Goal: Task Accomplishment & Management: Manage account settings

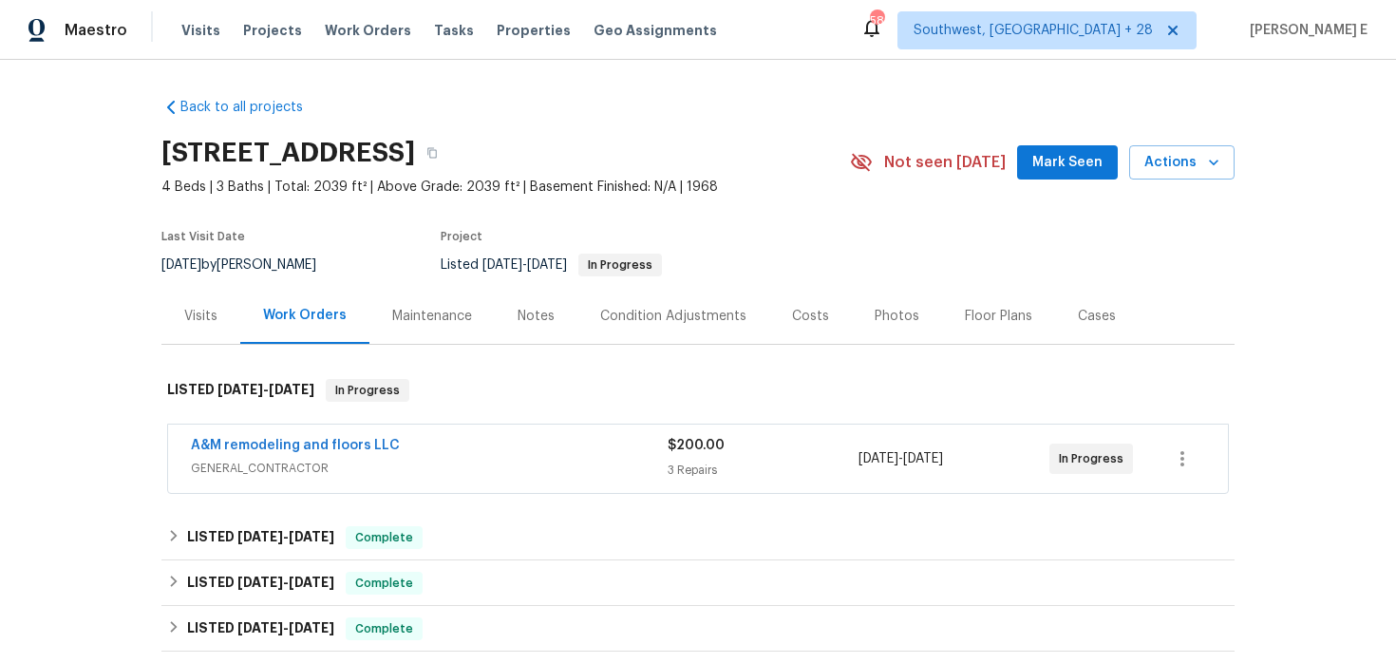
click at [197, 292] on div "Visits" at bounding box center [200, 316] width 79 height 56
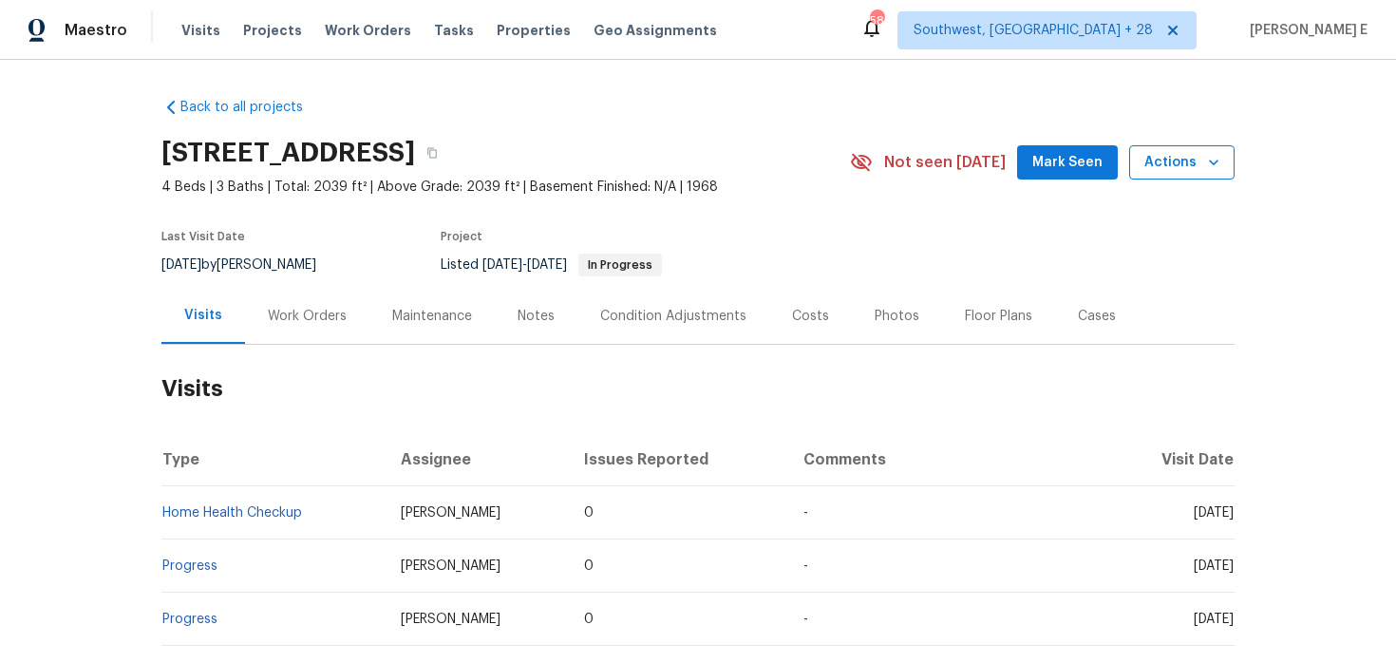
click at [1225, 168] on button "Actions" at bounding box center [1181, 162] width 105 height 35
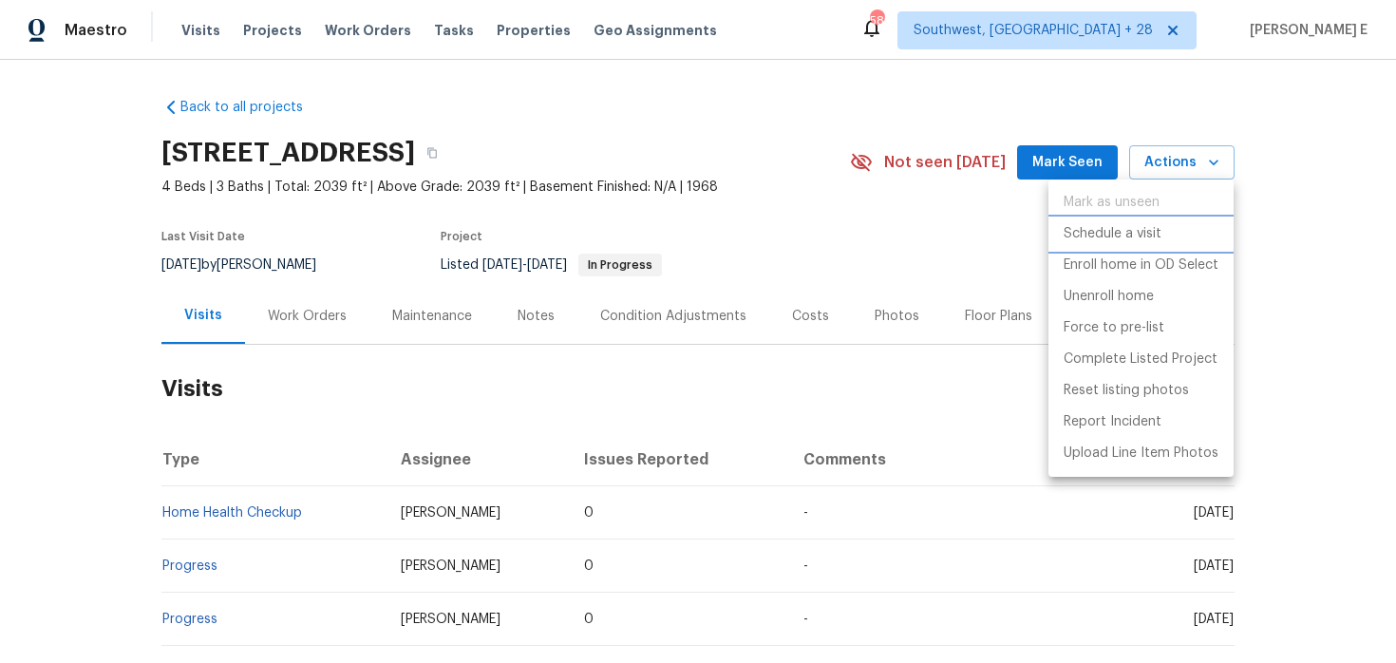
click at [1128, 237] on p "Schedule a visit" at bounding box center [1112, 234] width 98 height 20
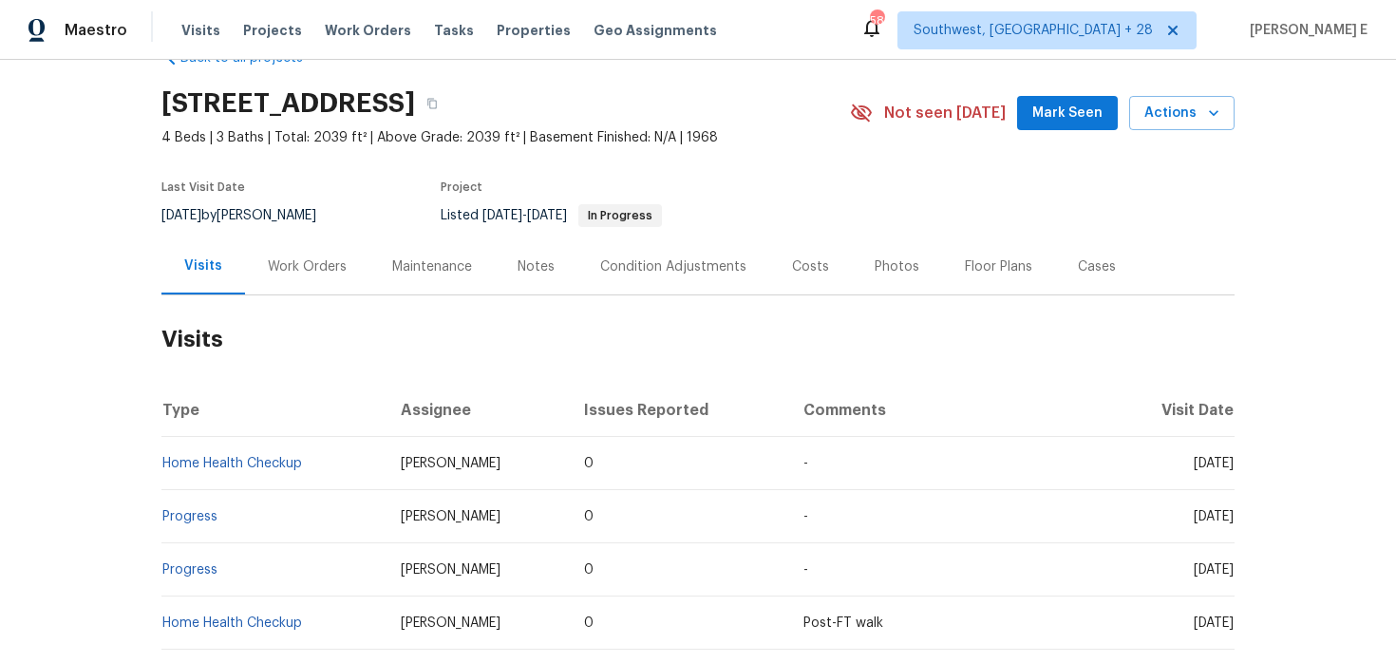
scroll to position [55, 0]
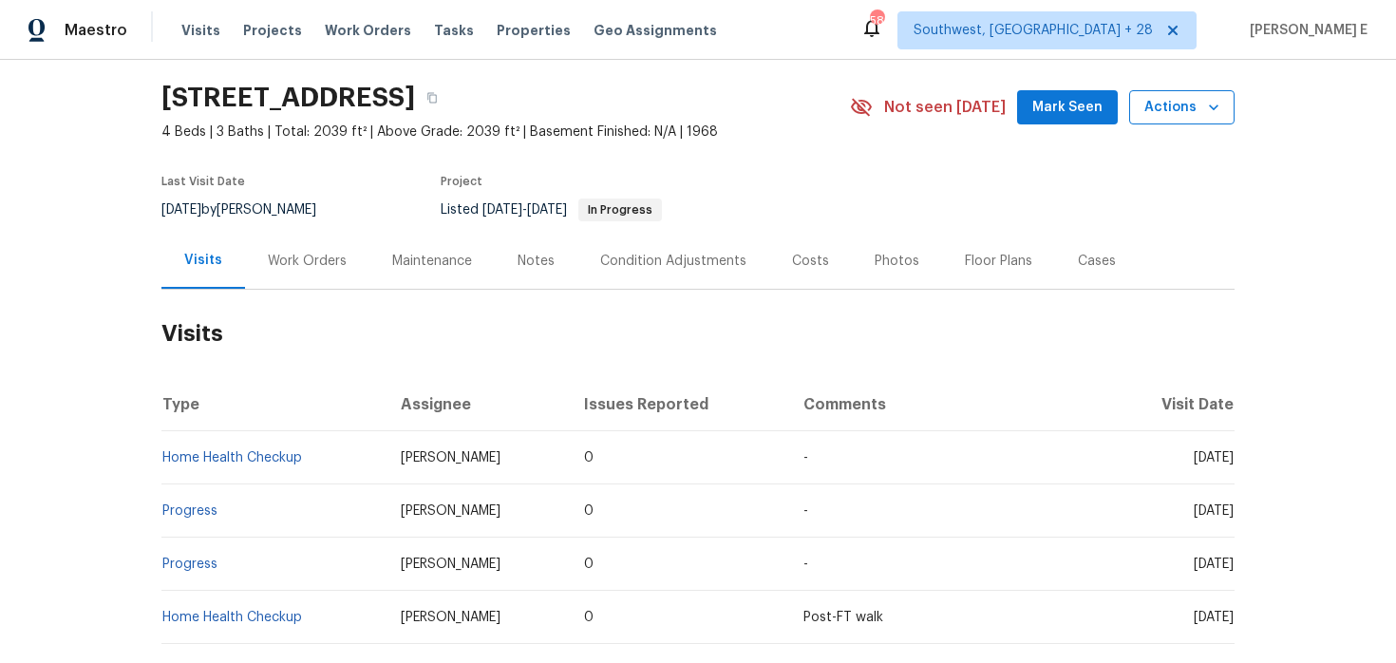
click at [1171, 105] on span "Actions" at bounding box center [1181, 108] width 75 height 24
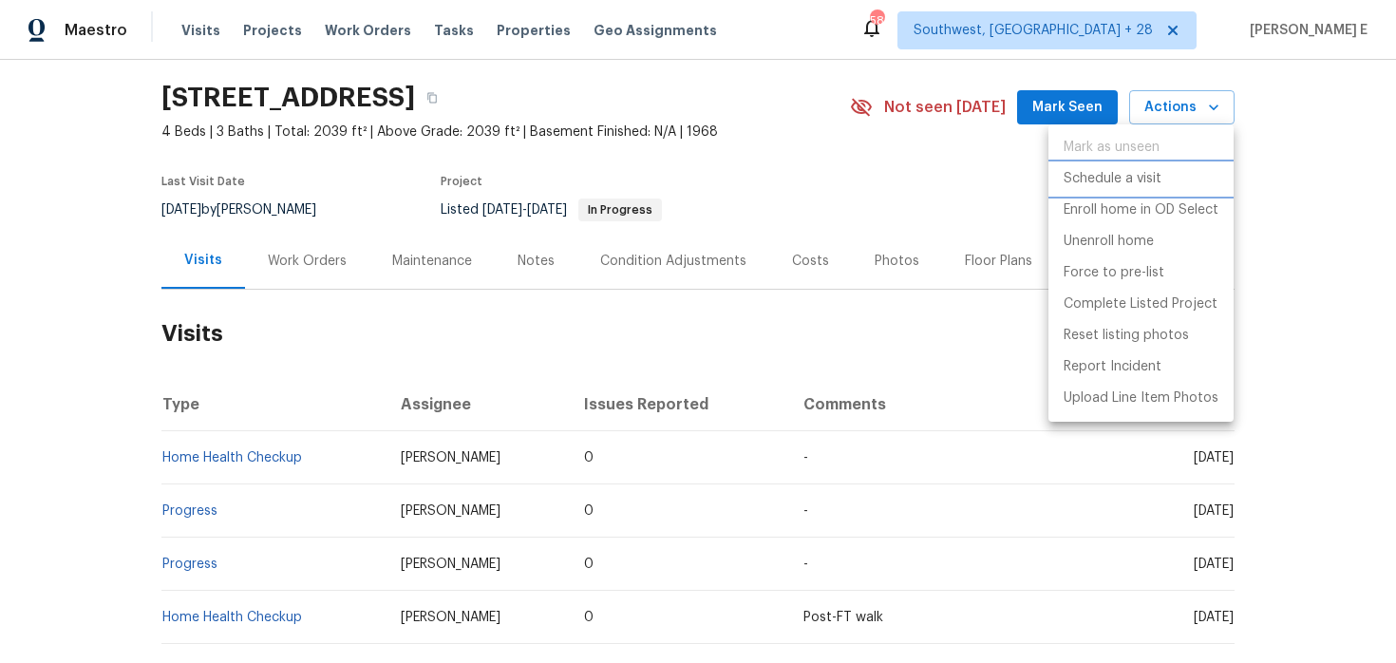
click at [1139, 187] on p "Schedule a visit" at bounding box center [1112, 179] width 98 height 20
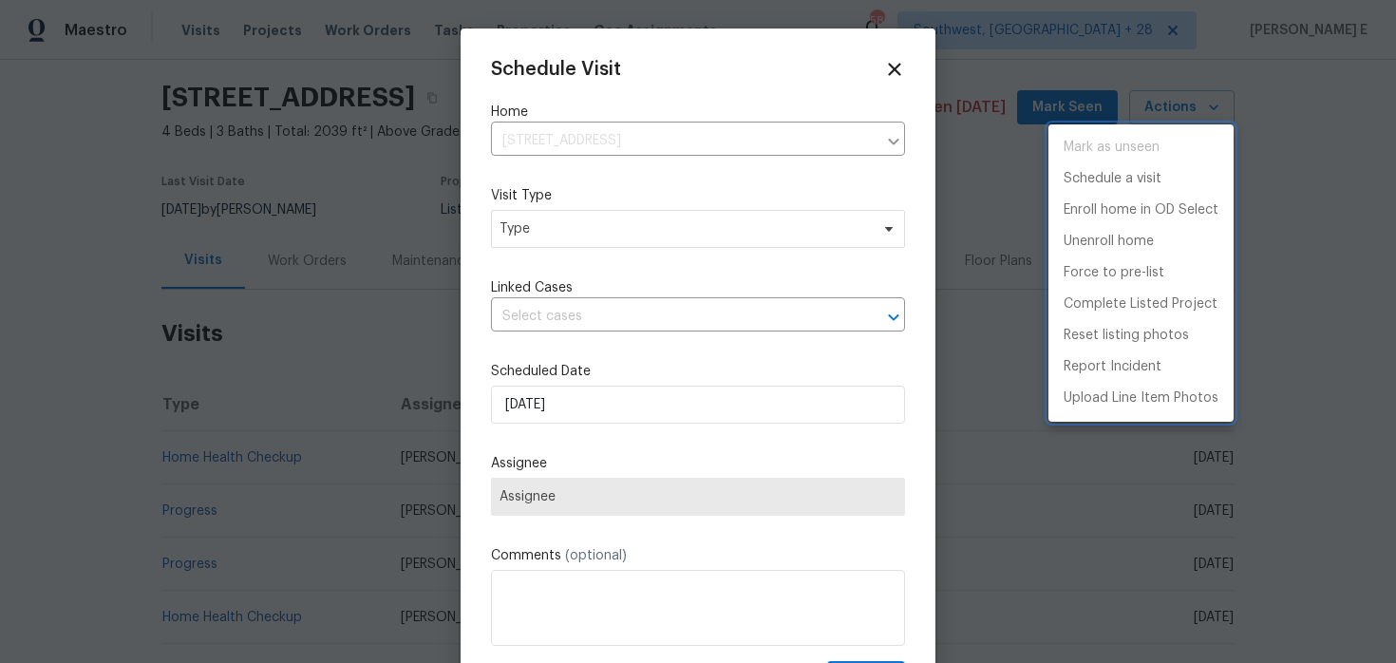
click at [545, 239] on div at bounding box center [698, 331] width 1396 height 663
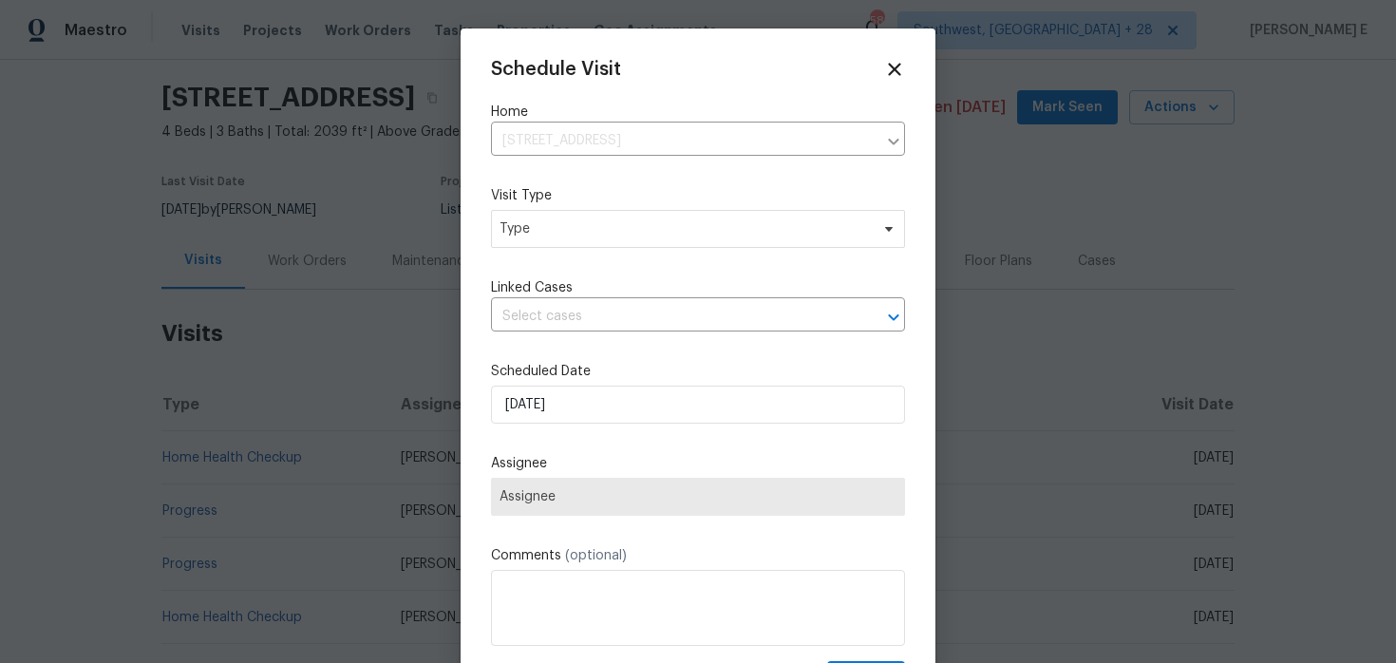
click at [545, 239] on div "Mark as unseen Schedule a visit Enroll home in OD Select Unenroll home Force to…" at bounding box center [698, 331] width 1396 height 663
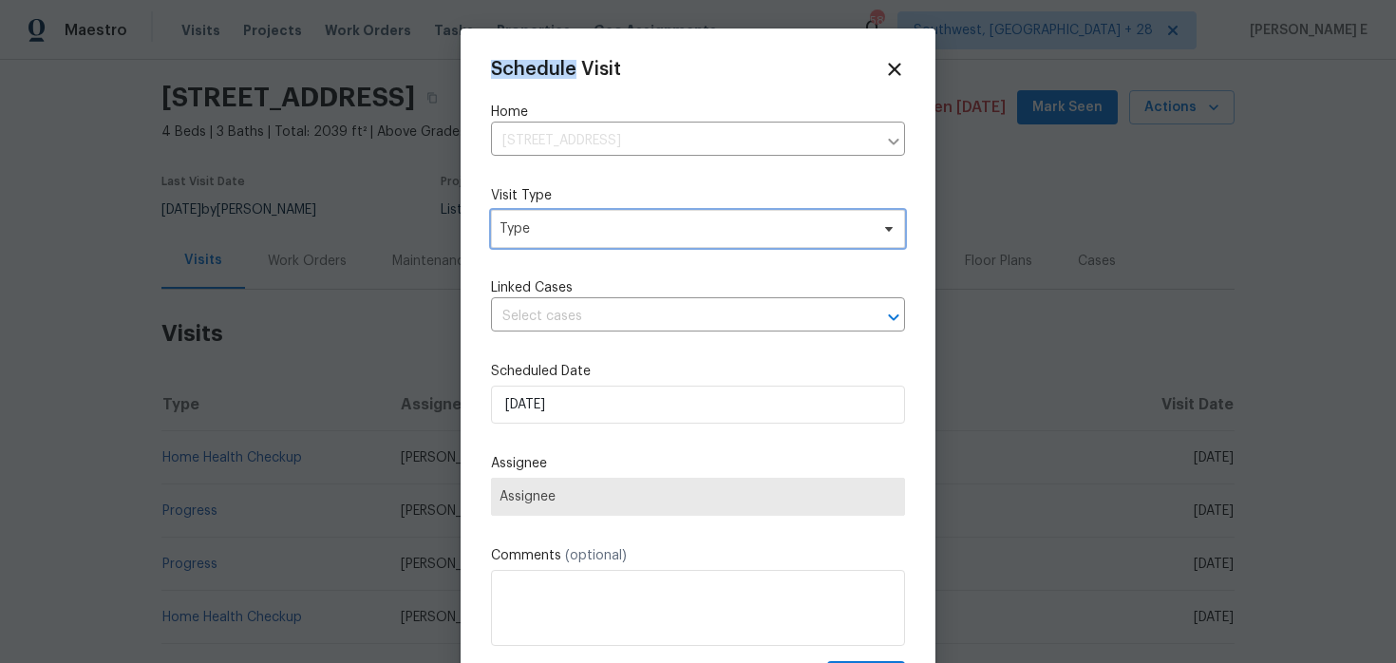
click at [545, 239] on span "Type" at bounding box center [698, 229] width 414 height 38
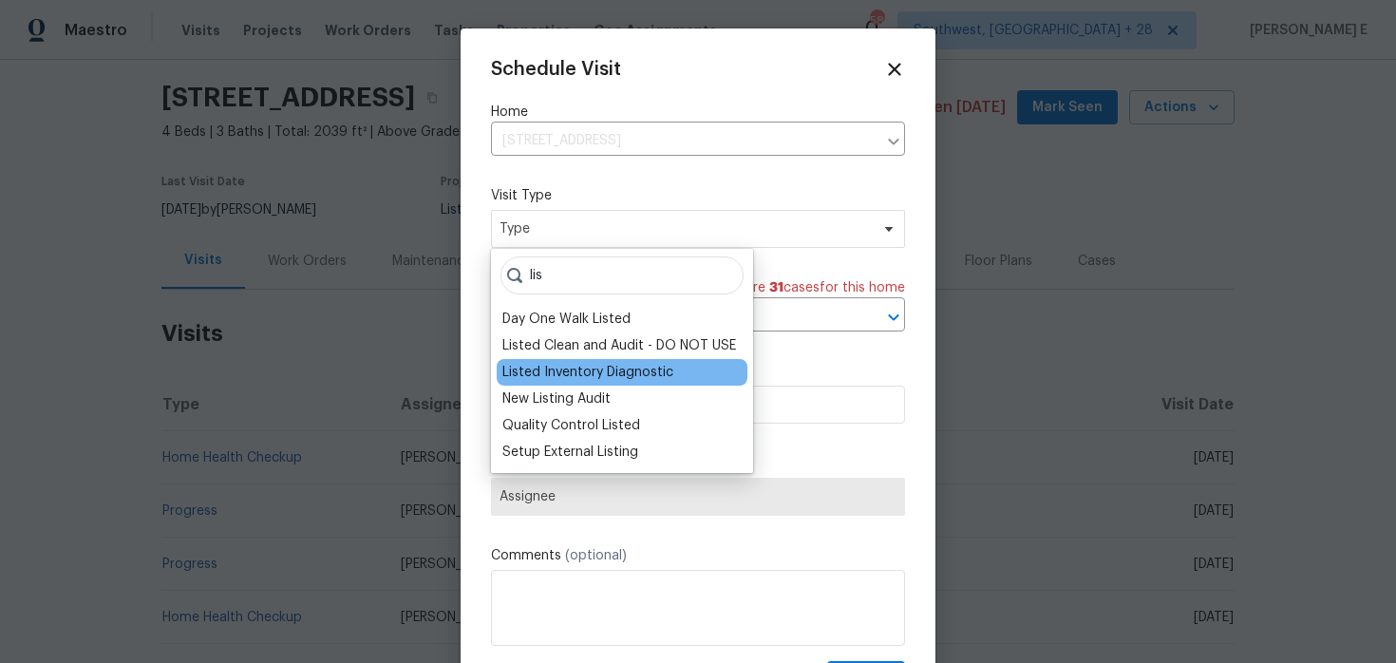
type input "lis"
click at [536, 368] on div "Listed Inventory Diagnostic" at bounding box center [587, 372] width 171 height 19
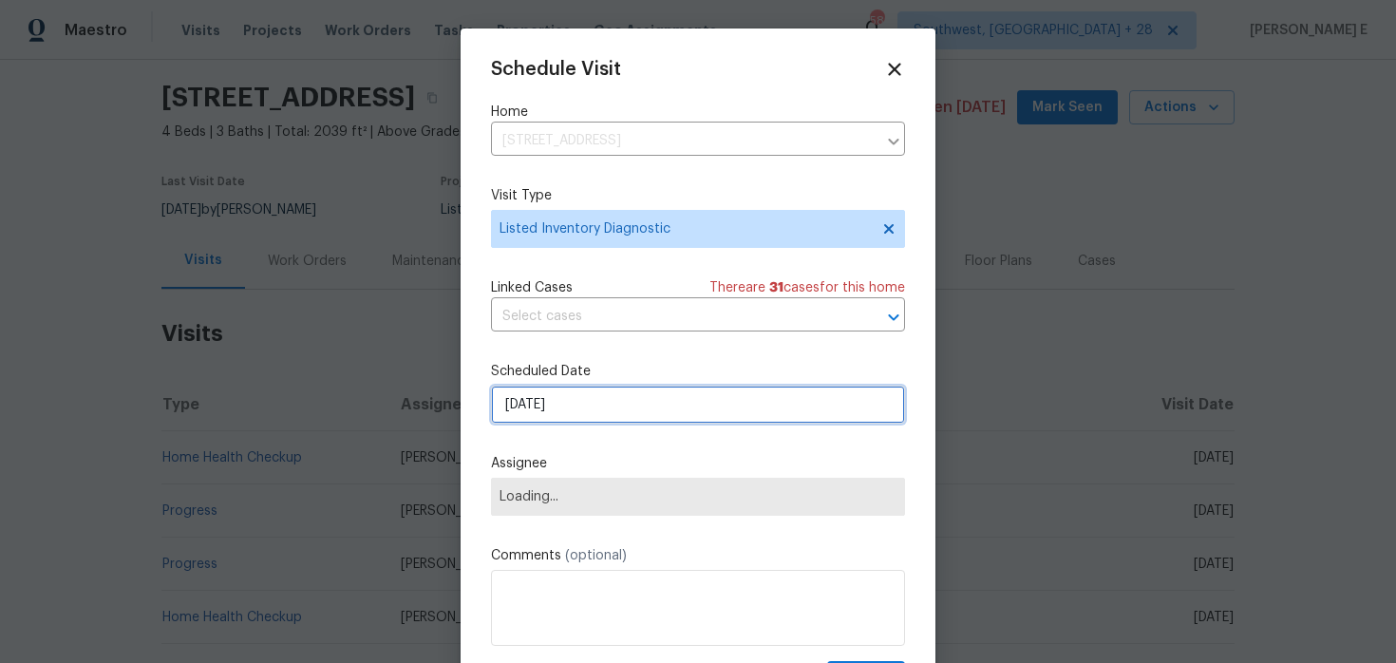
click at [549, 409] on input "[DATE]" at bounding box center [698, 404] width 414 height 38
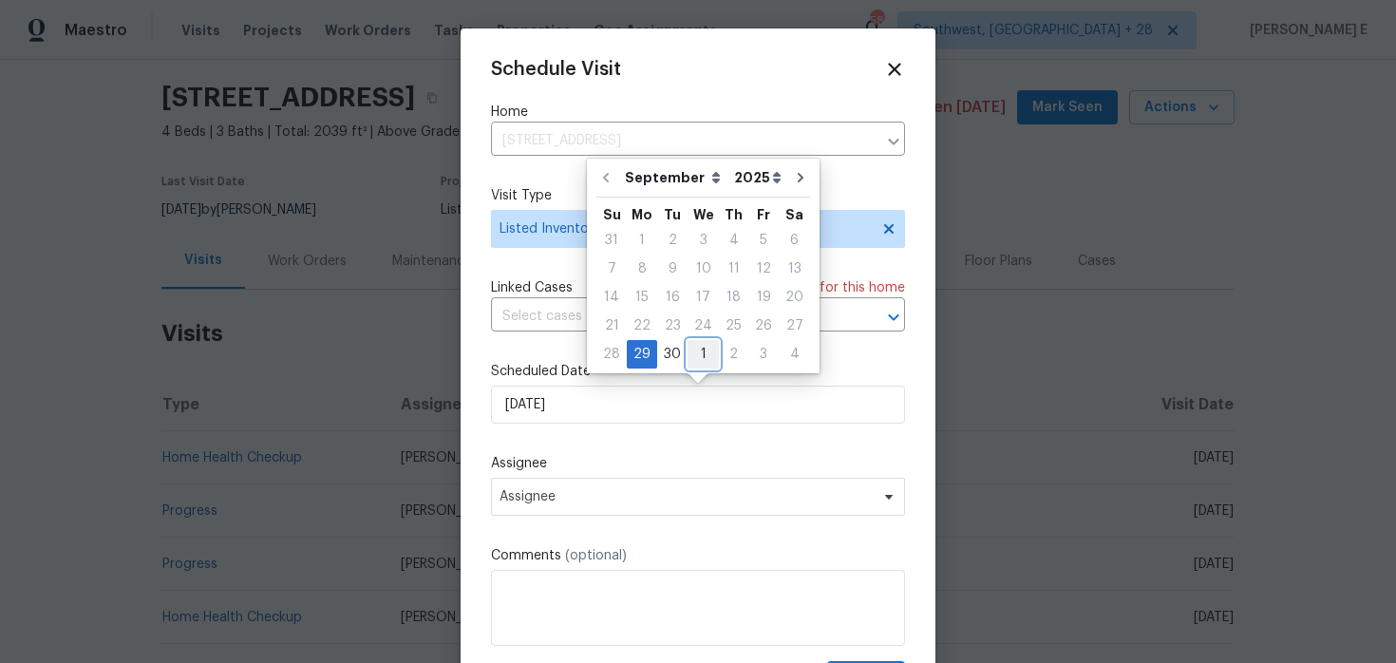
click at [704, 357] on div "1" at bounding box center [702, 354] width 31 height 27
type input "[DATE]"
select select "9"
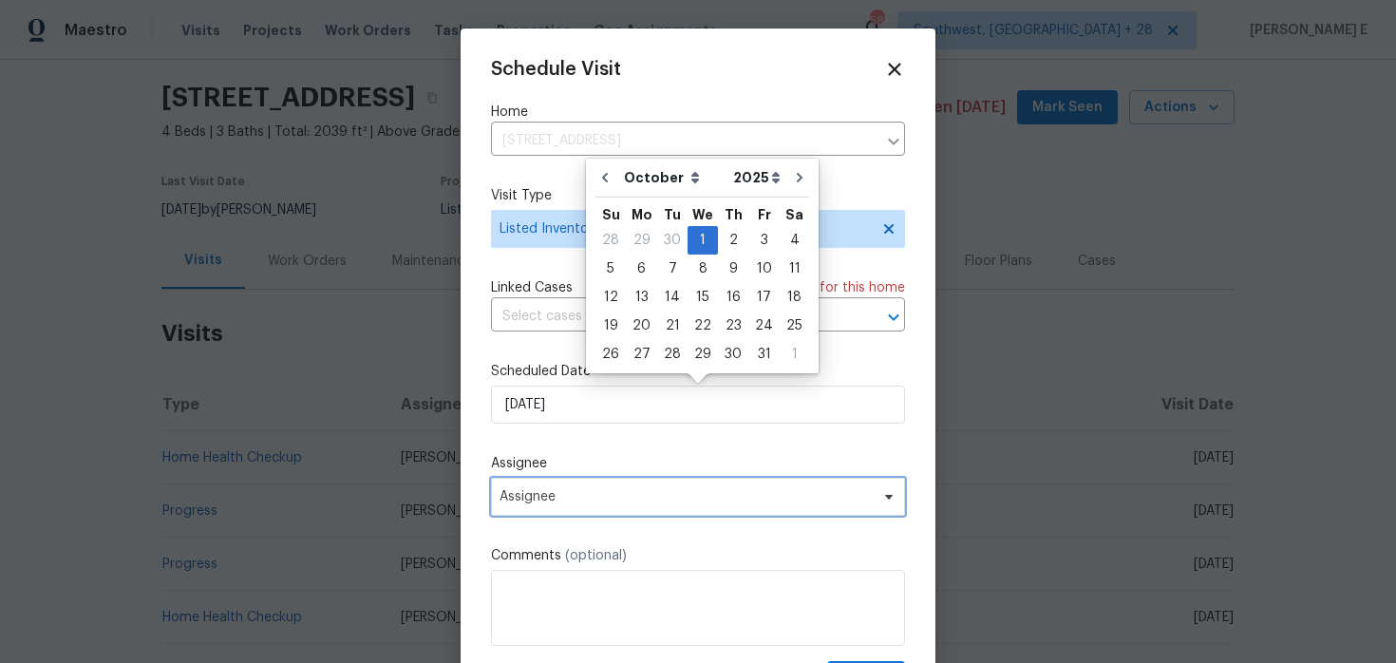
click at [621, 493] on span "Assignee" at bounding box center [685, 496] width 372 height 15
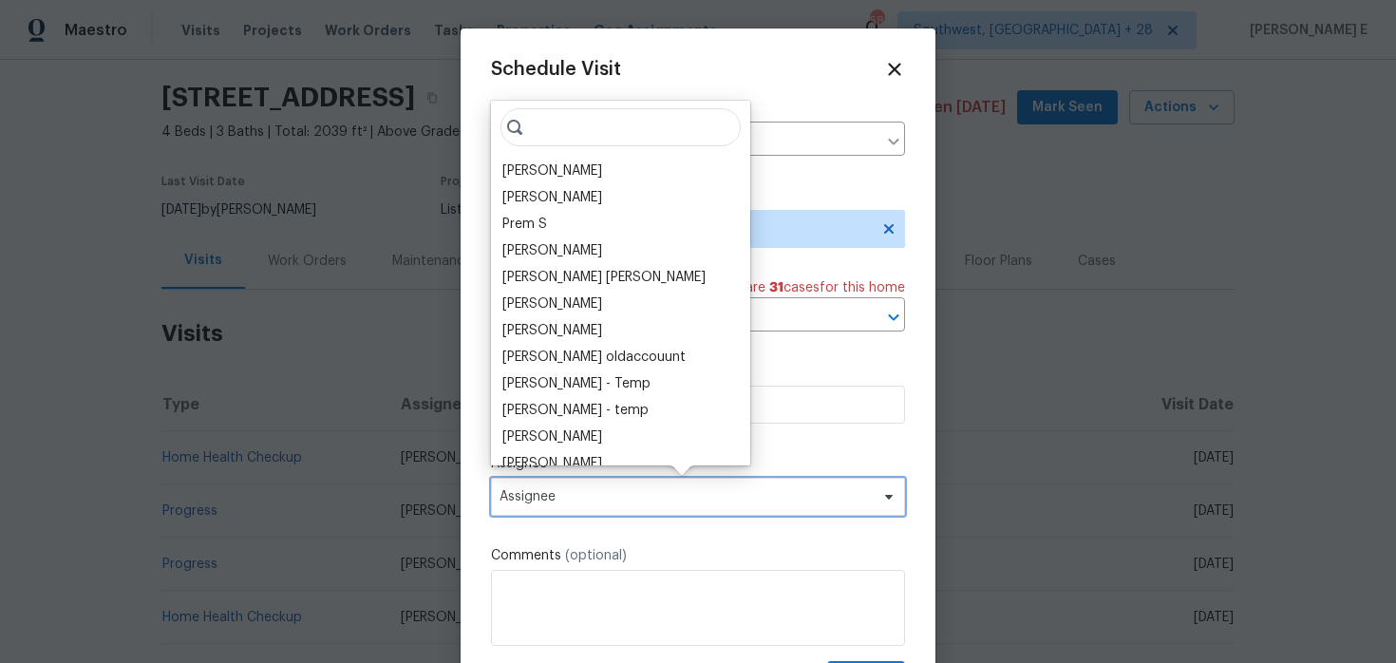
click at [621, 493] on span "Assignee" at bounding box center [685, 496] width 372 height 15
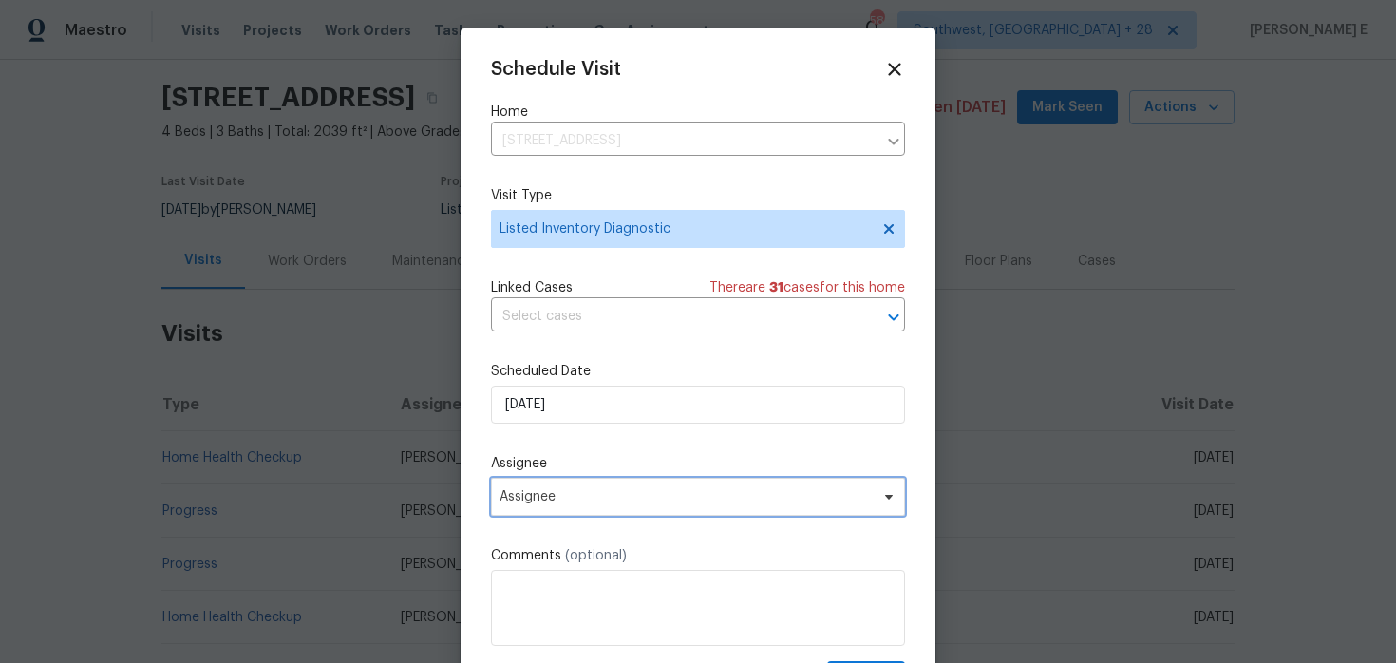
click at [621, 493] on span "Assignee" at bounding box center [685, 496] width 372 height 15
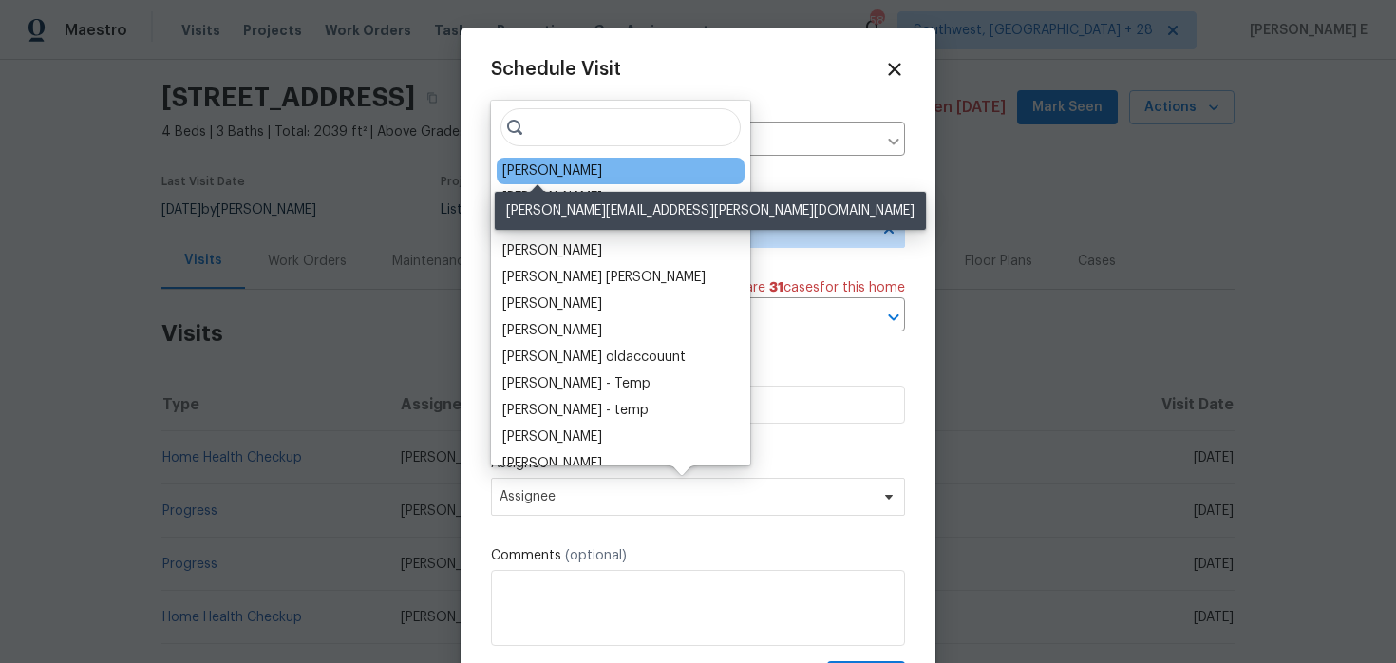
click at [524, 161] on div "[PERSON_NAME]" at bounding box center [552, 170] width 100 height 19
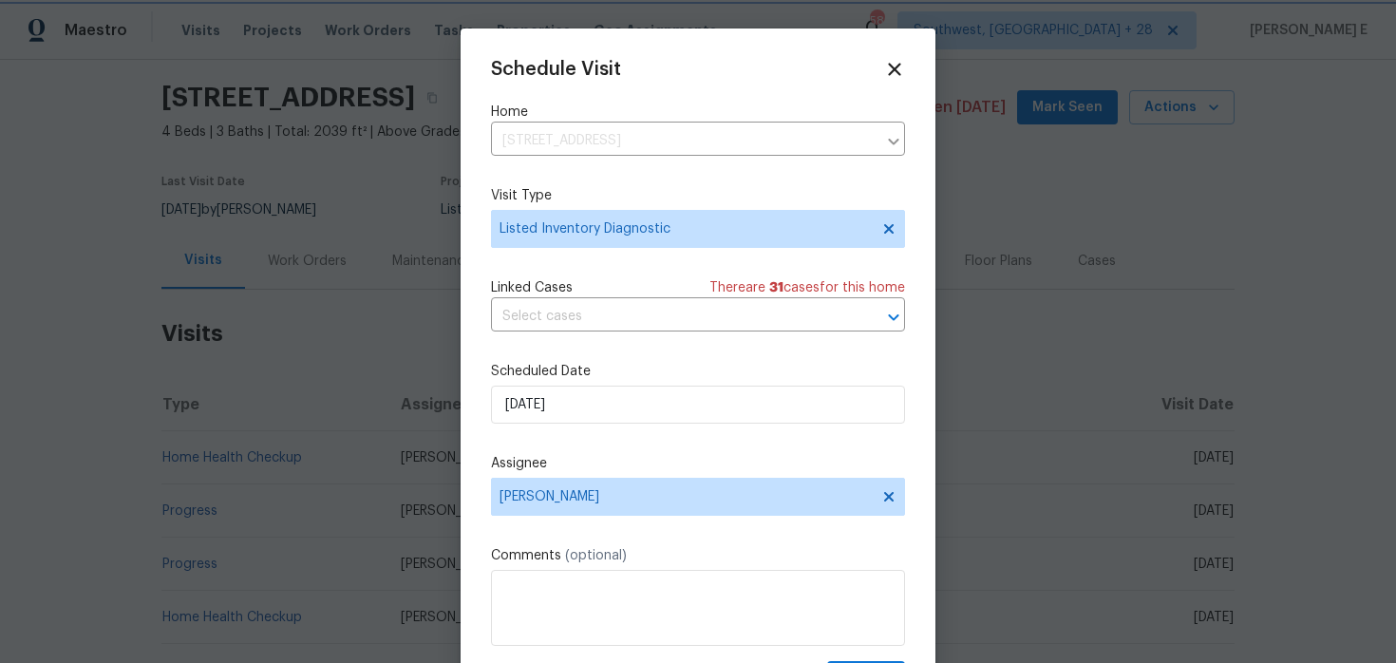
scroll to position [34, 0]
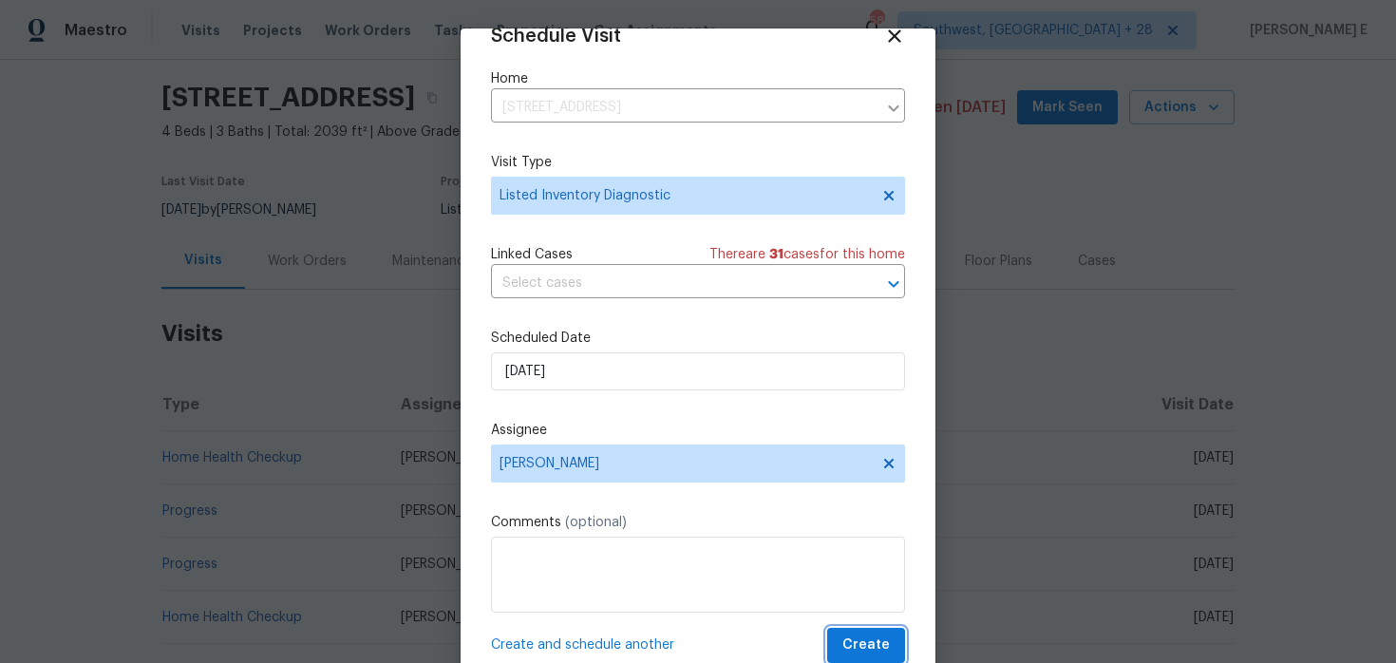
click at [880, 630] on button "Create" at bounding box center [866, 645] width 78 height 35
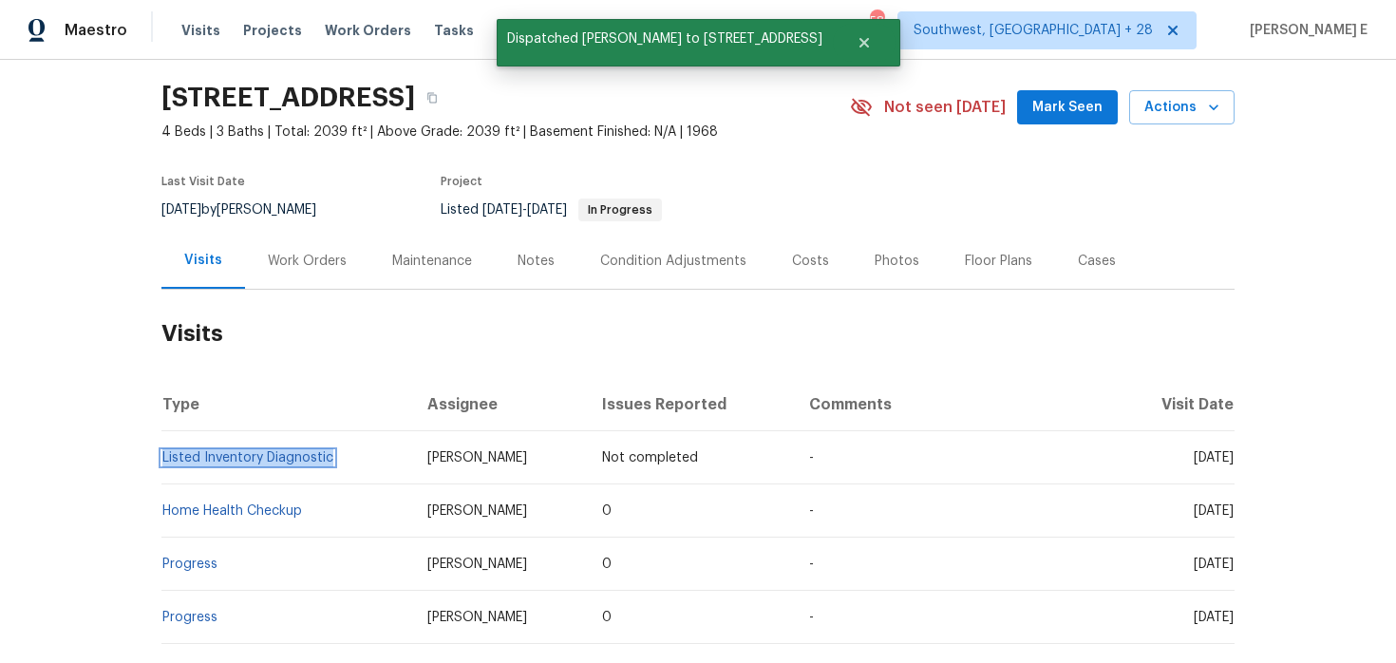
copy link "Listed Inventory Diagnostic"
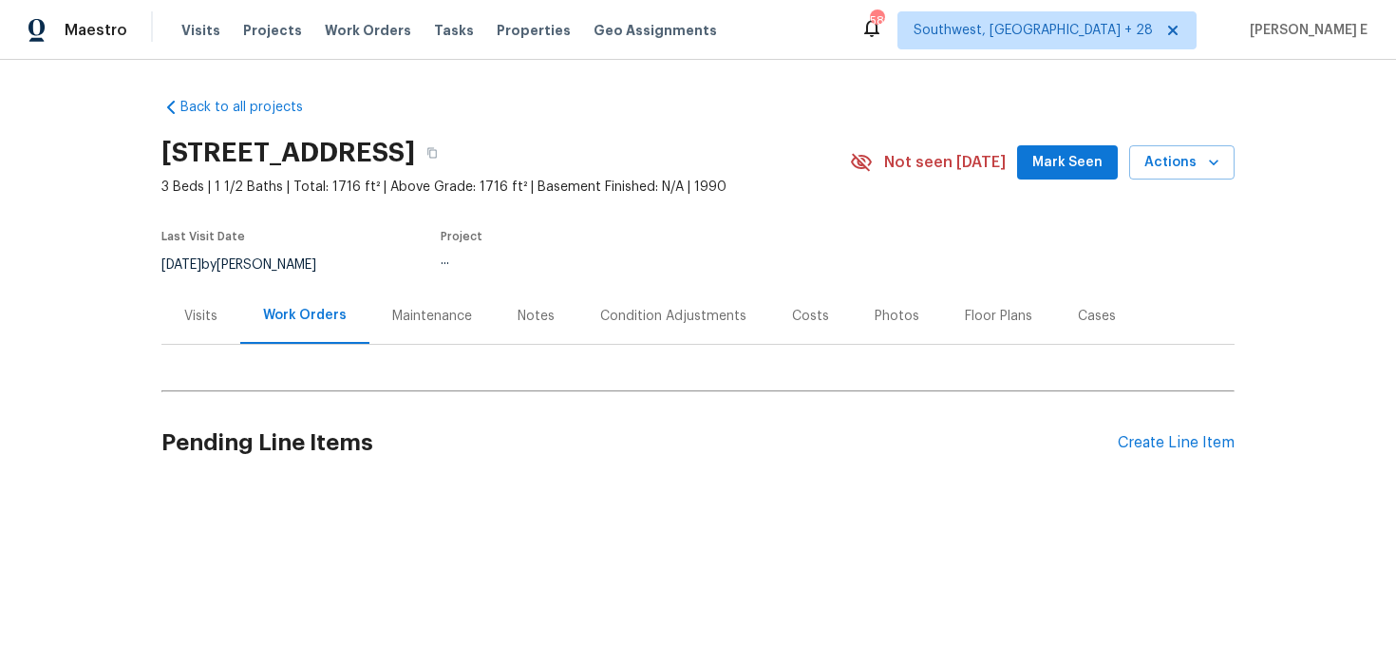
click at [202, 347] on div "Back to all projects [STREET_ADDRESS] 3 Beds | 1 1/2 Baths | Total: 1716 ft² | …" at bounding box center [697, 293] width 1073 height 420
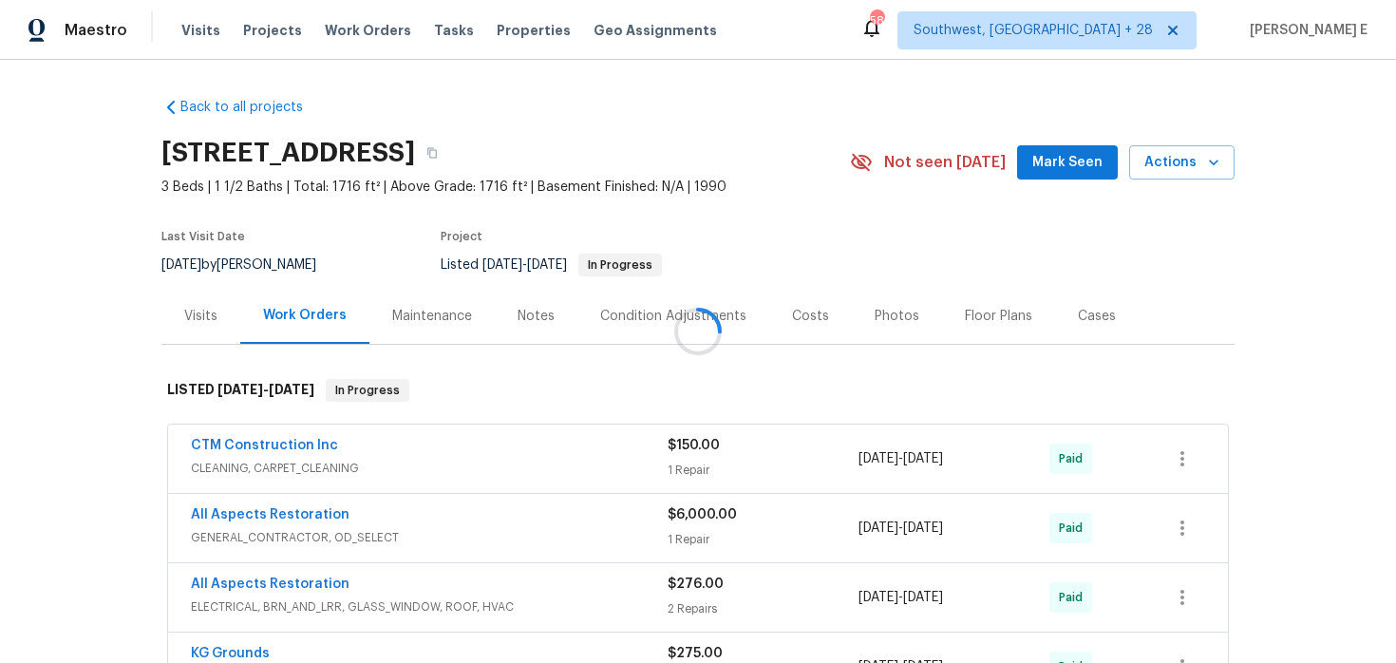
click at [206, 328] on div at bounding box center [698, 331] width 1396 height 663
click at [186, 326] on div "Visits" at bounding box center [200, 316] width 79 height 56
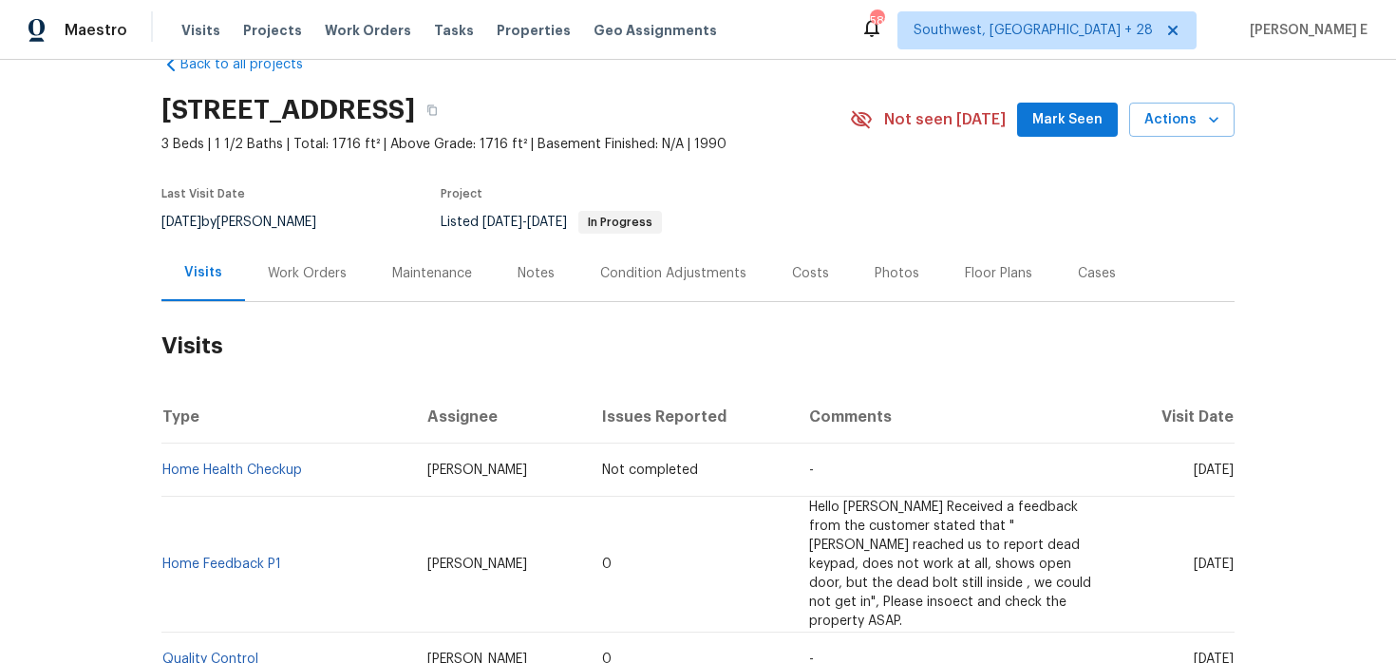
scroll to position [57, 0]
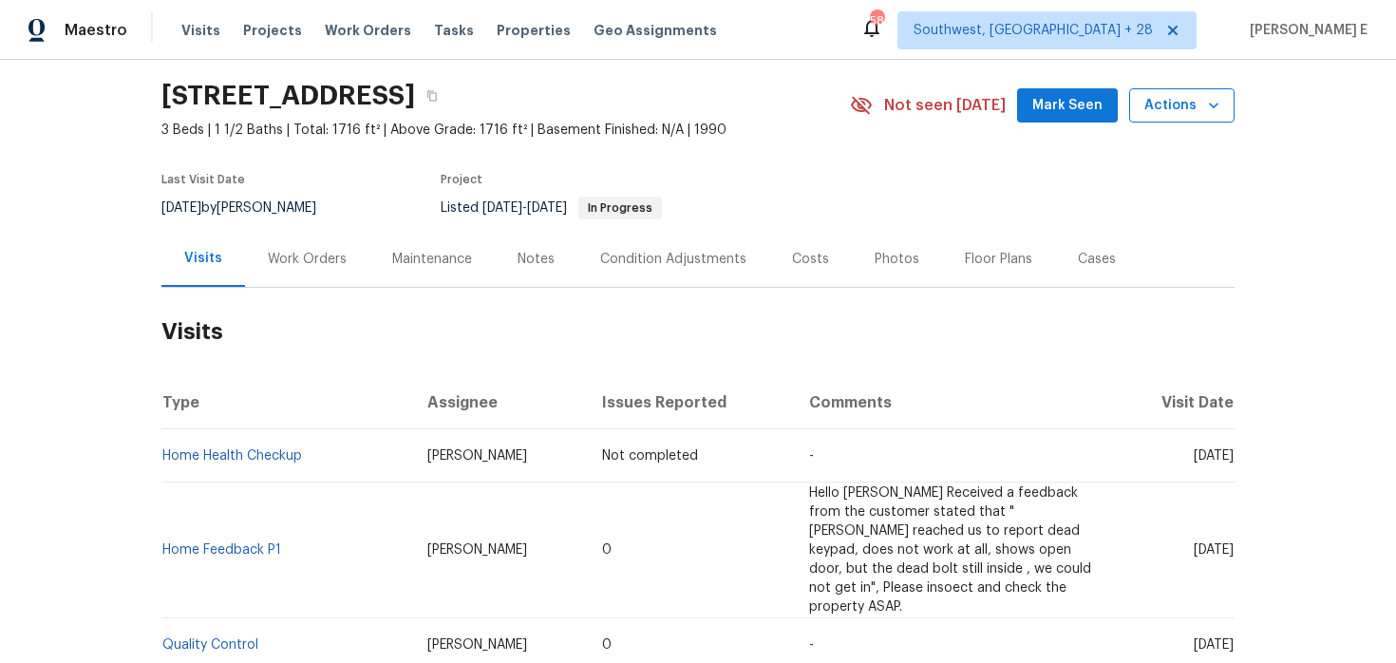
click at [1183, 107] on span "Actions" at bounding box center [1181, 106] width 75 height 24
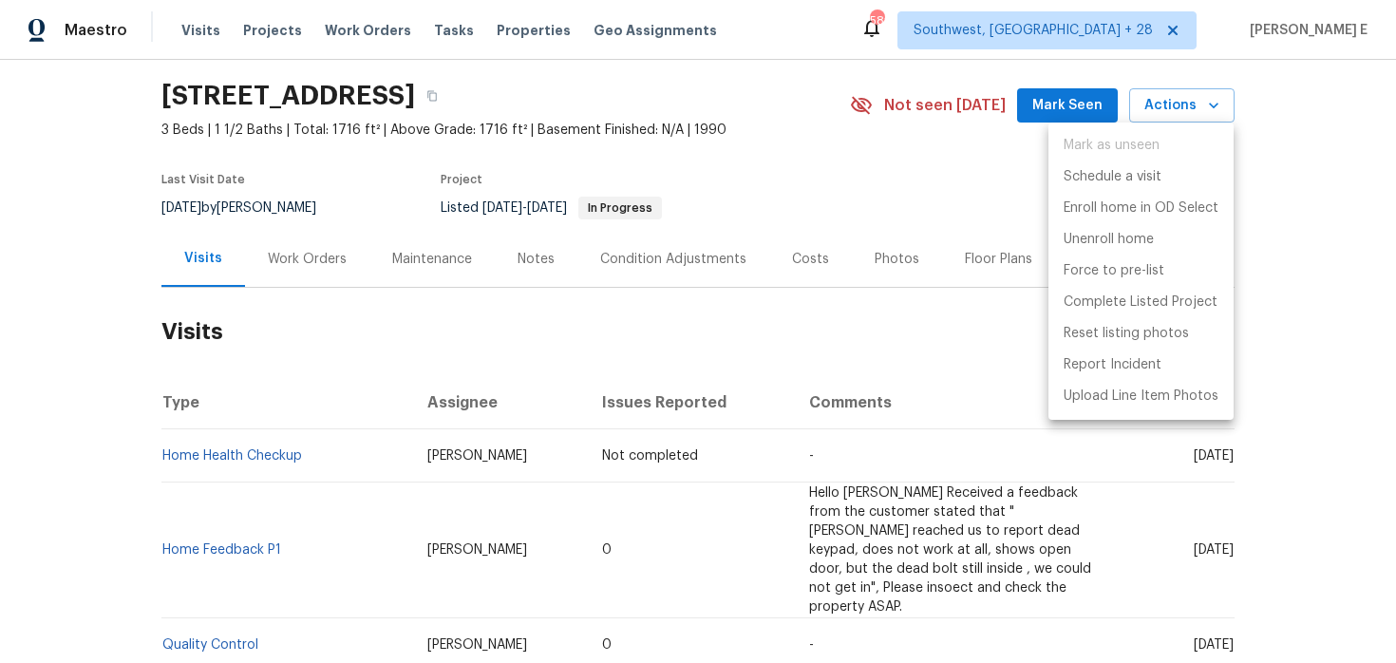
click at [1125, 160] on ul "Mark as unseen Schedule a visit Enroll home in OD Select Unenroll home Force to…" at bounding box center [1140, 270] width 185 height 297
click at [1093, 171] on p "Schedule a visit" at bounding box center [1112, 177] width 98 height 20
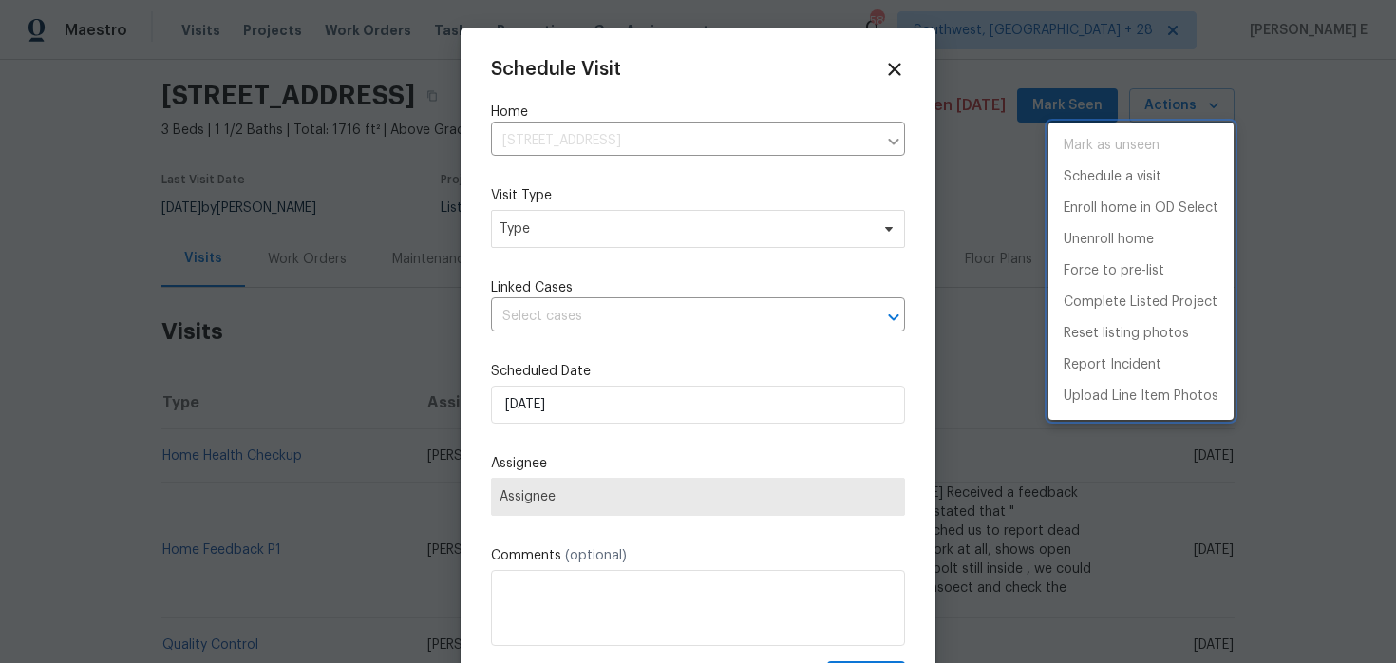
click at [569, 222] on div at bounding box center [698, 331] width 1396 height 663
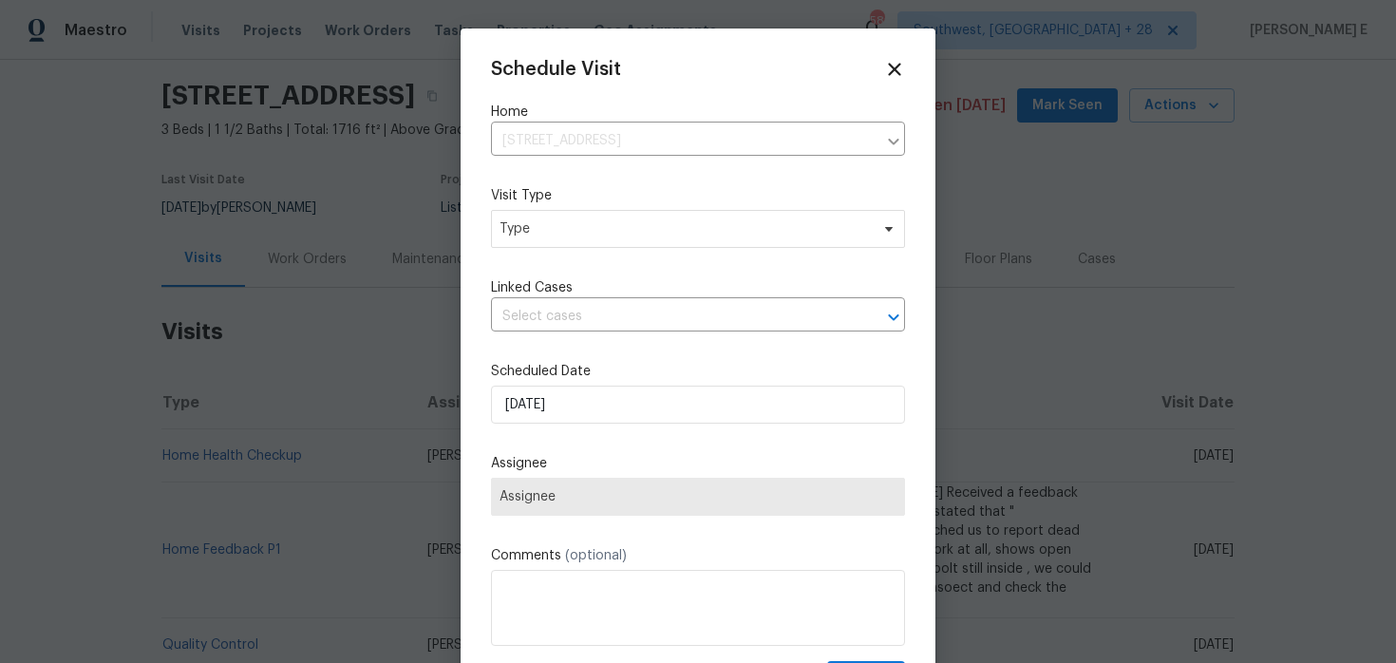
click at [569, 222] on div "Mark as unseen Schedule a visit Enroll home in OD Select Unenroll home Force to…" at bounding box center [698, 331] width 1396 height 663
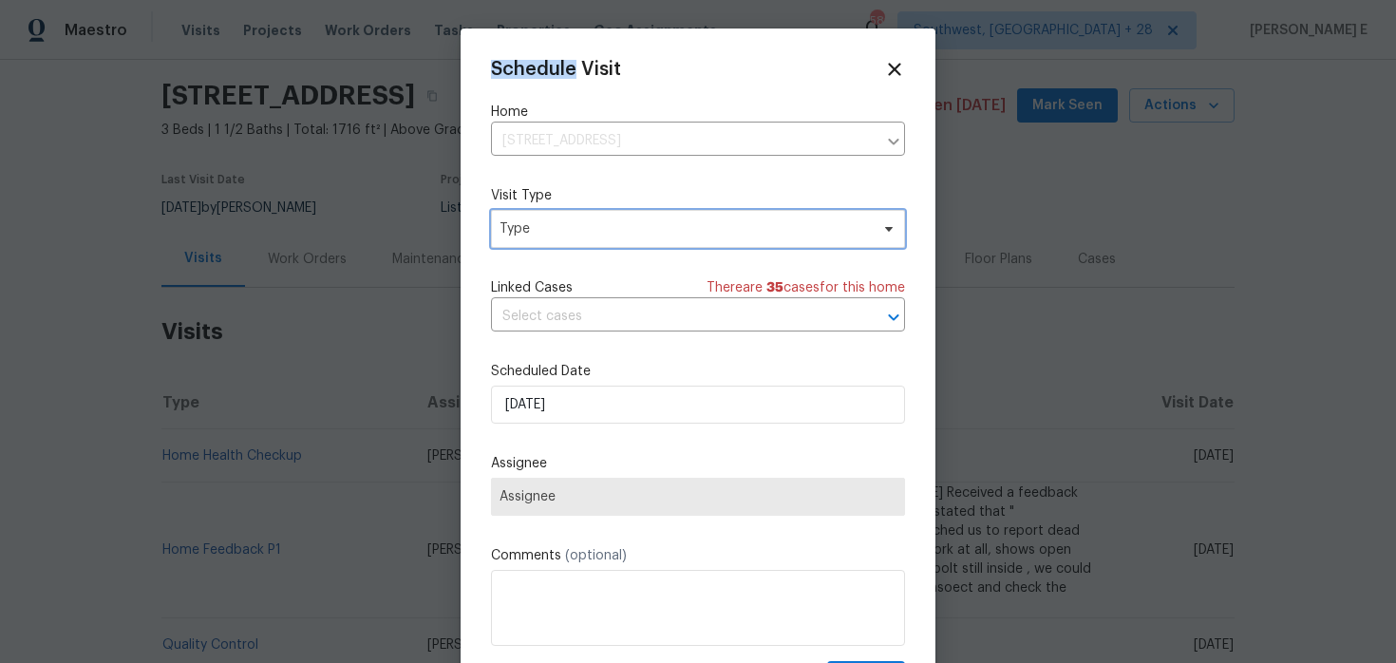
click at [569, 222] on span "Type" at bounding box center [683, 228] width 369 height 19
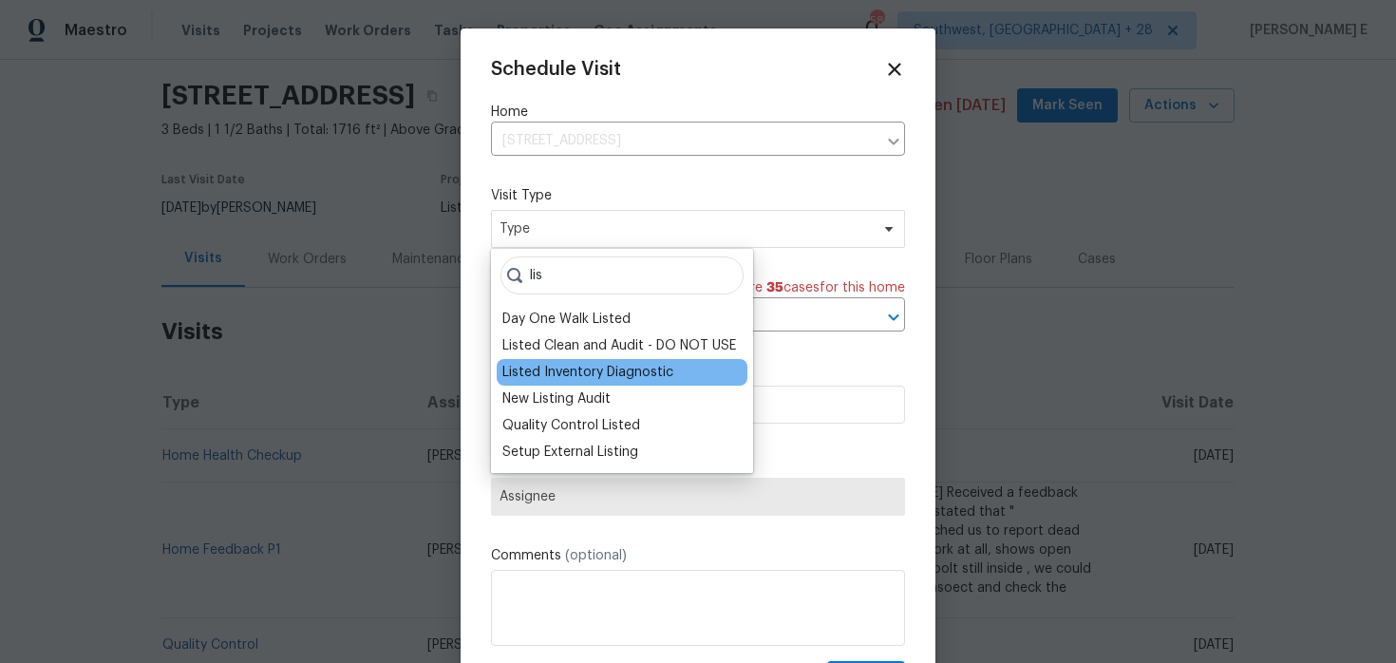
type input "lis"
click at [621, 372] on div "Listed Inventory Diagnostic" at bounding box center [587, 372] width 171 height 19
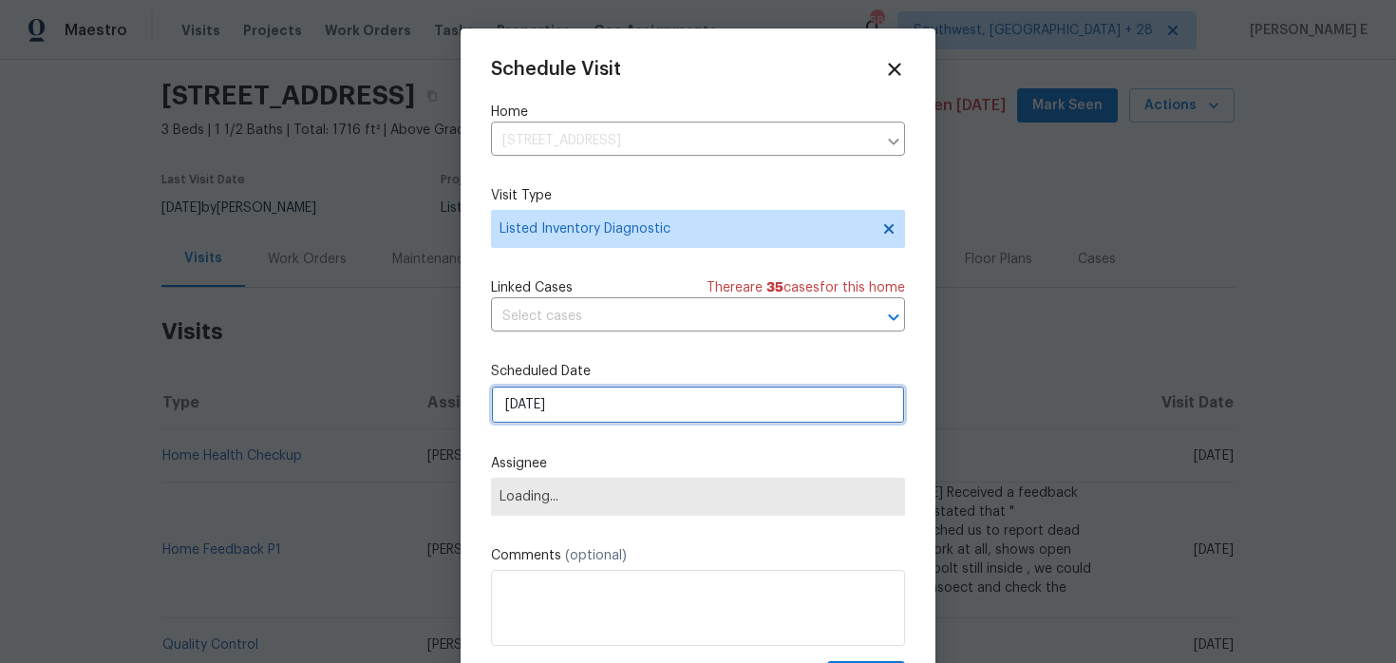
click at [593, 415] on input "[DATE]" at bounding box center [698, 404] width 414 height 38
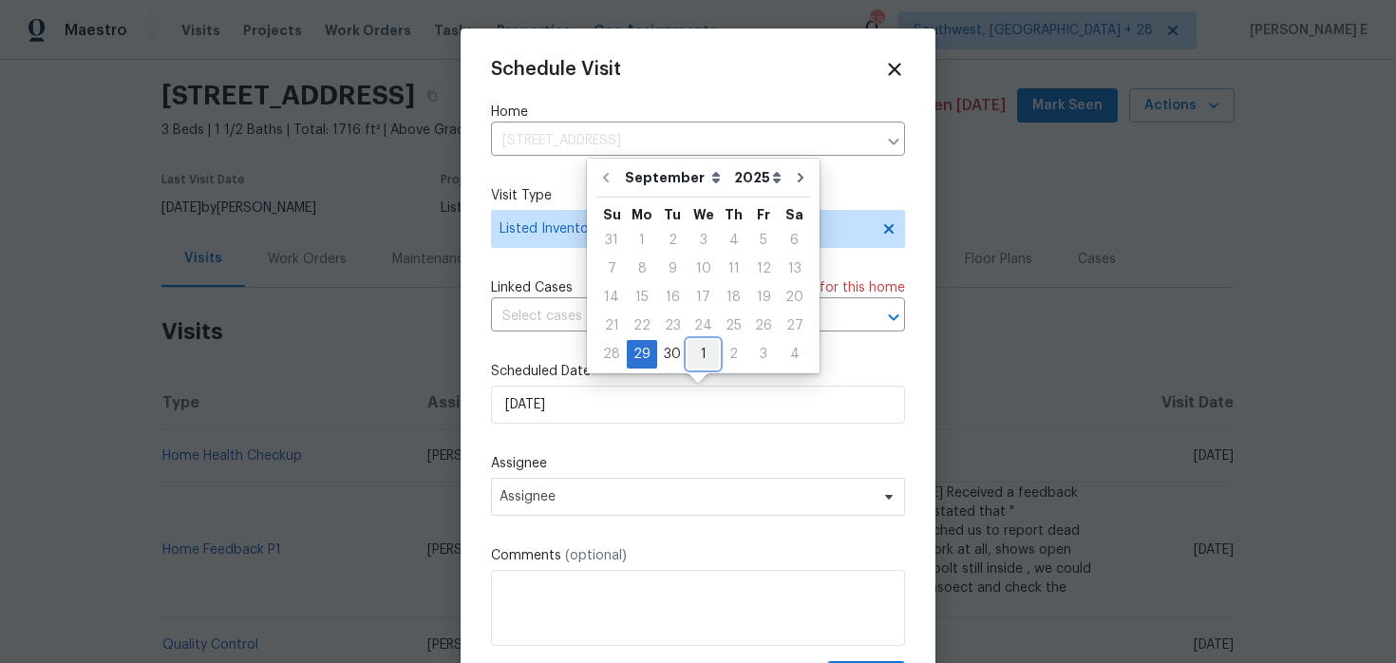
click at [699, 364] on div "1" at bounding box center [702, 354] width 31 height 27
type input "[DATE]"
select select "9"
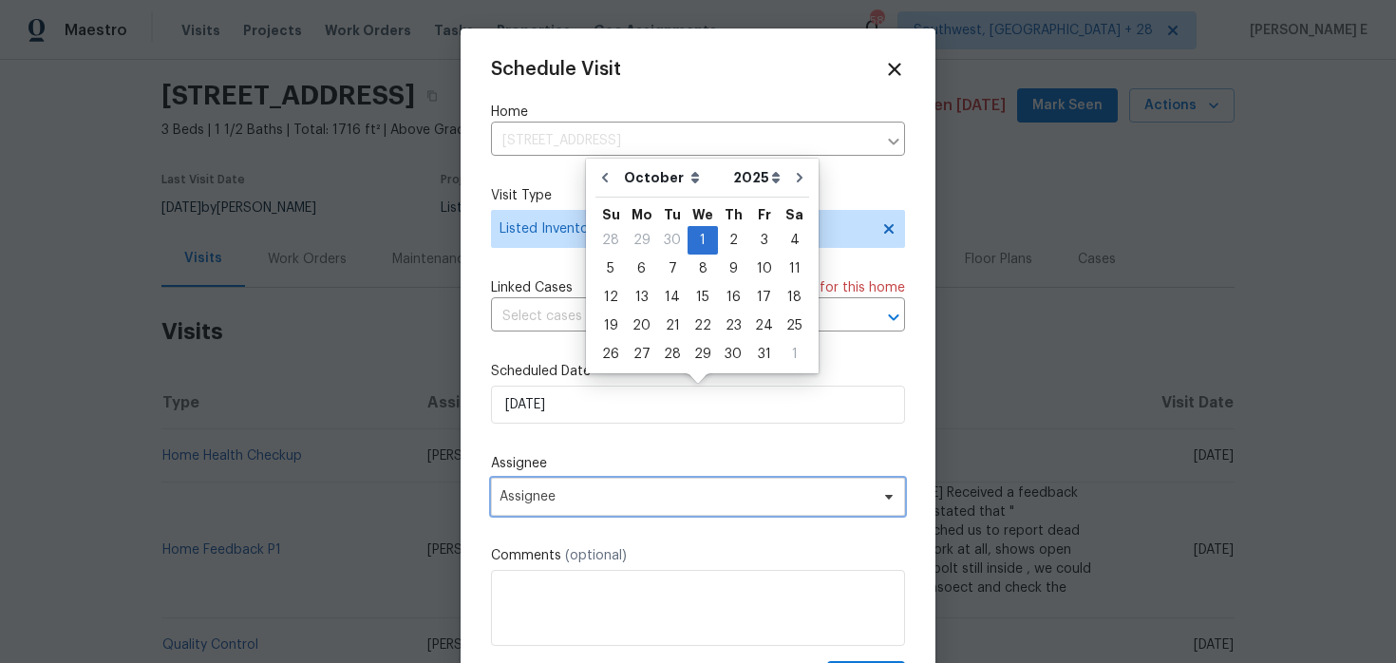
click at [653, 485] on span "Assignee" at bounding box center [698, 497] width 414 height 38
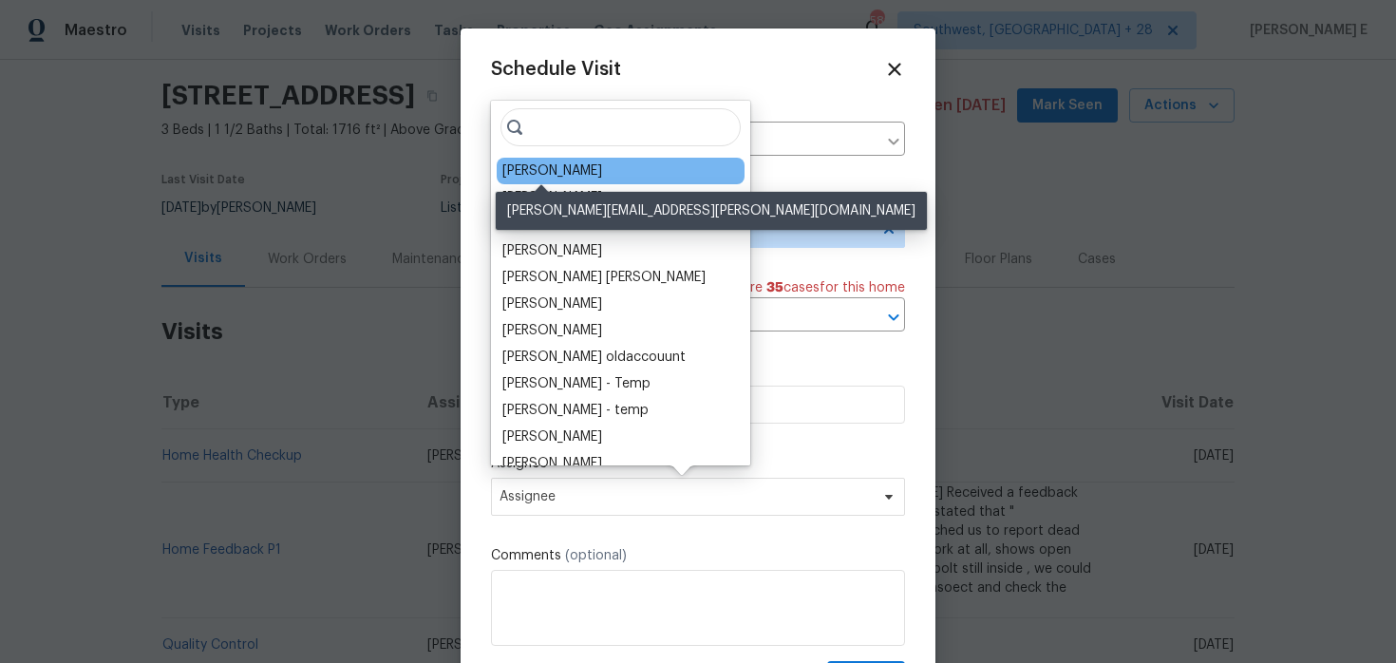
click at [523, 170] on div "[PERSON_NAME]" at bounding box center [552, 170] width 100 height 19
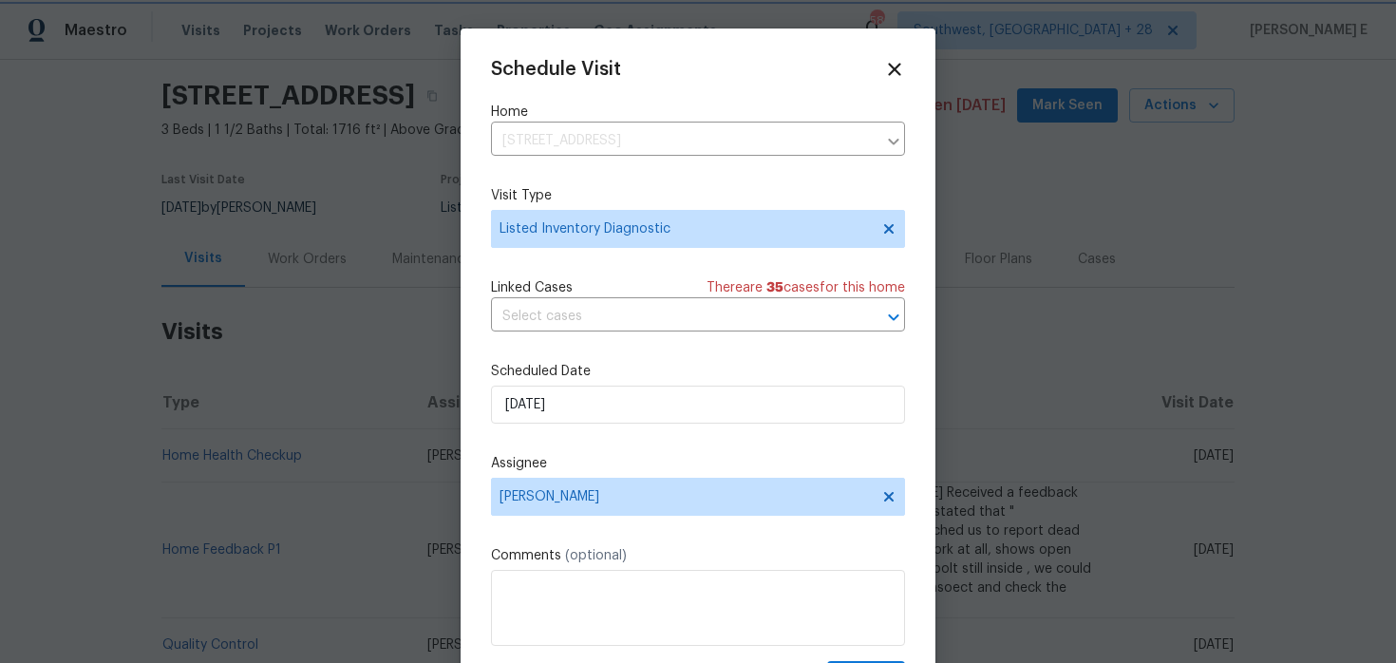
scroll to position [34, 0]
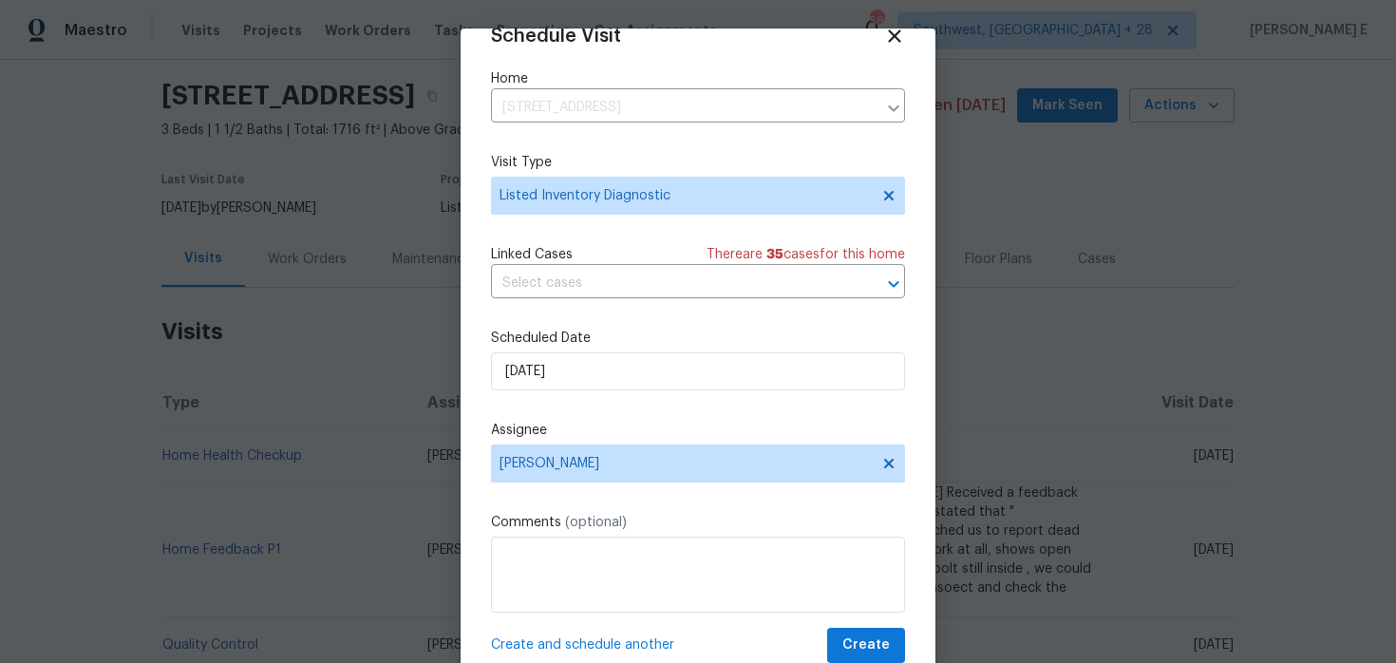
click at [892, 626] on div "Schedule Visit Home [STREET_ADDRESS] ​ Visit Type Listed Inventory Diagnostic L…" at bounding box center [698, 344] width 414 height 637
click at [862, 639] on span "Create" at bounding box center [865, 645] width 47 height 24
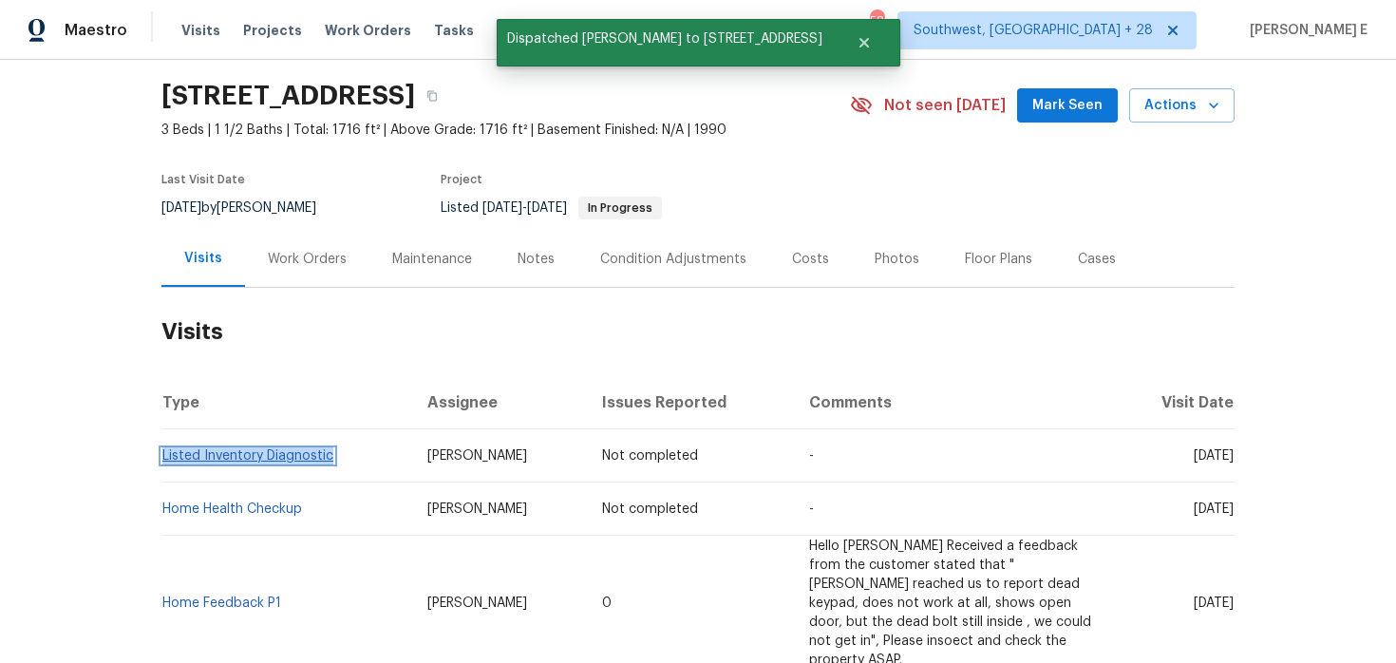
copy link "Listed Inventory Diagnostic"
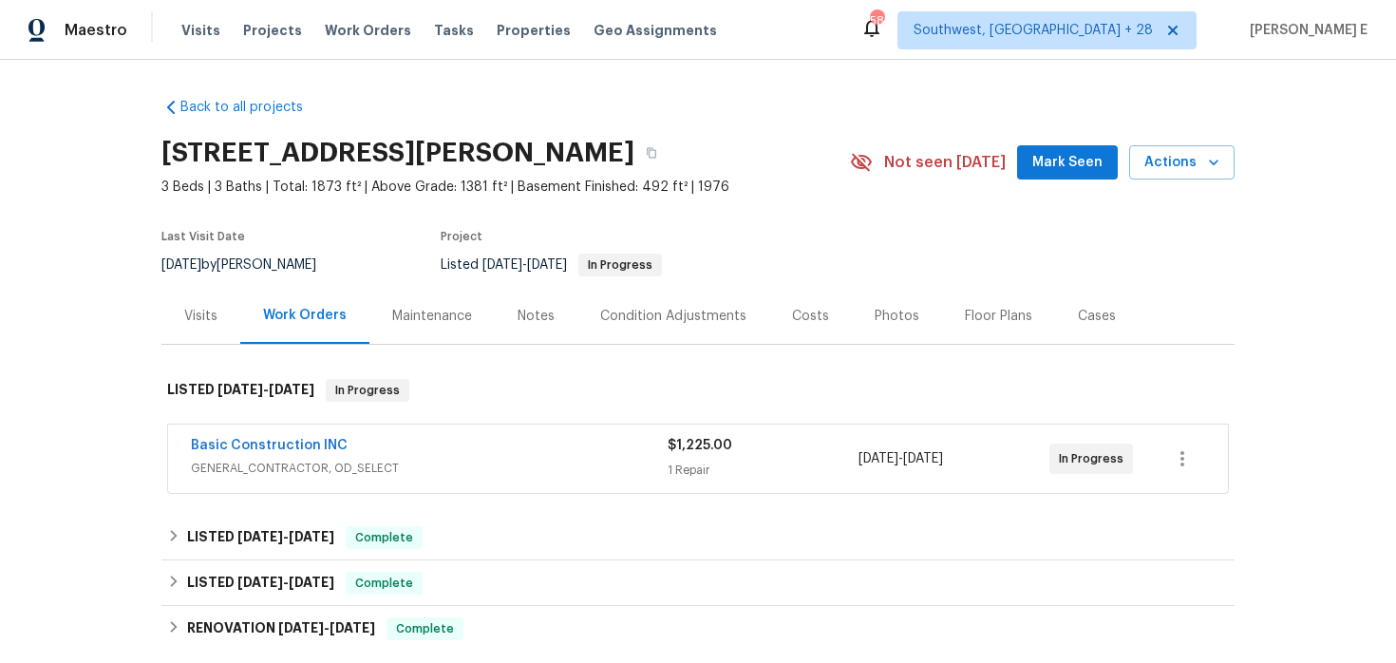
click at [205, 326] on div "Visits" at bounding box center [200, 316] width 79 height 56
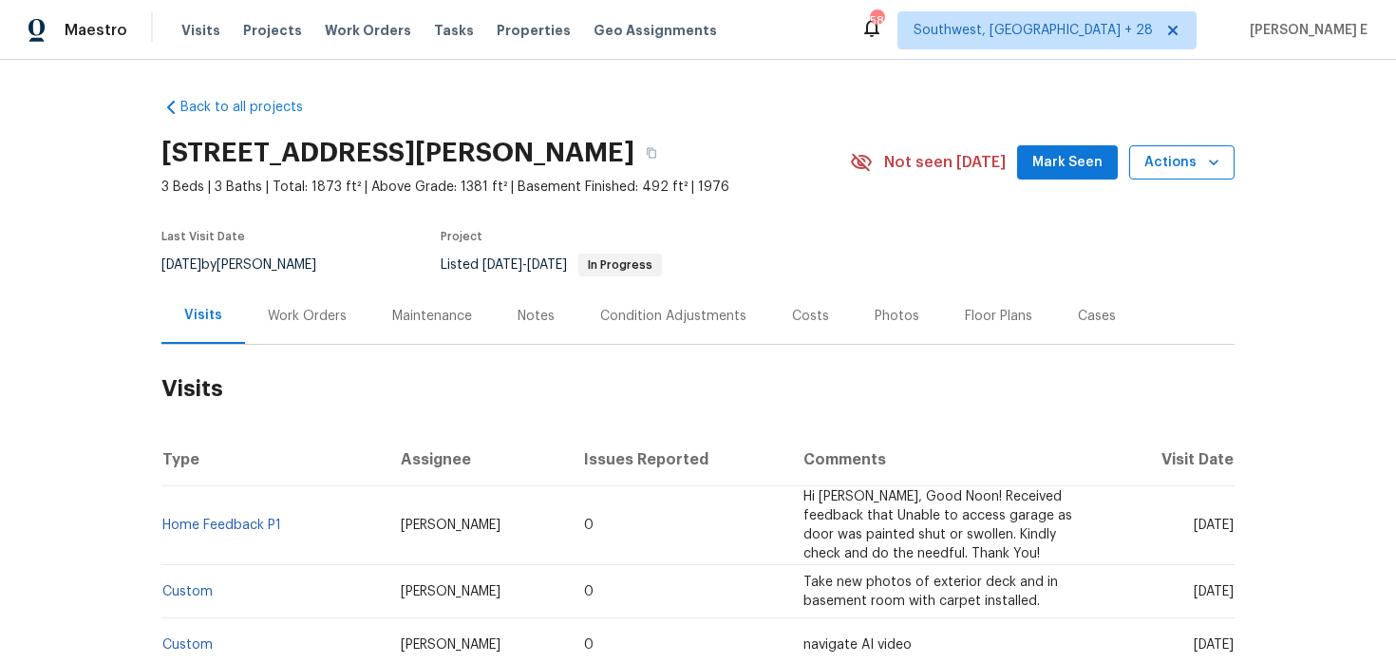
click at [1185, 178] on button "Actions" at bounding box center [1181, 162] width 105 height 35
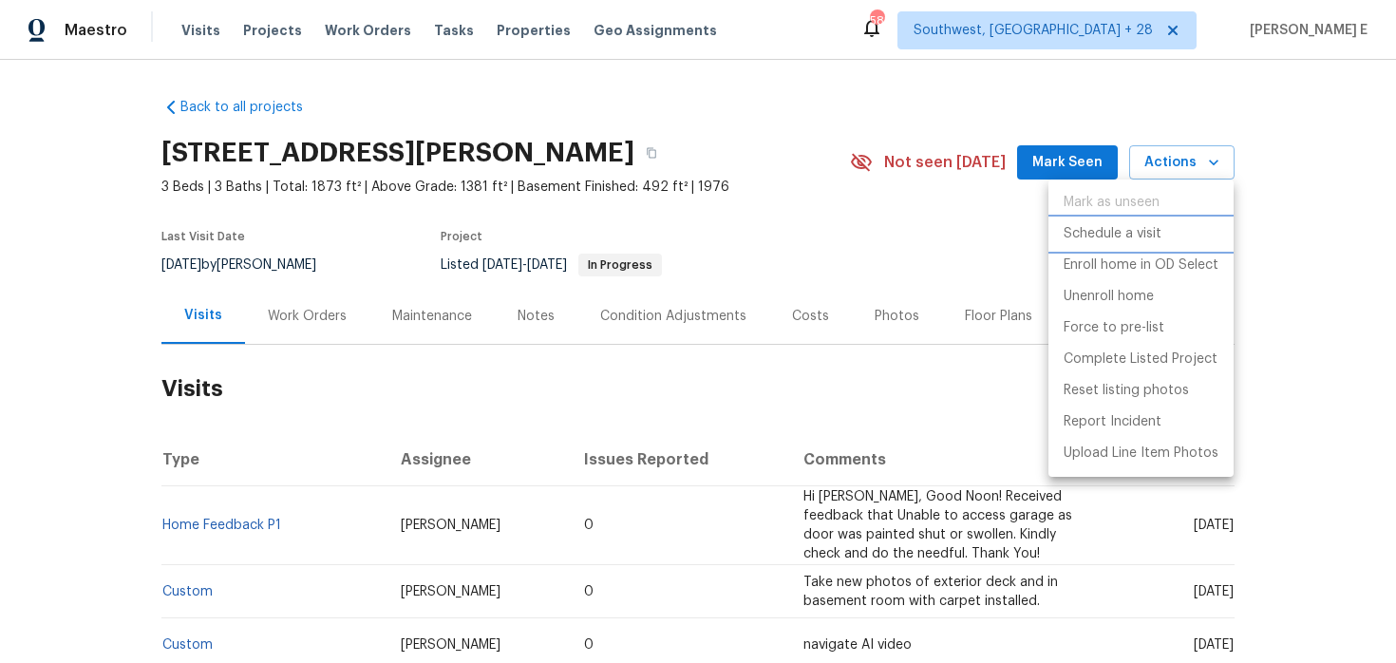
click at [1140, 234] on p "Schedule a visit" at bounding box center [1112, 234] width 98 height 20
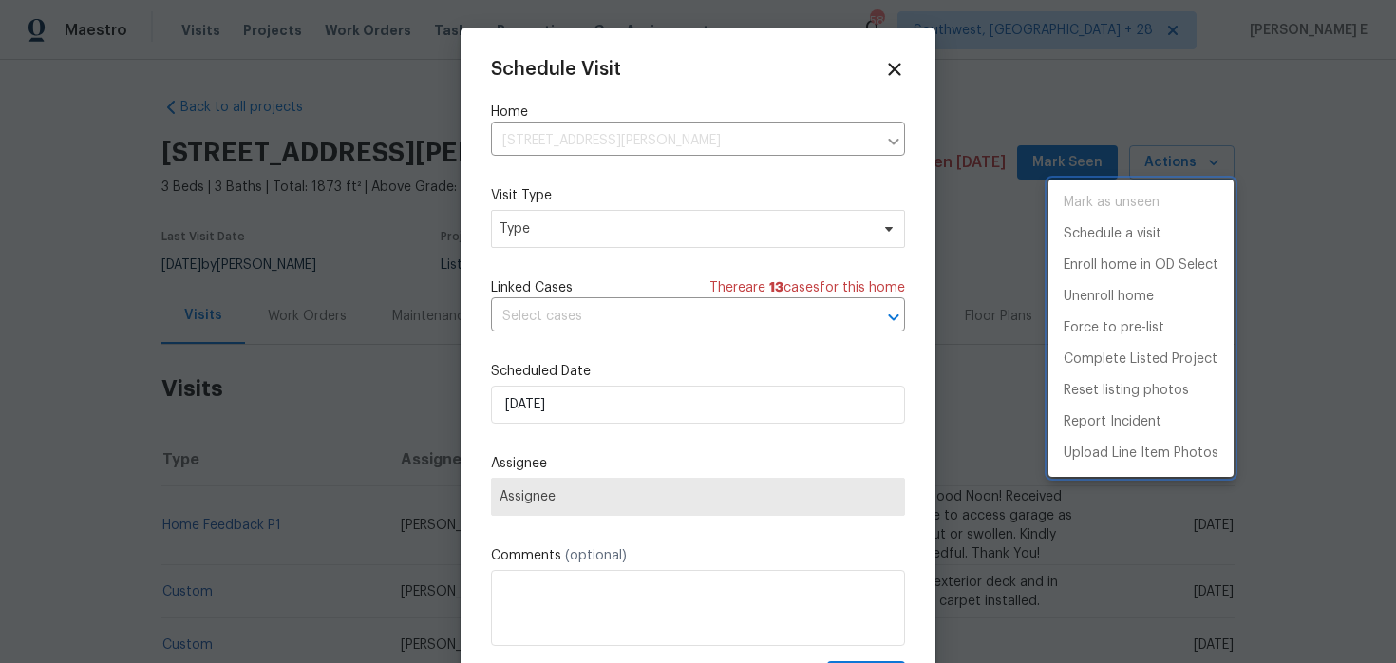
click at [597, 231] on div at bounding box center [698, 331] width 1396 height 663
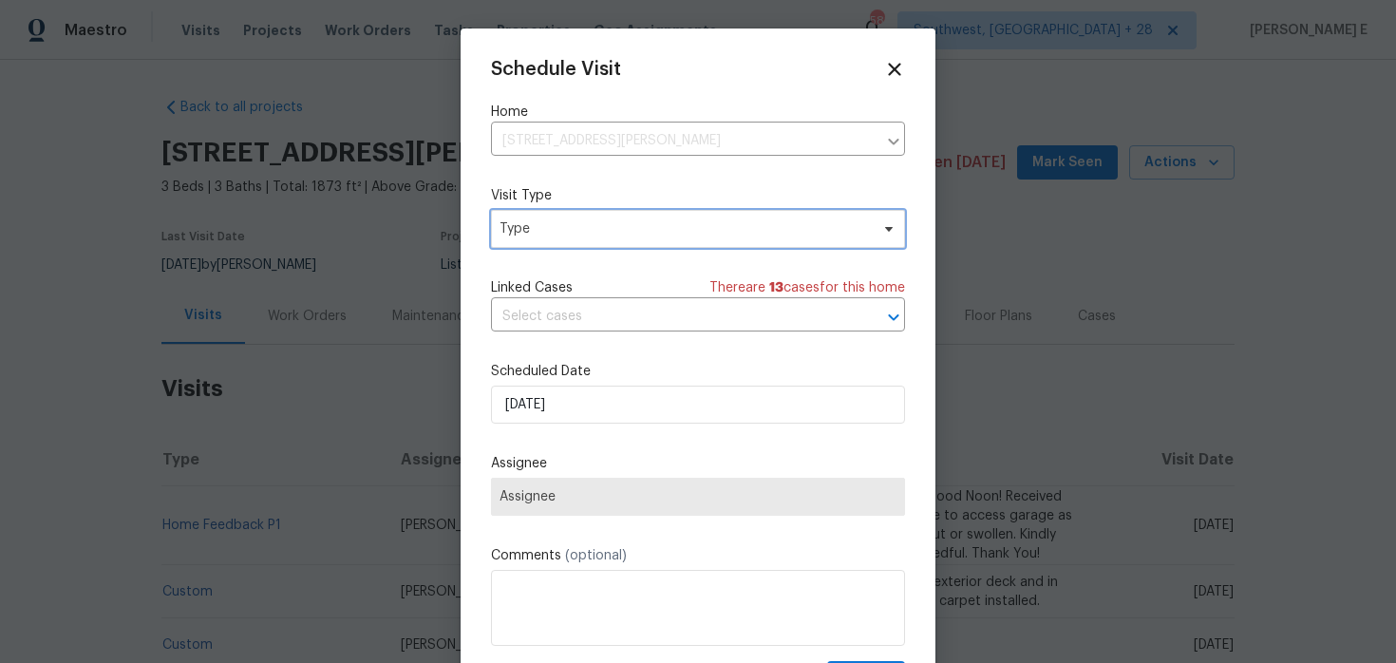
click at [597, 231] on span "Type" at bounding box center [683, 228] width 369 height 19
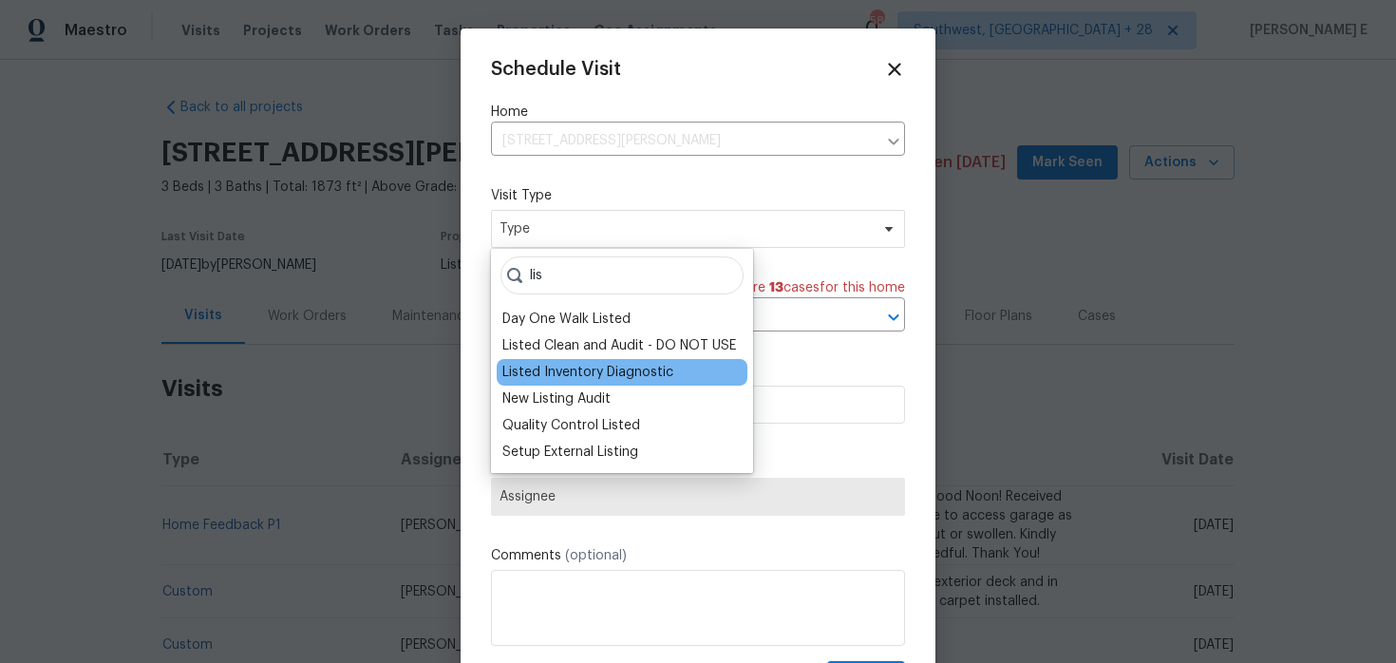
type input "lis"
click at [592, 374] on div "Listed Inventory Diagnostic" at bounding box center [587, 372] width 171 height 19
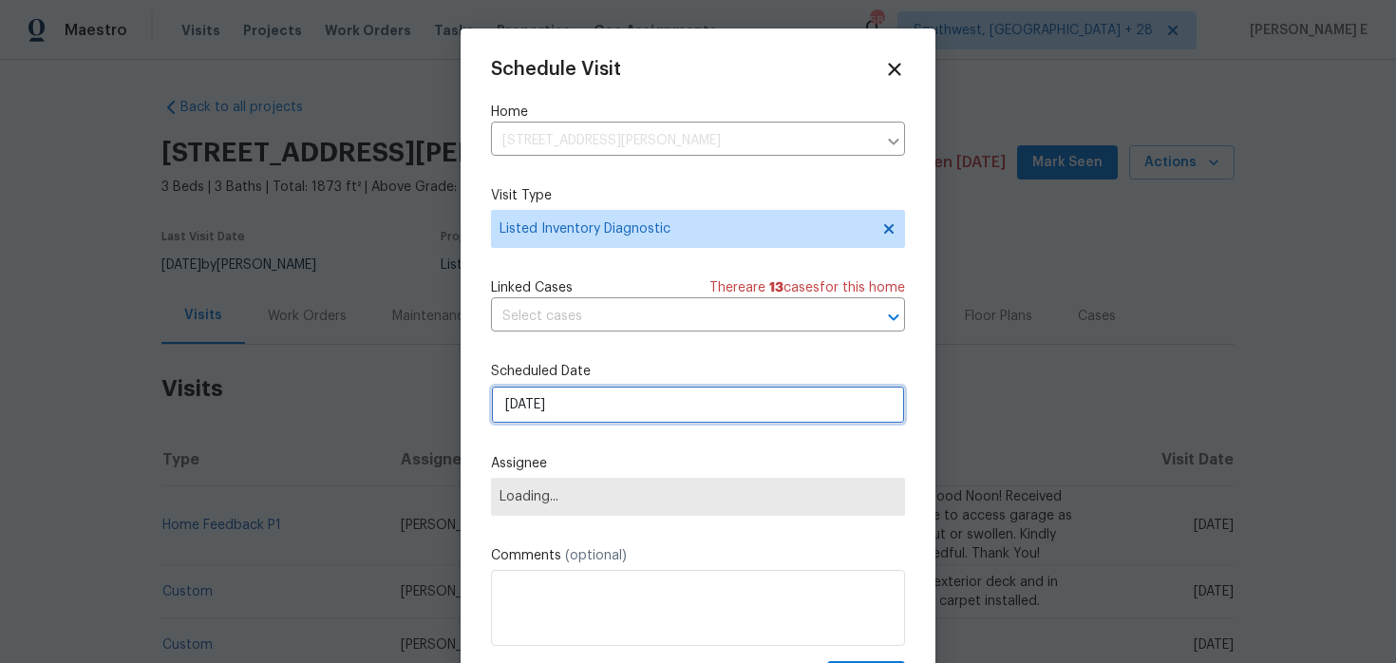
click at [581, 413] on input "[DATE]" at bounding box center [698, 404] width 414 height 38
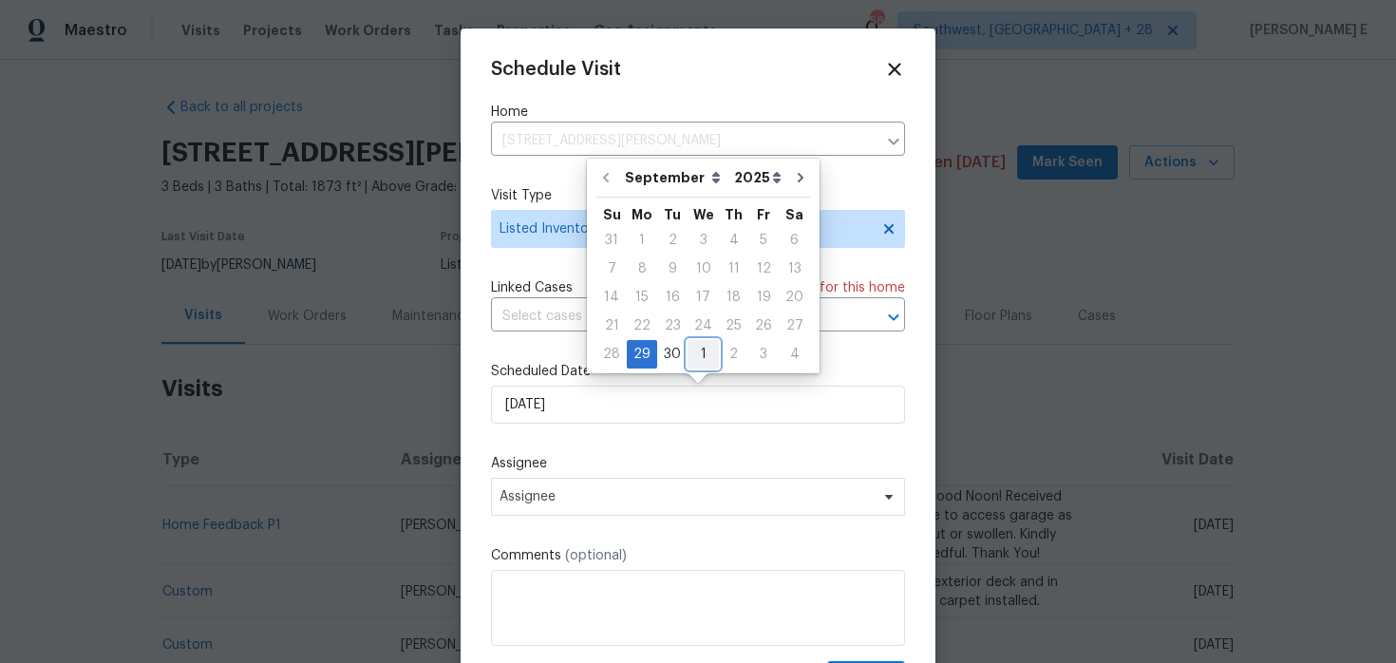
click at [703, 347] on div "1" at bounding box center [702, 354] width 31 height 27
type input "[DATE]"
select select "9"
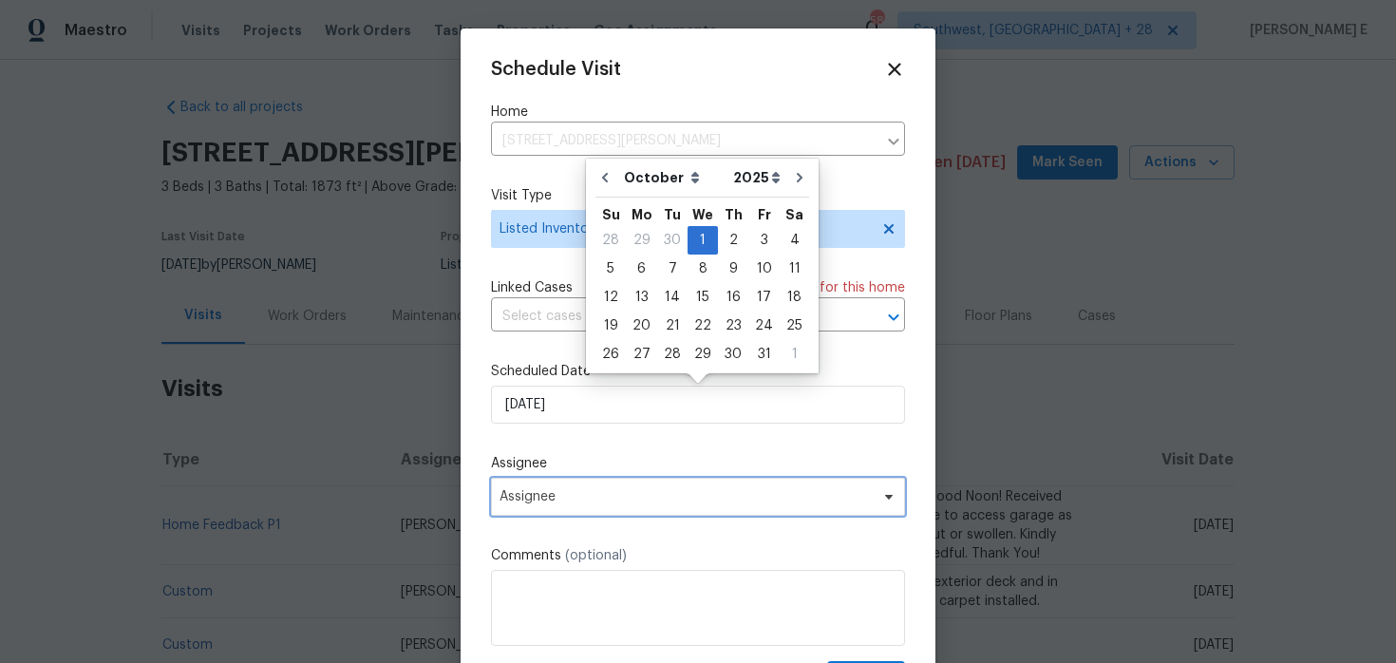
click at [591, 488] on span "Assignee" at bounding box center [698, 497] width 414 height 38
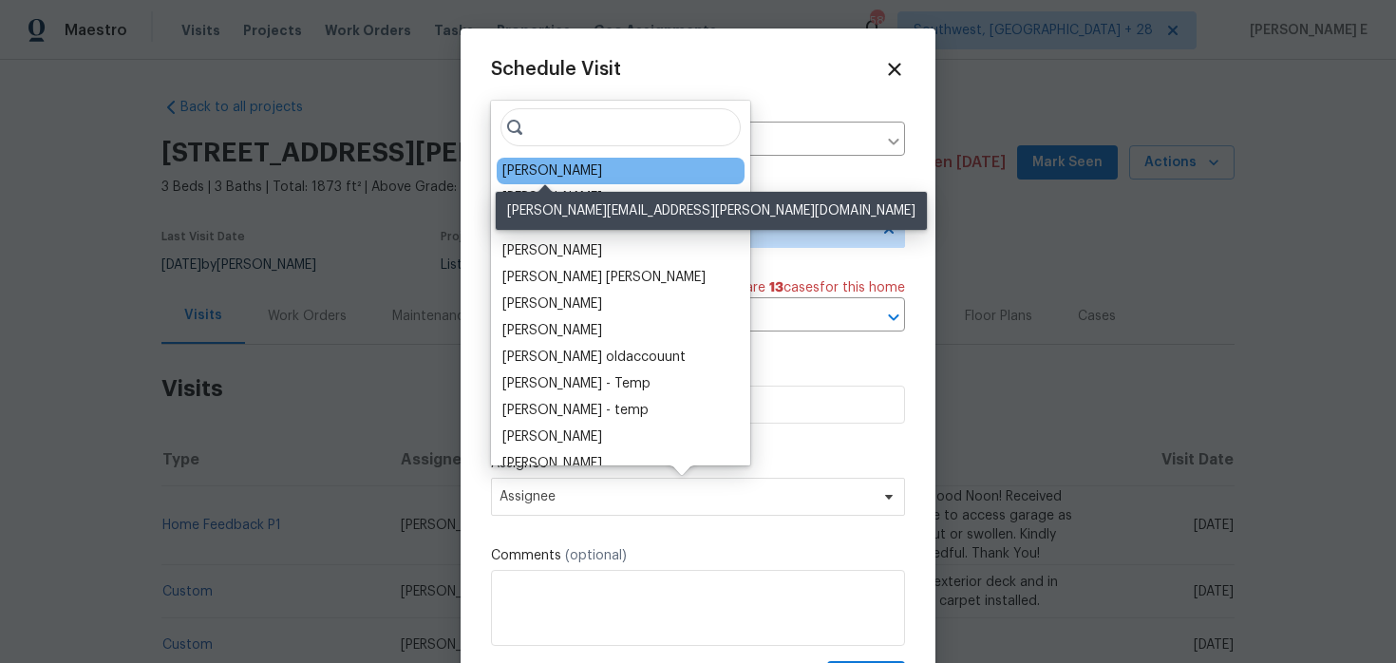
click at [534, 168] on div "[PERSON_NAME]" at bounding box center [552, 170] width 100 height 19
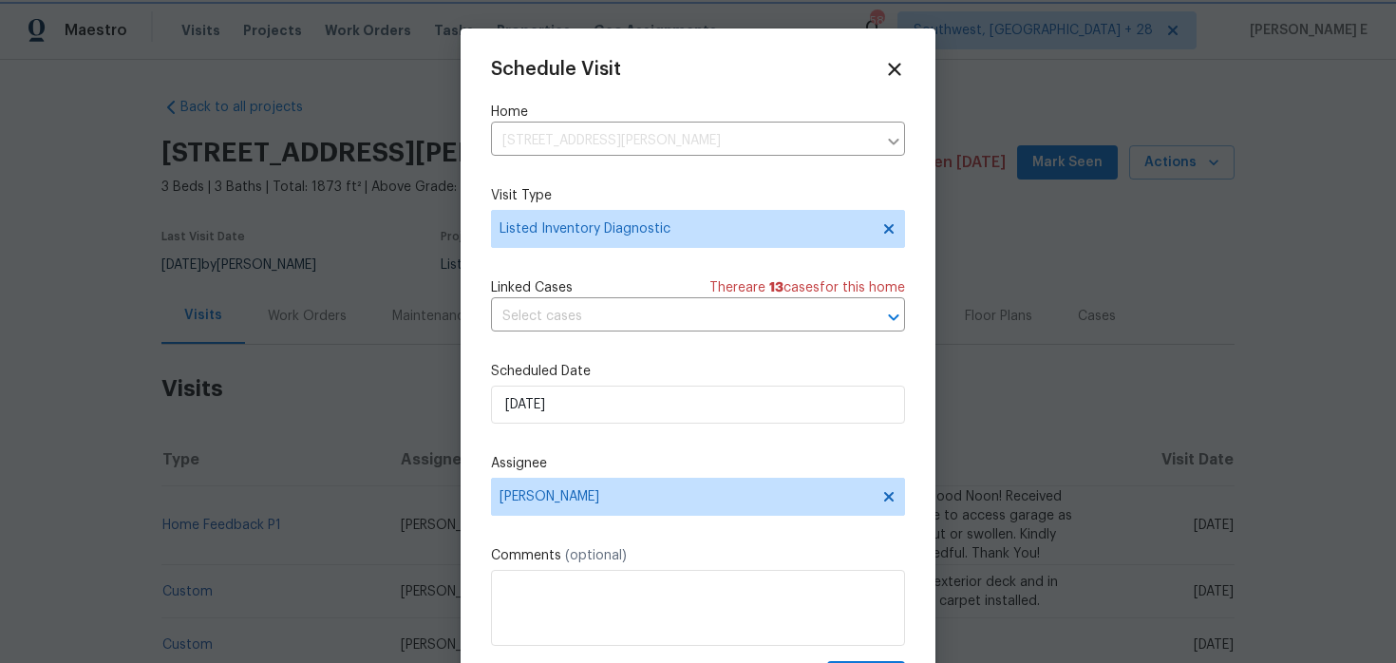
scroll to position [34, 0]
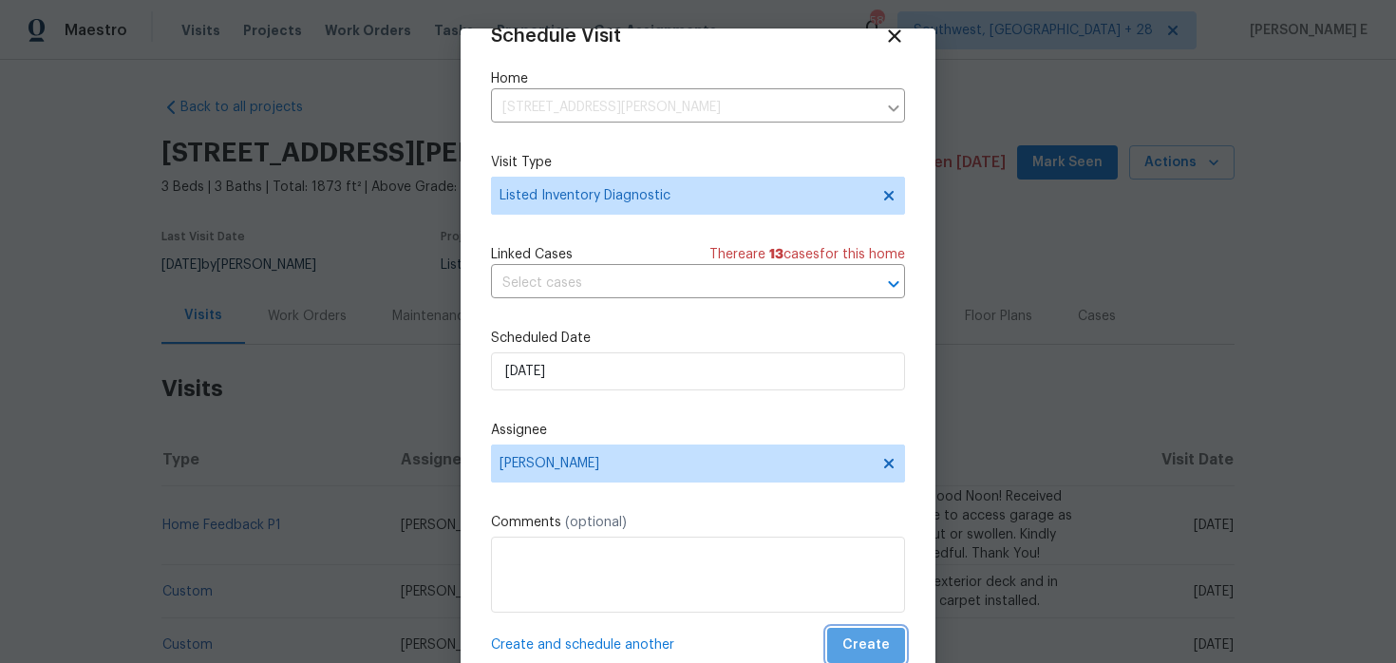
click at [872, 642] on span "Create" at bounding box center [865, 645] width 47 height 24
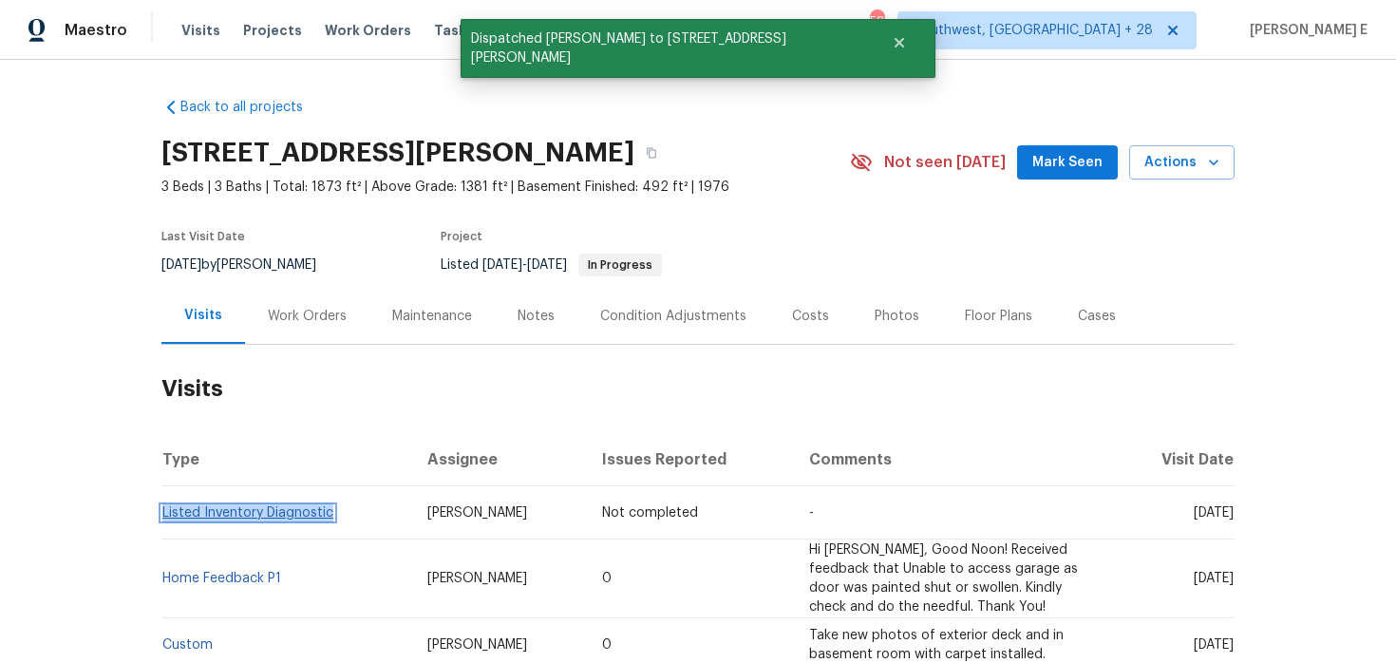
copy link "Listed Inventory Diagnostic"
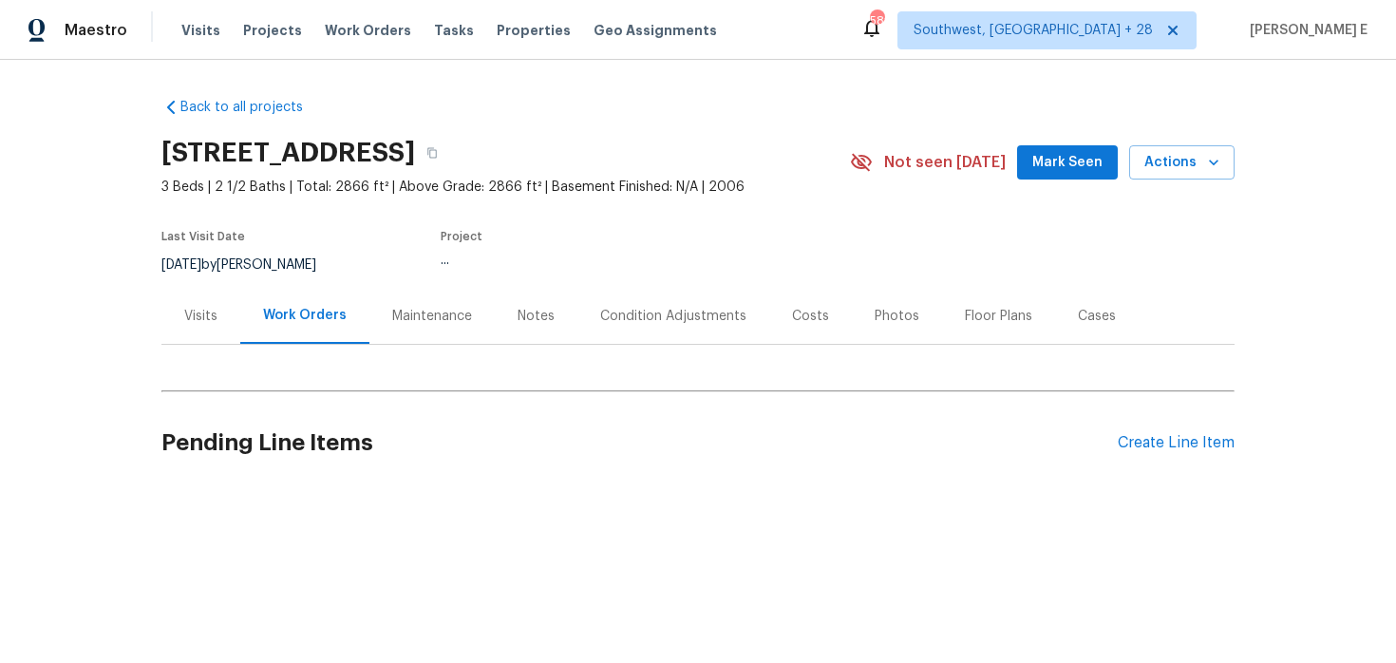
click at [197, 330] on div "Visits" at bounding box center [200, 316] width 79 height 56
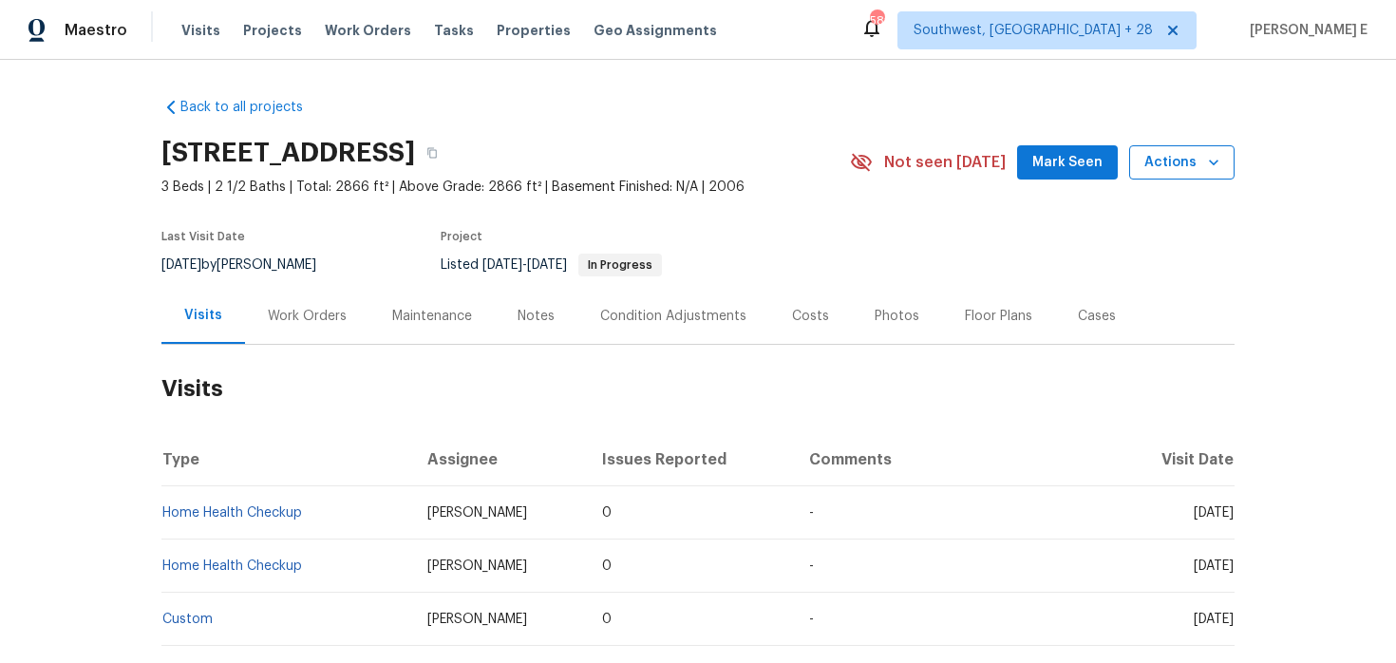
click at [1145, 168] on button "Actions" at bounding box center [1181, 162] width 105 height 35
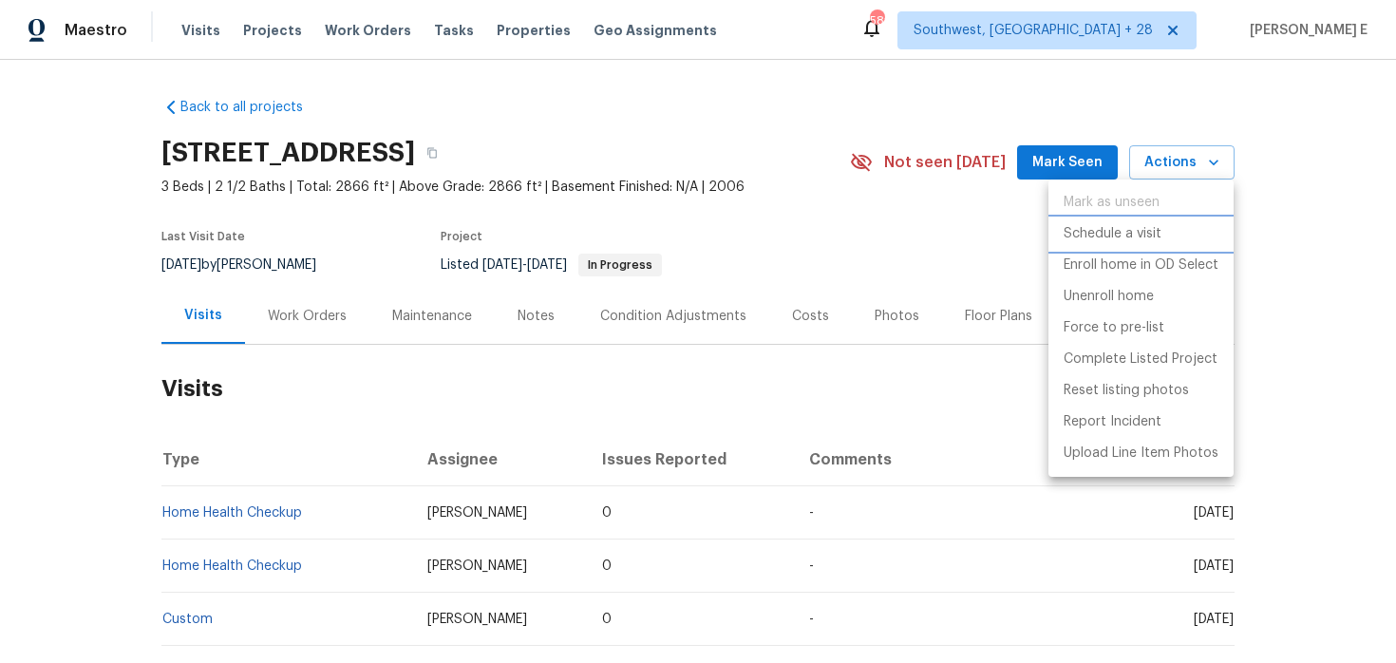
click at [1119, 228] on p "Schedule a visit" at bounding box center [1112, 234] width 98 height 20
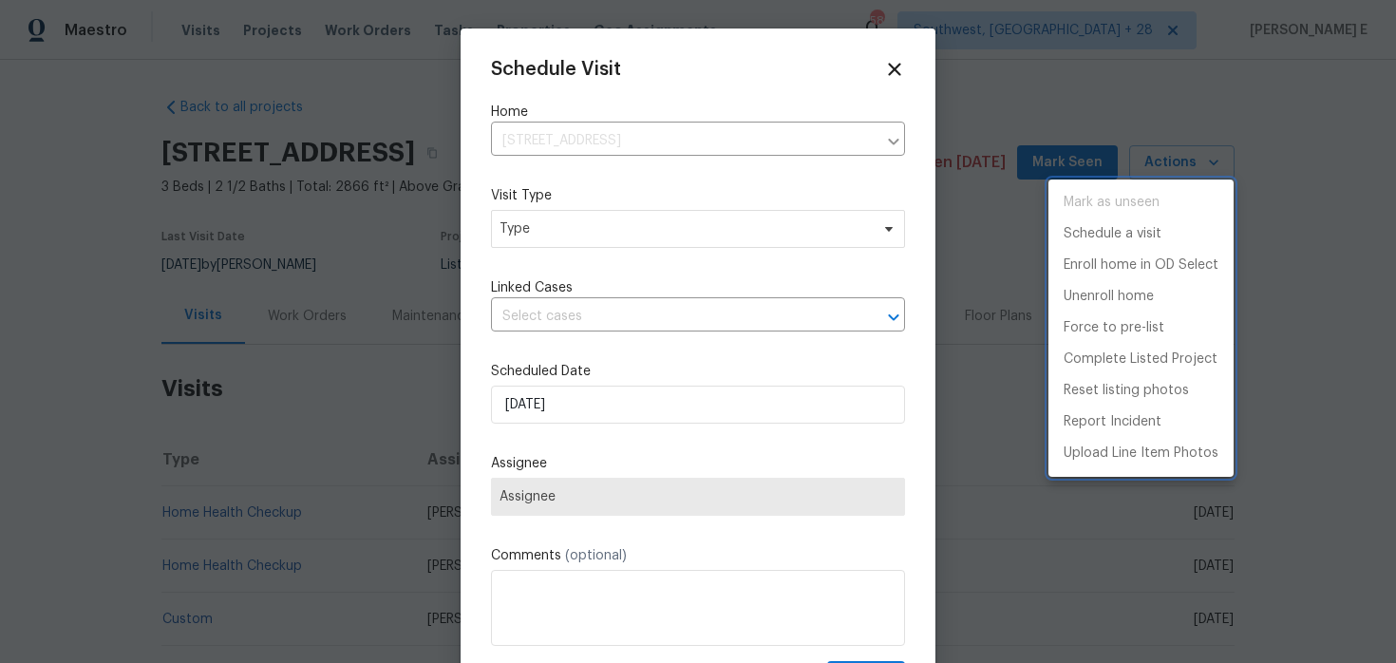
click at [589, 235] on div at bounding box center [698, 331] width 1396 height 663
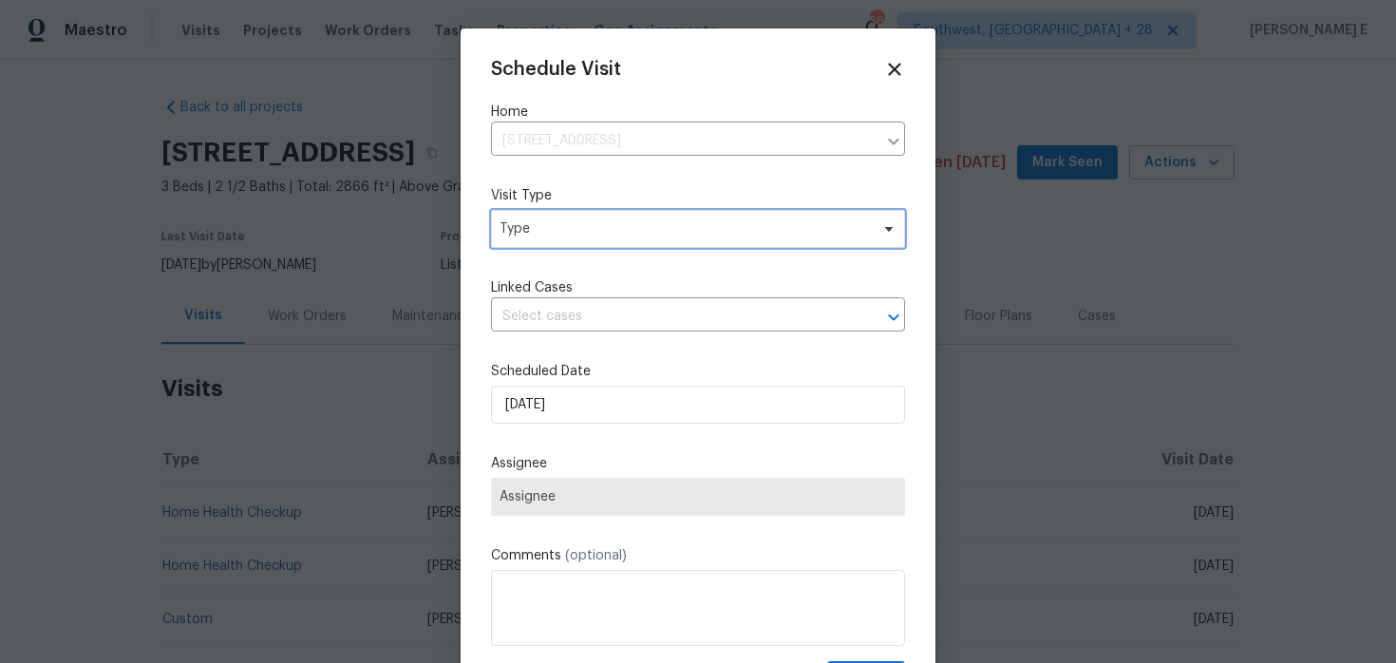
click at [589, 235] on span "Type" at bounding box center [683, 228] width 369 height 19
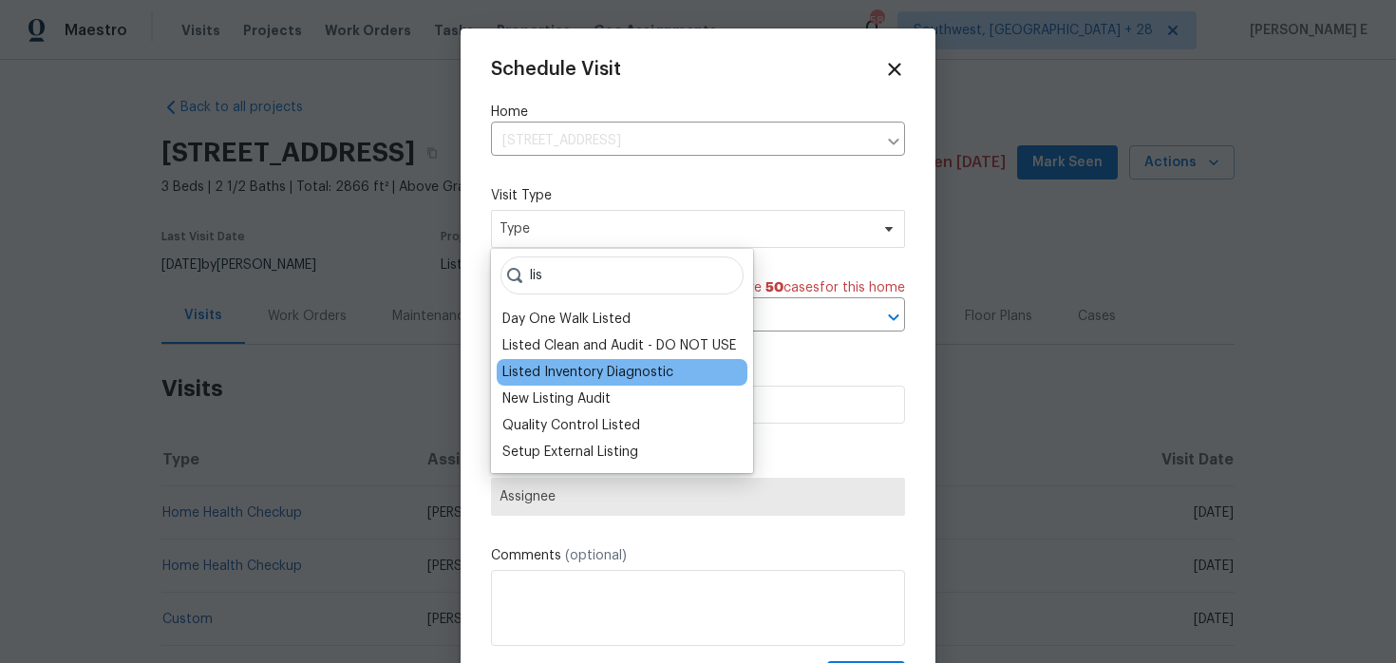
type input "lis"
click at [542, 376] on div "Listed Inventory Diagnostic" at bounding box center [587, 372] width 171 height 19
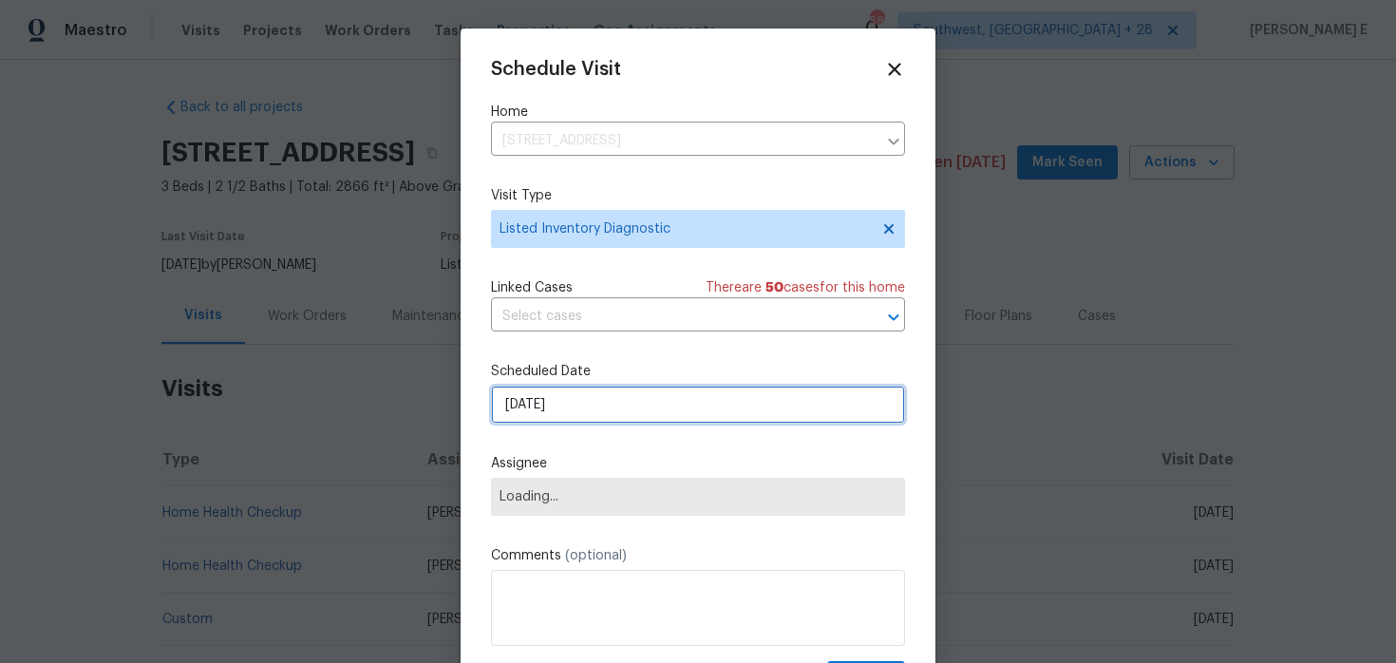
click at [529, 396] on input "[DATE]" at bounding box center [698, 404] width 414 height 38
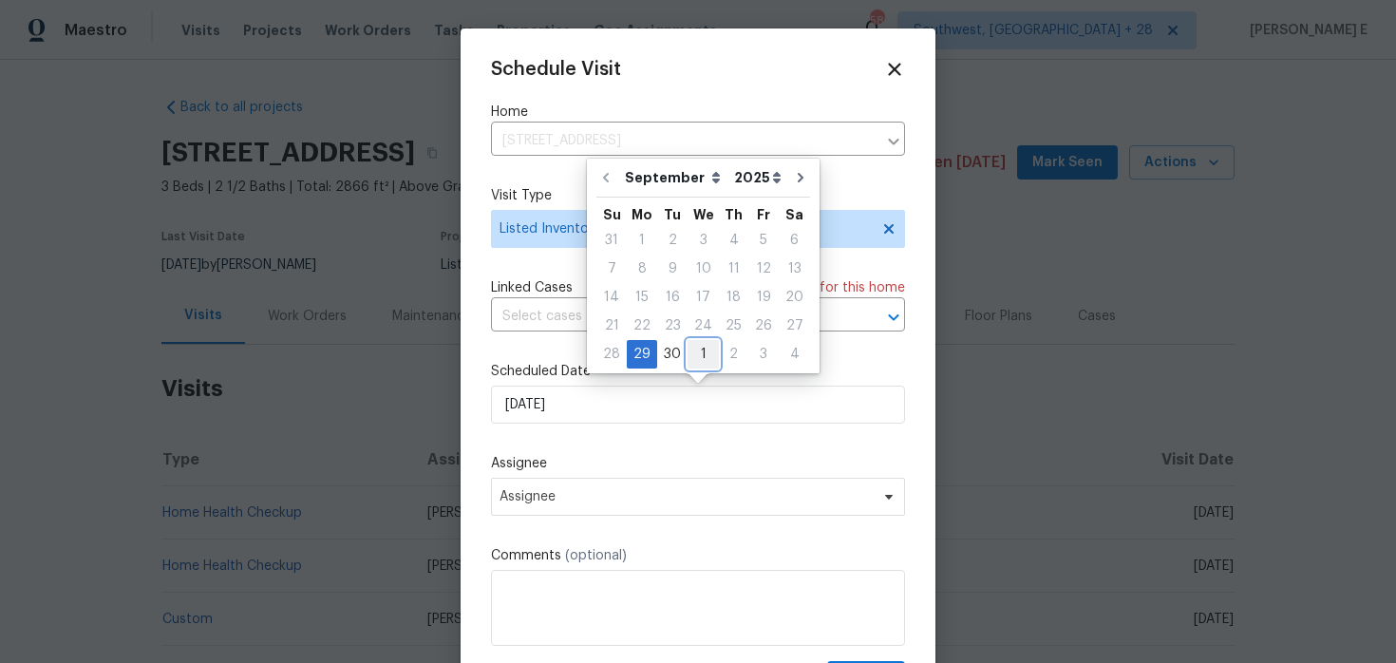
click at [691, 349] on div "1" at bounding box center [702, 354] width 31 height 27
type input "[DATE]"
select select "9"
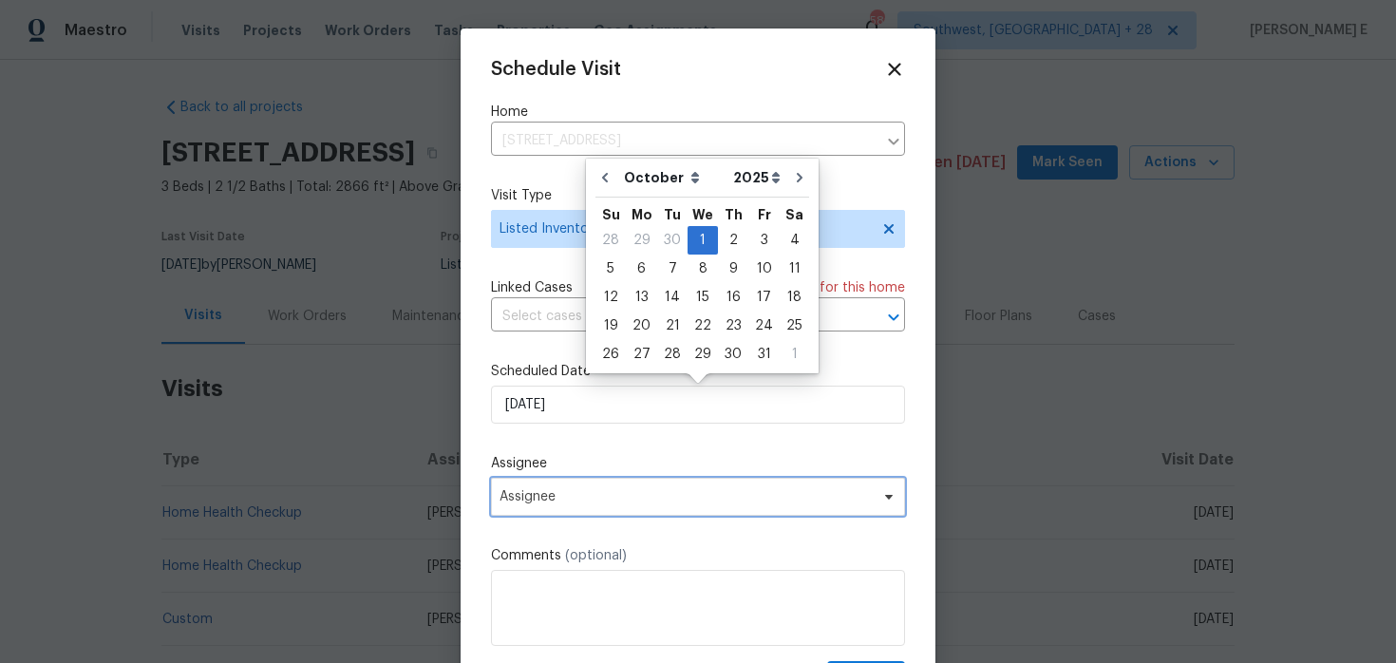
click at [562, 493] on span "Assignee" at bounding box center [685, 496] width 372 height 15
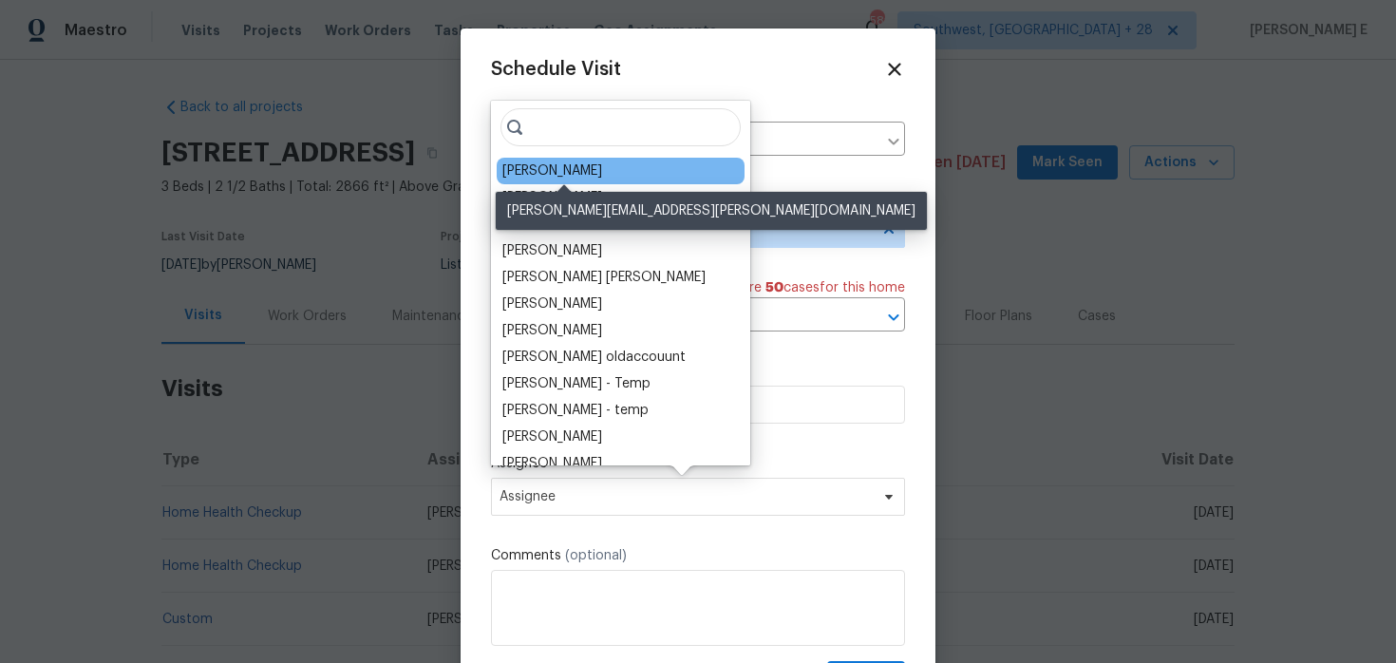
click at [541, 173] on div "Melissa Mossbrooks" at bounding box center [552, 170] width 100 height 19
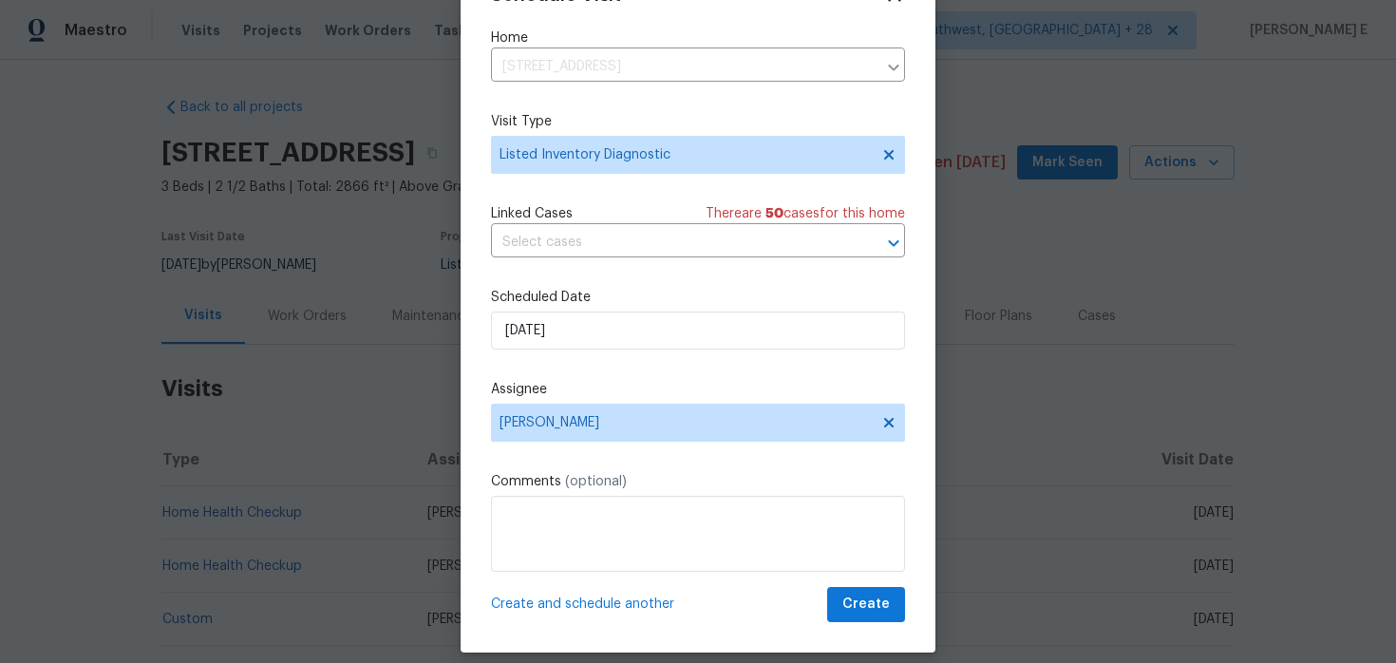
scroll to position [59, 0]
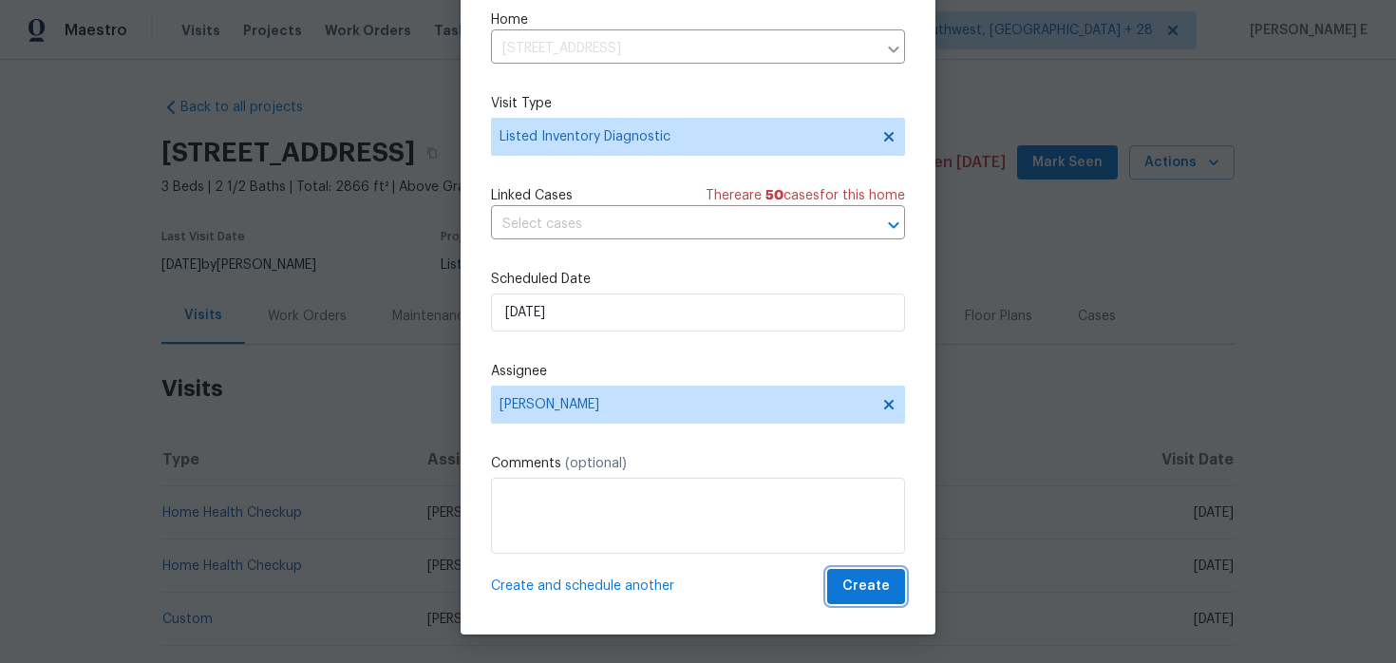
click at [863, 590] on span "Create" at bounding box center [865, 586] width 47 height 24
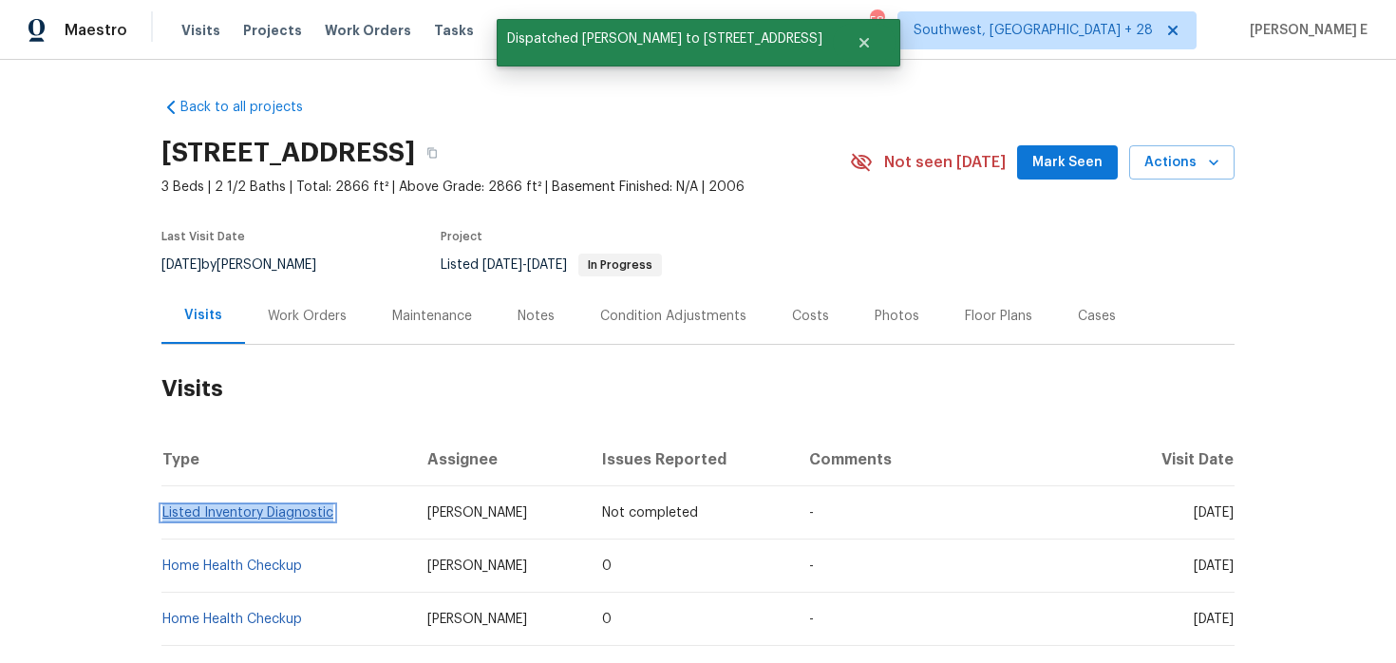
scroll to position [0, 0]
copy link "Listed Inventory Diagnostic"
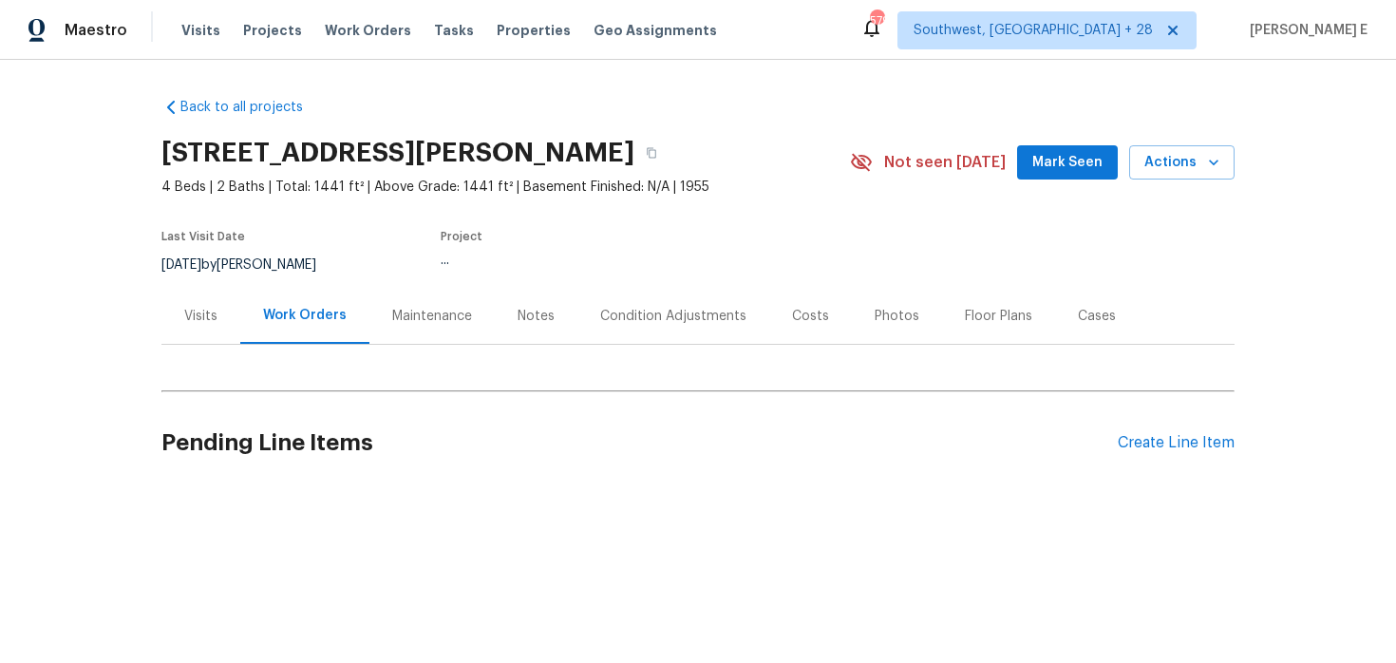
click at [187, 341] on div "Visits" at bounding box center [200, 316] width 79 height 56
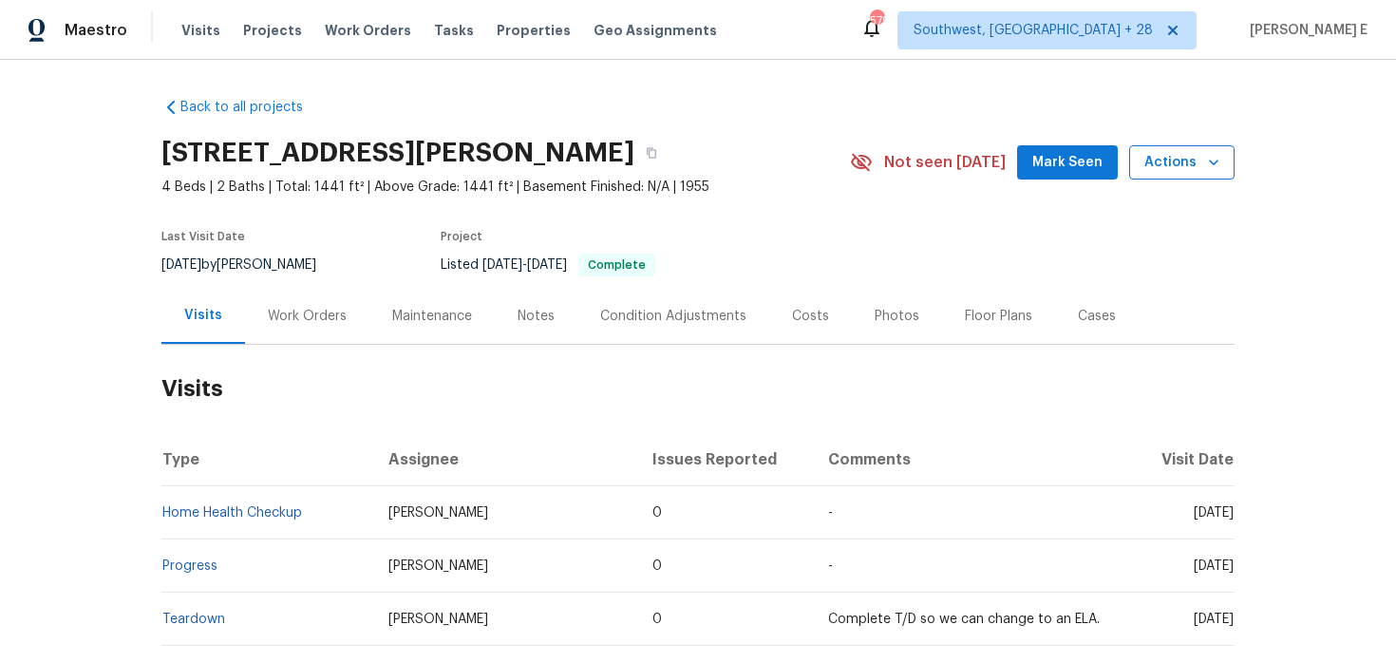
click at [1152, 158] on span "Actions" at bounding box center [1181, 163] width 75 height 24
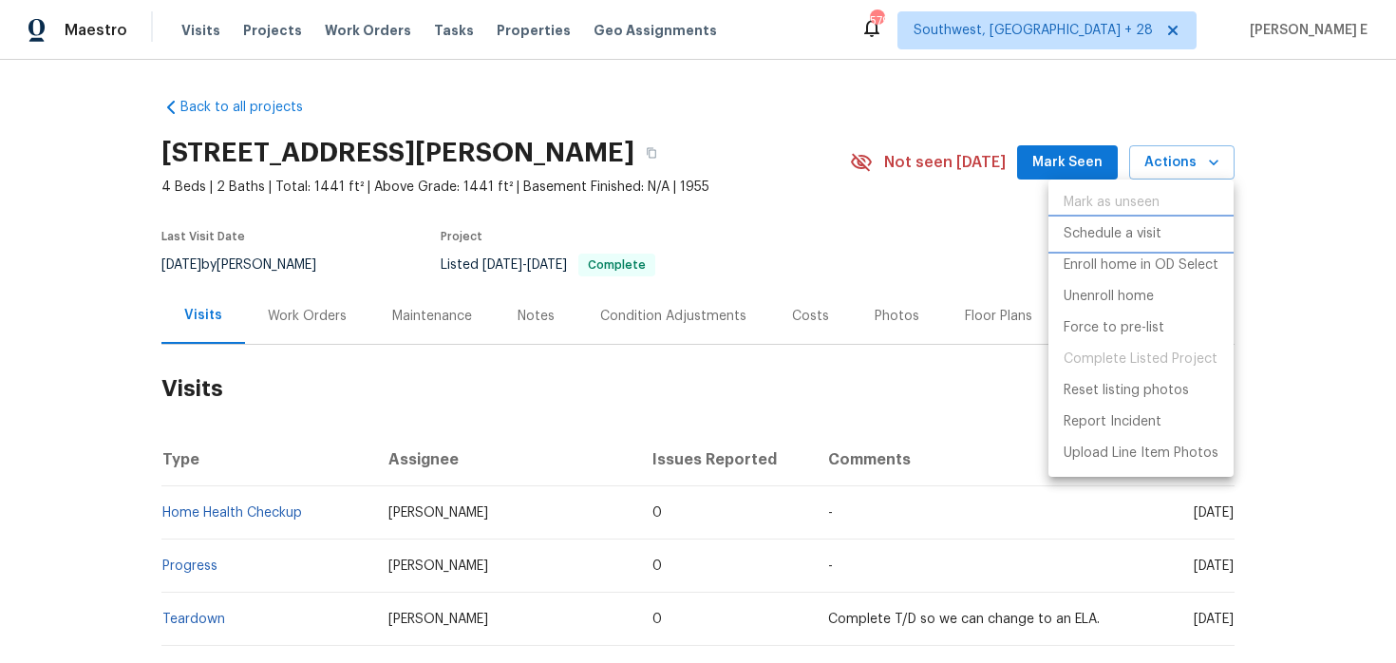
click at [1087, 235] on p "Schedule a visit" at bounding box center [1112, 234] width 98 height 20
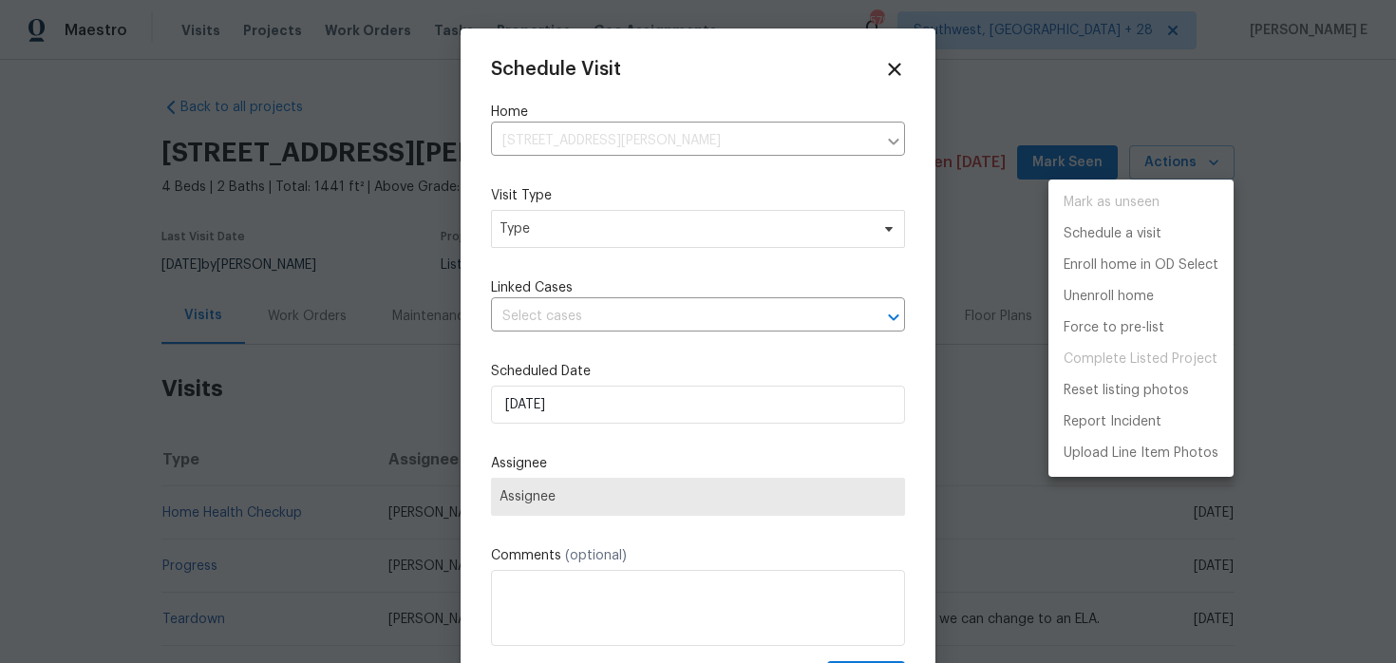
click at [604, 223] on div at bounding box center [698, 331] width 1396 height 663
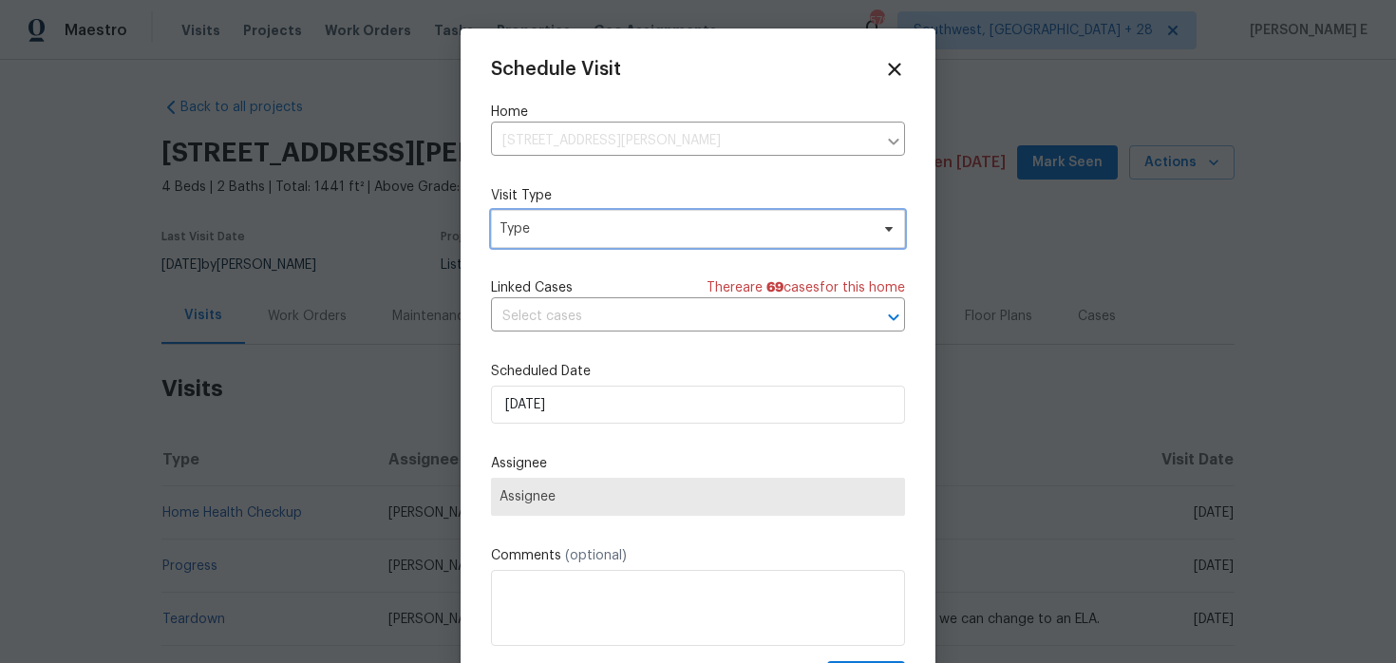
click at [604, 223] on span "Type" at bounding box center [683, 228] width 369 height 19
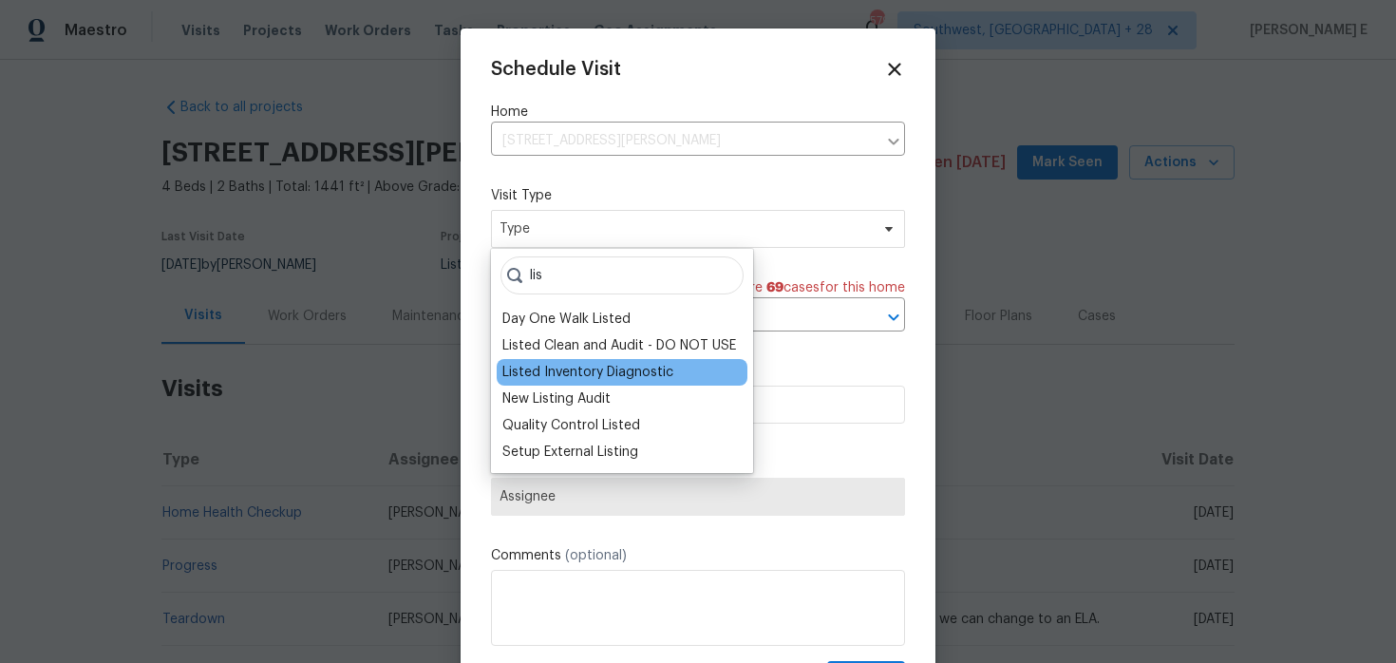
type input "lis"
click at [577, 375] on div "Listed Inventory Diagnostic" at bounding box center [587, 372] width 171 height 19
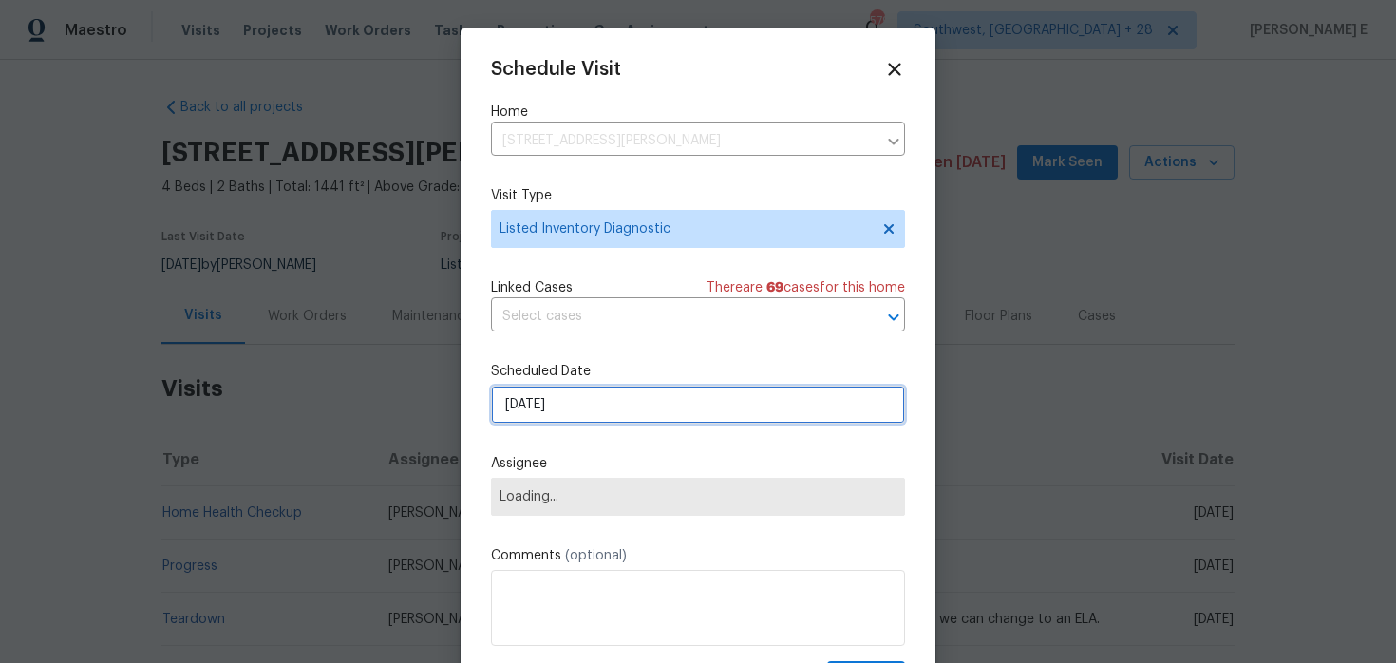
click at [564, 402] on input "[DATE]" at bounding box center [698, 404] width 414 height 38
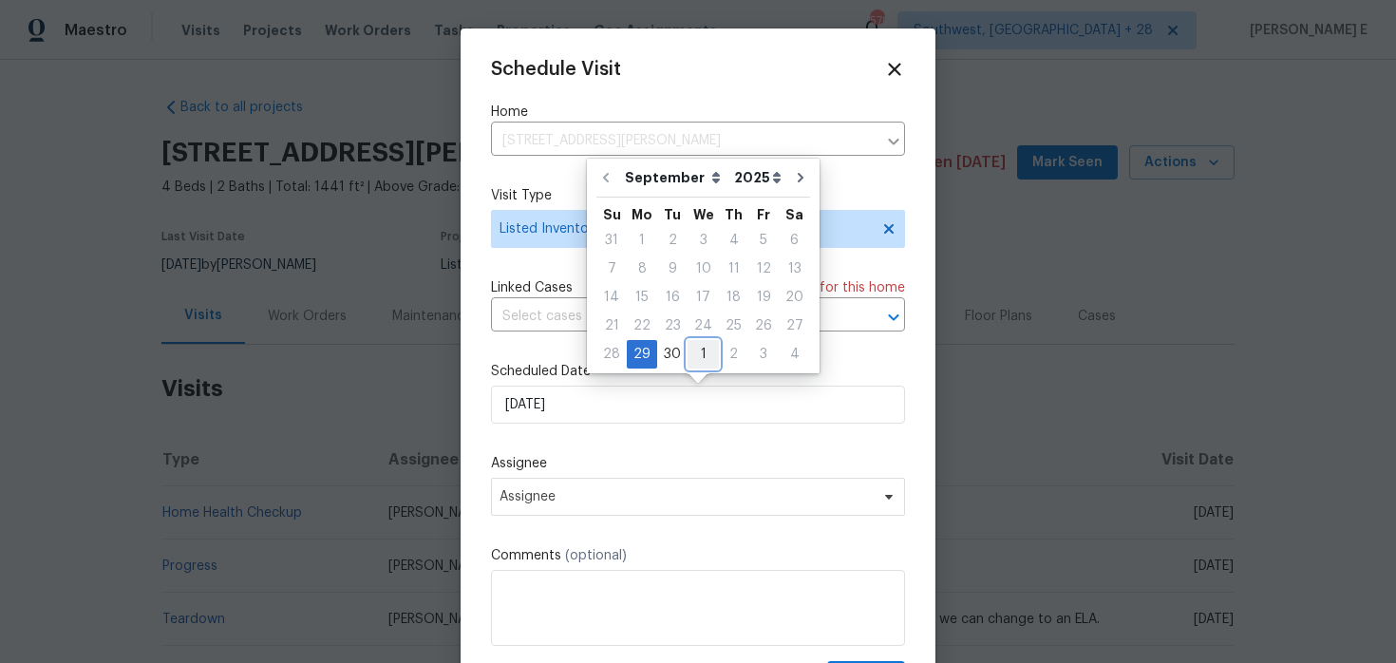
click at [694, 347] on div "1" at bounding box center [702, 354] width 31 height 27
type input "[DATE]"
select select "9"
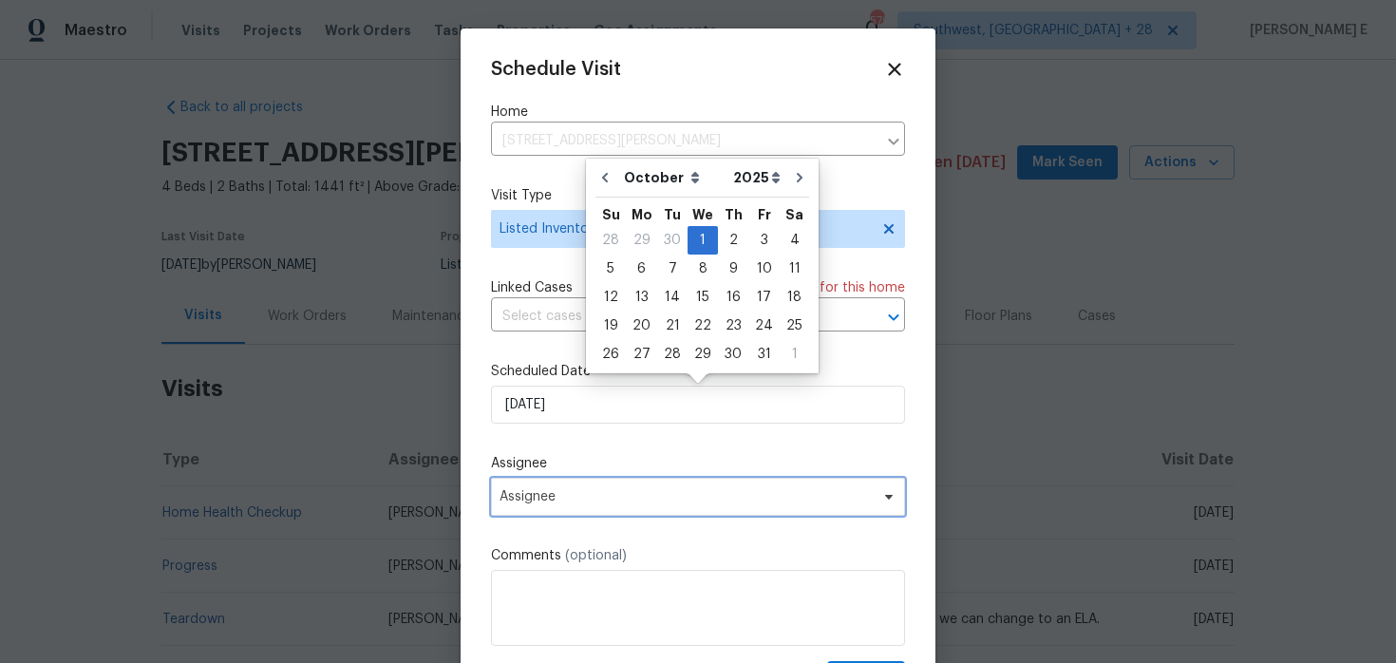
click at [572, 500] on span "Assignee" at bounding box center [685, 496] width 372 height 15
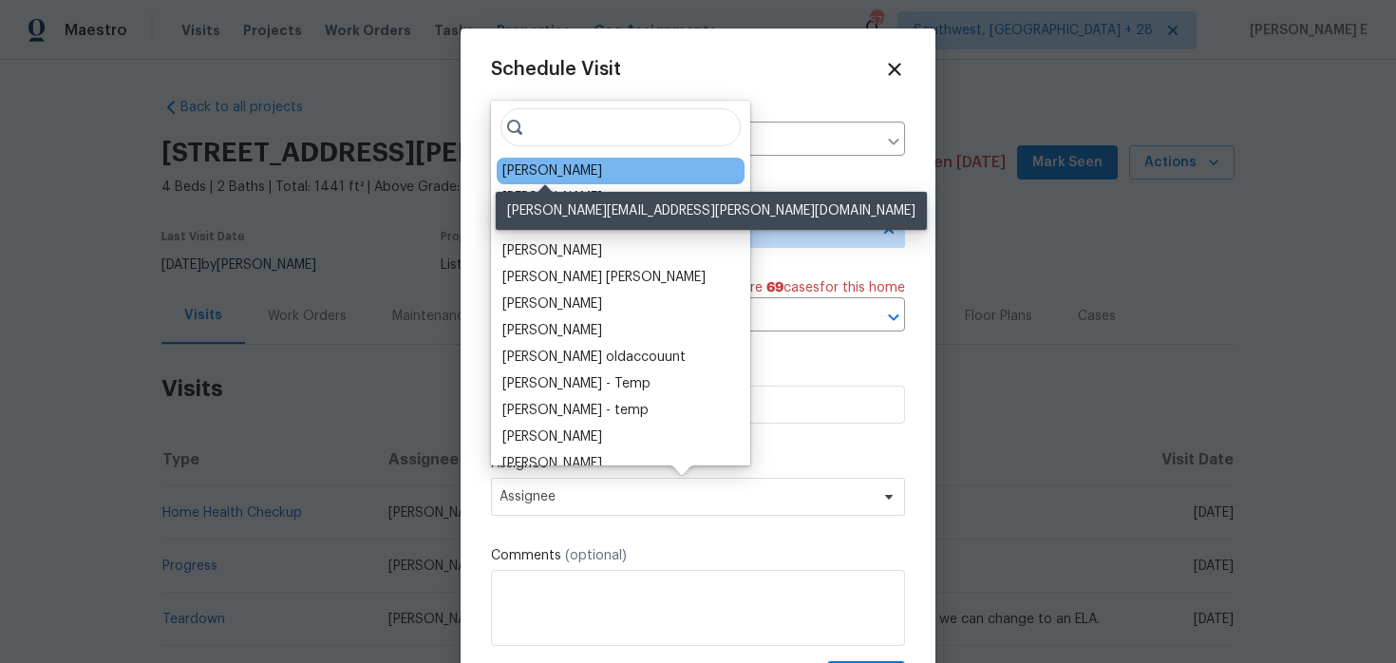
click at [514, 162] on div "Jeremy Dykes" at bounding box center [552, 170] width 100 height 19
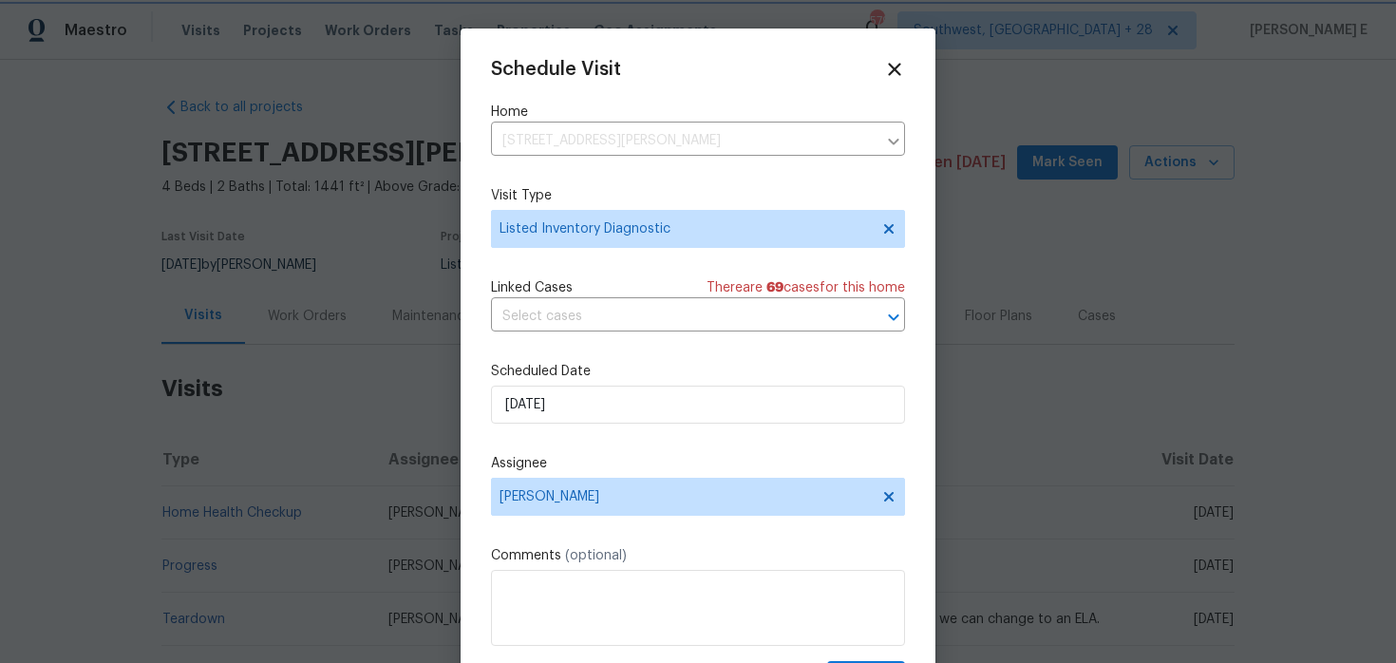
scroll to position [34, 0]
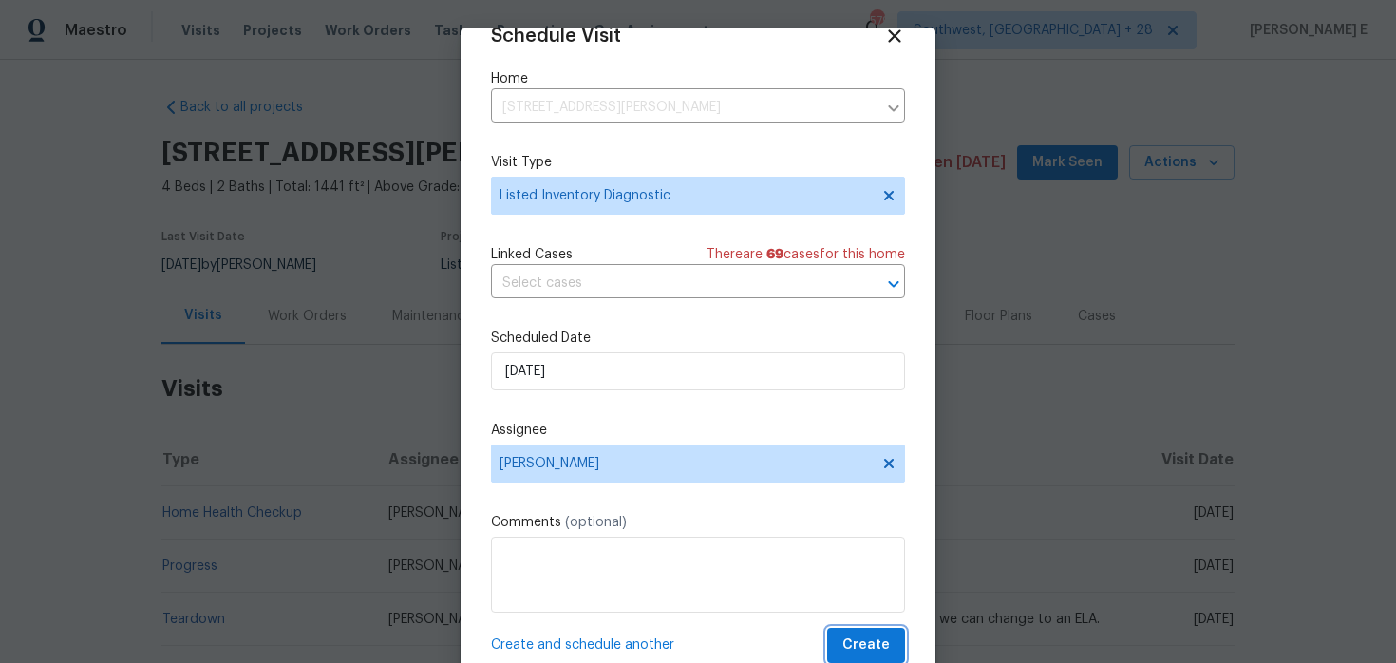
click at [860, 650] on span "Create" at bounding box center [865, 645] width 47 height 24
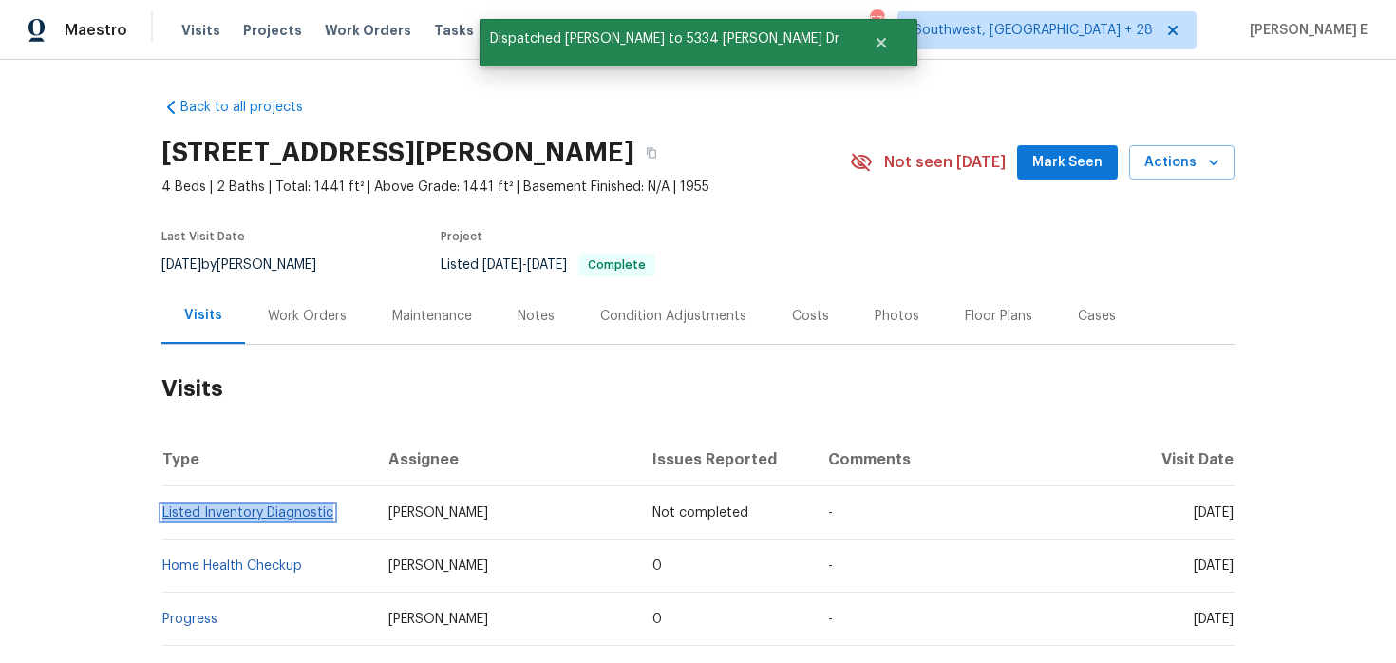
copy link "Listed Inventory Diagnostic"
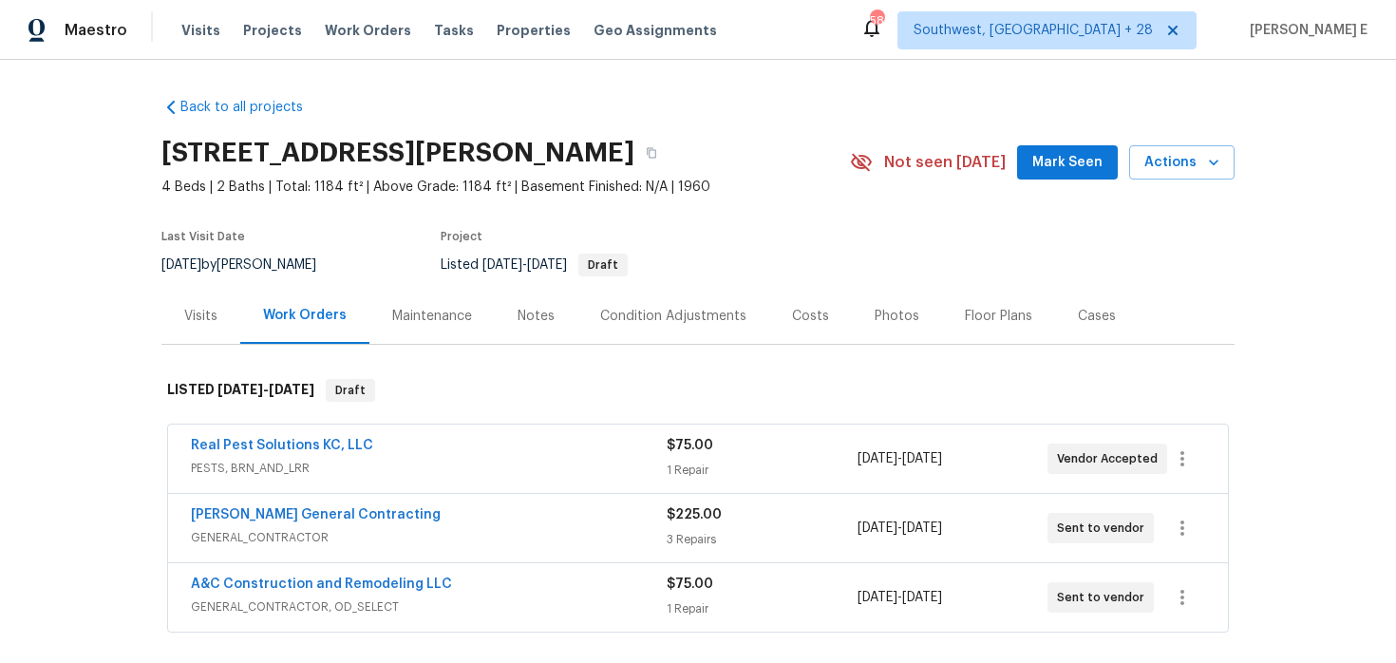
click at [216, 336] on div "Visits" at bounding box center [200, 316] width 79 height 56
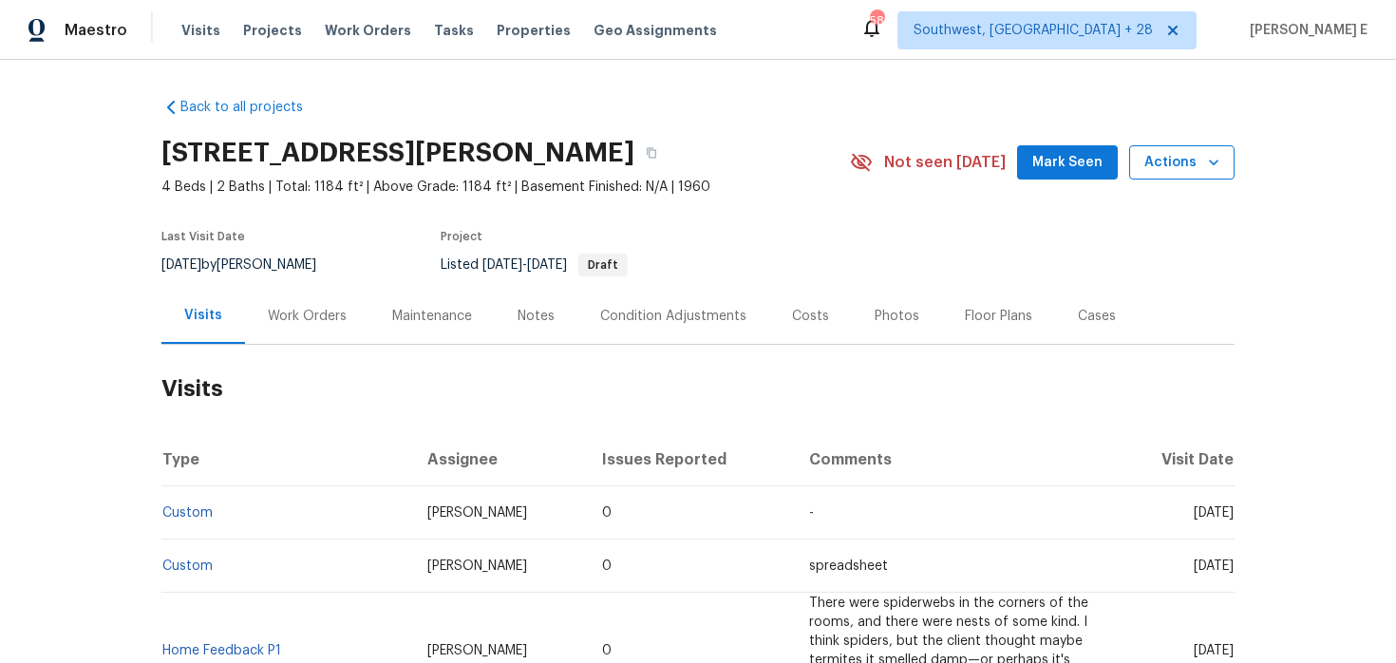
click at [1174, 173] on span "Actions" at bounding box center [1181, 163] width 75 height 24
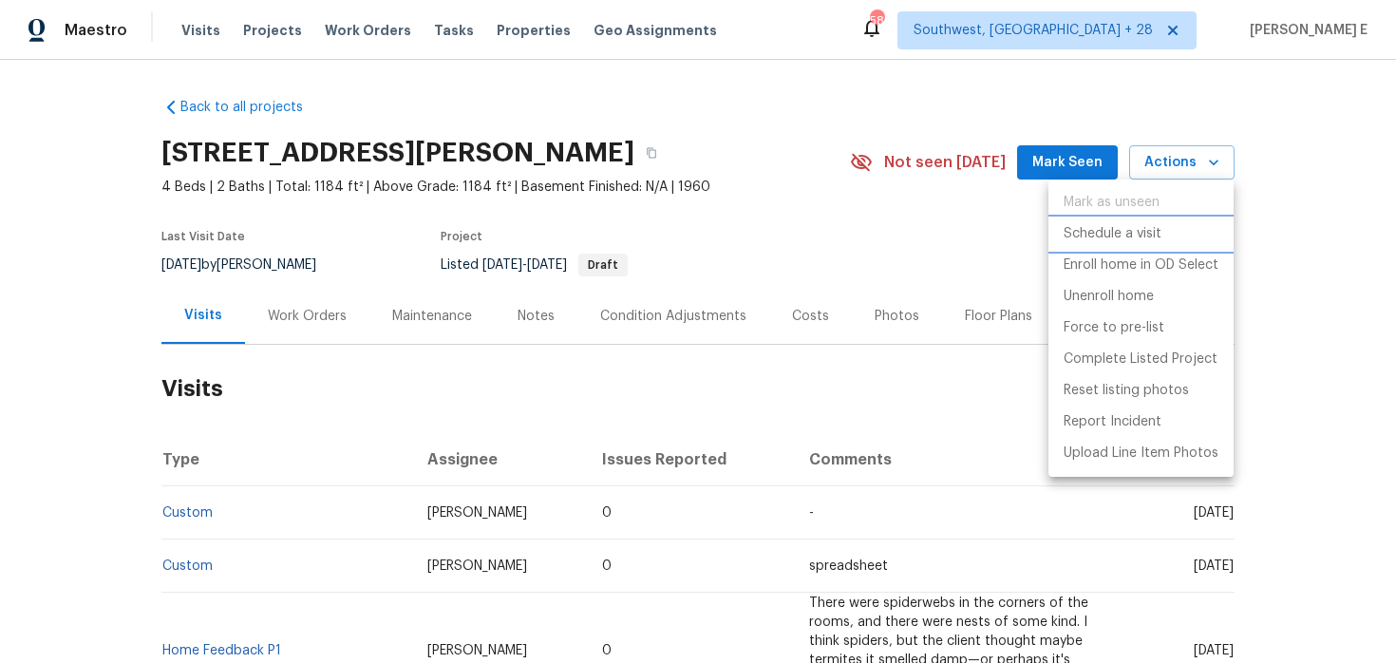
click at [1109, 226] on p "Schedule a visit" at bounding box center [1112, 234] width 98 height 20
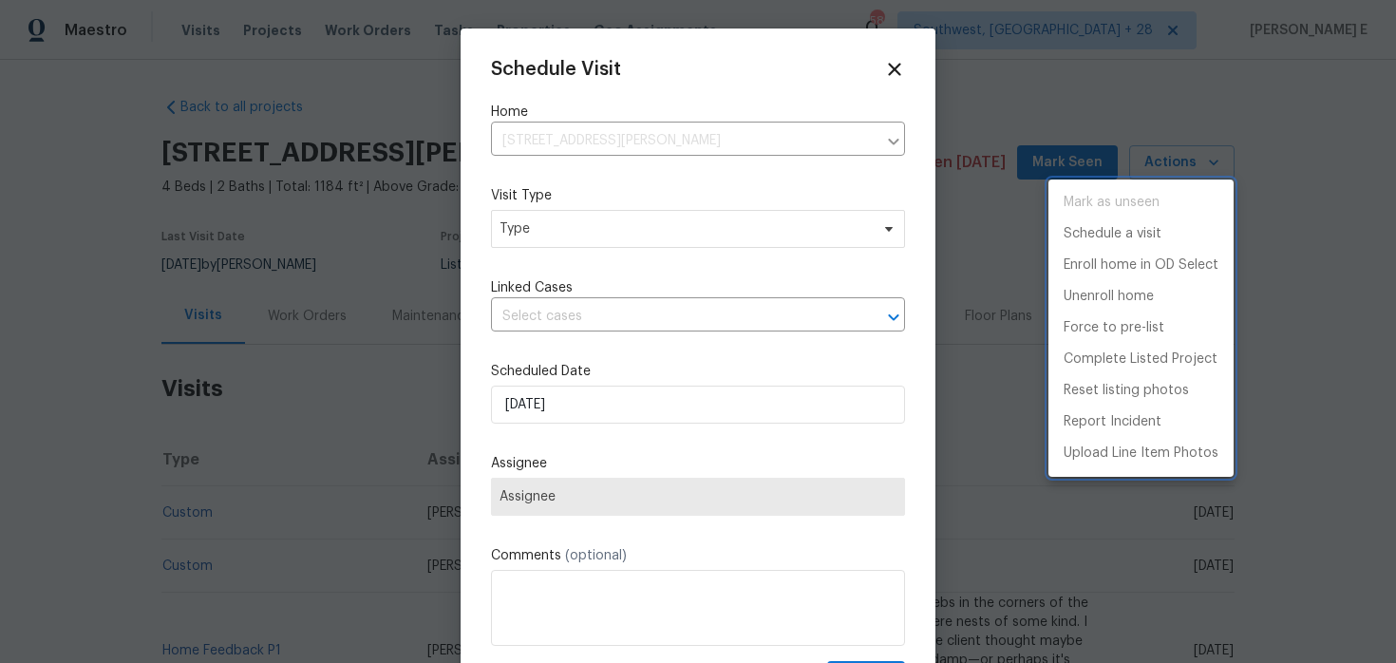
click at [552, 250] on div at bounding box center [698, 331] width 1396 height 663
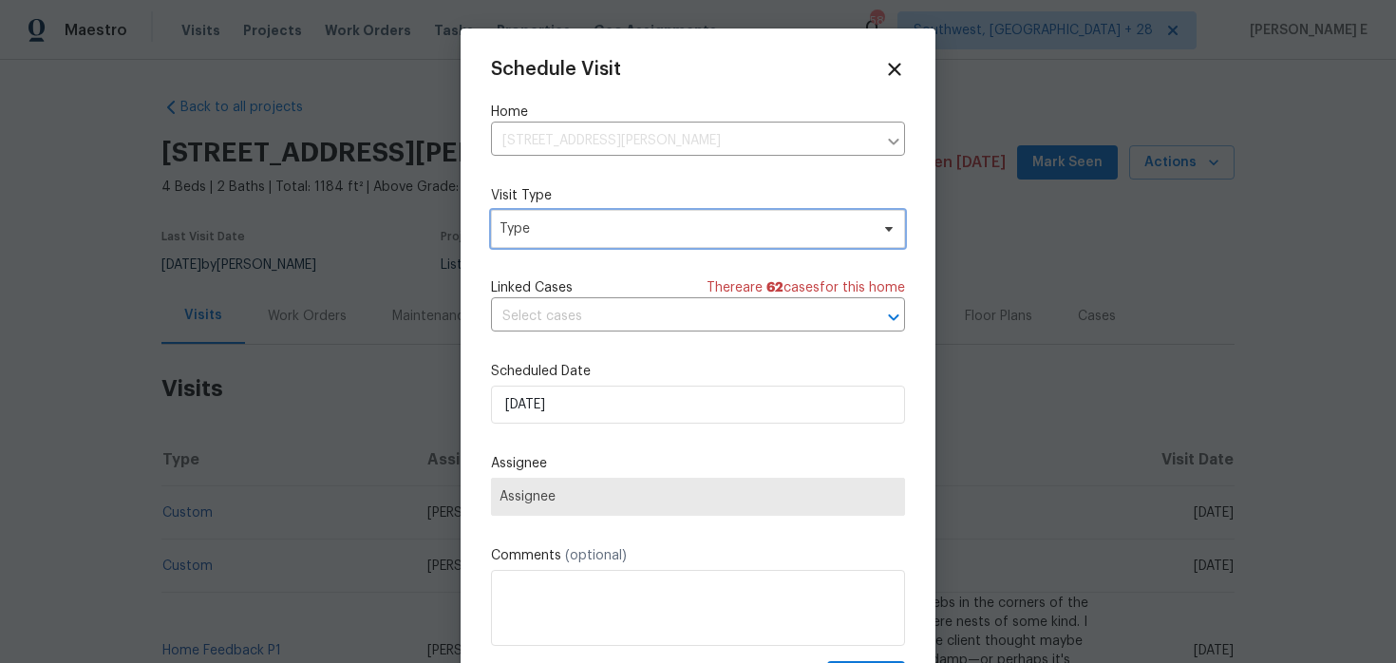
click at [562, 237] on span "Type" at bounding box center [683, 228] width 369 height 19
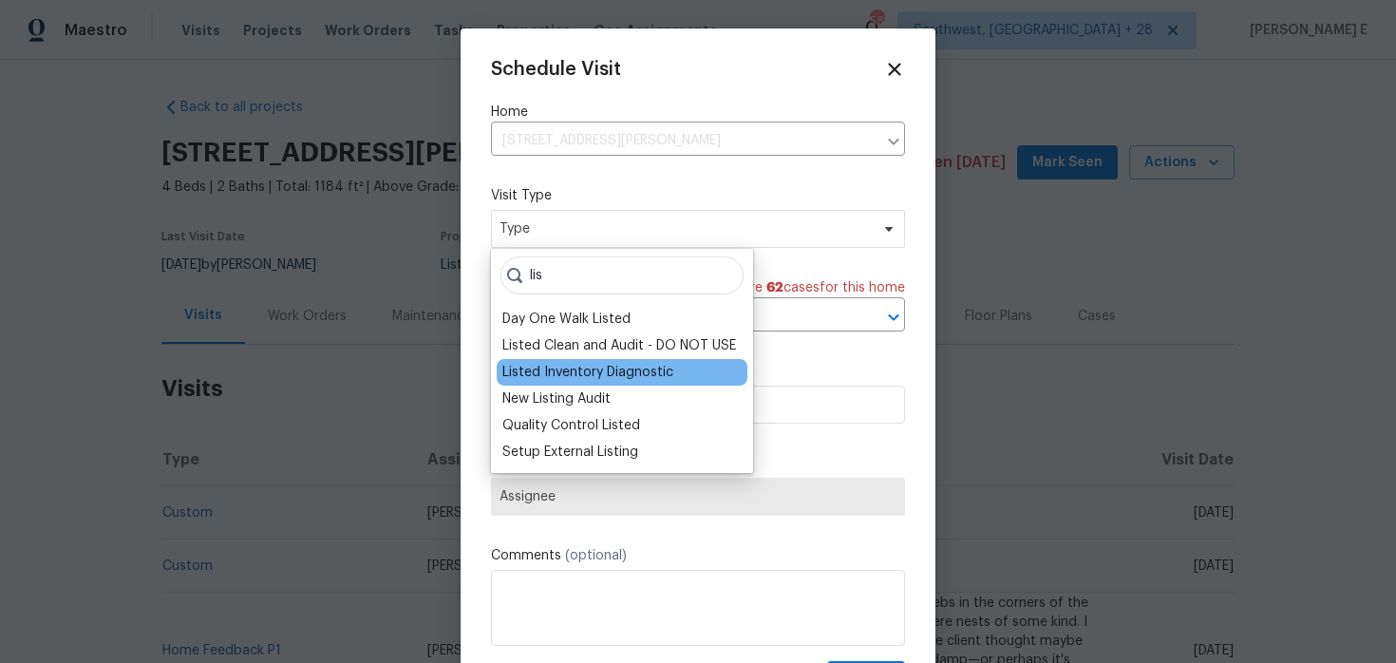
type input "lis"
click at [572, 373] on div "Listed Inventory Diagnostic" at bounding box center [587, 372] width 171 height 19
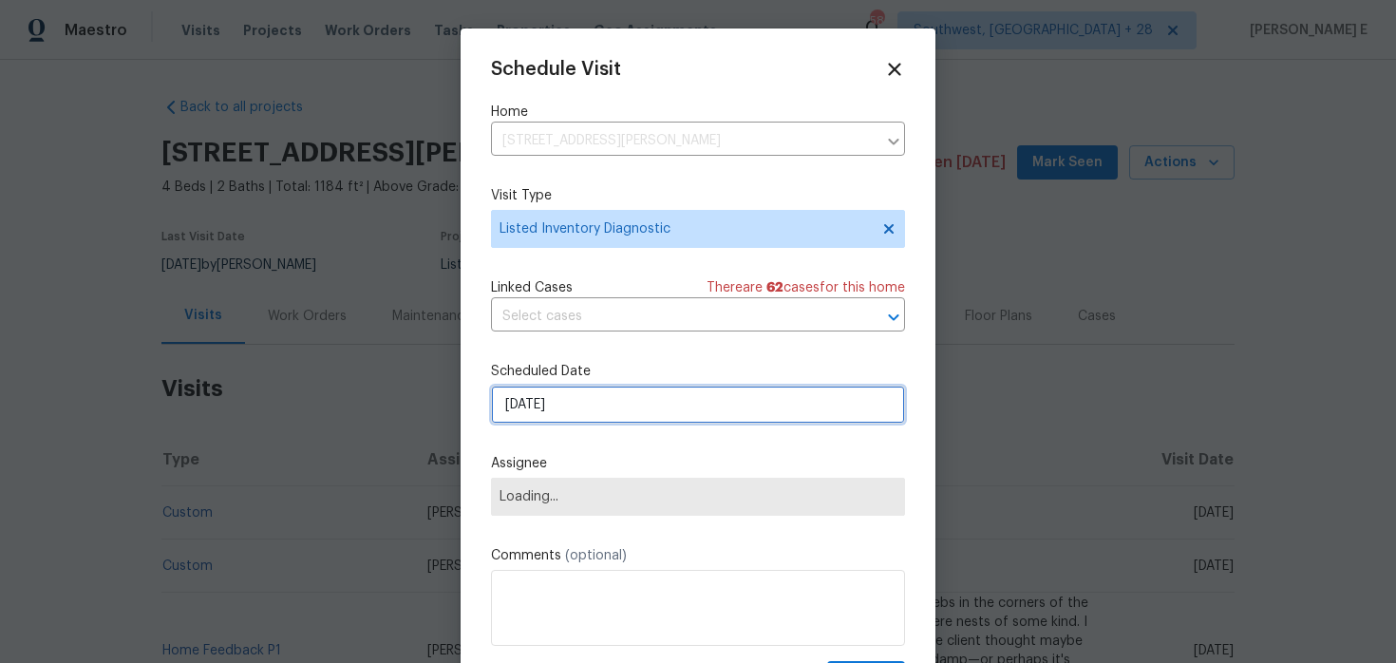
click at [558, 411] on input "[DATE]" at bounding box center [698, 404] width 414 height 38
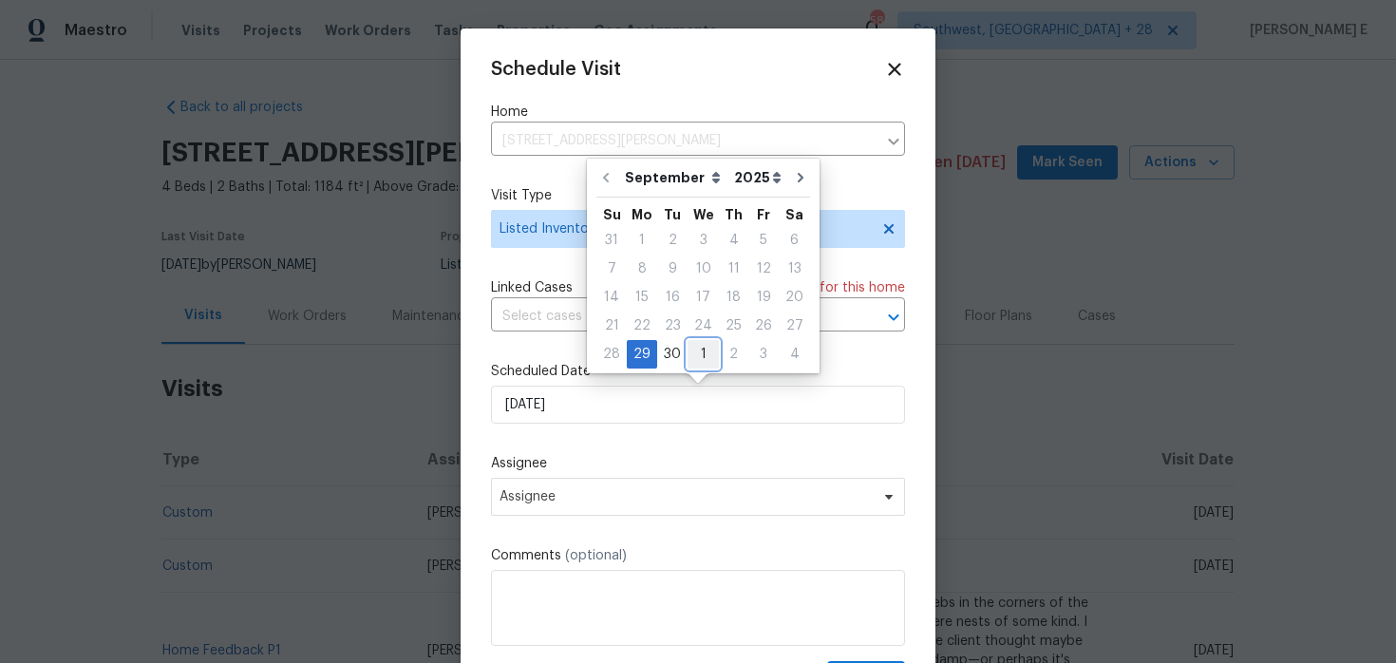
click at [705, 355] on div "1" at bounding box center [702, 354] width 31 height 27
type input "[DATE]"
select select "9"
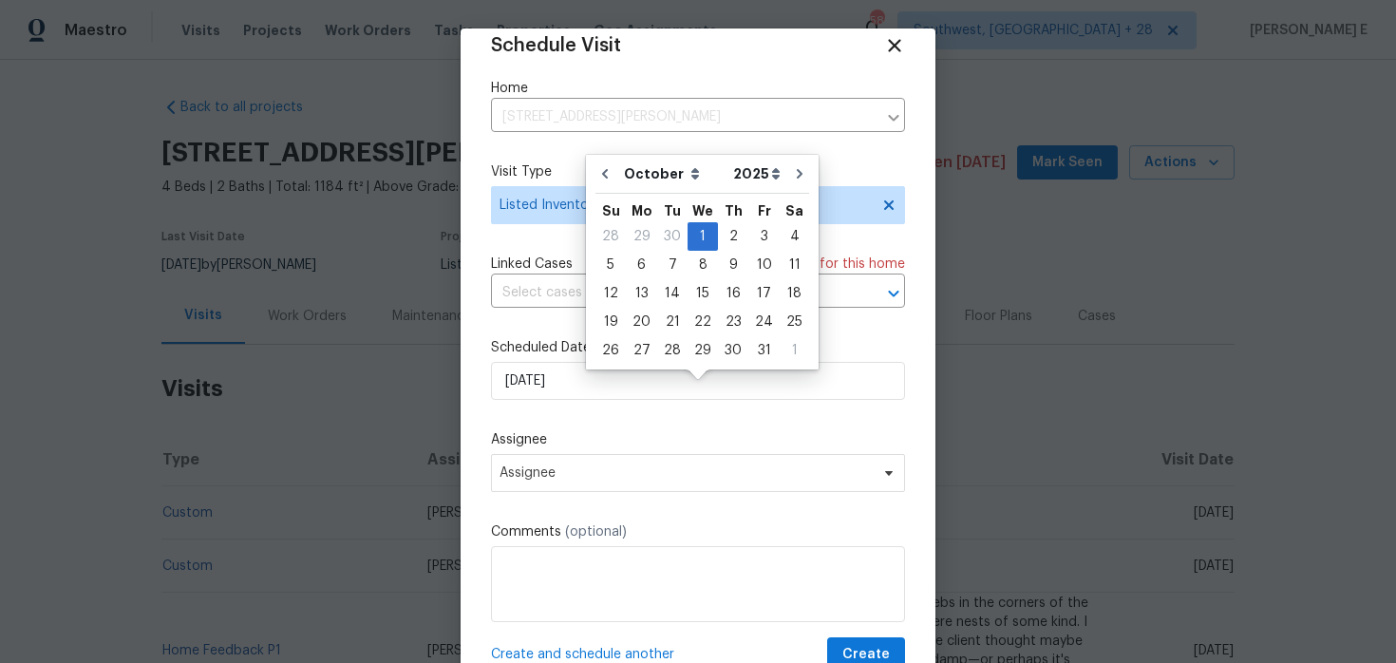
scroll to position [34, 0]
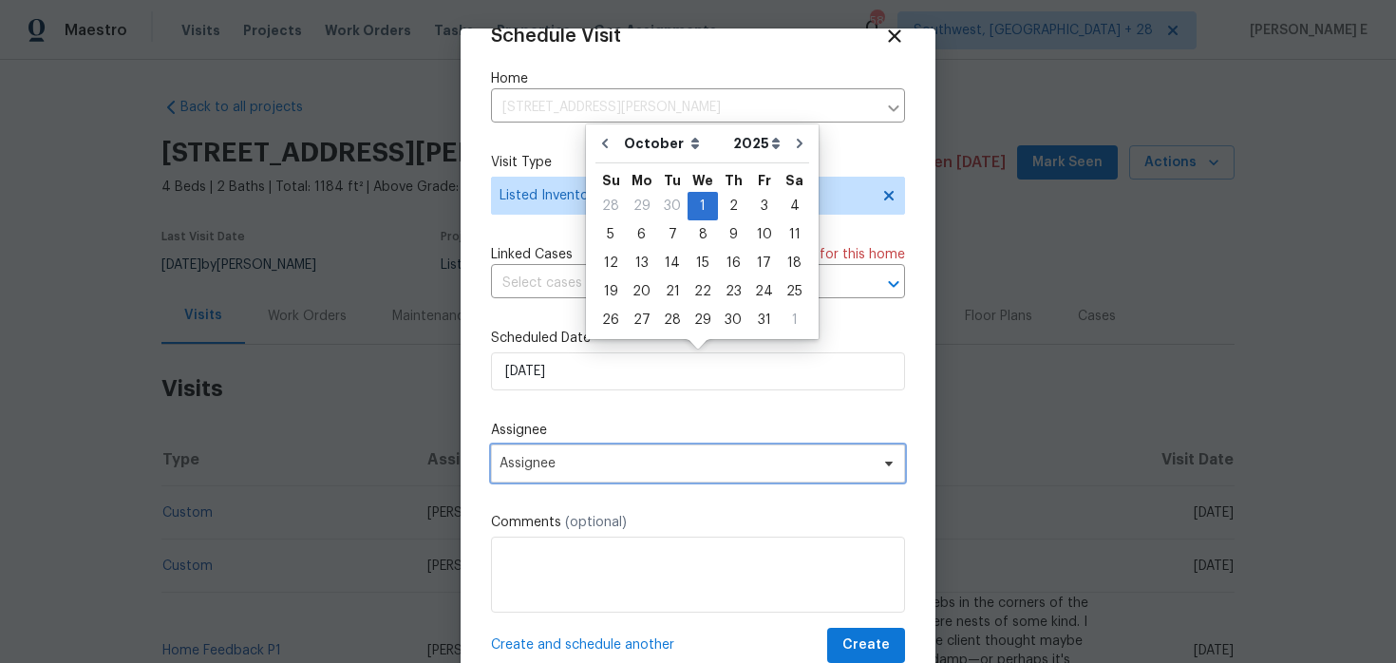
click at [620, 453] on span "Assignee" at bounding box center [698, 463] width 414 height 38
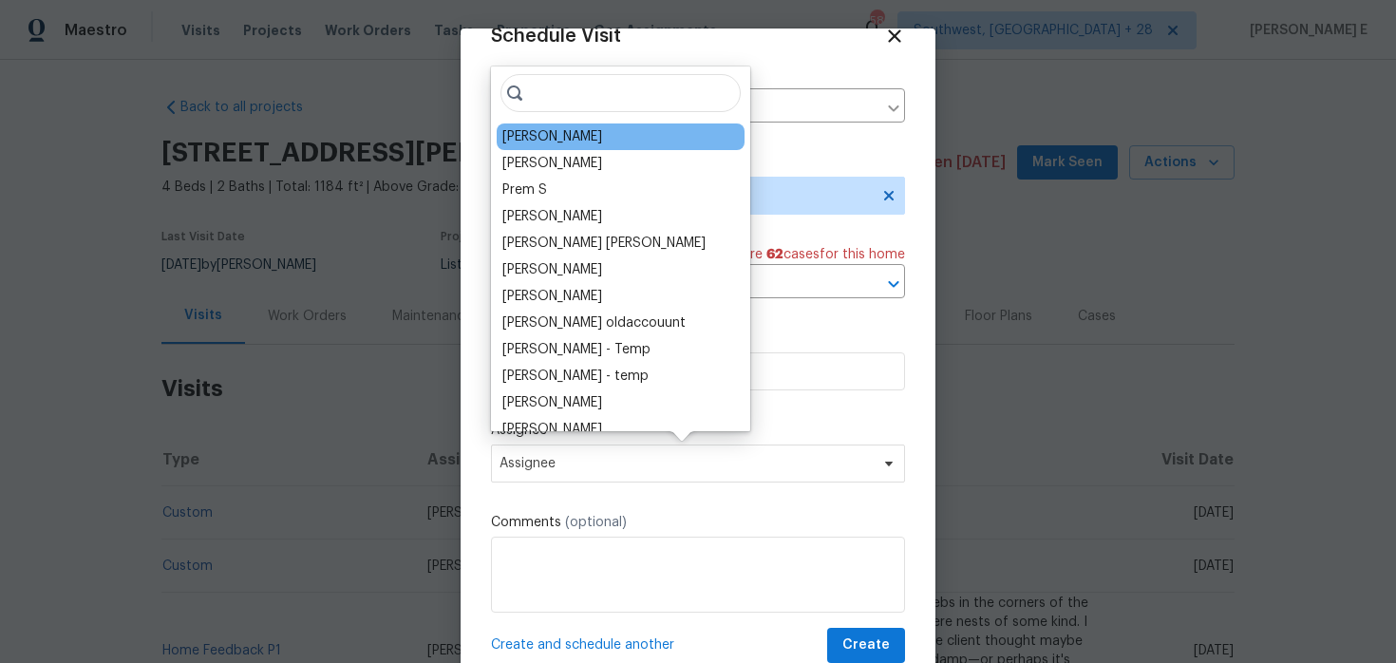
click at [579, 141] on div "Joshua Beatty" at bounding box center [552, 136] width 100 height 19
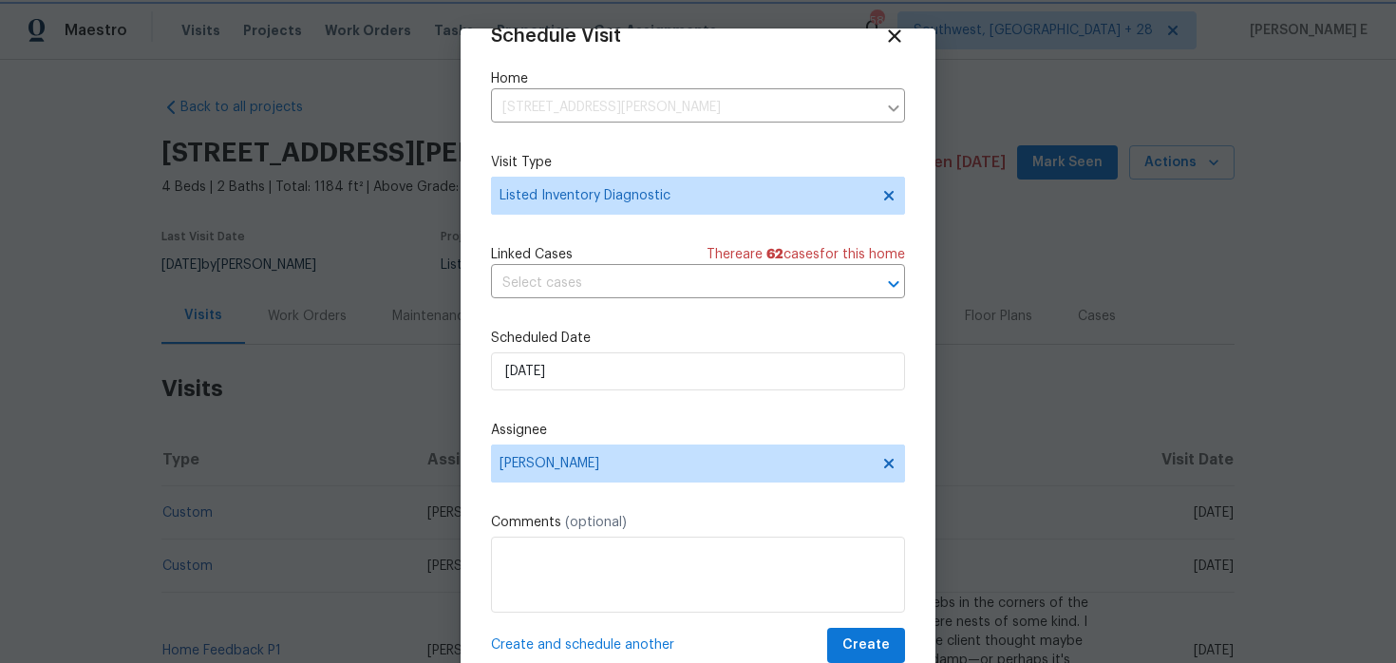
scroll to position [59, 0]
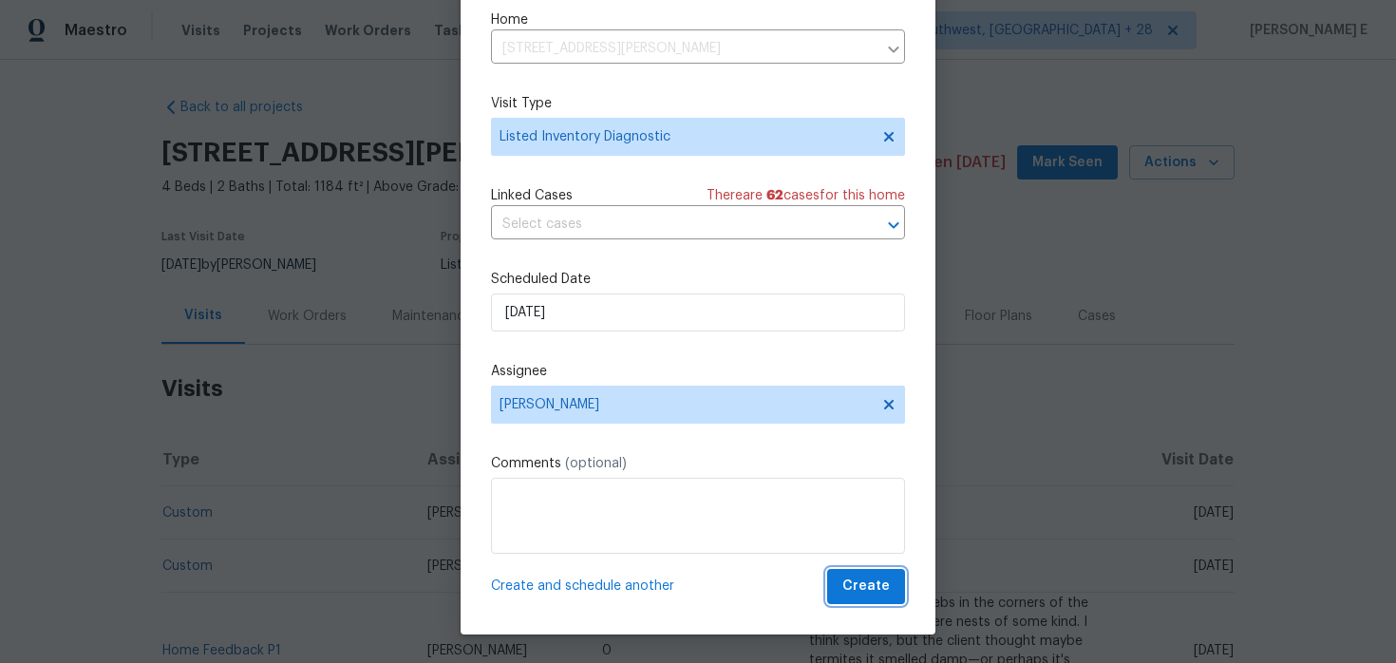
click at [884, 588] on span "Create" at bounding box center [865, 586] width 47 height 24
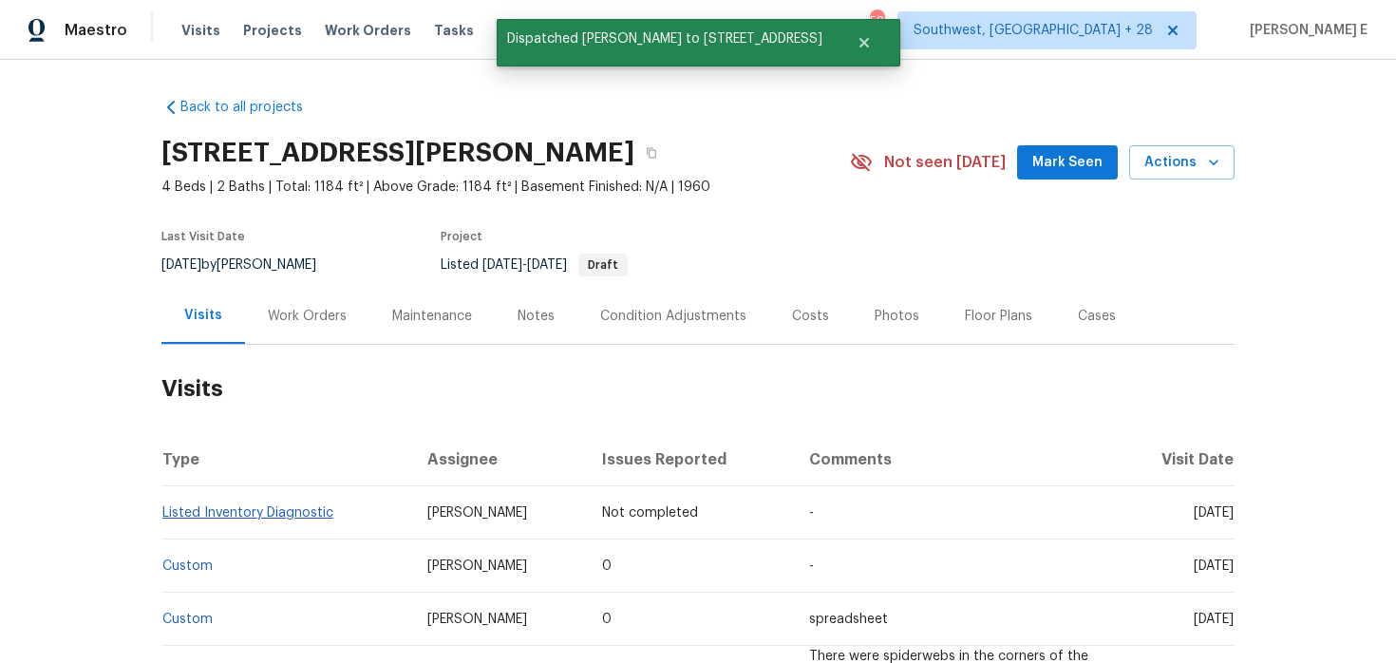
scroll to position [0, 0]
copy link "Listed Inventory Diagnostic"
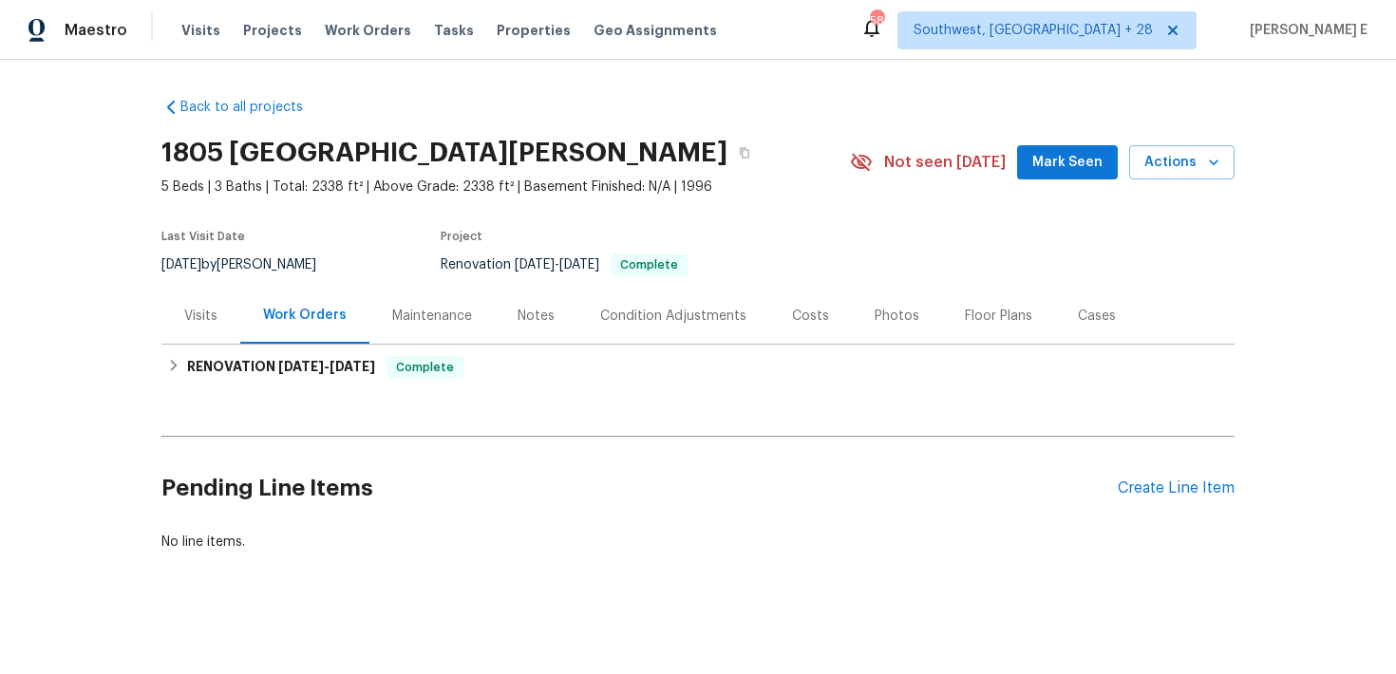
scroll to position [7, 0]
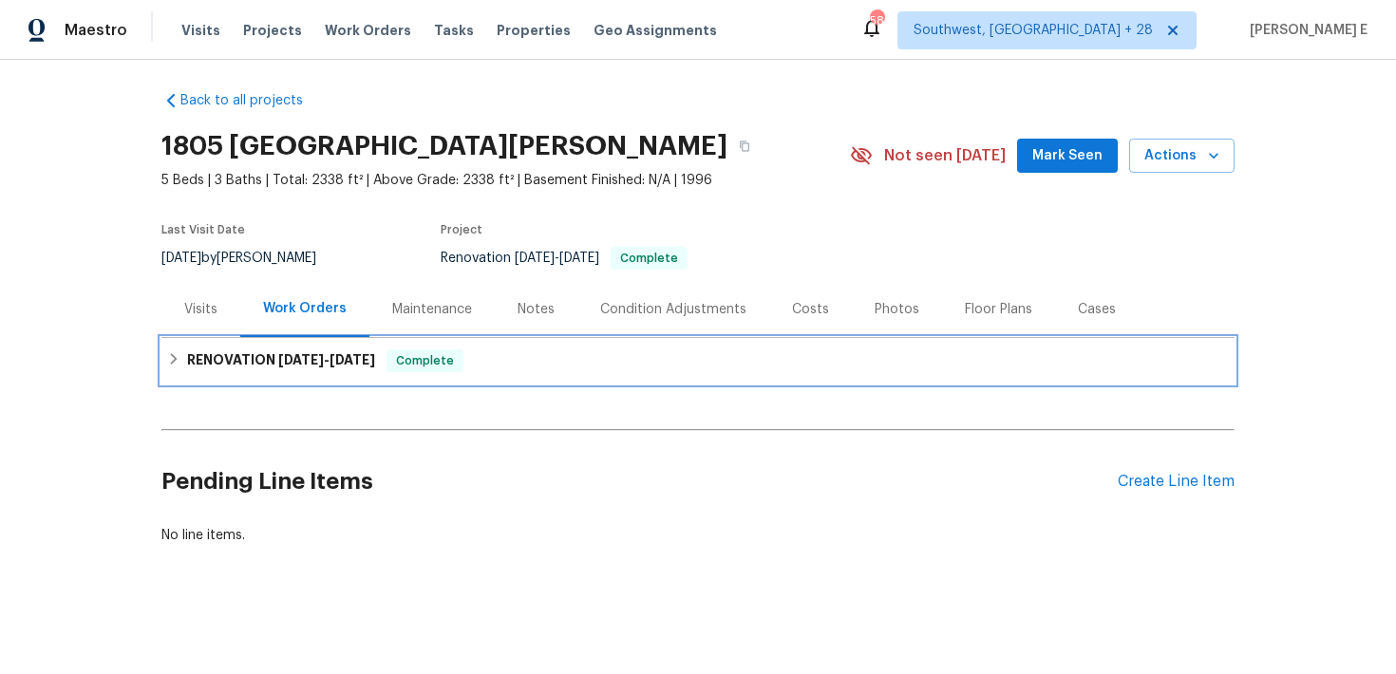
click at [285, 353] on span "[DATE]" at bounding box center [301, 359] width 46 height 13
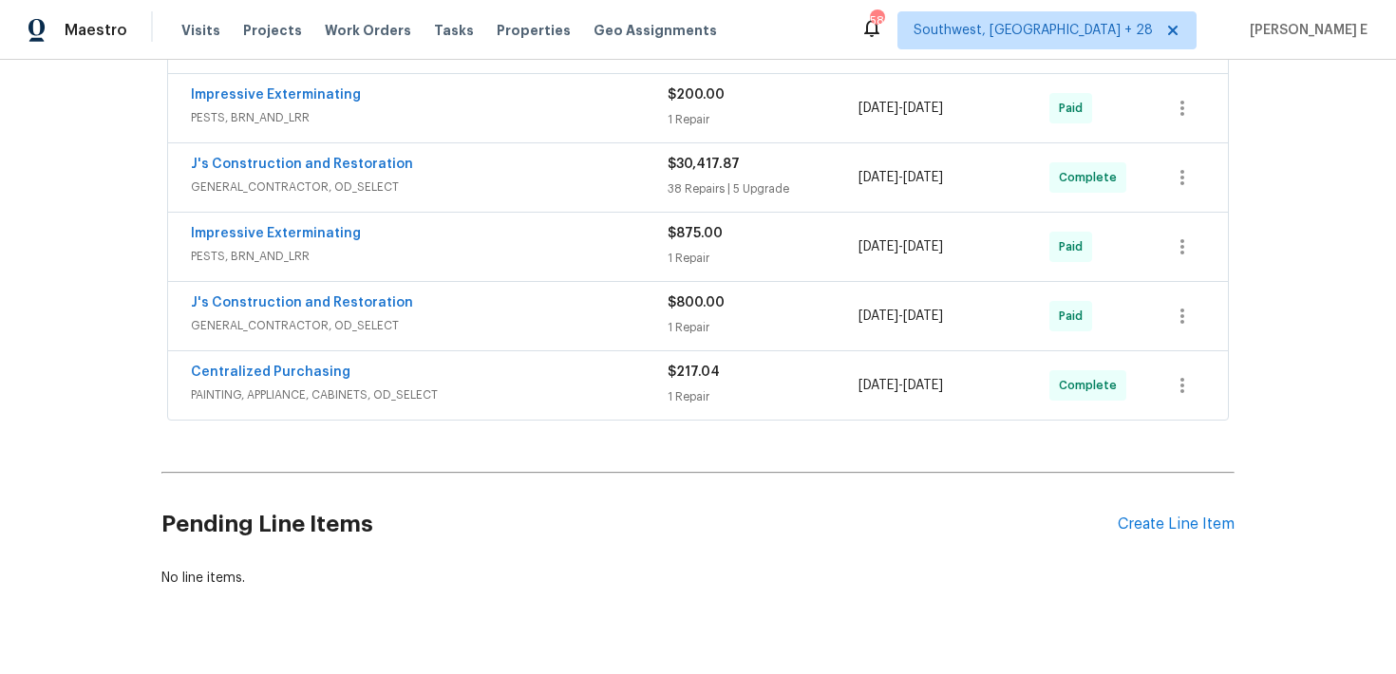
scroll to position [0, 0]
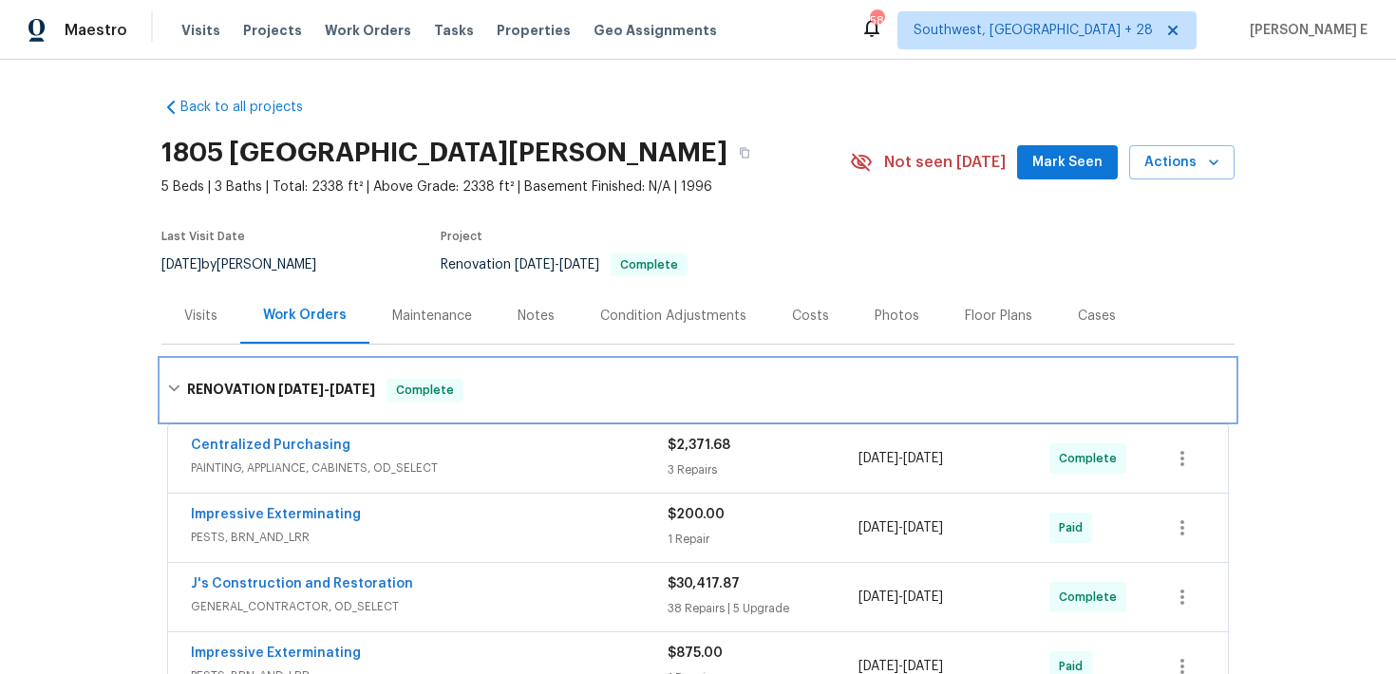
click at [342, 371] on div "RENOVATION 8/19/25 - 9/1/25 Complete" at bounding box center [697, 390] width 1073 height 61
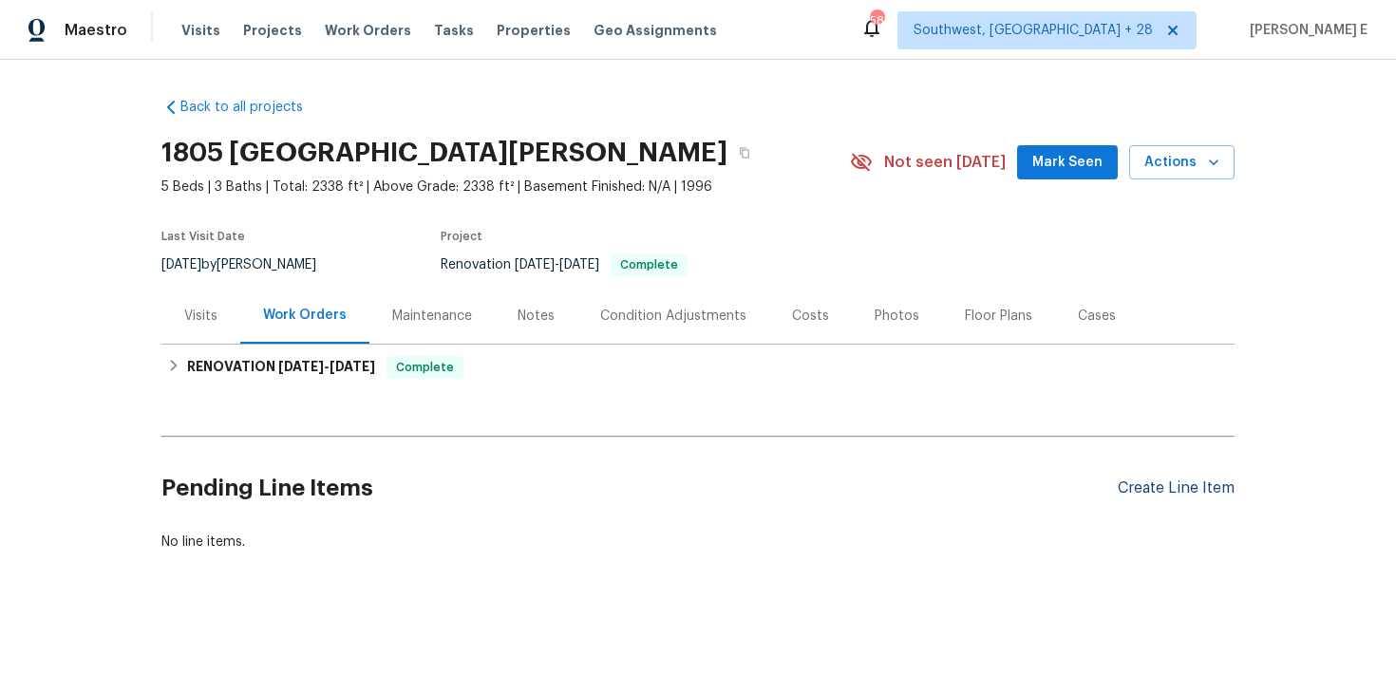
click at [1144, 488] on div "Create Line Item" at bounding box center [1175, 488] width 117 height 18
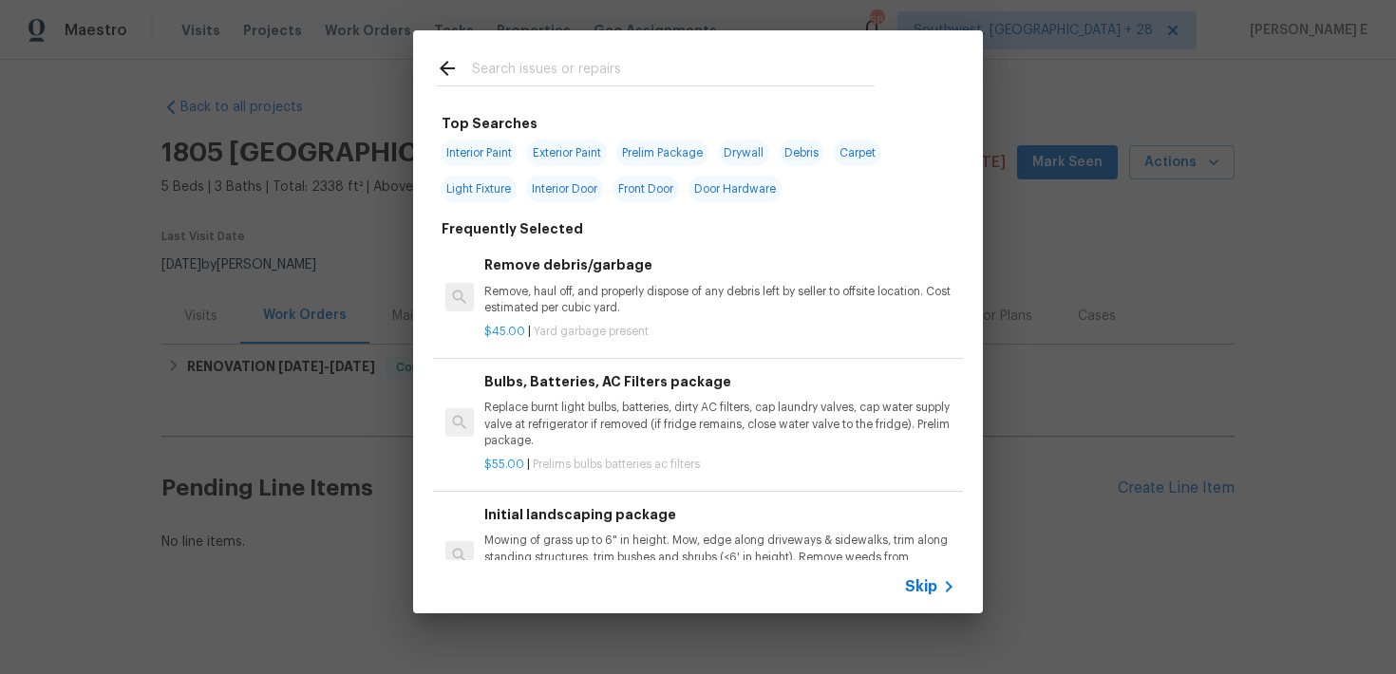
click at [920, 591] on span "Skip" at bounding box center [921, 586] width 32 height 19
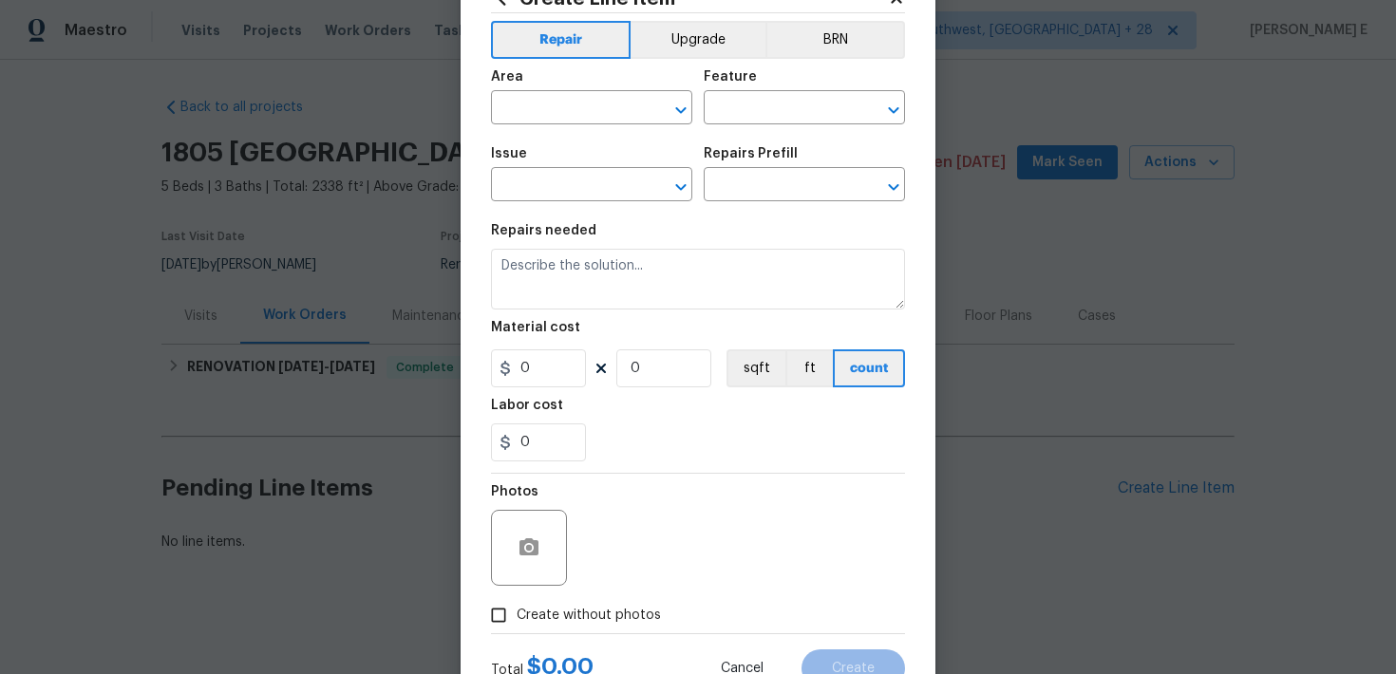
scroll to position [144, 0]
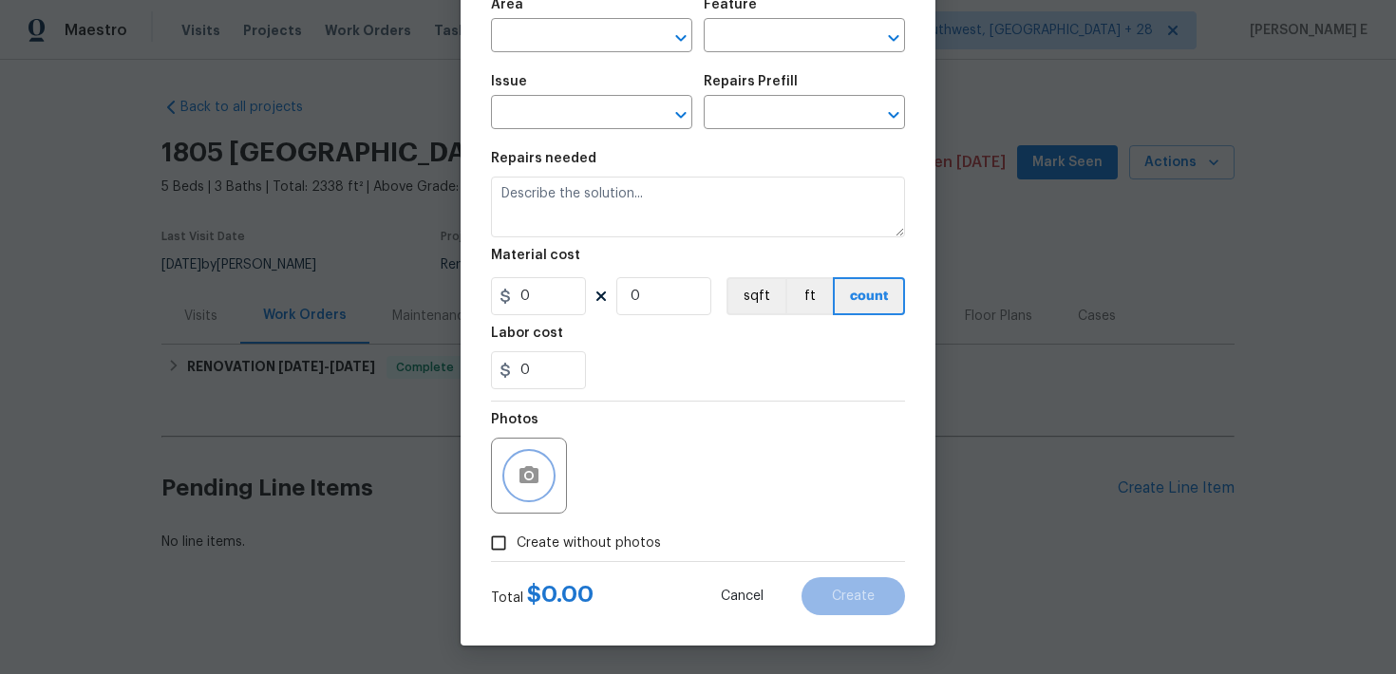
click at [525, 458] on button "button" at bounding box center [529, 476] width 46 height 46
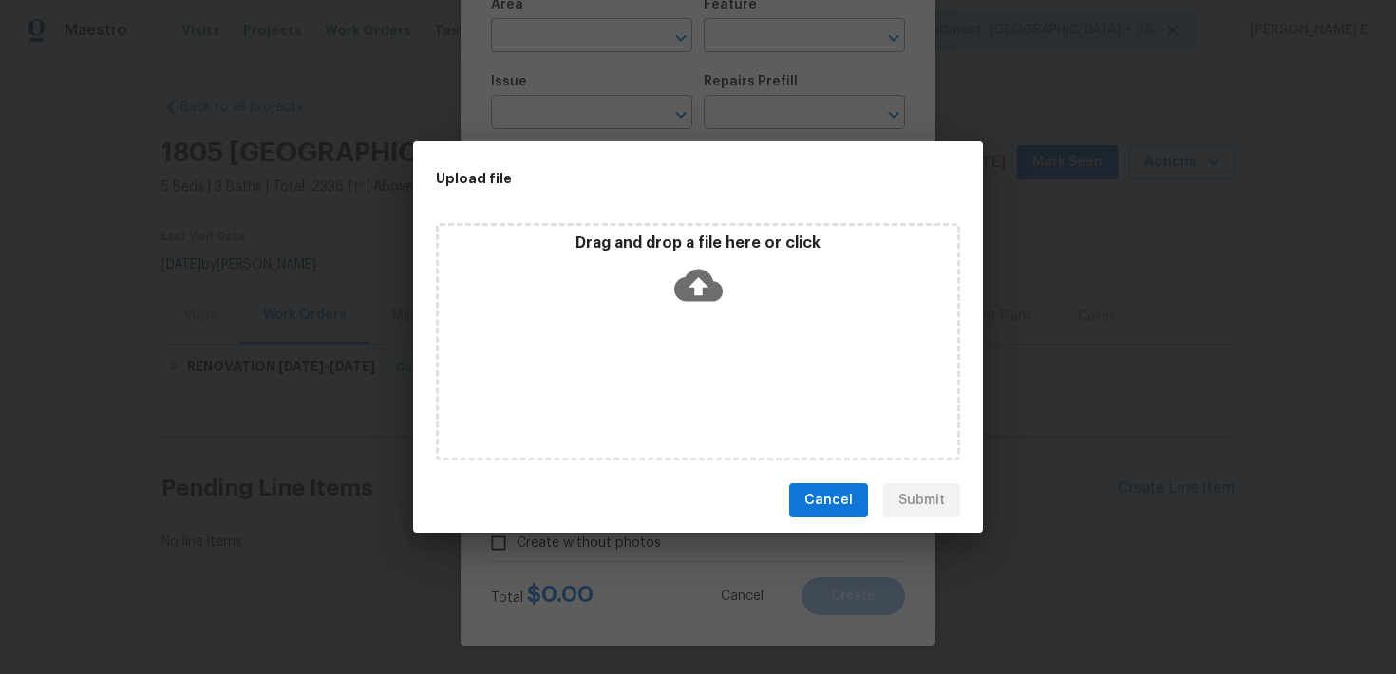
click at [694, 279] on icon at bounding box center [698, 285] width 48 height 48
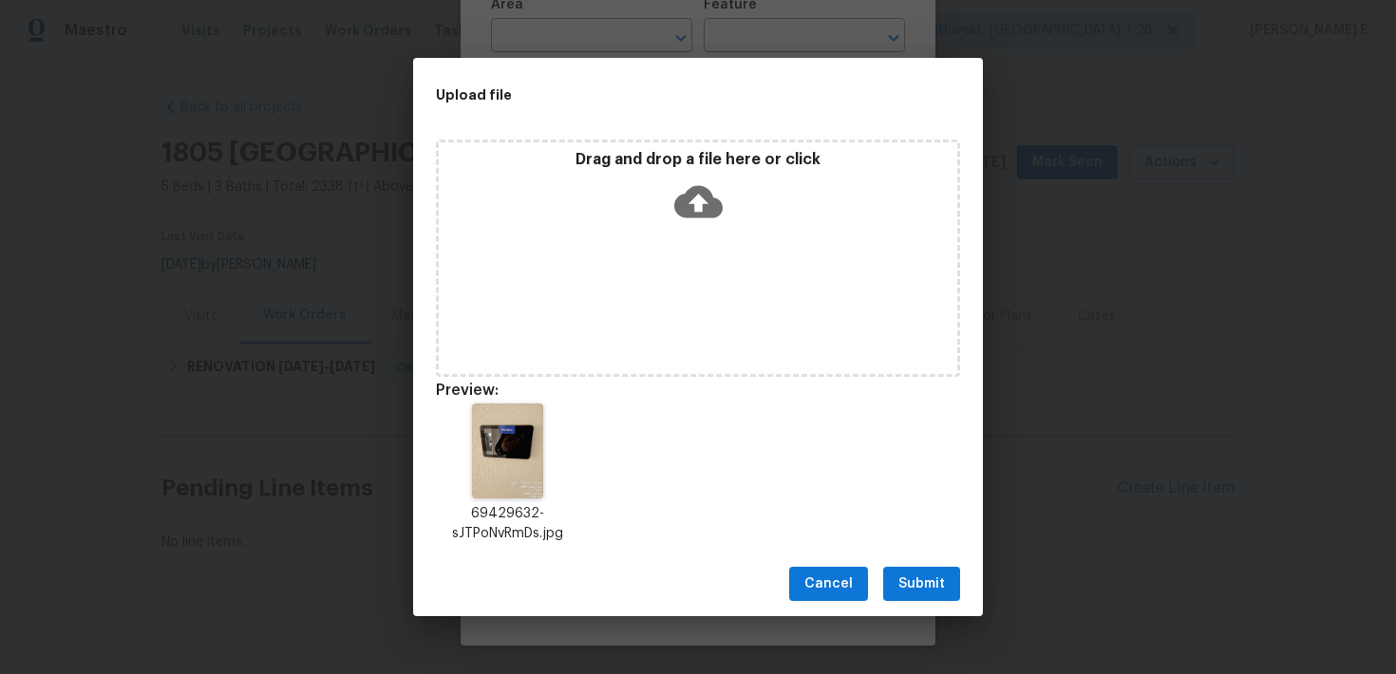
click at [930, 583] on span "Submit" at bounding box center [921, 584] width 47 height 24
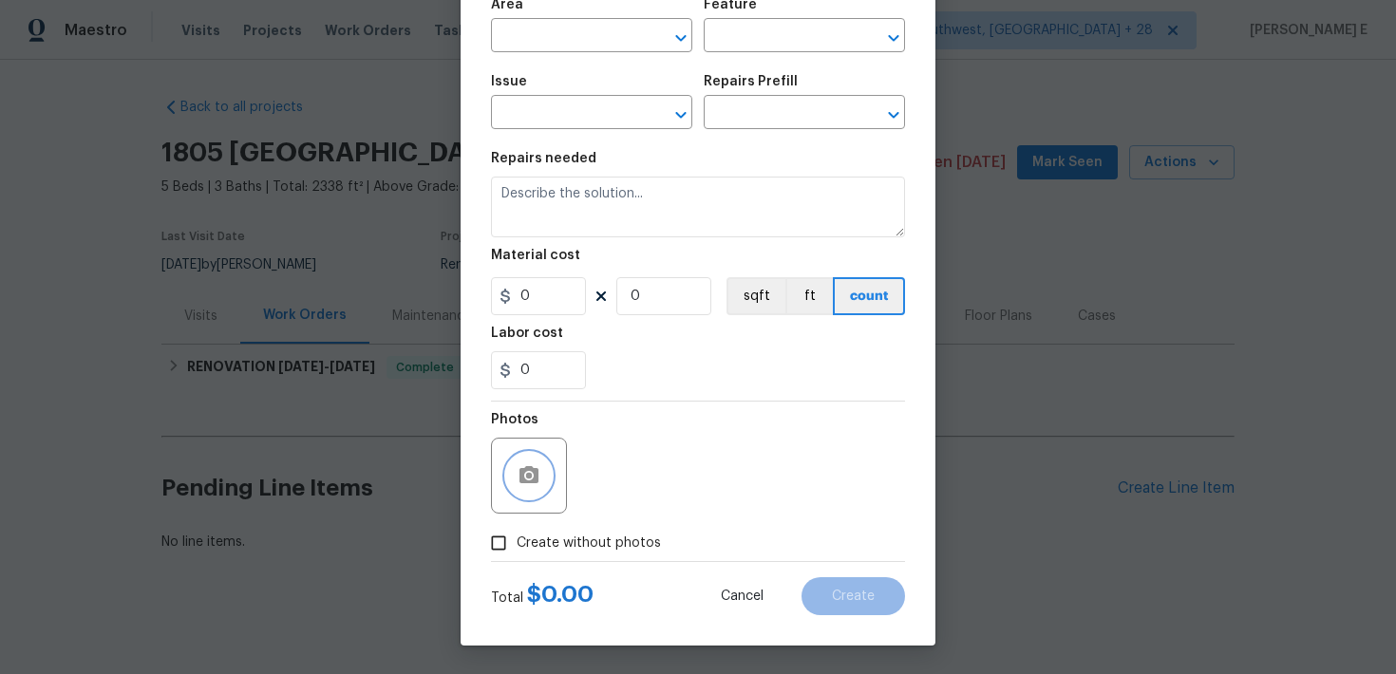
scroll to position [0, 0]
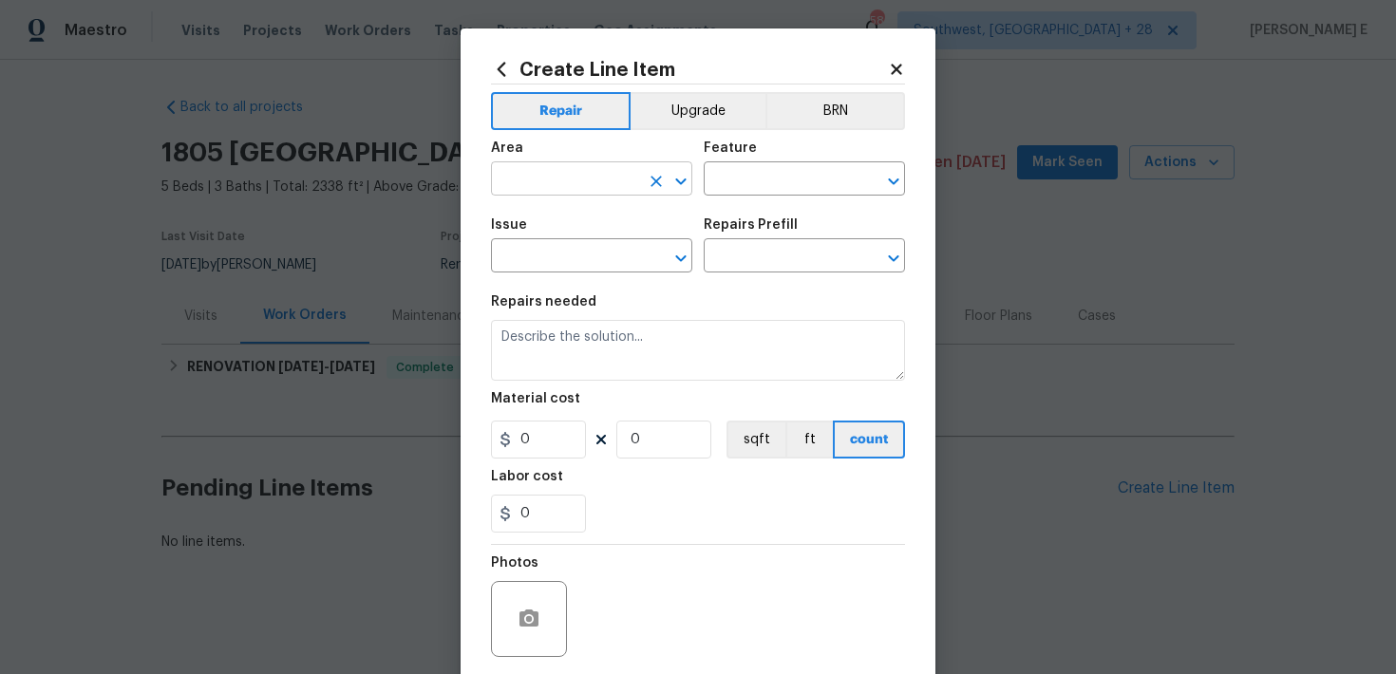
click at [538, 173] on input "text" at bounding box center [565, 180] width 148 height 29
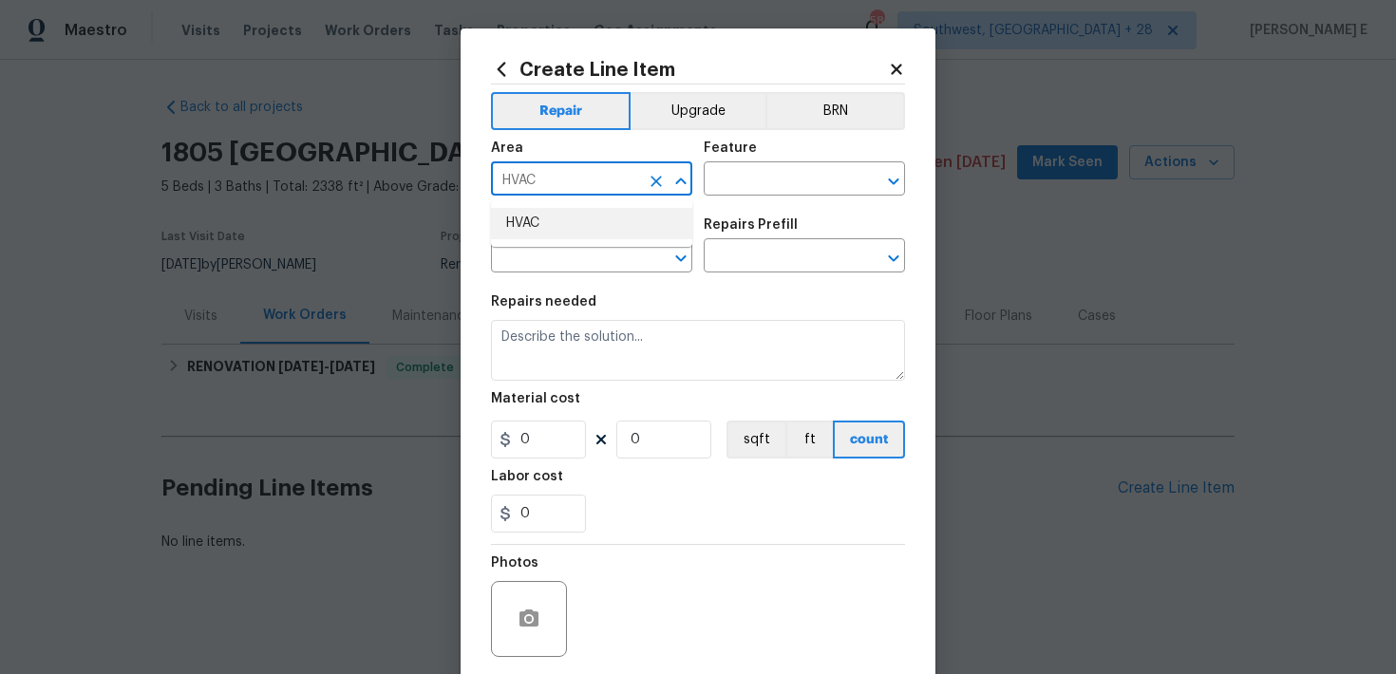
type input "HVAC"
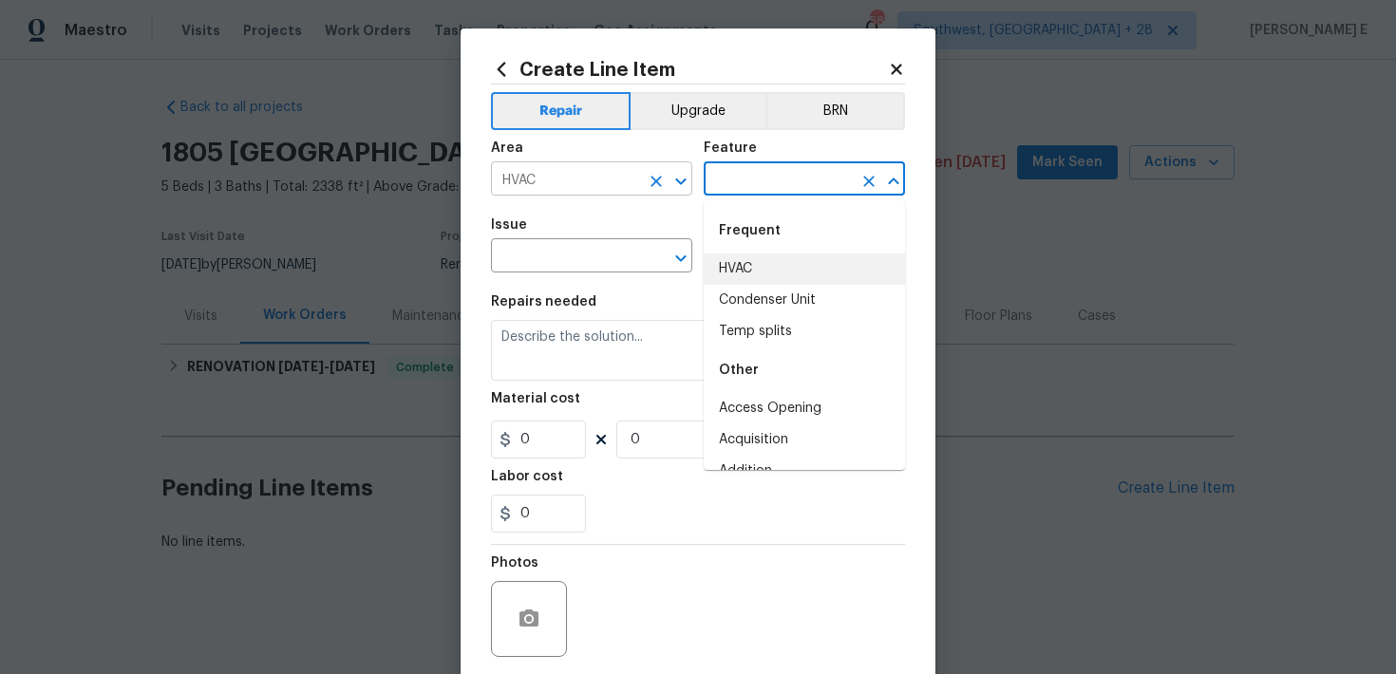
type input "HVAC"
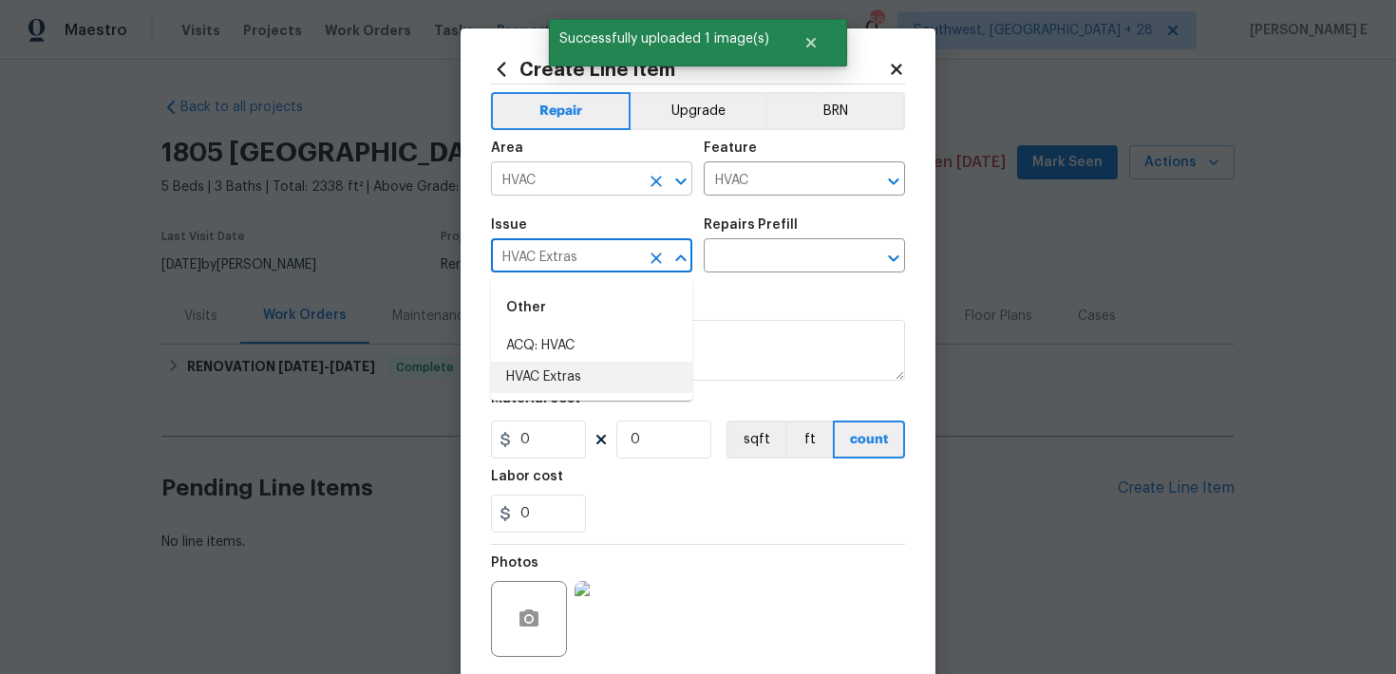
type input "HVAC Extras"
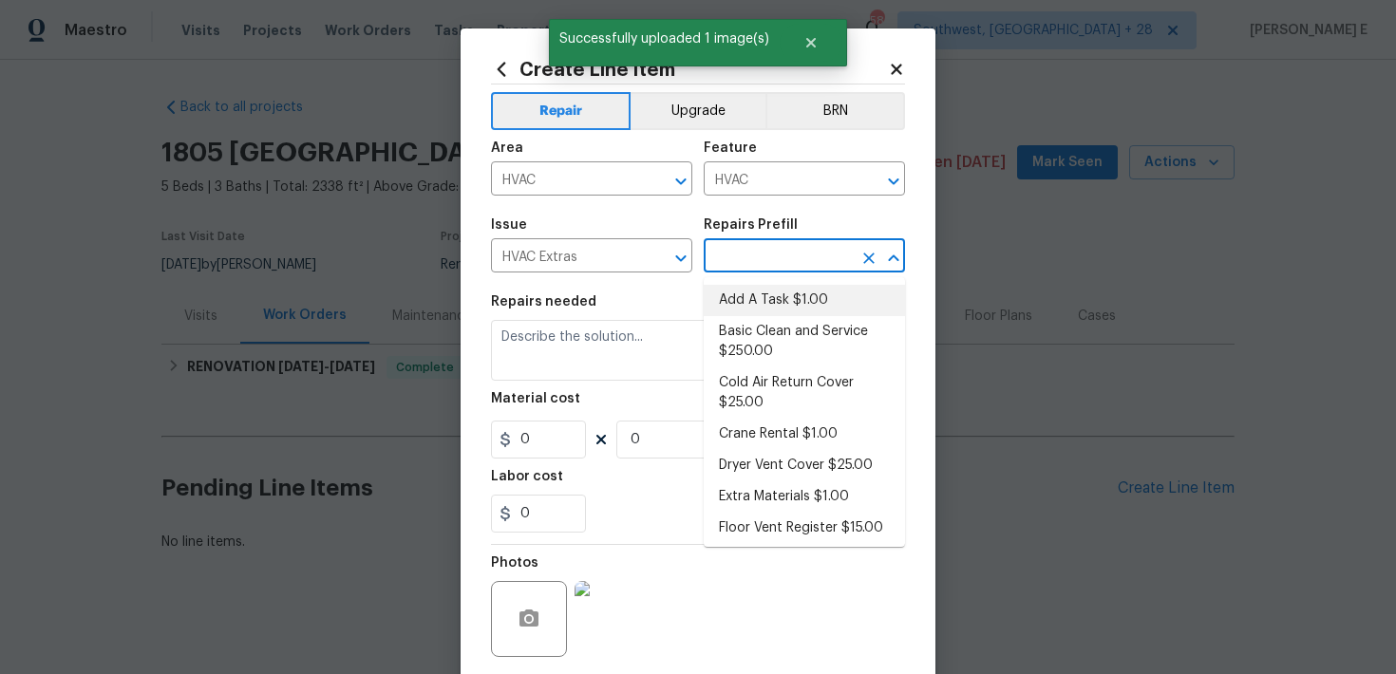
click at [775, 302] on li "Add A Task $1.00" at bounding box center [804, 300] width 201 height 31
type input "Add A Task $1.00"
type textarea "HPM to detail"
type input "1"
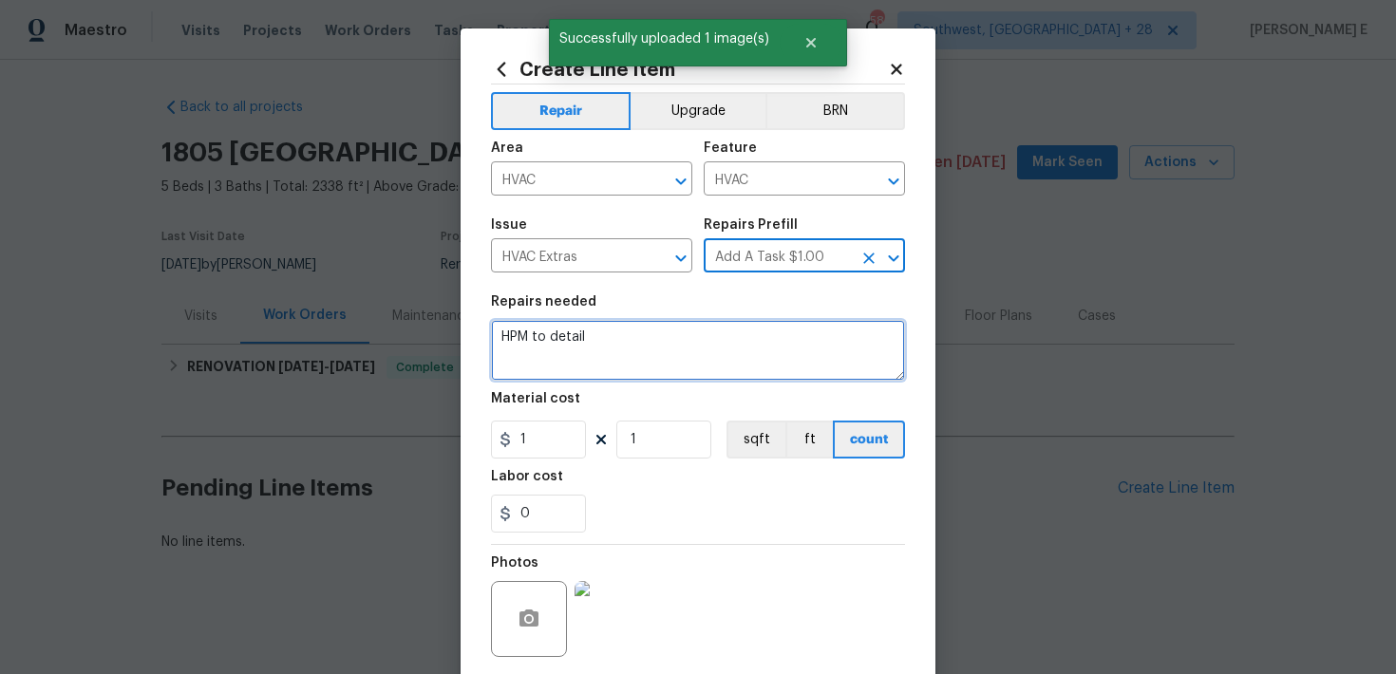
click at [652, 347] on textarea "HPM to detail" at bounding box center [698, 350] width 414 height 61
paste textarea "The thermostat is not working. Please inspect the thermostat, replace batteries…"
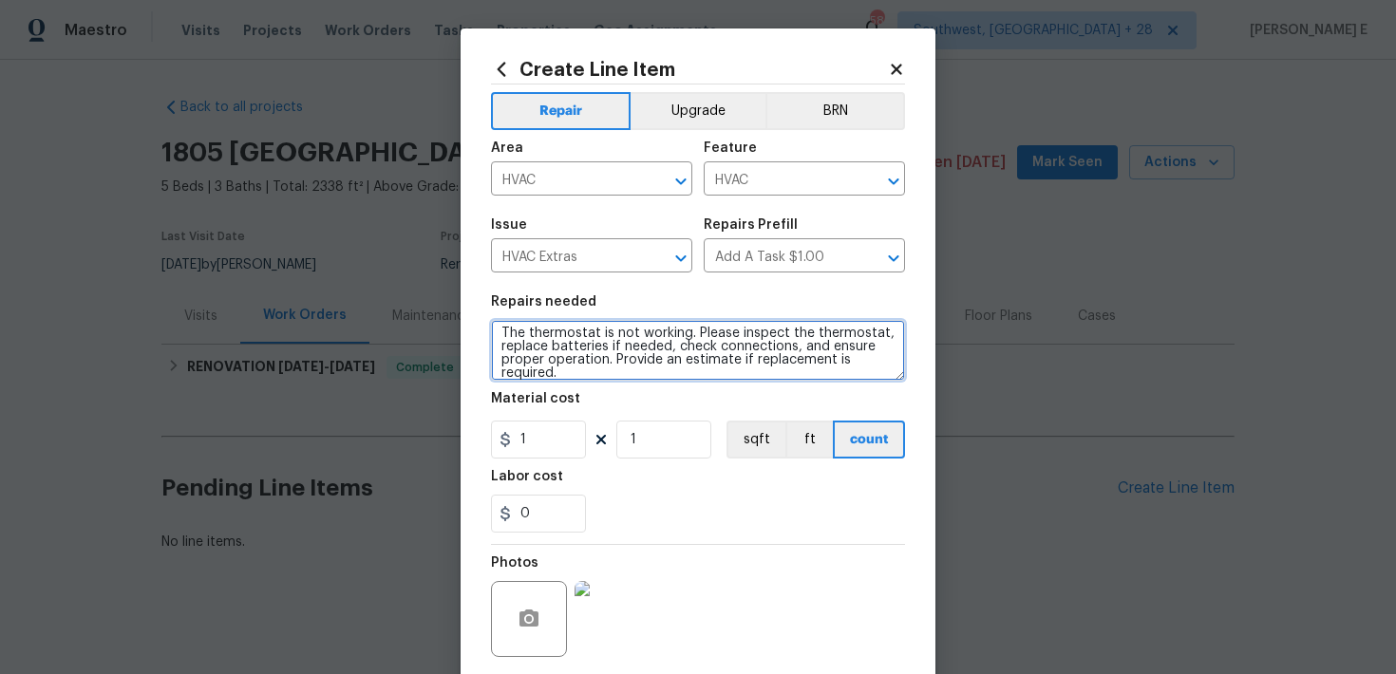
scroll to position [13, 0]
type textarea "The thermostat is not working. Please inspect the thermostat, replace batteries…"
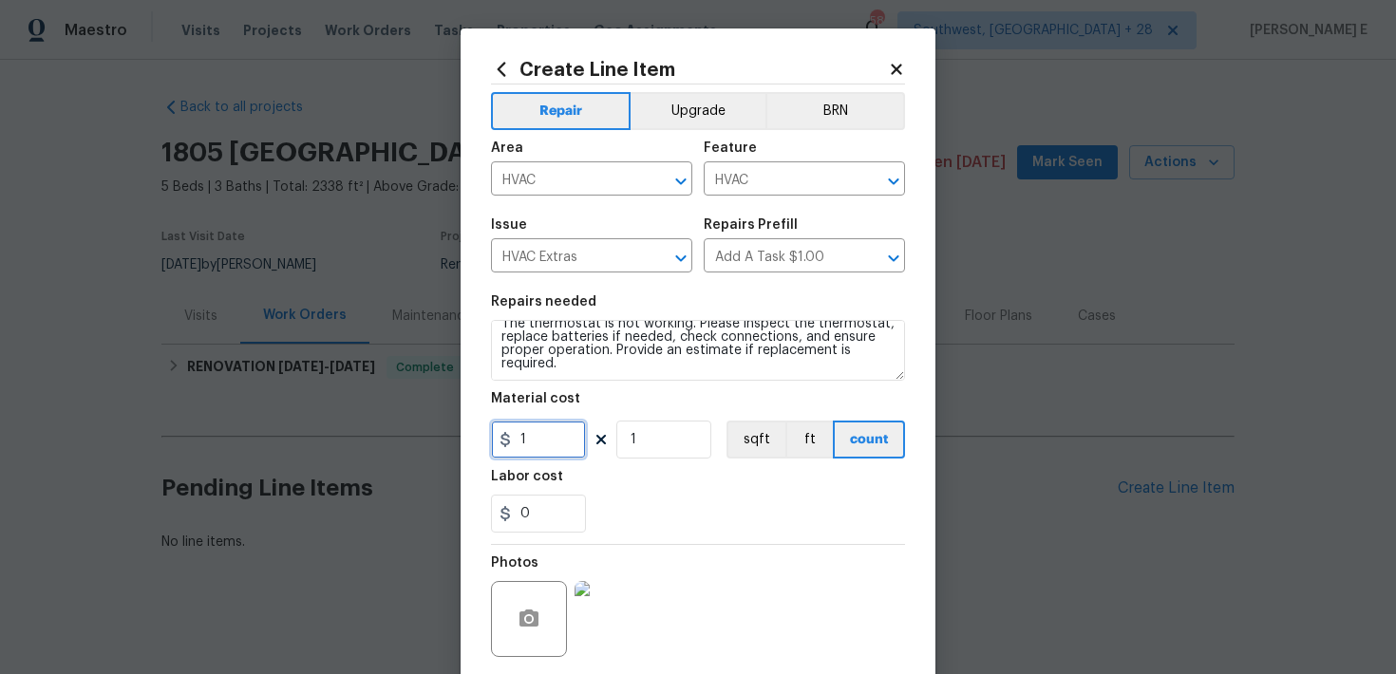
drag, startPoint x: 543, startPoint y: 434, endPoint x: 502, endPoint y: 434, distance: 40.8
click at [502, 434] on div "1" at bounding box center [538, 440] width 95 height 38
type input "75"
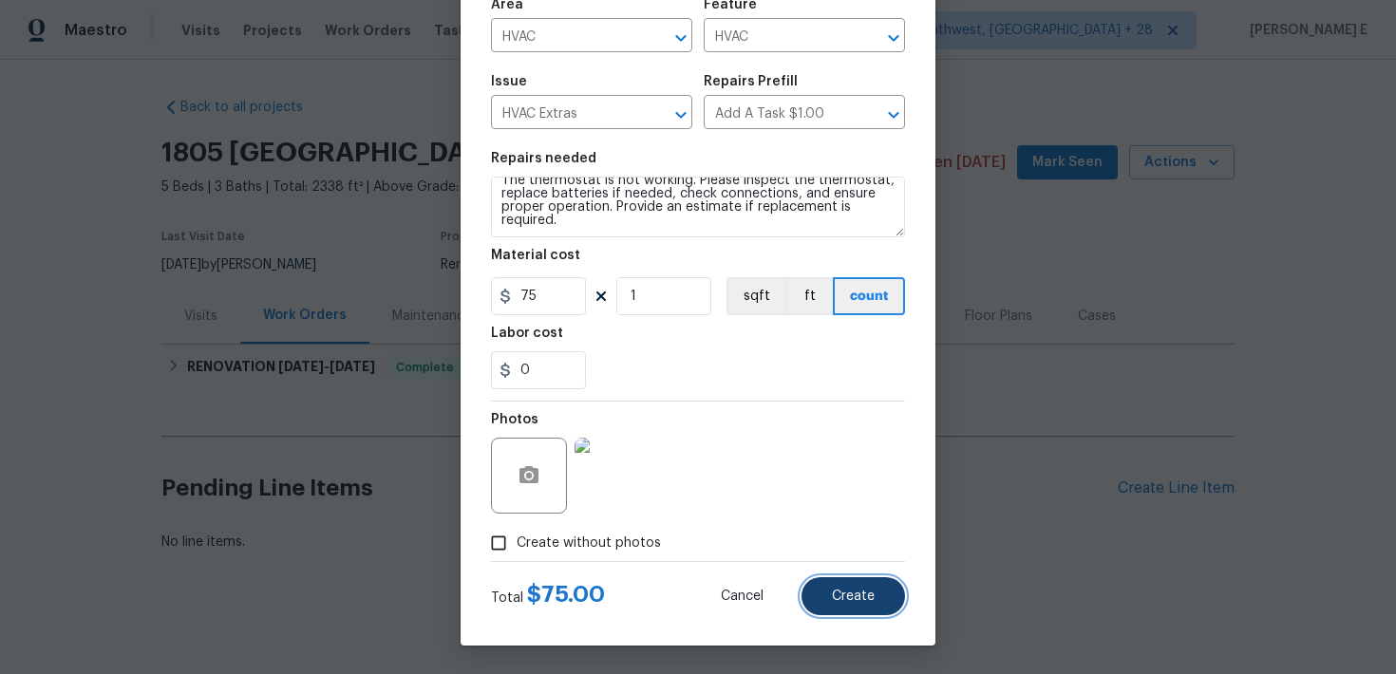
click at [845, 607] on button "Create" at bounding box center [852, 596] width 103 height 38
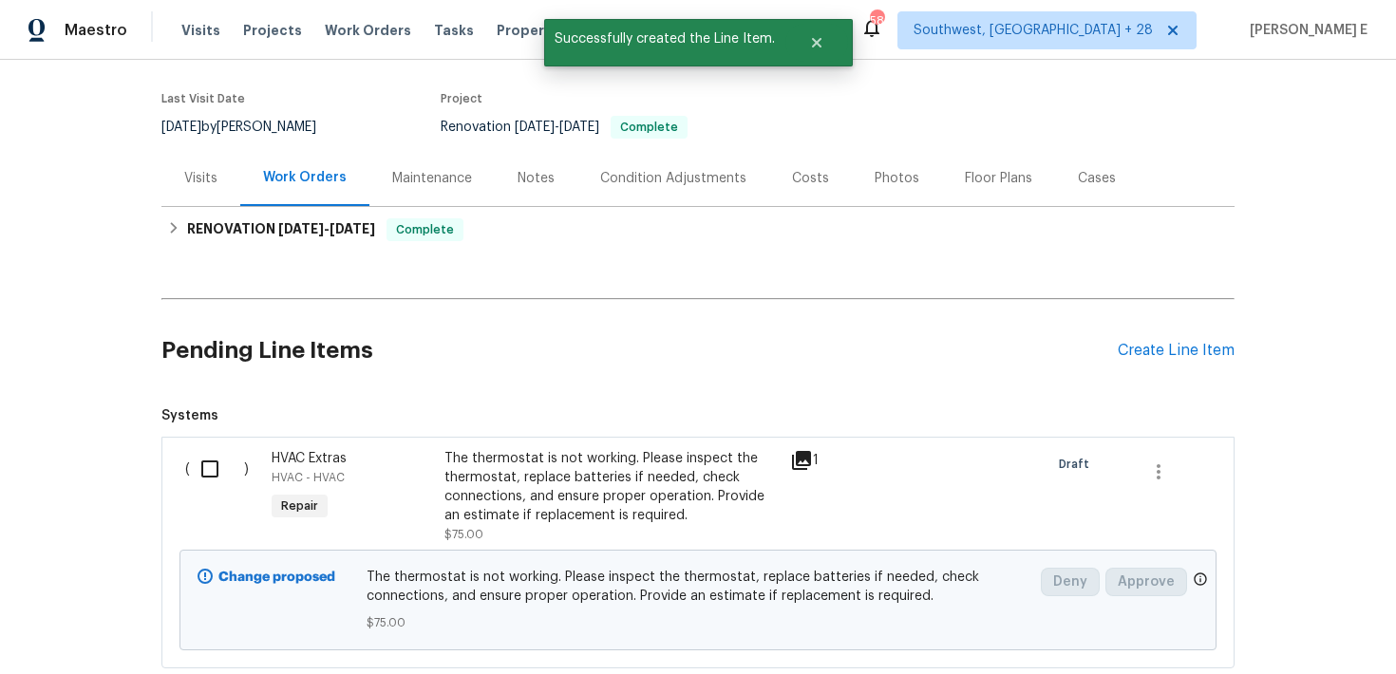
scroll to position [261, 0]
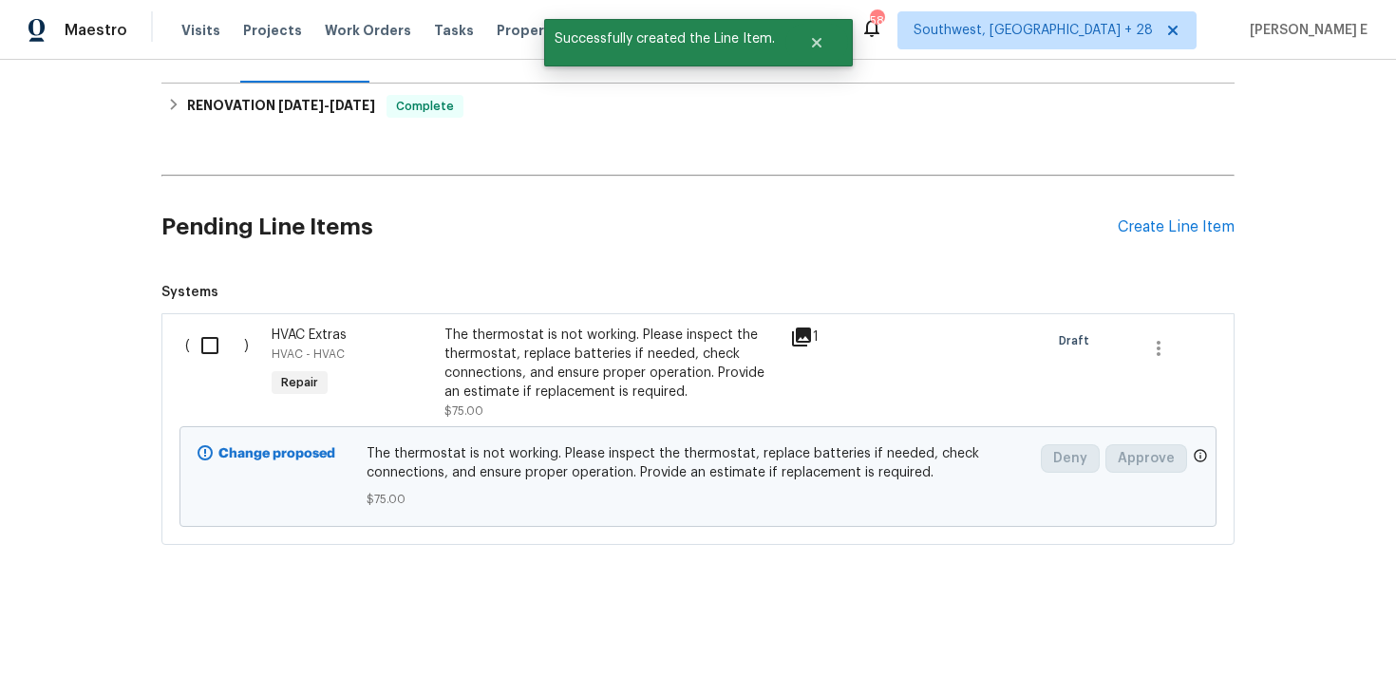
click at [213, 341] on input "checkbox" at bounding box center [217, 346] width 54 height 40
checkbox input "true"
click at [1259, 621] on span "Create Work Order" at bounding box center [1287, 627] width 126 height 24
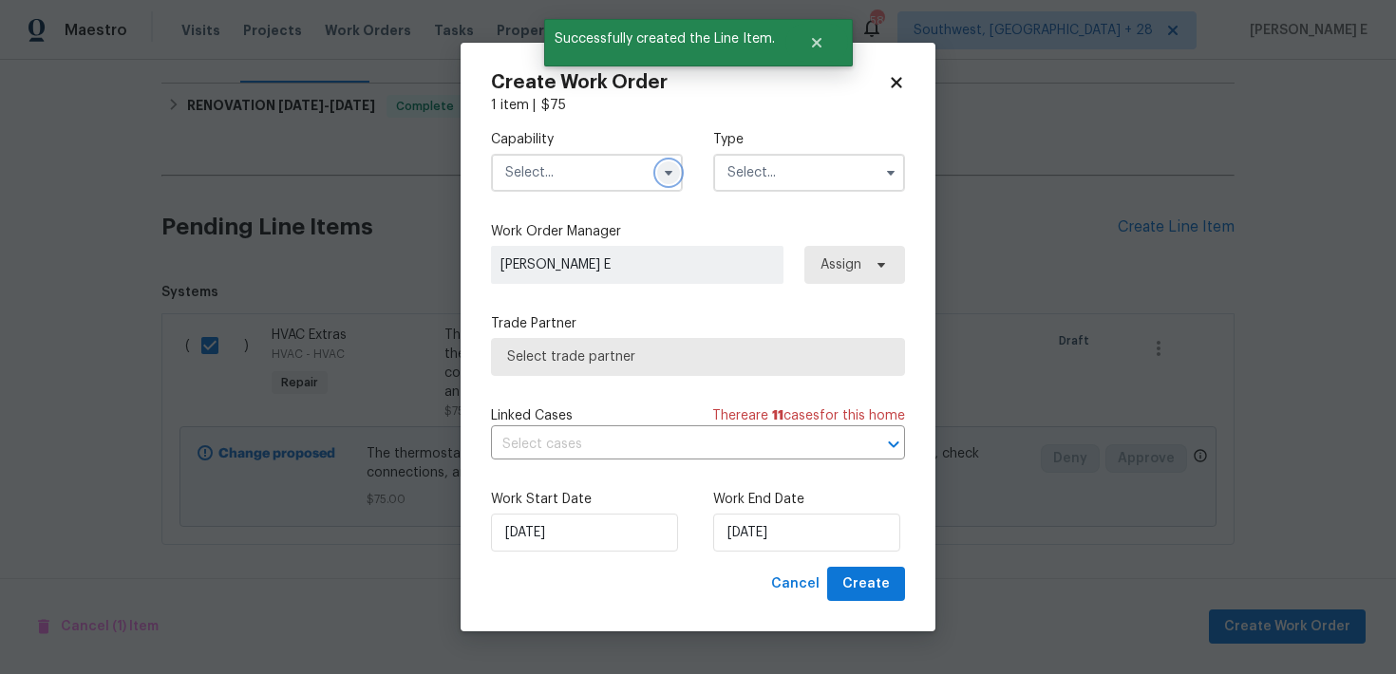
click at [667, 169] on icon "button" at bounding box center [668, 172] width 15 height 15
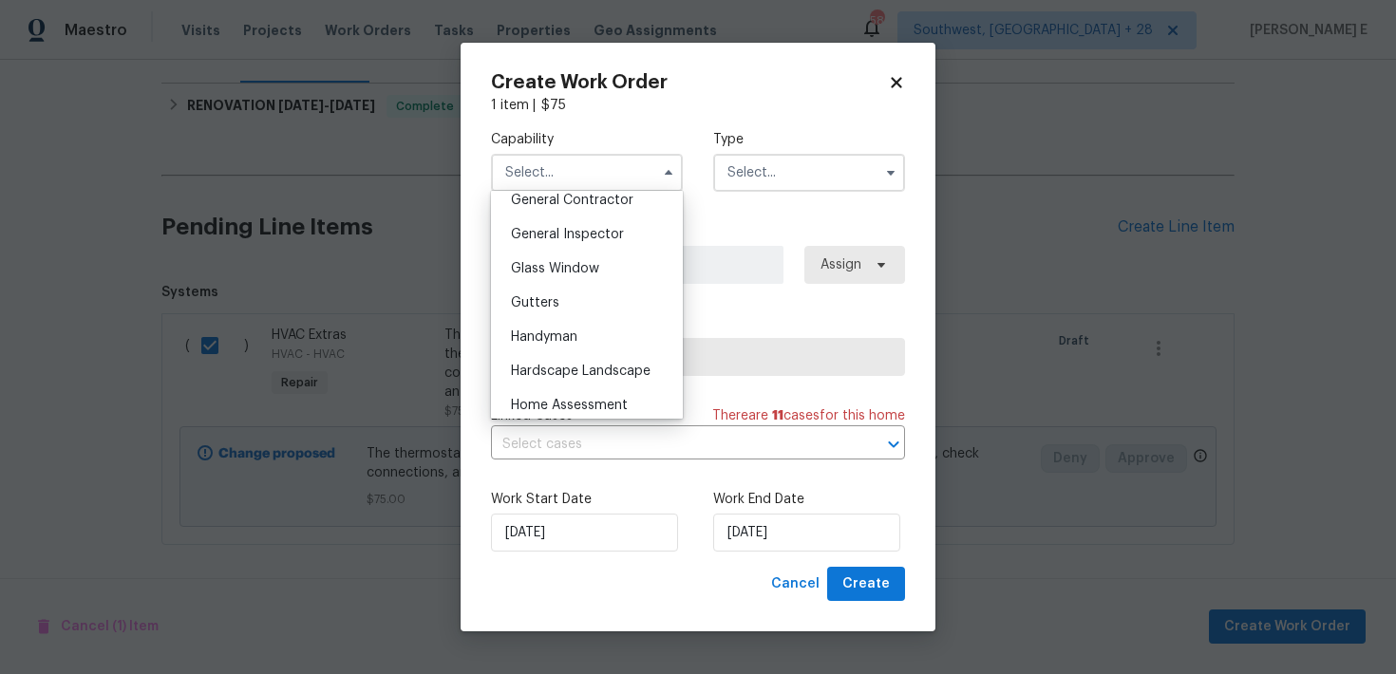
scroll to position [919, 0]
click at [537, 336] on span "Handyman" at bounding box center [544, 337] width 66 height 13
type input "Handyman"
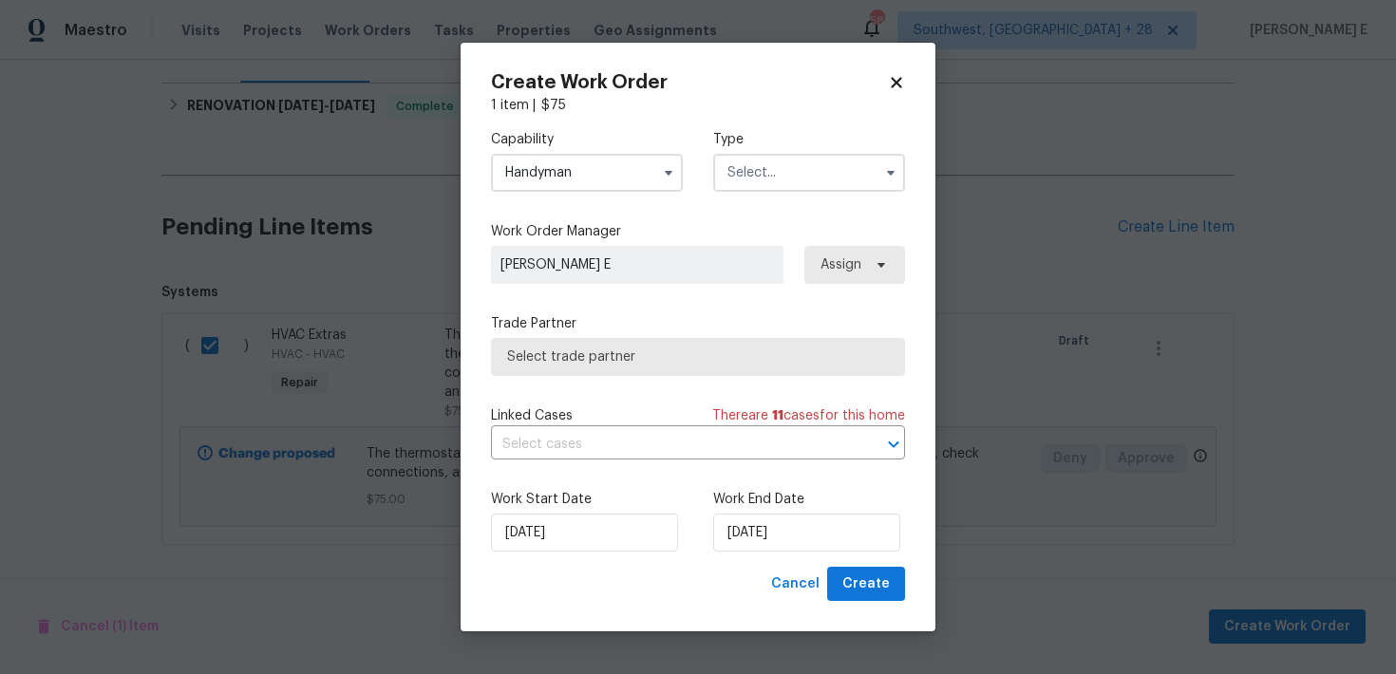
click at [779, 173] on input "text" at bounding box center [809, 173] width 192 height 38
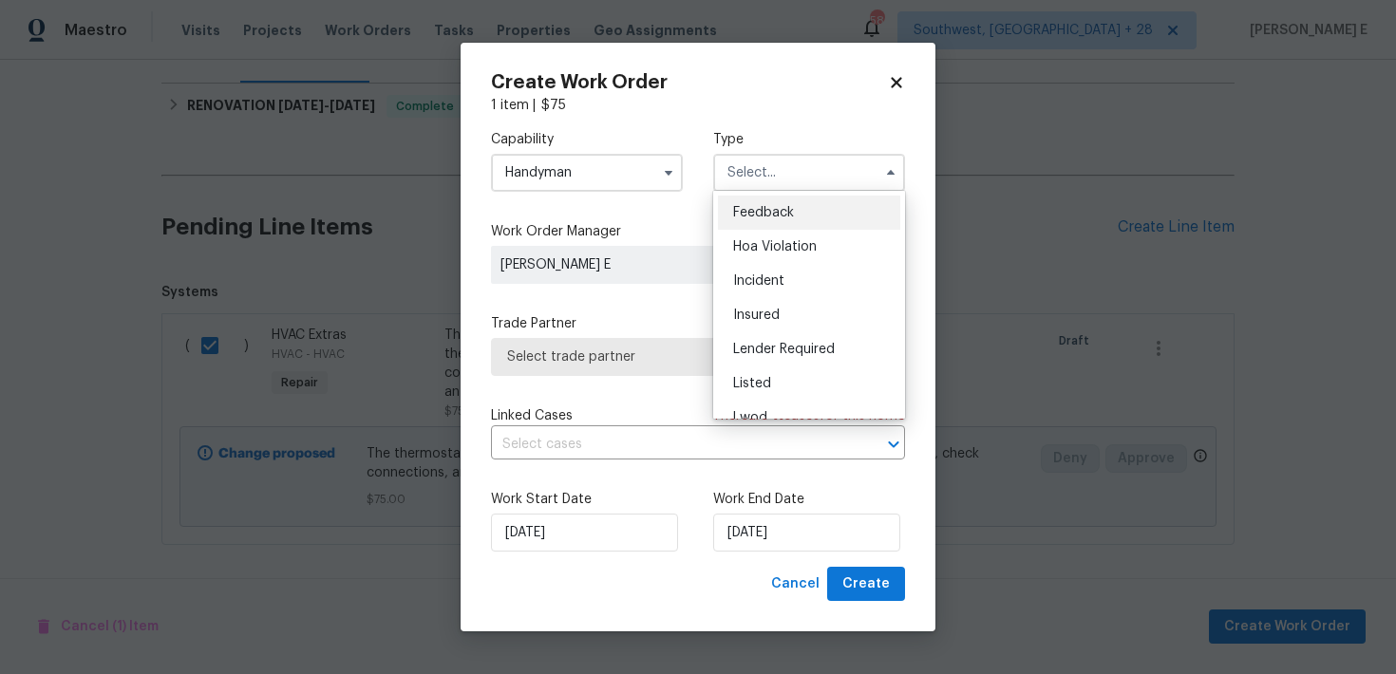
click at [760, 207] on span "Feedback" at bounding box center [763, 212] width 61 height 13
type input "Feedback"
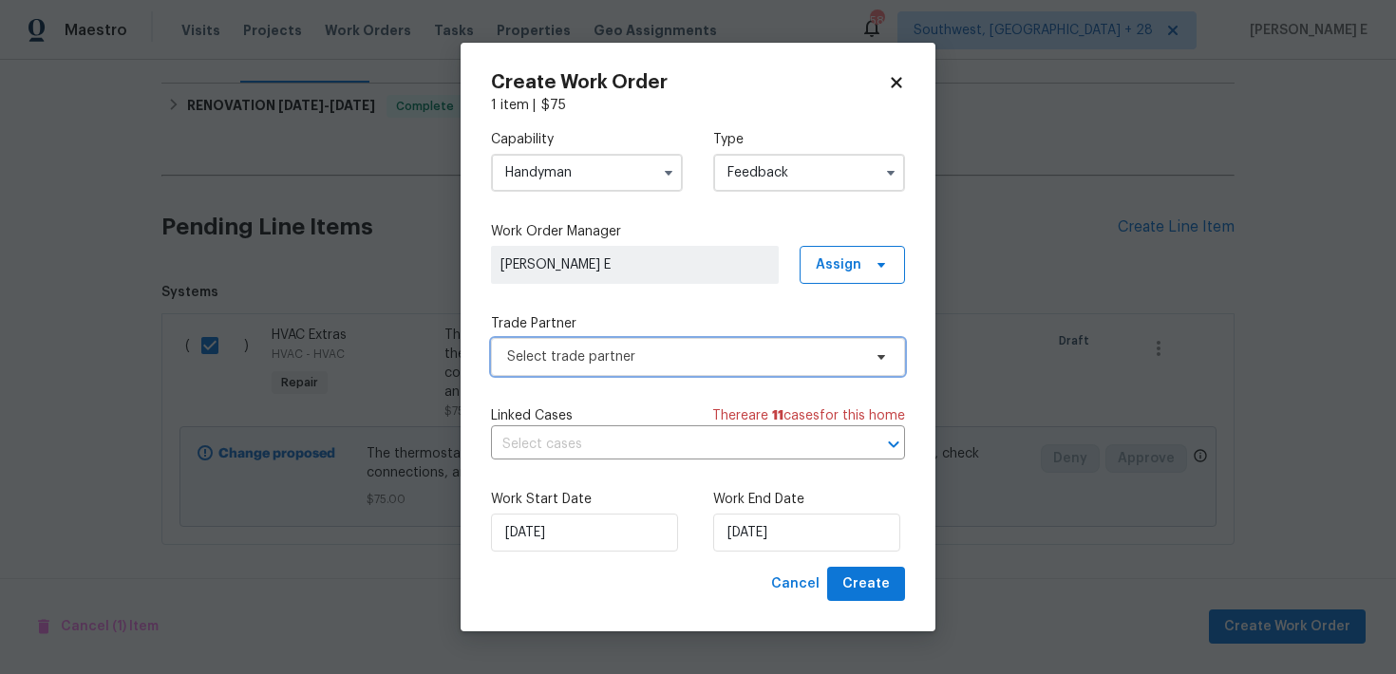
click at [531, 343] on span "Select trade partner" at bounding box center [698, 357] width 414 height 38
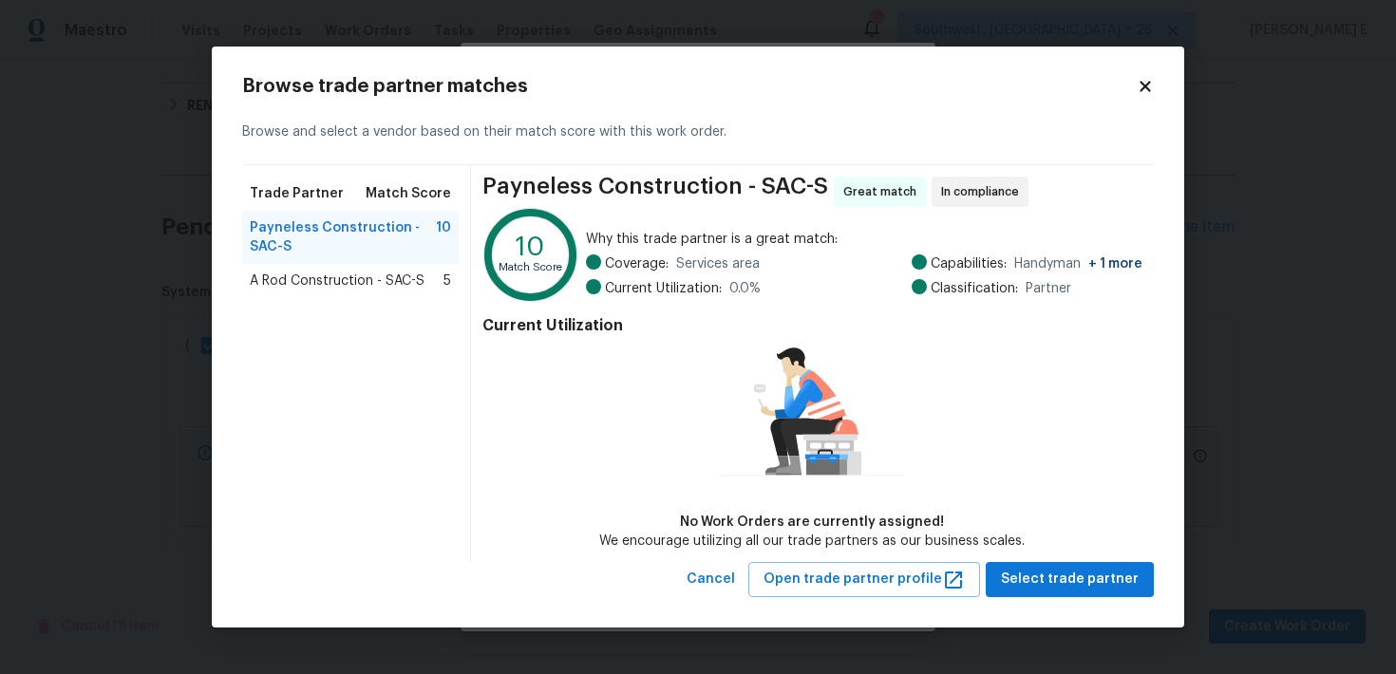
click at [299, 272] on span "A Rod Construction - SAC-S" at bounding box center [337, 281] width 175 height 19
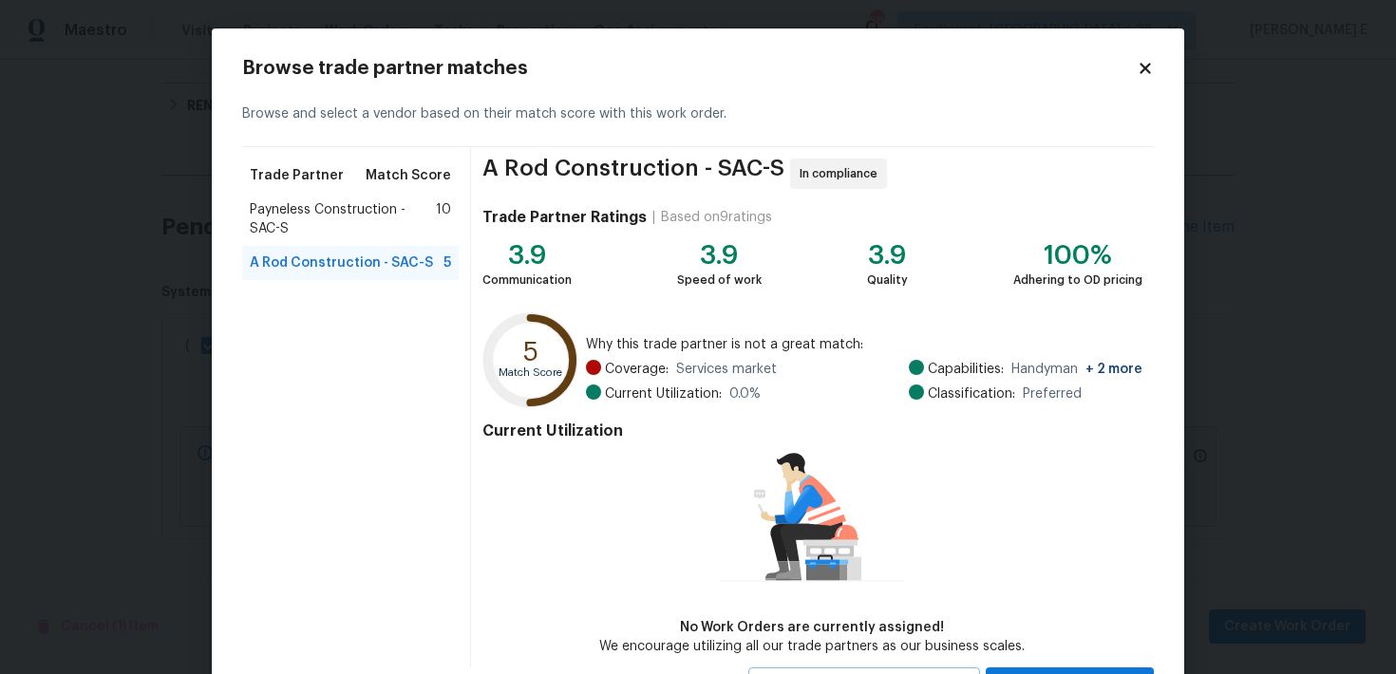
click at [345, 212] on span "Payneless Construction - SAC-S" at bounding box center [343, 219] width 186 height 38
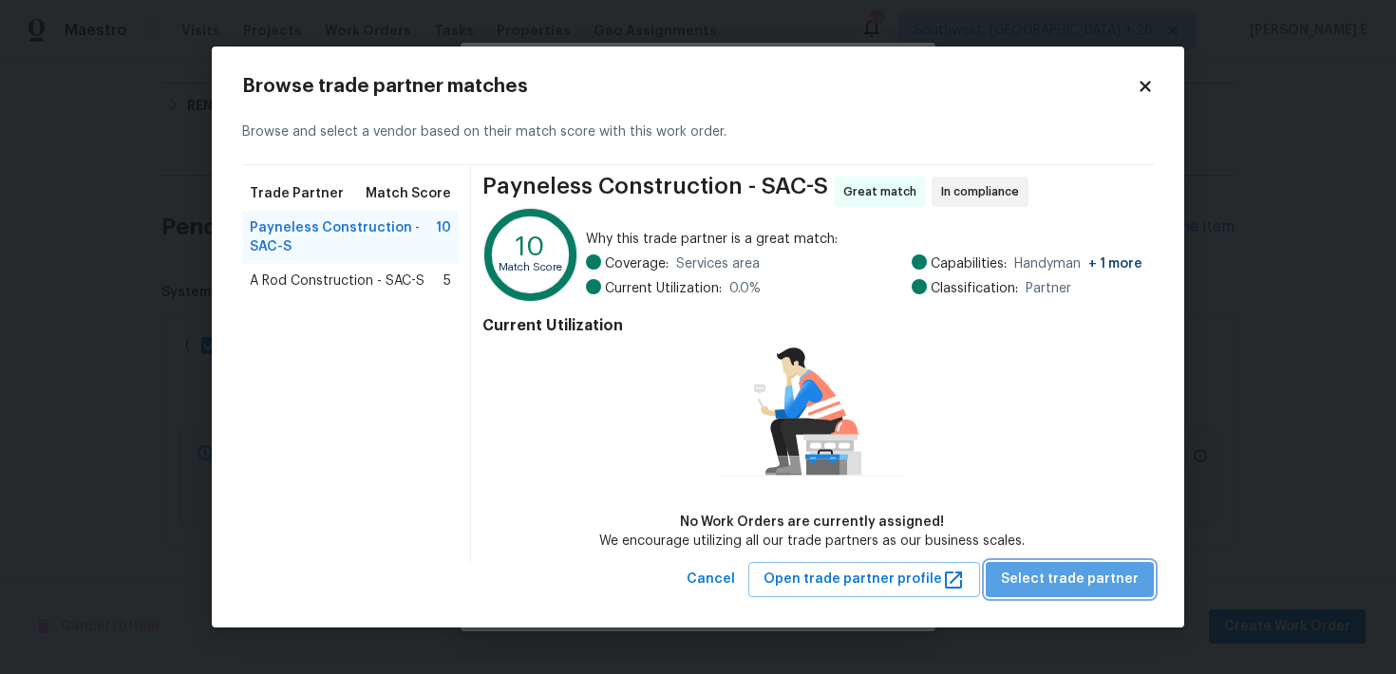
click at [1086, 585] on span "Select trade partner" at bounding box center [1070, 580] width 138 height 24
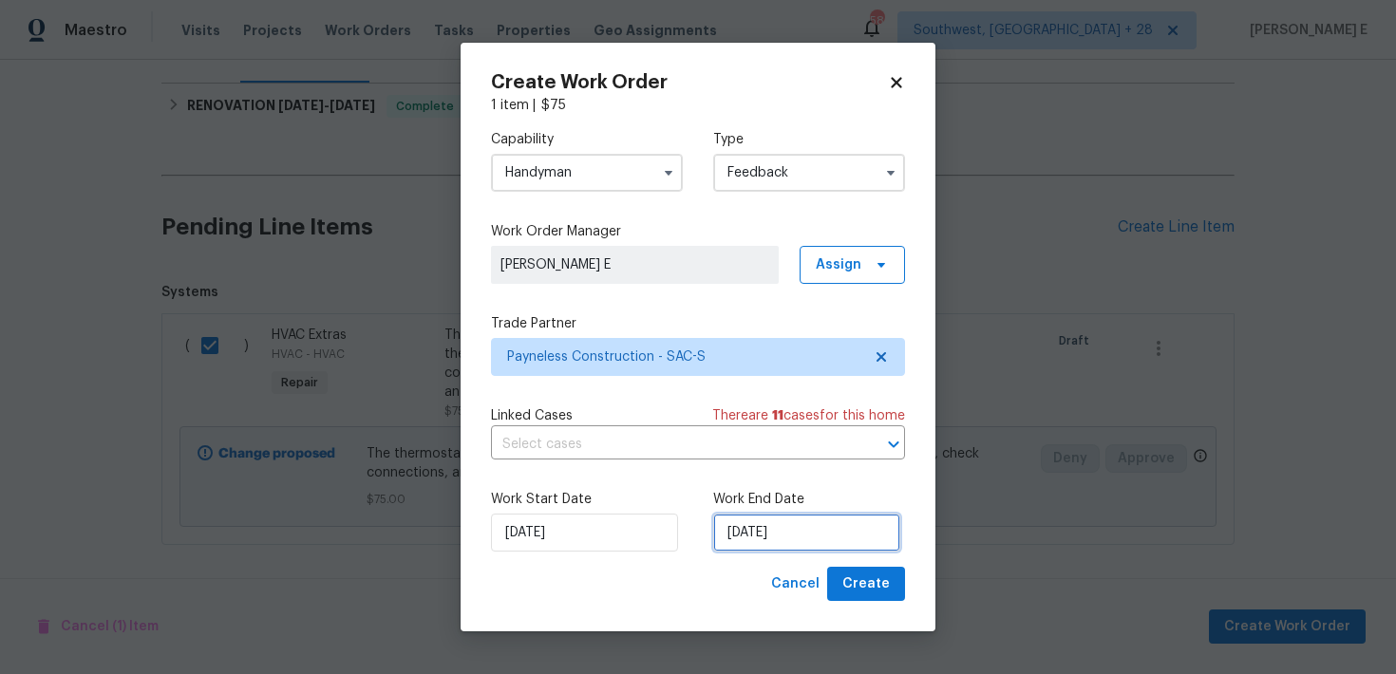
click at [766, 527] on input "29/09/2025" at bounding box center [806, 533] width 187 height 38
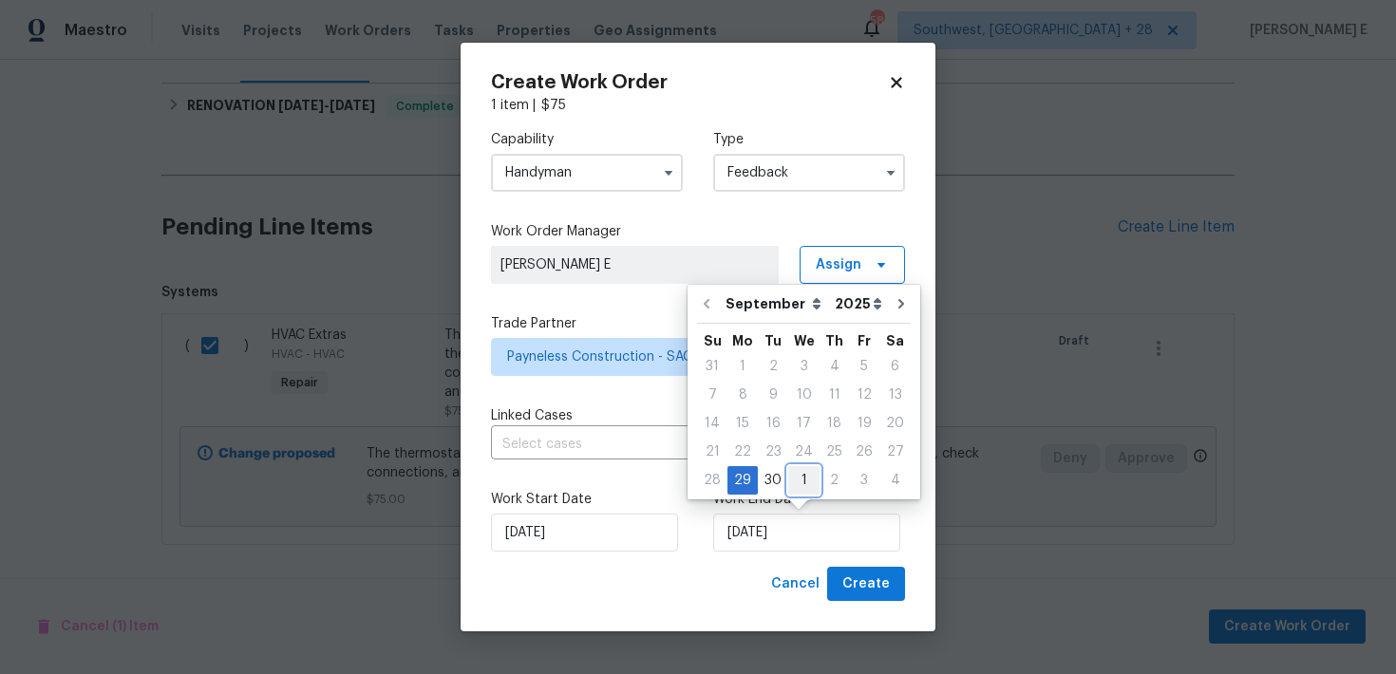
click at [792, 480] on div "1" at bounding box center [803, 480] width 31 height 27
type input "01/10/2025"
select select "9"
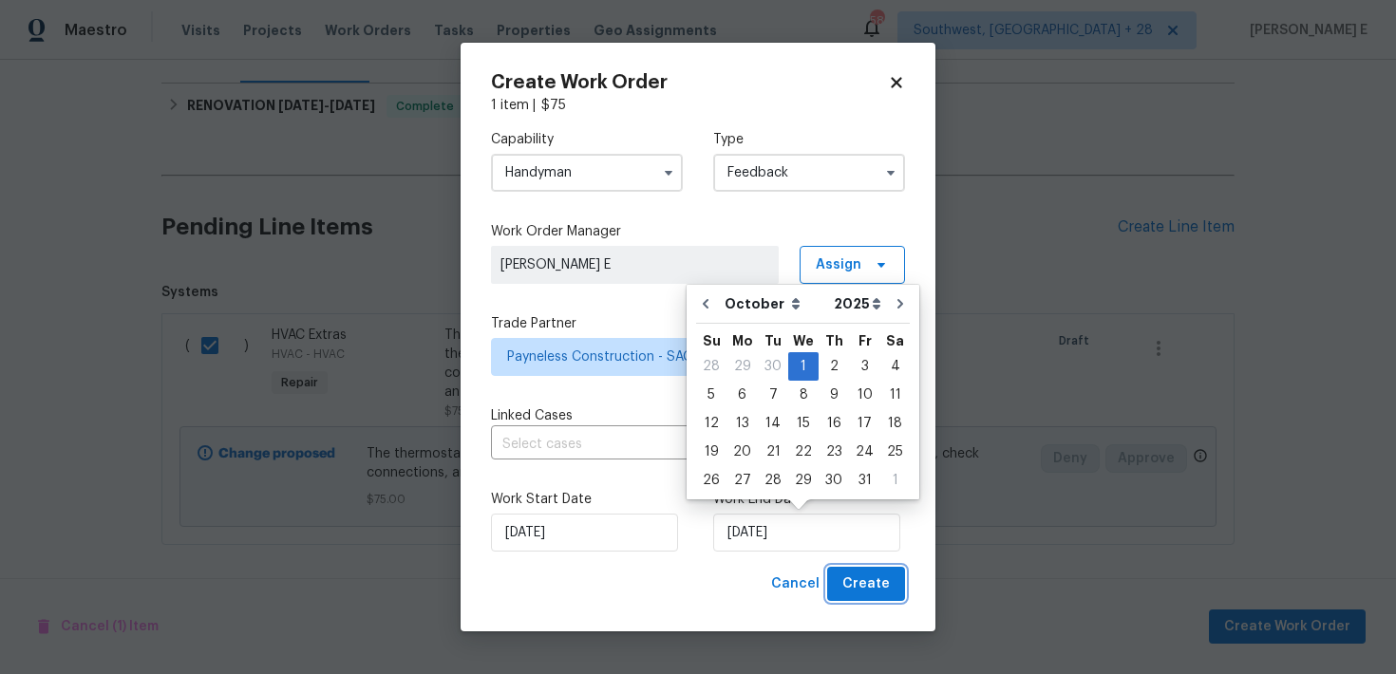
click at [865, 581] on span "Create" at bounding box center [865, 584] width 47 height 24
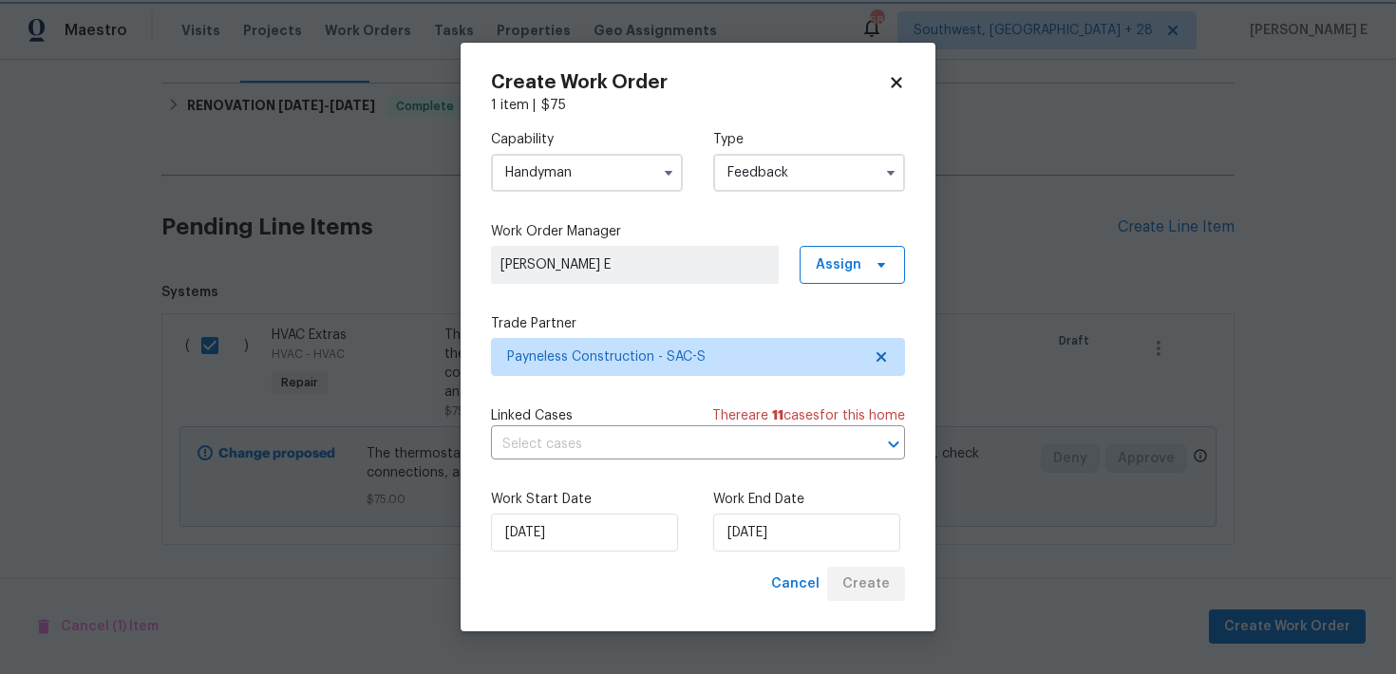
checkbox input "false"
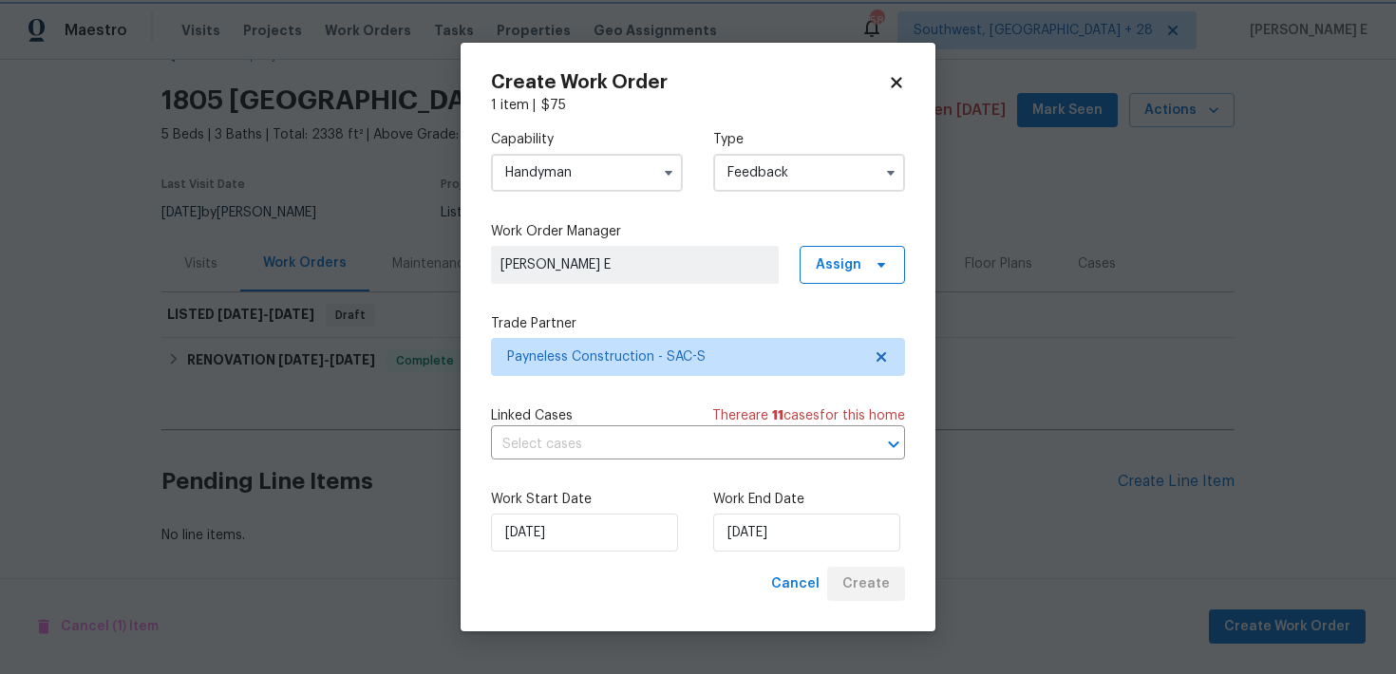
scroll to position [52, 0]
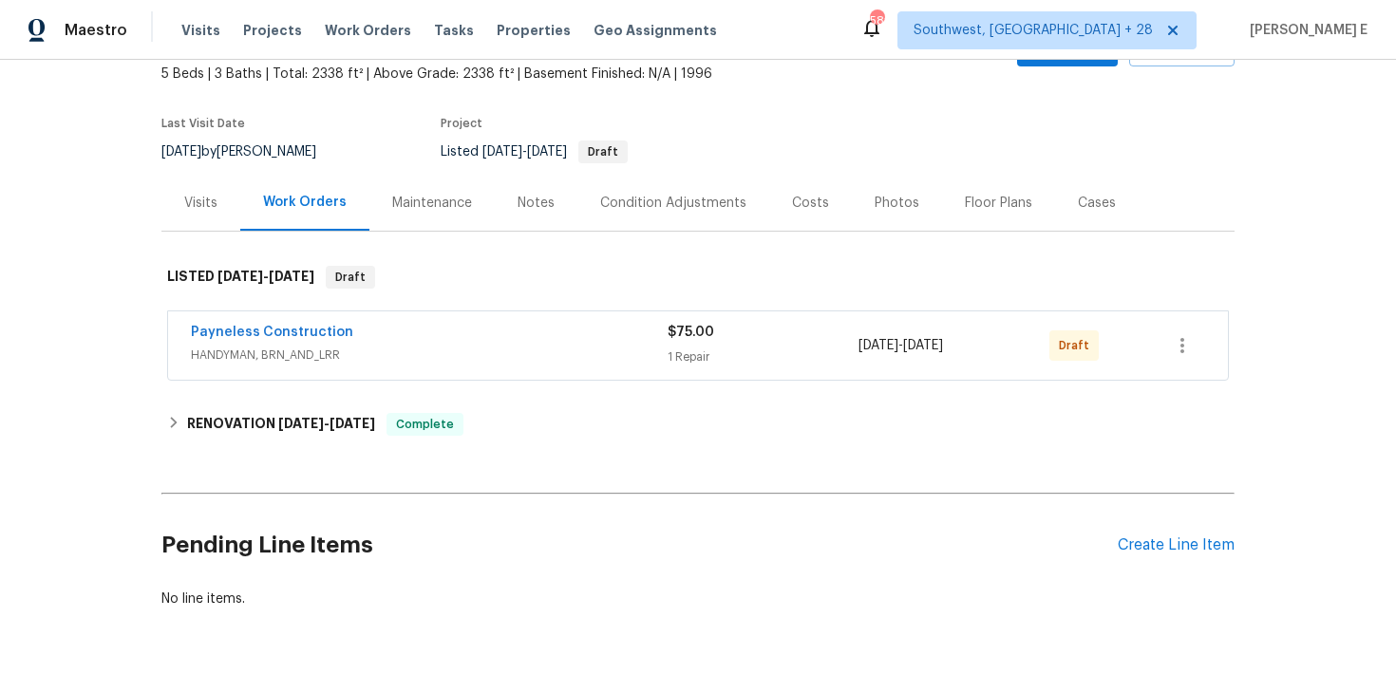
scroll to position [119, 0]
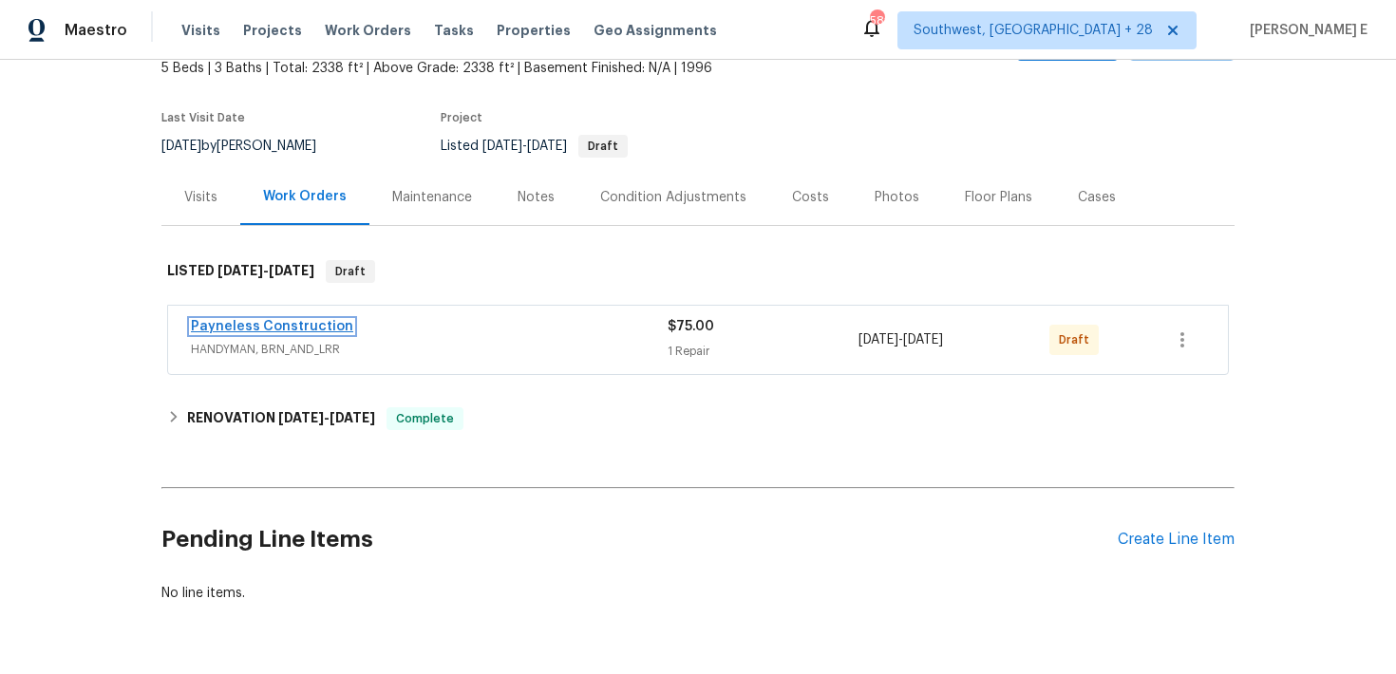
click at [324, 328] on link "Payneless Construction" at bounding box center [272, 326] width 162 height 13
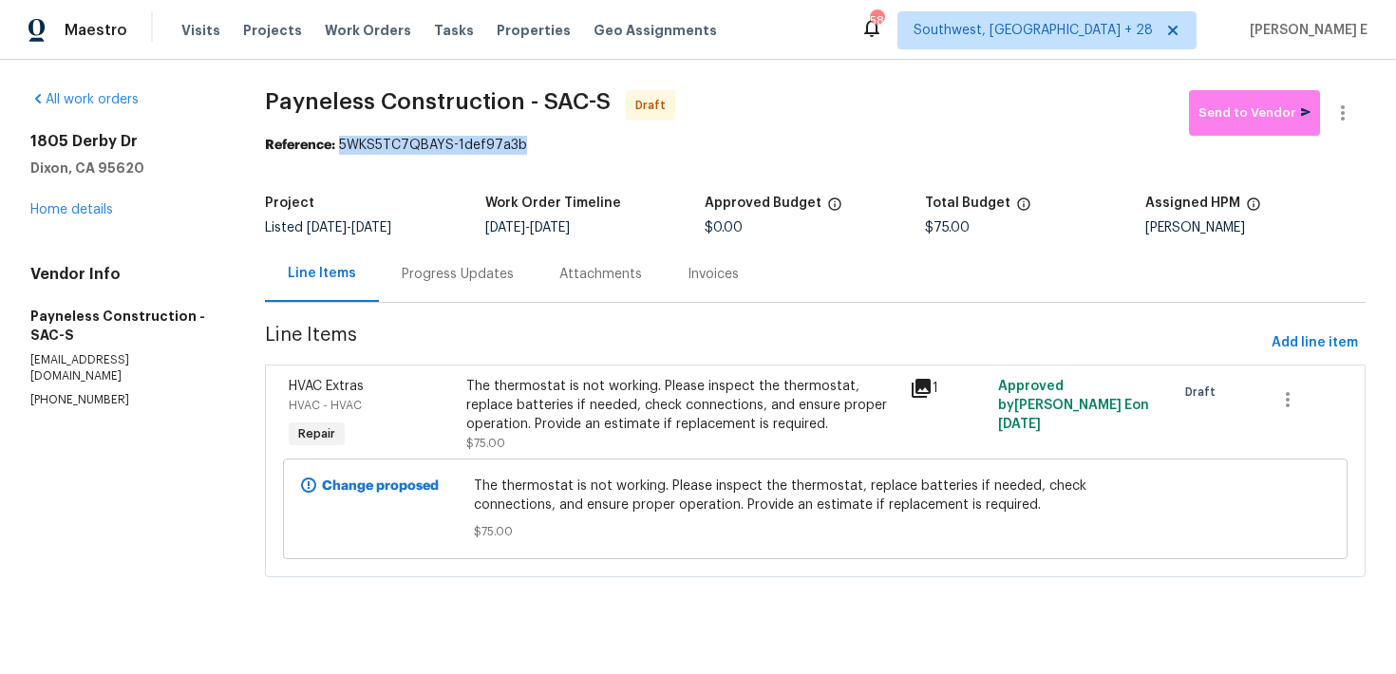
drag, startPoint x: 342, startPoint y: 145, endPoint x: 549, endPoint y: 142, distance: 207.0
click at [549, 142] on div "Reference: 5WKS5TC7QBAYS-1def97a3b" at bounding box center [815, 145] width 1100 height 19
copy div "5WKS5TC7QBAYS-1def97a3b"
click at [442, 268] on div "Progress Updates" at bounding box center [458, 274] width 112 height 19
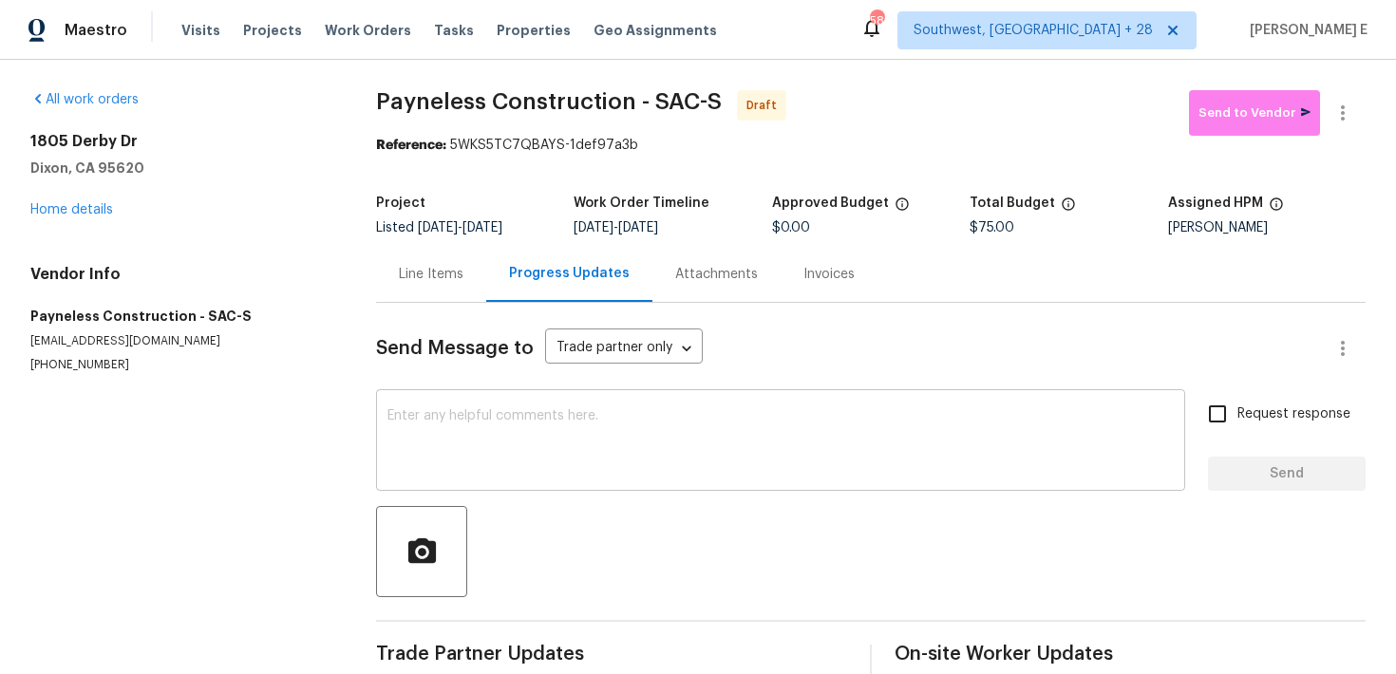
click at [455, 474] on textarea at bounding box center [780, 442] width 786 height 66
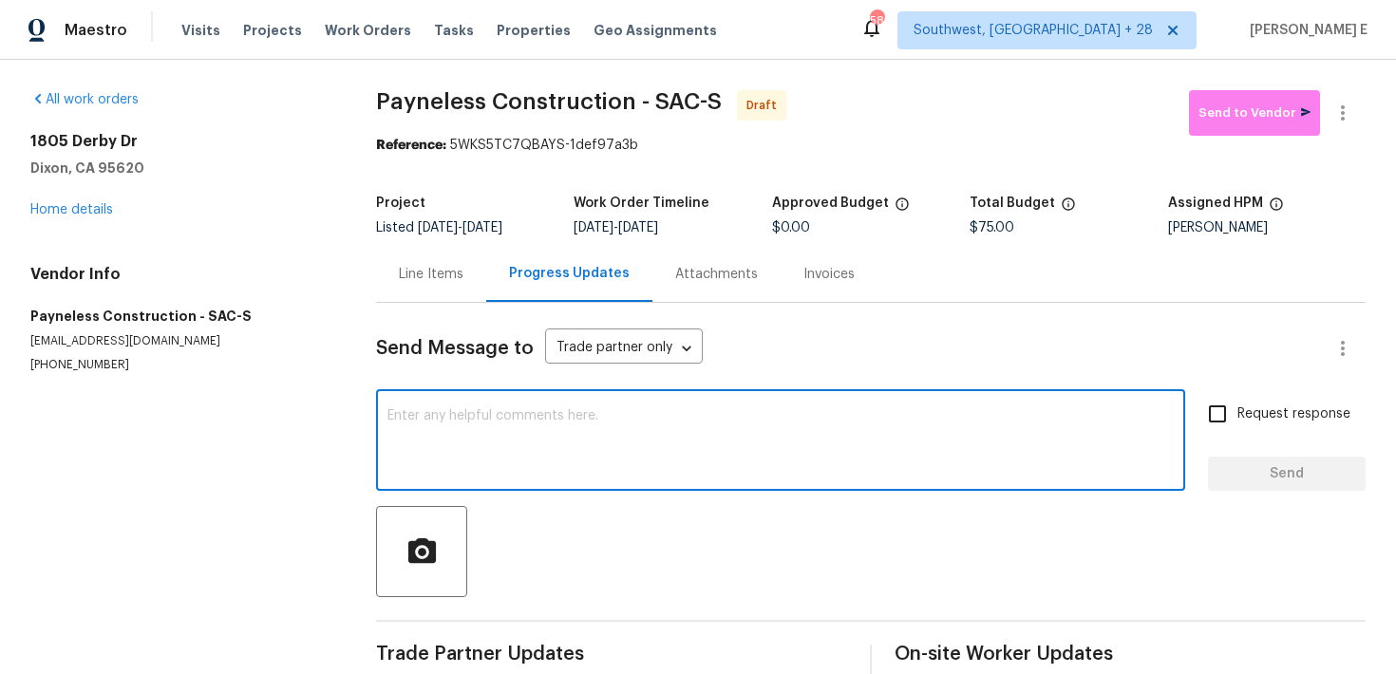
paste textarea "Hi this is [PERSON_NAME] with Opendoor. I’m confirming you received the WO for …"
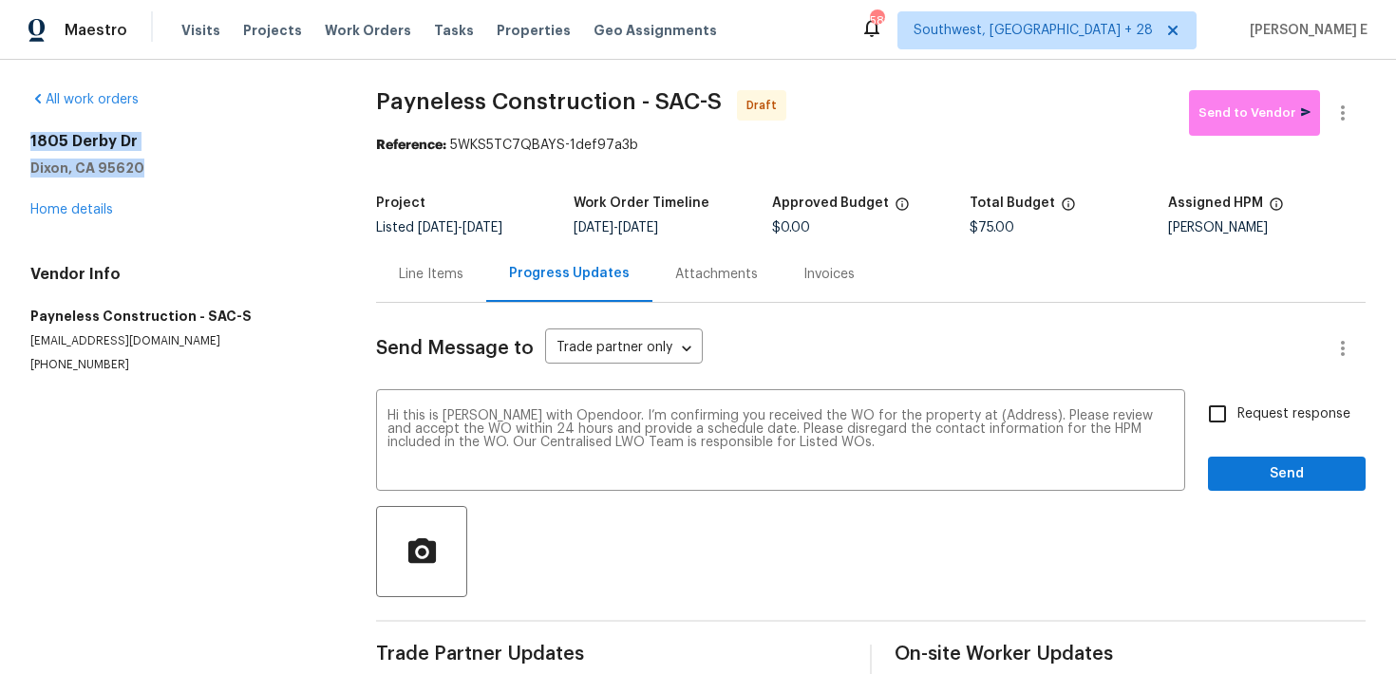
drag, startPoint x: 28, startPoint y: 144, endPoint x: 159, endPoint y: 164, distance: 132.5
click at [159, 164] on div "All work orders [STREET_ADDRESS][PERSON_NAME] Home details Vendor Info Payneles…" at bounding box center [698, 383] width 1396 height 646
copy div "1805 [GEOGRAPHIC_DATA][PERSON_NAME]"
click at [977, 416] on textarea "Hi this is [PERSON_NAME] with Opendoor. I’m confirming you received the WO for …" at bounding box center [780, 442] width 786 height 66
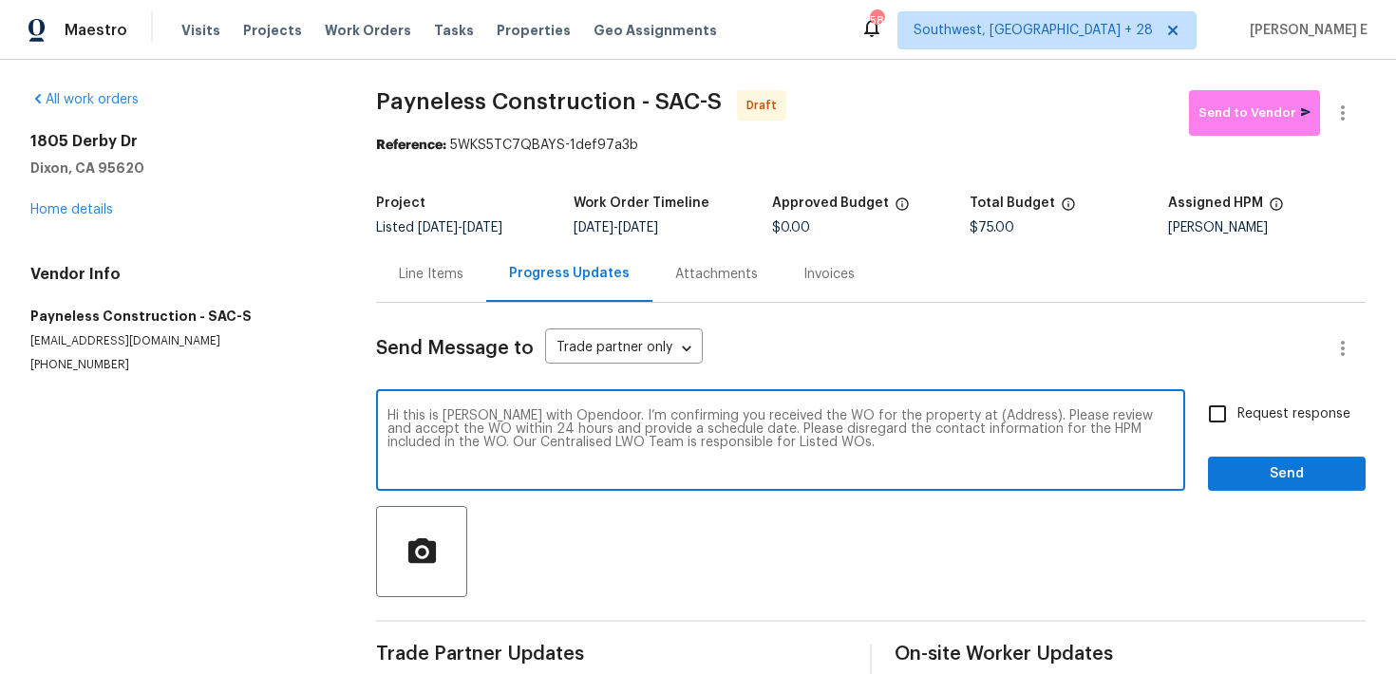
paste textarea "1805 [GEOGRAPHIC_DATA][PERSON_NAME]"
type textarea "Hi this is [PERSON_NAME] with Opendoor. I’m confirming you received the WO for …"
click at [1225, 422] on input "Request response" at bounding box center [1217, 414] width 40 height 40
checkbox input "true"
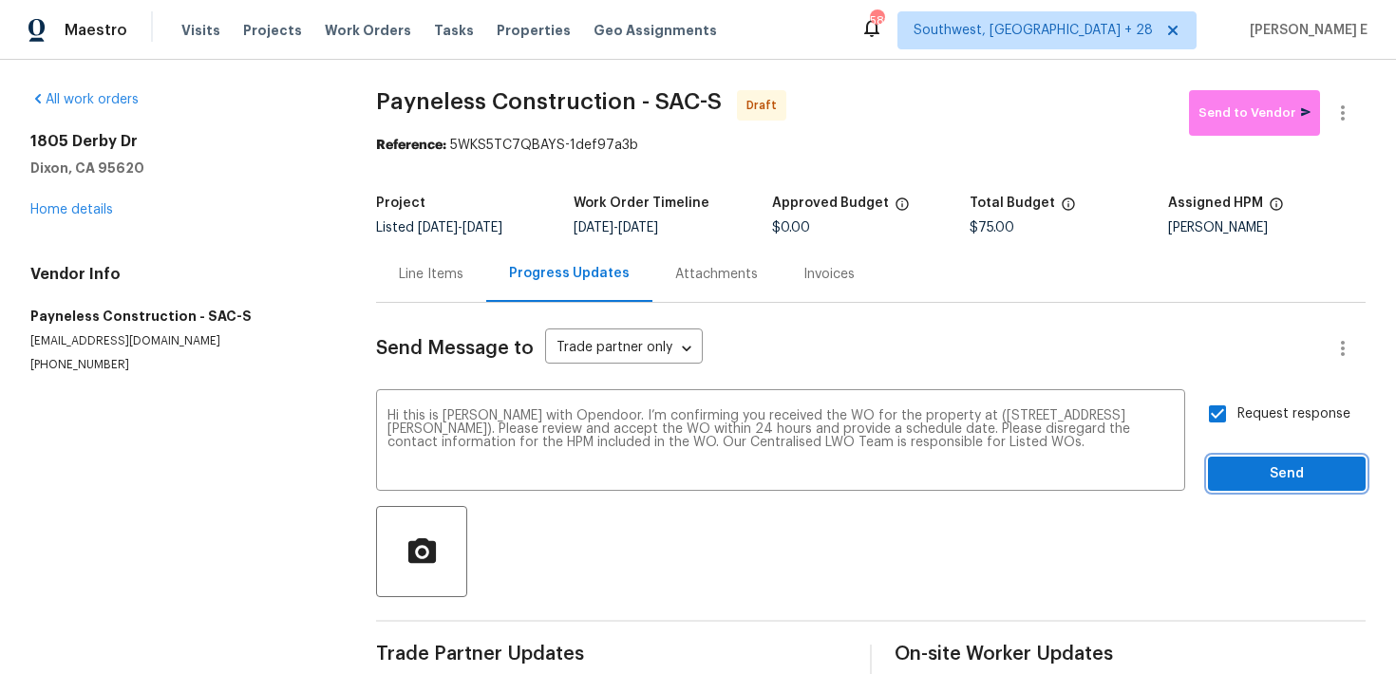
click at [1236, 489] on button "Send" at bounding box center [1287, 474] width 158 height 35
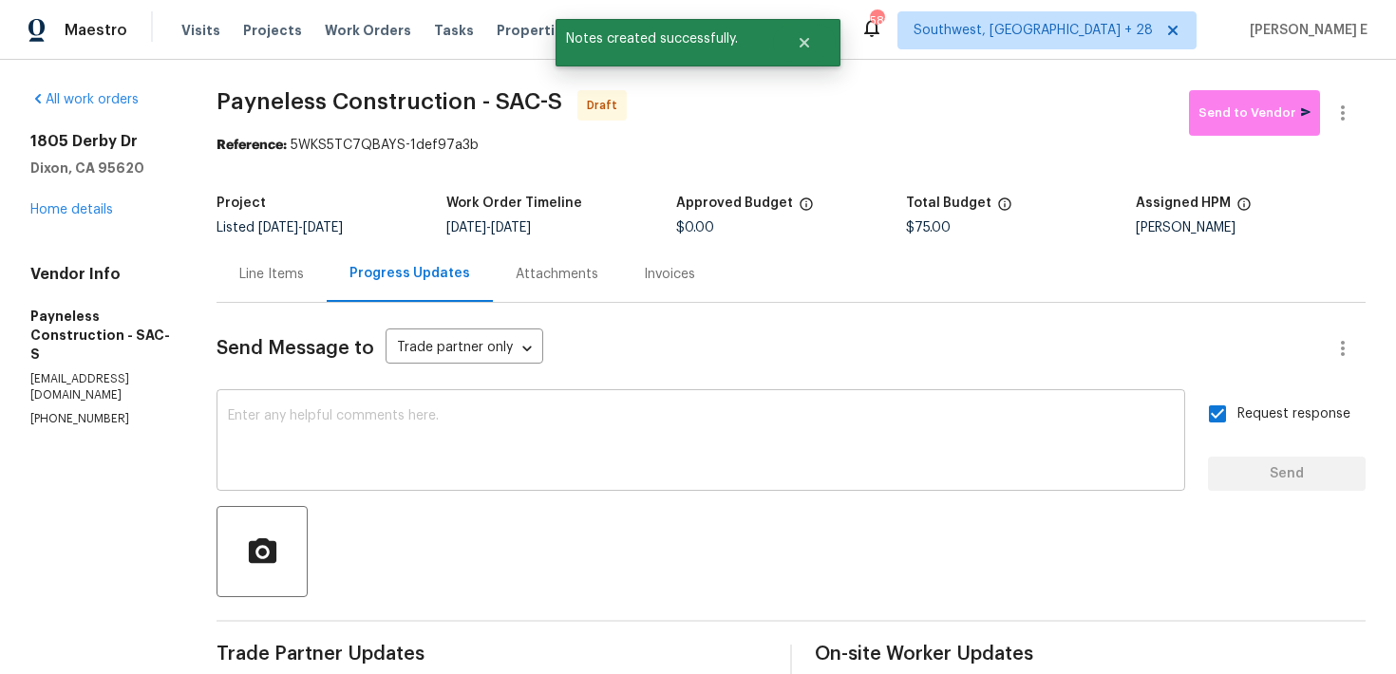
click at [574, 408] on div "x ​" at bounding box center [700, 442] width 968 height 97
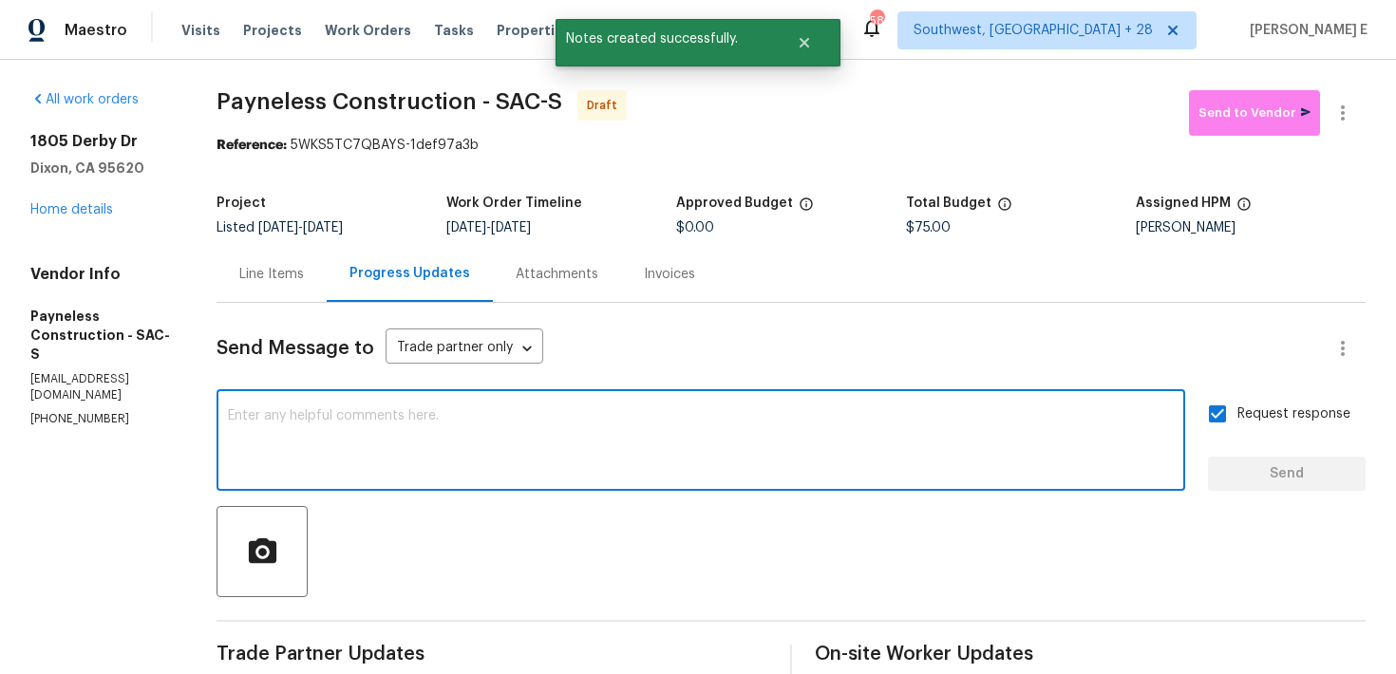
paste textarea "Attention All Work Orders must include before-photos (both close-up and wide-an…"
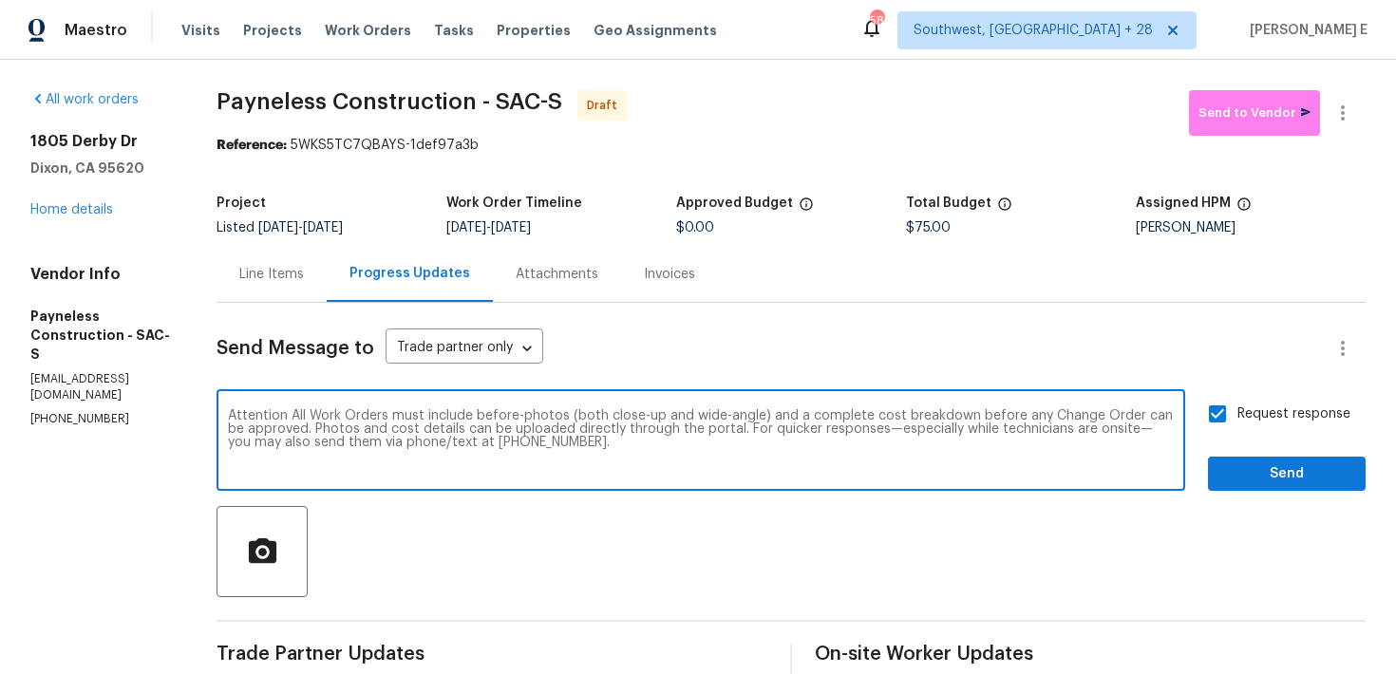
type textarea "Attention All Work Orders must include before-photos (both close-up and wide-an…"
click at [1333, 478] on span "Send" at bounding box center [1286, 474] width 127 height 24
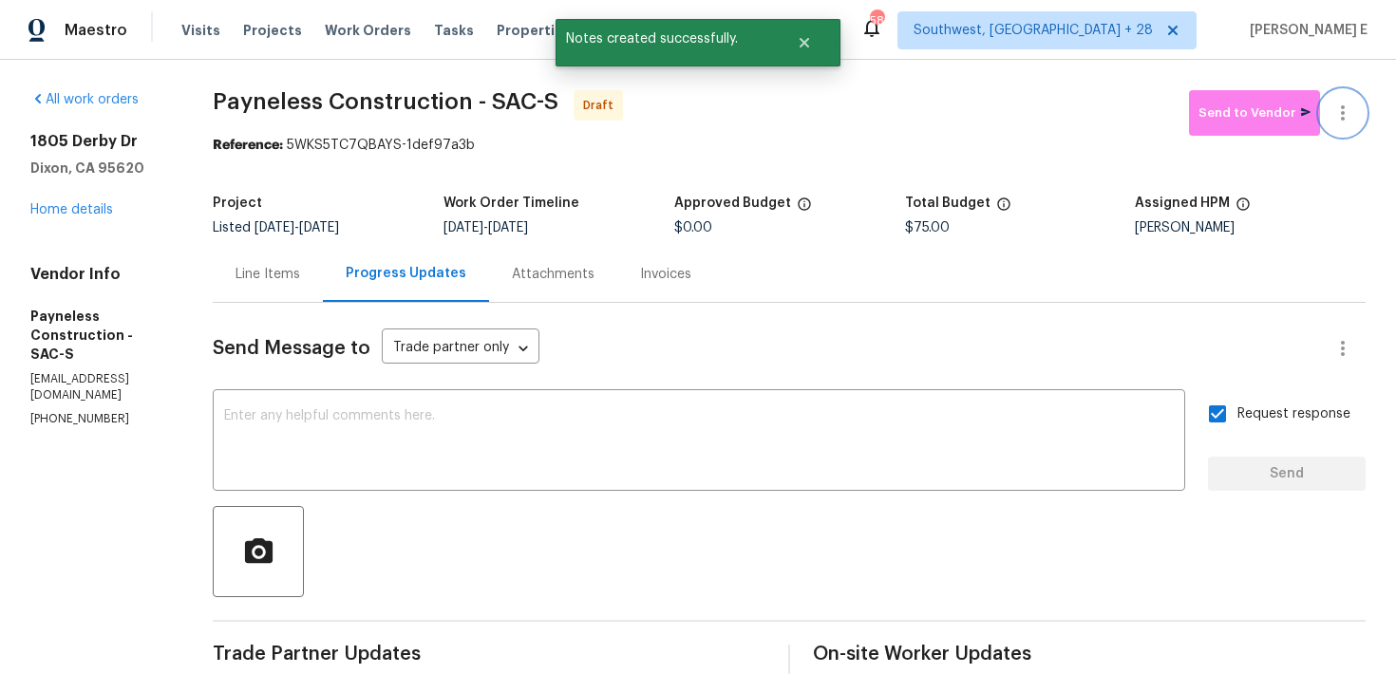
click at [1342, 114] on icon "button" at bounding box center [1343, 112] width 4 height 15
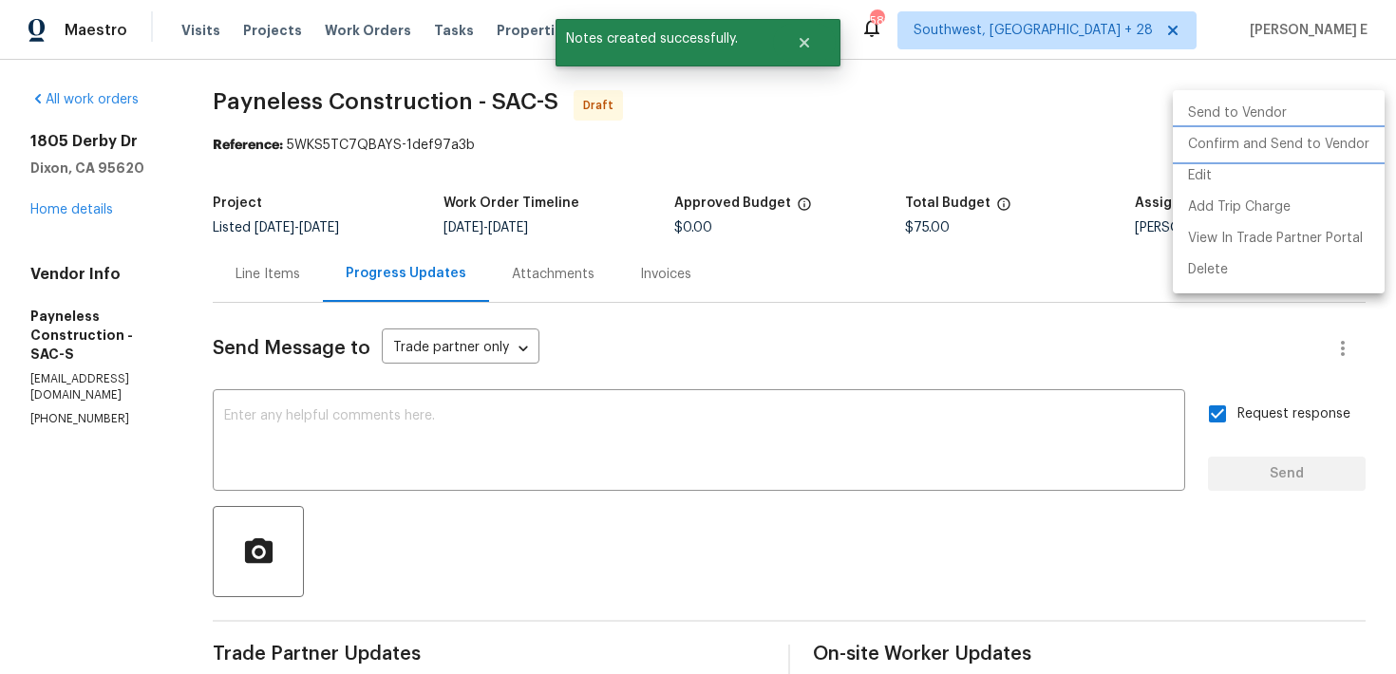
click at [1329, 139] on li "Confirm and Send to Vendor" at bounding box center [1279, 144] width 212 height 31
click at [882, 221] on div at bounding box center [698, 337] width 1396 height 674
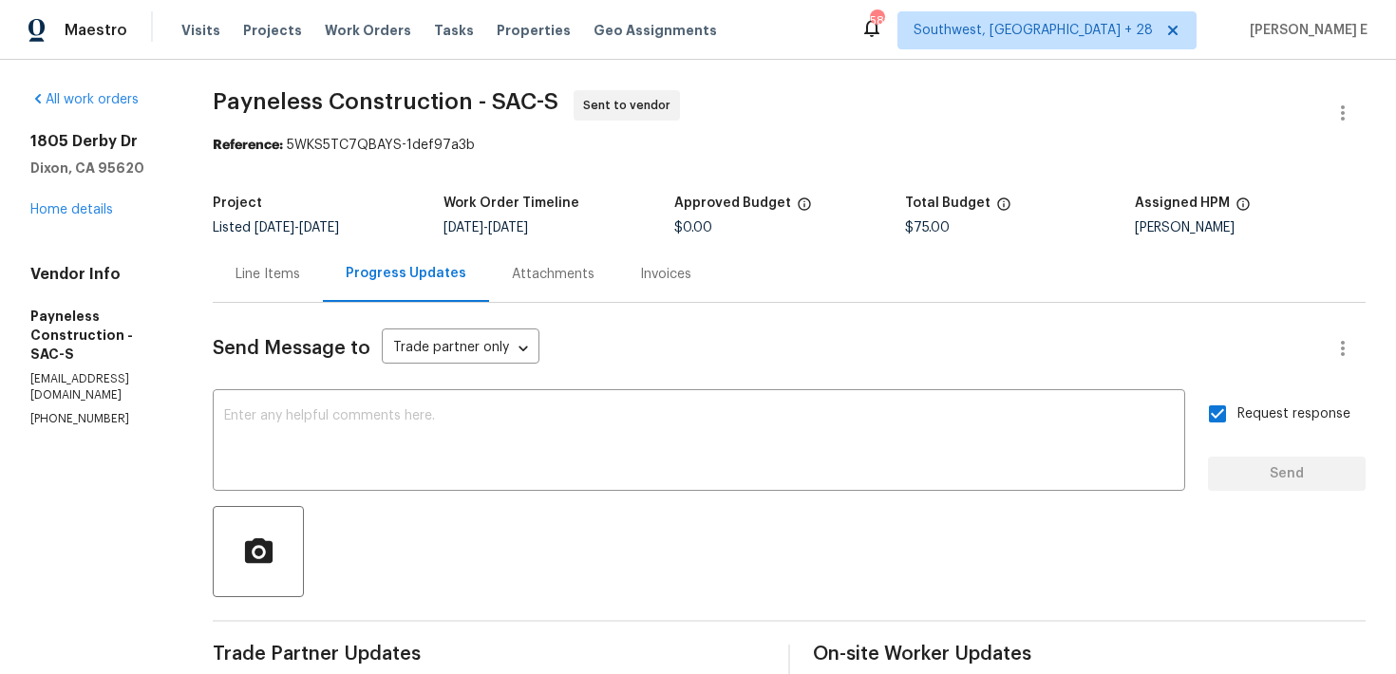
click at [566, 186] on div "Project Listed 9/29/2025 - 10/1/2025 Work Order Timeline 9/29/2025 - 10/1/2025 …" at bounding box center [789, 215] width 1153 height 61
drag, startPoint x: 270, startPoint y: 99, endPoint x: 523, endPoint y: 98, distance: 253.5
click at [523, 98] on span "Payneless Construction - SAC-S" at bounding box center [386, 101] width 346 height 23
copy span "Payneless Construction"
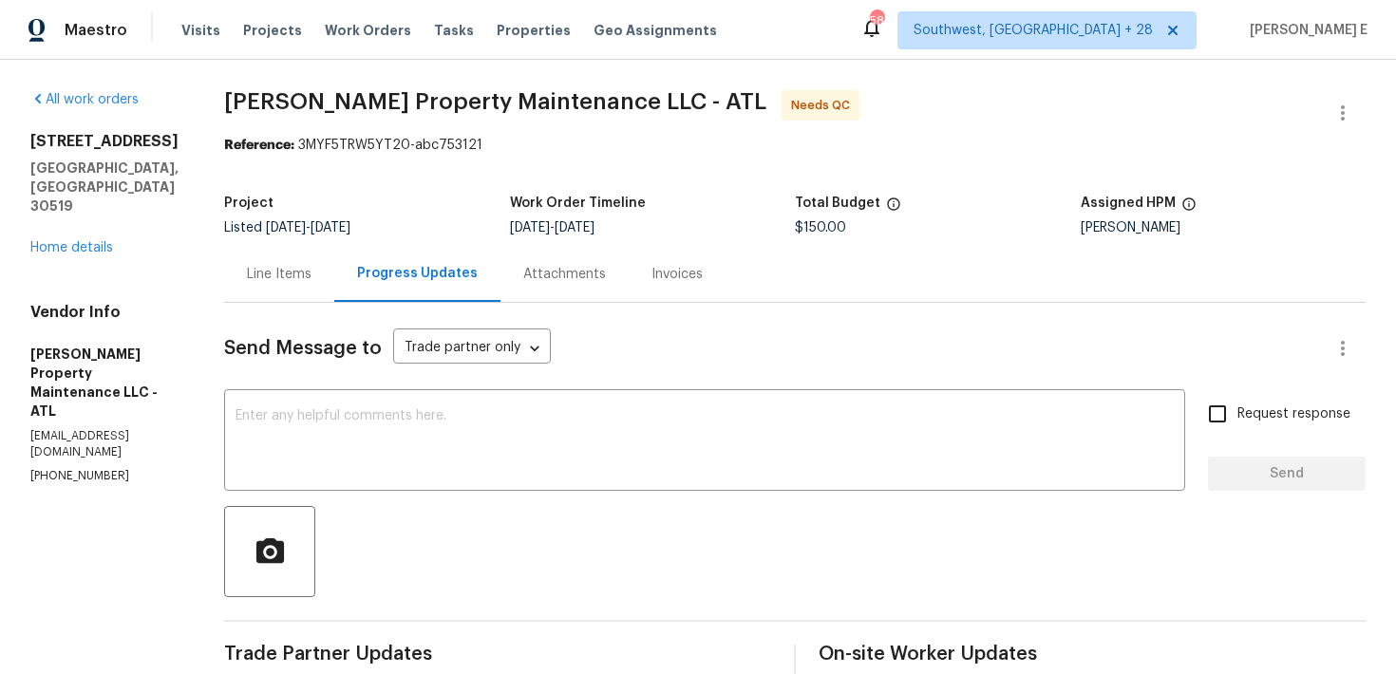
click at [274, 278] on div "Line Items" at bounding box center [279, 274] width 65 height 19
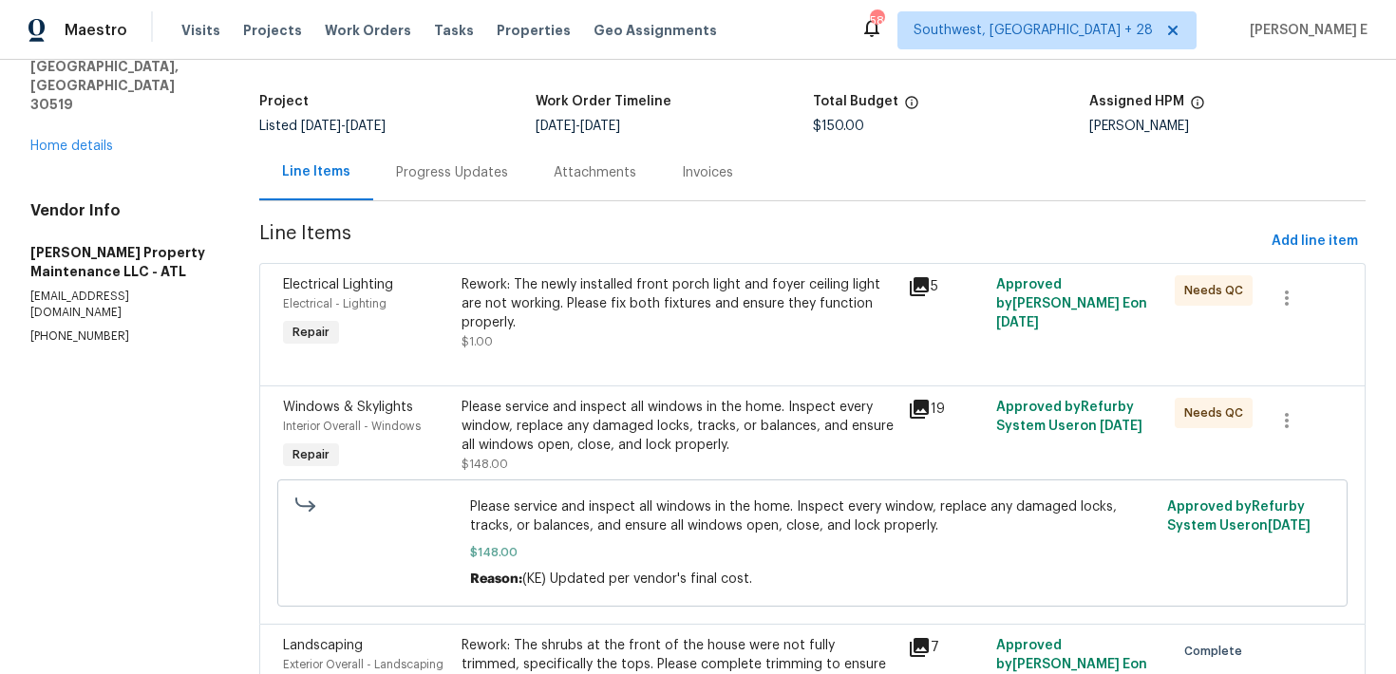
scroll to position [124, 0]
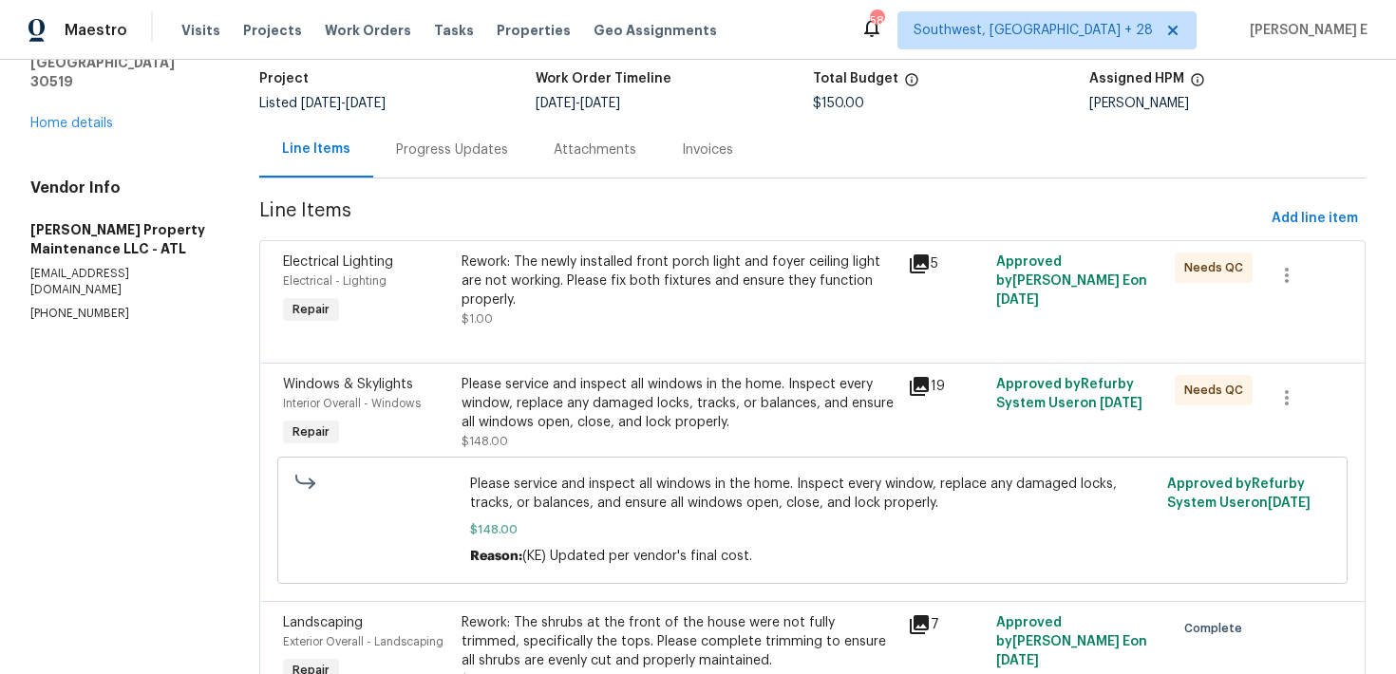
click at [677, 308] on div "Rework: The newly installed front porch light and foyer ceiling light are not w…" at bounding box center [678, 281] width 434 height 57
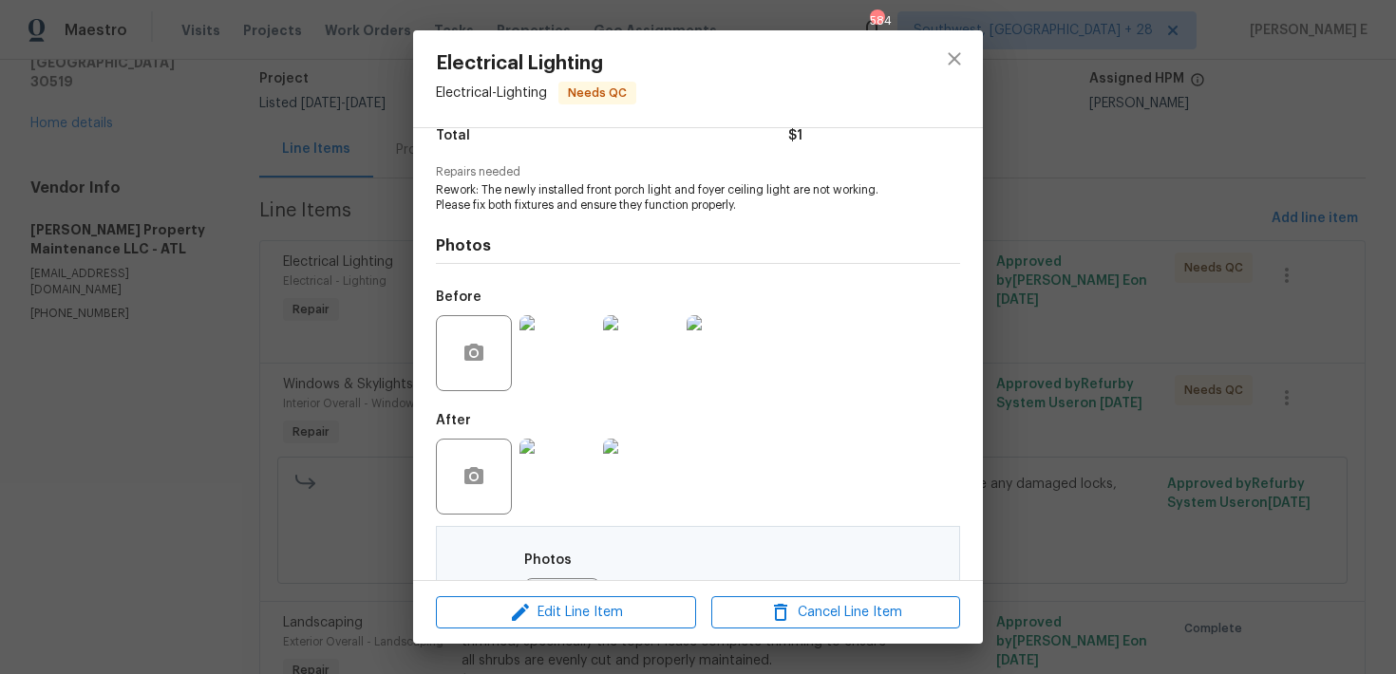
scroll to position [183, 0]
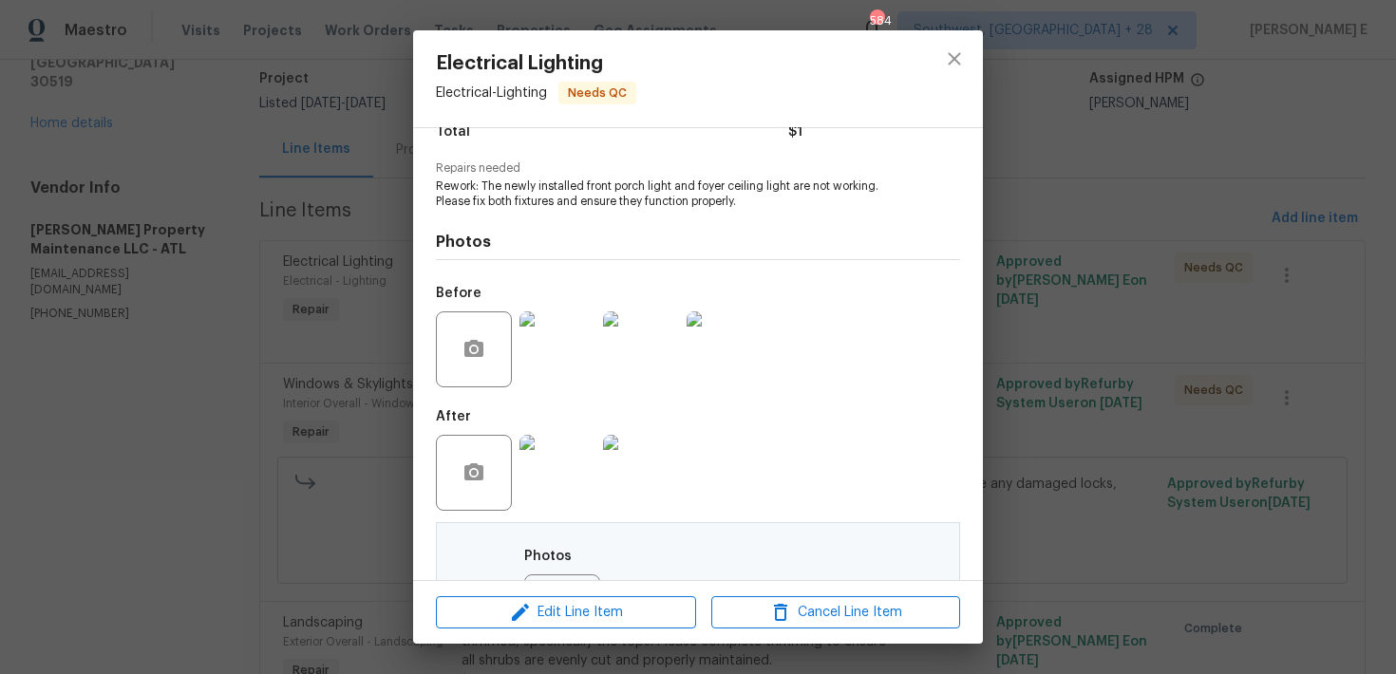
click at [547, 463] on img at bounding box center [557, 473] width 76 height 76
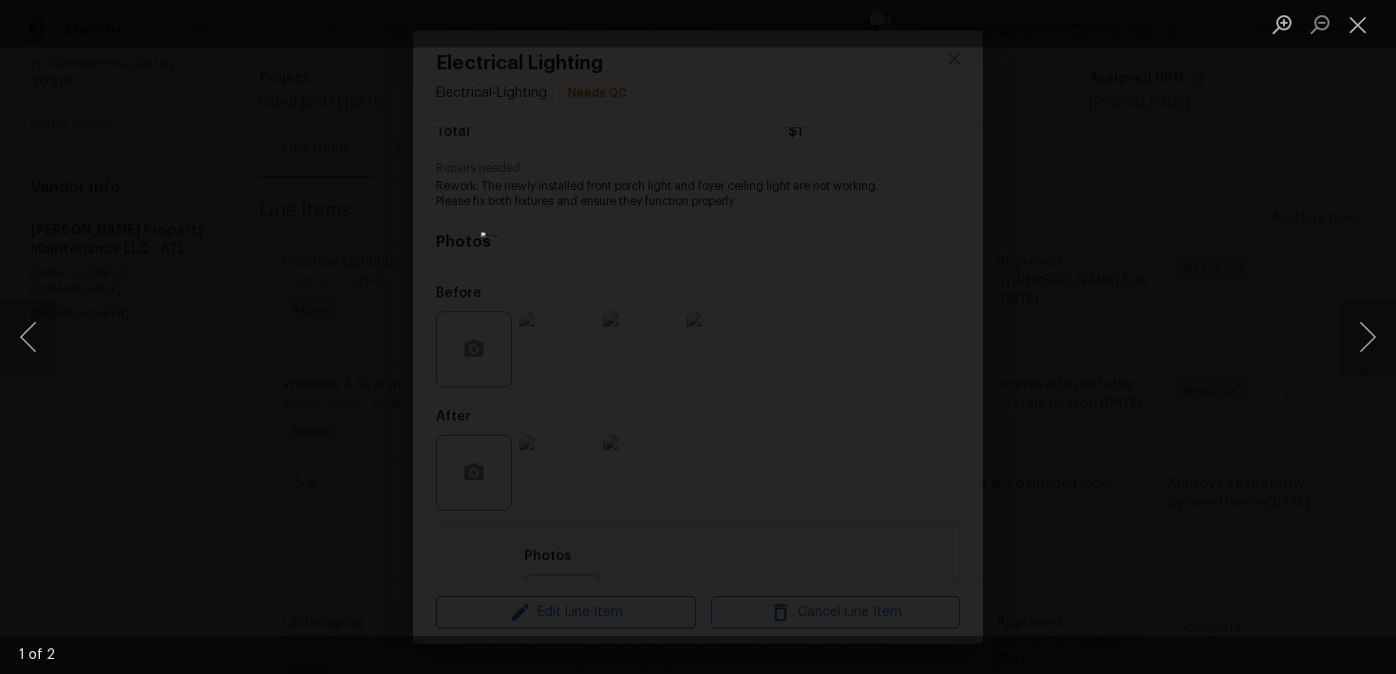
click at [1191, 294] on div "Lightbox" at bounding box center [698, 337] width 1396 height 674
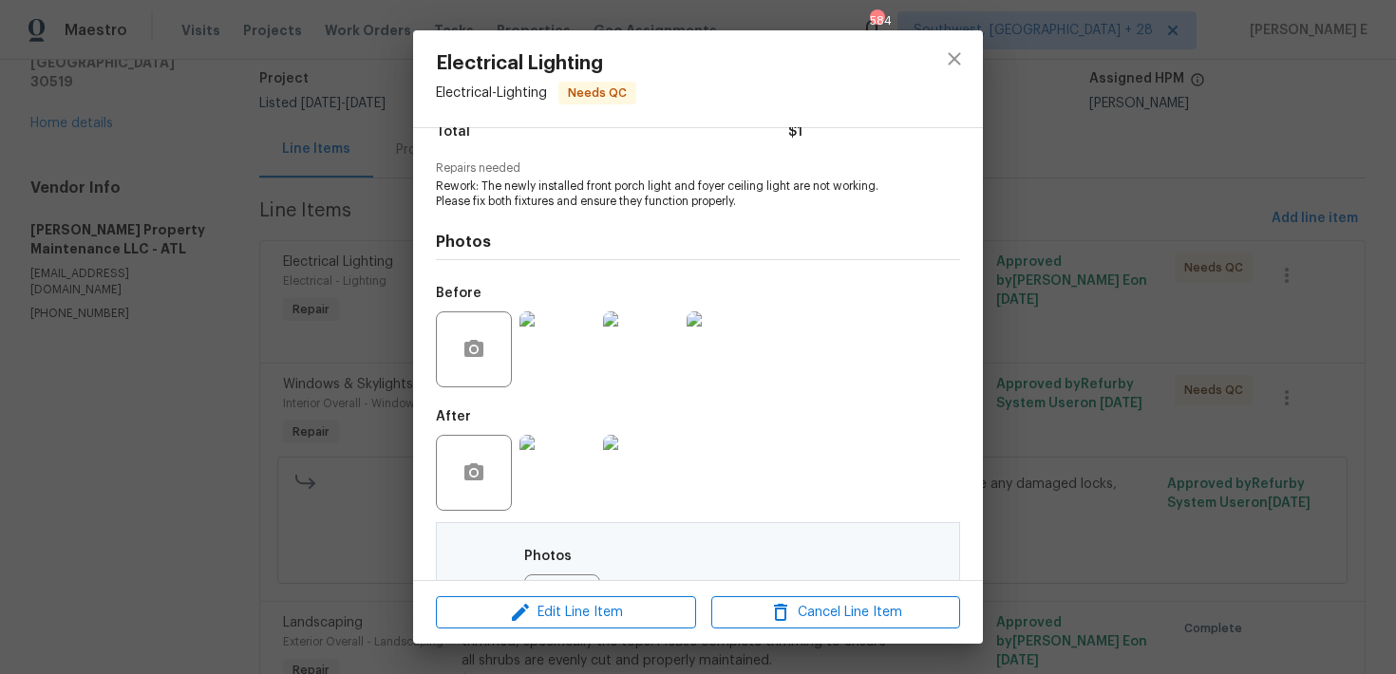
click at [1191, 294] on div "Electrical Lighting Electrical - Lighting Needs QC Vendor Glen Property Mainten…" at bounding box center [698, 337] width 1396 height 674
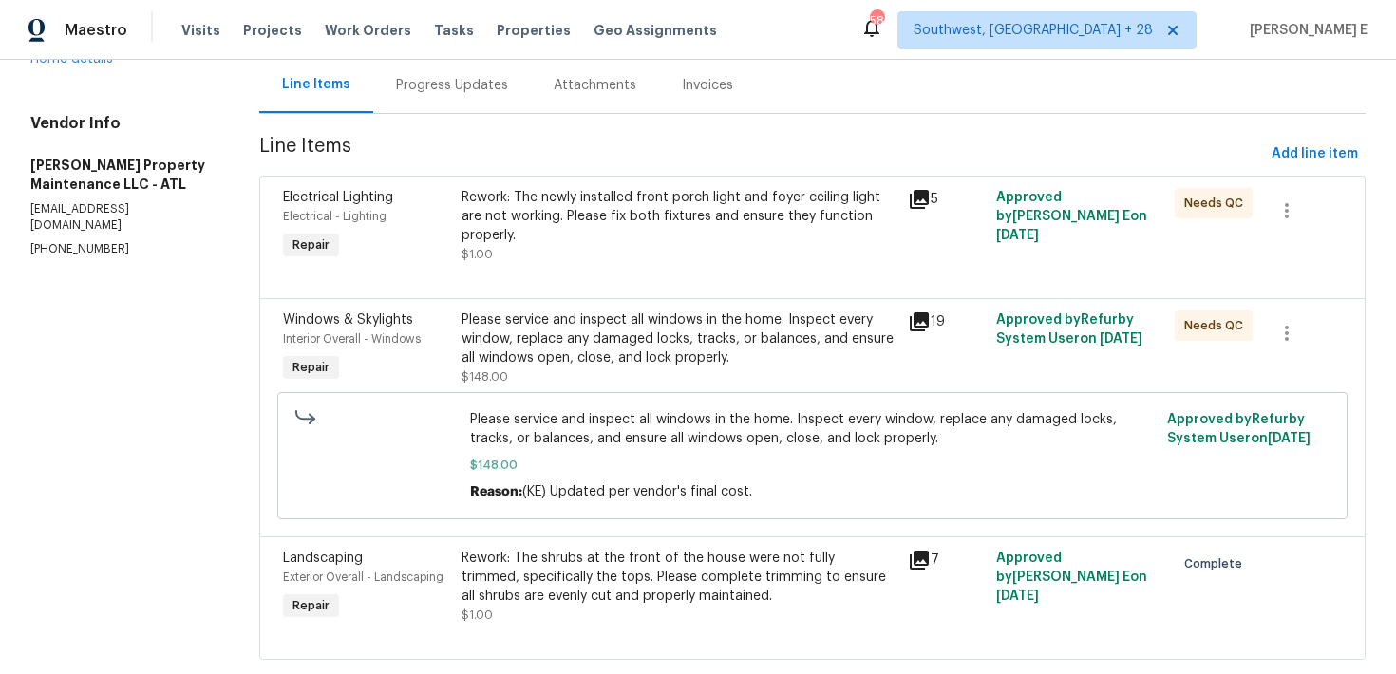
scroll to position [195, 0]
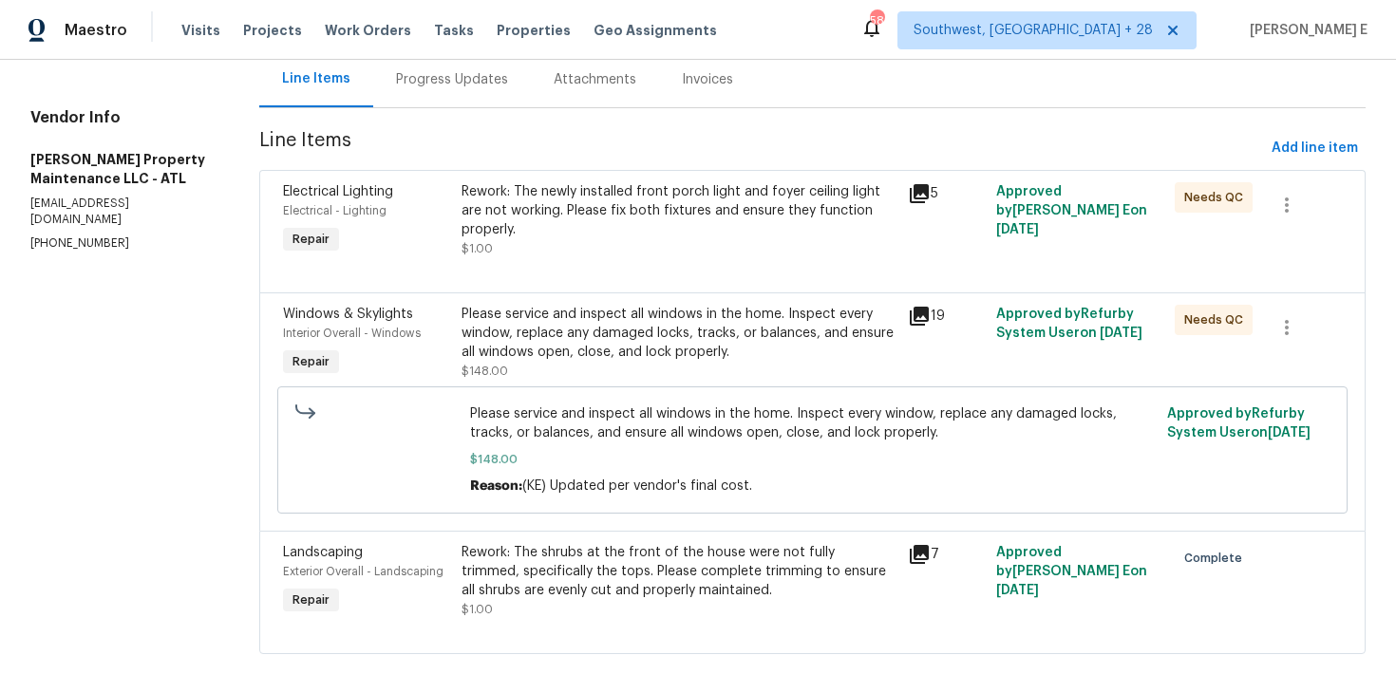
click at [672, 356] on div "Please service and inspect all windows in the home. Inspect every window, repla…" at bounding box center [678, 333] width 434 height 57
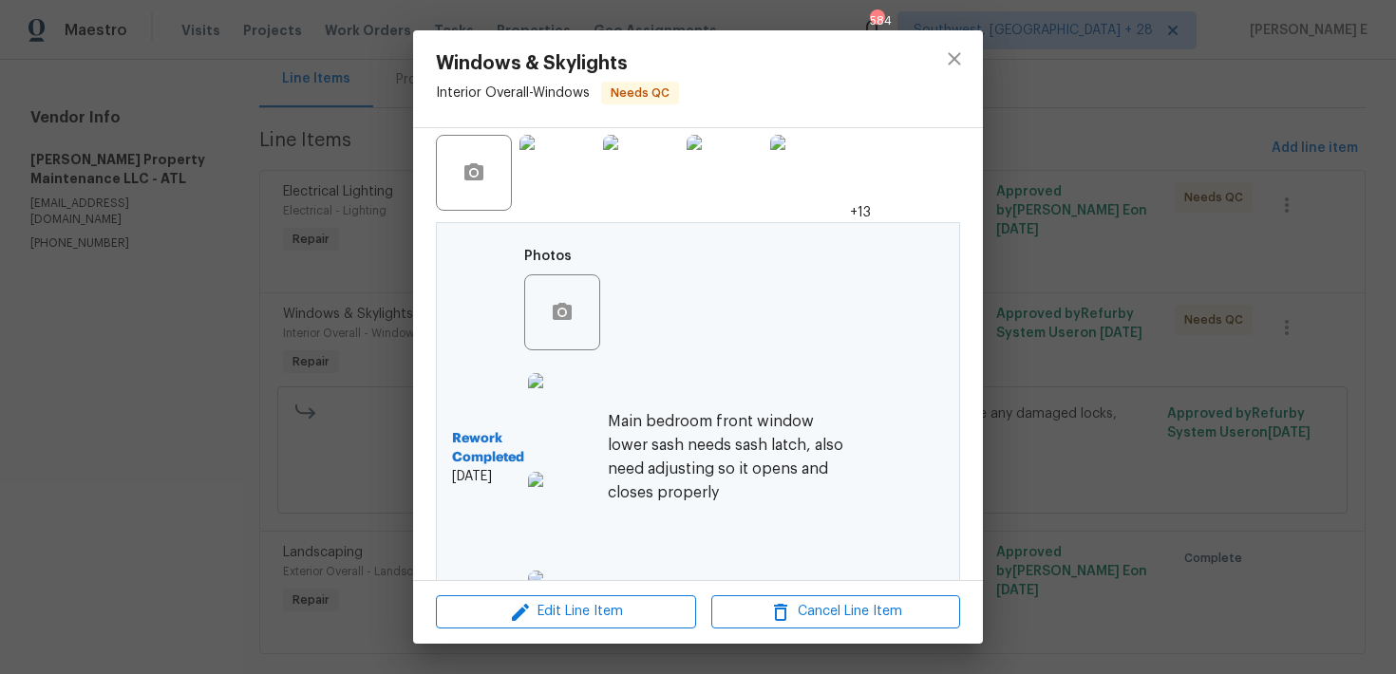
scroll to position [608, 0]
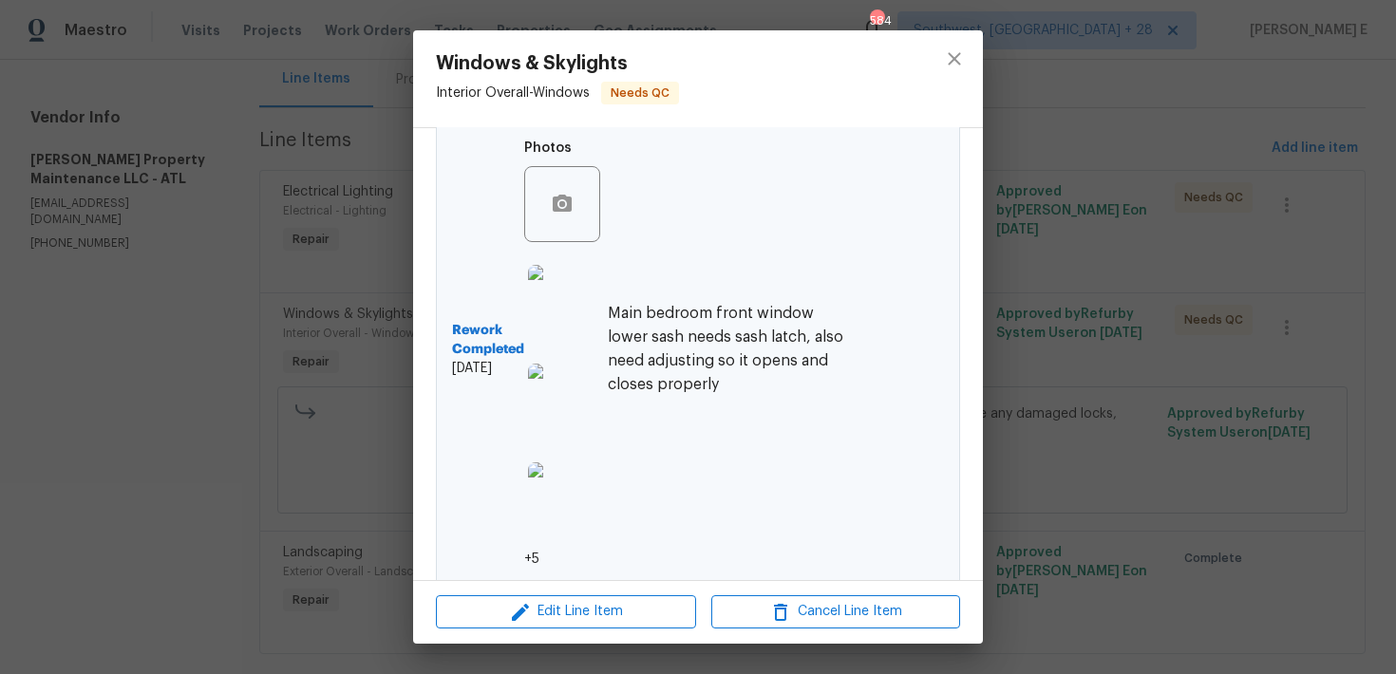
click at [545, 306] on img at bounding box center [566, 303] width 76 height 76
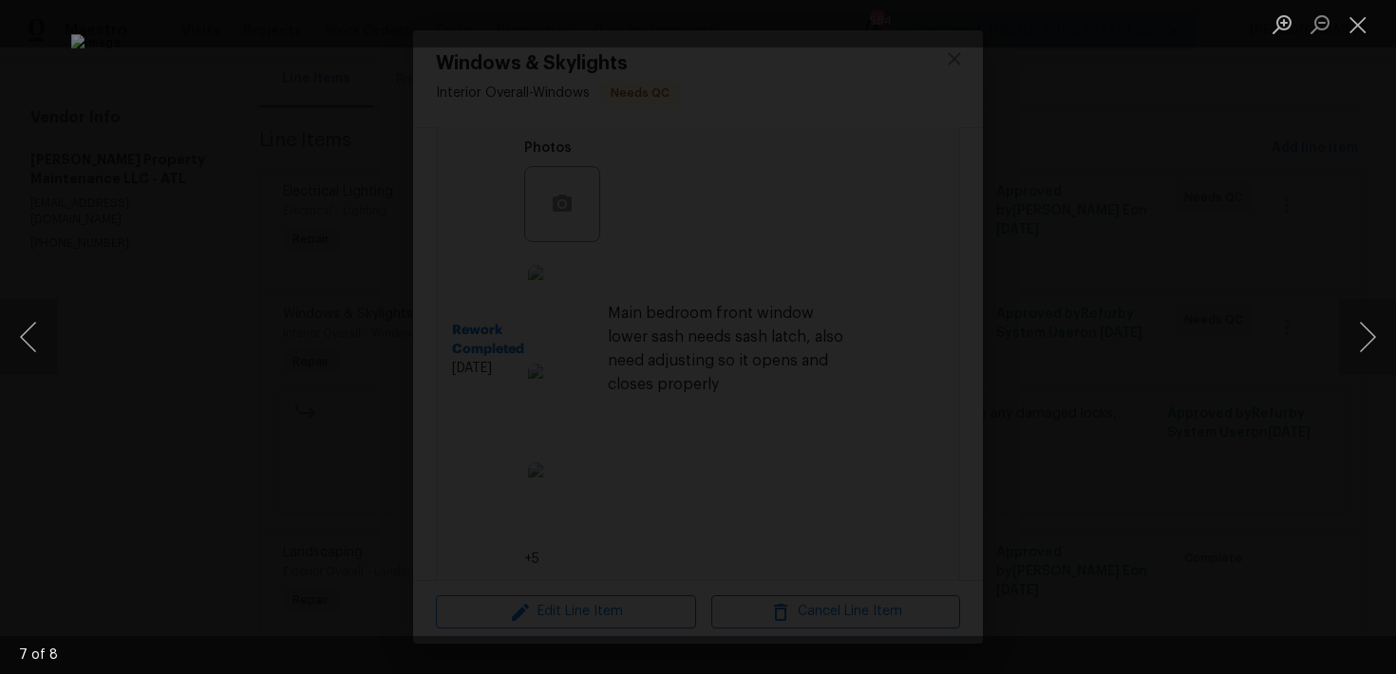
click at [1328, 311] on div "Lightbox" at bounding box center [698, 337] width 1396 height 674
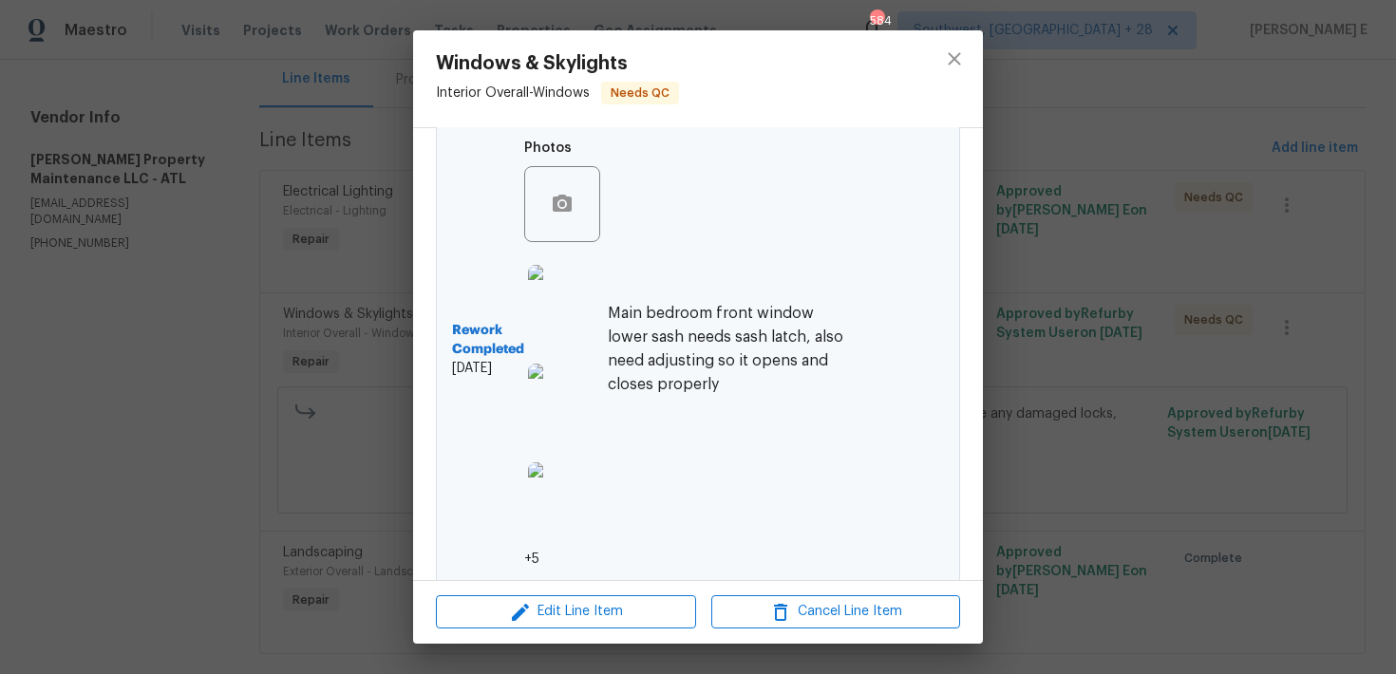
click at [1328, 311] on div "Windows & Skylights Interior Overall - Windows Needs QC Vendor Glen Property Ma…" at bounding box center [698, 337] width 1396 height 674
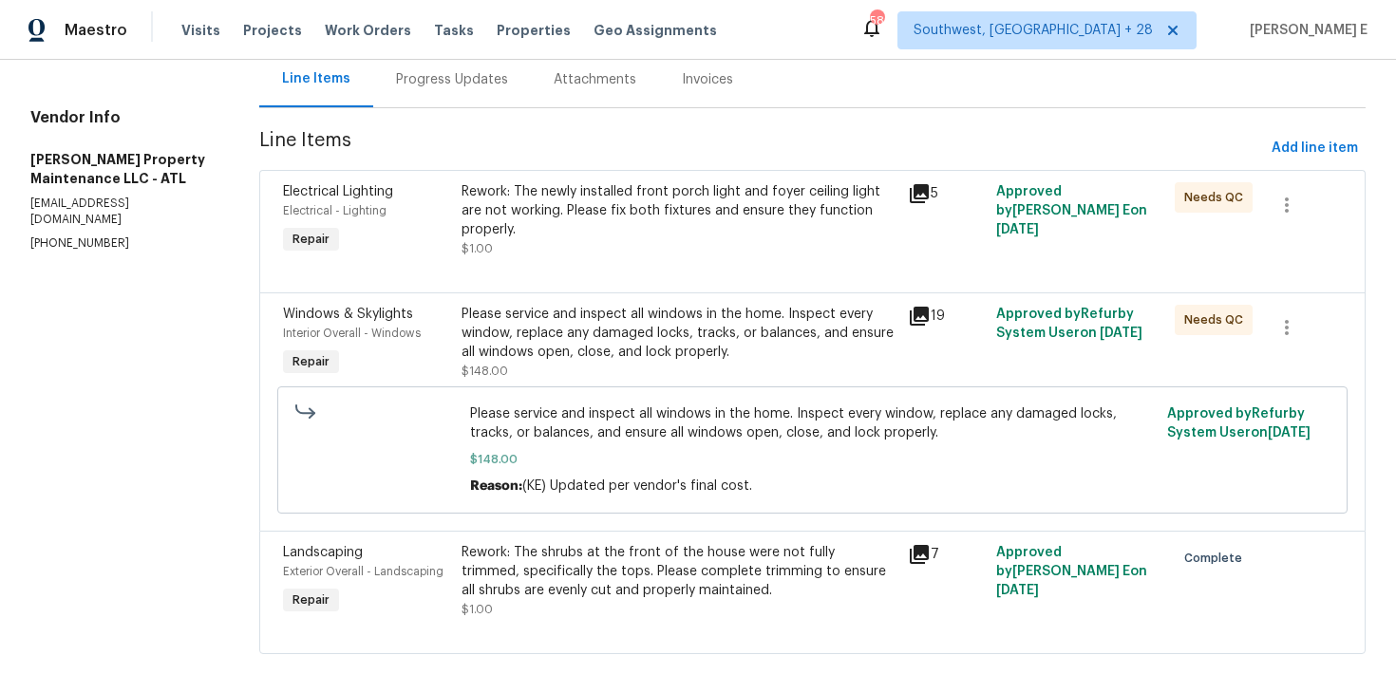
scroll to position [230, 0]
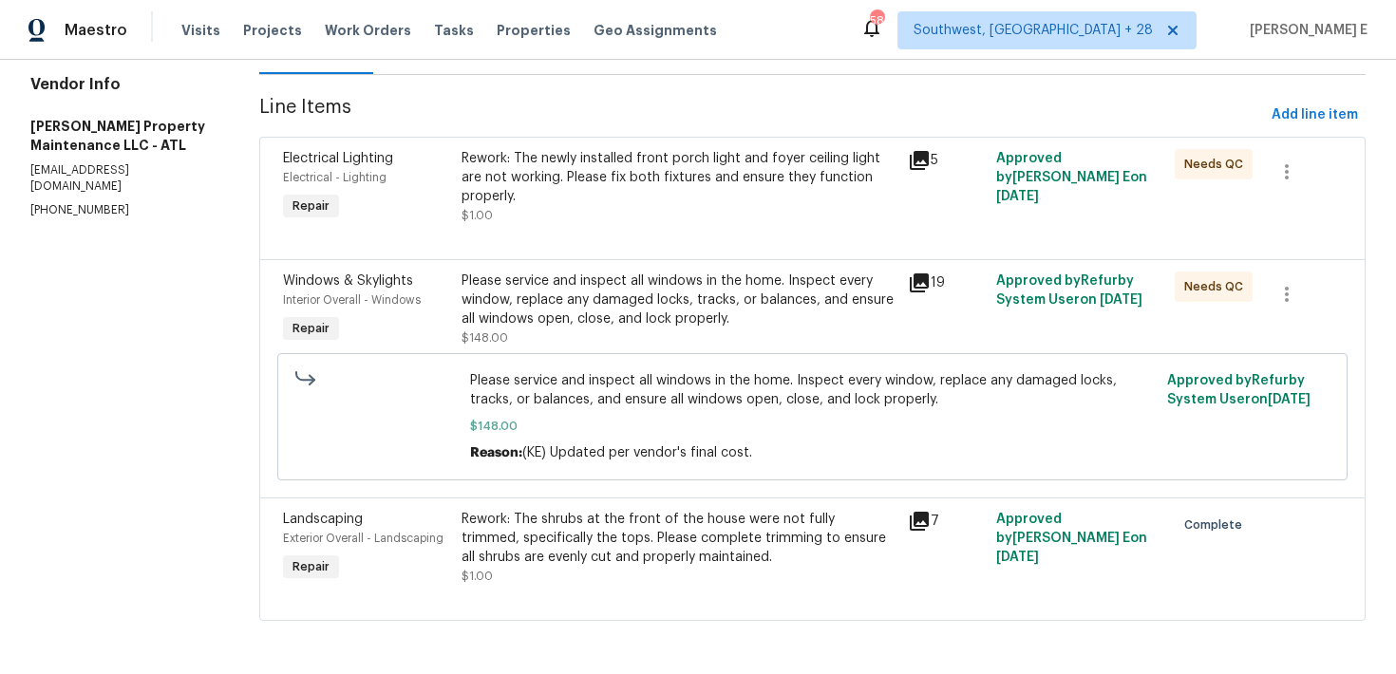
click at [617, 518] on div "Rework: The shrubs at the front of the house were not fully trimmed, specifical…" at bounding box center [678, 538] width 434 height 57
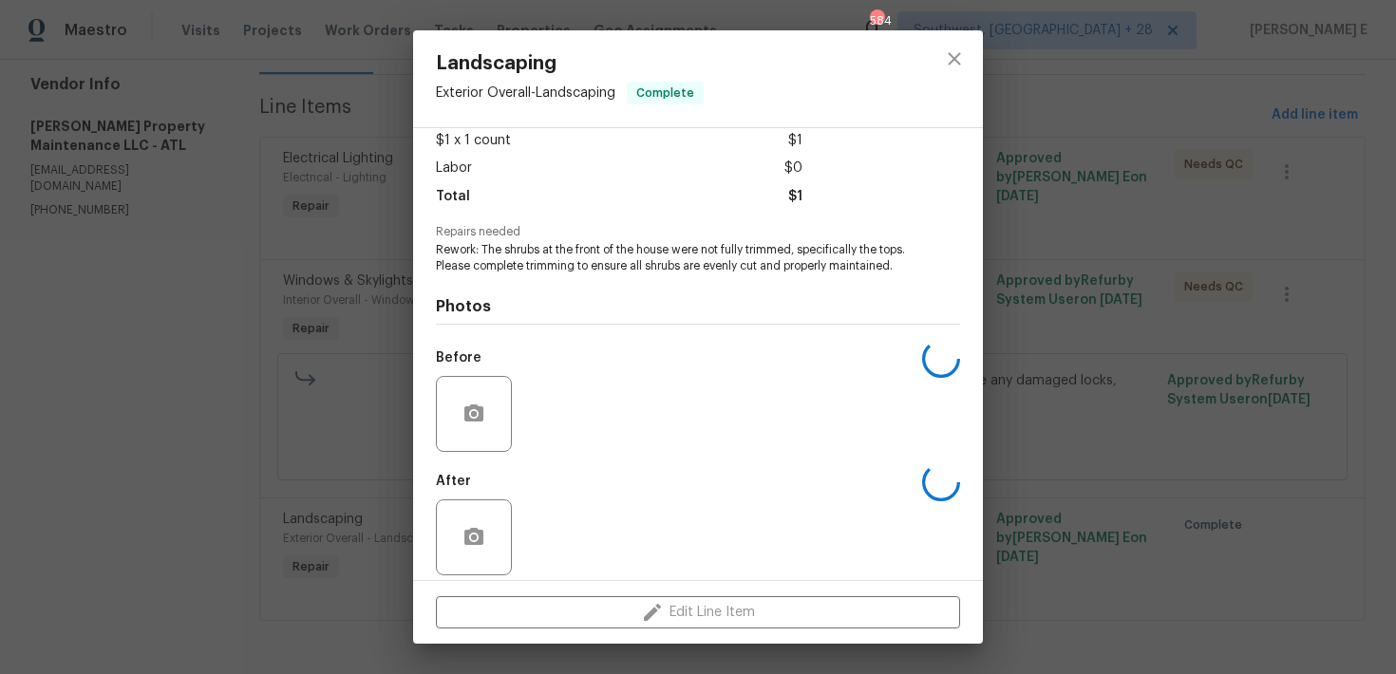
scroll to position [137, 0]
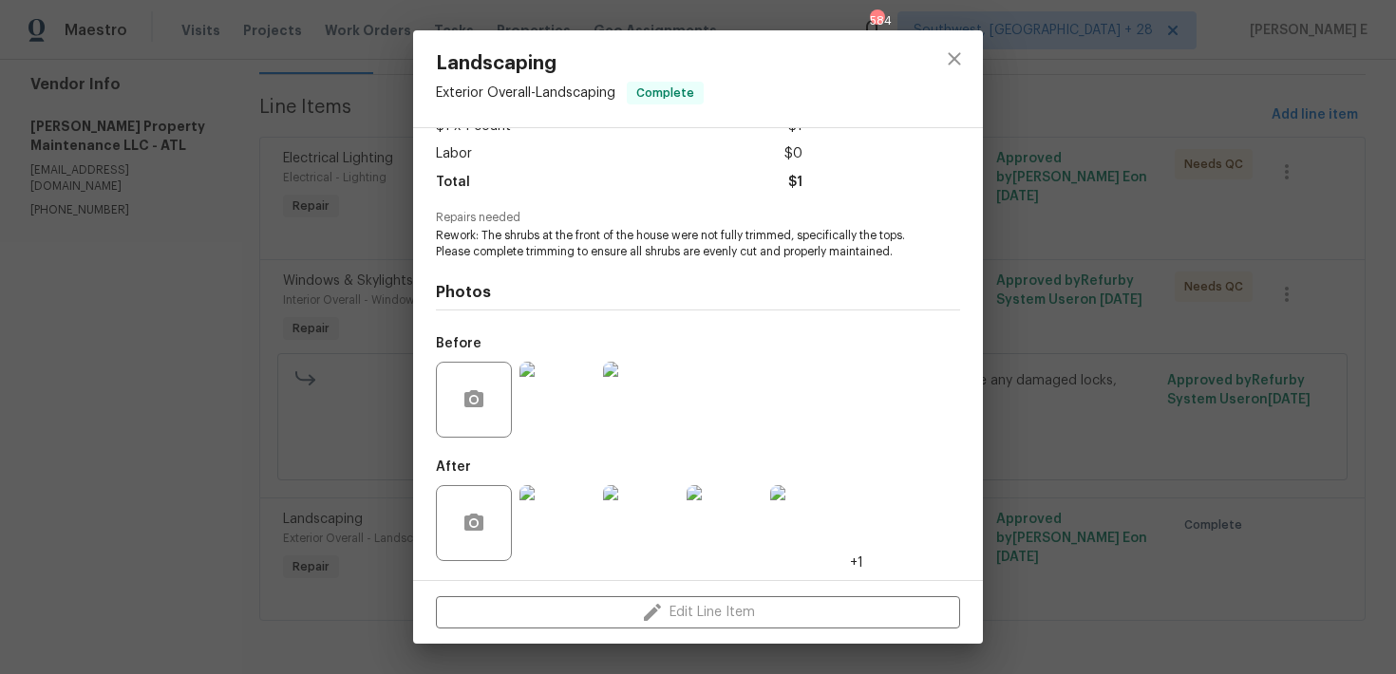
click at [317, 553] on div "Landscaping Exterior Overall - Landscaping Complete Vendor Glen Property Mainte…" at bounding box center [698, 337] width 1396 height 674
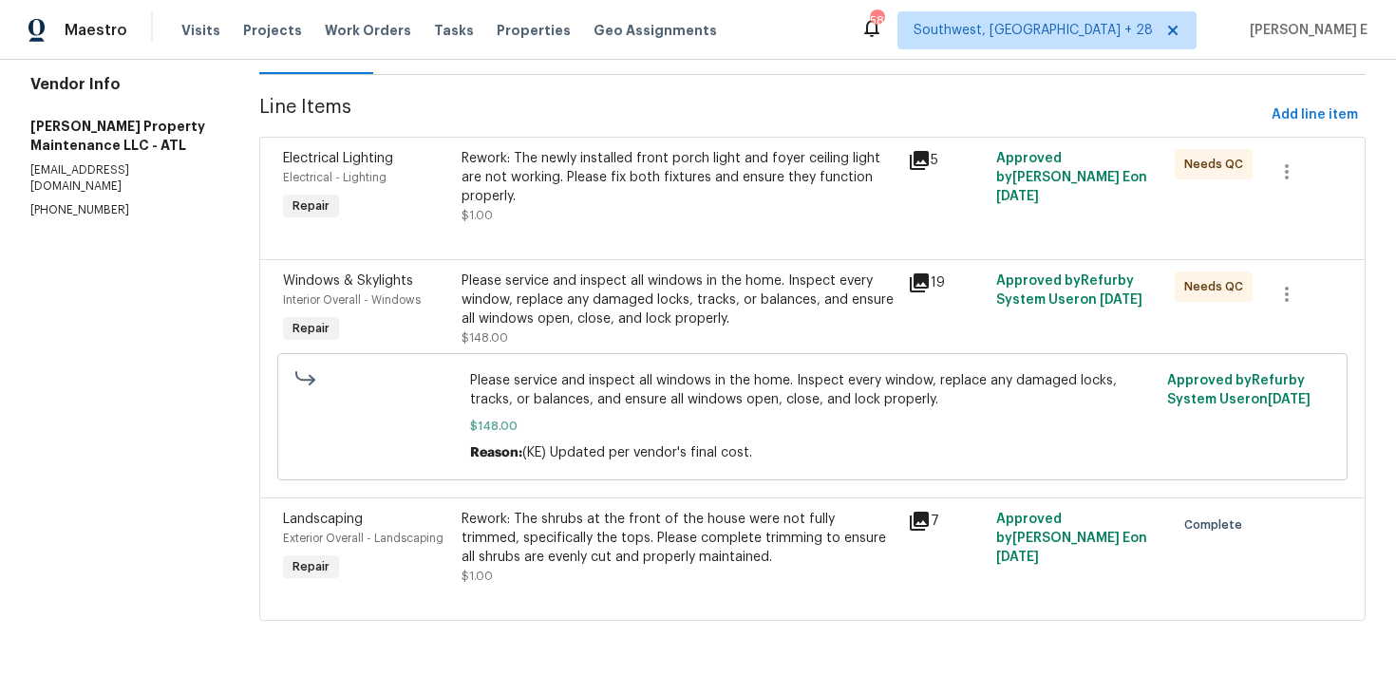
click at [665, 192] on div "Rework: The newly installed front porch light and foyer ceiling light are not w…" at bounding box center [678, 177] width 434 height 57
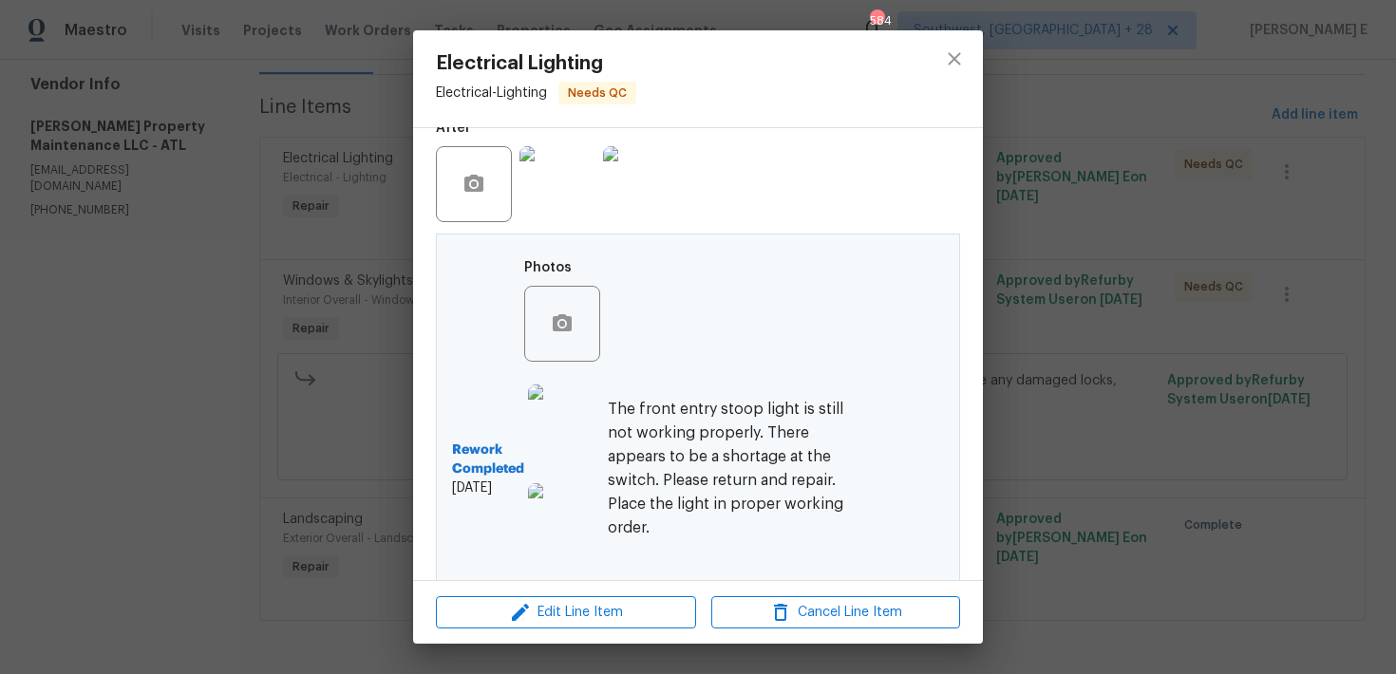
scroll to position [591, 0]
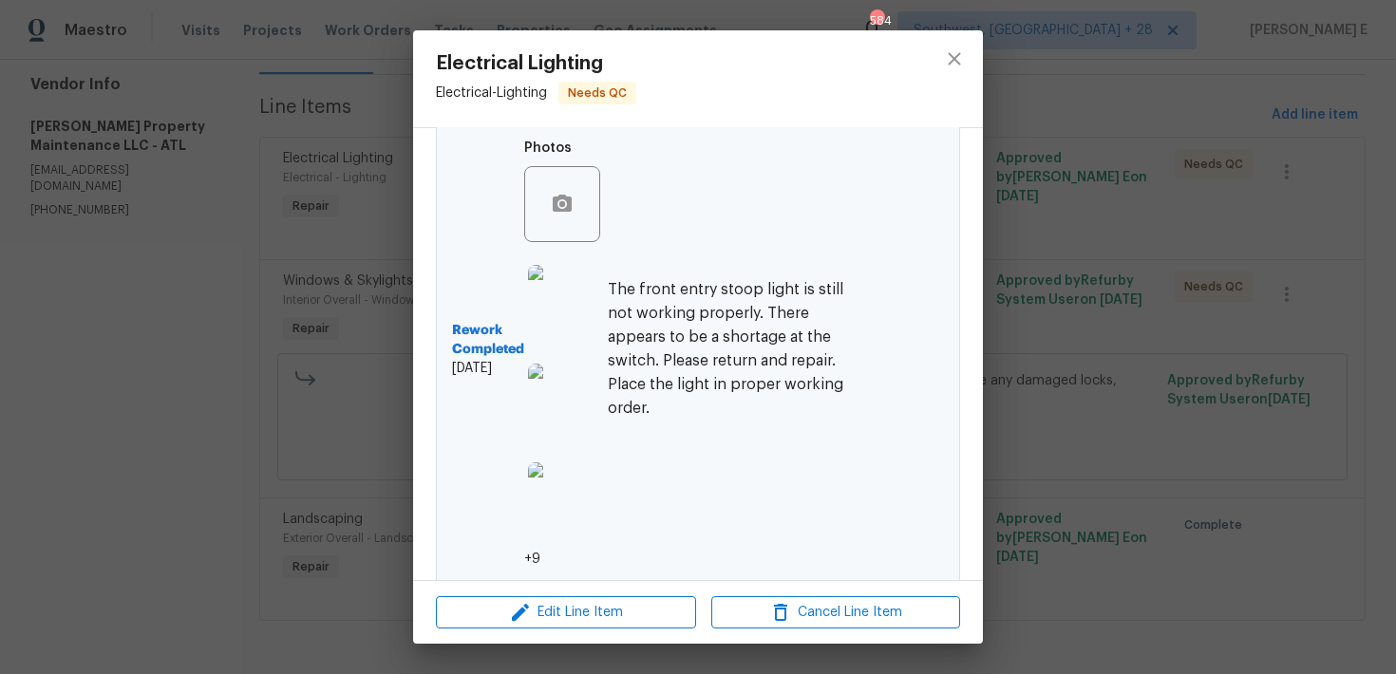
click at [565, 287] on img at bounding box center [566, 303] width 76 height 76
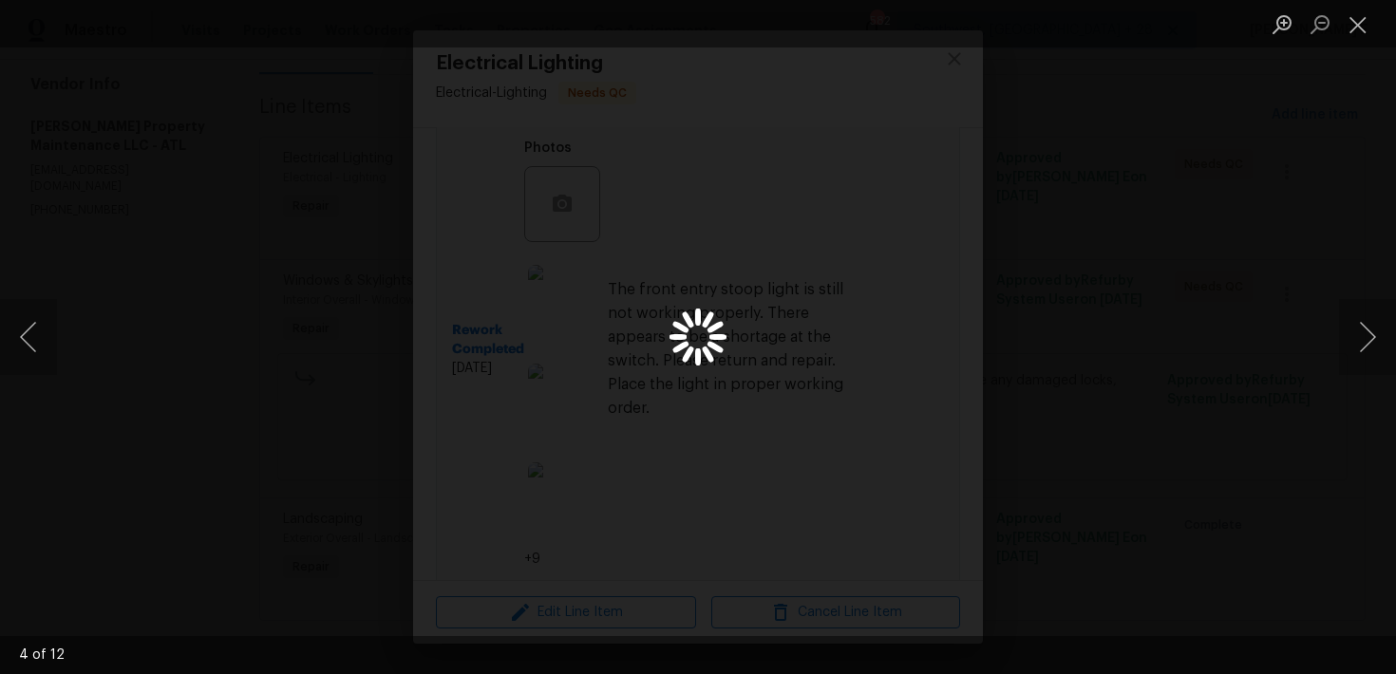
click at [1316, 176] on div "Lightbox" at bounding box center [698, 337] width 1396 height 674
click at [1357, 20] on button "Close lightbox" at bounding box center [1358, 24] width 38 height 33
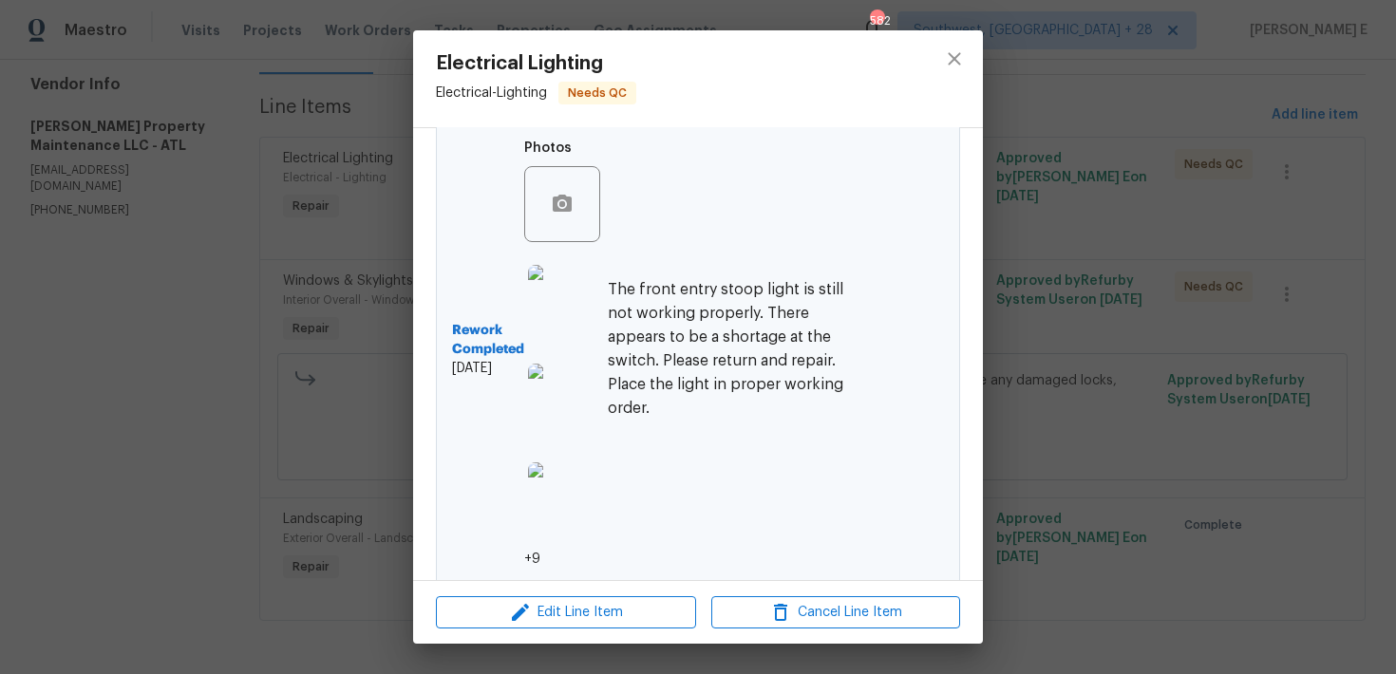
click at [1127, 137] on div "Electrical Lighting Electrical - Lighting Needs QC Vendor Glen Property Mainten…" at bounding box center [698, 337] width 1396 height 674
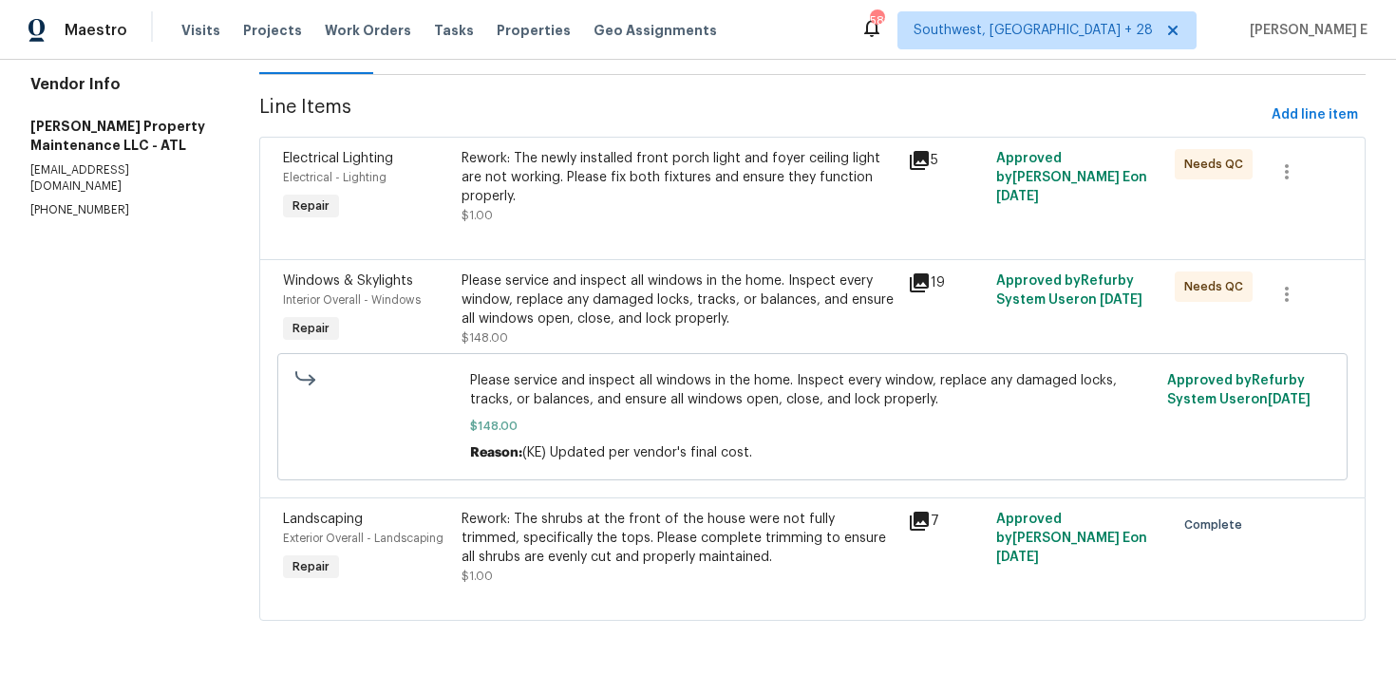
scroll to position [0, 0]
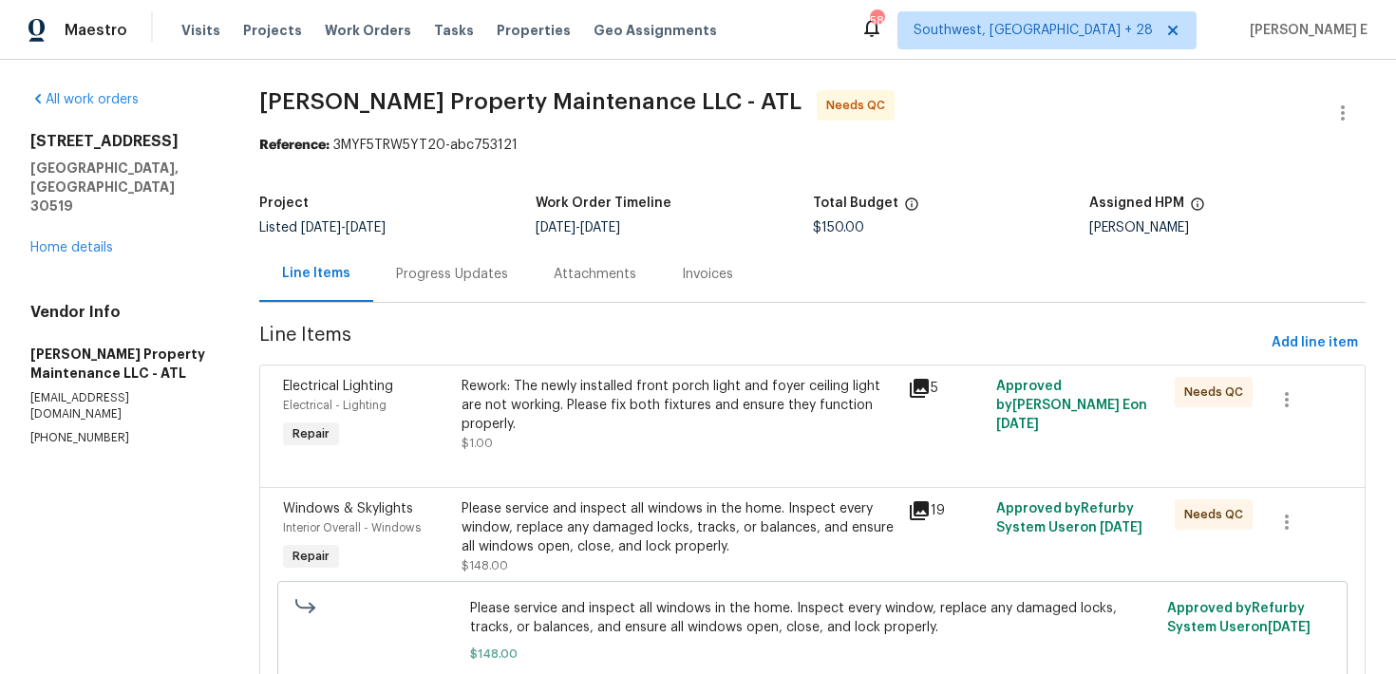
click at [417, 266] on div "Progress Updates" at bounding box center [452, 274] width 112 height 19
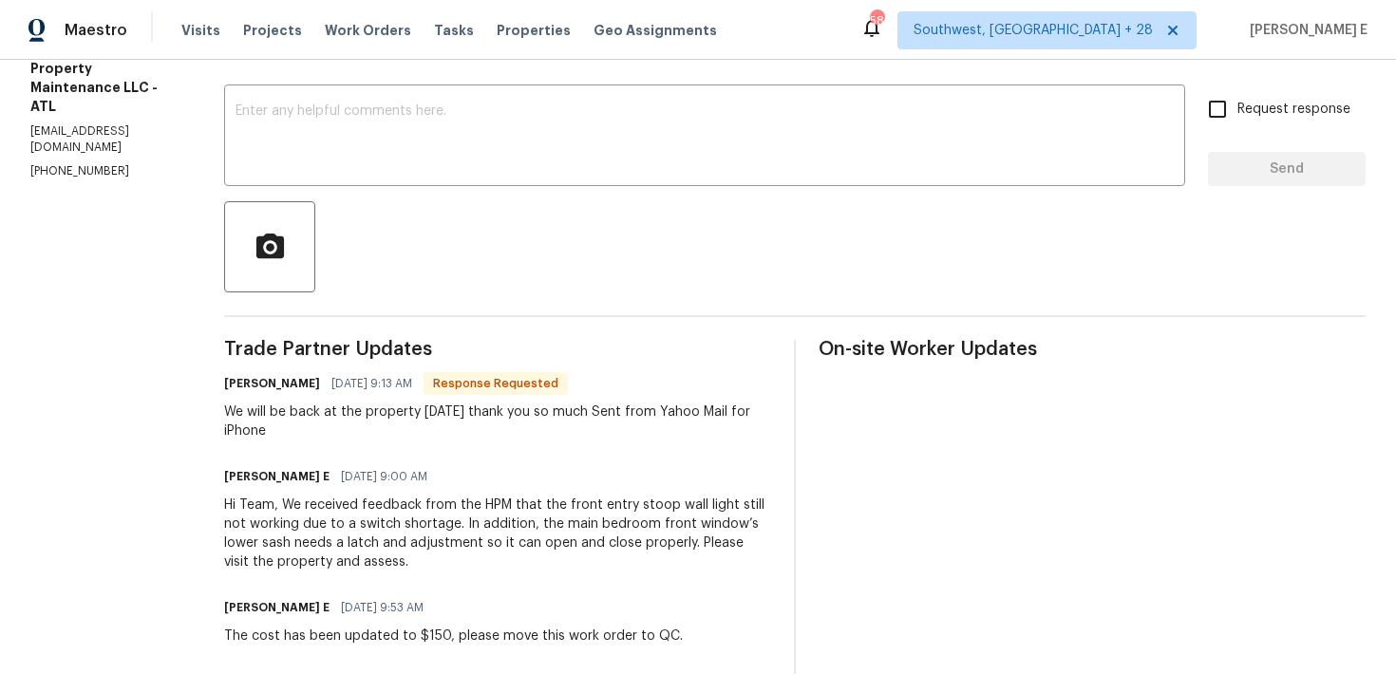
scroll to position [232, 0]
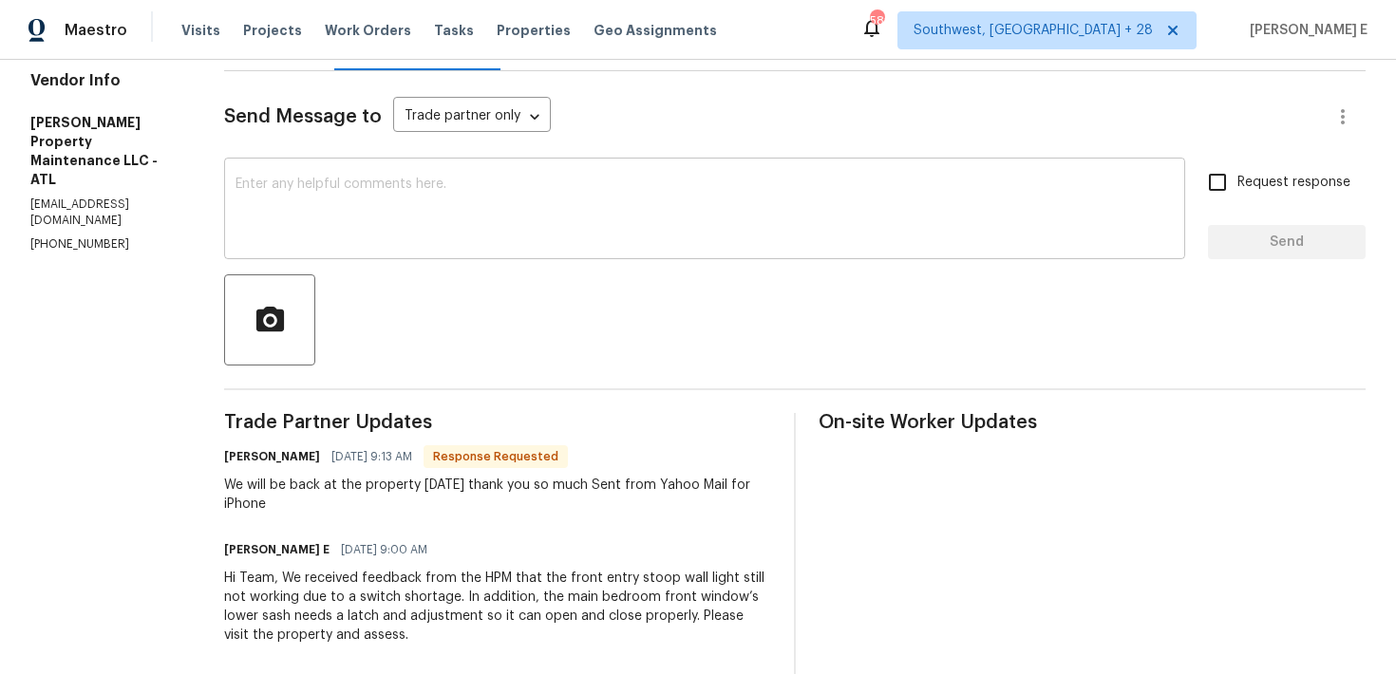
click at [601, 212] on textarea at bounding box center [704, 211] width 938 height 66
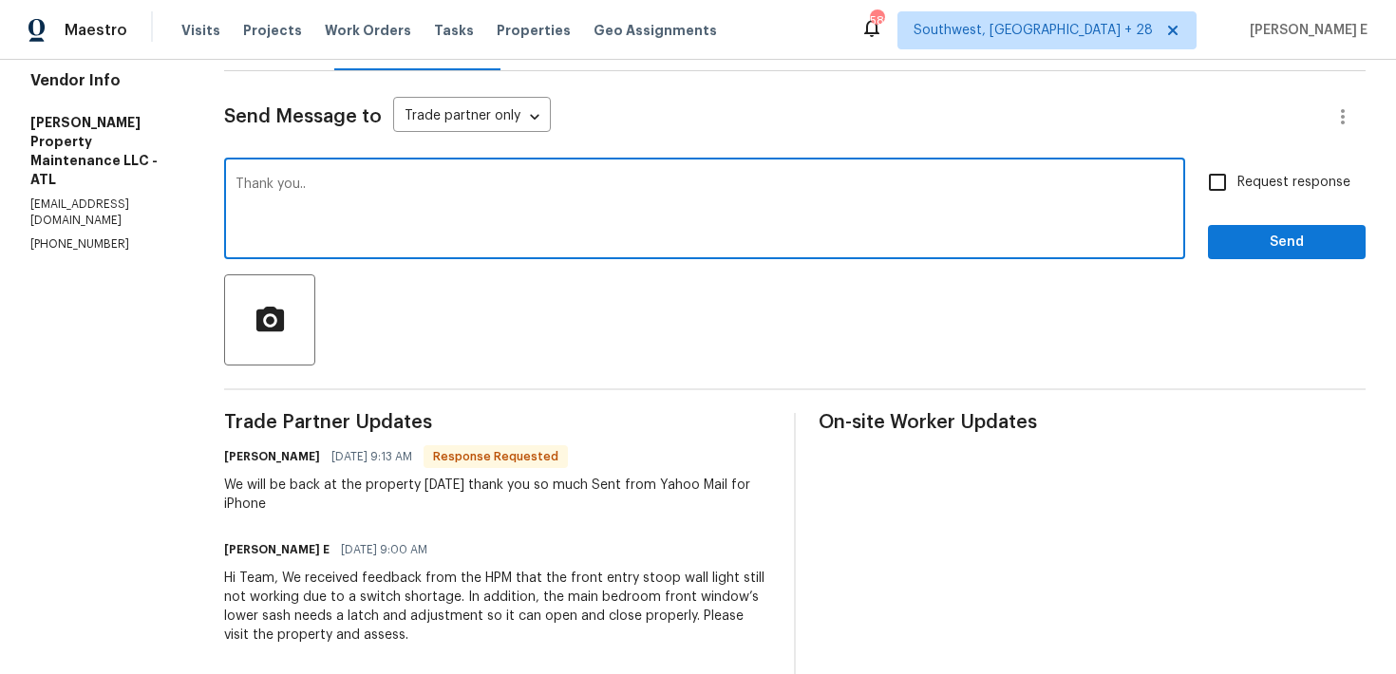
type textarea "Thank you.."
click at [1235, 221] on div "Request response Send" at bounding box center [1287, 210] width 158 height 97
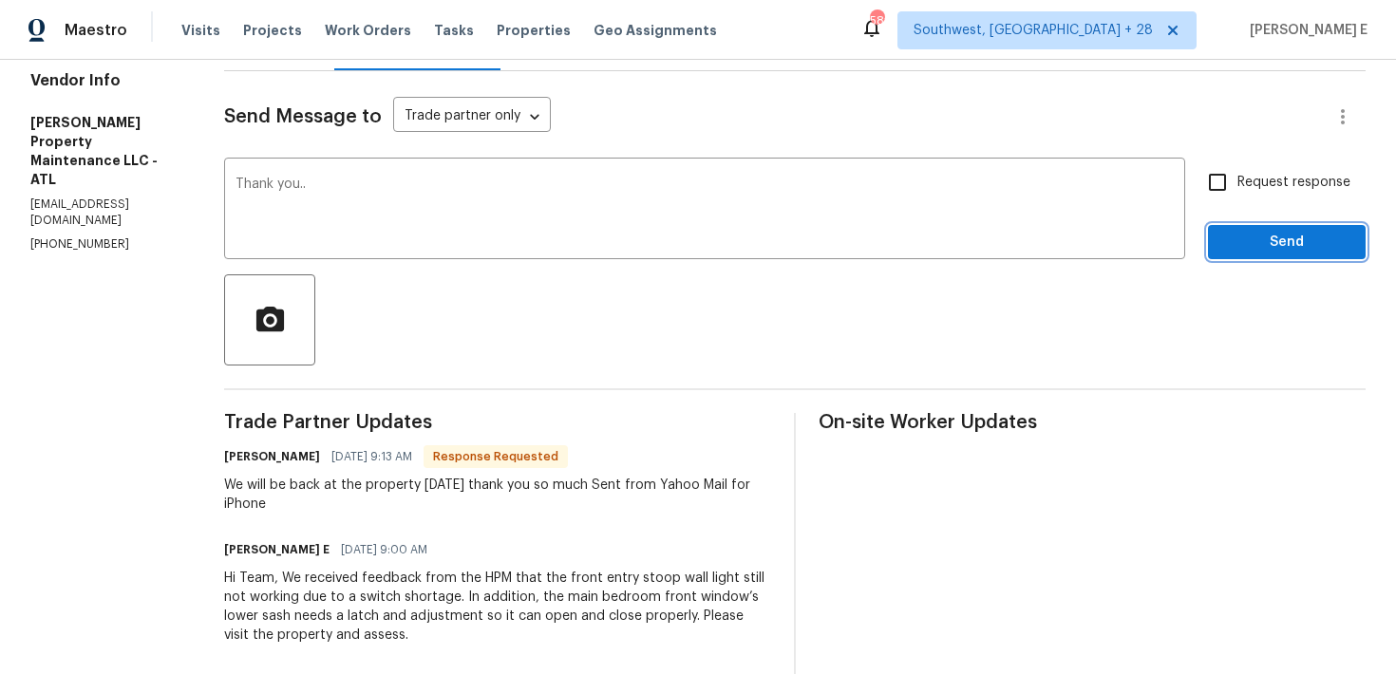
click at [1259, 231] on span "Send" at bounding box center [1286, 243] width 127 height 24
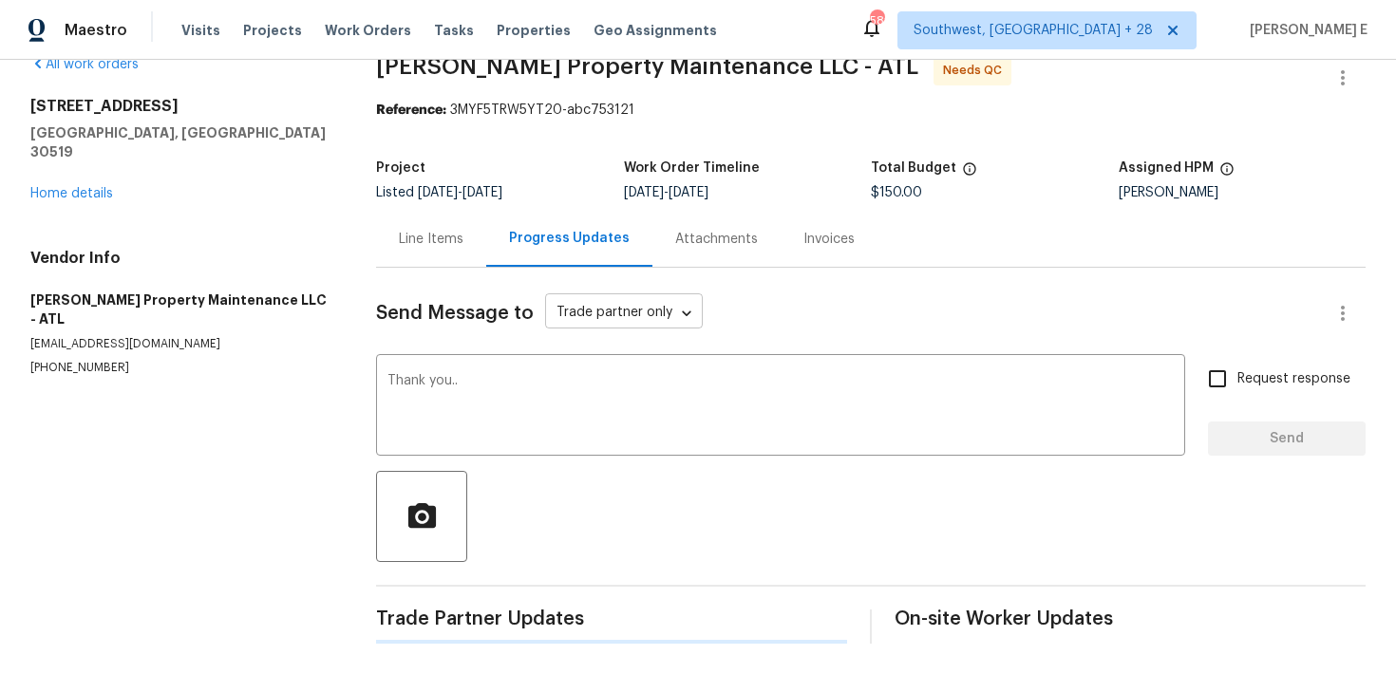
scroll to position [0, 0]
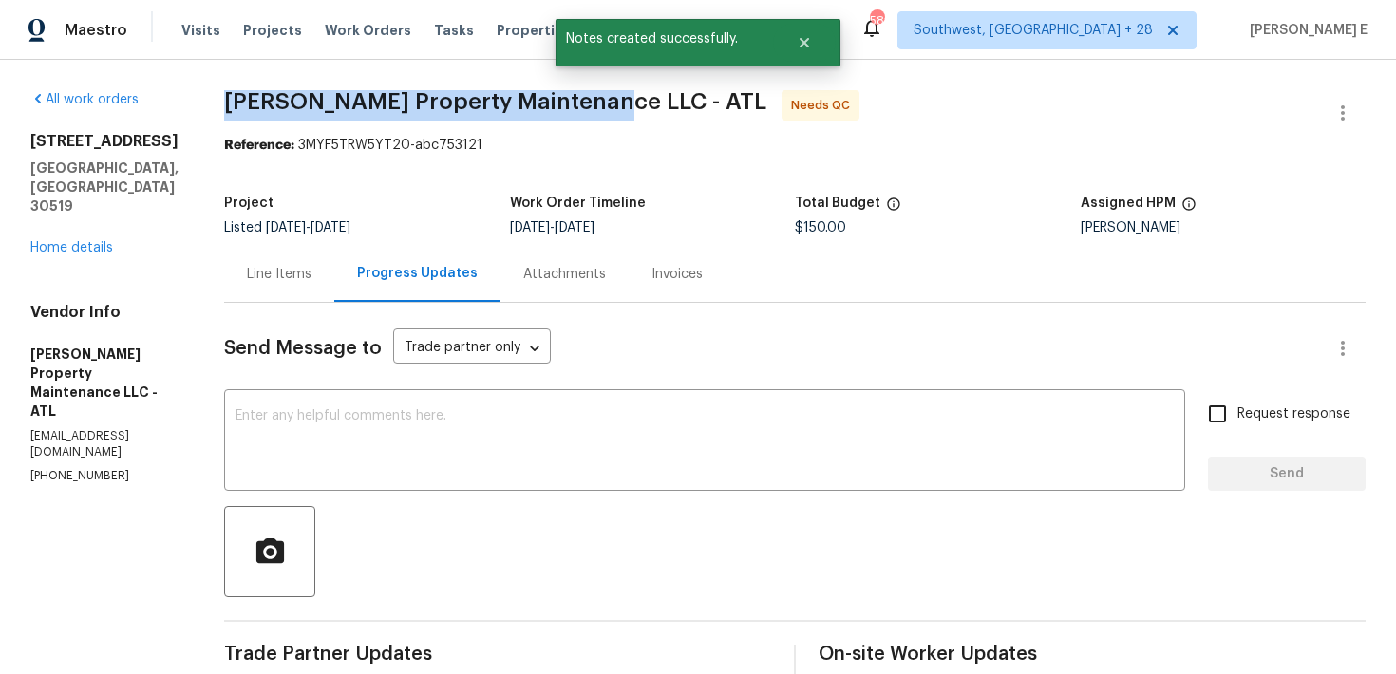
drag, startPoint x: 224, startPoint y: 105, endPoint x: 590, endPoint y: 111, distance: 365.6
copy span "Glen Property Maintenance LLC -"
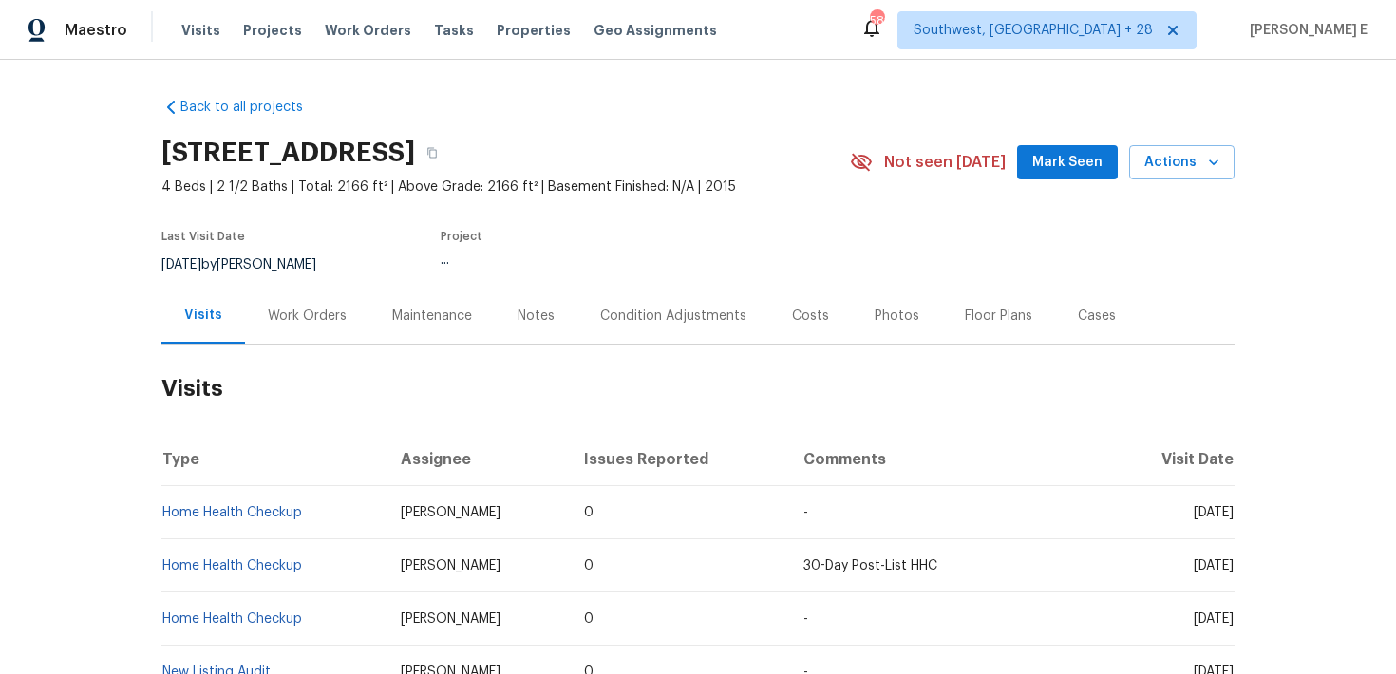
click at [280, 339] on div "Work Orders" at bounding box center [307, 316] width 124 height 56
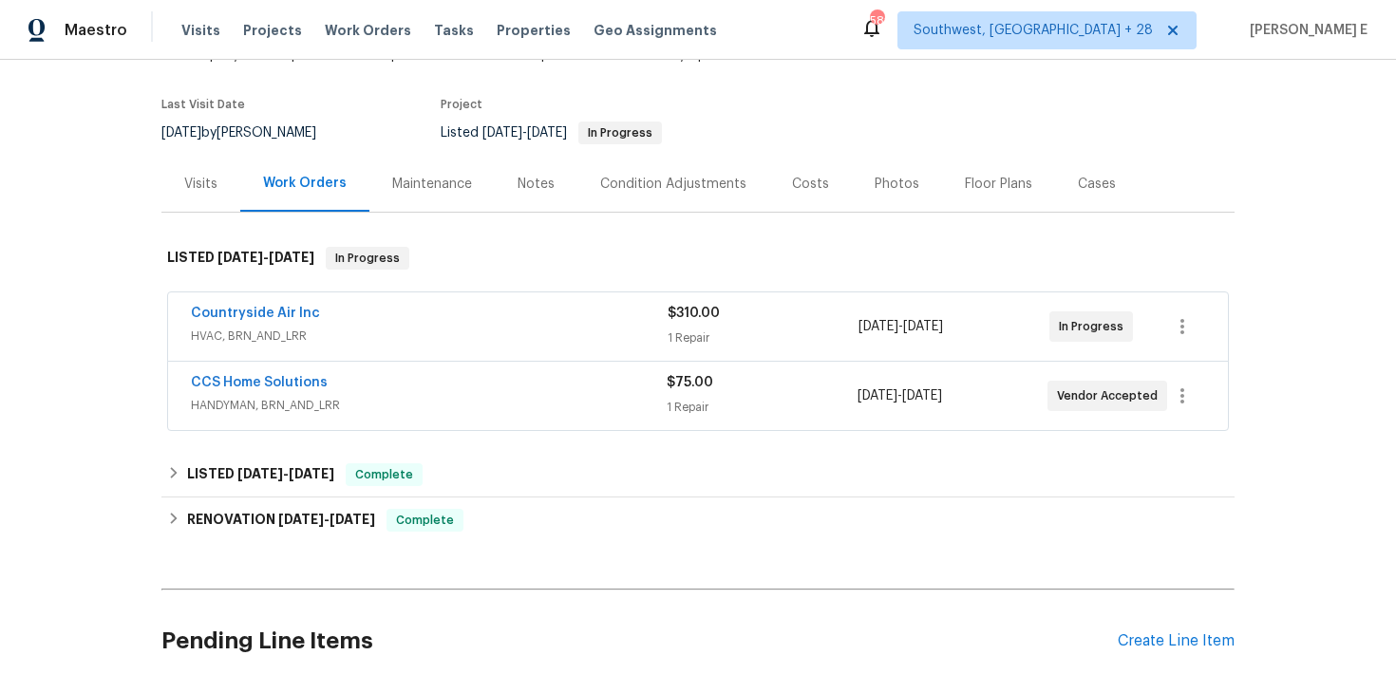
scroll to position [134, 0]
click at [258, 379] on link "CCS Home Solutions" at bounding box center [259, 380] width 137 height 13
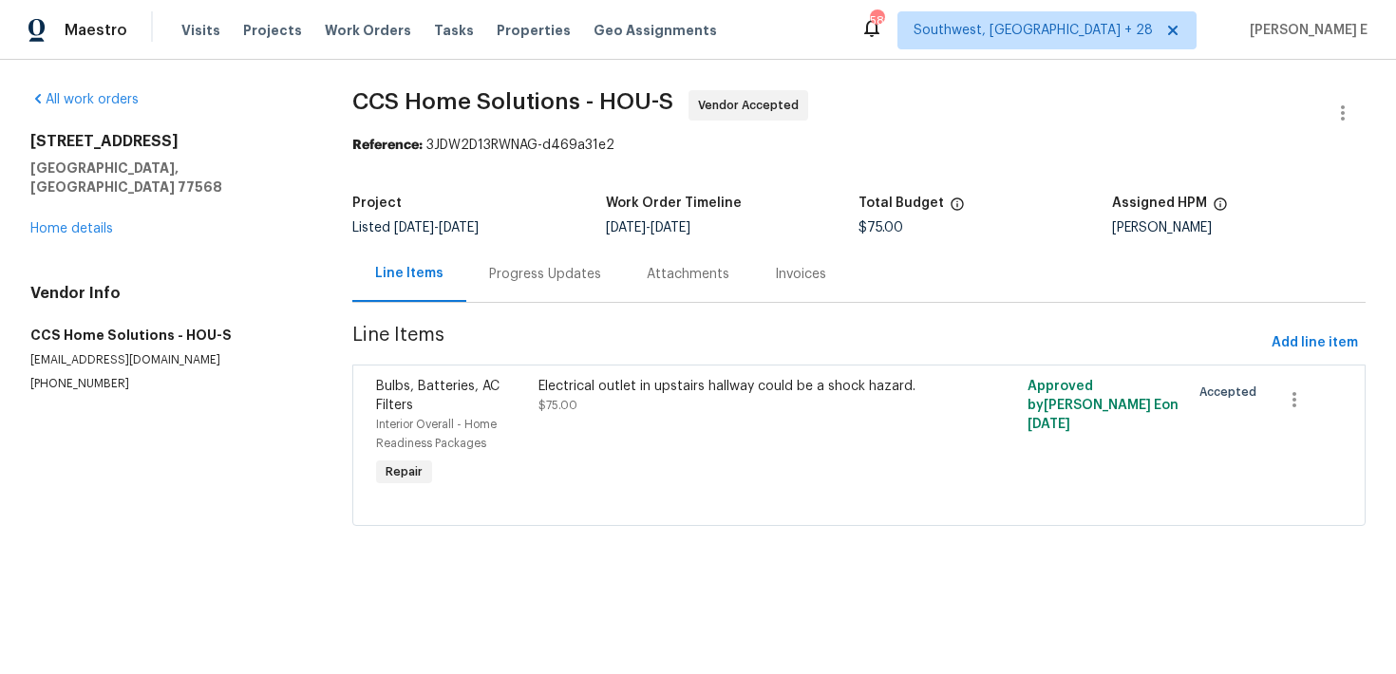
click at [496, 267] on div "Progress Updates" at bounding box center [545, 274] width 112 height 19
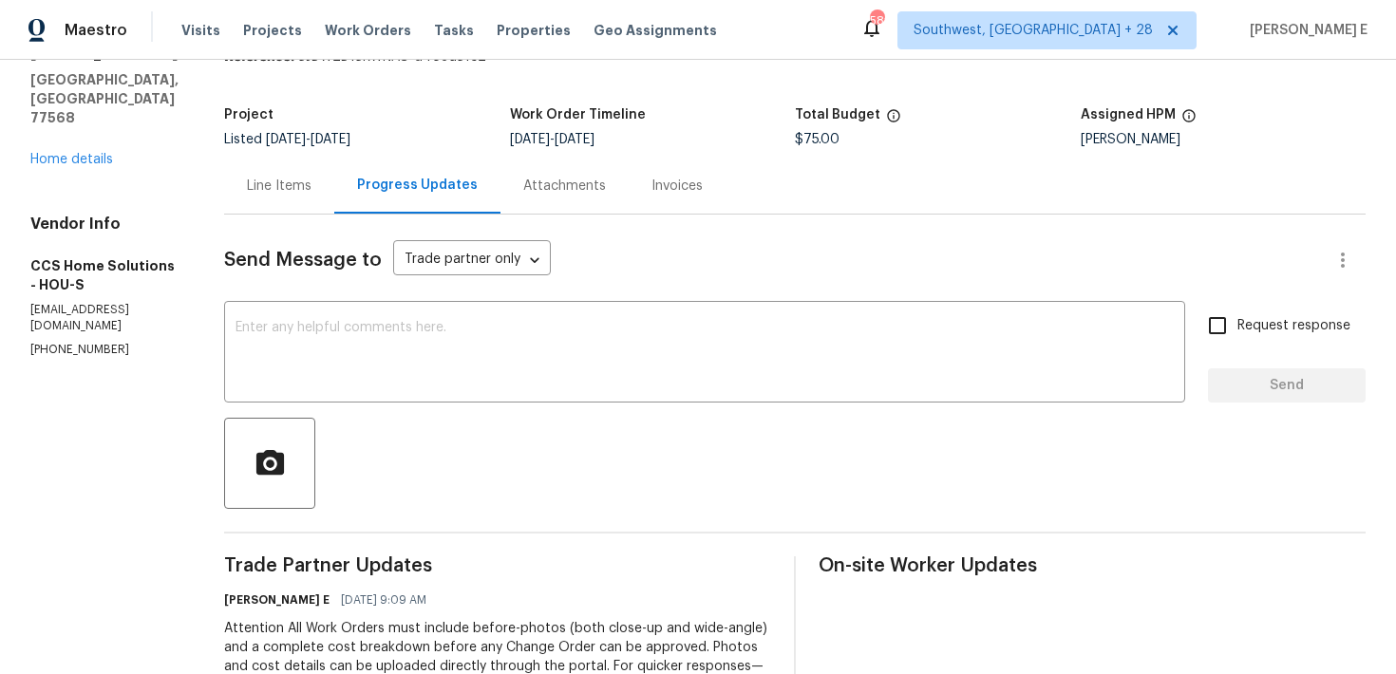
scroll to position [331, 0]
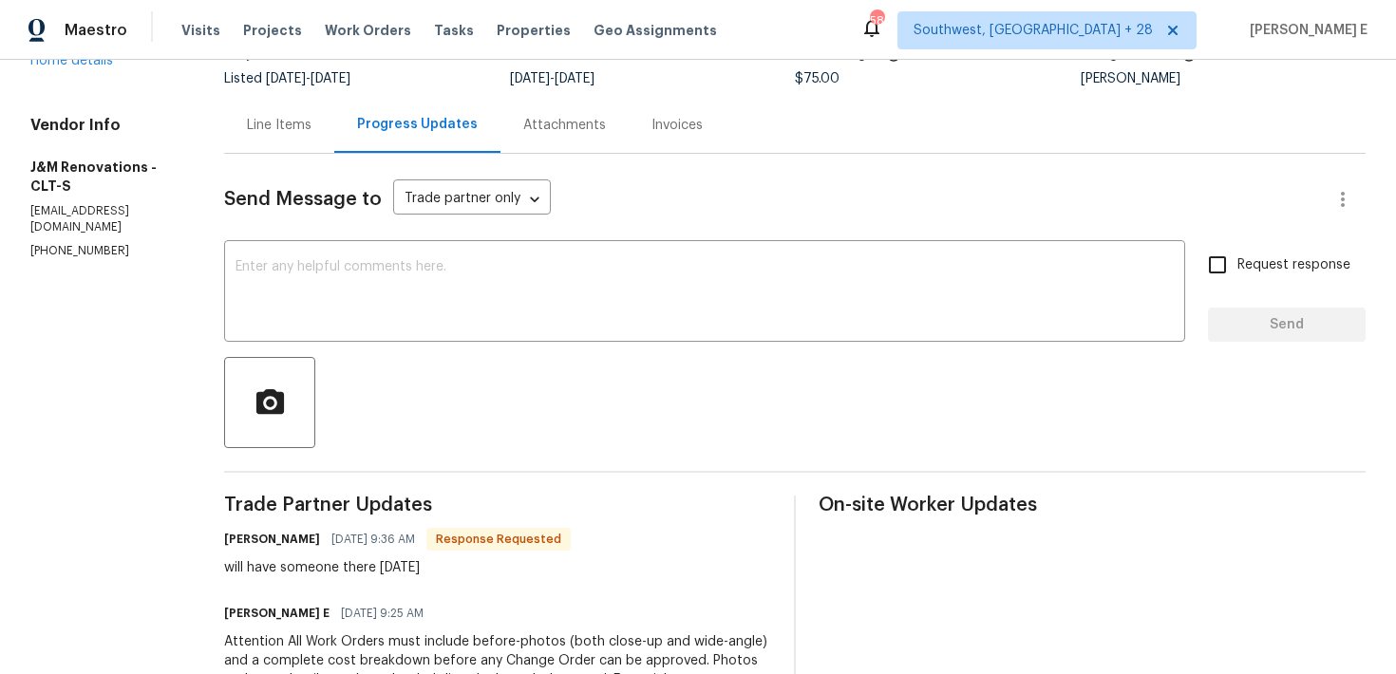
scroll to position [141, 0]
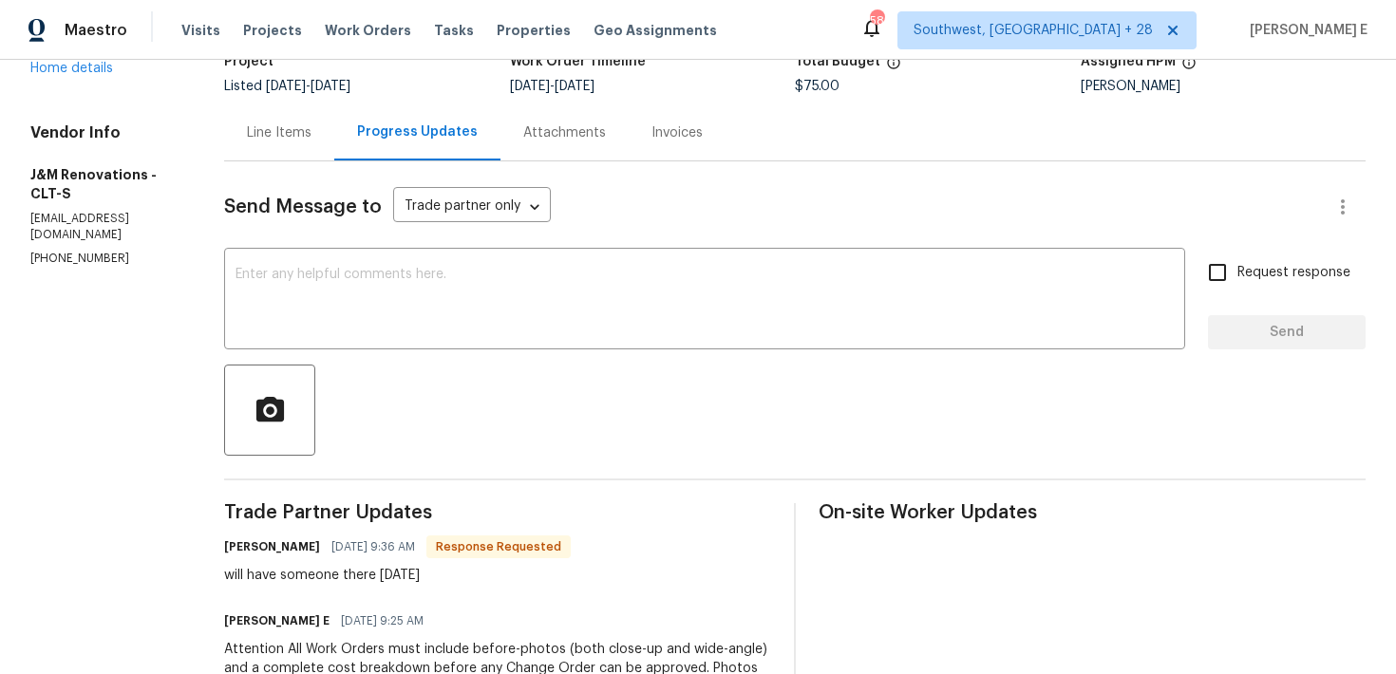
click at [383, 238] on div "Send Message to Trade partner only Trade partner only ​ x ​ Request response Se…" at bounding box center [794, 524] width 1141 height 727
click at [365, 292] on textarea at bounding box center [704, 301] width 938 height 66
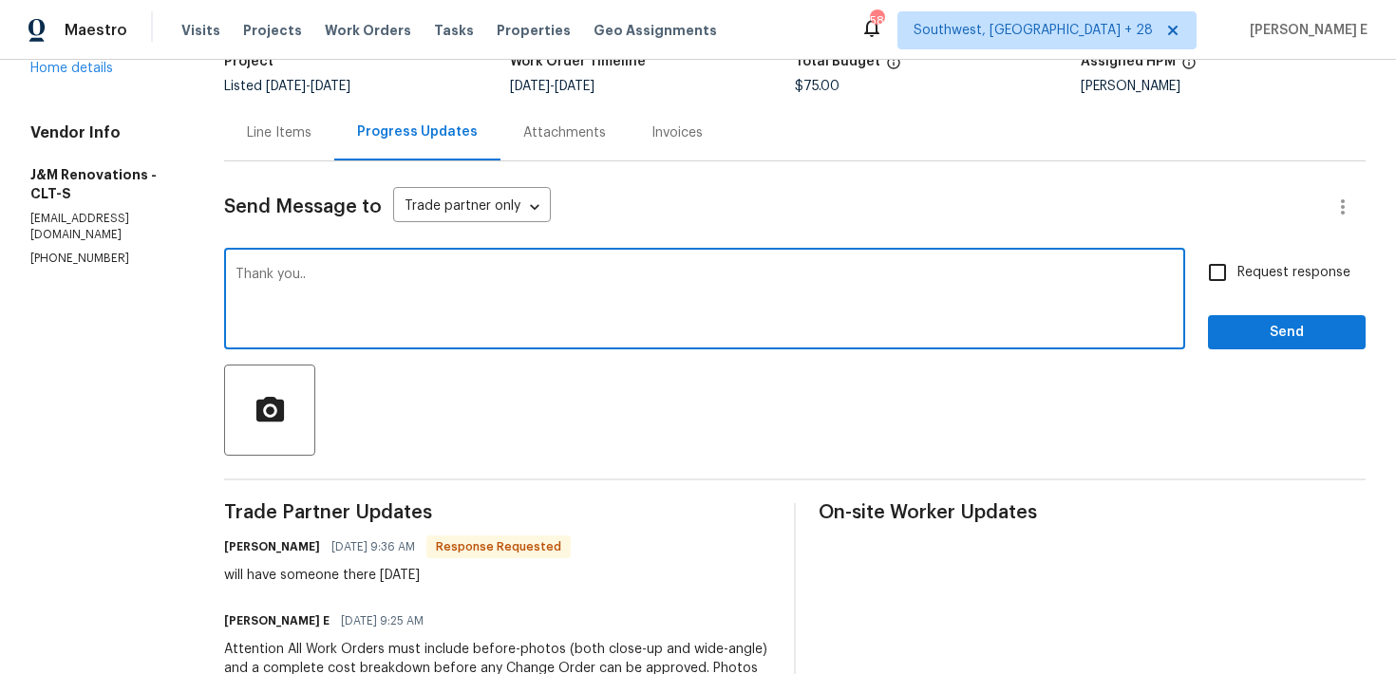
type textarea "Thank you.."
click at [1268, 353] on div "Send Message to Trade partner only Trade partner only ​ Thank you.. x ​ Request…" at bounding box center [794, 524] width 1141 height 727
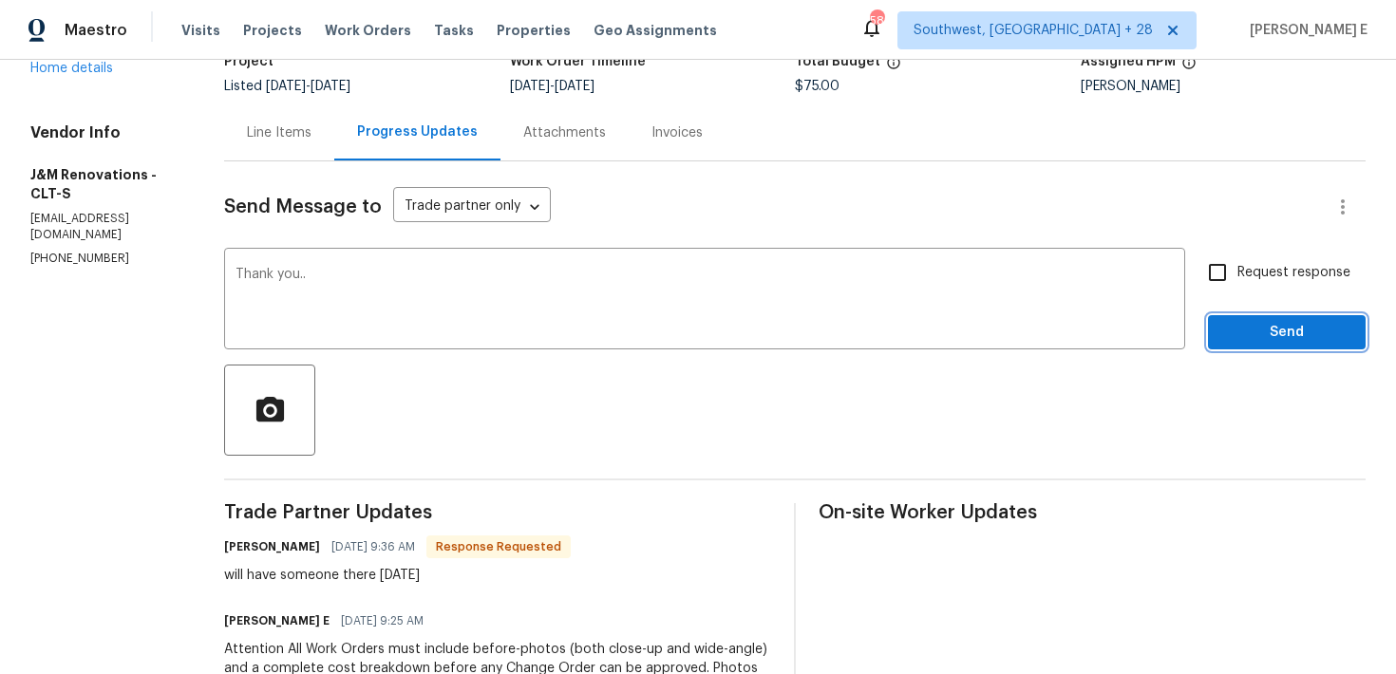
click at [1226, 338] on span "Send" at bounding box center [1286, 333] width 127 height 24
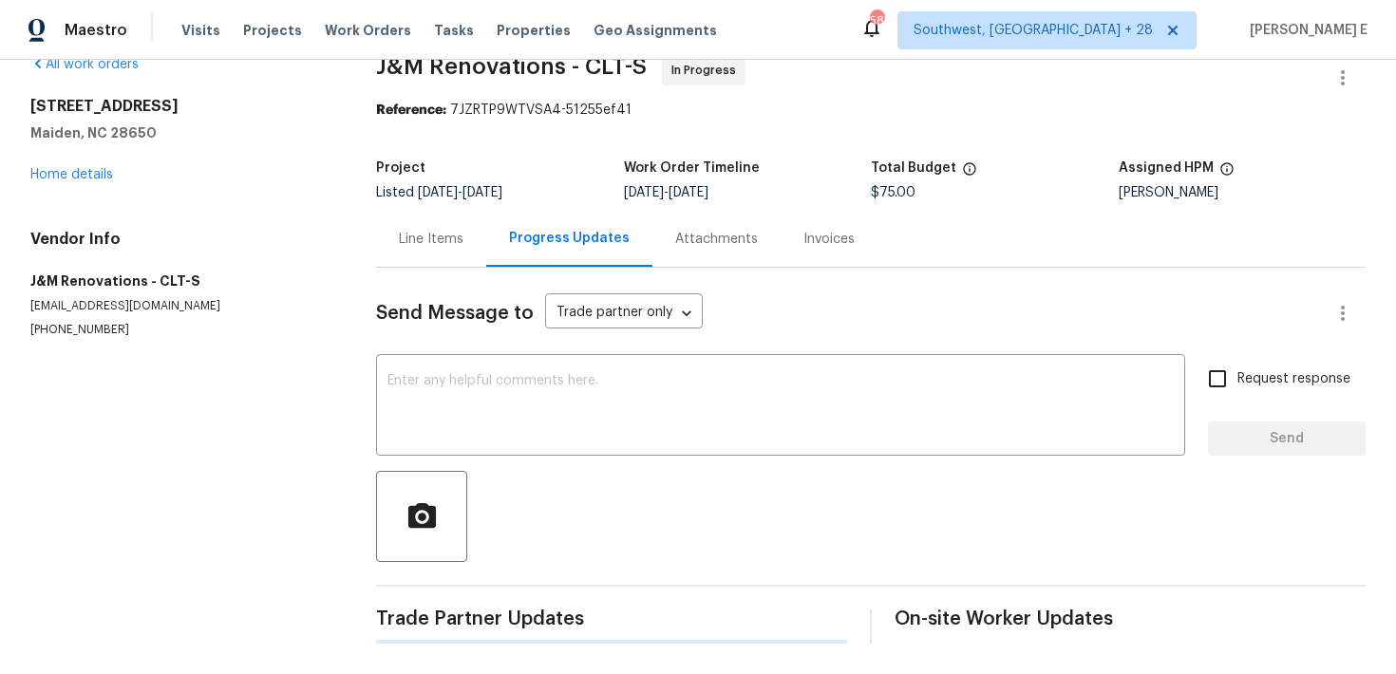
scroll to position [0, 0]
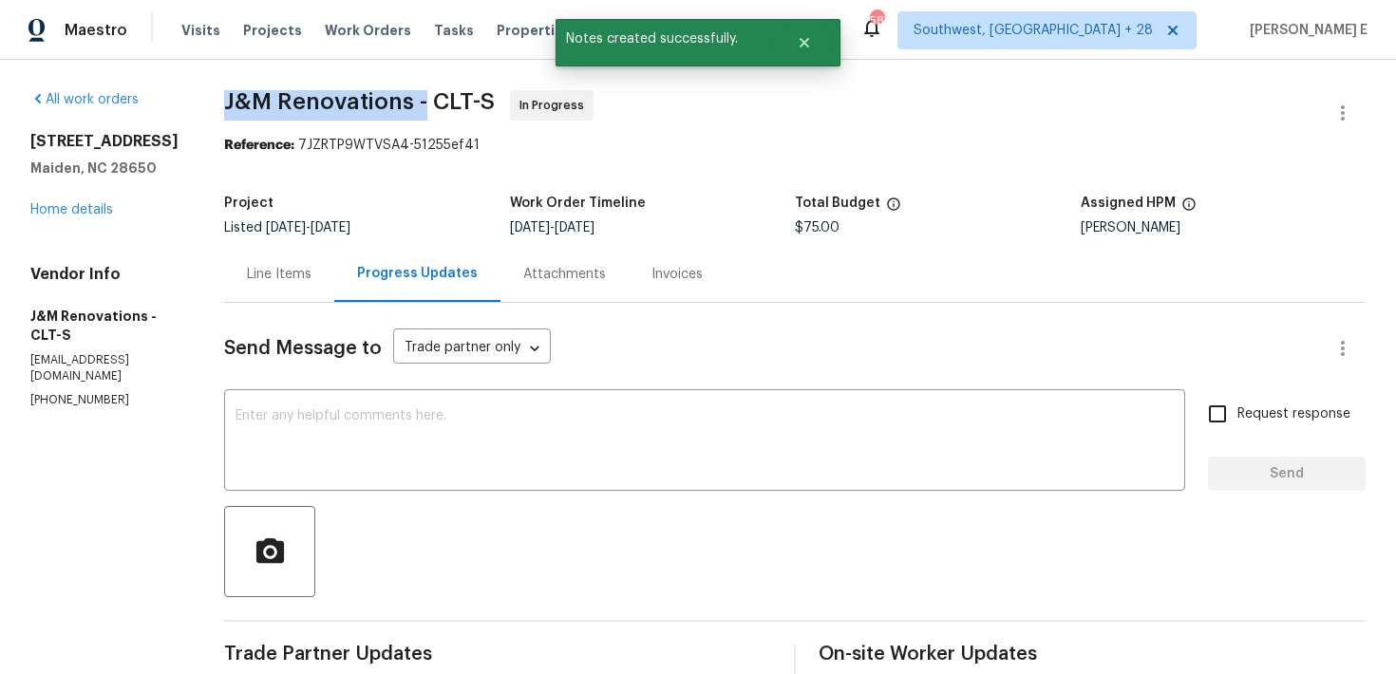
drag, startPoint x: 217, startPoint y: 101, endPoint x: 426, endPoint y: 109, distance: 209.0
click at [426, 109] on div "All work orders 4550 Briarcreek Rd Maiden, NC 28650 Home details Vendor Info J&…" at bounding box center [698, 597] width 1396 height 1075
copy span "J&M Renovations -"
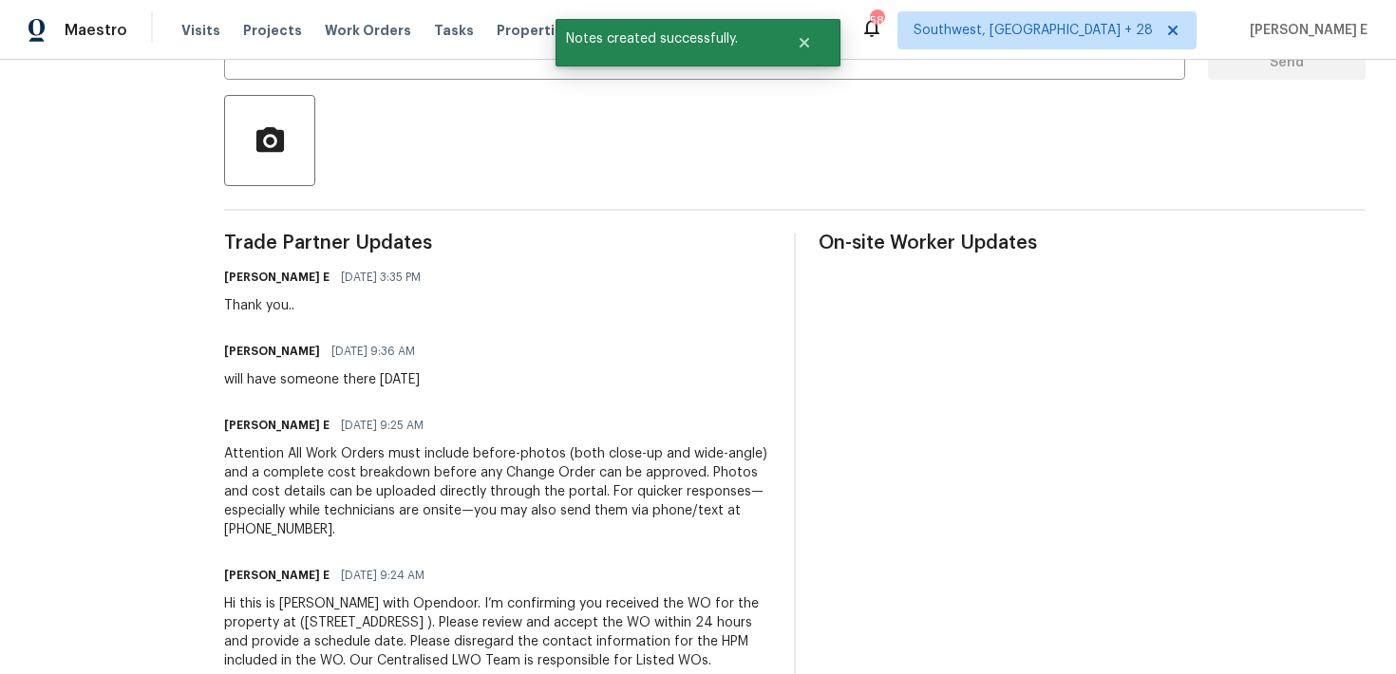
scroll to position [479, 0]
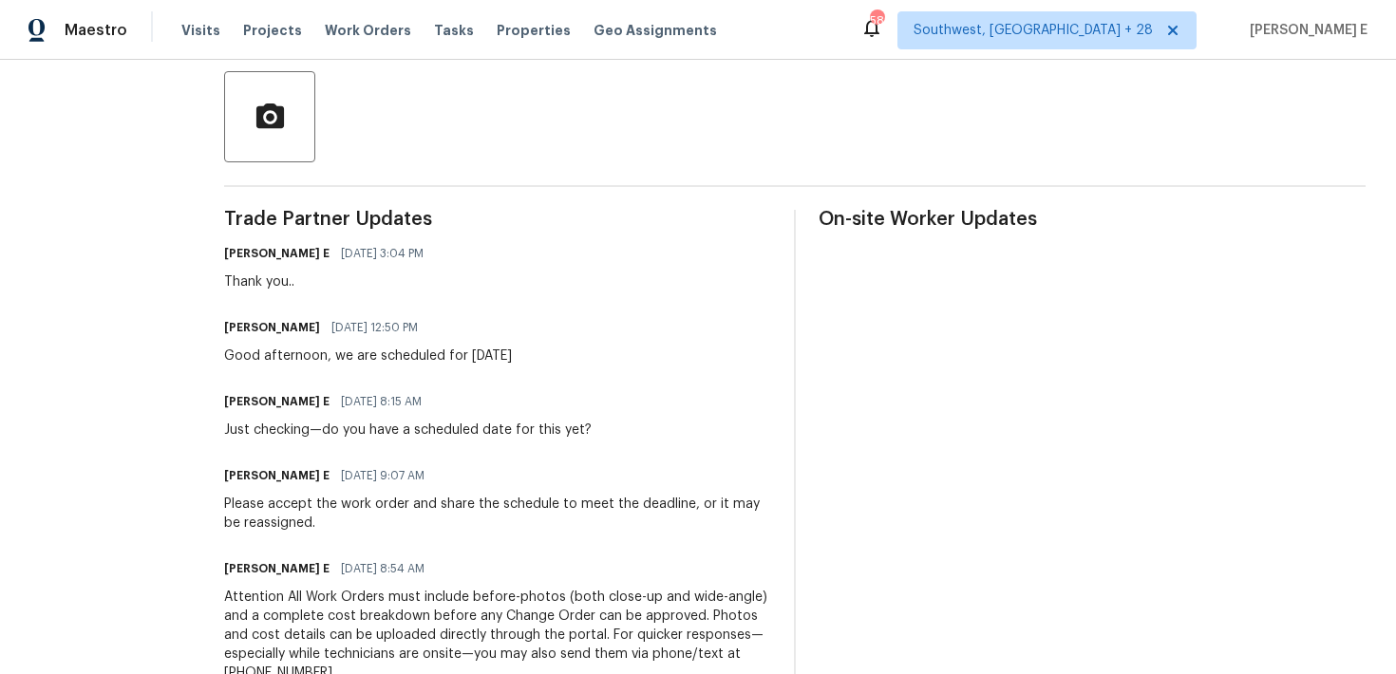
scroll to position [470, 0]
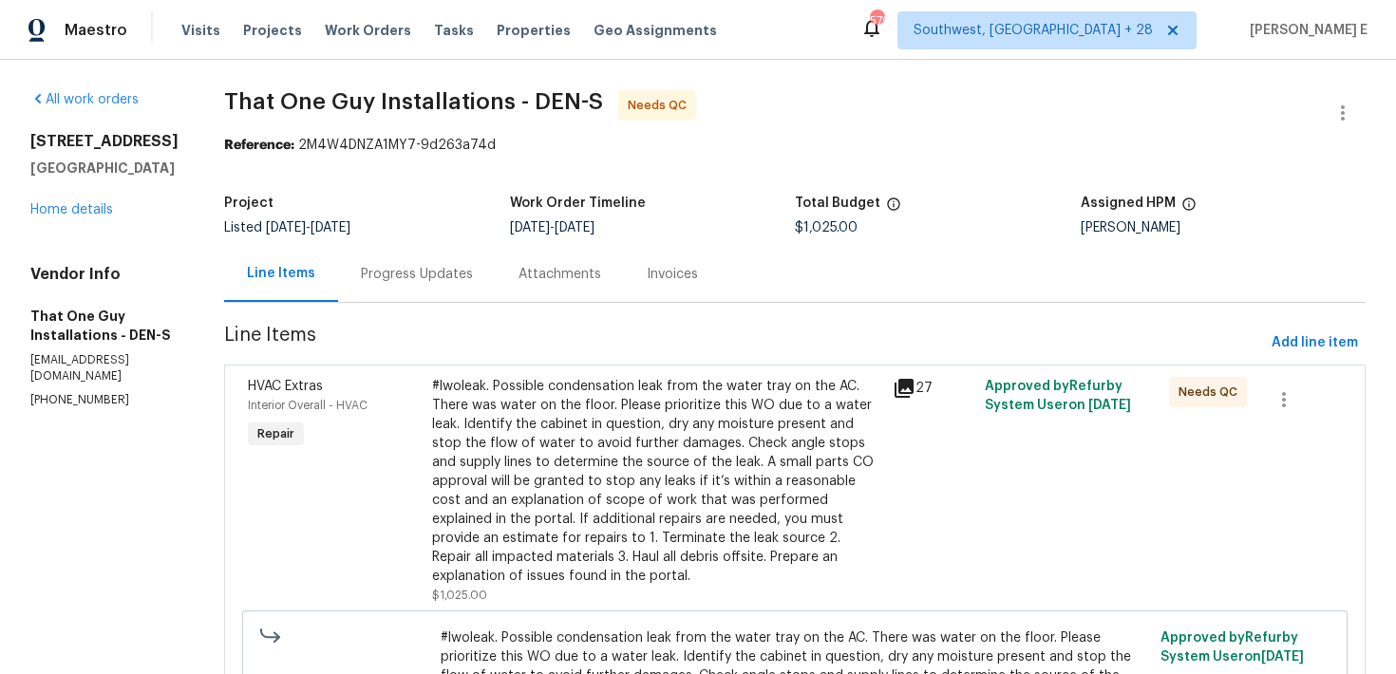
click at [484, 453] on div "#lwoleak. Possible condensation leak from the water tray on the AC. There was w…" at bounding box center [656, 481] width 449 height 209
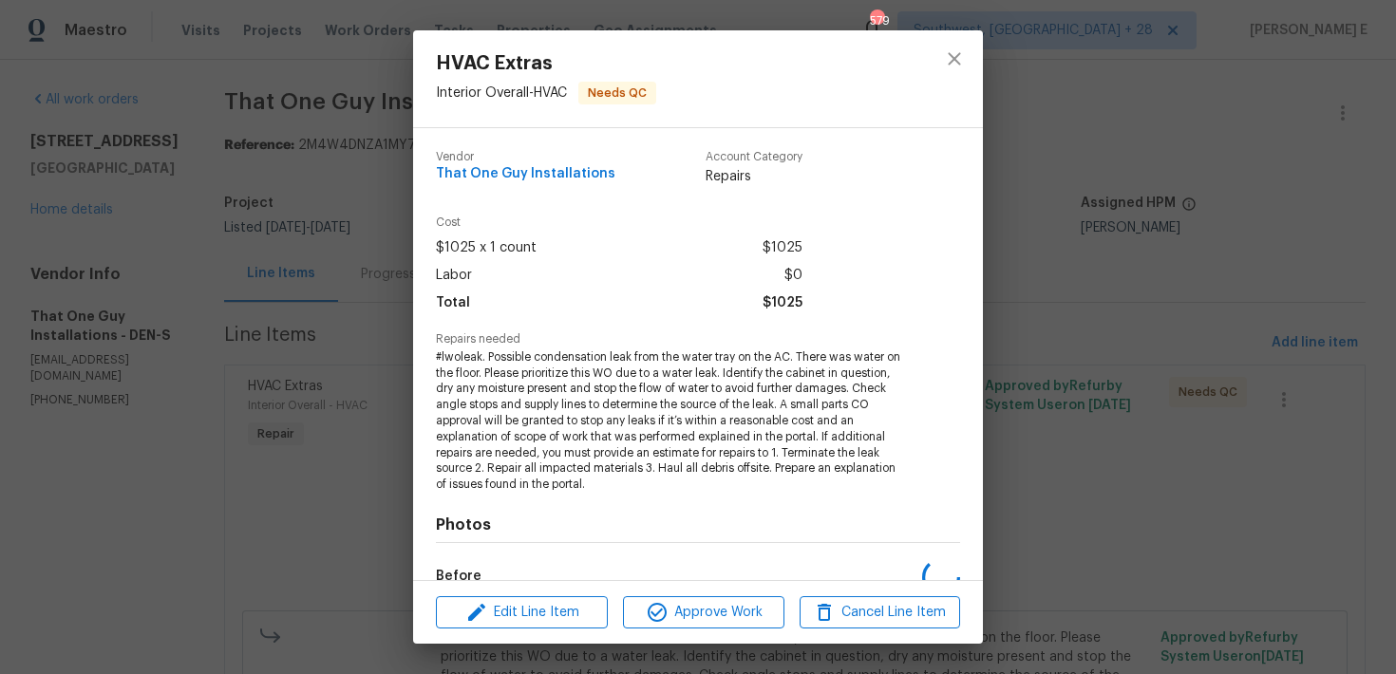
scroll to position [233, 0]
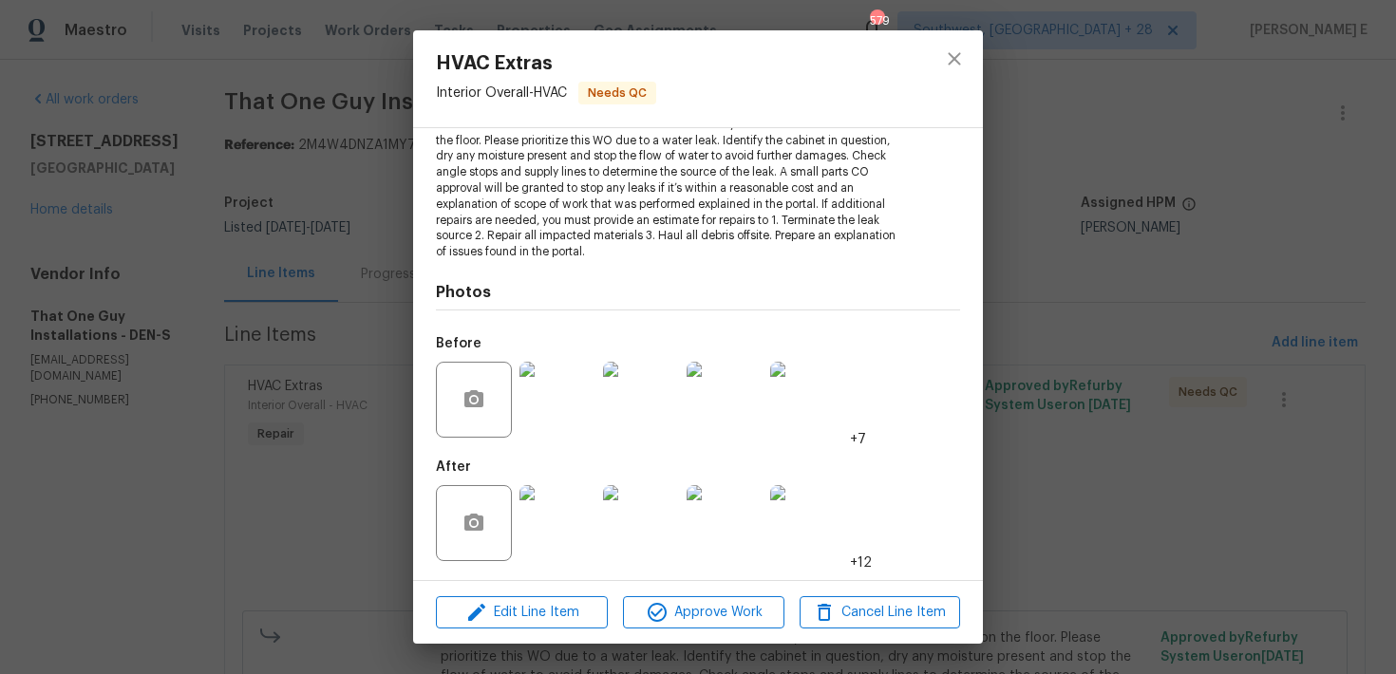
click at [573, 545] on img at bounding box center [557, 523] width 76 height 76
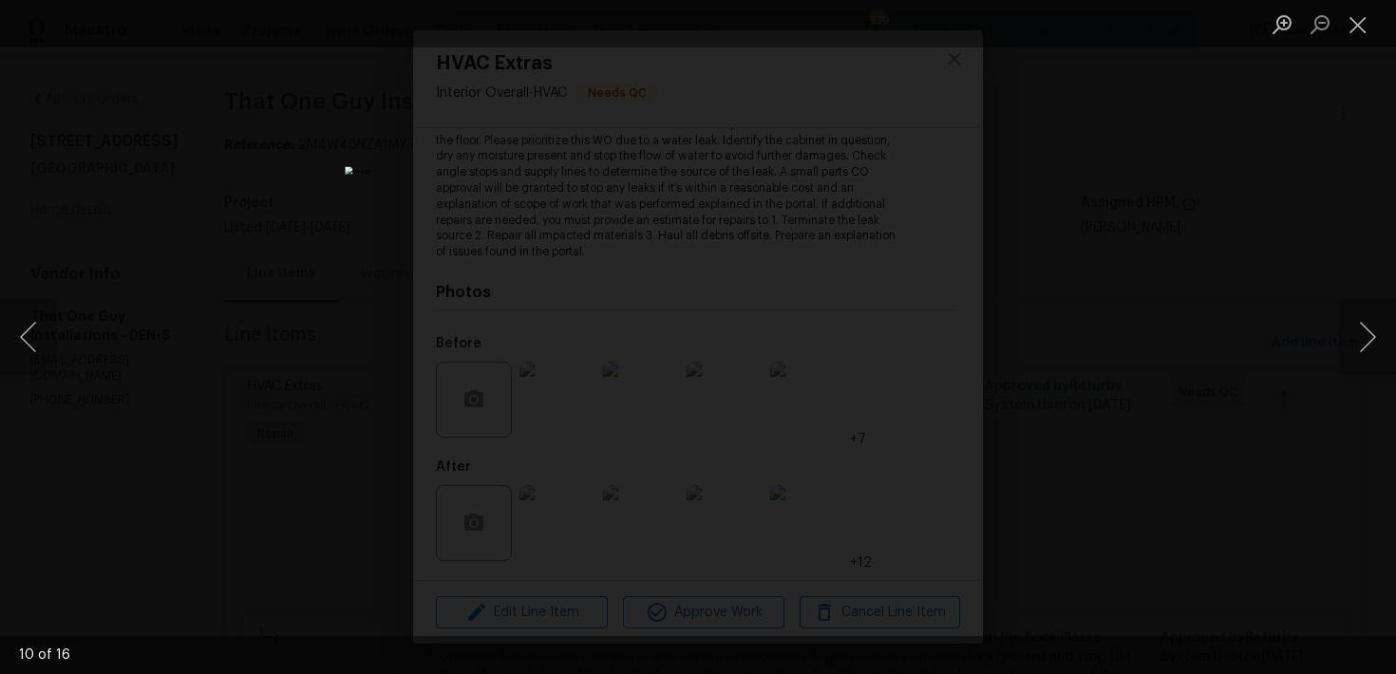
click at [1112, 292] on div "Lightbox" at bounding box center [698, 337] width 1396 height 674
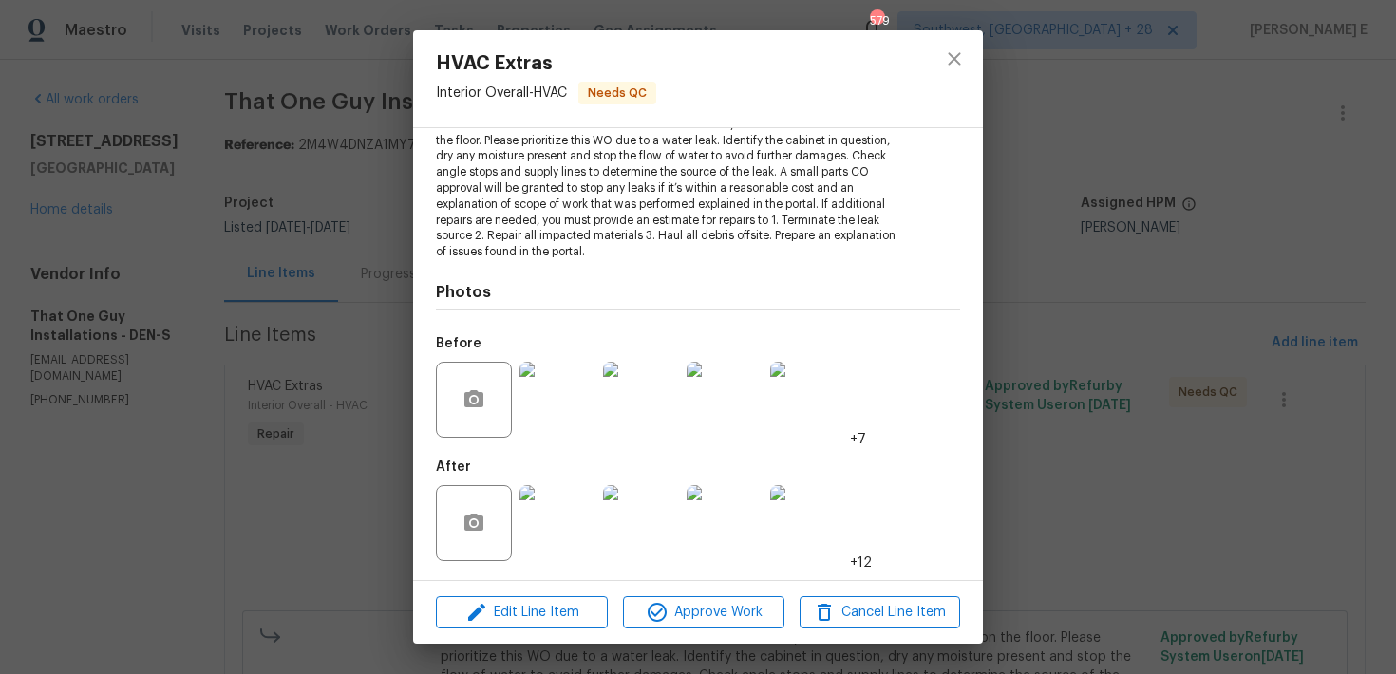
click at [1112, 292] on div "HVAC Extras Interior Overall - HVAC Needs QC Vendor That One Guy Installations …" at bounding box center [698, 337] width 1396 height 674
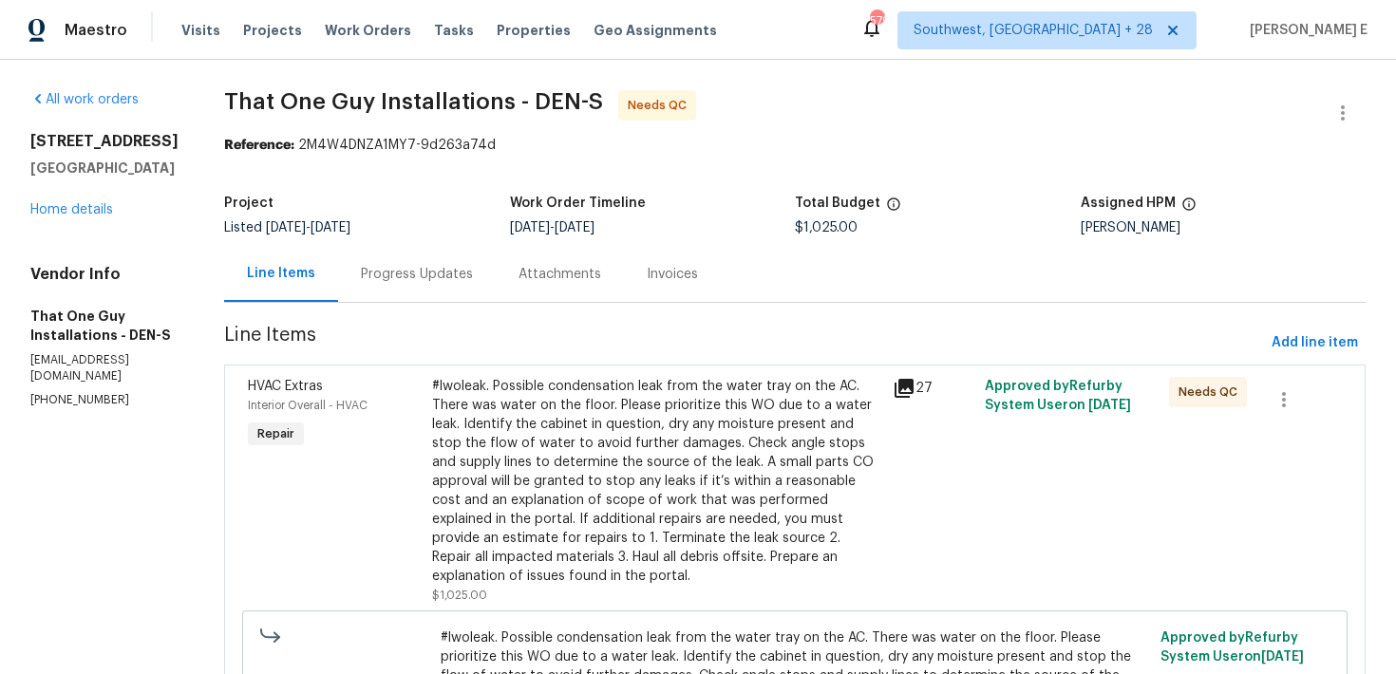
click at [412, 294] on div "Progress Updates" at bounding box center [417, 274] width 158 height 56
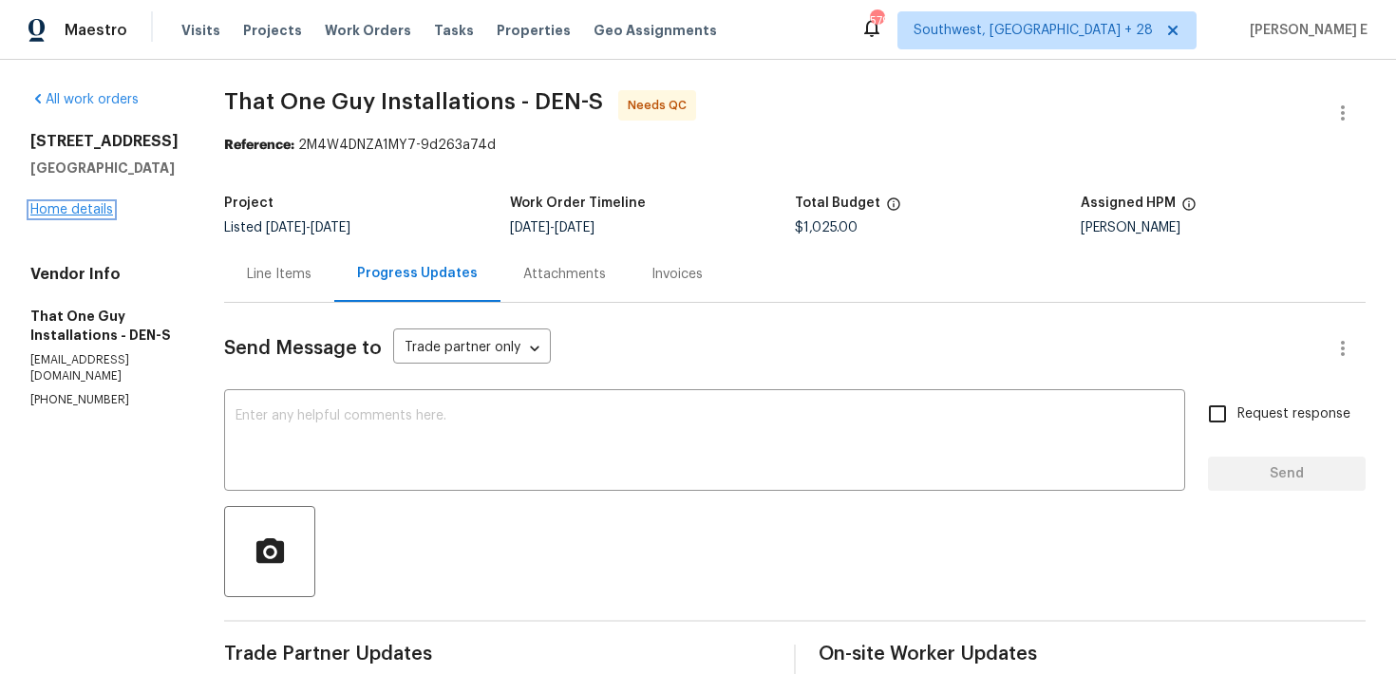
click at [69, 216] on link "Home details" at bounding box center [71, 209] width 83 height 13
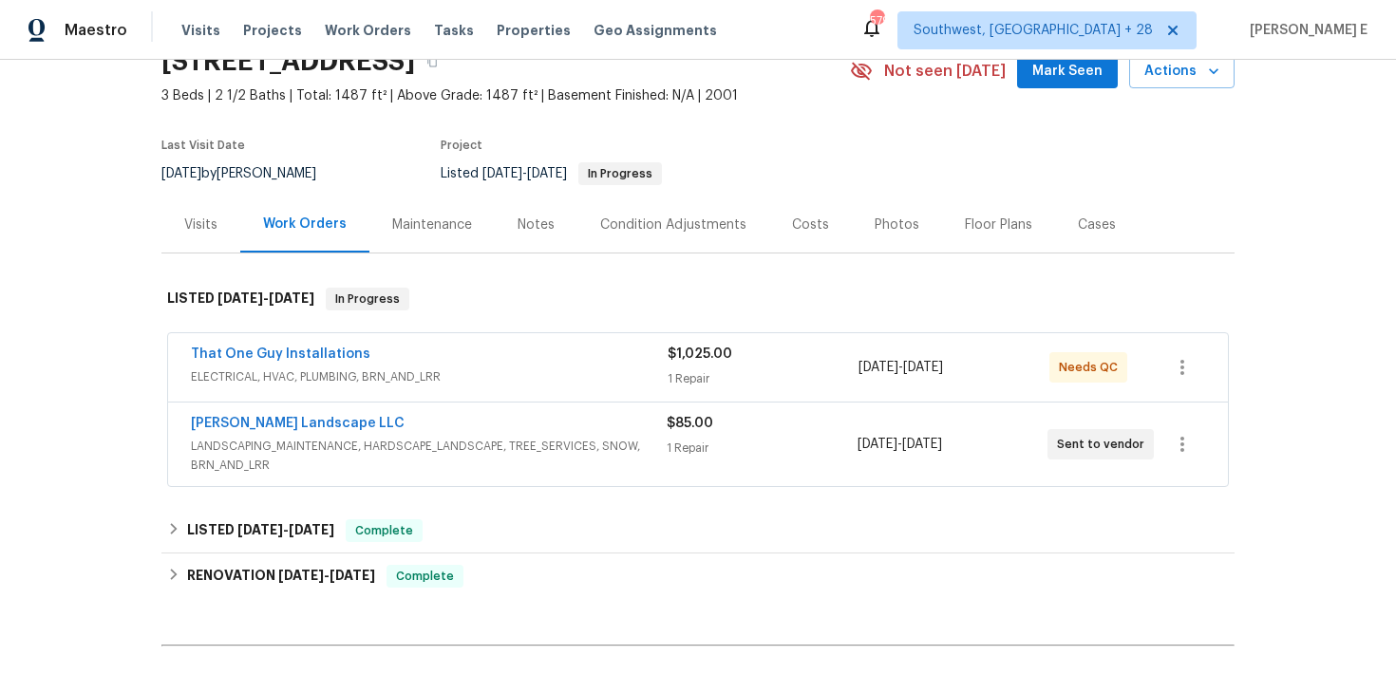
scroll to position [95, 0]
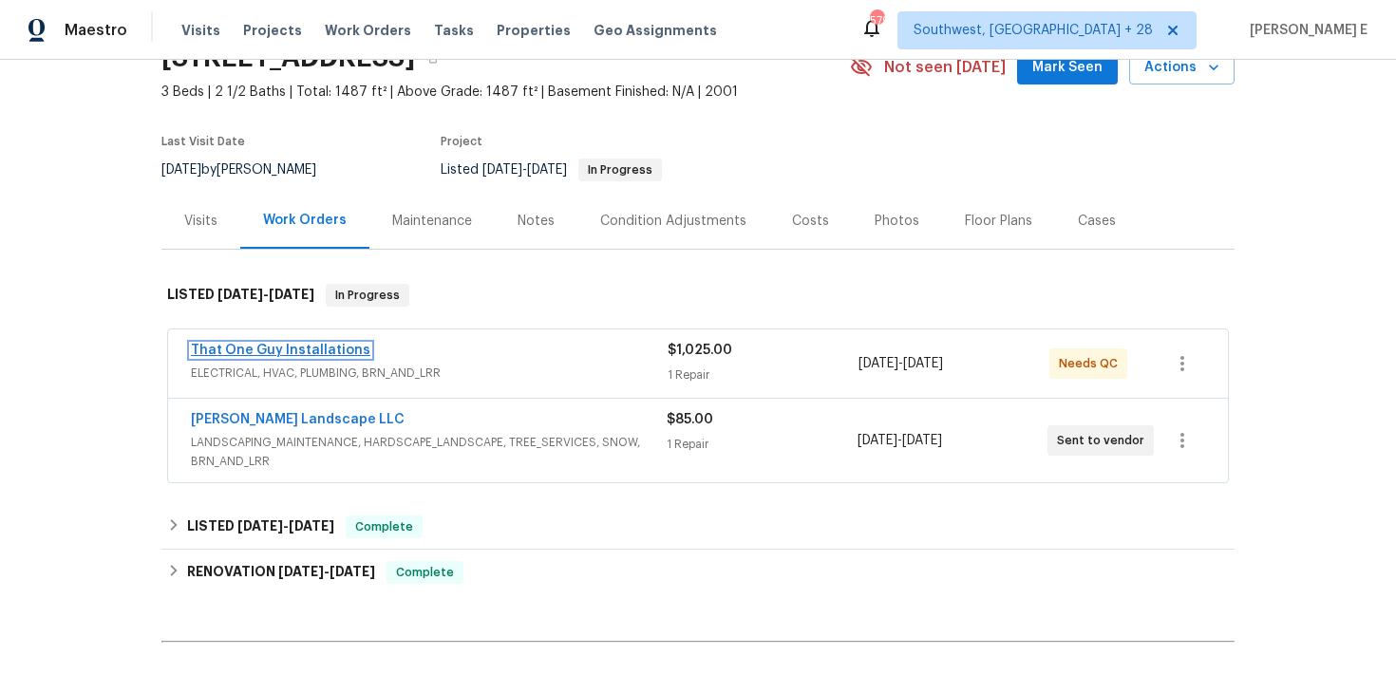
click at [290, 348] on link "That One Guy Installations" at bounding box center [280, 350] width 179 height 13
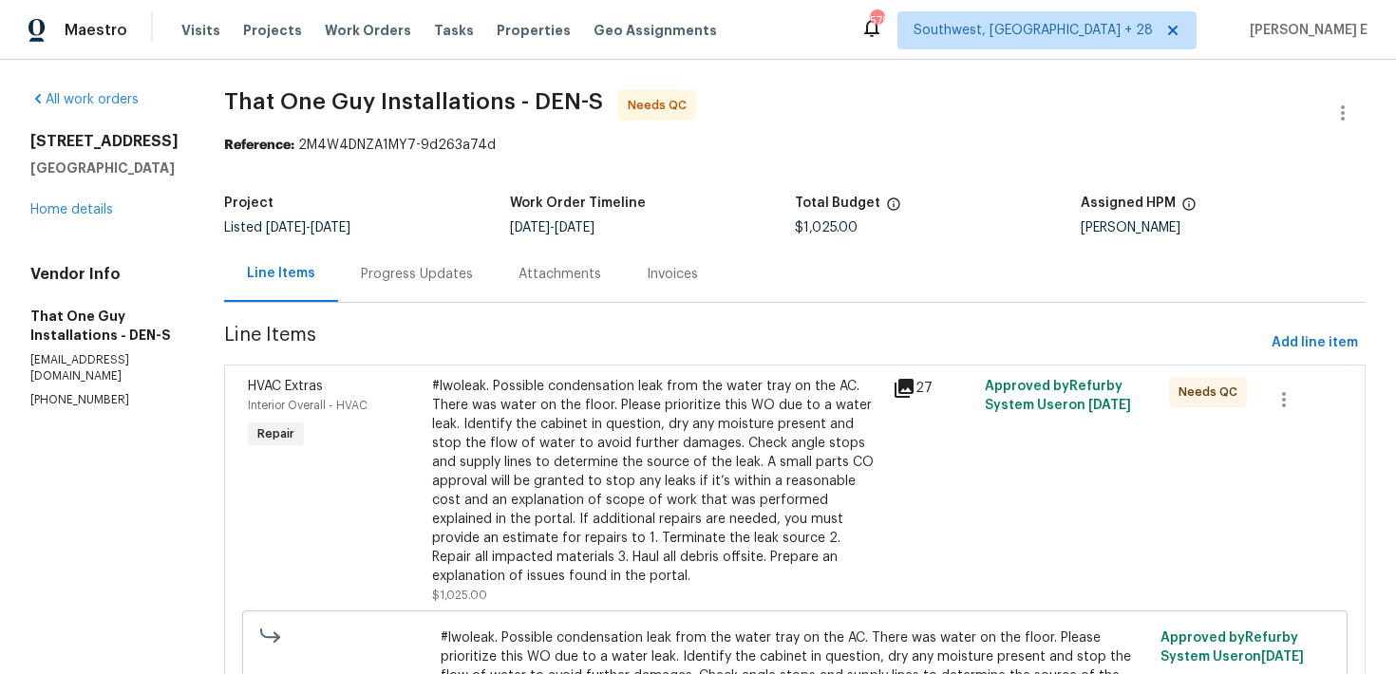
click at [487, 440] on div "#lwoleak. Possible condensation leak from the water tray on the AC. There was w…" at bounding box center [656, 481] width 449 height 209
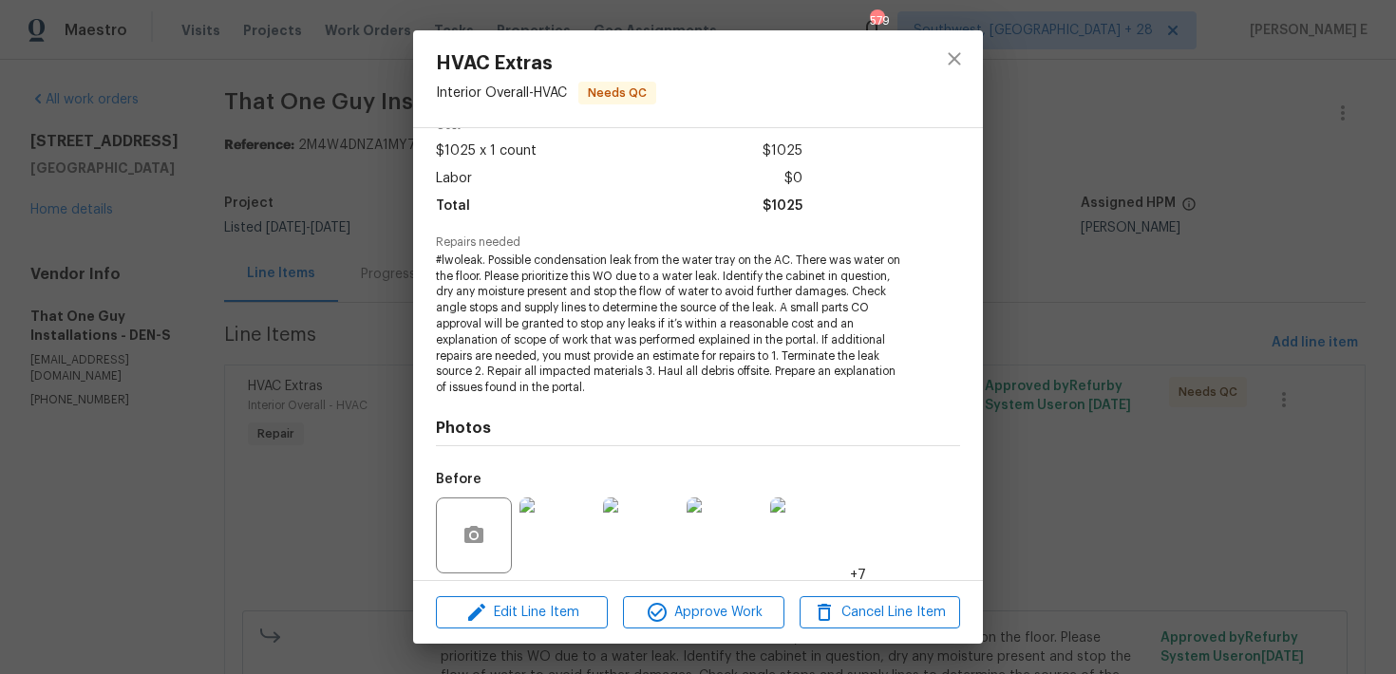
scroll to position [233, 0]
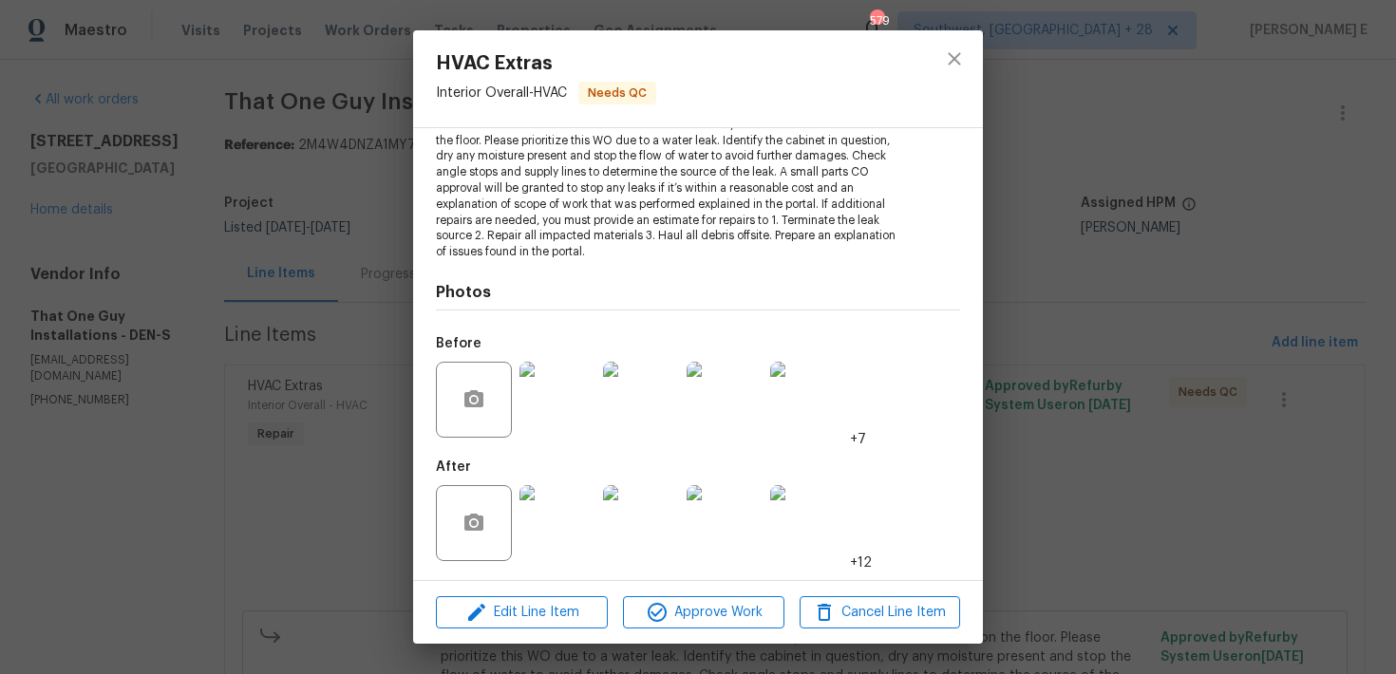
click at [546, 532] on img at bounding box center [557, 523] width 76 height 76
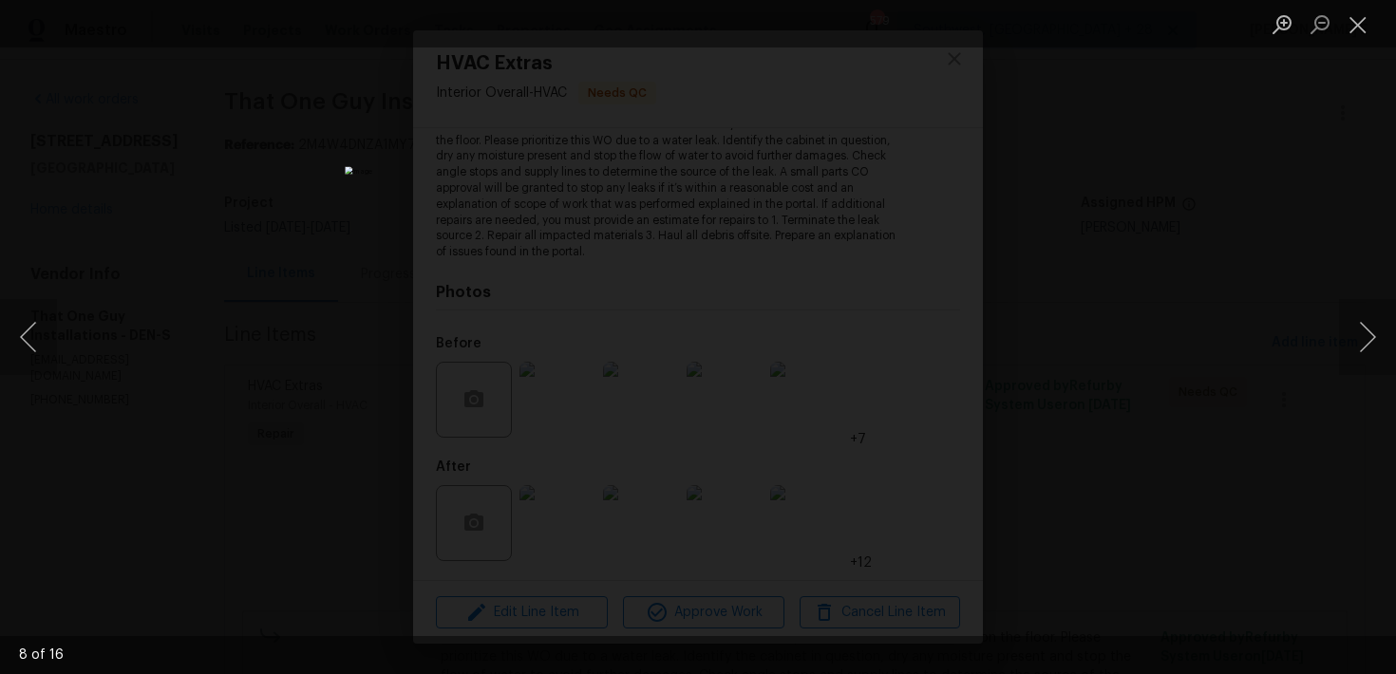
click at [1104, 264] on div "Lightbox" at bounding box center [698, 337] width 1396 height 674
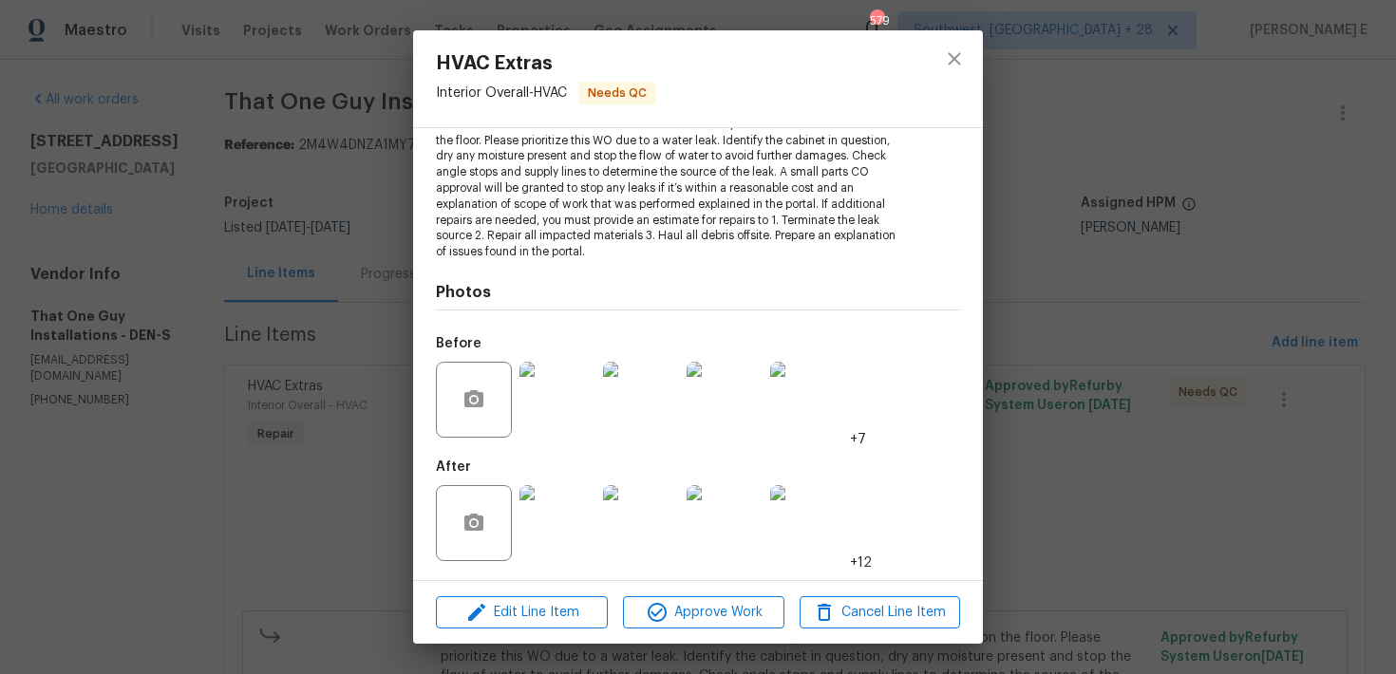
click at [1104, 264] on div "HVAC Extras Interior Overall - HVAC Needs QC Vendor That One Guy Installations …" at bounding box center [698, 337] width 1396 height 674
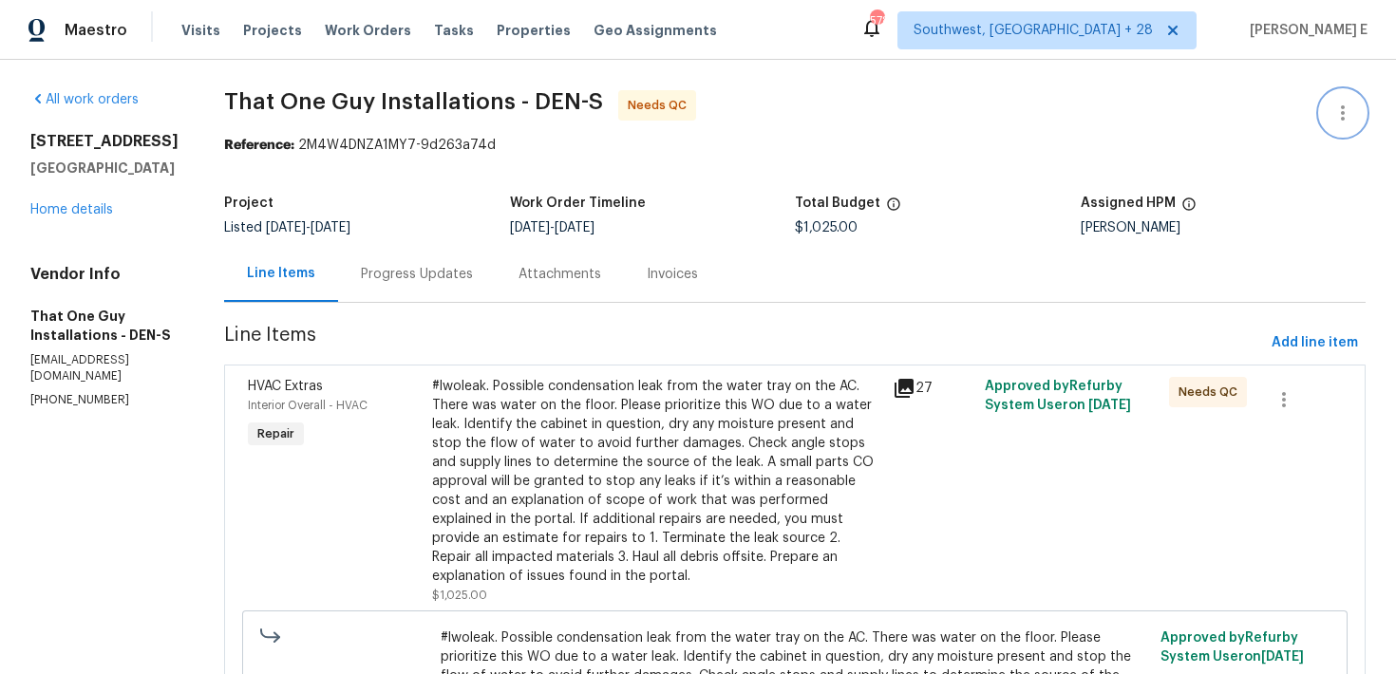
click at [1356, 111] on button "button" at bounding box center [1343, 113] width 46 height 46
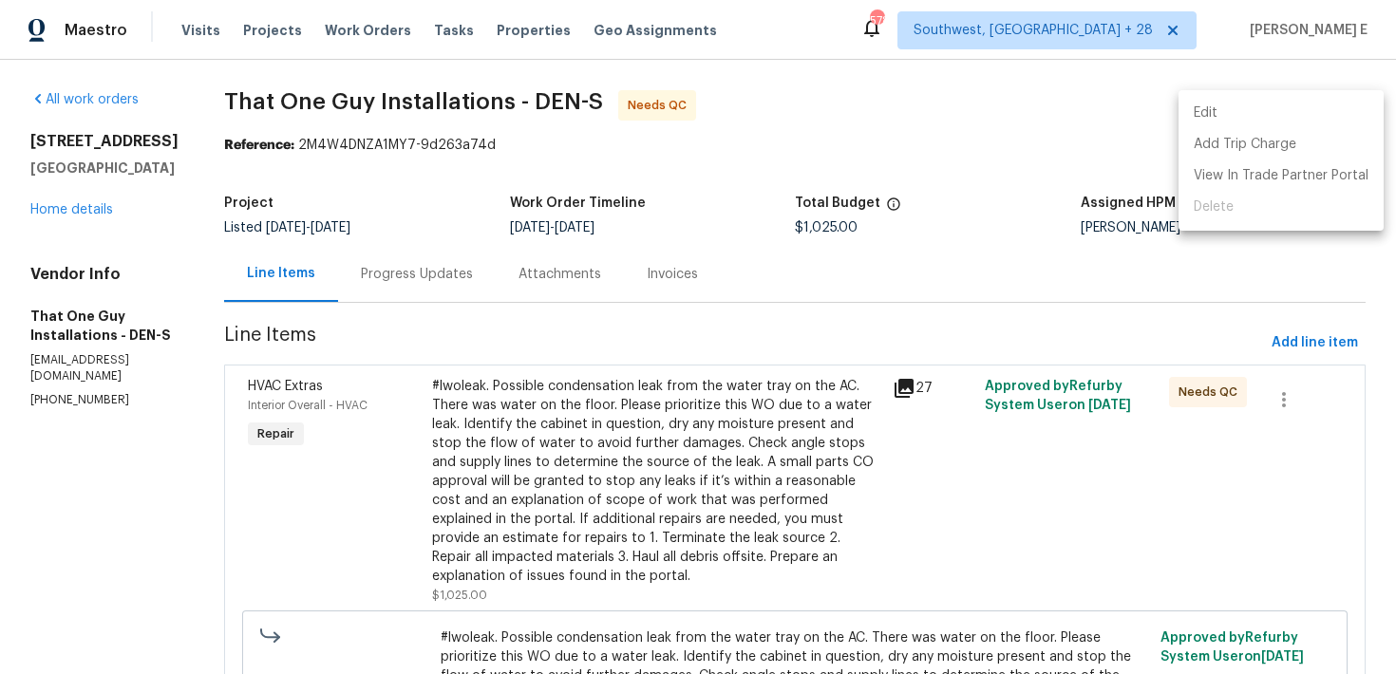
click at [1272, 104] on li "Edit" at bounding box center [1280, 113] width 205 height 31
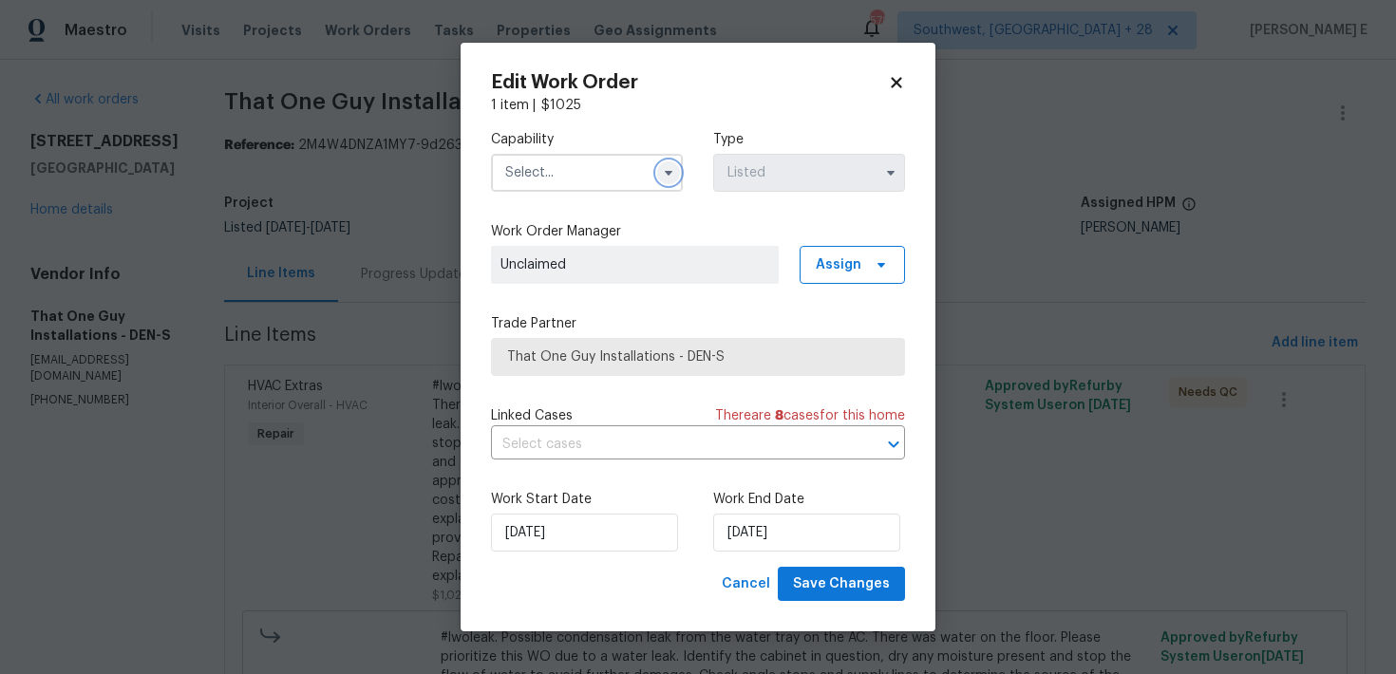
click at [670, 163] on button "button" at bounding box center [668, 172] width 23 height 23
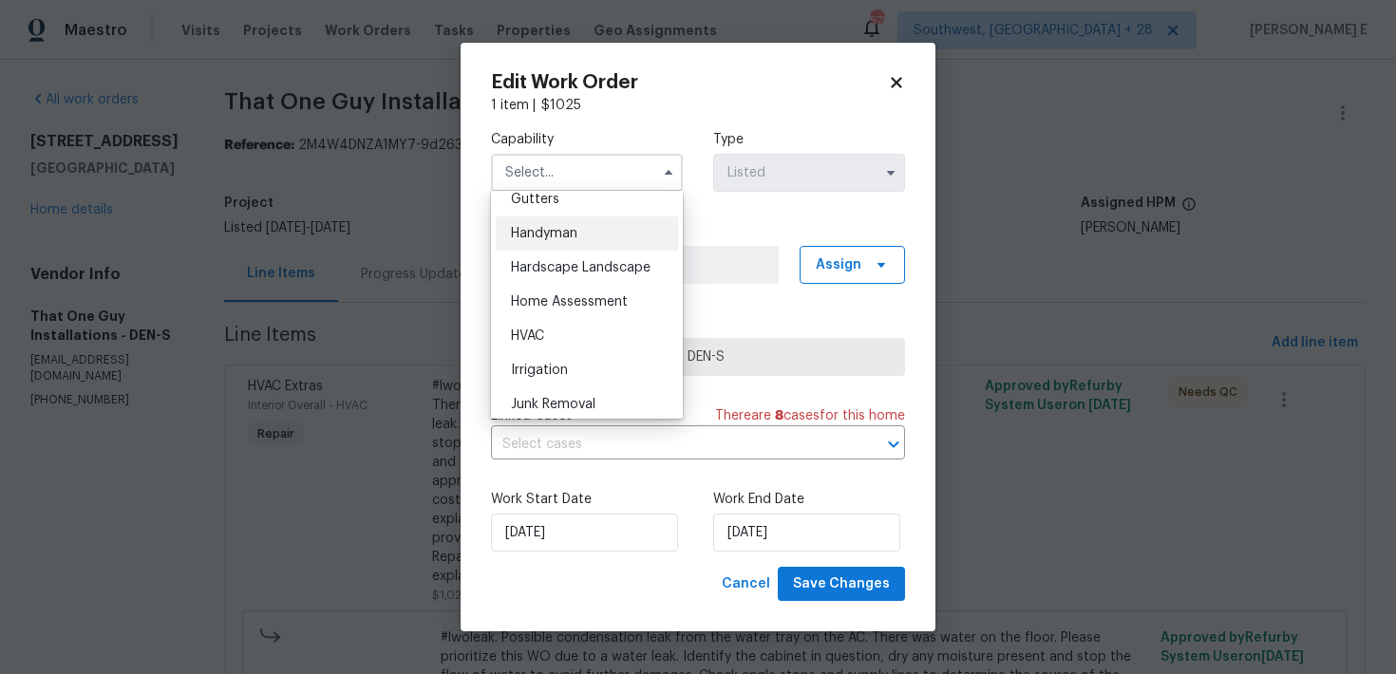
scroll to position [1025, 0]
click at [559, 237] on span "Handyman" at bounding box center [544, 231] width 66 height 13
type input "Handyman"
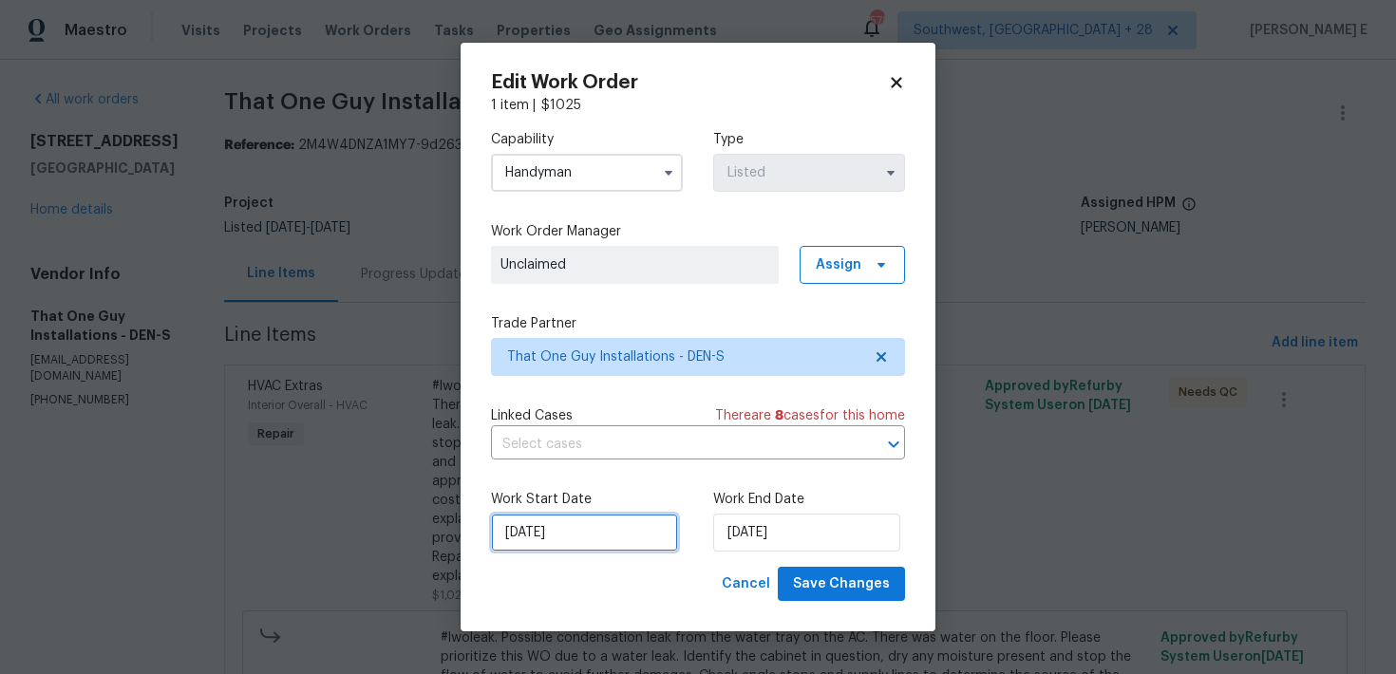
click at [558, 543] on input "14/09/2025" at bounding box center [584, 533] width 187 height 38
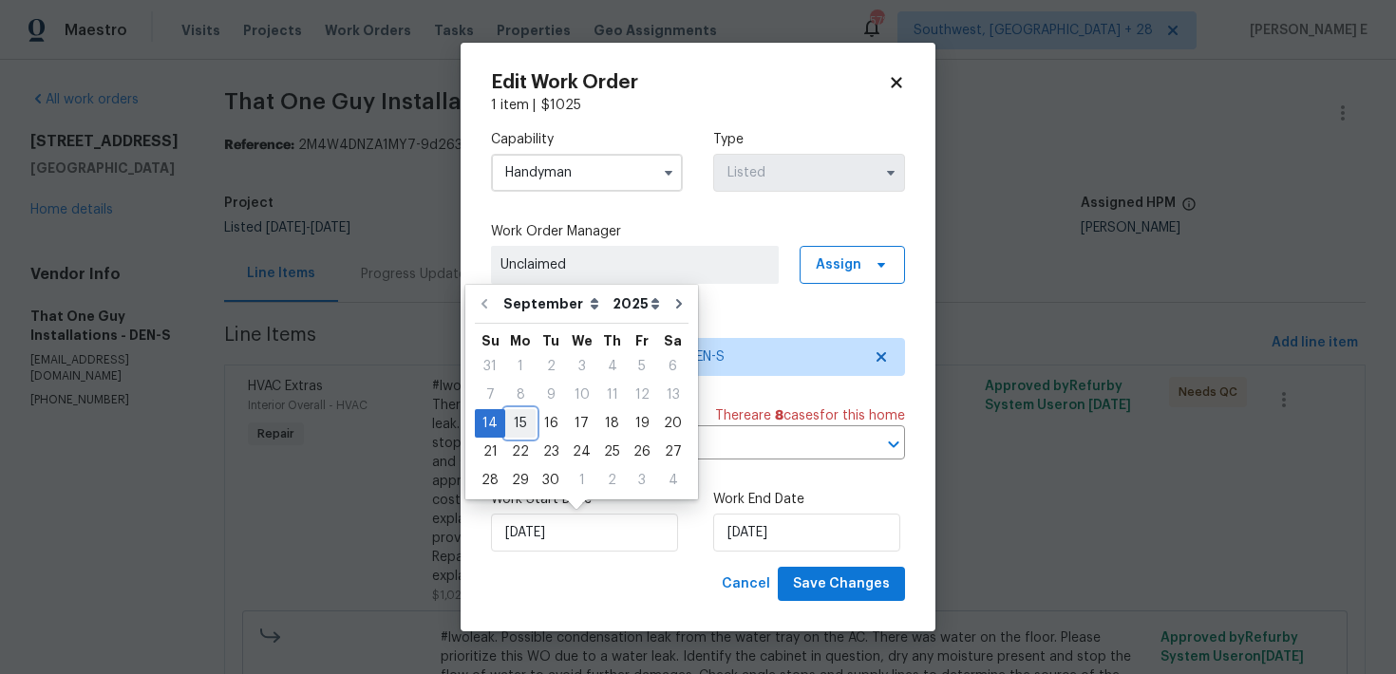
click at [523, 425] on div "15" at bounding box center [520, 423] width 30 height 27
type input "15/09/2025"
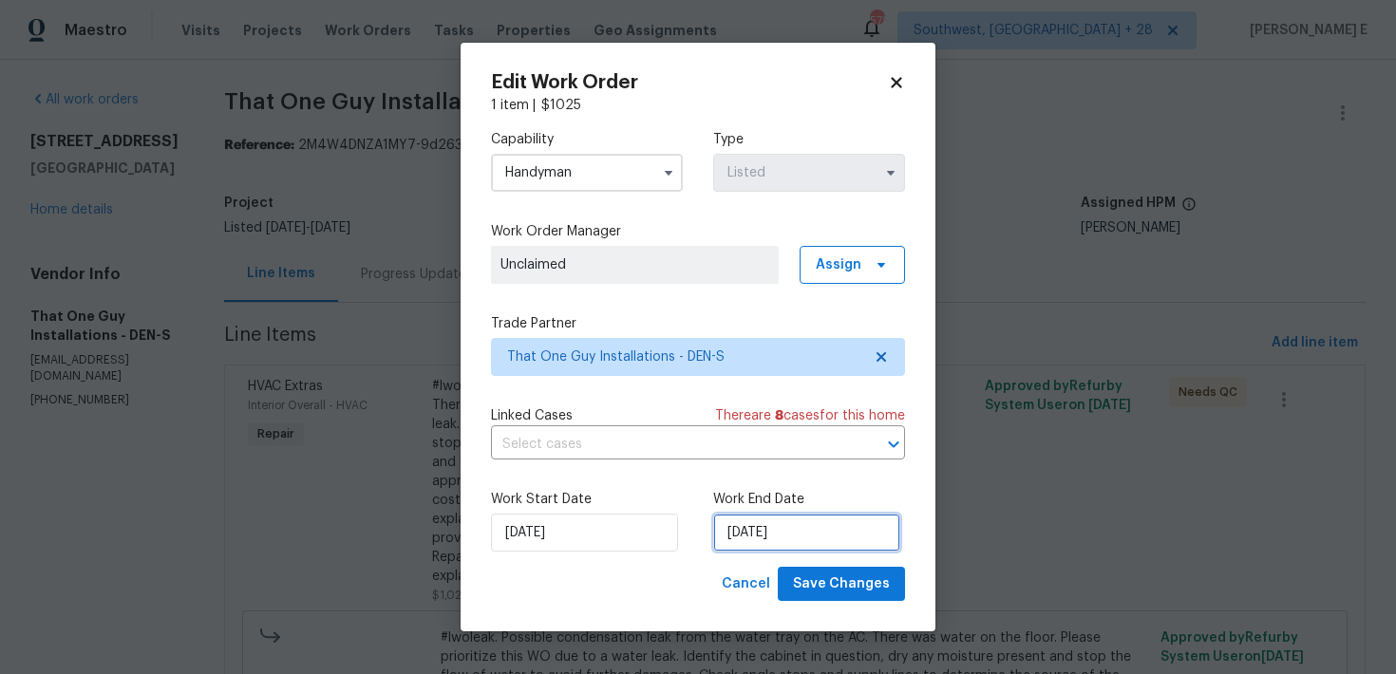
click at [798, 537] on input "17/09/2025" at bounding box center [806, 533] width 187 height 38
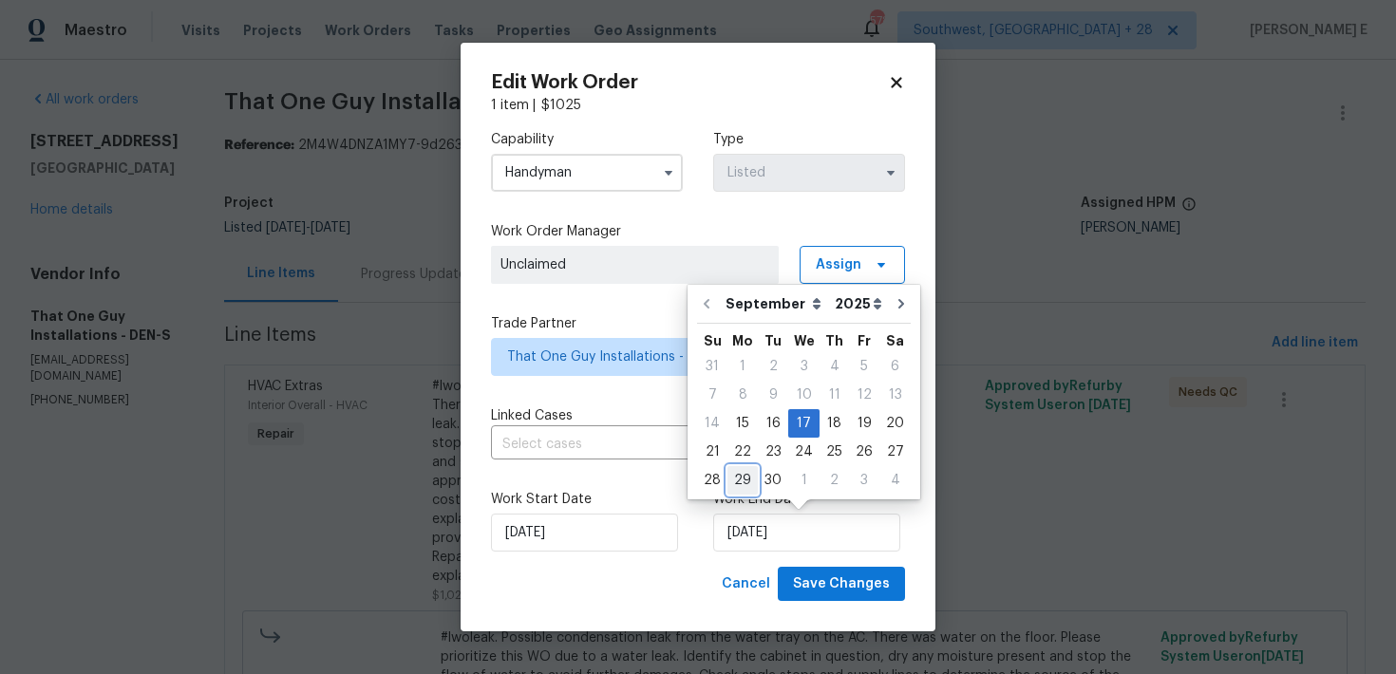
click at [732, 482] on div "29" at bounding box center [742, 480] width 30 height 27
type input "29/09/2025"
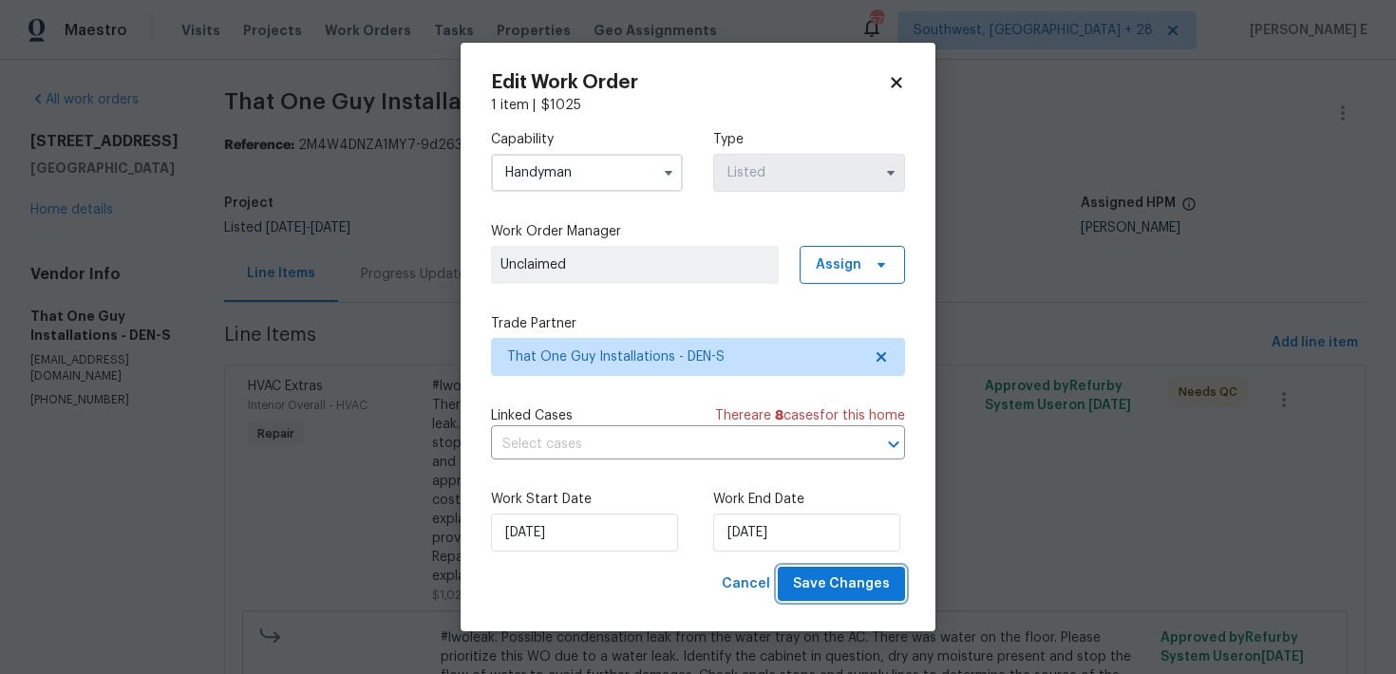
click at [851, 574] on span "Save Changes" at bounding box center [841, 584] width 97 height 24
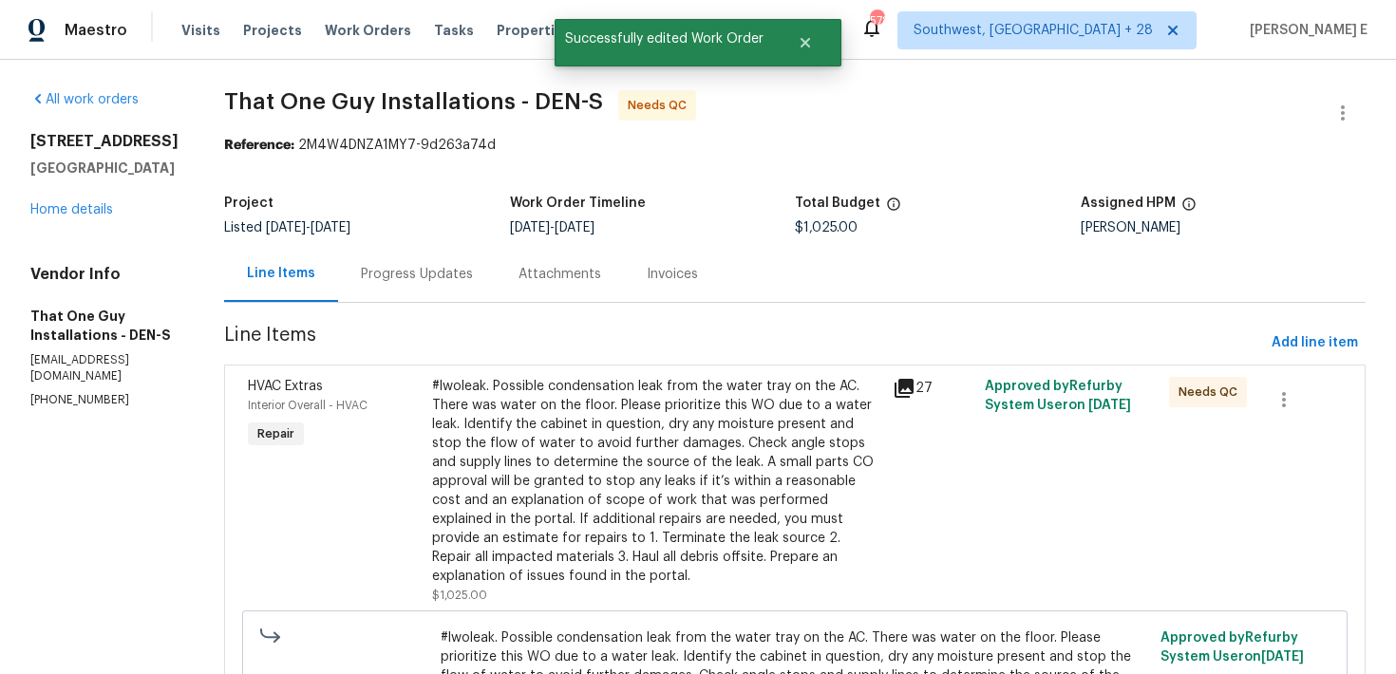
click at [467, 445] on div "#lwoleak. Possible condensation leak from the water tray on the AC. There was w…" at bounding box center [656, 481] width 449 height 209
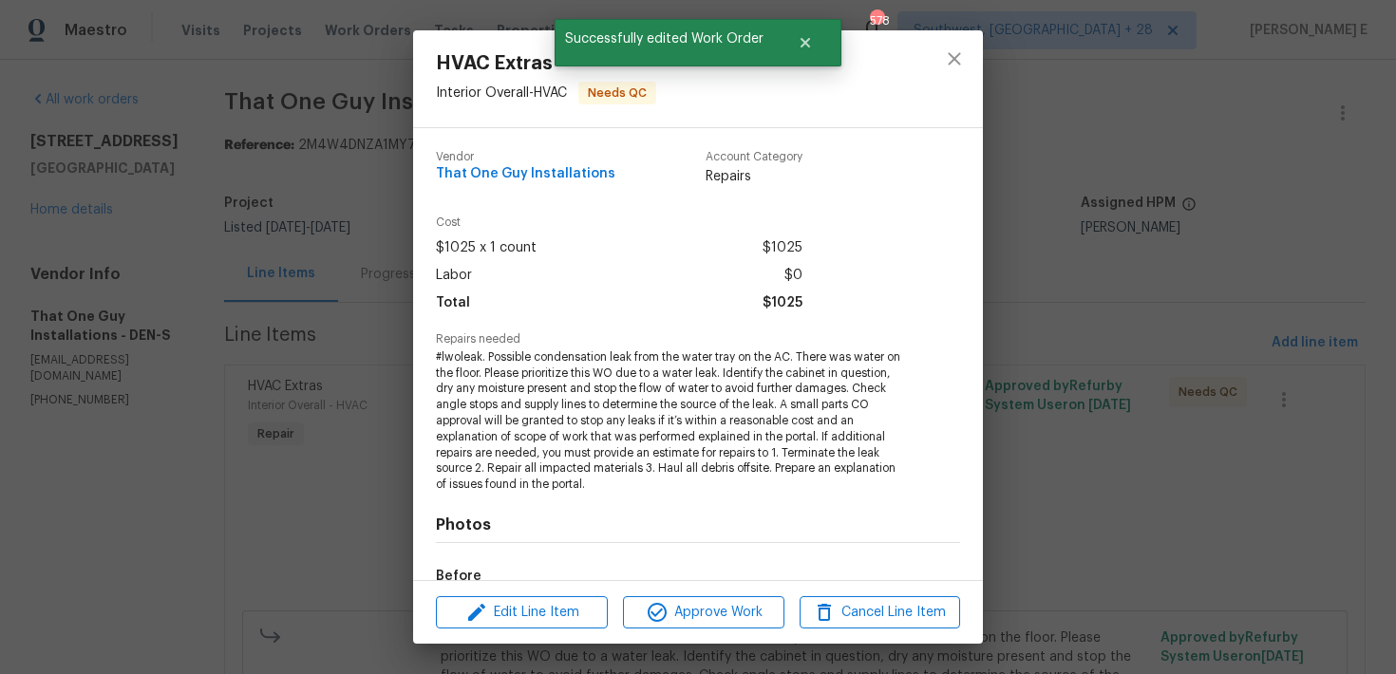
scroll to position [233, 0]
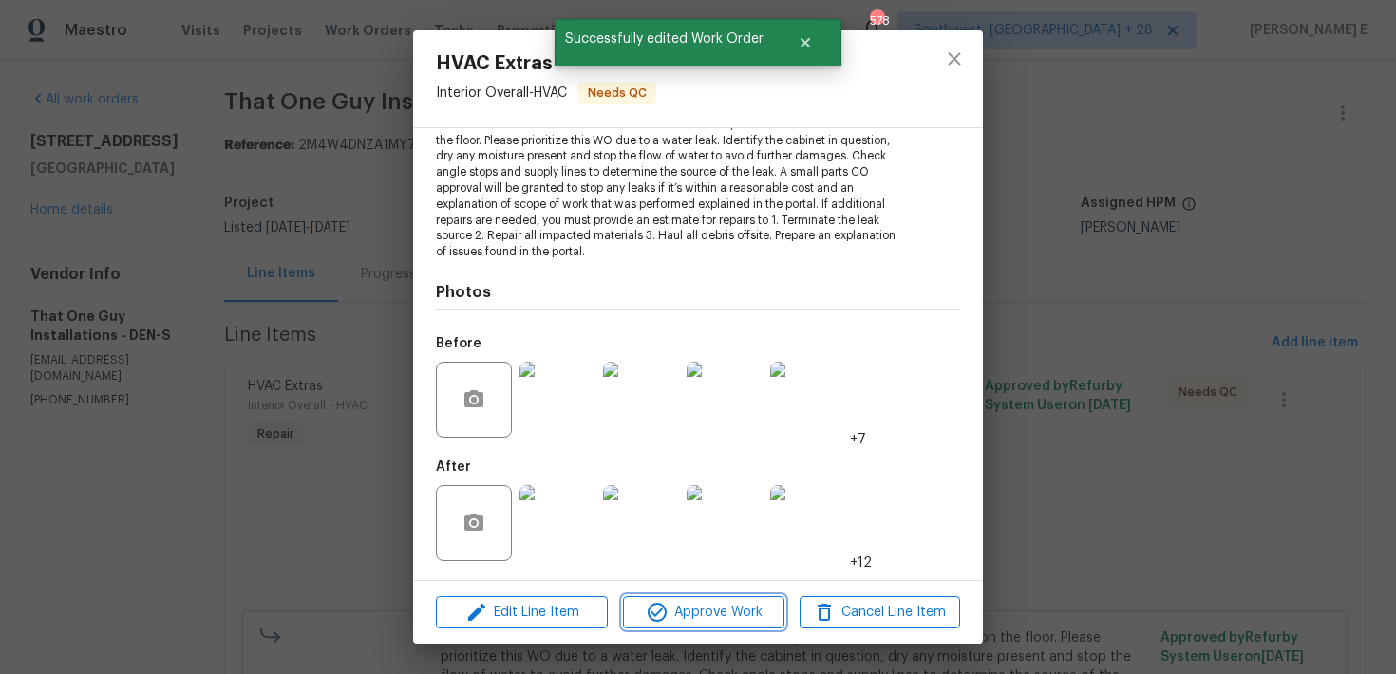
click at [665, 618] on icon "button" at bounding box center [657, 612] width 23 height 23
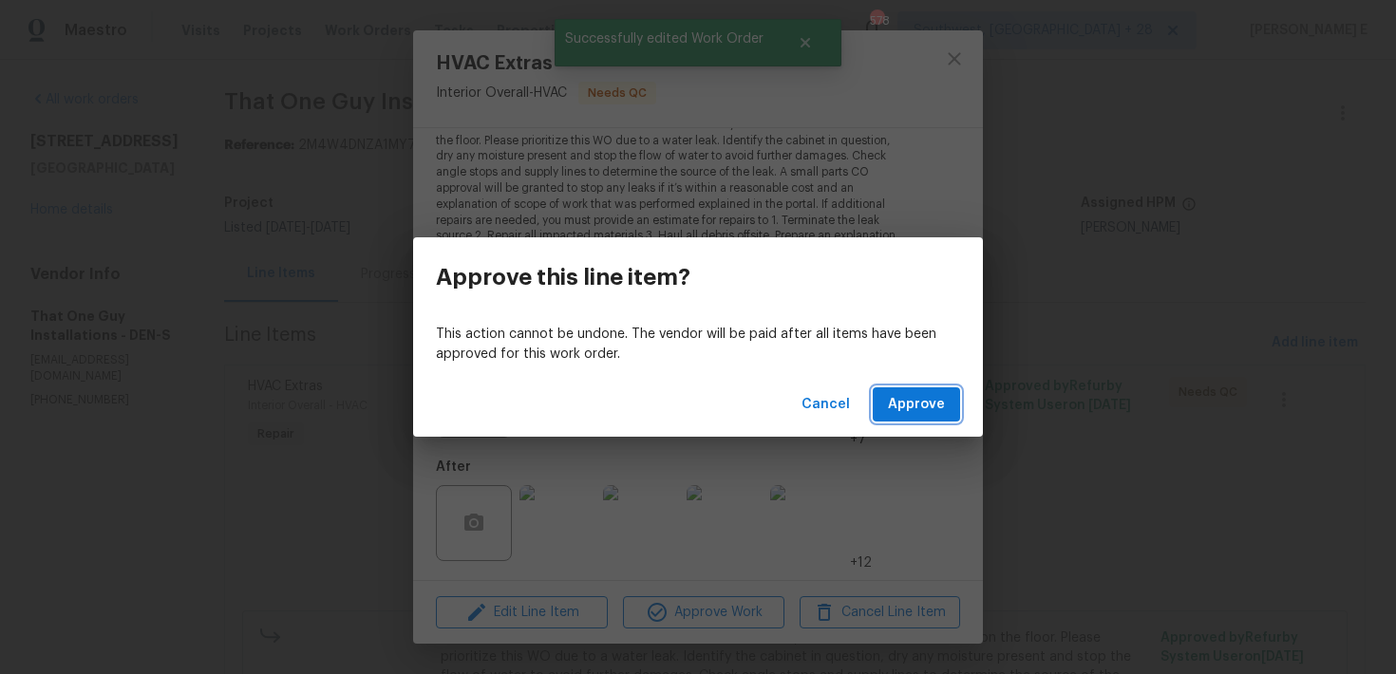
click at [891, 415] on span "Approve" at bounding box center [916, 405] width 57 height 24
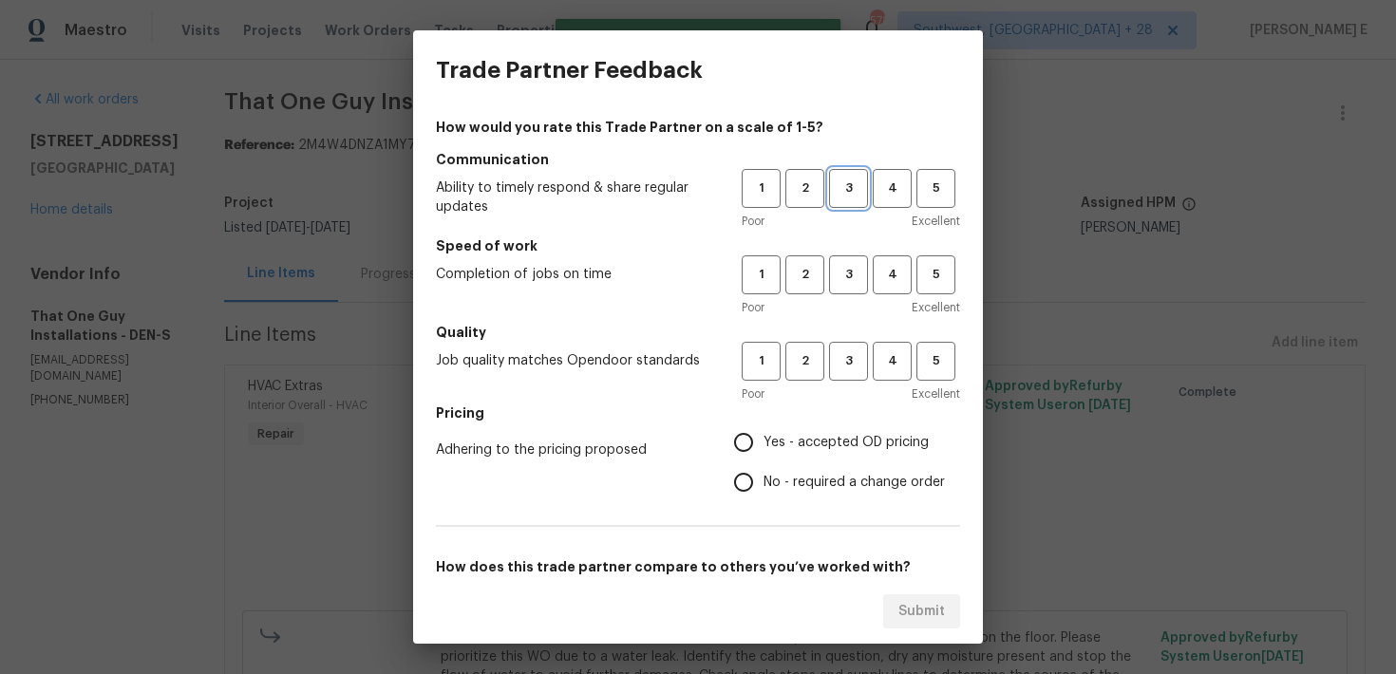
click at [835, 197] on span "3" at bounding box center [848, 189] width 35 height 22
click at [859, 272] on span "3" at bounding box center [848, 275] width 35 height 22
click at [846, 366] on span "3" at bounding box center [848, 361] width 35 height 22
click at [755, 466] on input "No - required a change order" at bounding box center [743, 482] width 40 height 40
radio input "true"
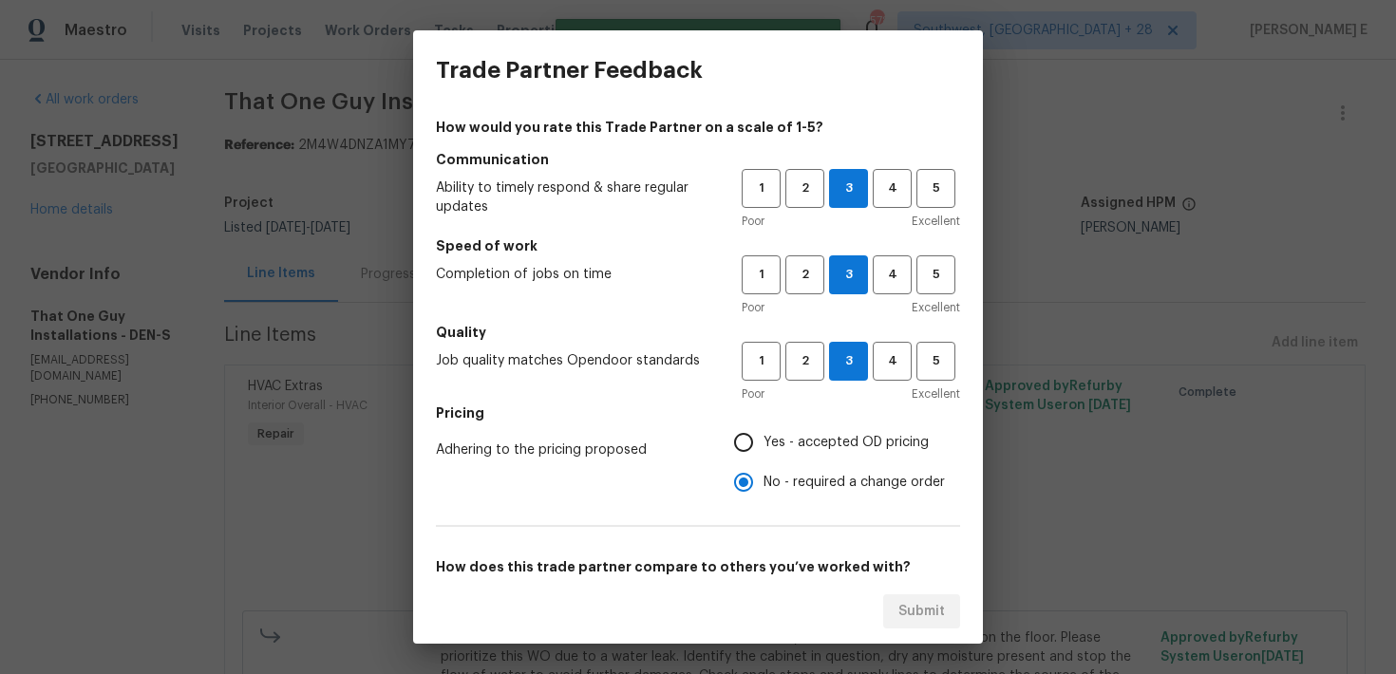
scroll to position [290, 0]
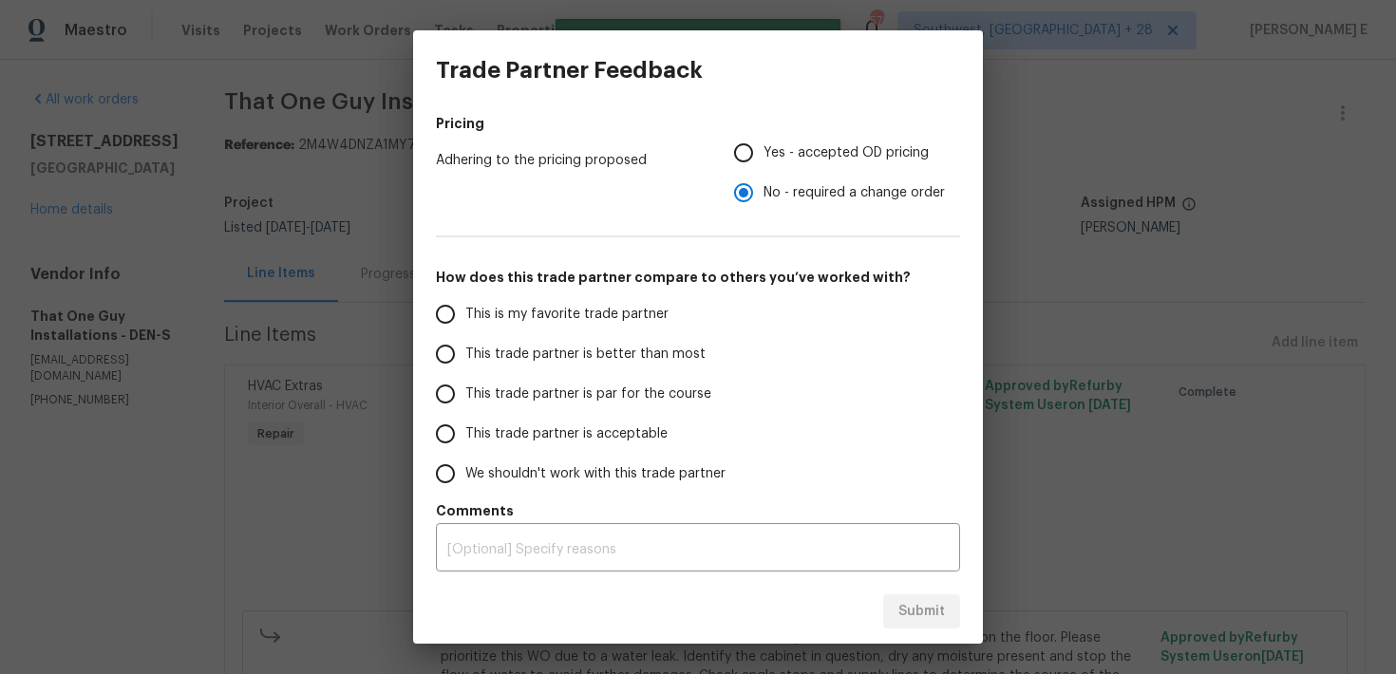
click at [541, 380] on label "This trade partner is par for the course" at bounding box center [575, 394] width 300 height 40
click at [465, 380] on input "This trade partner is par for the course" at bounding box center [445, 394] width 40 height 40
click at [949, 604] on button "Submit" at bounding box center [921, 611] width 77 height 35
radio input "true"
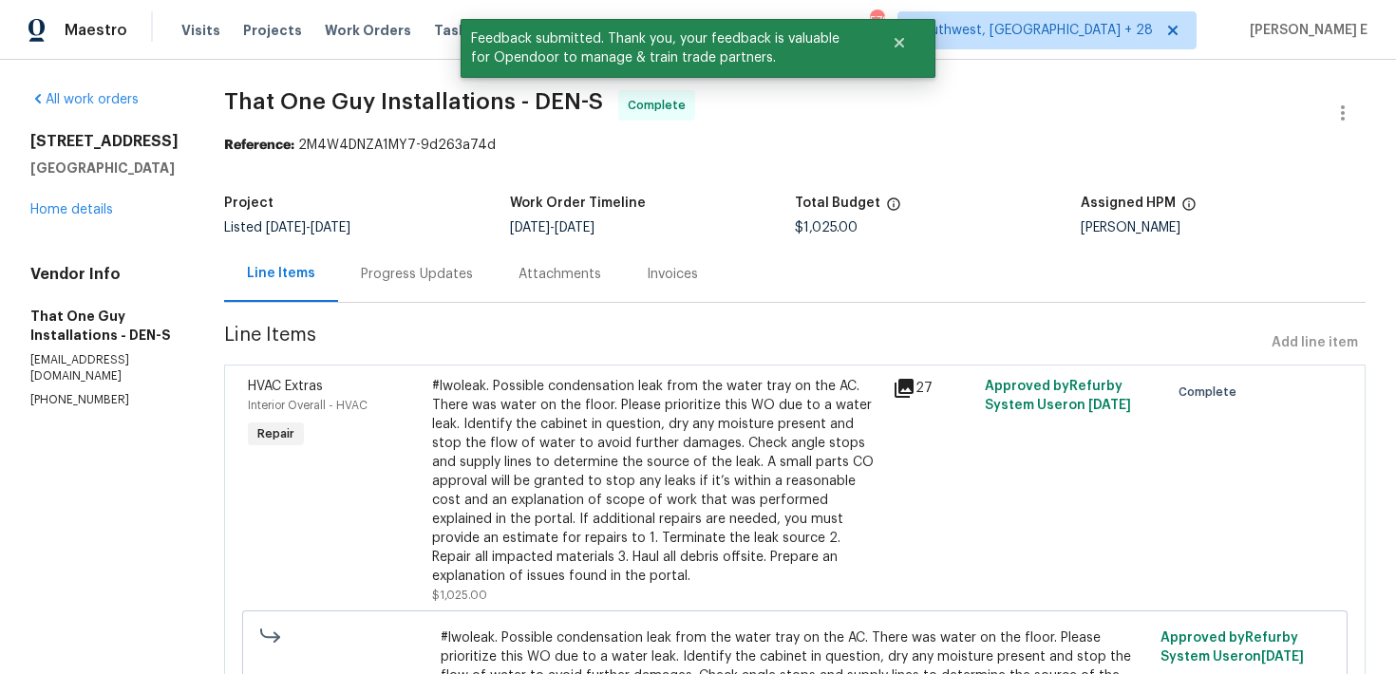
click at [399, 284] on div "Progress Updates" at bounding box center [417, 274] width 158 height 56
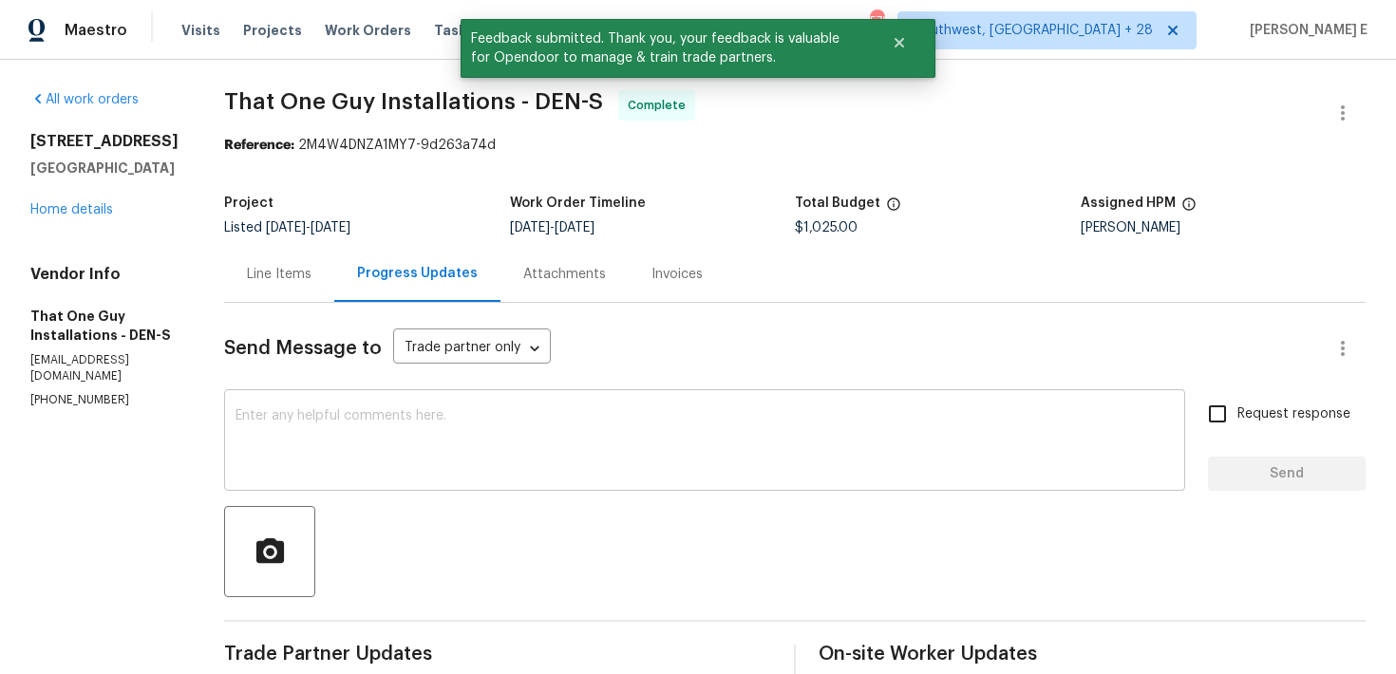
click at [448, 422] on textarea at bounding box center [704, 442] width 938 height 66
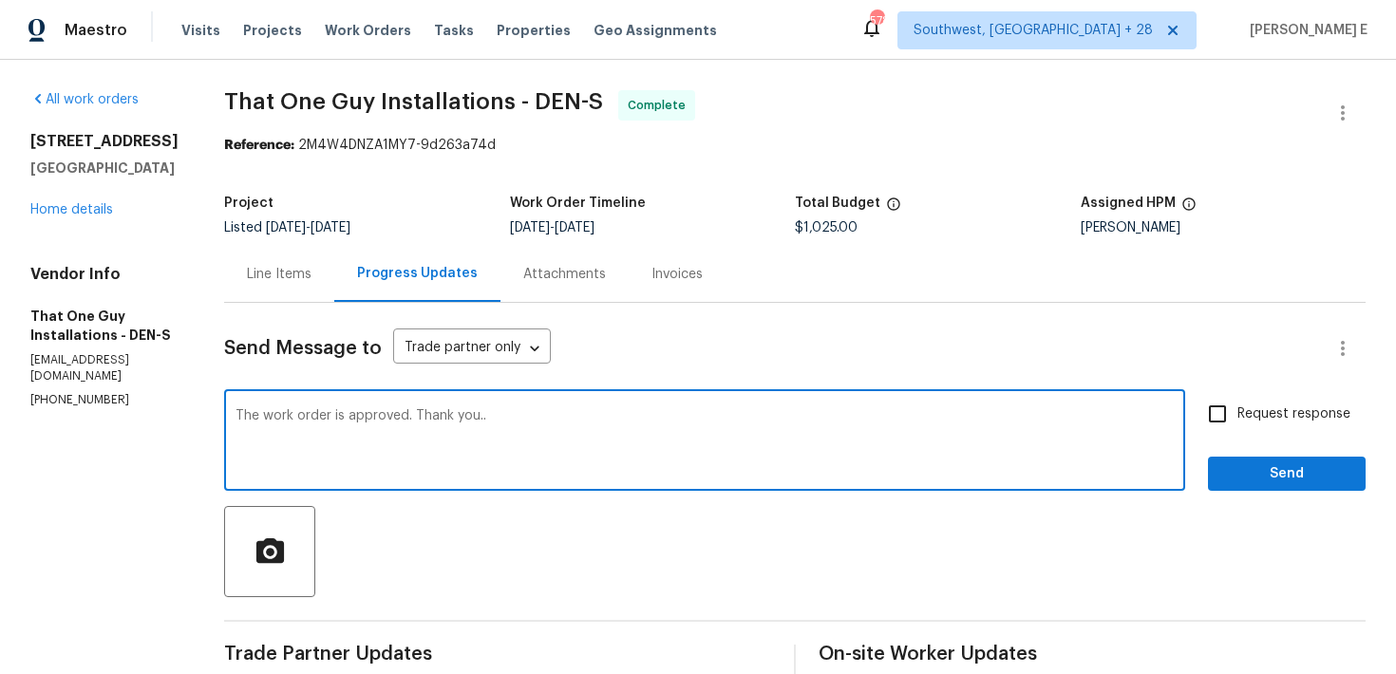
type textarea "The work order is approved. Thank you.."
click at [1213, 413] on input "Request response" at bounding box center [1217, 414] width 40 height 40
checkbox input "true"
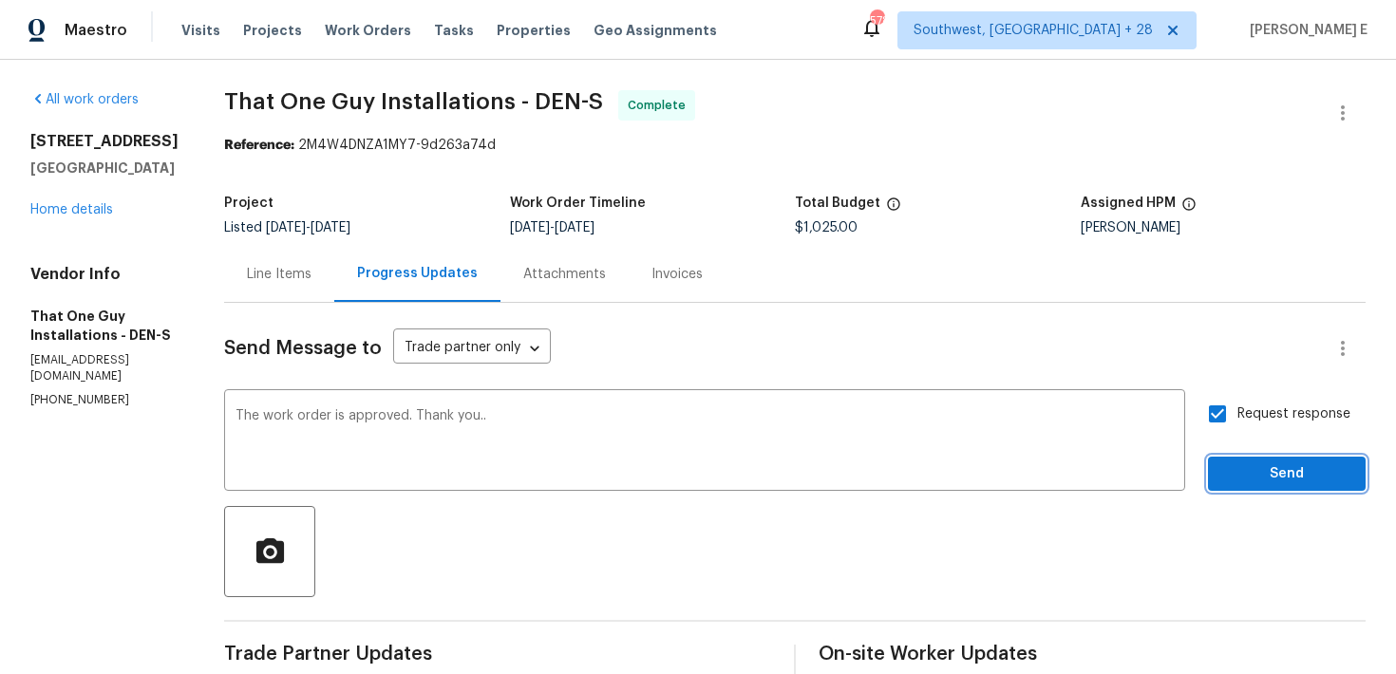
click at [1240, 471] on span "Send" at bounding box center [1286, 474] width 127 height 24
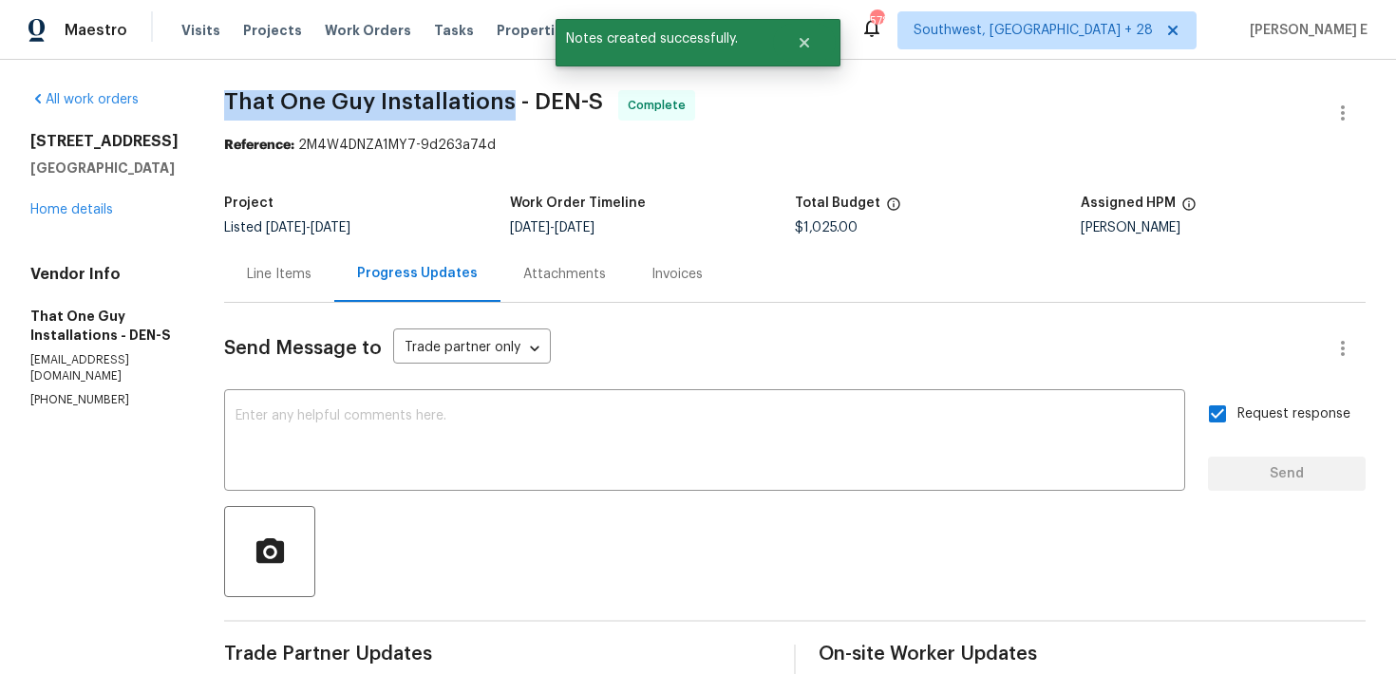
drag, startPoint x: 186, startPoint y: 97, endPoint x: 469, endPoint y: 105, distance: 283.1
click at [469, 105] on span "That One Guy Installations - DEN-S" at bounding box center [413, 101] width 379 height 23
copy span "That One Guy Installations"
click at [75, 216] on link "Home details" at bounding box center [71, 209] width 83 height 13
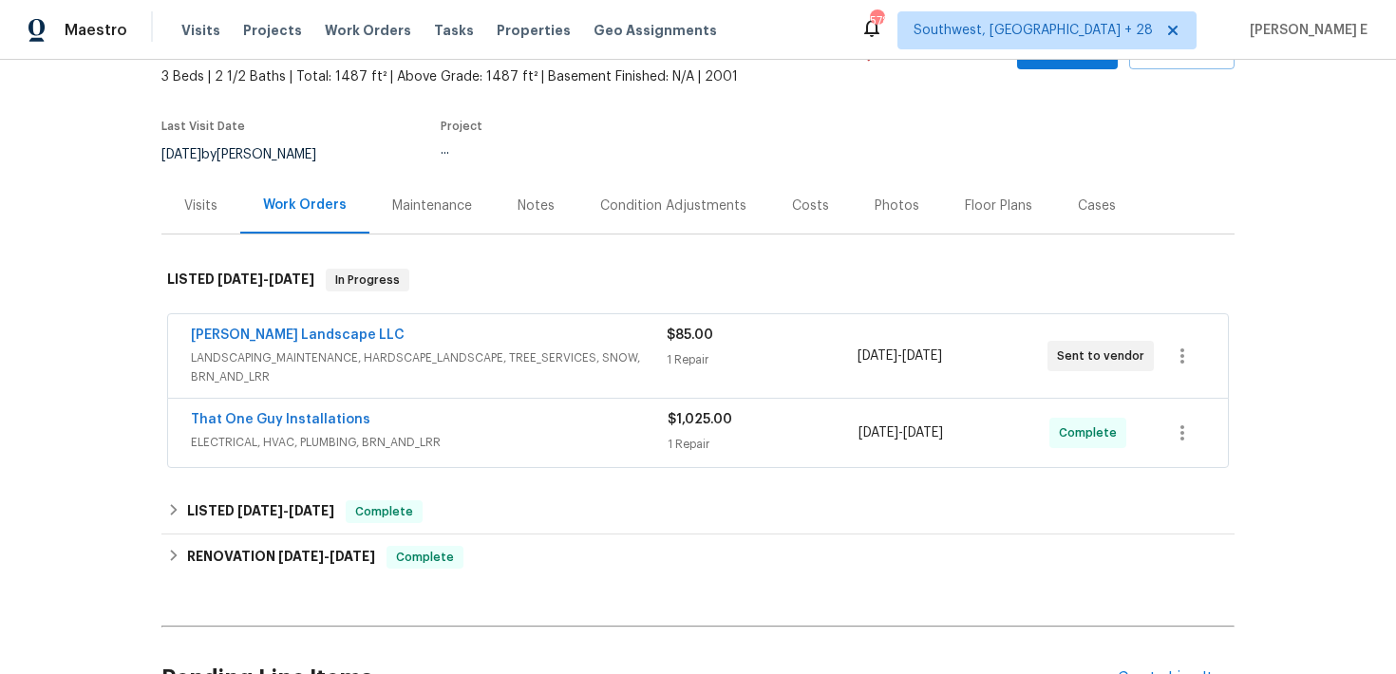
scroll to position [131, 0]
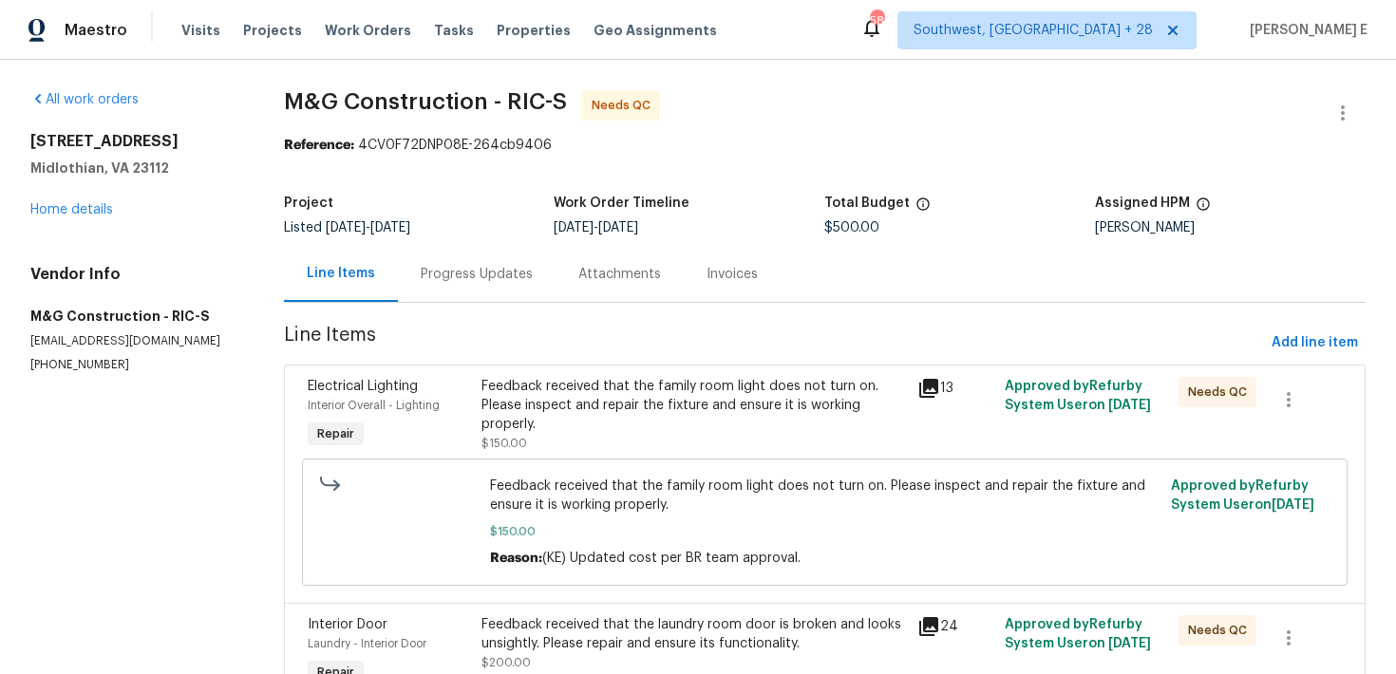
click at [482, 279] on div "Progress Updates" at bounding box center [477, 274] width 112 height 19
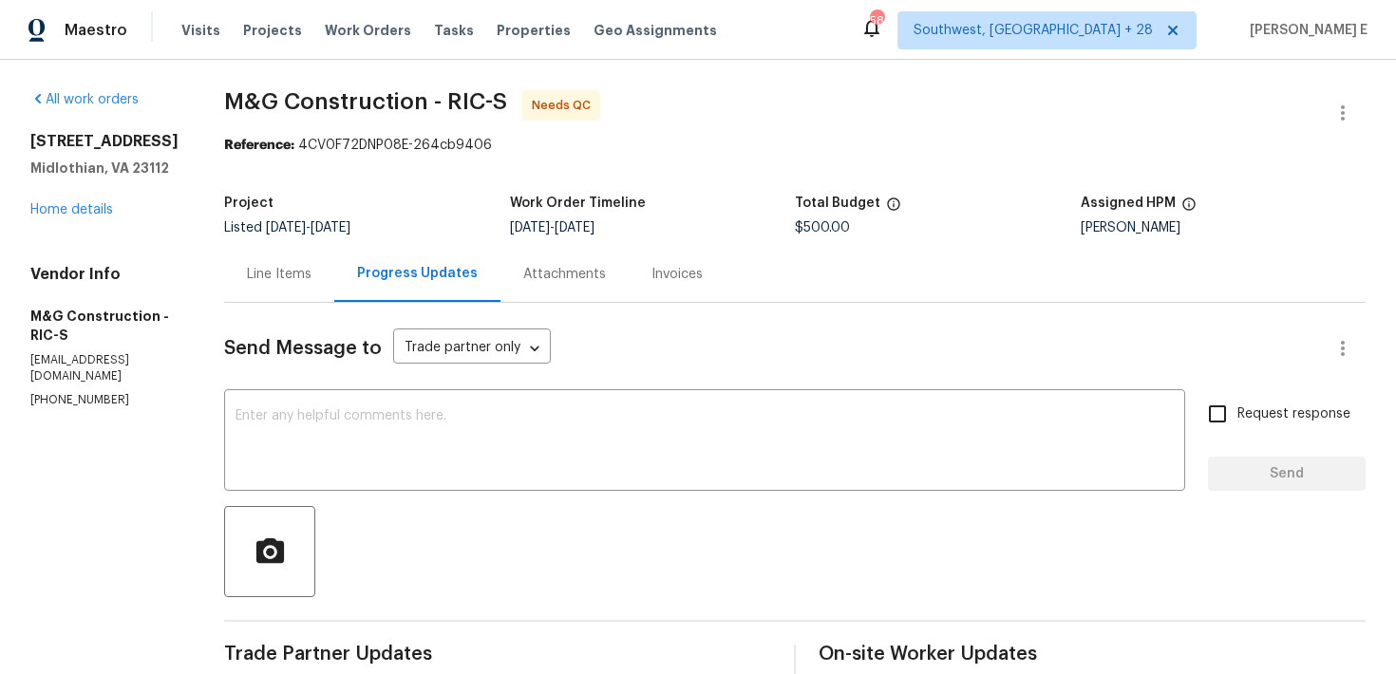
click at [287, 291] on div "Line Items" at bounding box center [279, 274] width 110 height 56
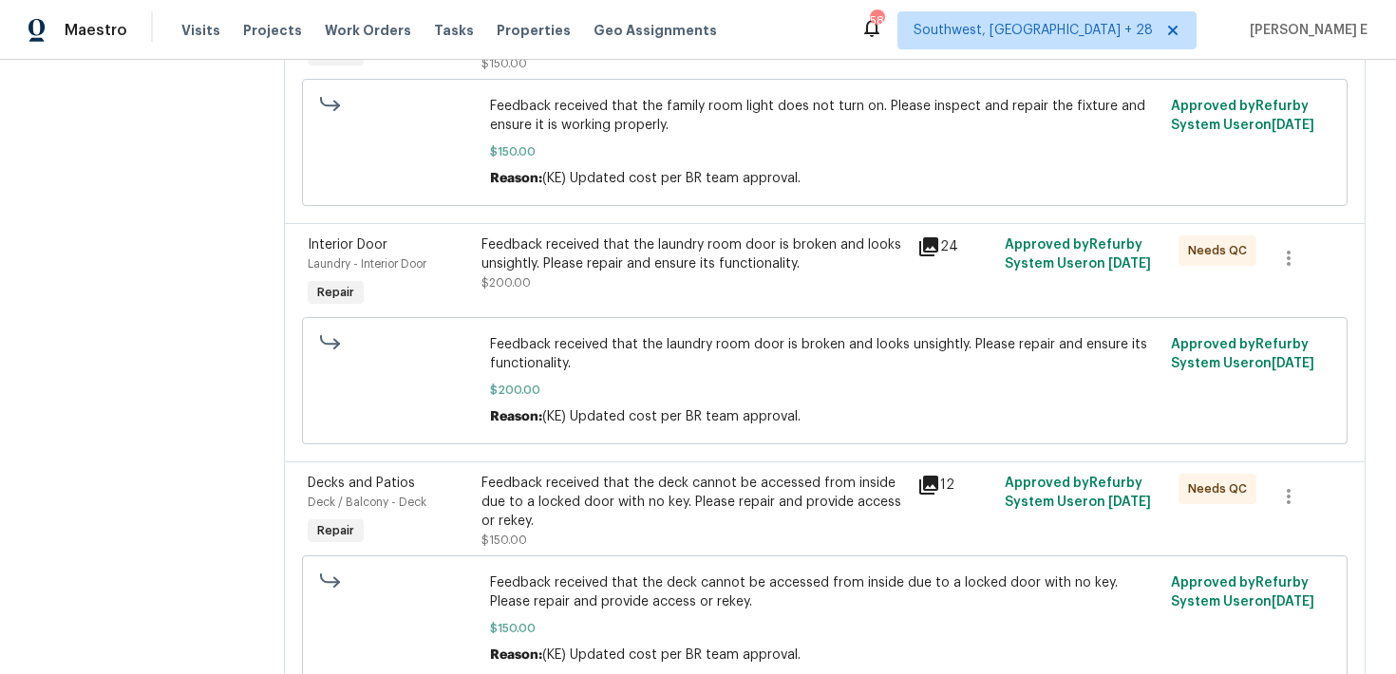
scroll to position [462, 0]
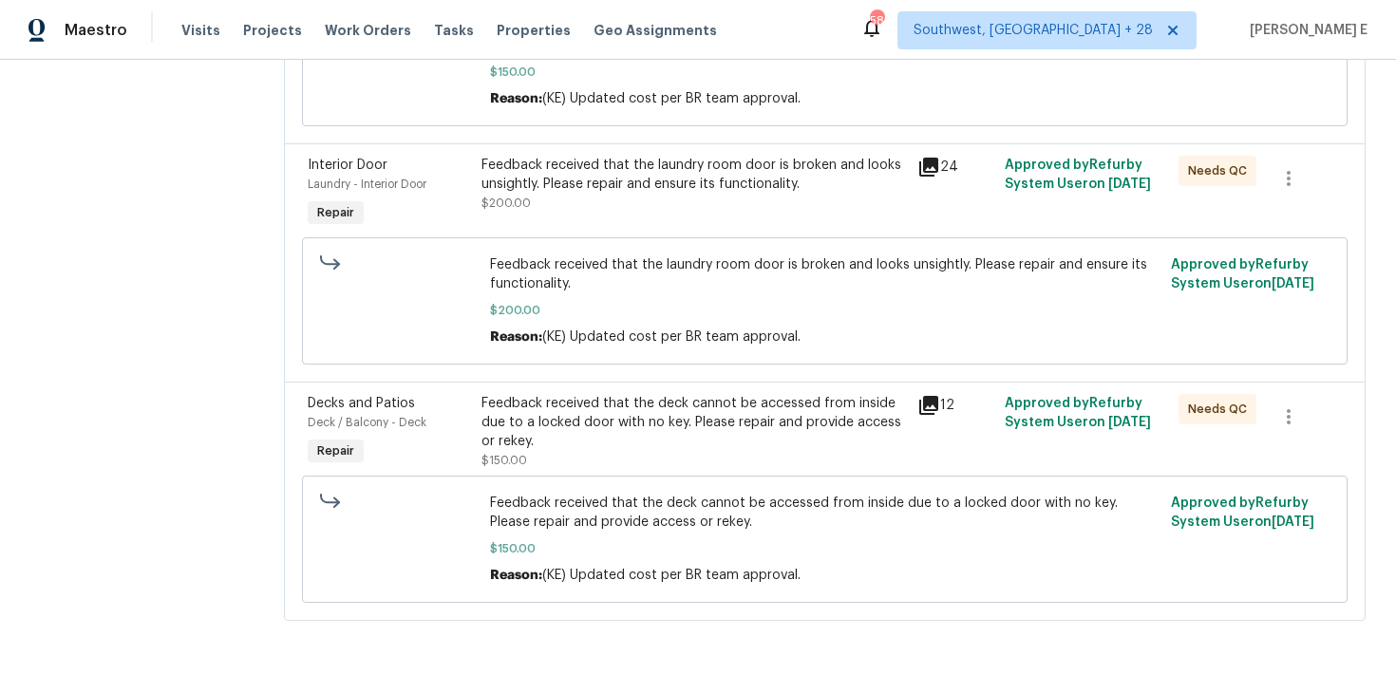
click at [596, 418] on div "Feedback received that the deck cannot be accessed from inside due to a locked …" at bounding box center [693, 422] width 424 height 57
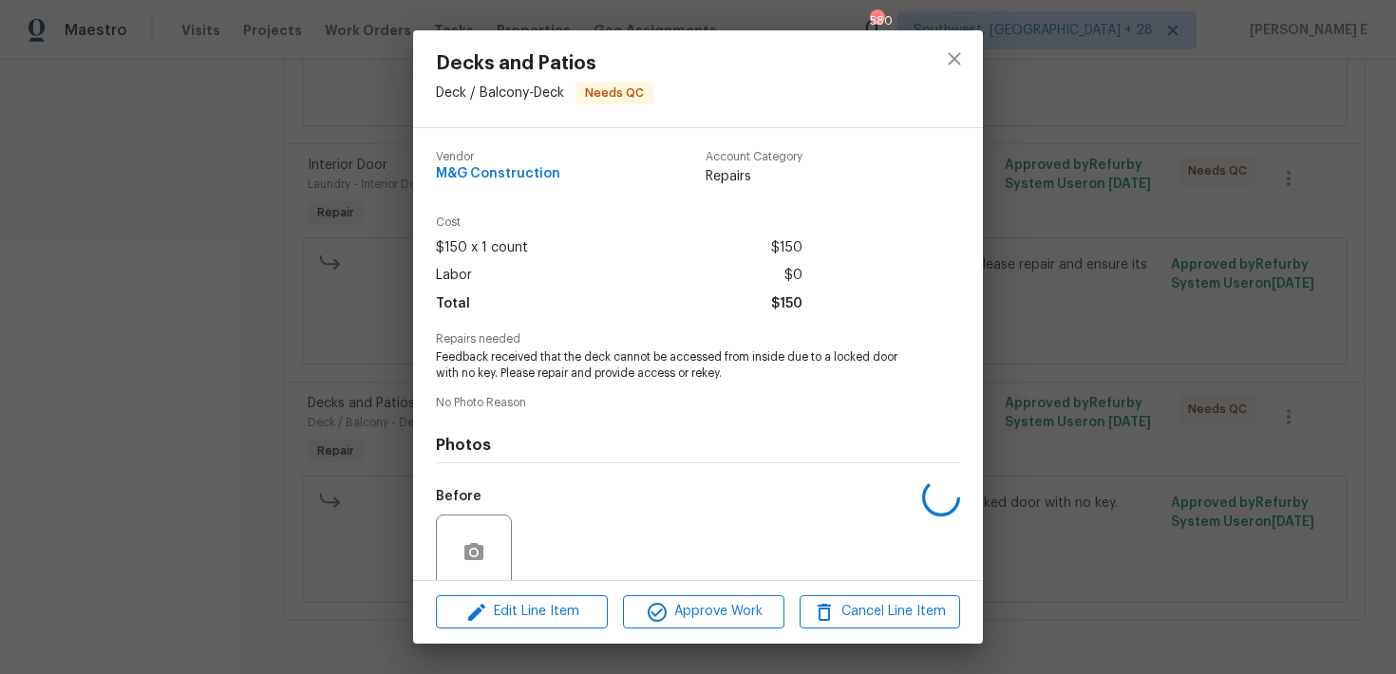
scroll to position [152, 0]
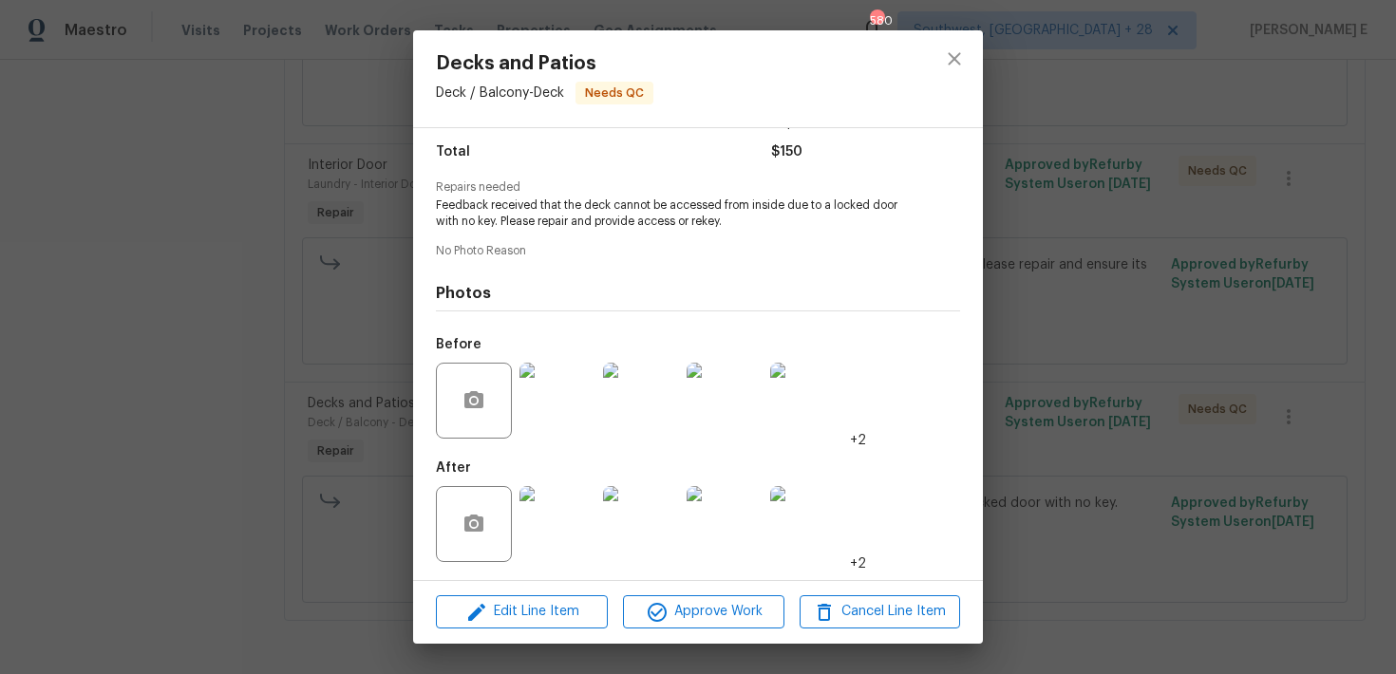
click at [545, 536] on img at bounding box center [557, 524] width 76 height 76
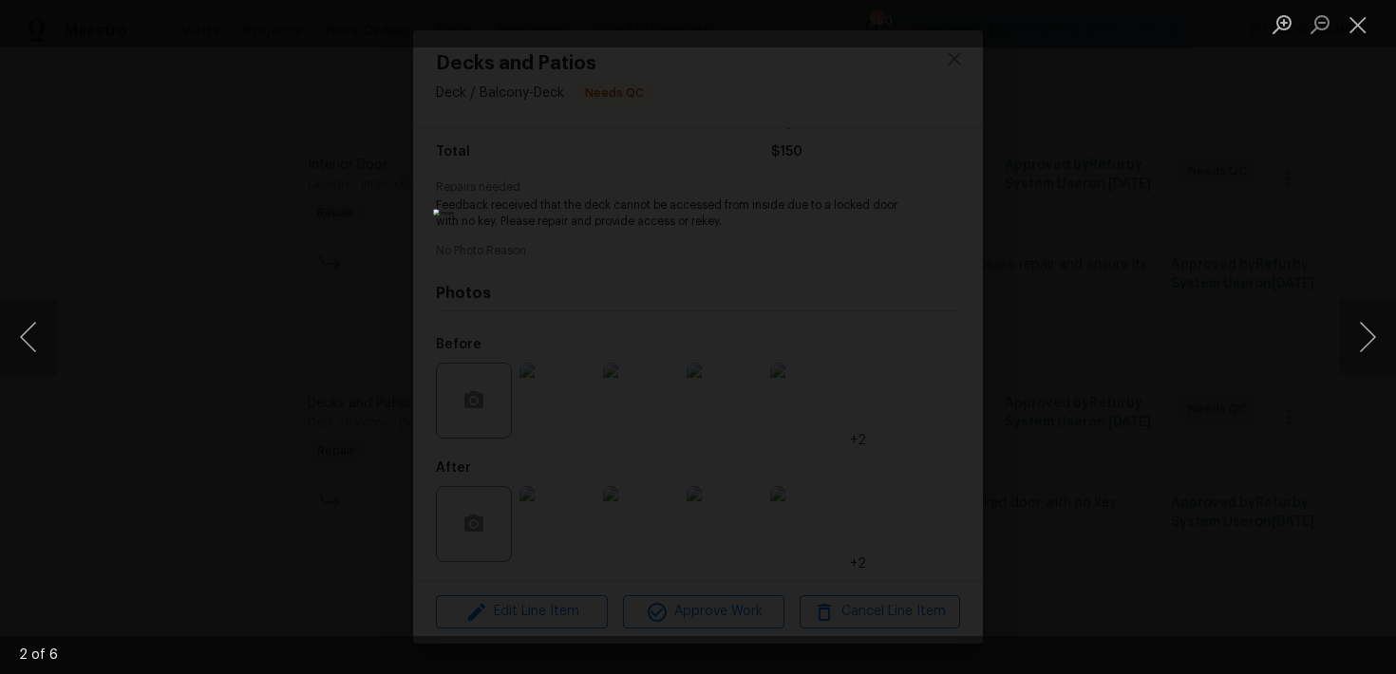
click at [1095, 284] on div "Lightbox" at bounding box center [698, 337] width 1396 height 674
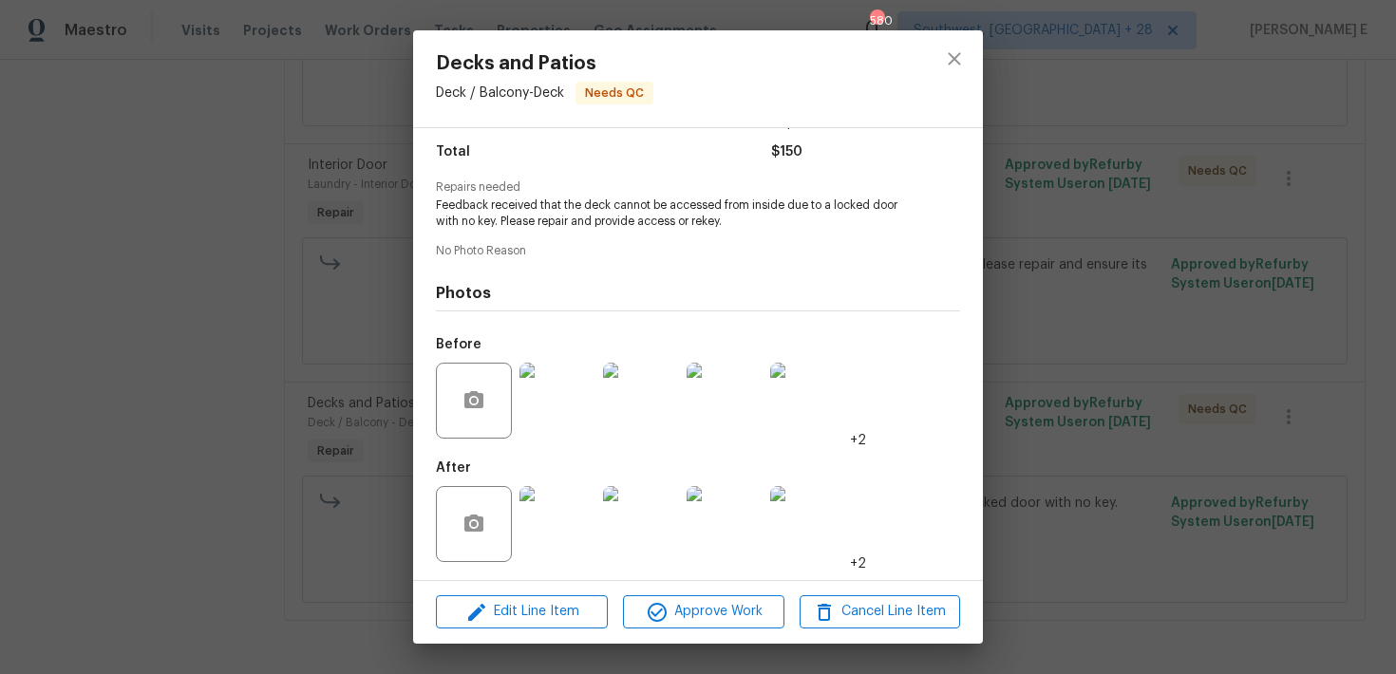
click at [1095, 284] on div "Decks and Patios Deck / Balcony - Deck Needs QC Vendor M&G Construction Account…" at bounding box center [698, 337] width 1396 height 674
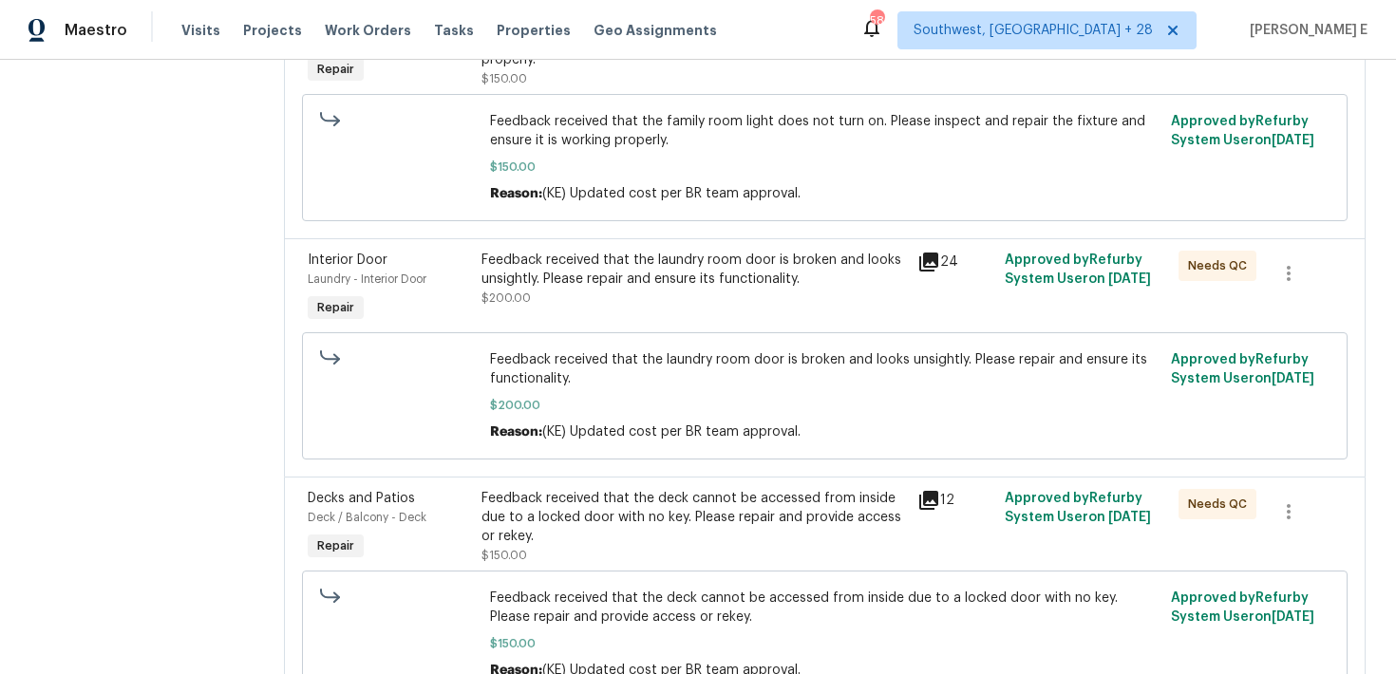
scroll to position [328, 0]
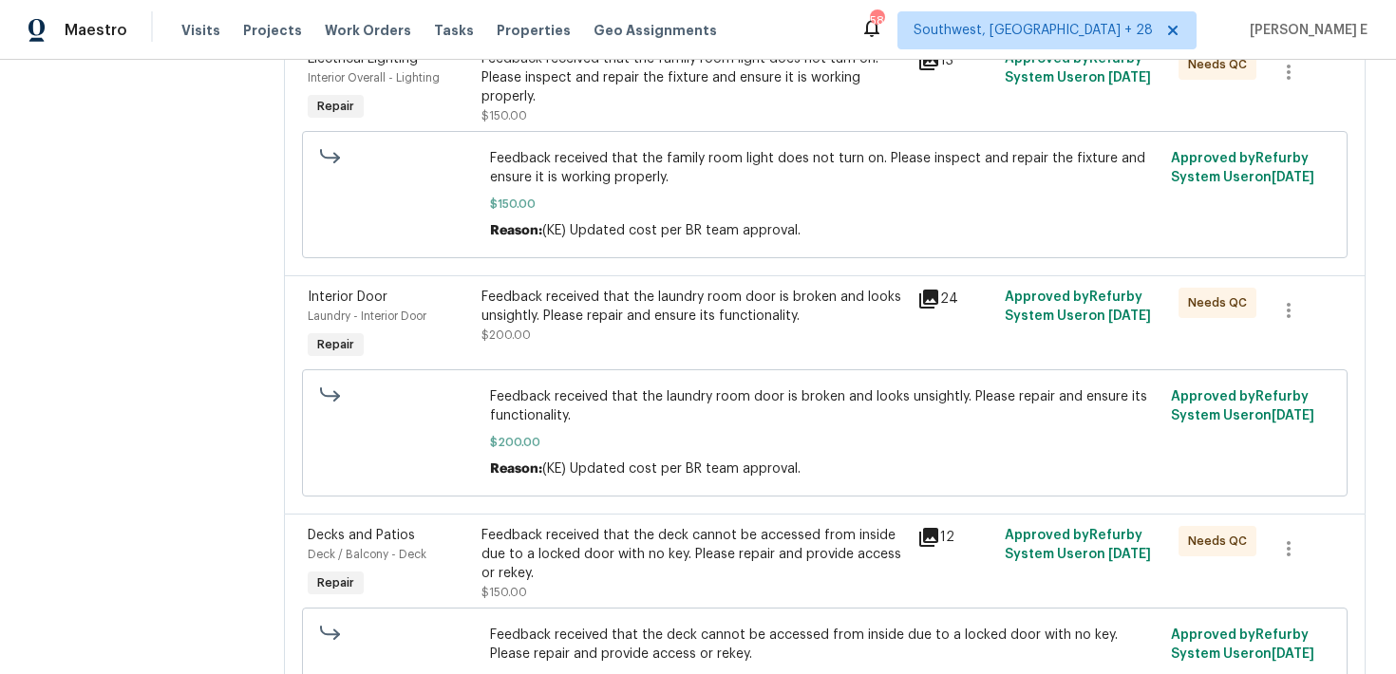
click at [732, 333] on div "Feedback received that the laundry room door is broken and looks unsightly. Ple…" at bounding box center [693, 316] width 424 height 57
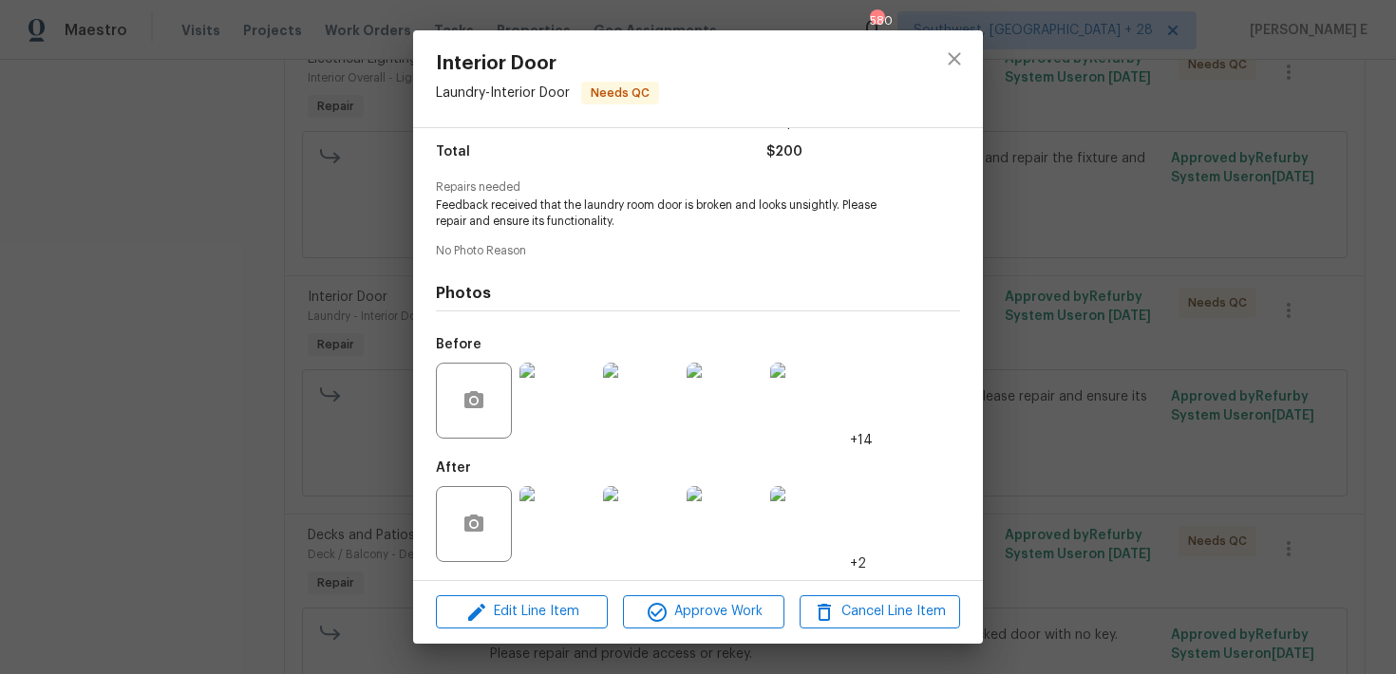
scroll to position [111, 0]
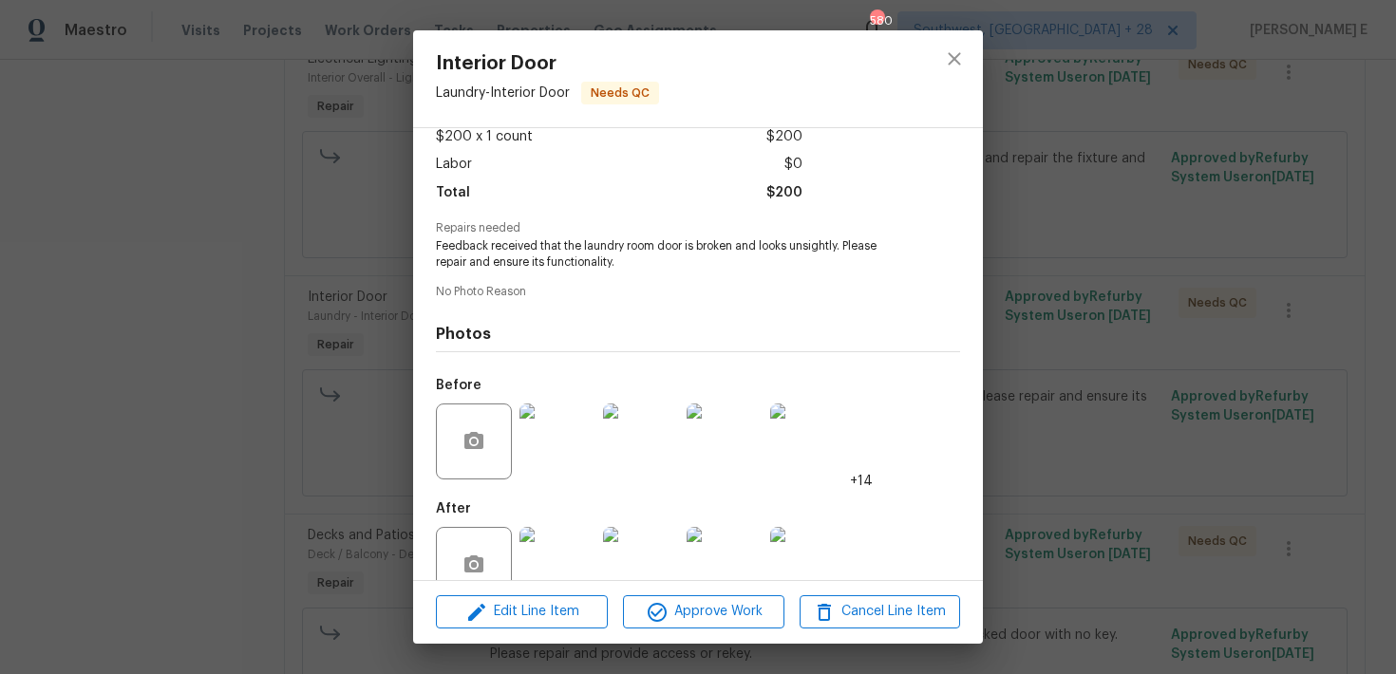
click at [555, 452] on img at bounding box center [557, 441] width 76 height 76
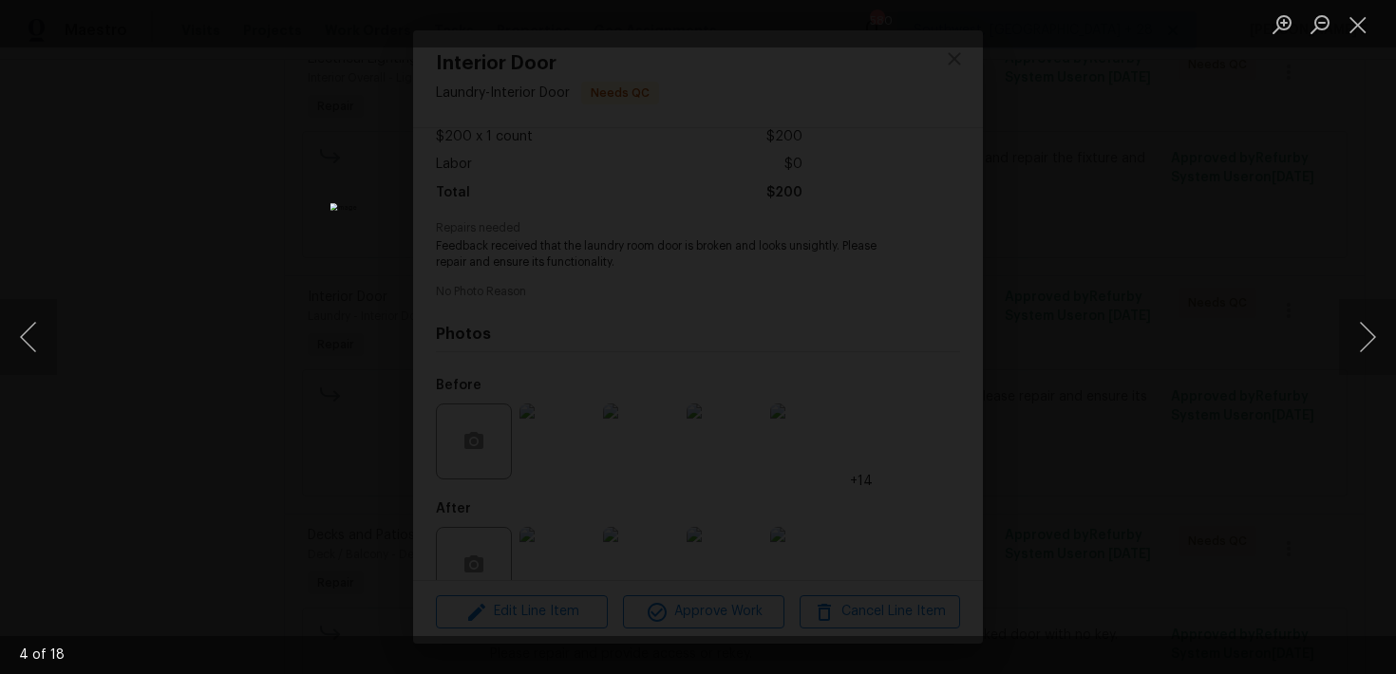
click at [1125, 214] on div "Lightbox" at bounding box center [698, 337] width 1396 height 674
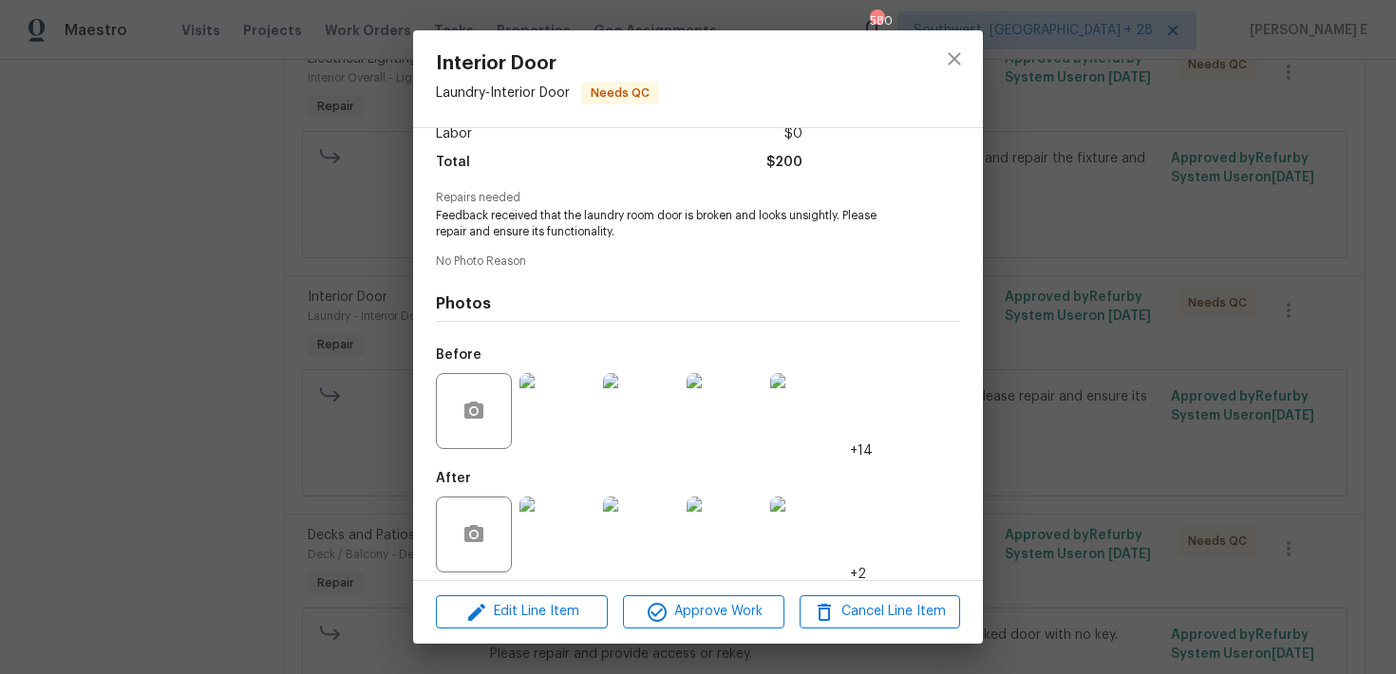
scroll to position [152, 0]
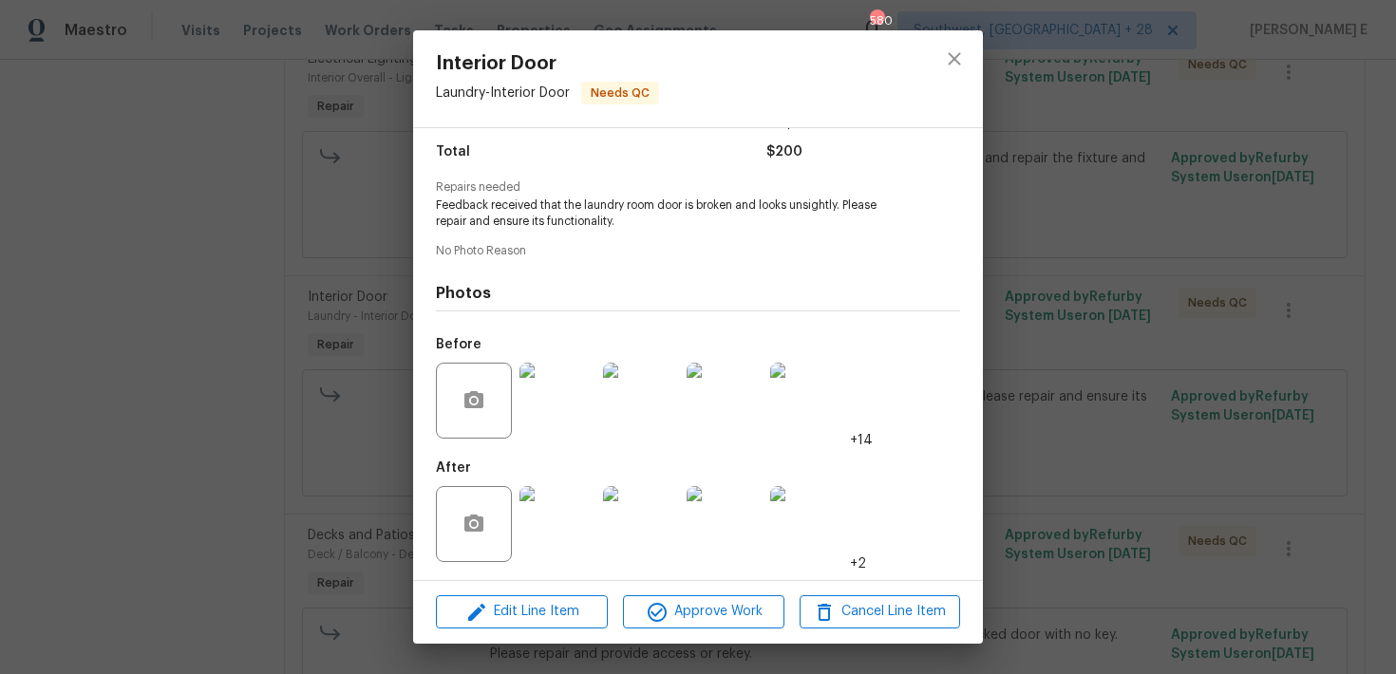
click at [556, 499] on img at bounding box center [557, 524] width 76 height 76
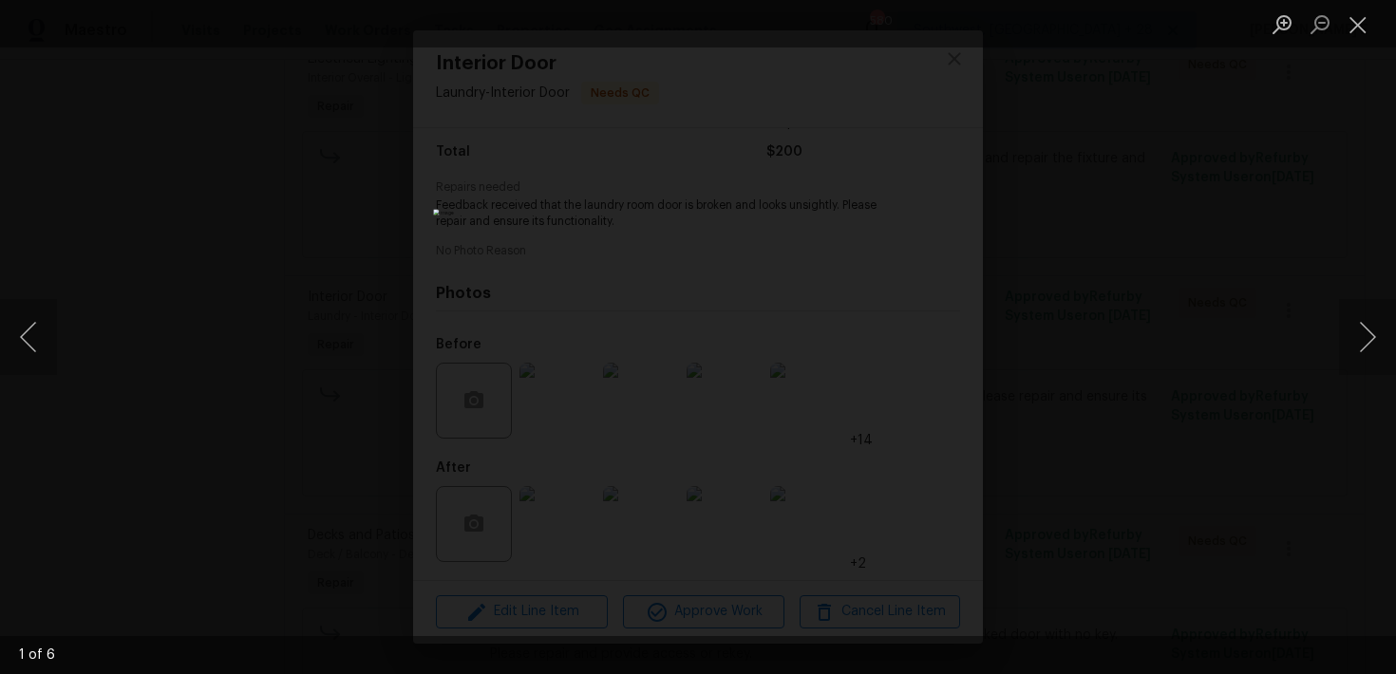
click at [1062, 366] on div "Lightbox" at bounding box center [698, 337] width 1396 height 674
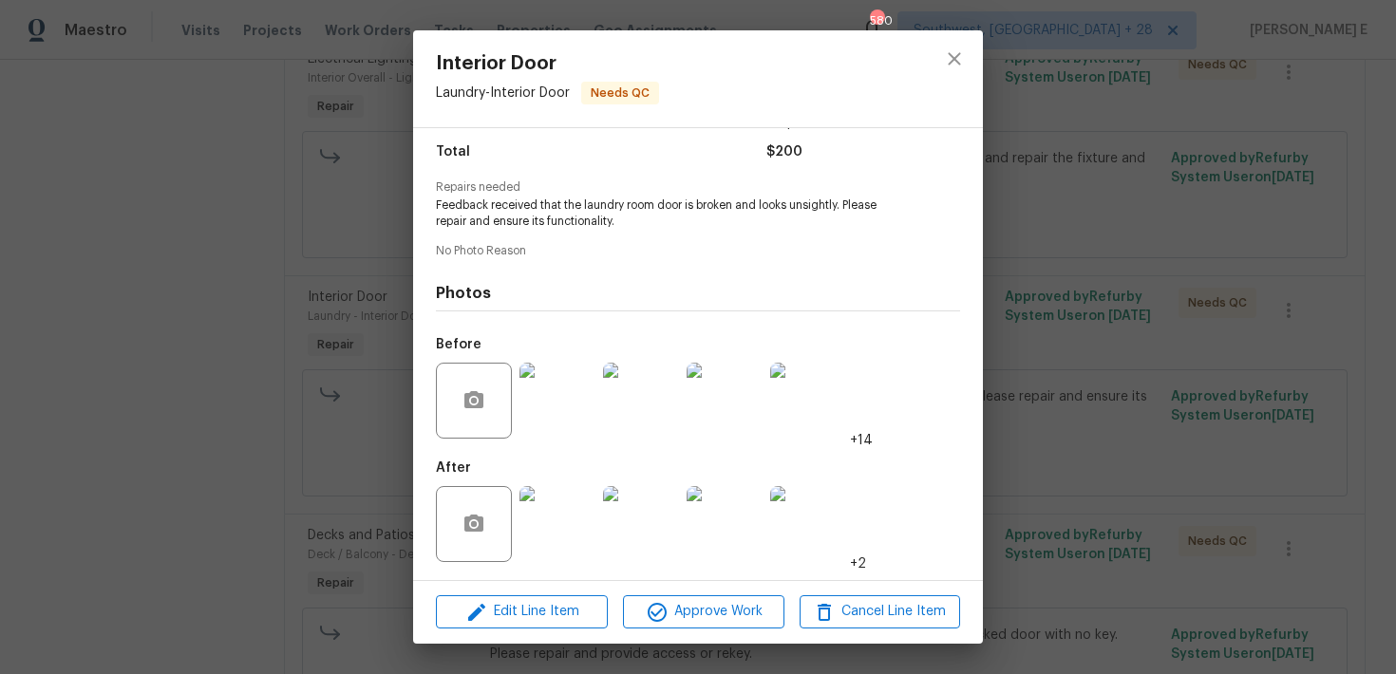
click at [1039, 300] on div "Interior Door Laundry - Interior Door Needs QC Vendor M&G Construction Account …" at bounding box center [698, 337] width 1396 height 674
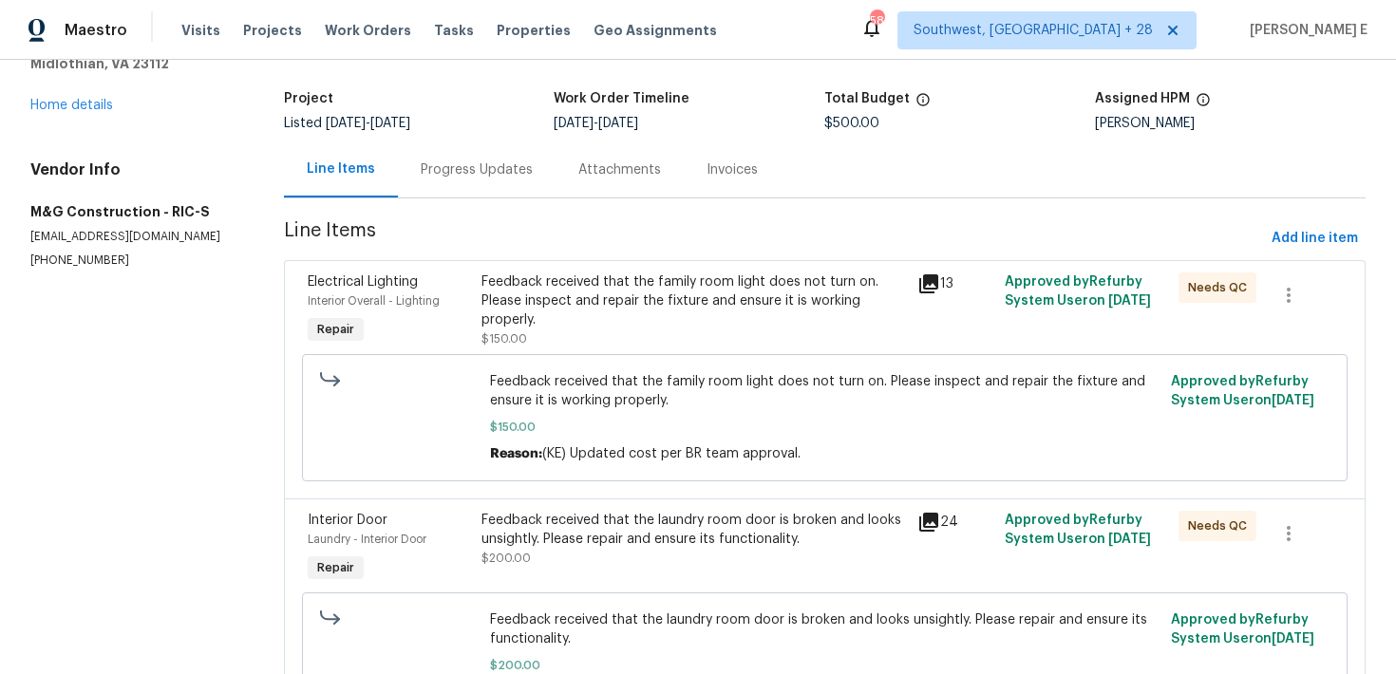
scroll to position [0, 0]
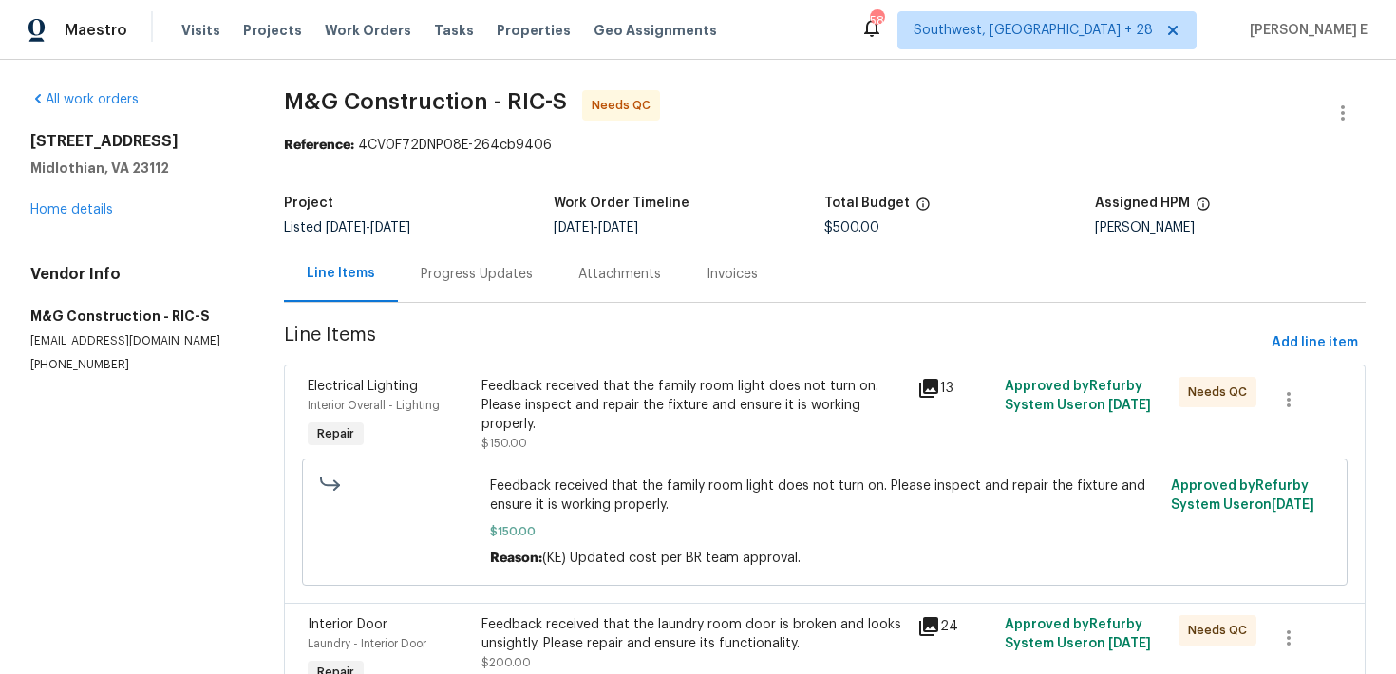
click at [628, 404] on div "Feedback received that the family room light does not turn on. Please inspect a…" at bounding box center [693, 405] width 424 height 57
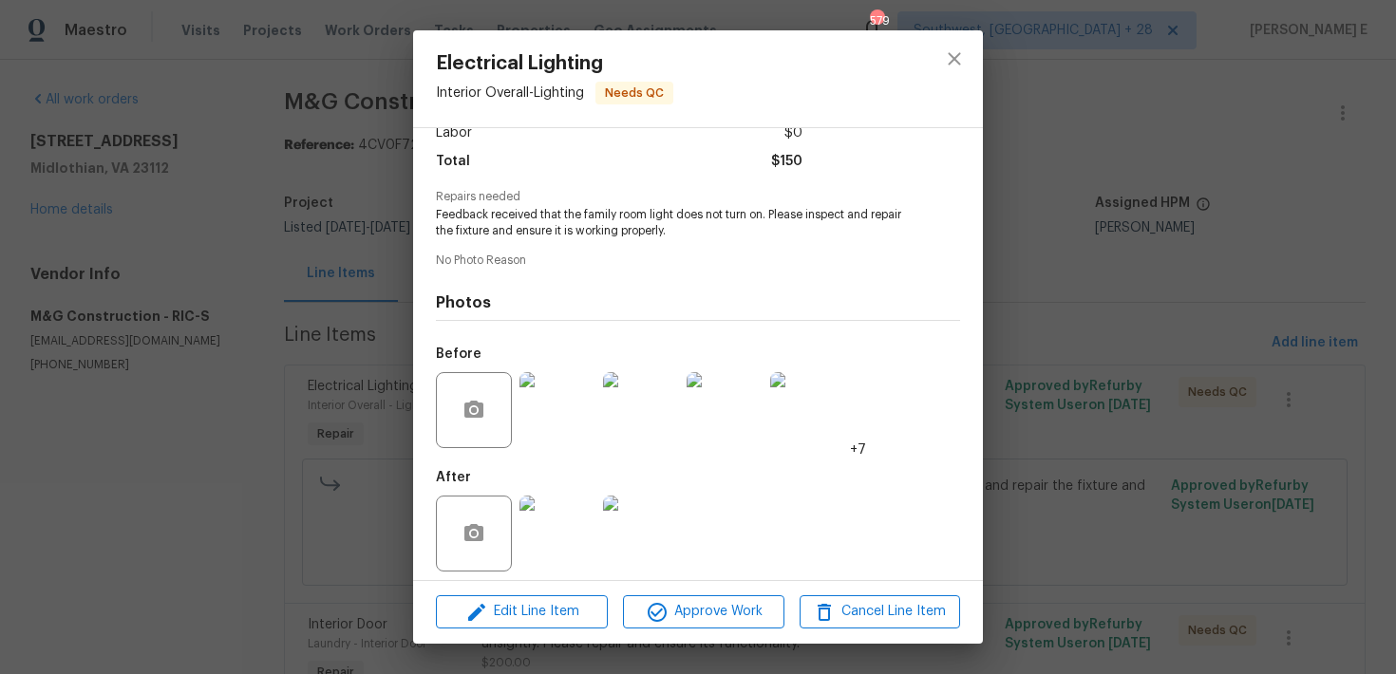
scroll to position [152, 0]
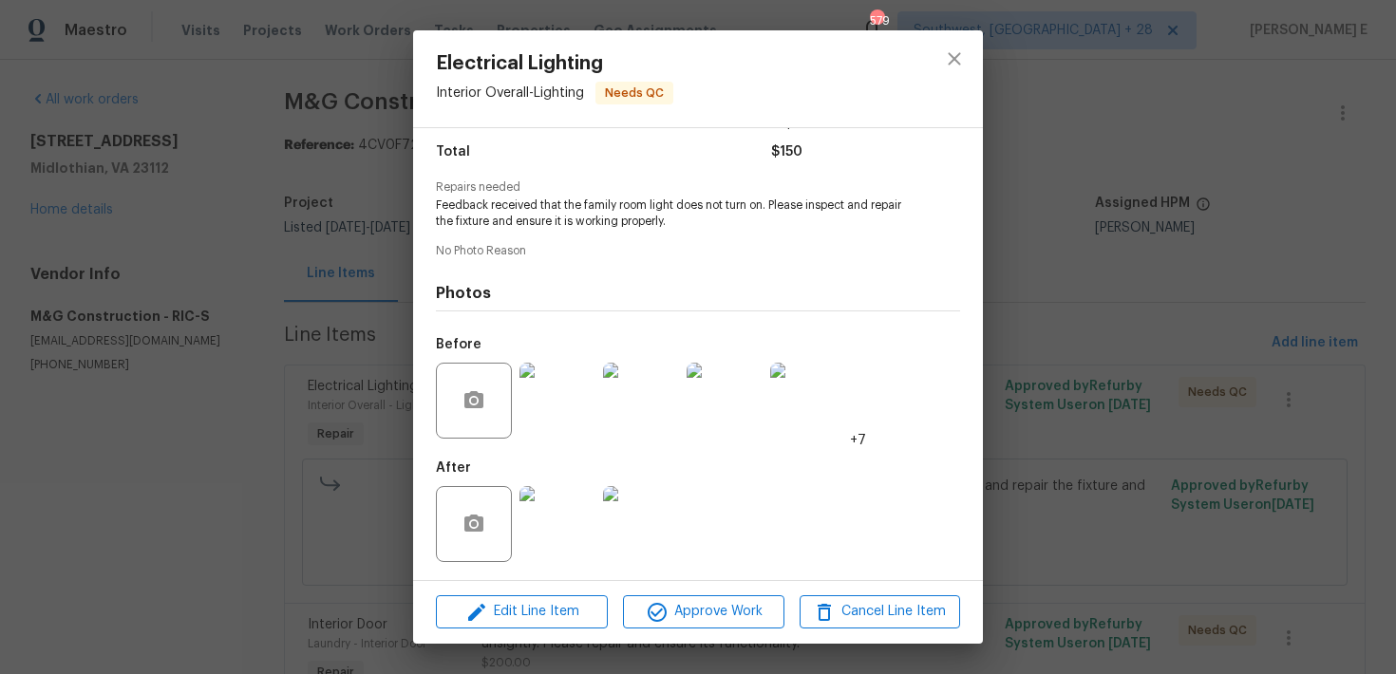
click at [547, 517] on img at bounding box center [557, 524] width 76 height 76
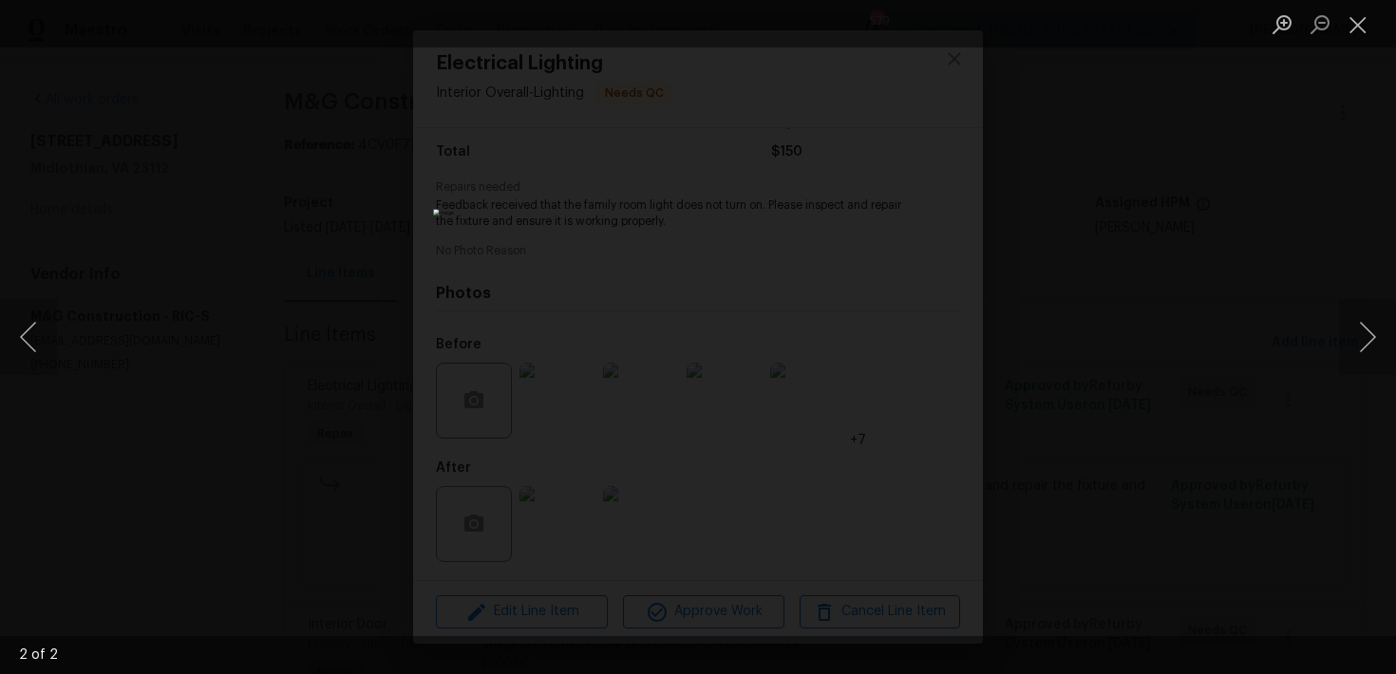
click at [1073, 276] on div "Lightbox" at bounding box center [698, 337] width 1396 height 674
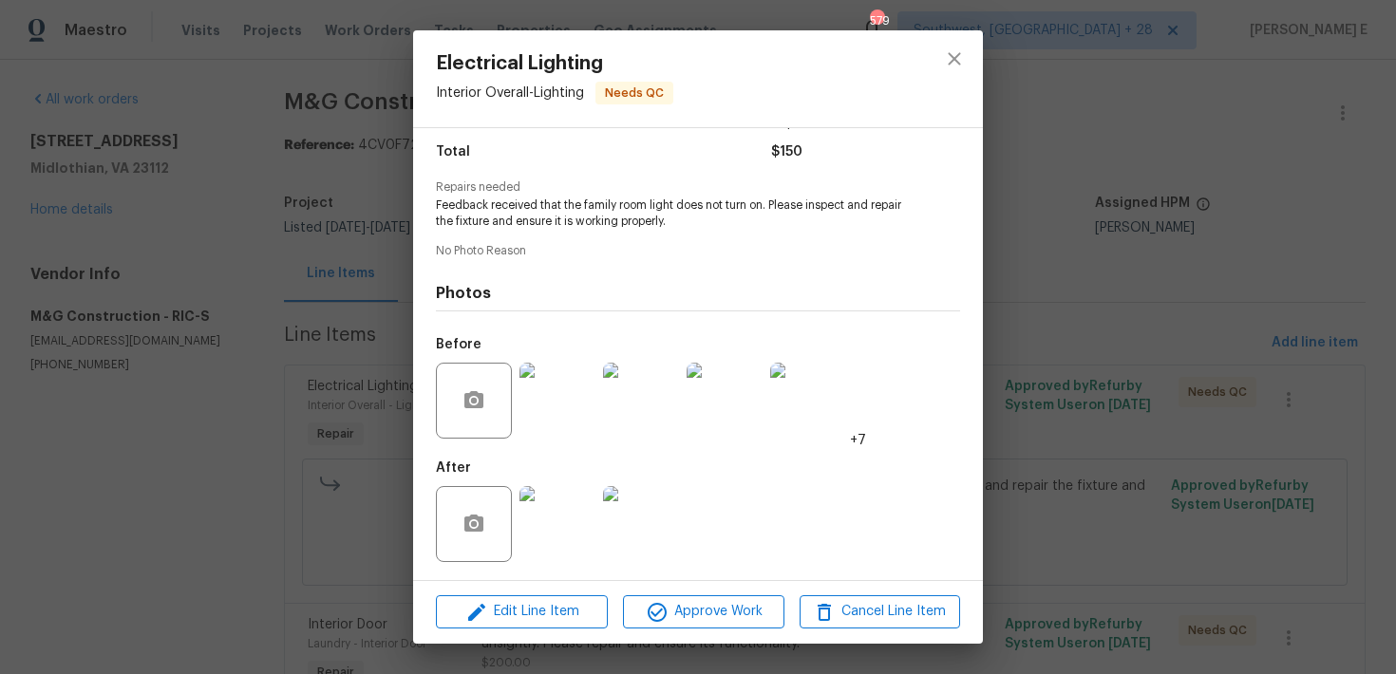
click at [1073, 276] on div "Lightbox" at bounding box center [698, 337] width 1396 height 674
click at [1073, 276] on div "Electrical Lighting Interior Overall - Lighting Needs QC Vendor M&G Constructio…" at bounding box center [698, 337] width 1396 height 674
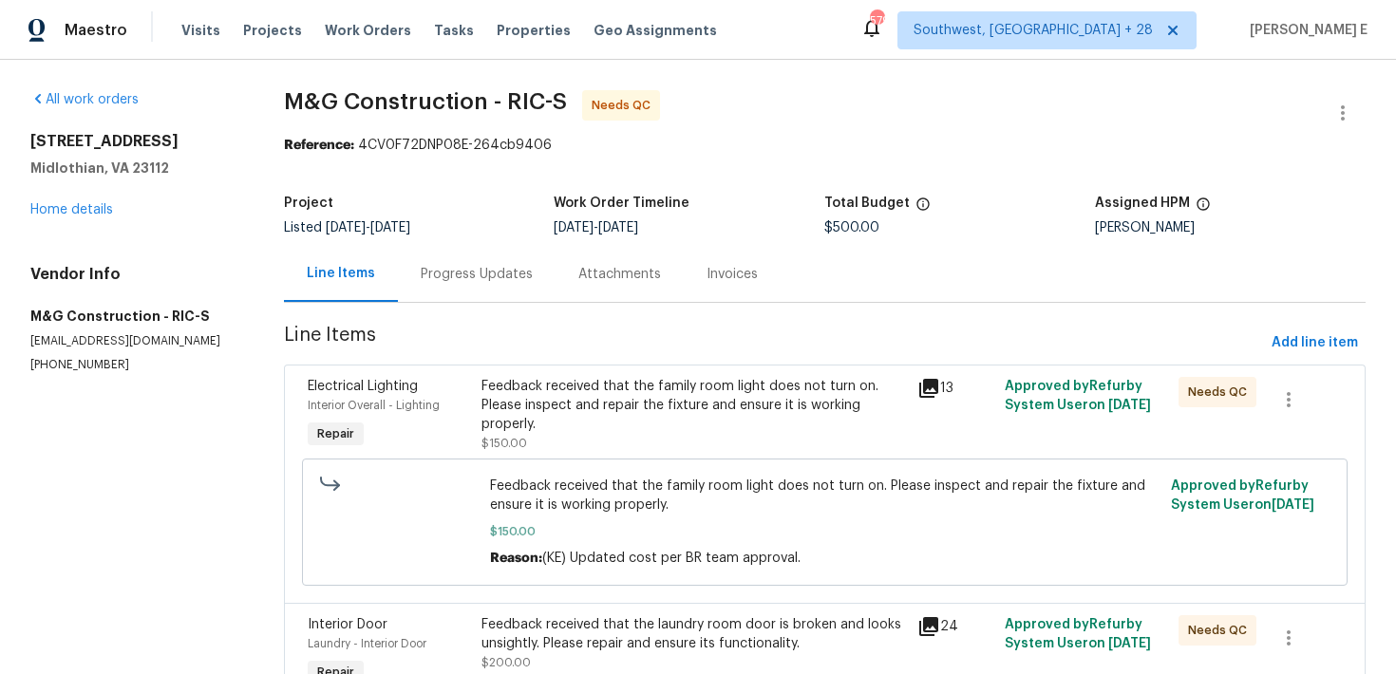
click at [398, 284] on div "Progress Updates" at bounding box center [477, 274] width 158 height 56
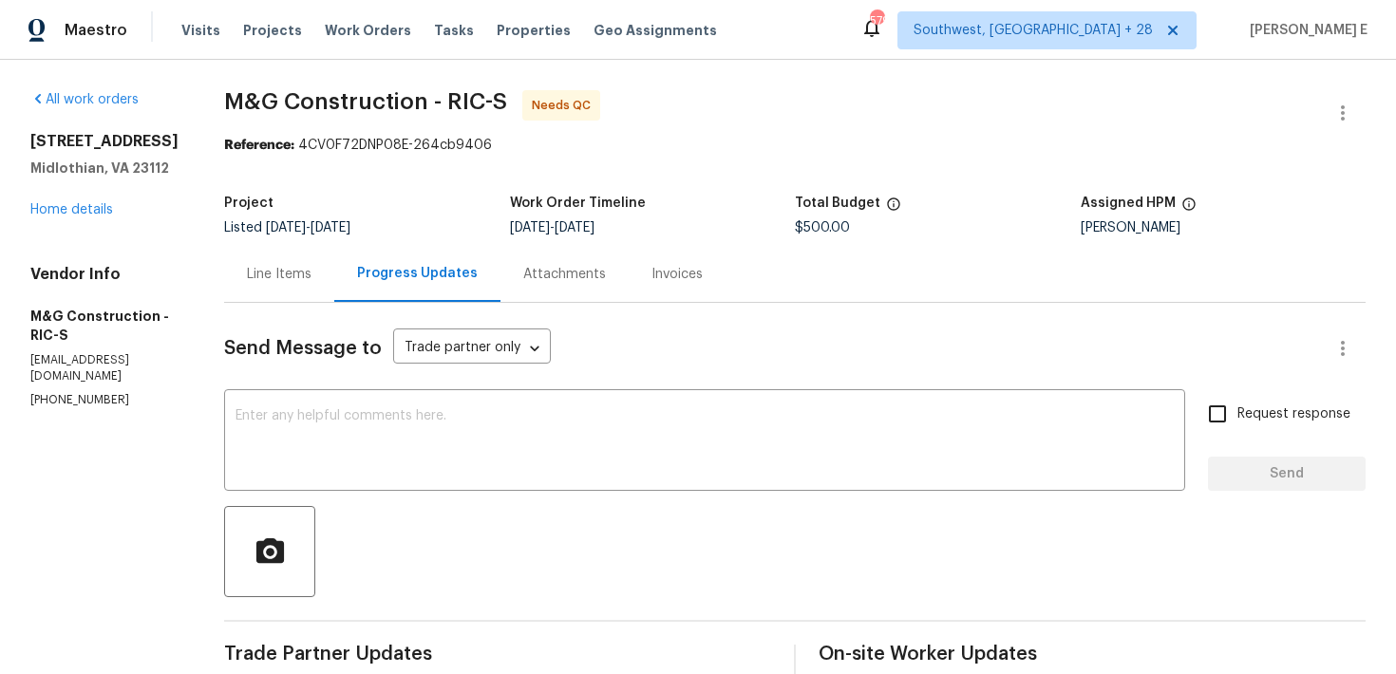
click at [288, 258] on div "Line Items" at bounding box center [279, 274] width 110 height 56
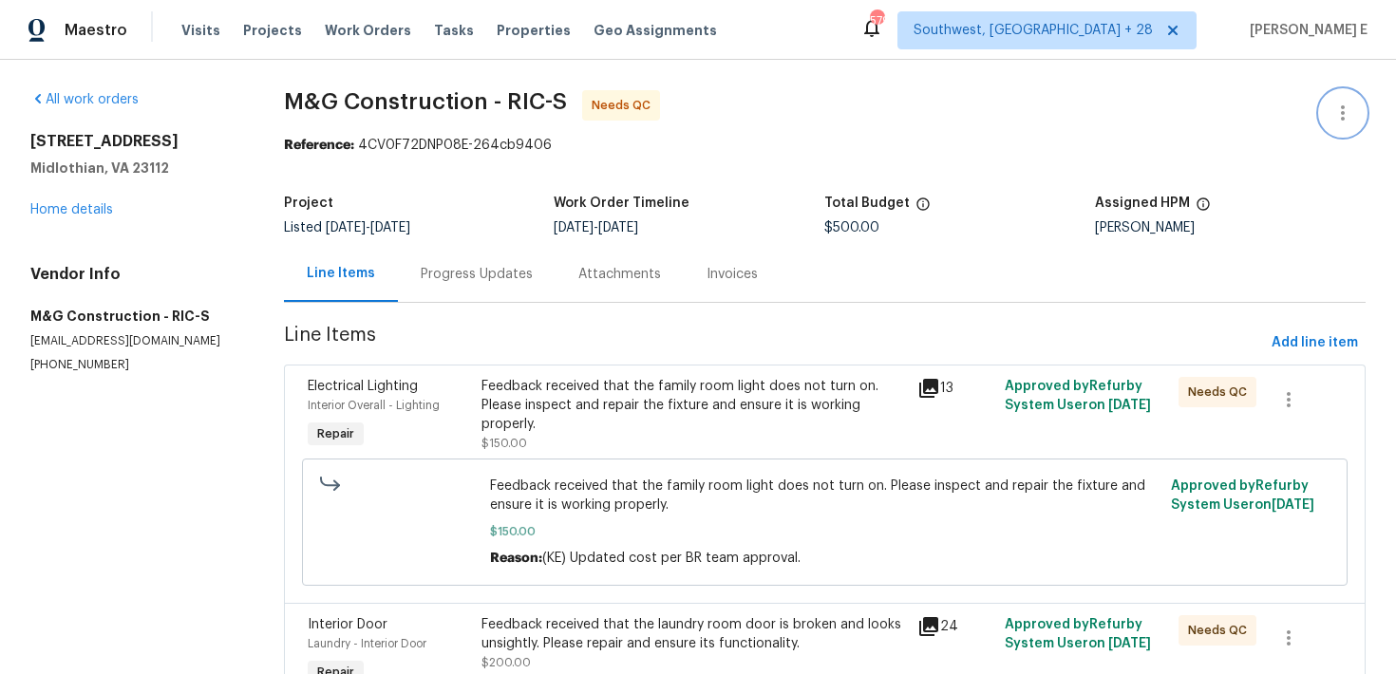
click at [1359, 121] on button "button" at bounding box center [1343, 113] width 46 height 46
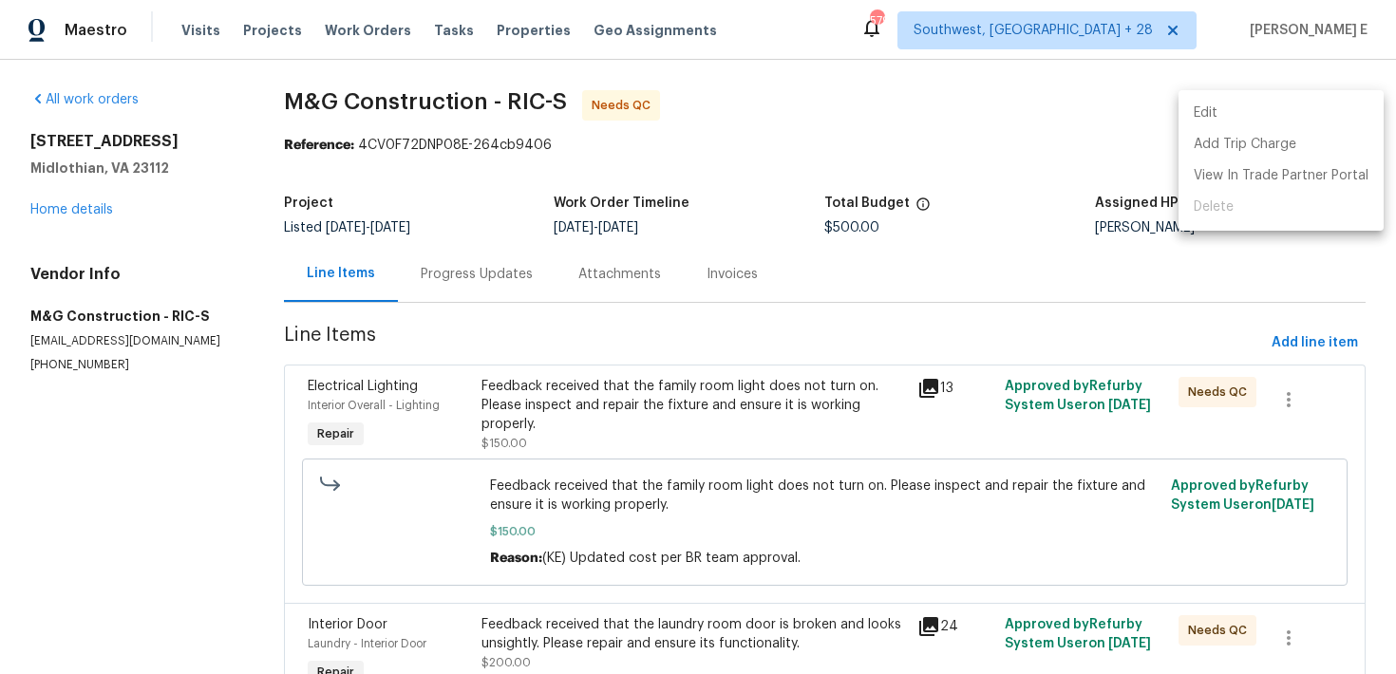
click at [1240, 116] on li "Edit" at bounding box center [1280, 113] width 205 height 31
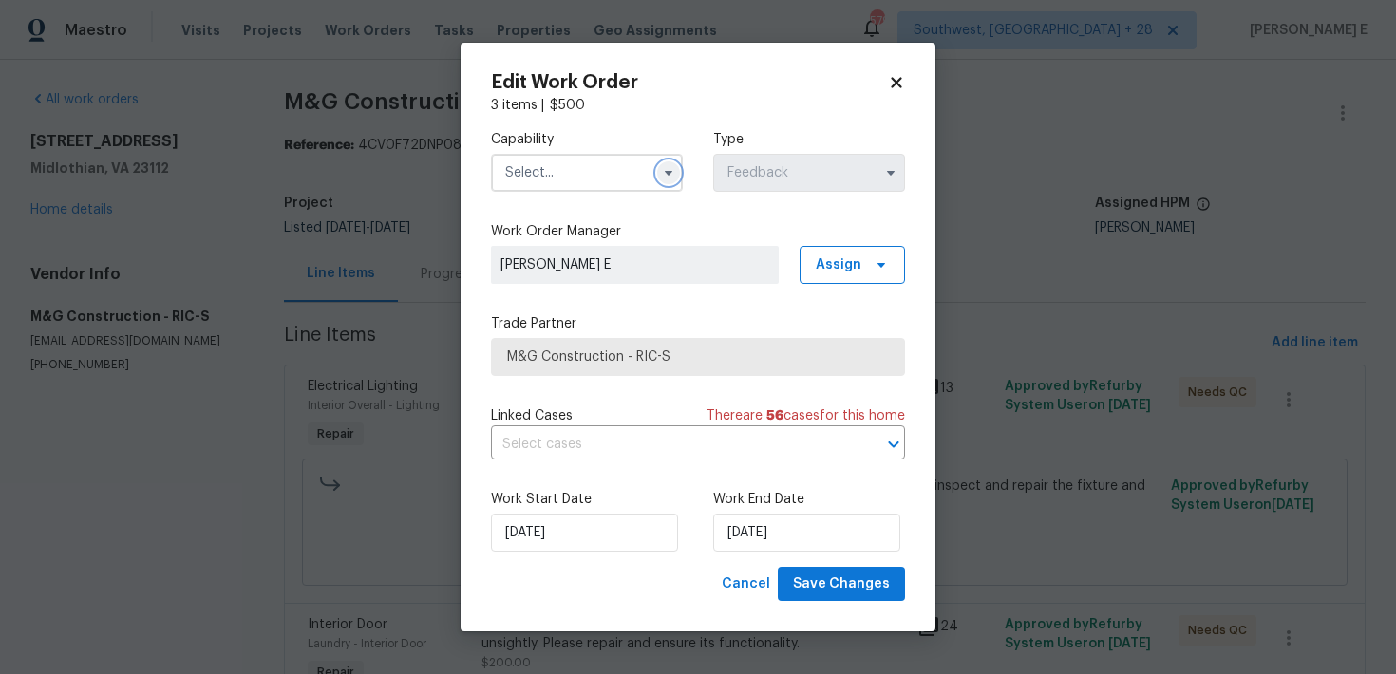
click at [665, 168] on icon "button" at bounding box center [668, 172] width 15 height 15
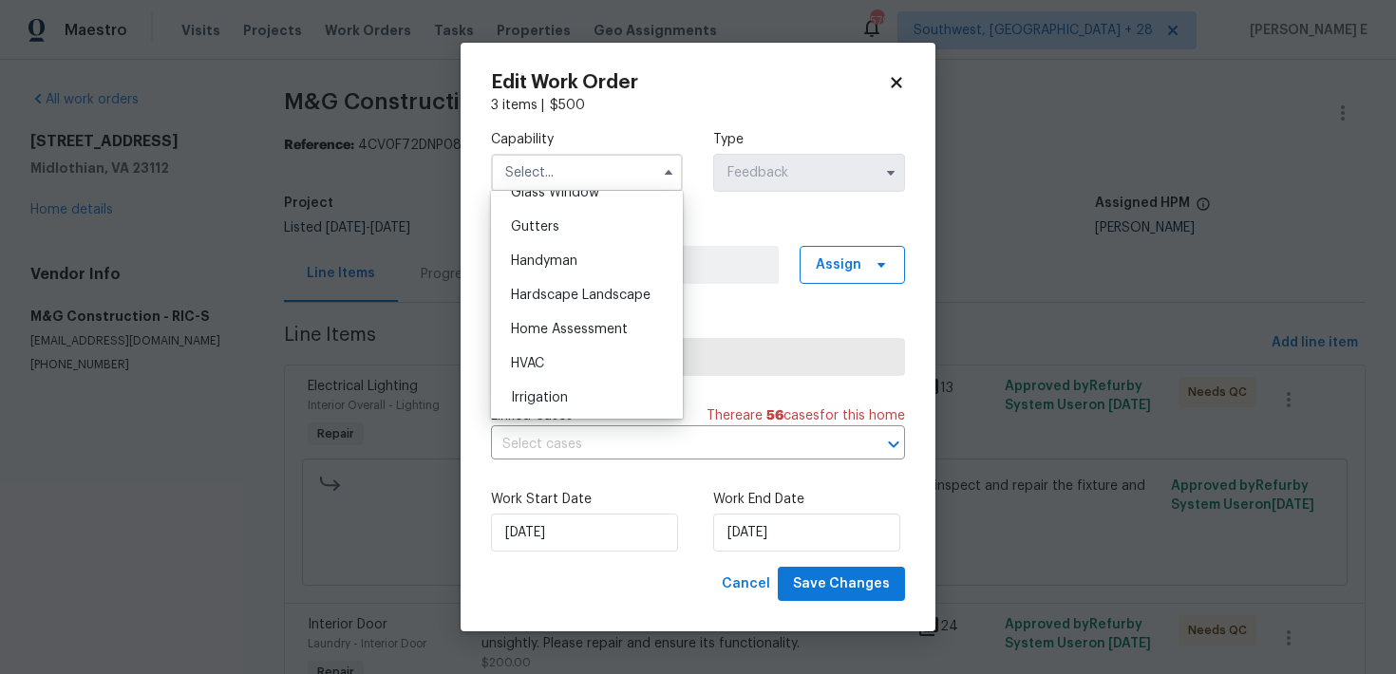
scroll to position [1007, 0]
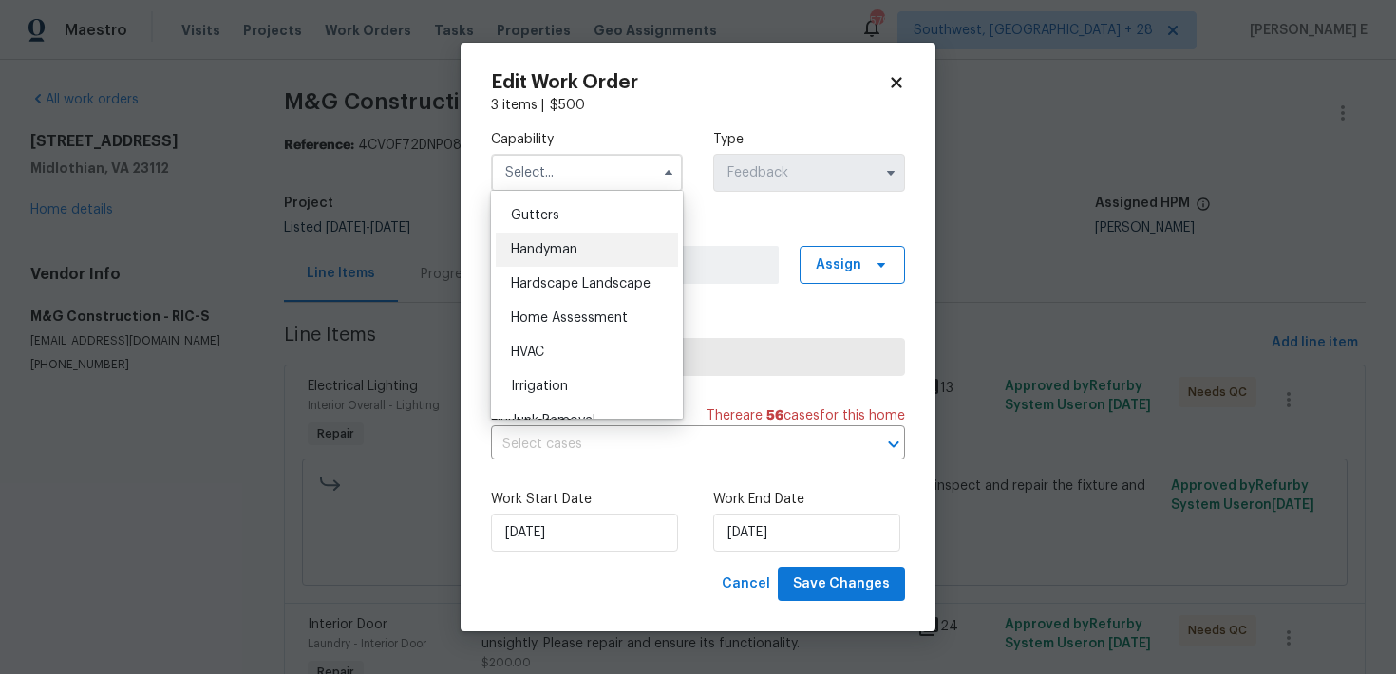
click at [554, 253] on span "Handyman" at bounding box center [544, 249] width 66 height 13
type input "Handyman"
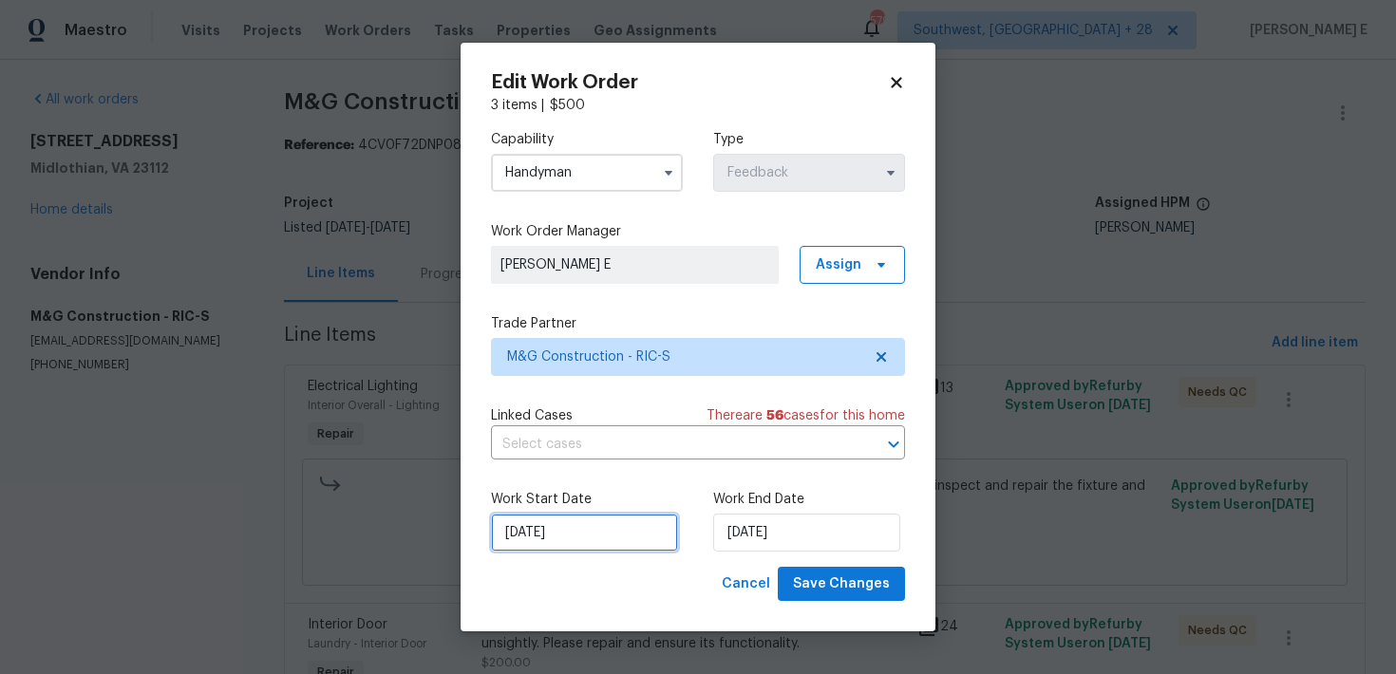
click at [536, 540] on input "[DATE]" at bounding box center [584, 533] width 187 height 38
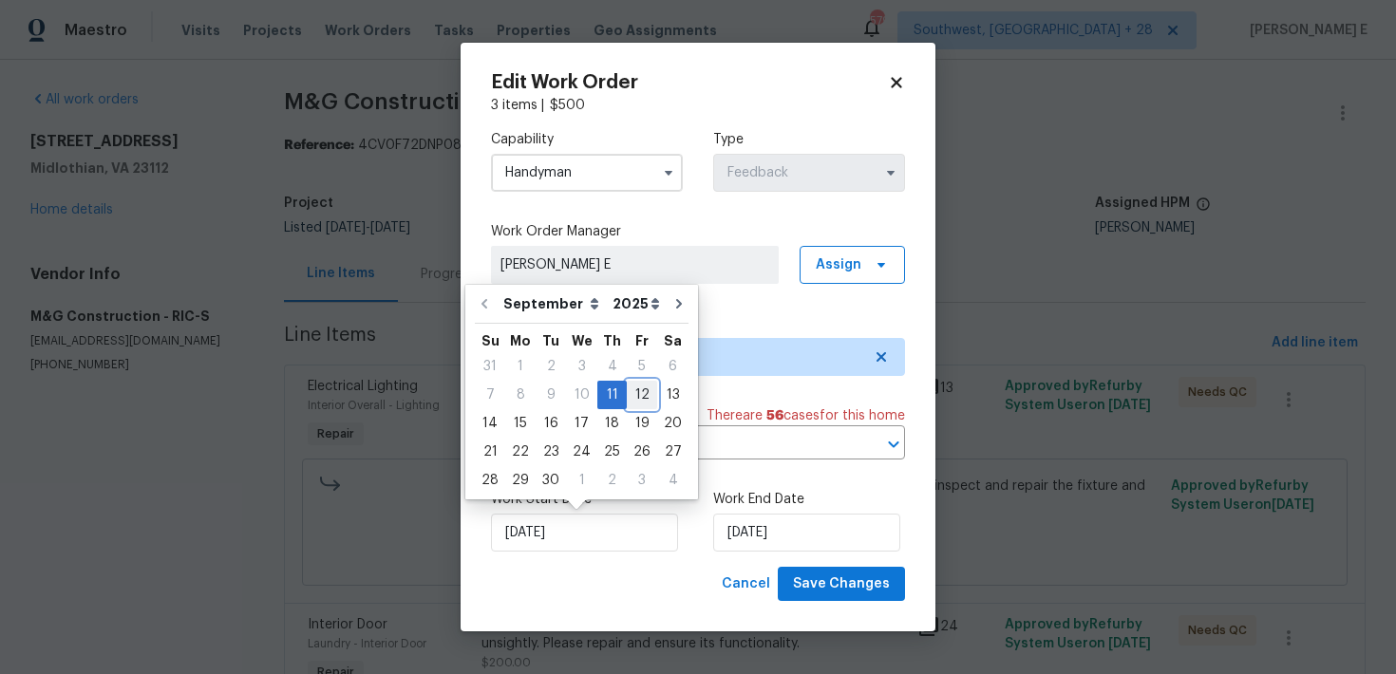
click at [627, 398] on div "12" at bounding box center [642, 395] width 30 height 27
type input "[DATE]"
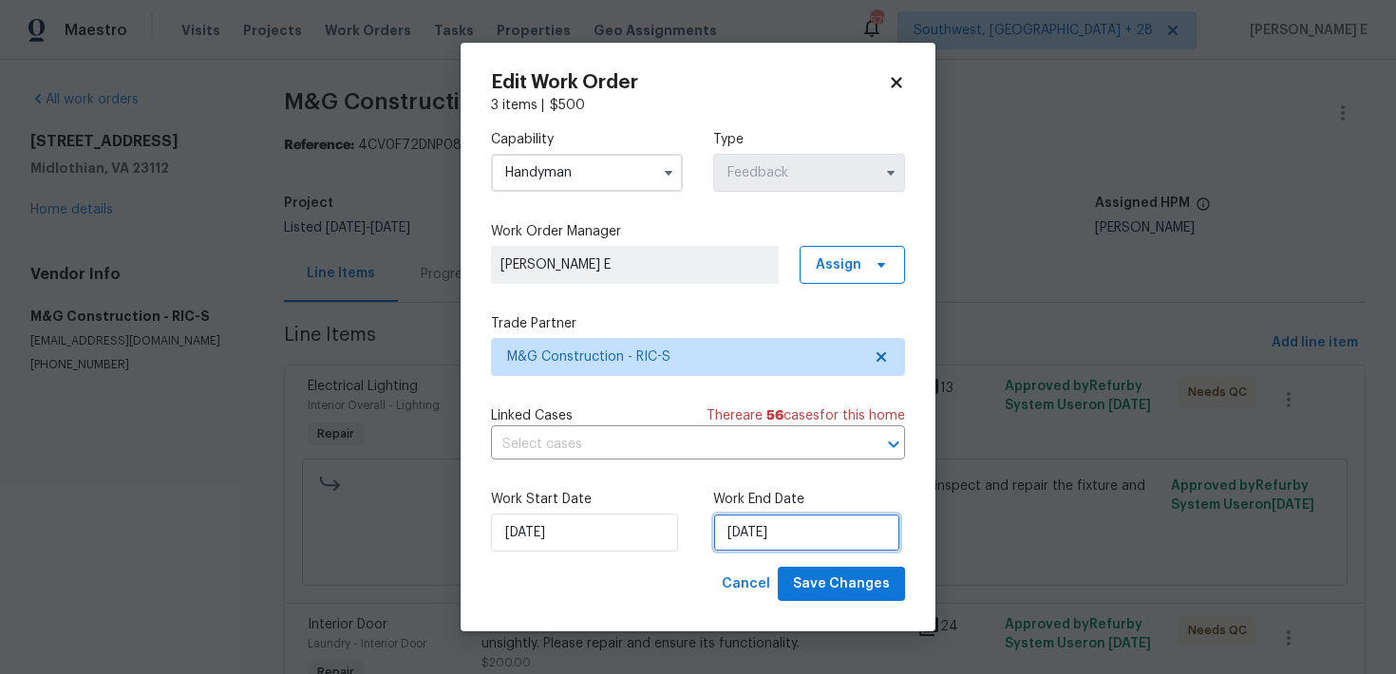
click at [776, 518] on input "[DATE]" at bounding box center [806, 533] width 187 height 38
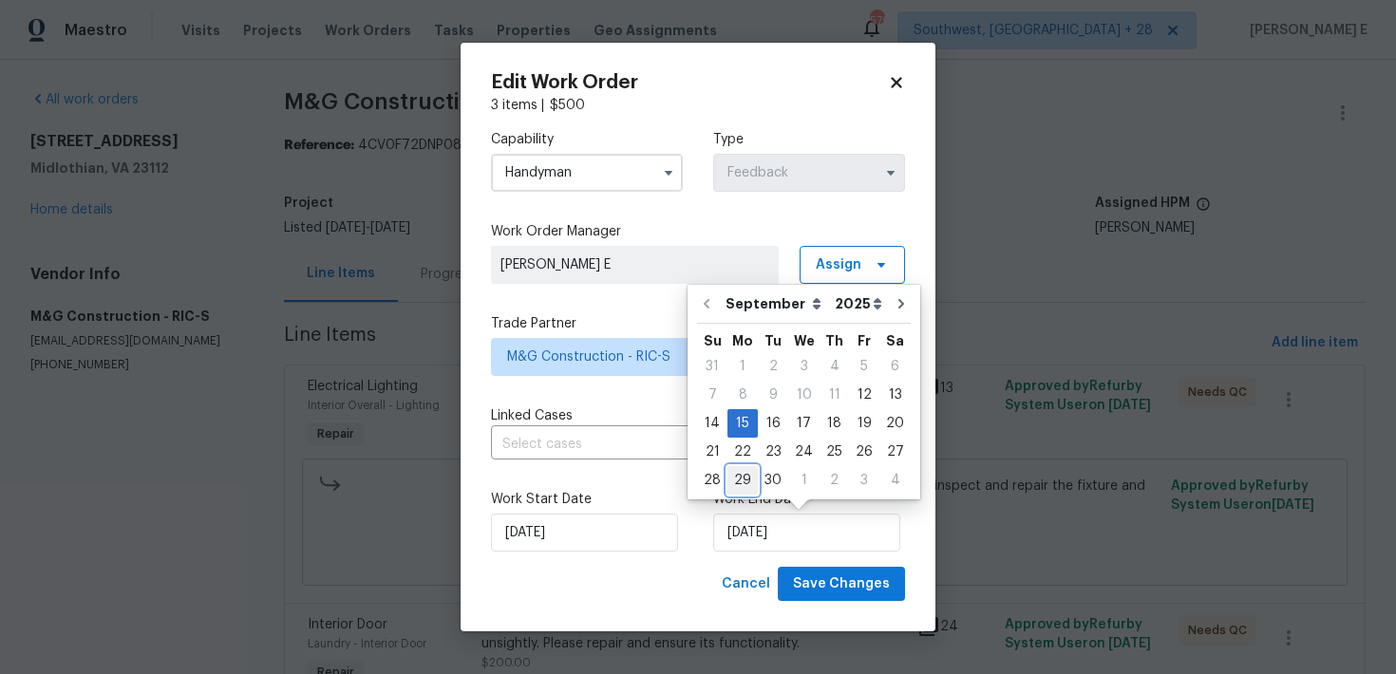
click at [743, 480] on div "29" at bounding box center [742, 480] width 30 height 27
type input "[DATE]"
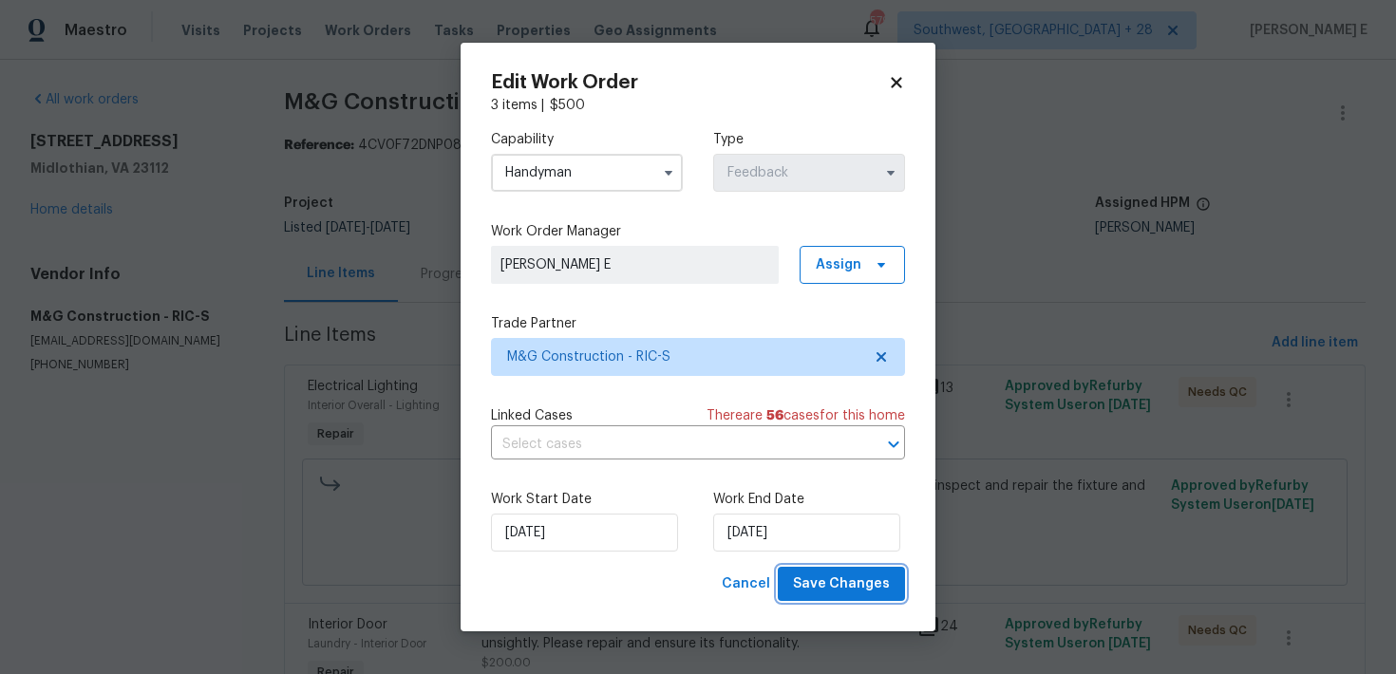
click at [861, 583] on span "Save Changes" at bounding box center [841, 584] width 97 height 24
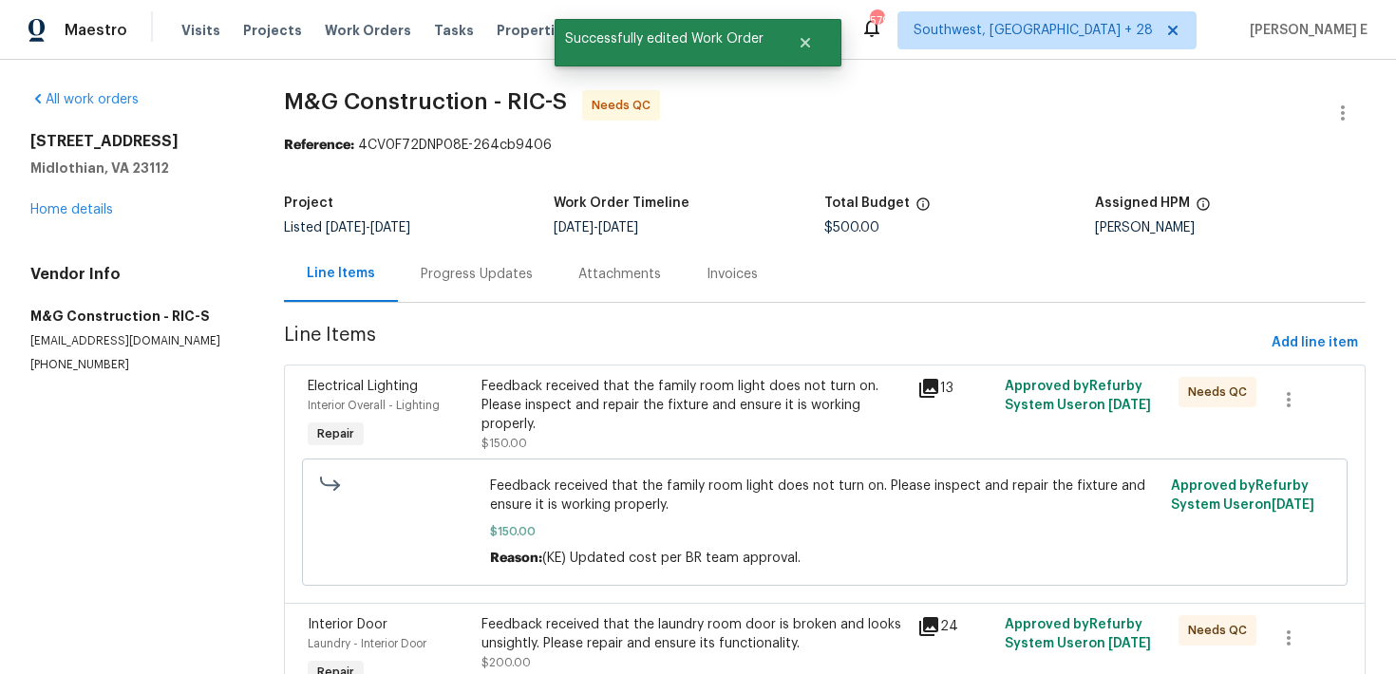
click at [524, 402] on div "Feedback received that the family room light does not turn on. Please inspect a…" at bounding box center [693, 405] width 424 height 57
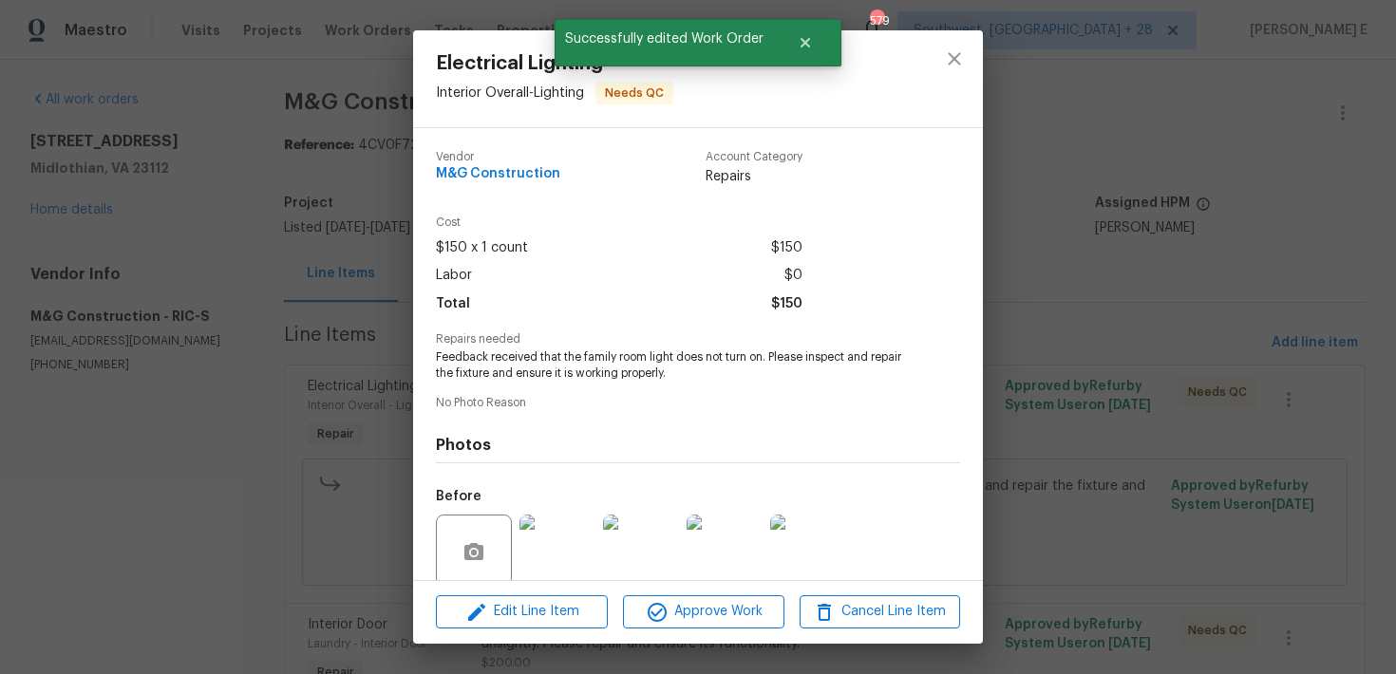
scroll to position [152, 0]
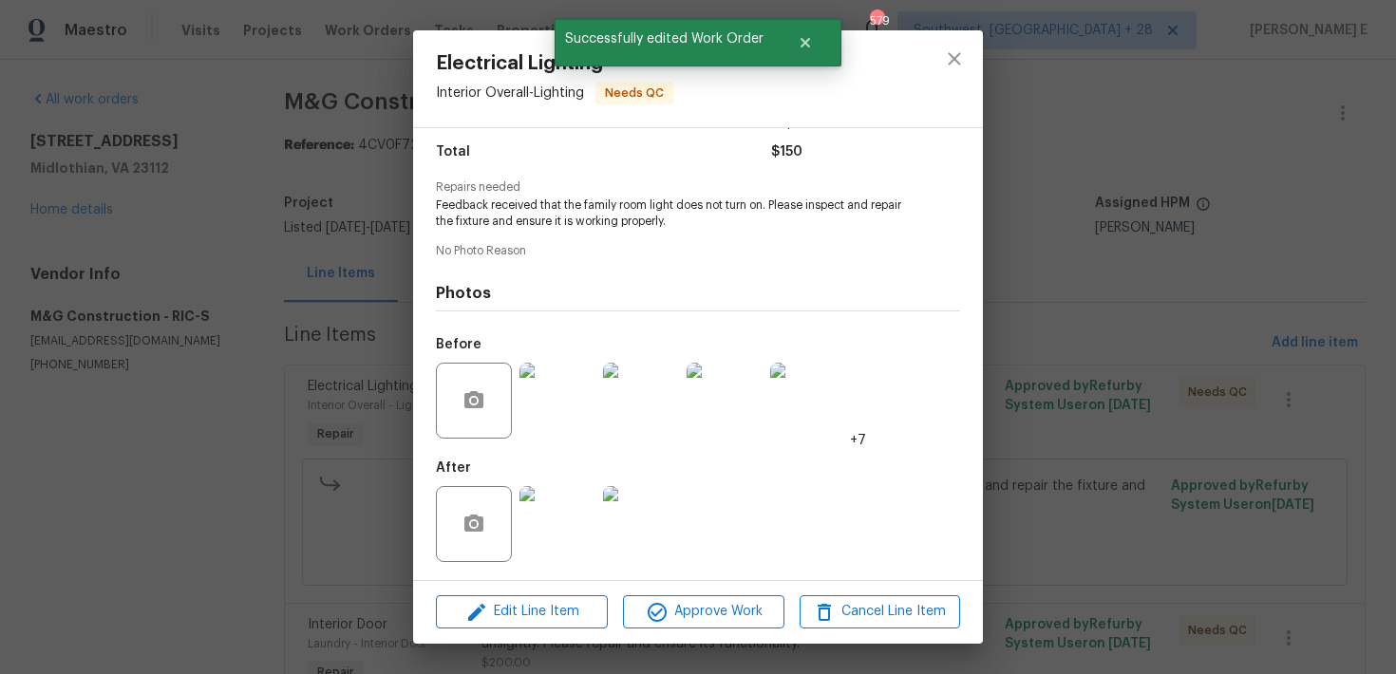
click at [717, 630] on div "Edit Line Item Approve Work Cancel Line Item" at bounding box center [698, 612] width 570 height 64
click at [740, 599] on button "Approve Work" at bounding box center [703, 611] width 160 height 33
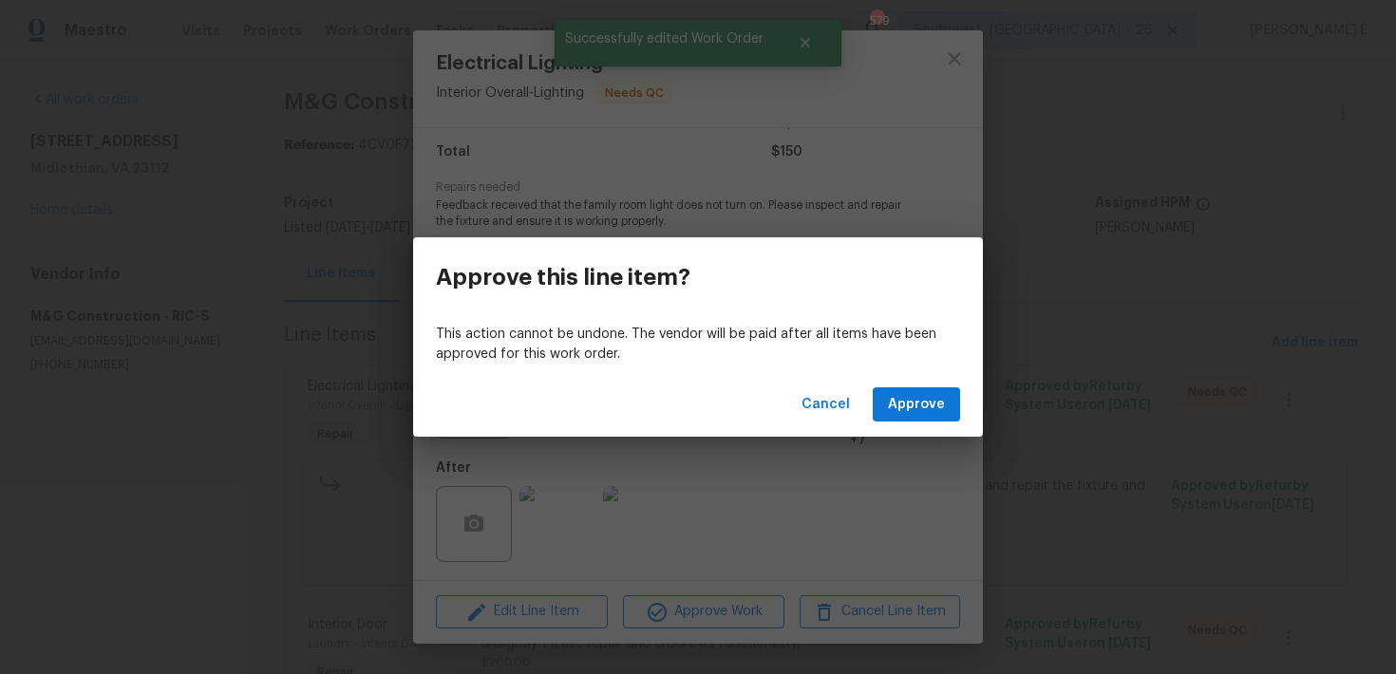
click at [907, 374] on div "Cancel Approve" at bounding box center [698, 405] width 570 height 66
click at [894, 402] on span "Approve" at bounding box center [916, 405] width 57 height 24
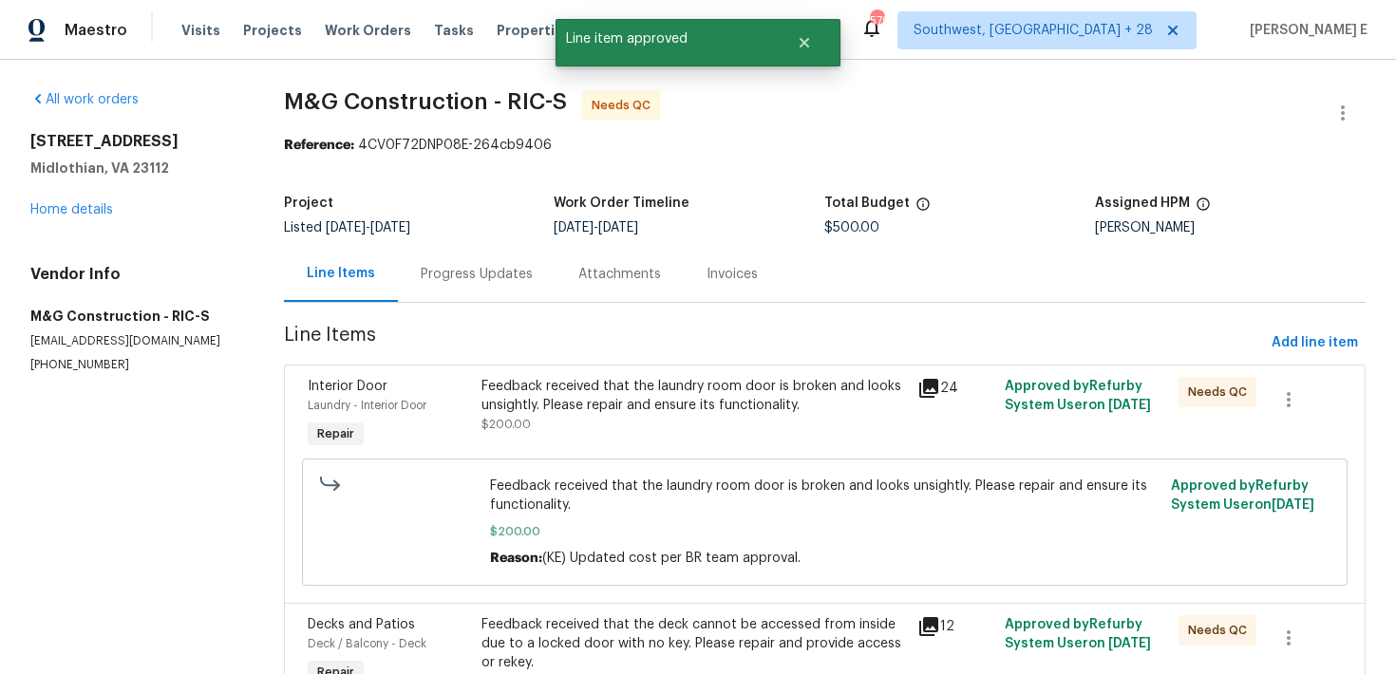
click at [730, 392] on div "Feedback received that the laundry room door is broken and looks unsightly. Ple…" at bounding box center [693, 396] width 424 height 38
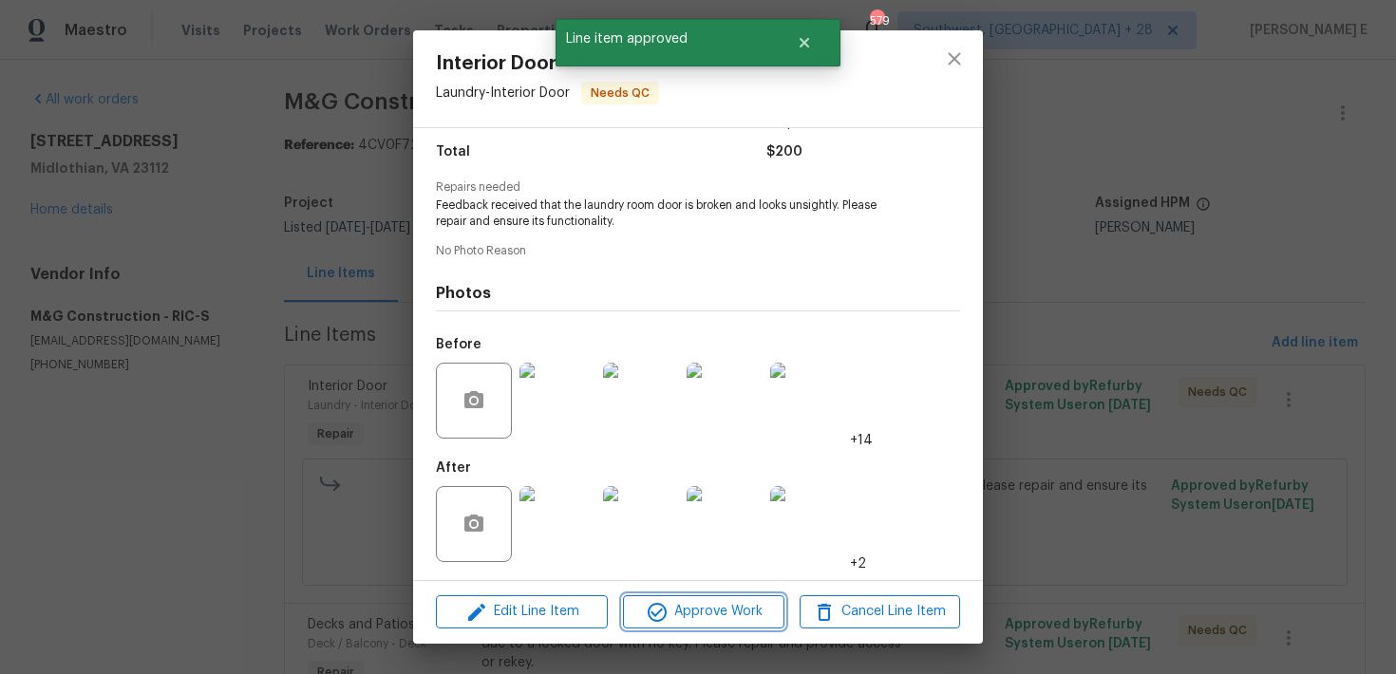
click at [750, 624] on button "Approve Work" at bounding box center [703, 611] width 160 height 33
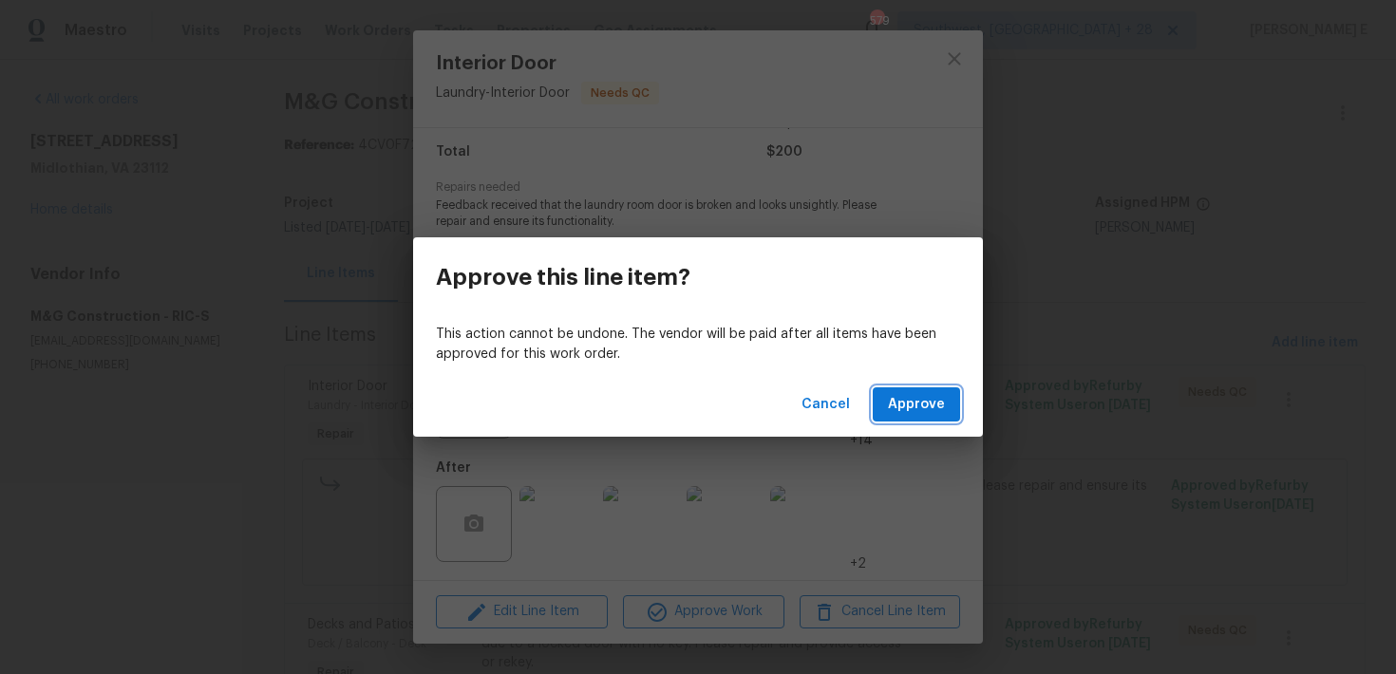
click at [901, 414] on span "Approve" at bounding box center [916, 405] width 57 height 24
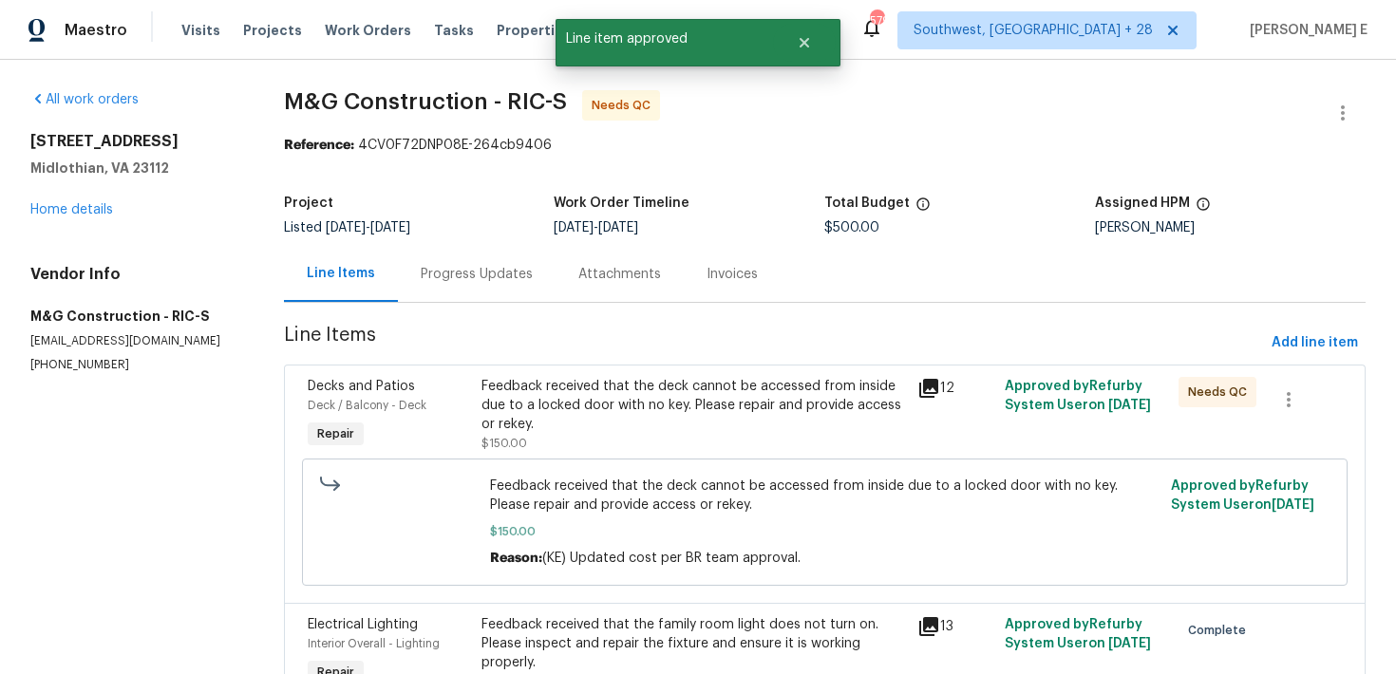
click at [582, 409] on div "Feedback received that the deck cannot be accessed from inside due to a locked …" at bounding box center [693, 405] width 424 height 57
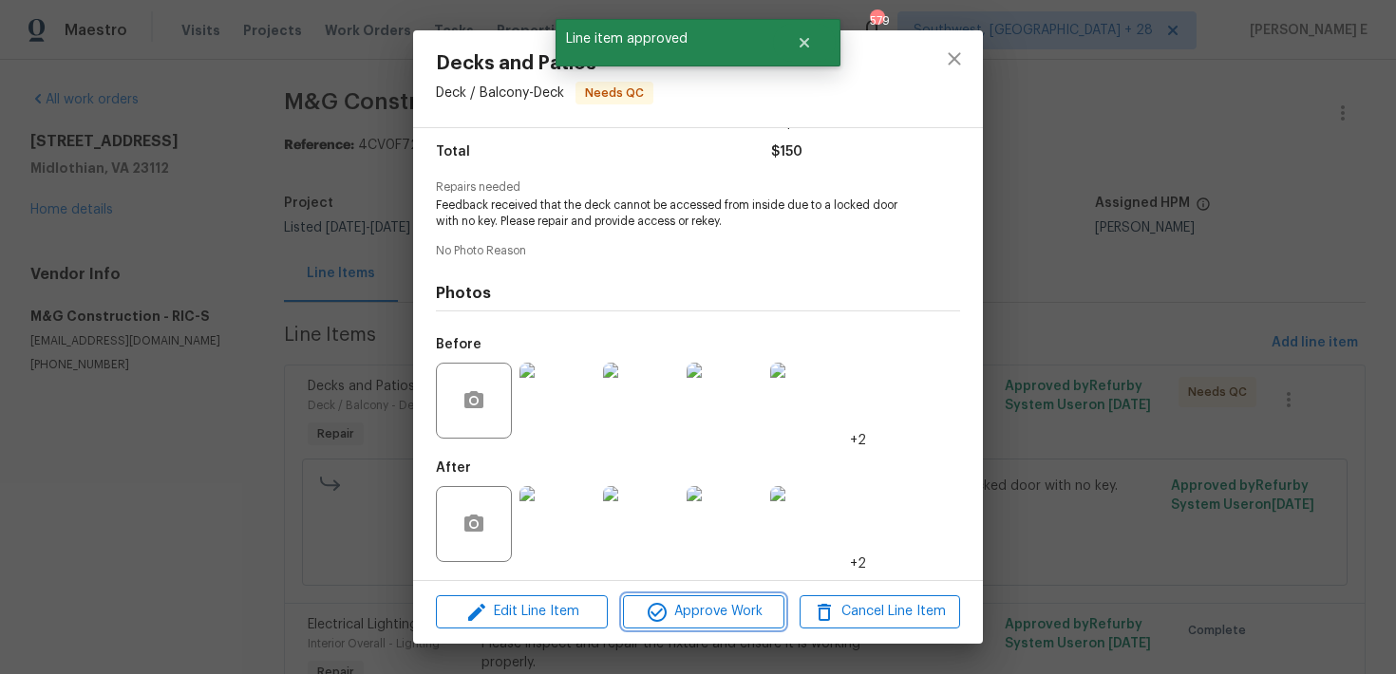
click at [713, 609] on span "Approve Work" at bounding box center [703, 612] width 149 height 24
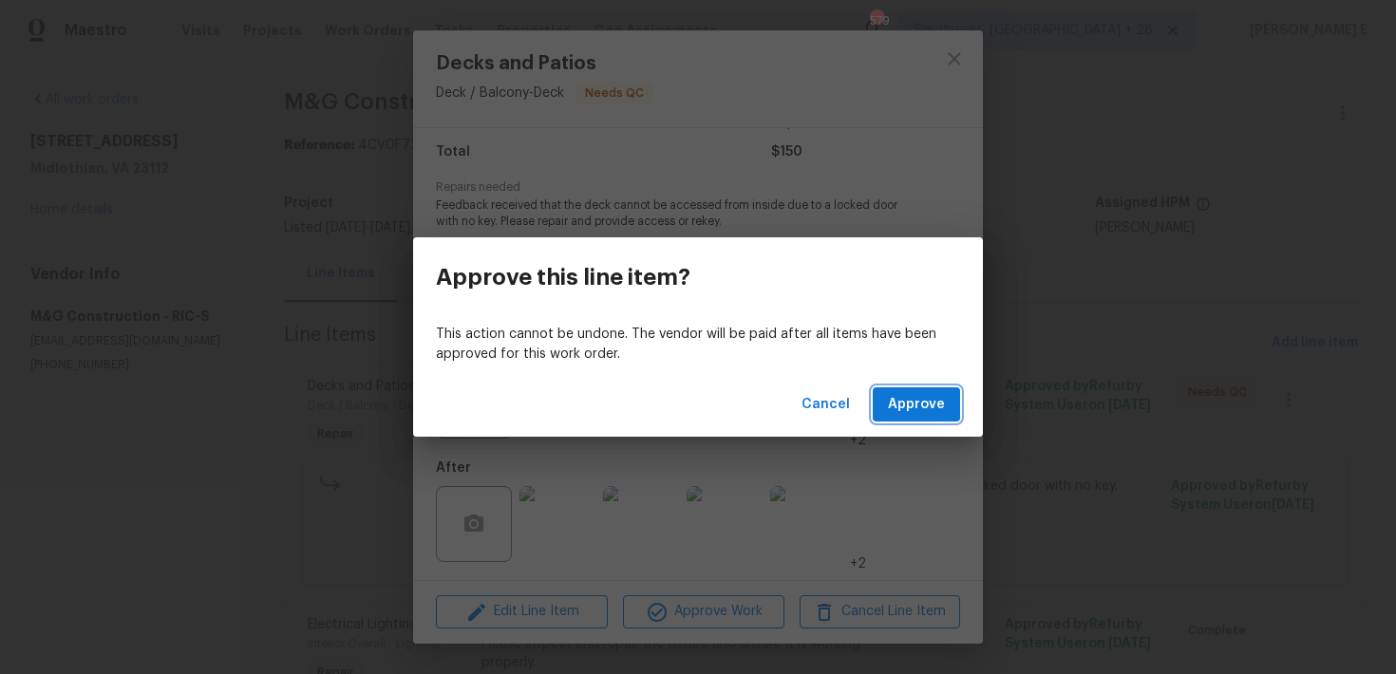
click at [898, 416] on button "Approve" at bounding box center [916, 404] width 87 height 35
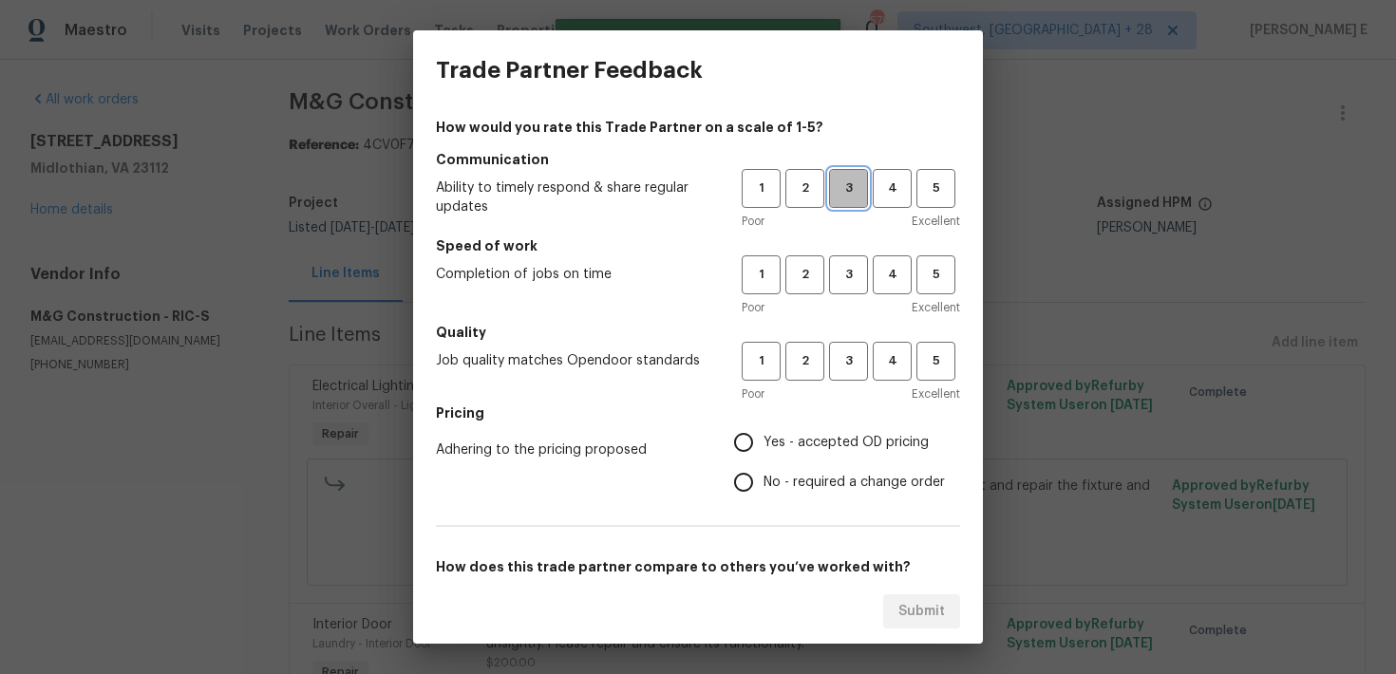
click at [849, 196] on span "3" at bounding box center [848, 189] width 35 height 22
click at [842, 290] on button "3" at bounding box center [848, 274] width 39 height 39
click at [847, 368] on span "3" at bounding box center [848, 361] width 35 height 22
click at [745, 496] on input "No - required a change order" at bounding box center [743, 482] width 40 height 40
radio input "true"
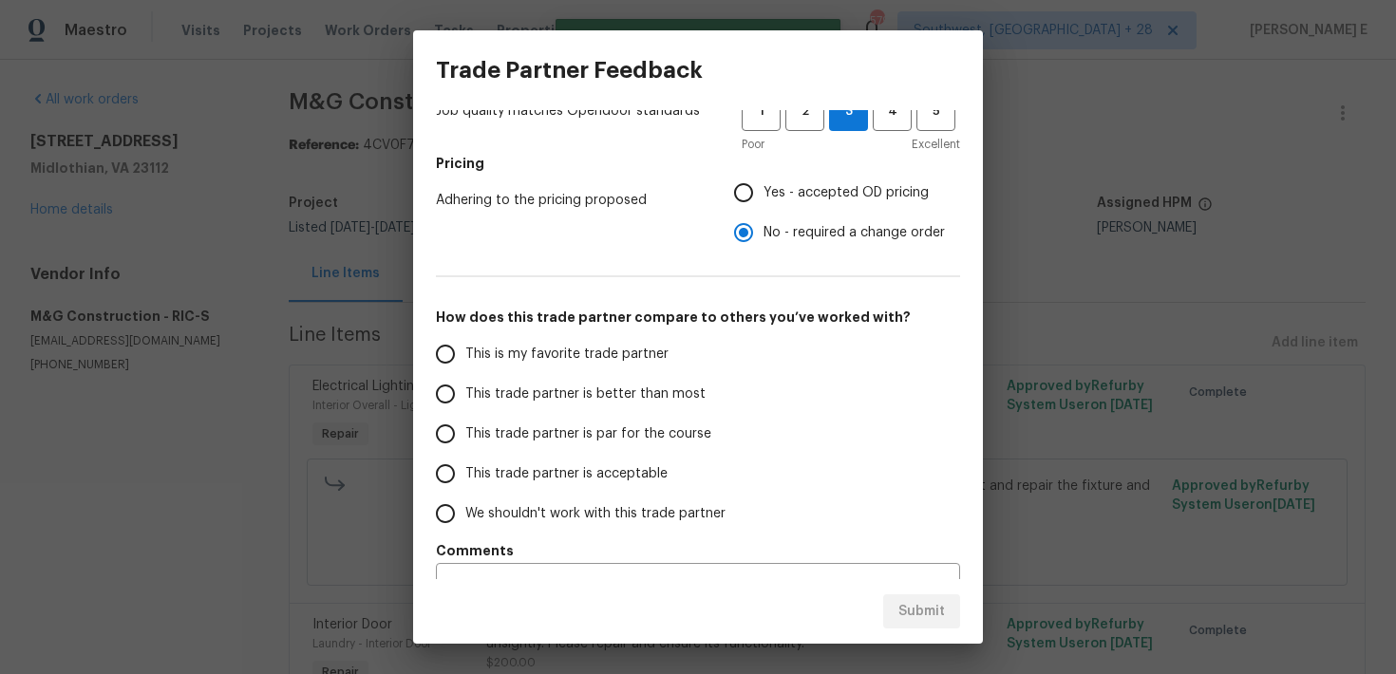
scroll to position [258, 0]
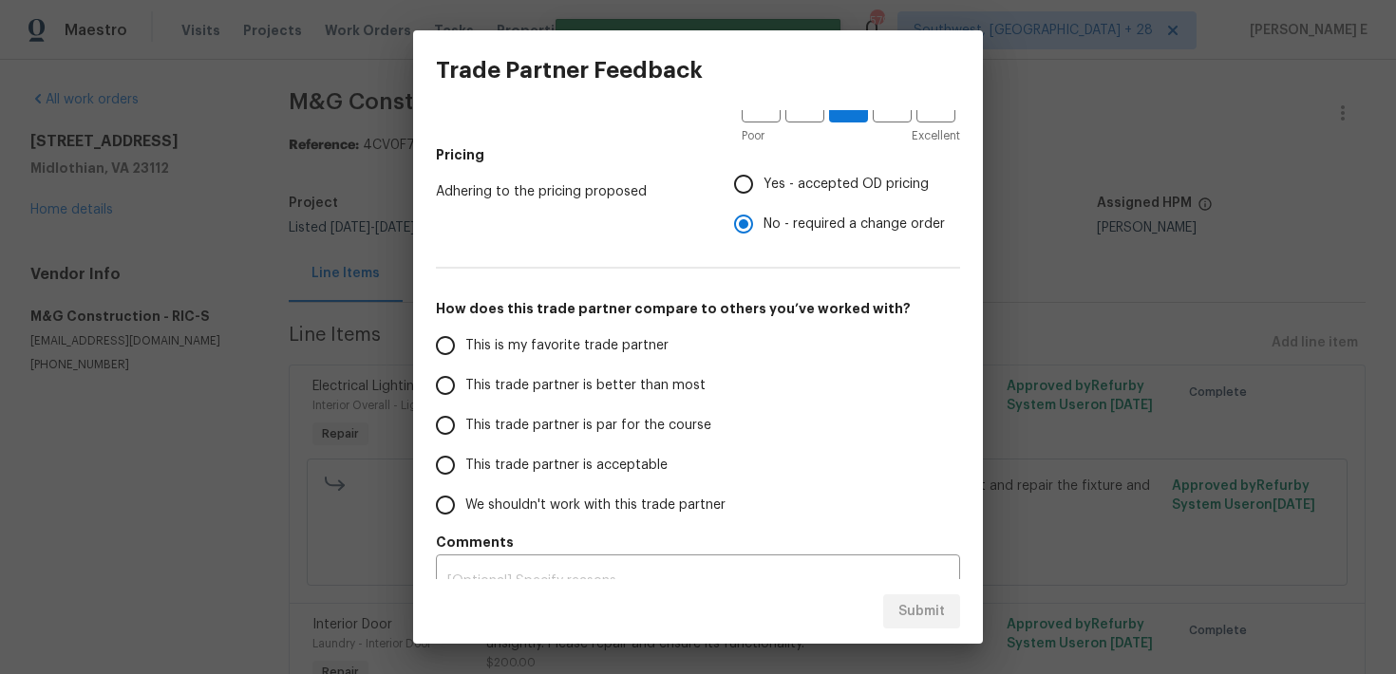
click at [639, 432] on span "This trade partner is par for the course" at bounding box center [588, 426] width 246 height 20
click at [465, 432] on input "This trade partner is par for the course" at bounding box center [445, 425] width 40 height 40
click at [904, 602] on span "Submit" at bounding box center [921, 612] width 47 height 24
radio input "true"
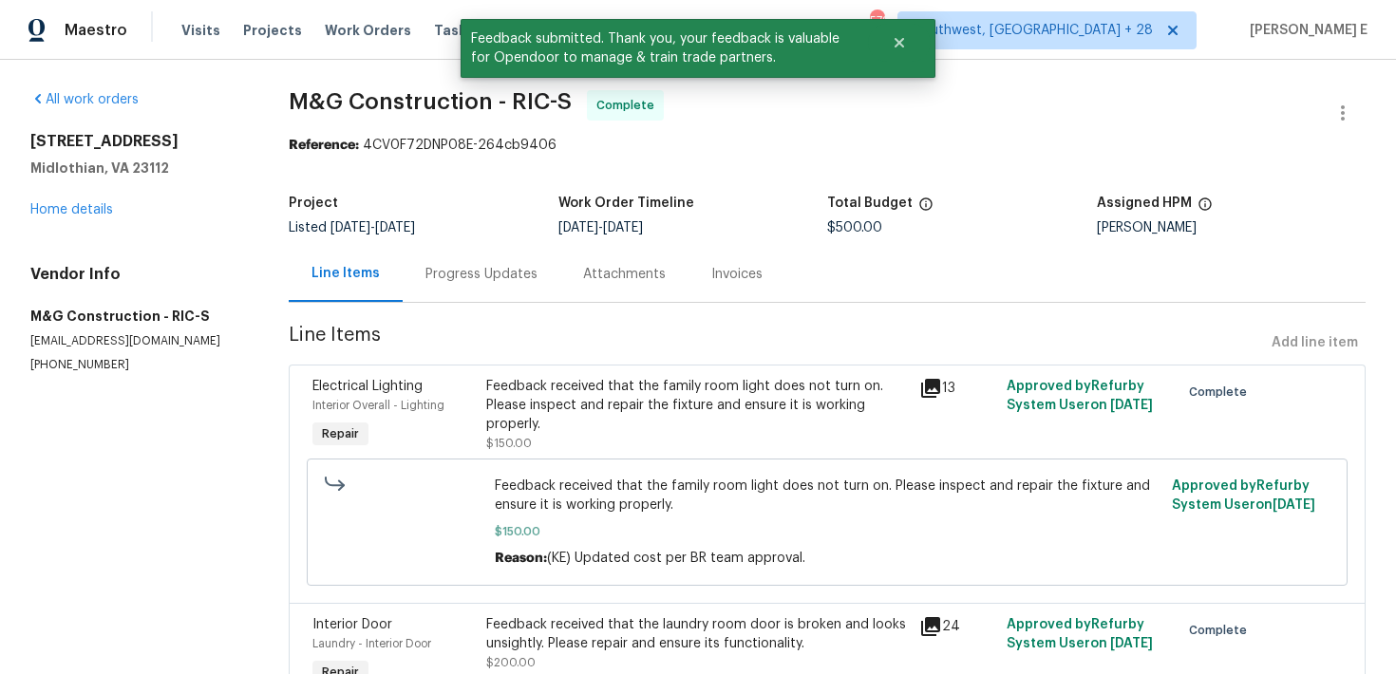
click at [441, 296] on div "Progress Updates" at bounding box center [482, 274] width 158 height 56
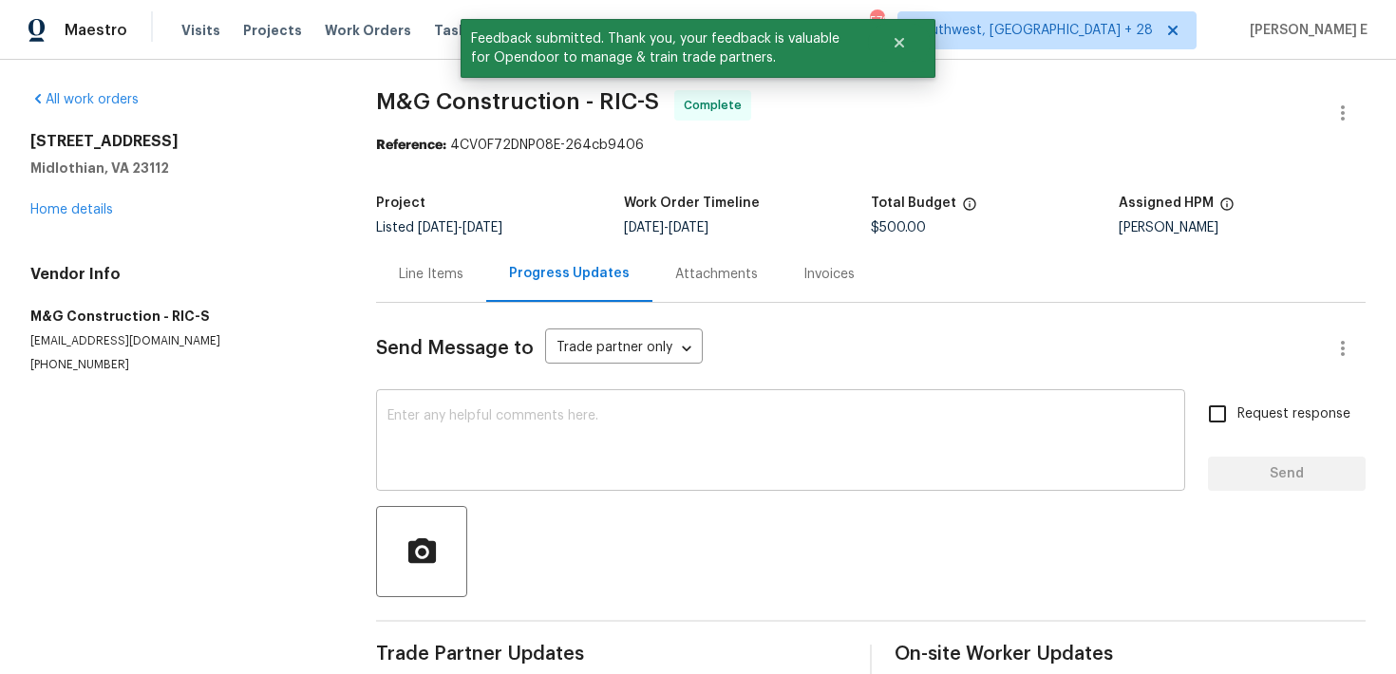
click at [444, 433] on textarea at bounding box center [780, 442] width 786 height 66
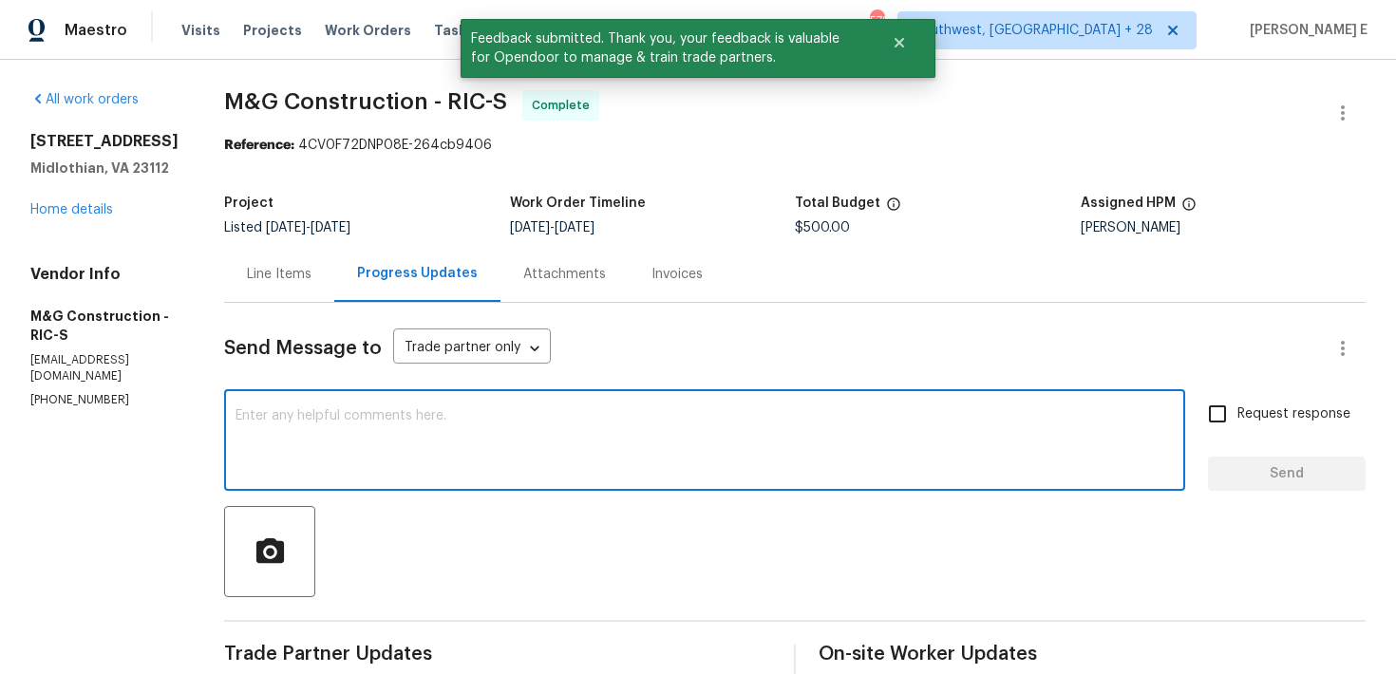
scroll to position [82, 0]
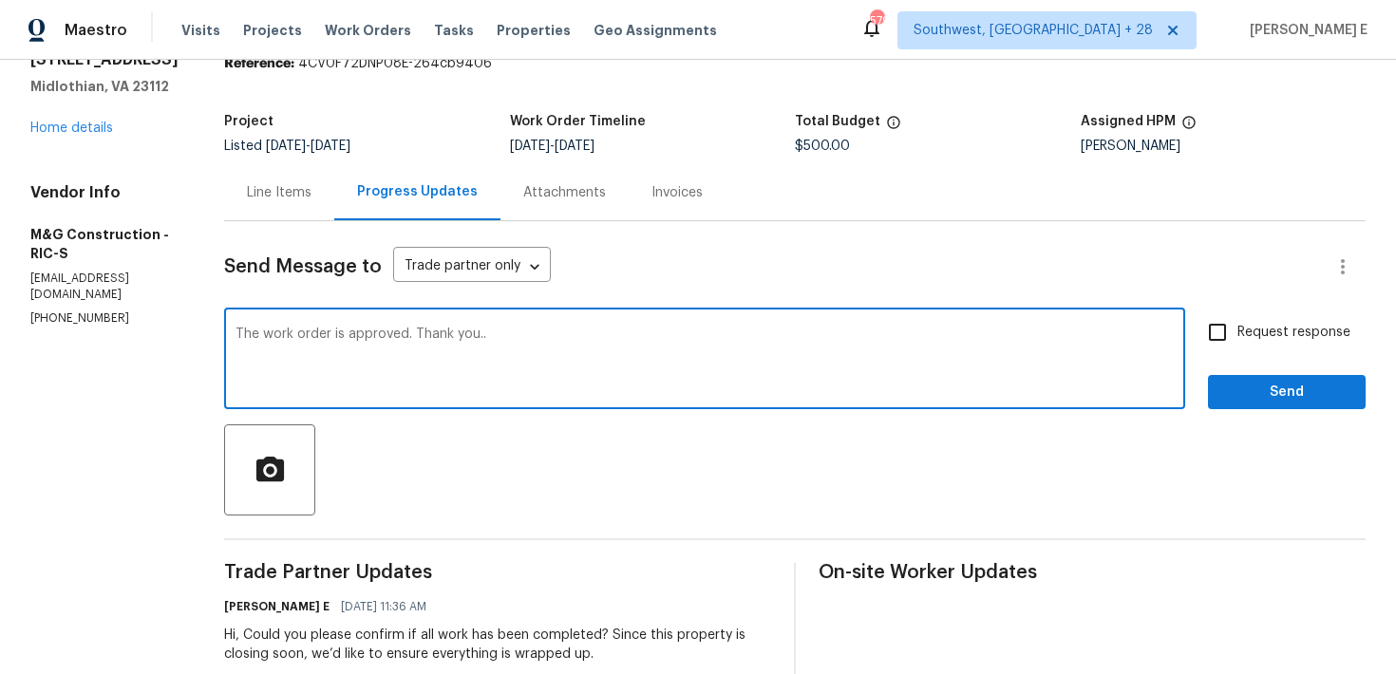
type textarea "The work order is approved. Thank you.."
click at [1208, 346] on input "Request response" at bounding box center [1217, 332] width 40 height 40
checkbox input "true"
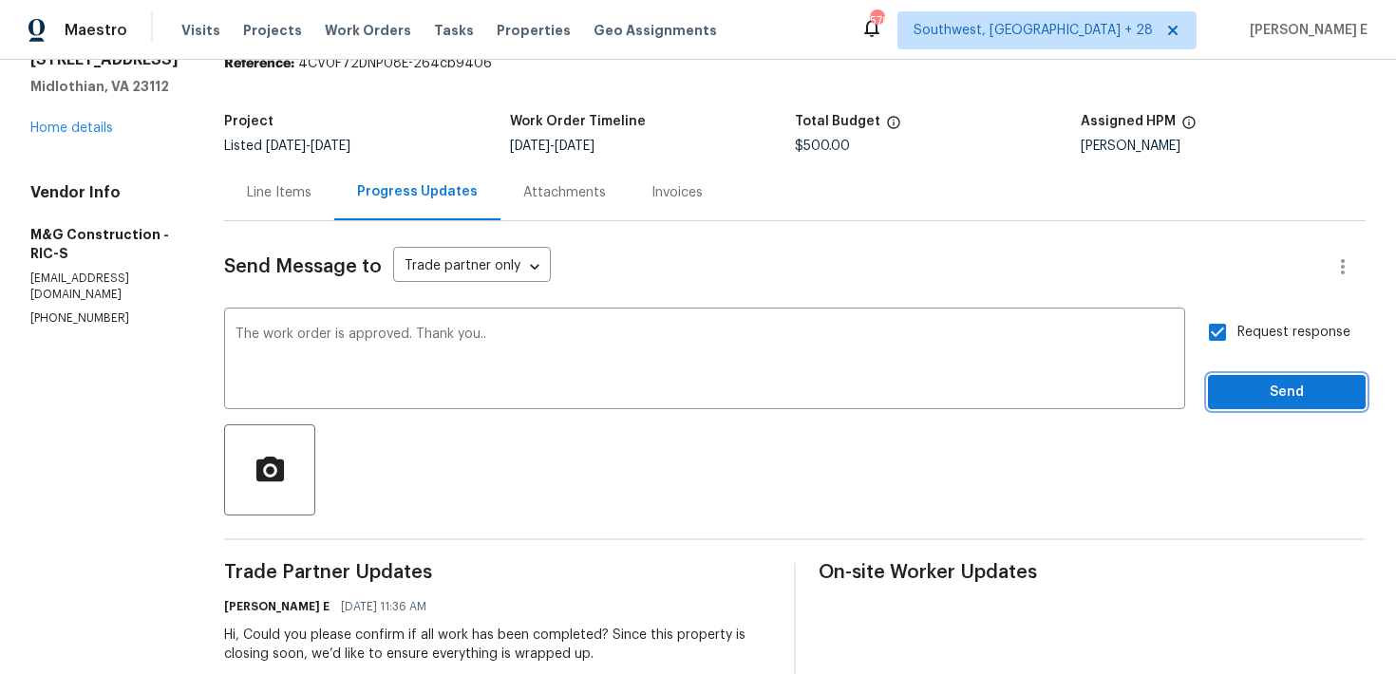
click at [1221, 394] on button "Send" at bounding box center [1287, 392] width 158 height 35
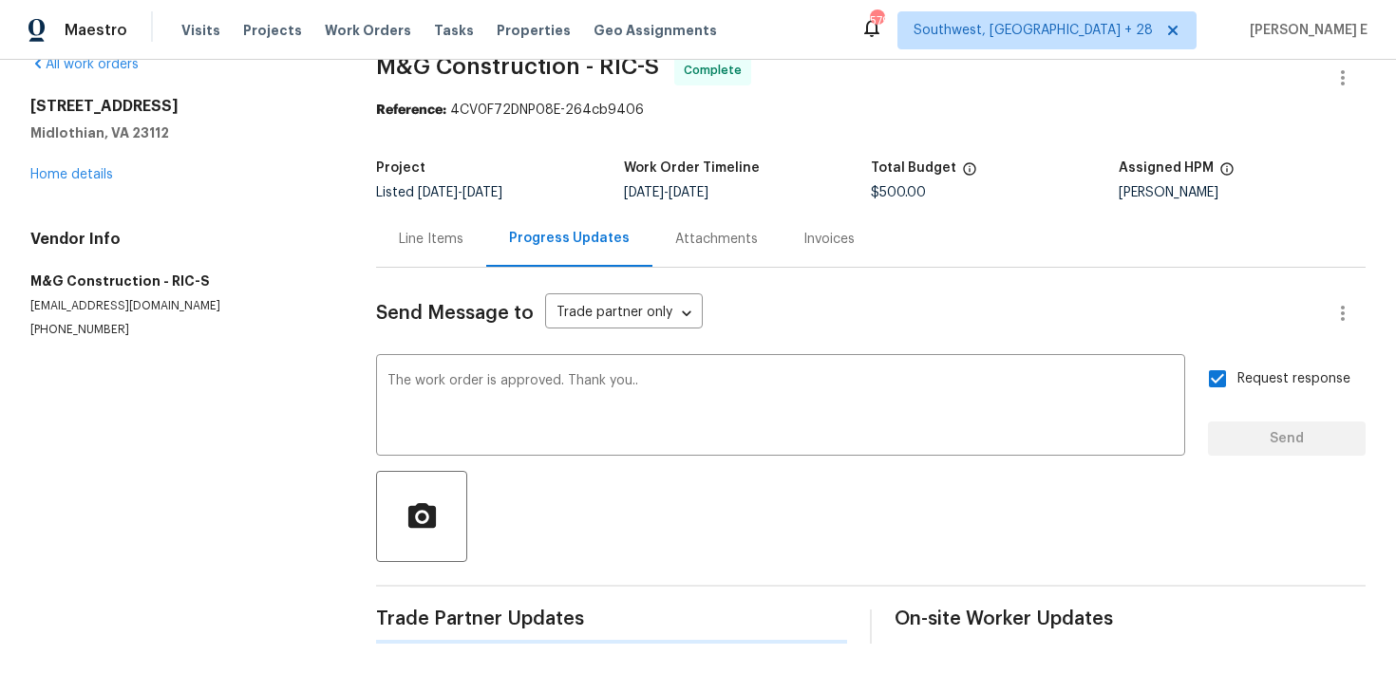
scroll to position [0, 0]
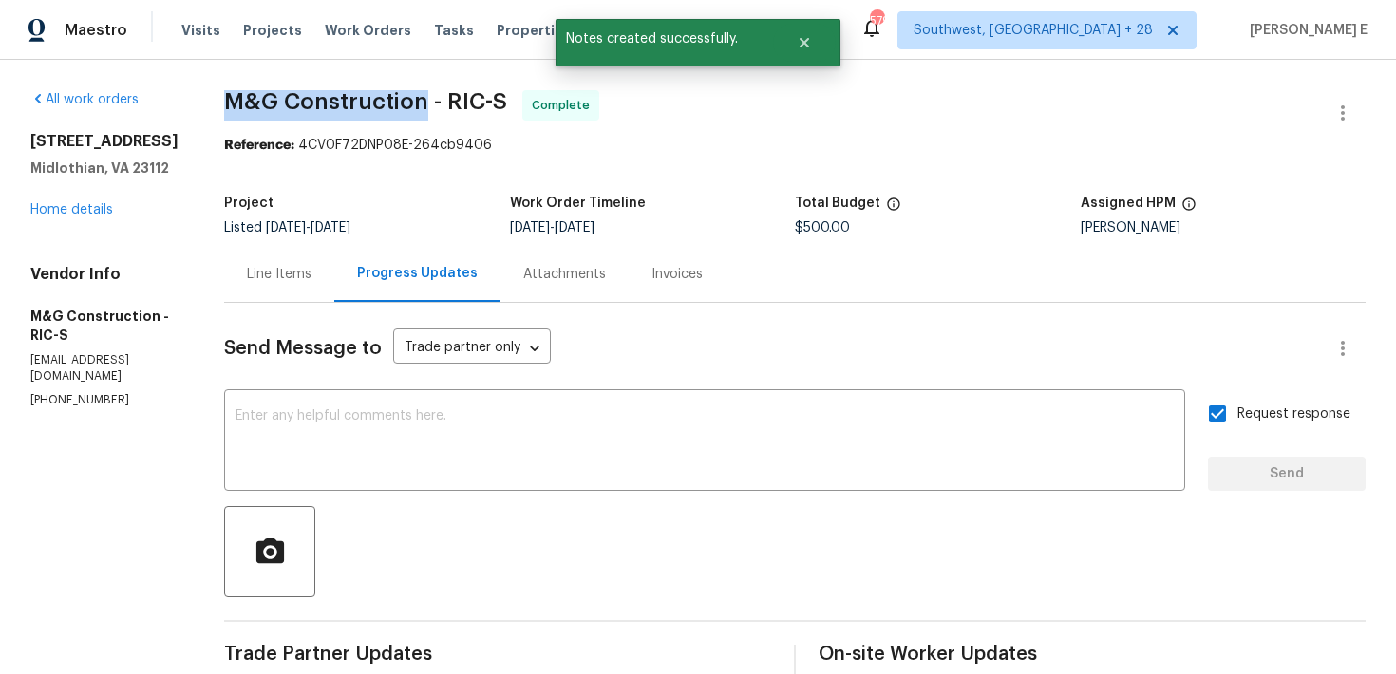
drag, startPoint x: 222, startPoint y: 102, endPoint x: 421, endPoint y: 107, distance: 198.5
copy span "M&G Construction"
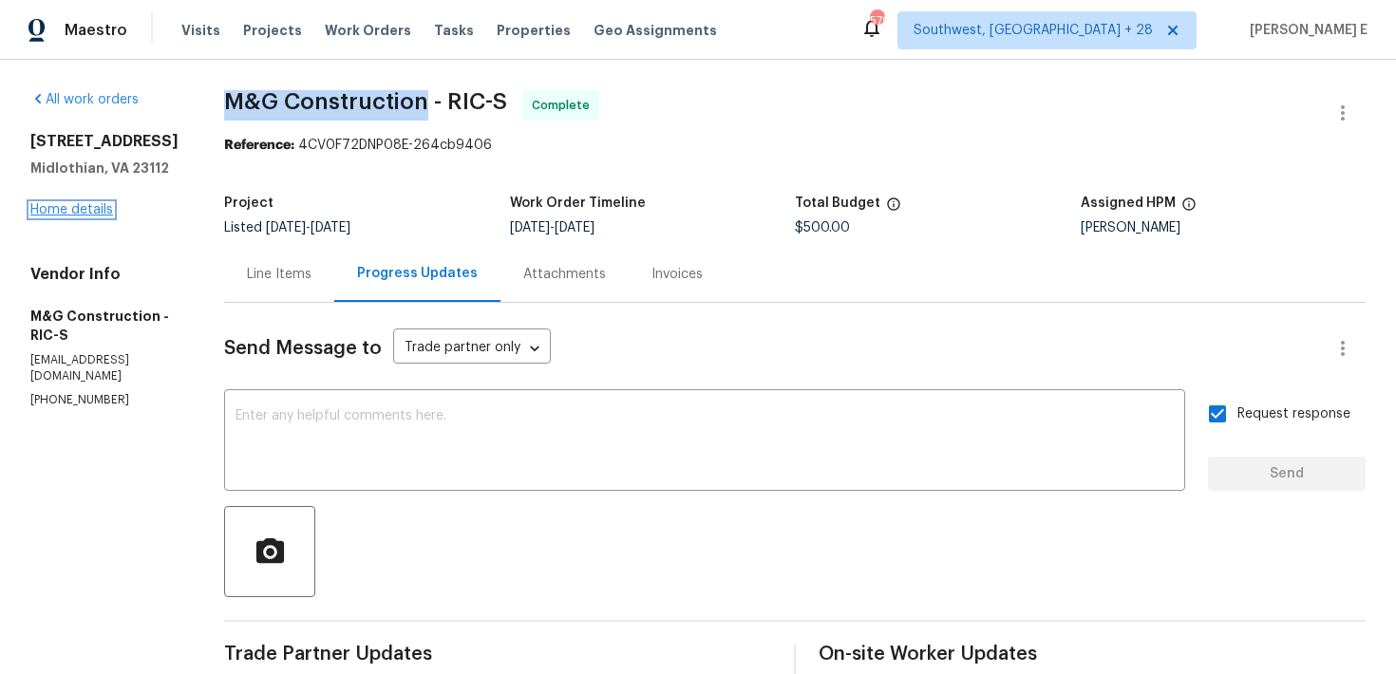
click at [90, 212] on link "Home details" at bounding box center [71, 209] width 83 height 13
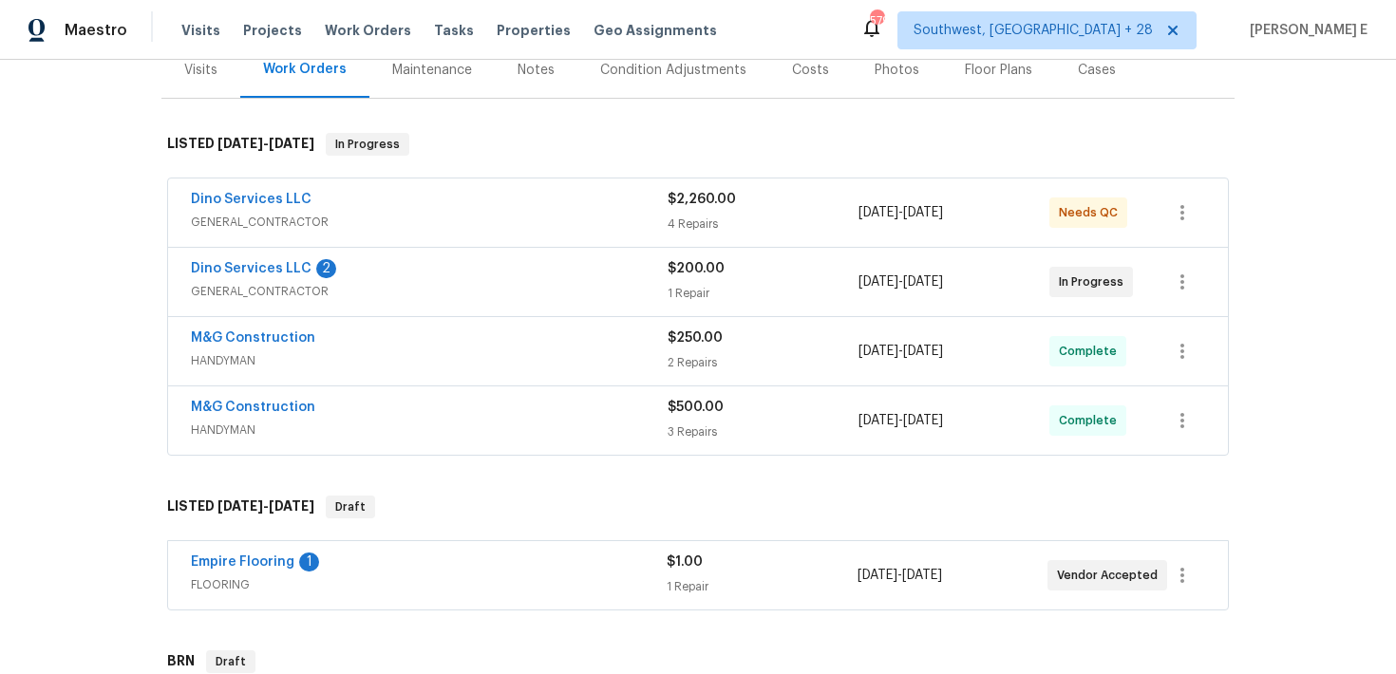
click at [385, 269] on div "Dino Services LLC 2" at bounding box center [429, 270] width 477 height 23
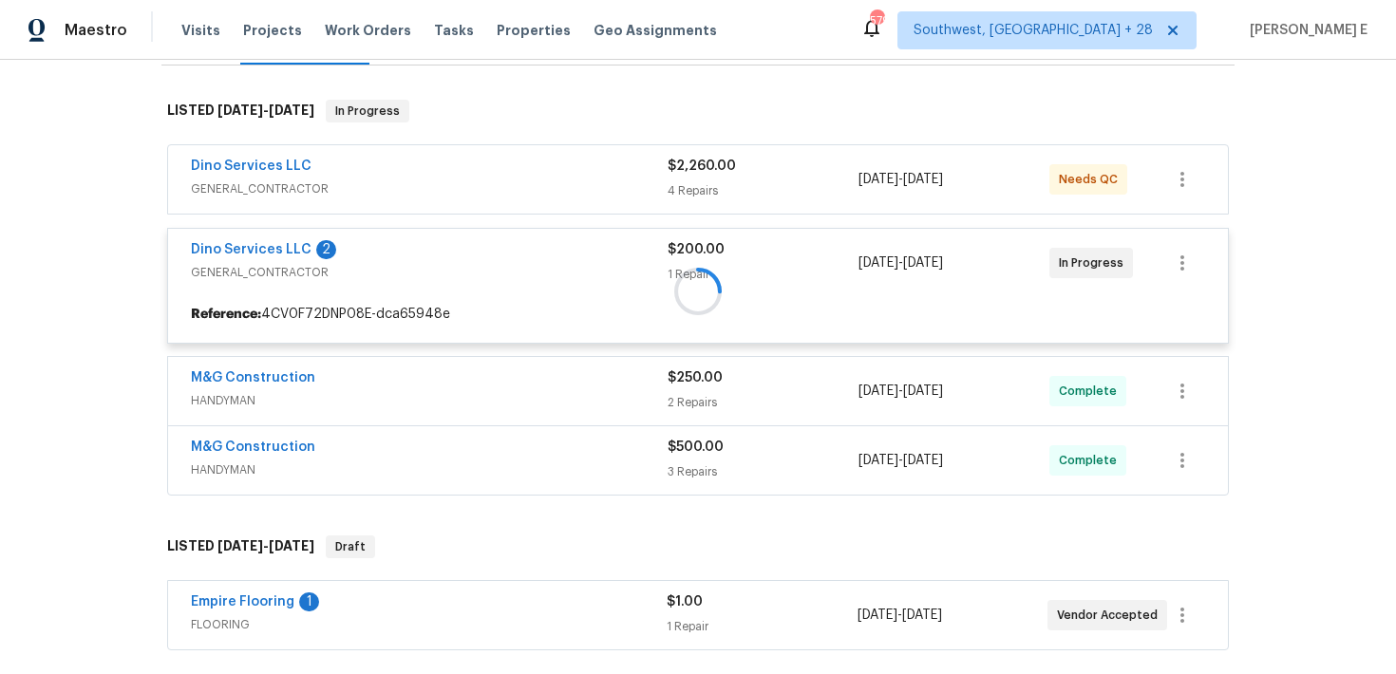
scroll to position [280, 0]
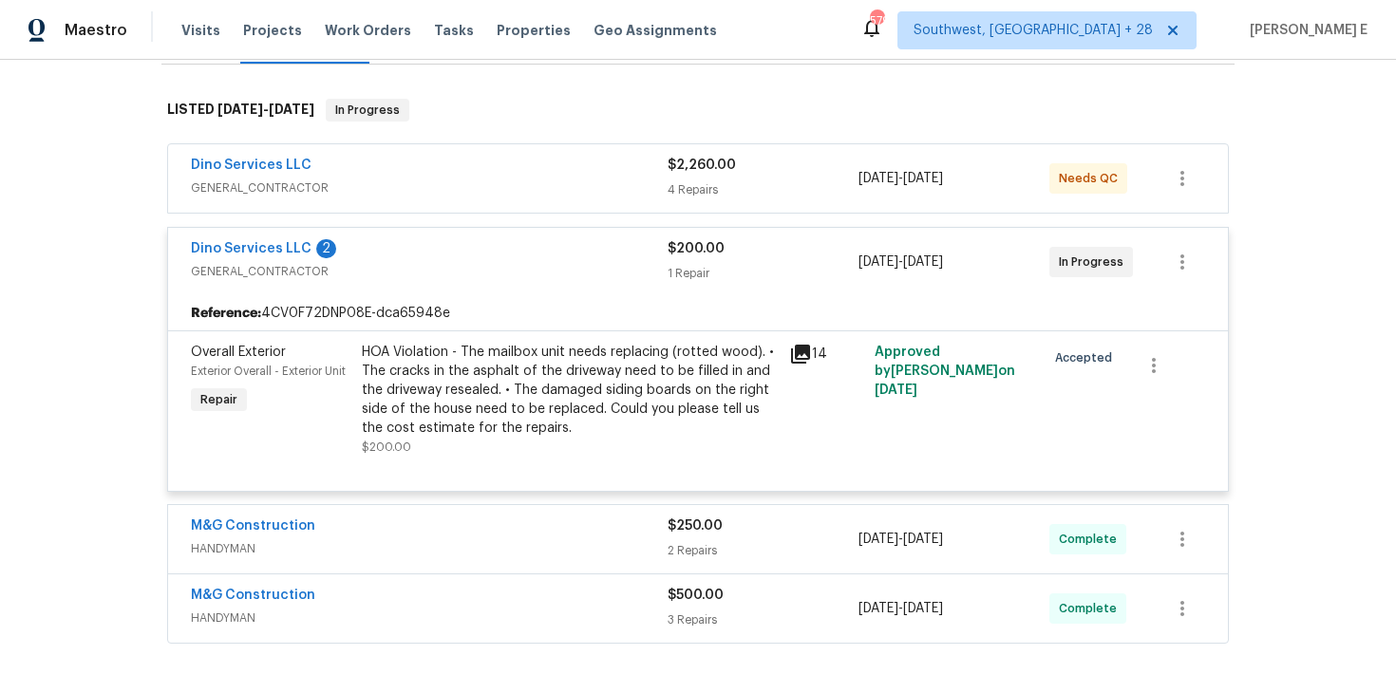
click at [422, 180] on span "GENERAL_CONTRACTOR" at bounding box center [429, 187] width 477 height 19
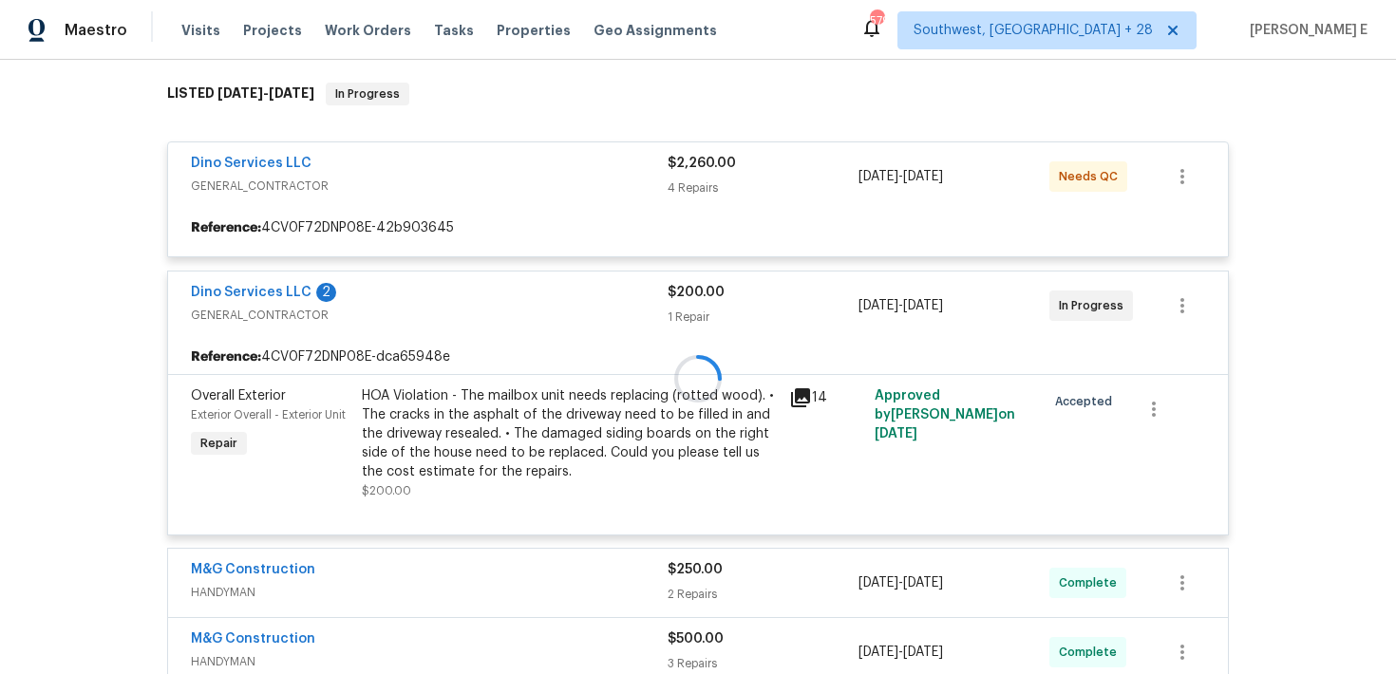
scroll to position [297, 0]
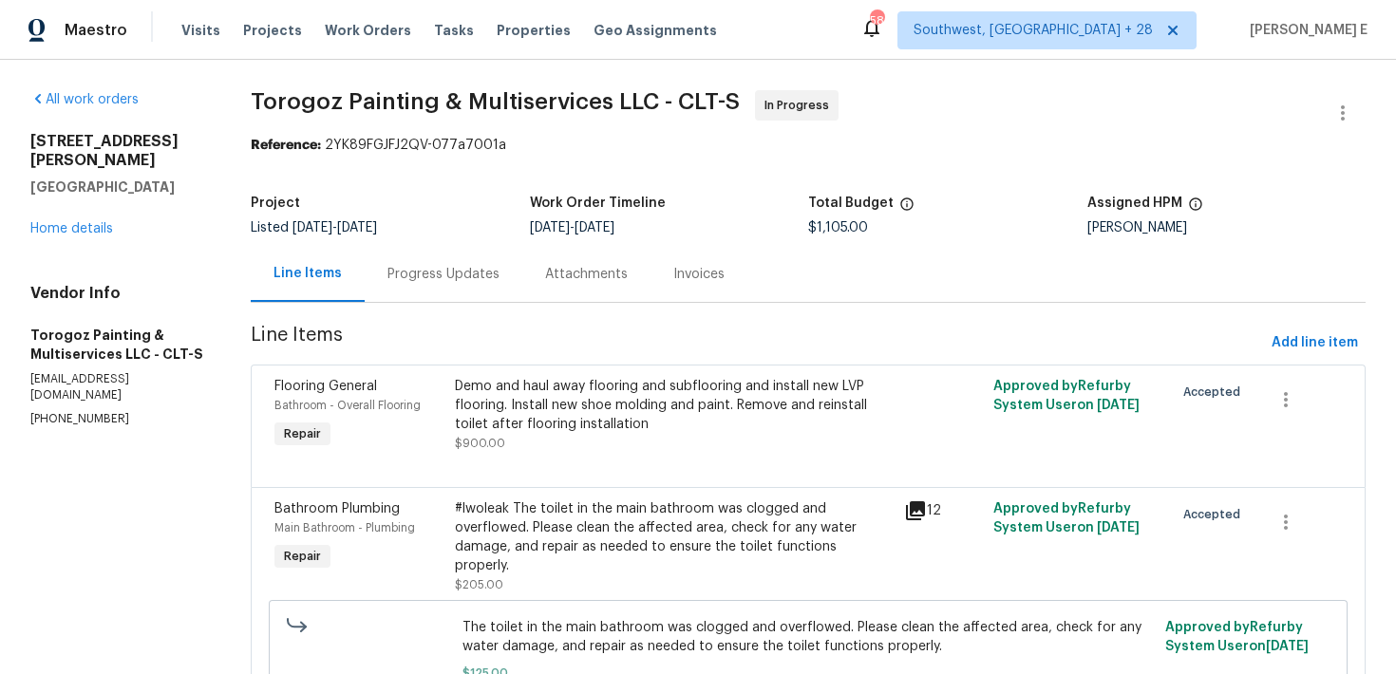
click at [458, 277] on div "Progress Updates" at bounding box center [443, 274] width 112 height 19
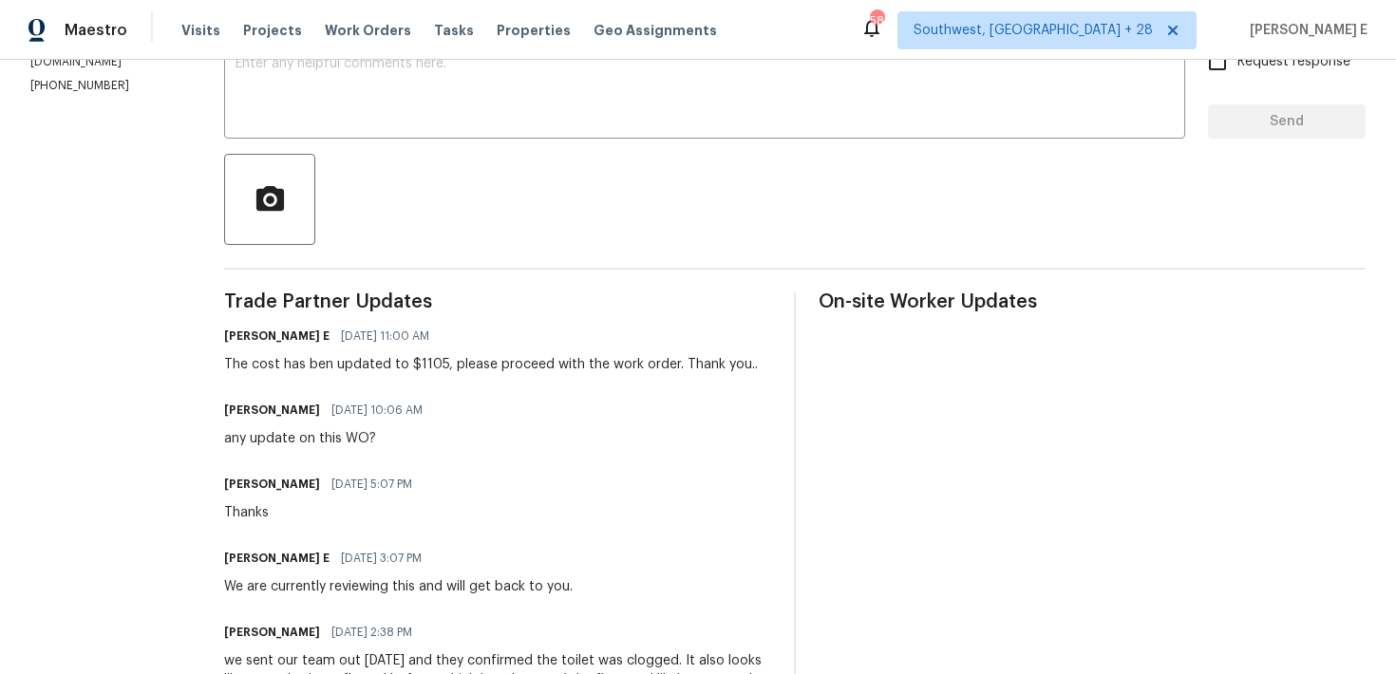
scroll to position [366, 0]
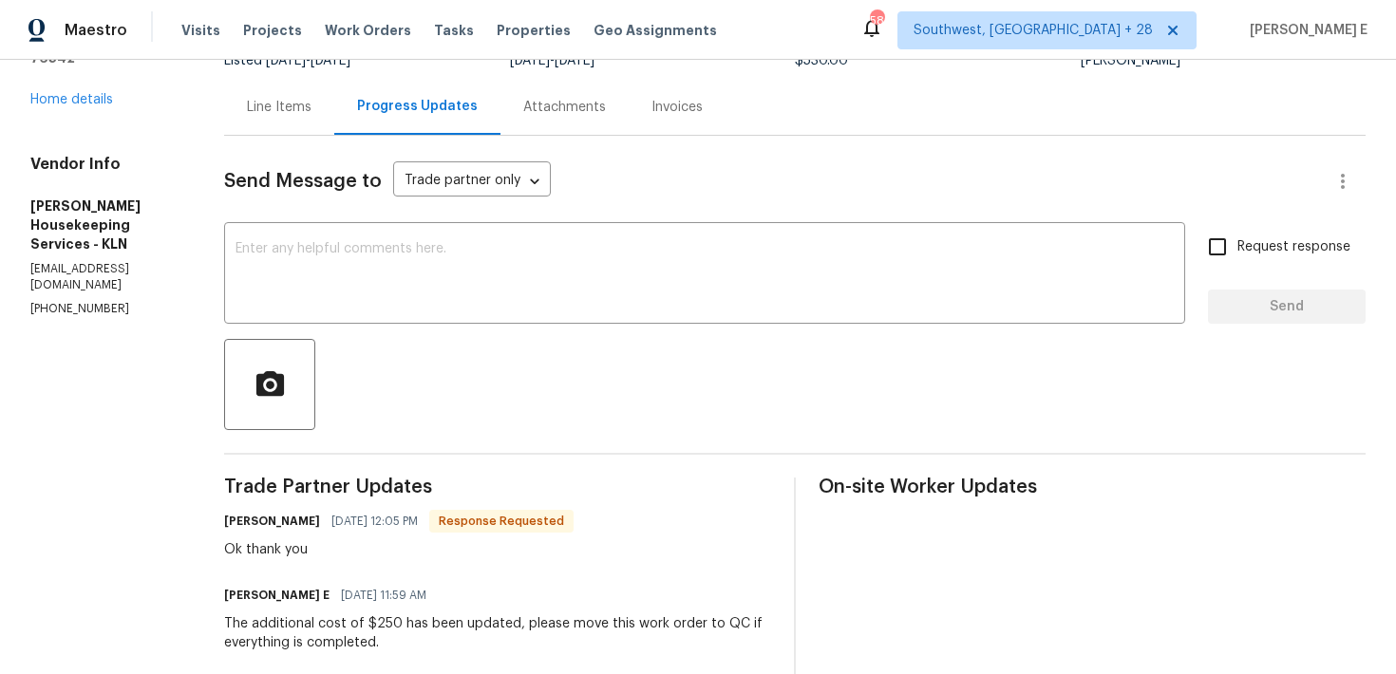
scroll to position [141, 0]
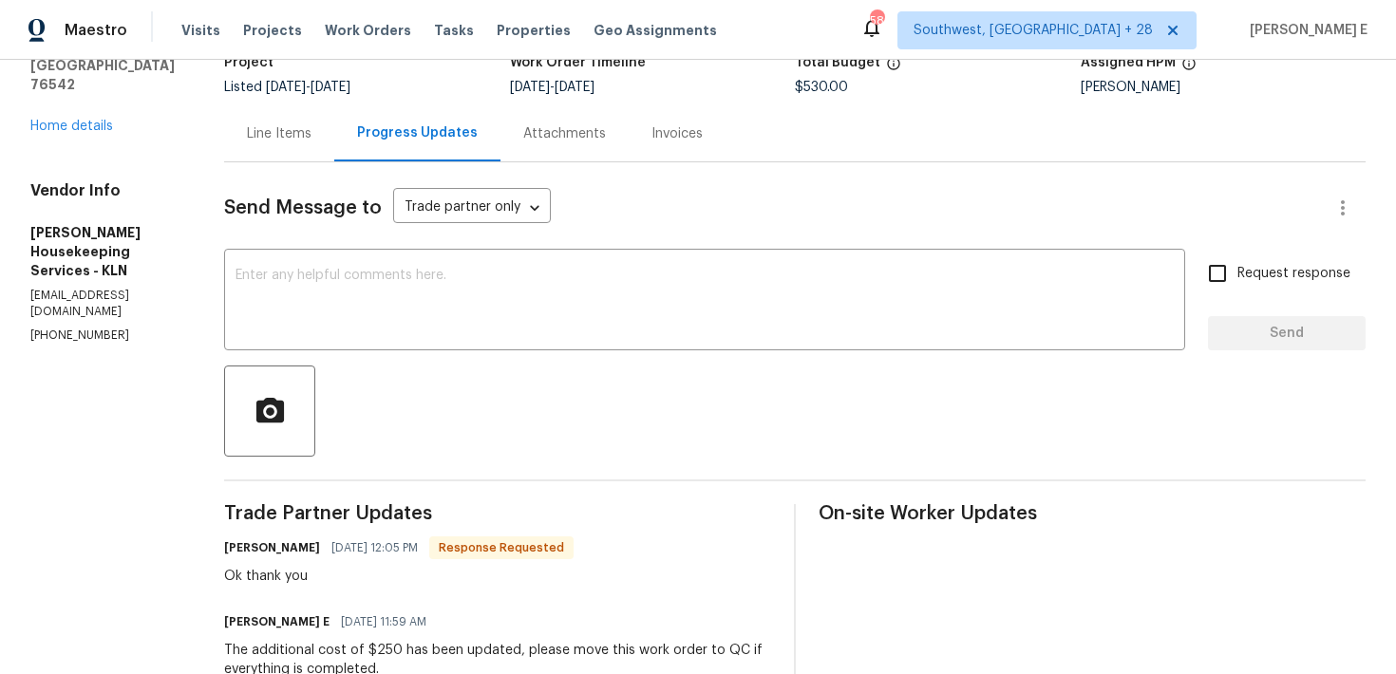
click at [511, 273] on textarea at bounding box center [704, 302] width 938 height 66
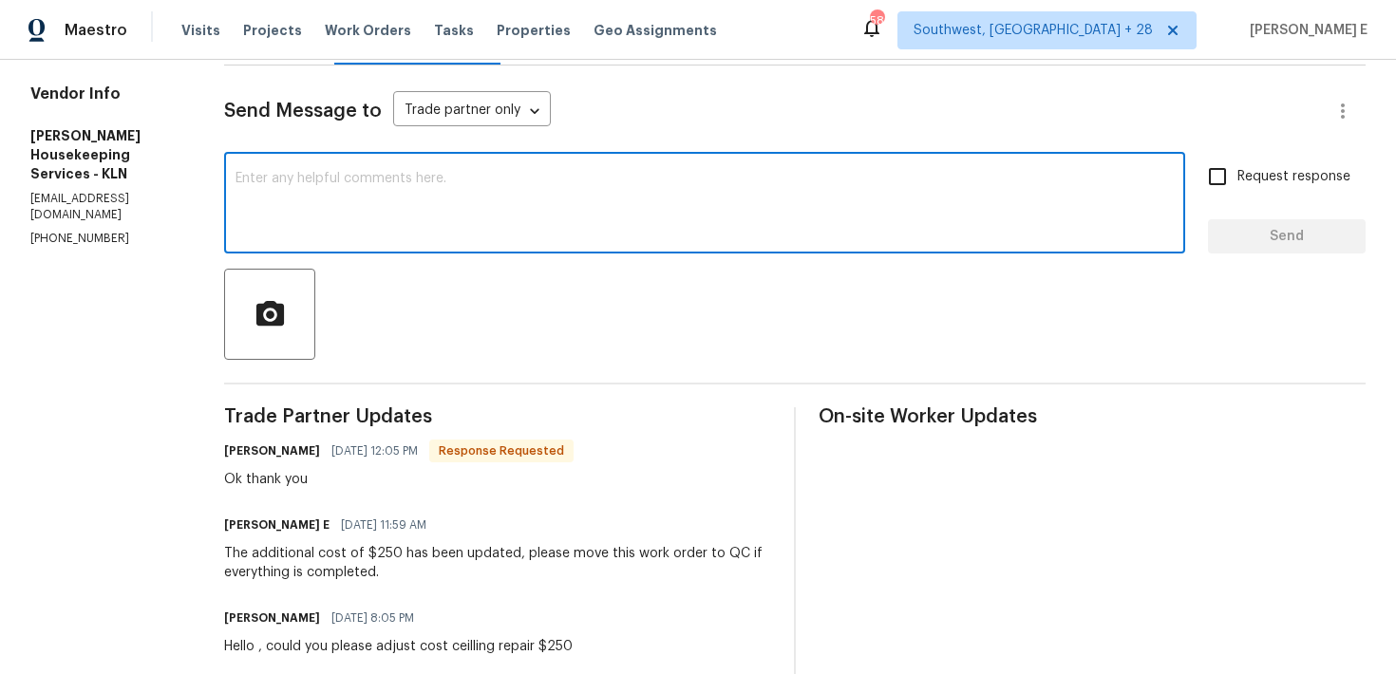
scroll to position [235, 0]
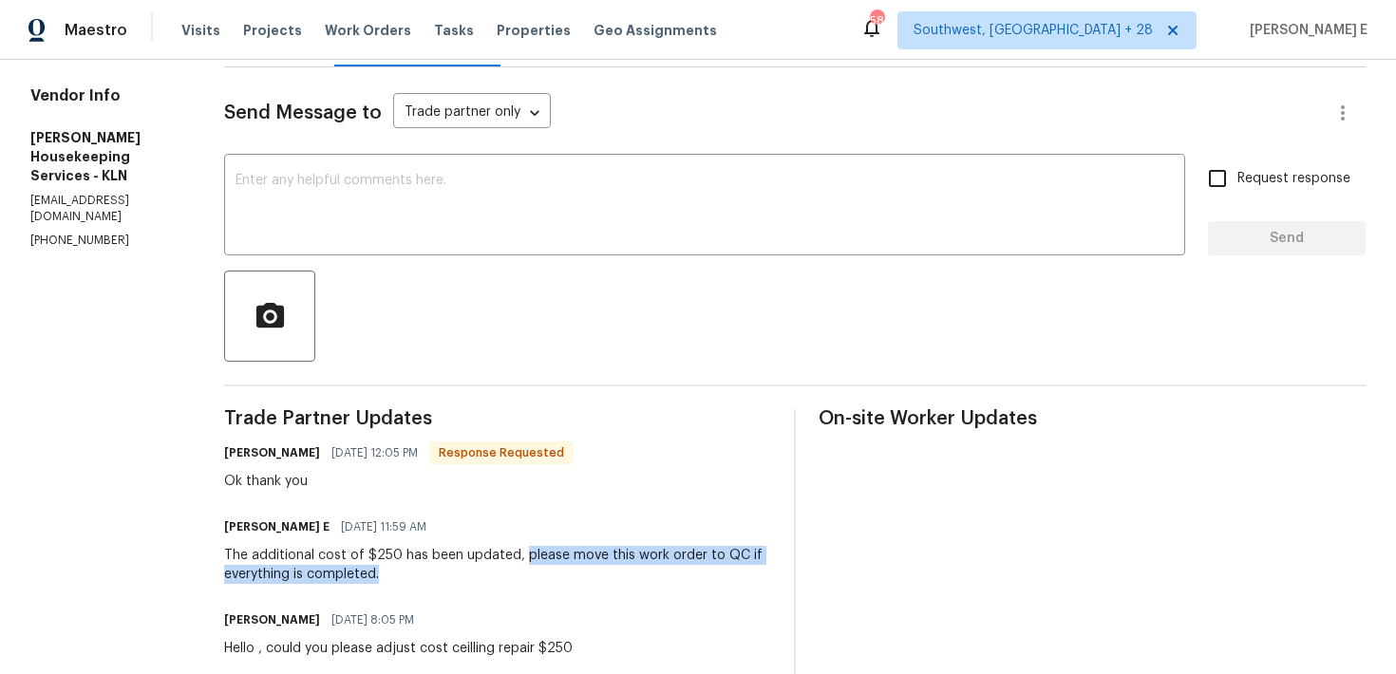
drag, startPoint x: 540, startPoint y: 555, endPoint x: 548, endPoint y: 570, distance: 16.1
click at [548, 570] on div "The additional cost of $250 has been updated, please move this work order to QC…" at bounding box center [497, 565] width 547 height 38
copy div "please move this work order to QC if everything is completed."
click at [637, 212] on textarea at bounding box center [704, 207] width 938 height 66
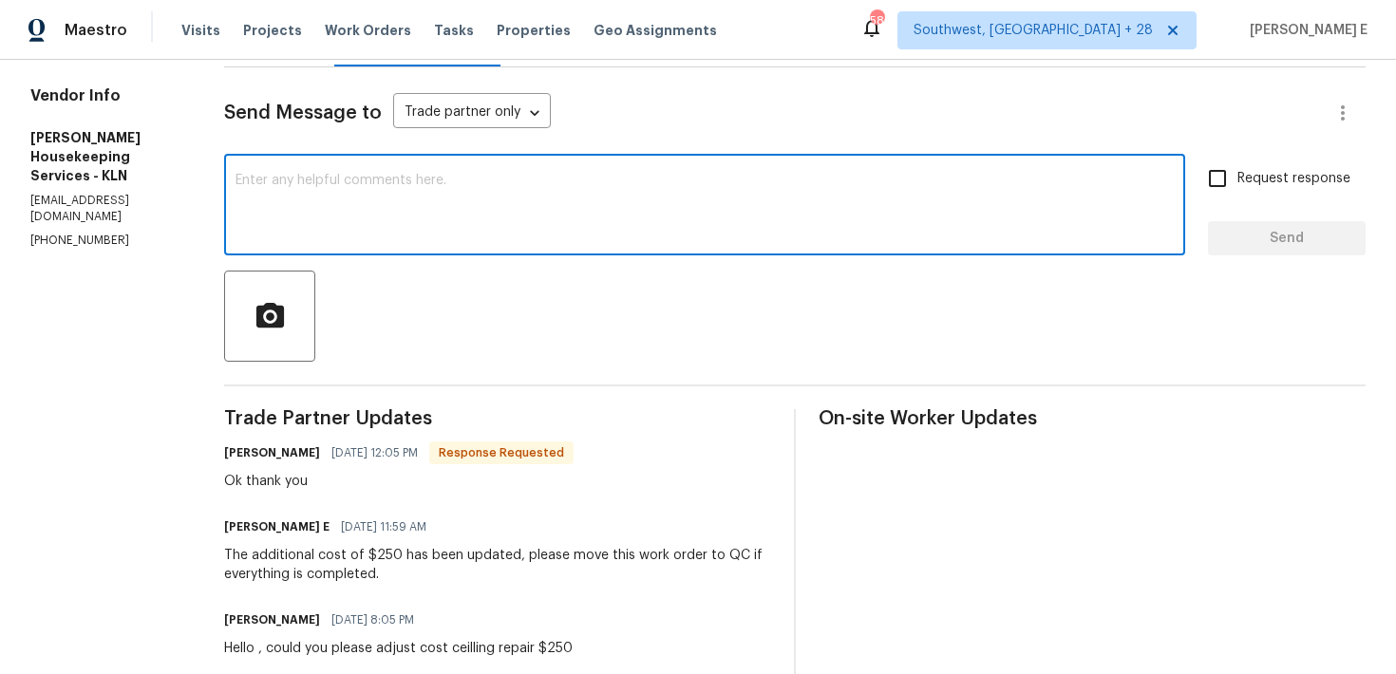
paste textarea "please move this work order to QC if everything is completed."
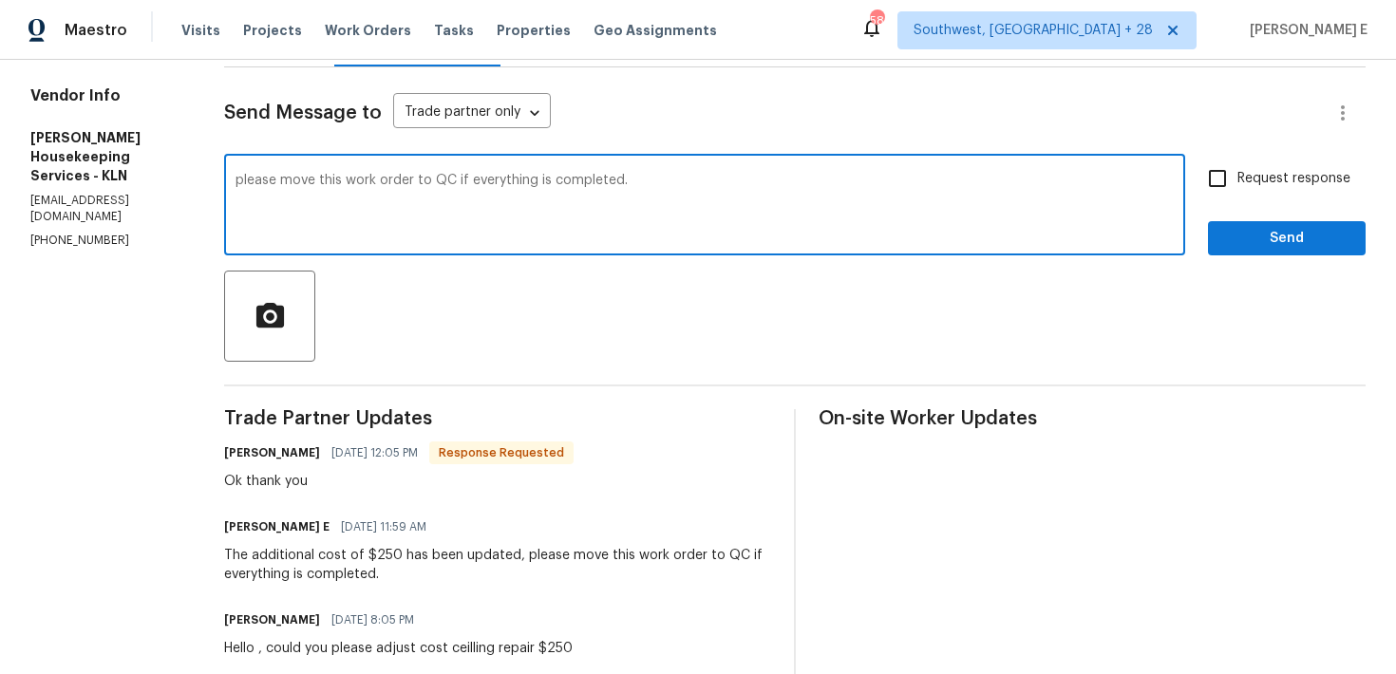
click at [261, 183] on textarea "please move this work order to QC if everything is completed." at bounding box center [704, 207] width 938 height 66
type textarea "Please move this work order to QC if everything is completed."
click at [1250, 186] on span "Request response" at bounding box center [1293, 179] width 113 height 20
click at [1237, 186] on input "Request response" at bounding box center [1217, 179] width 40 height 40
checkbox input "true"
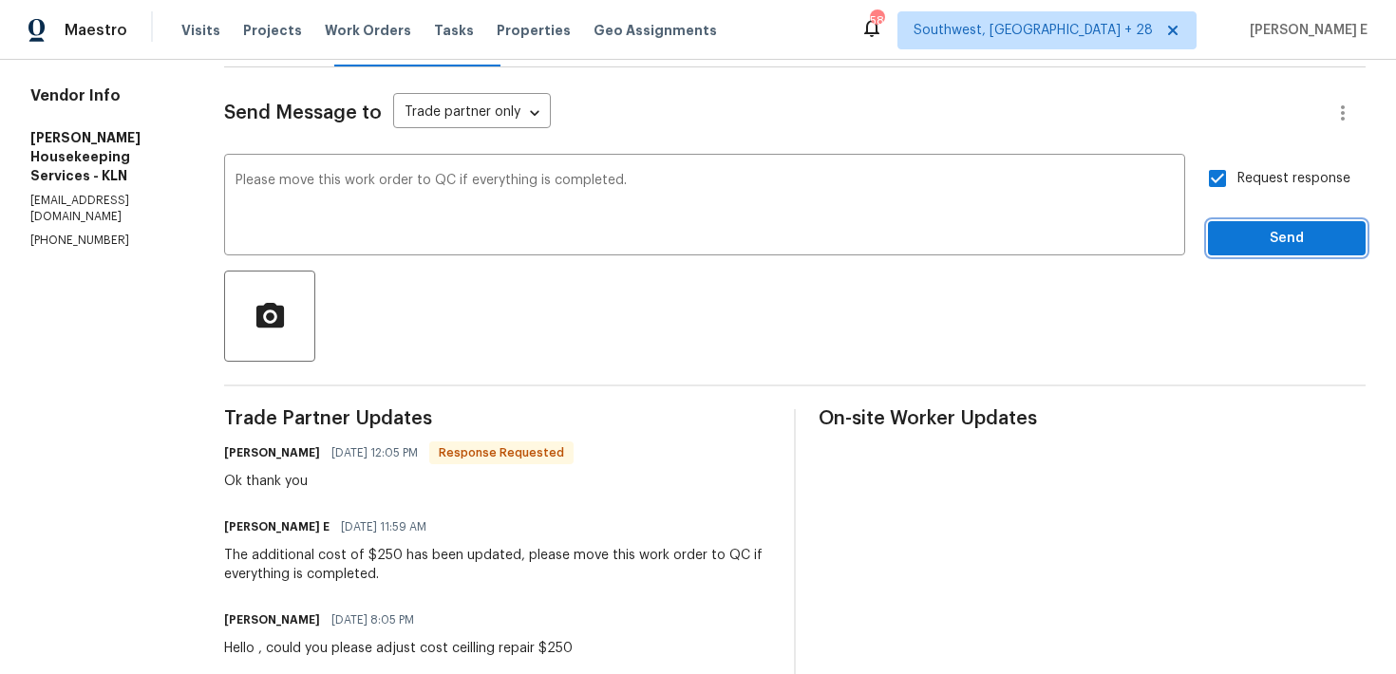
click at [1248, 247] on span "Send" at bounding box center [1286, 239] width 127 height 24
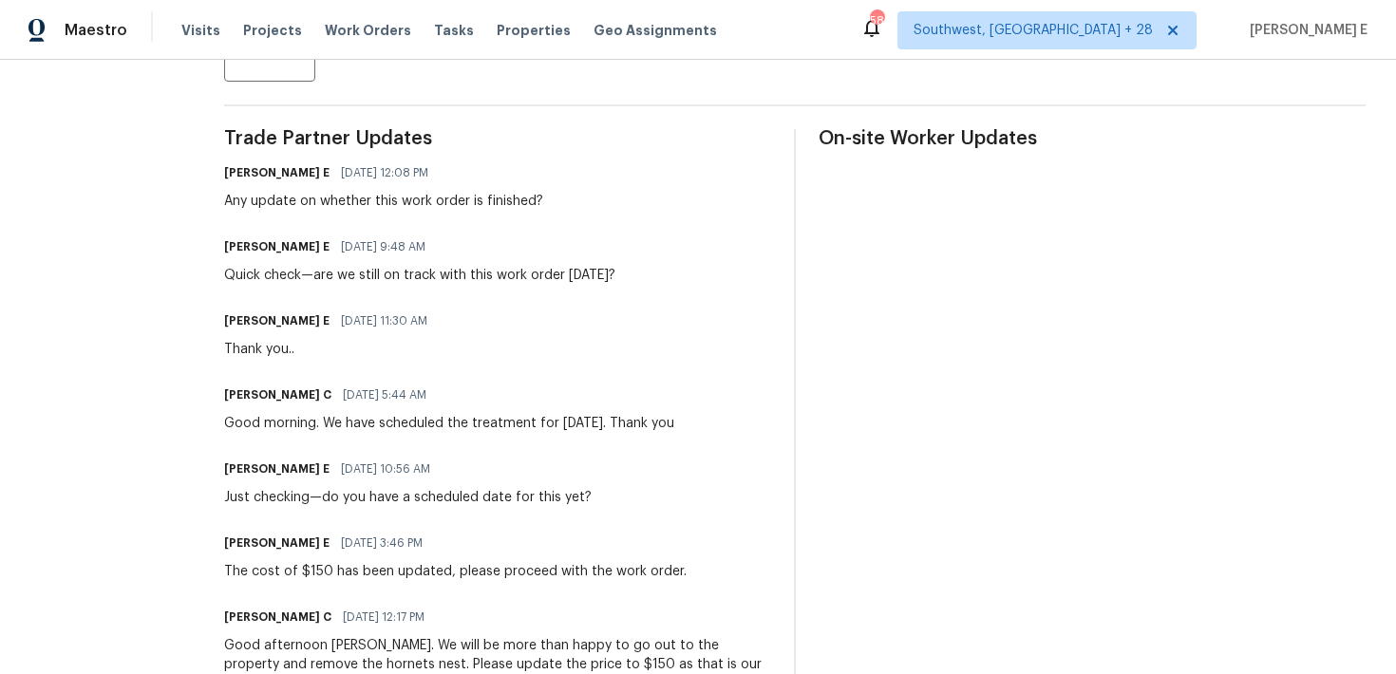
scroll to position [517, 0]
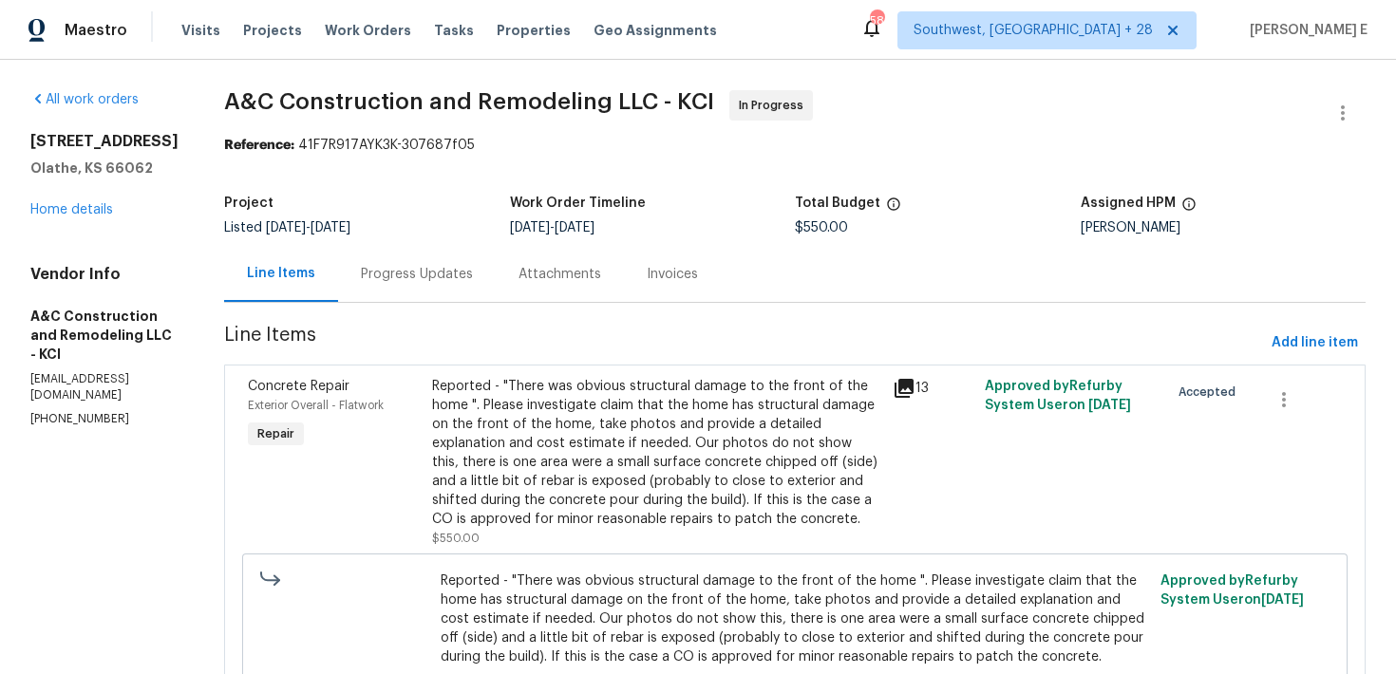
click at [420, 276] on div "Progress Updates" at bounding box center [417, 274] width 112 height 19
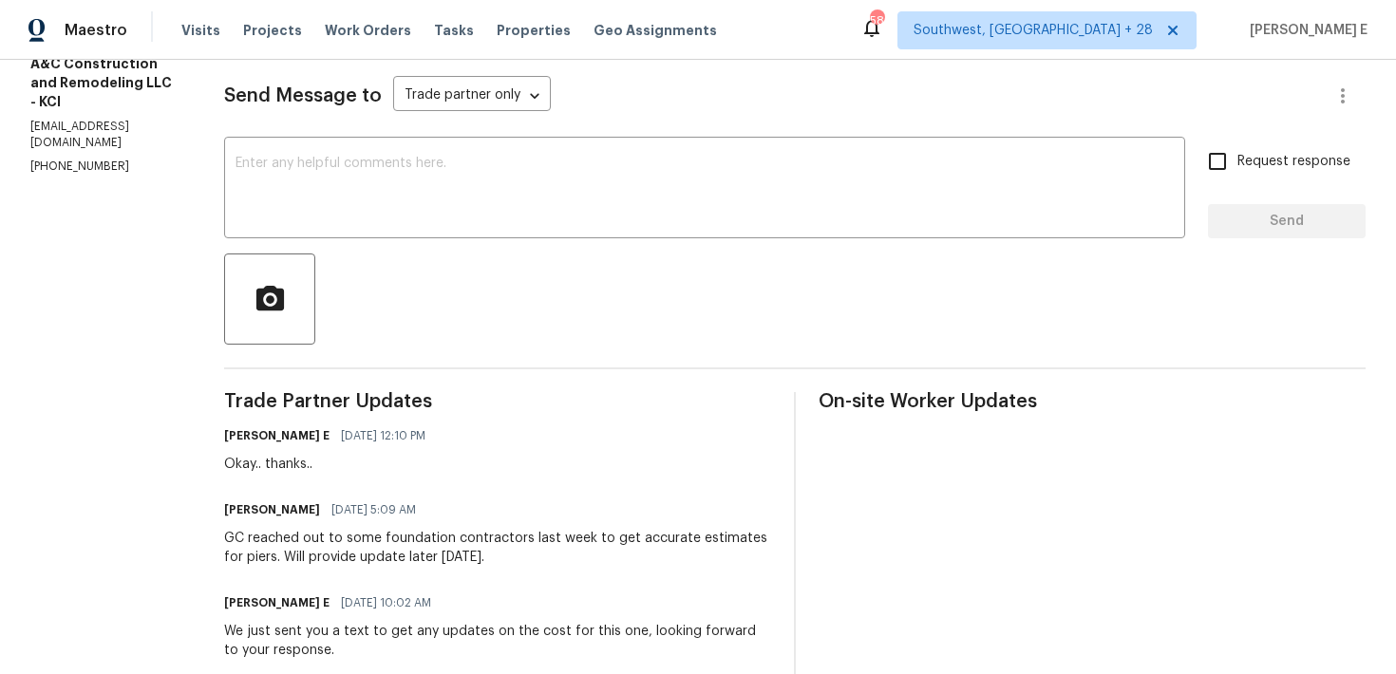
scroll to position [260, 0]
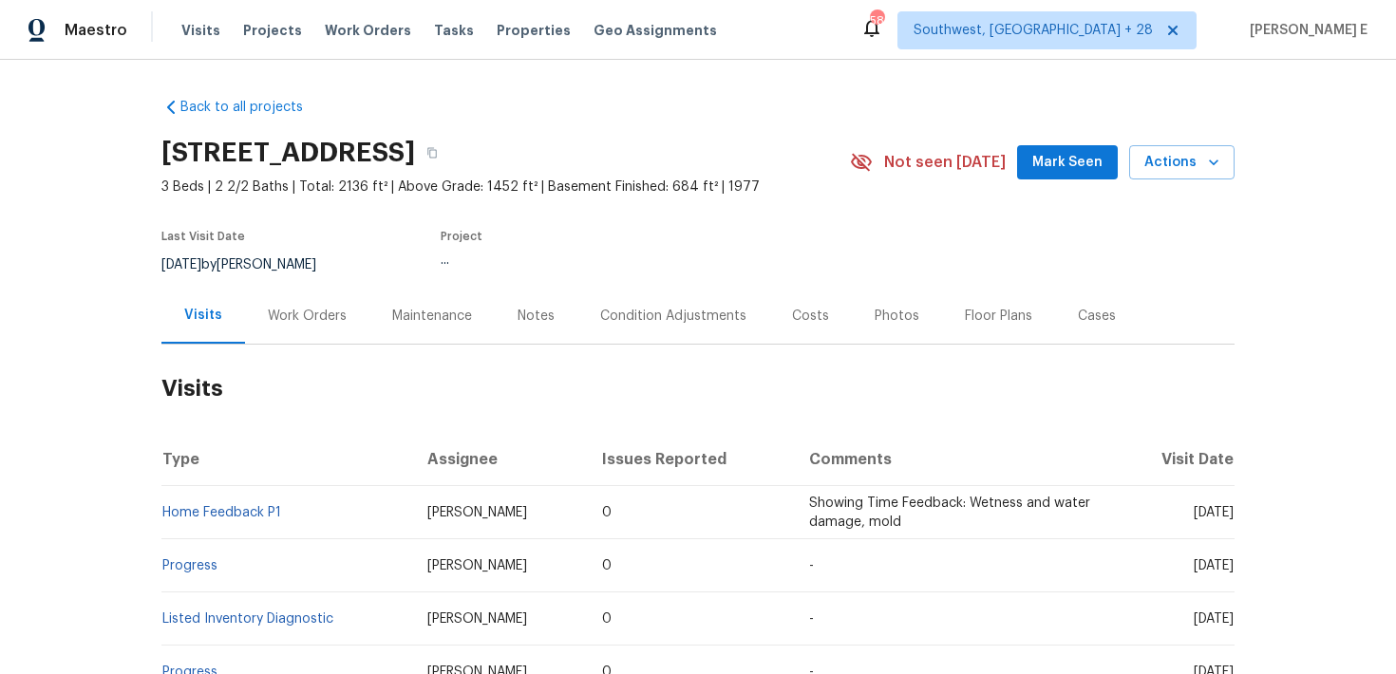
click at [312, 308] on div "Work Orders" at bounding box center [307, 316] width 79 height 19
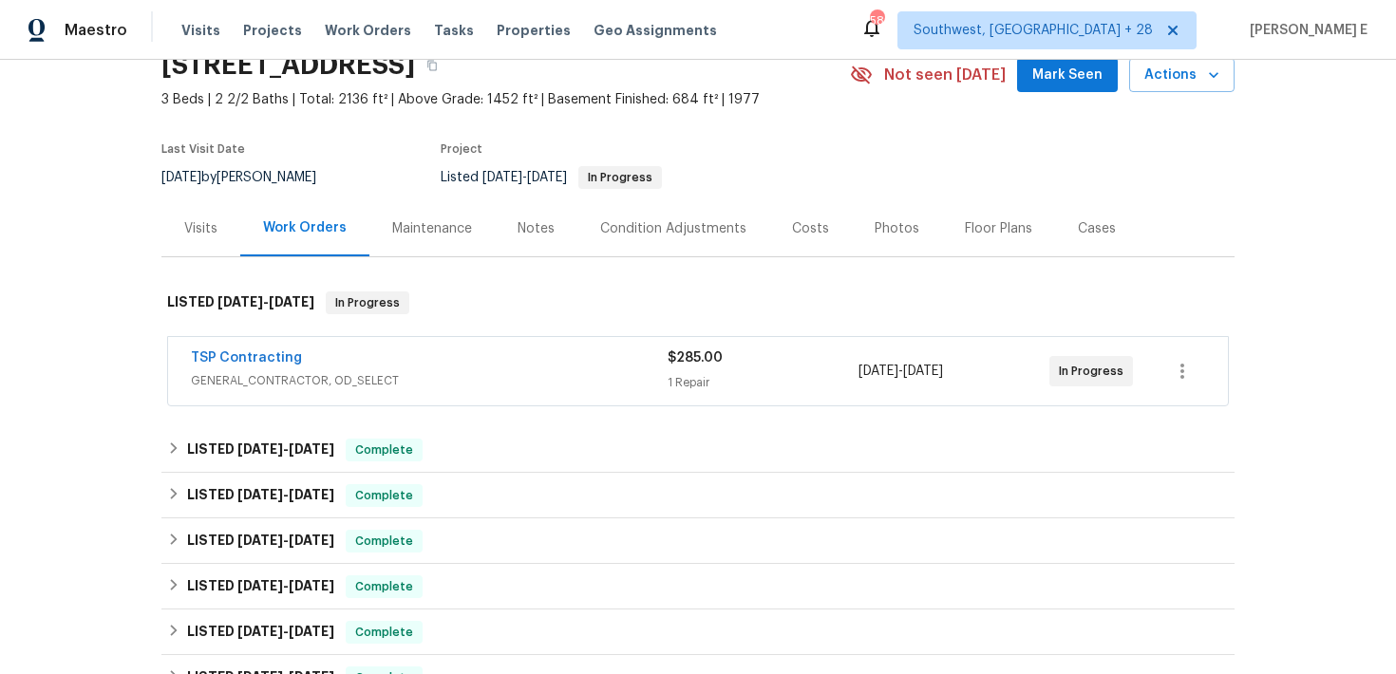
scroll to position [93, 0]
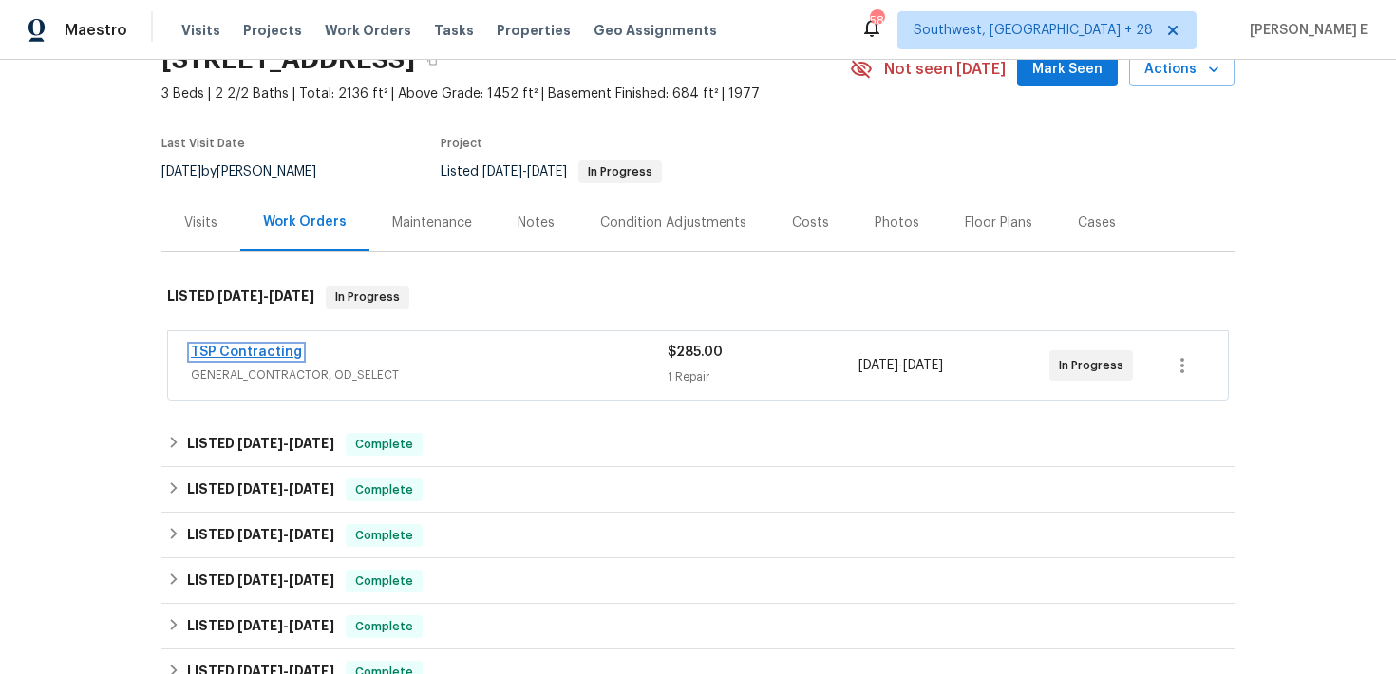
click at [259, 352] on link "TSP Contracting" at bounding box center [246, 352] width 111 height 13
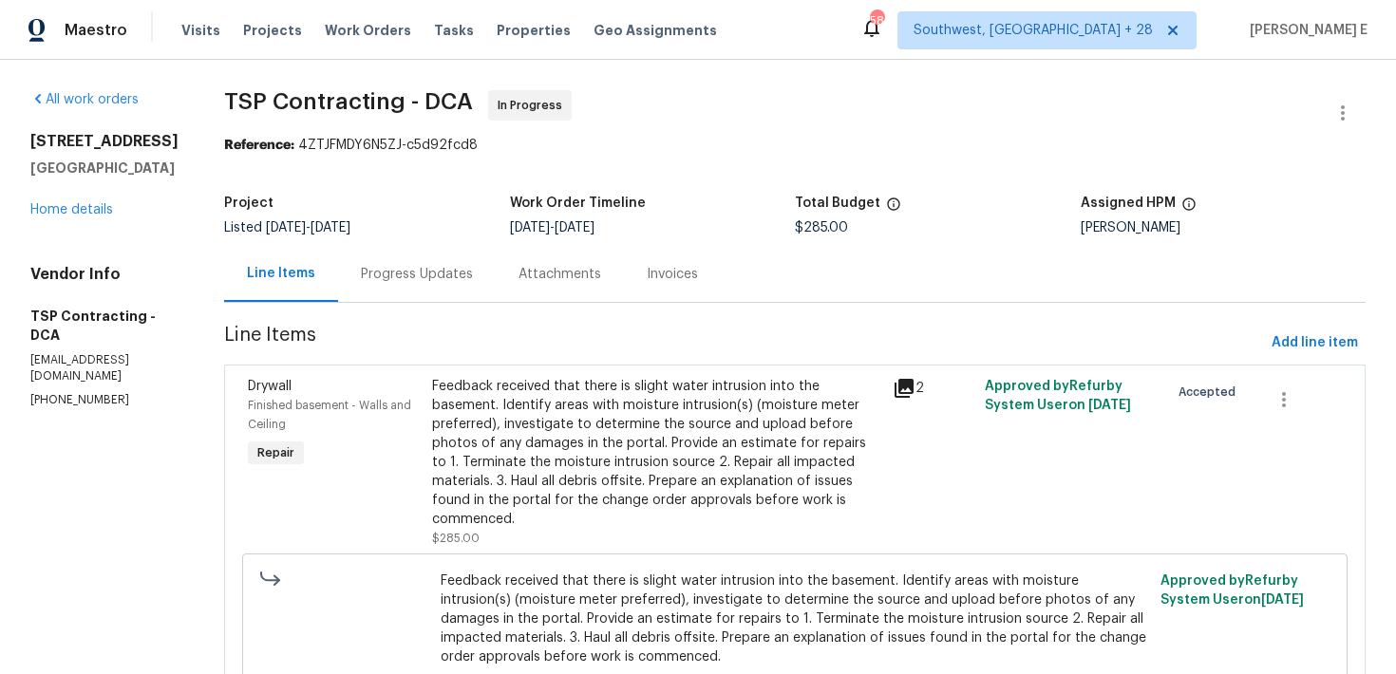
click at [415, 265] on div "Progress Updates" at bounding box center [417, 274] width 112 height 19
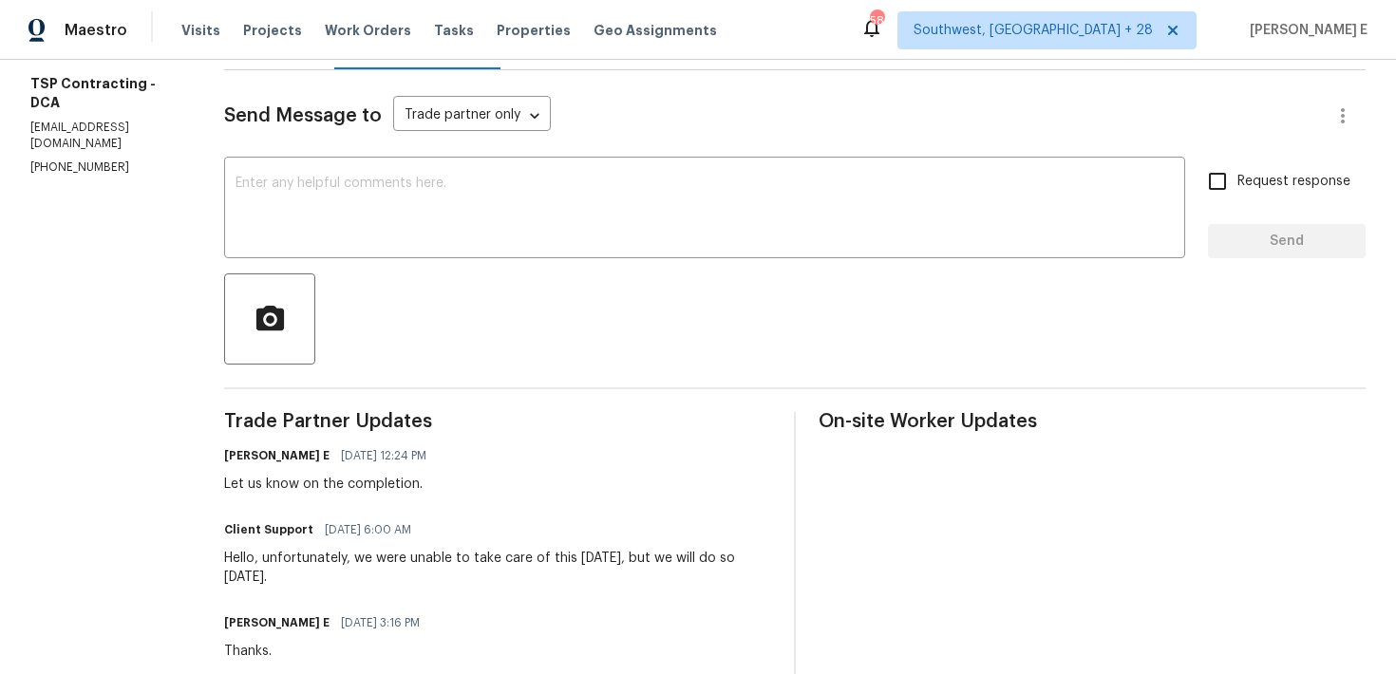
scroll to position [235, 0]
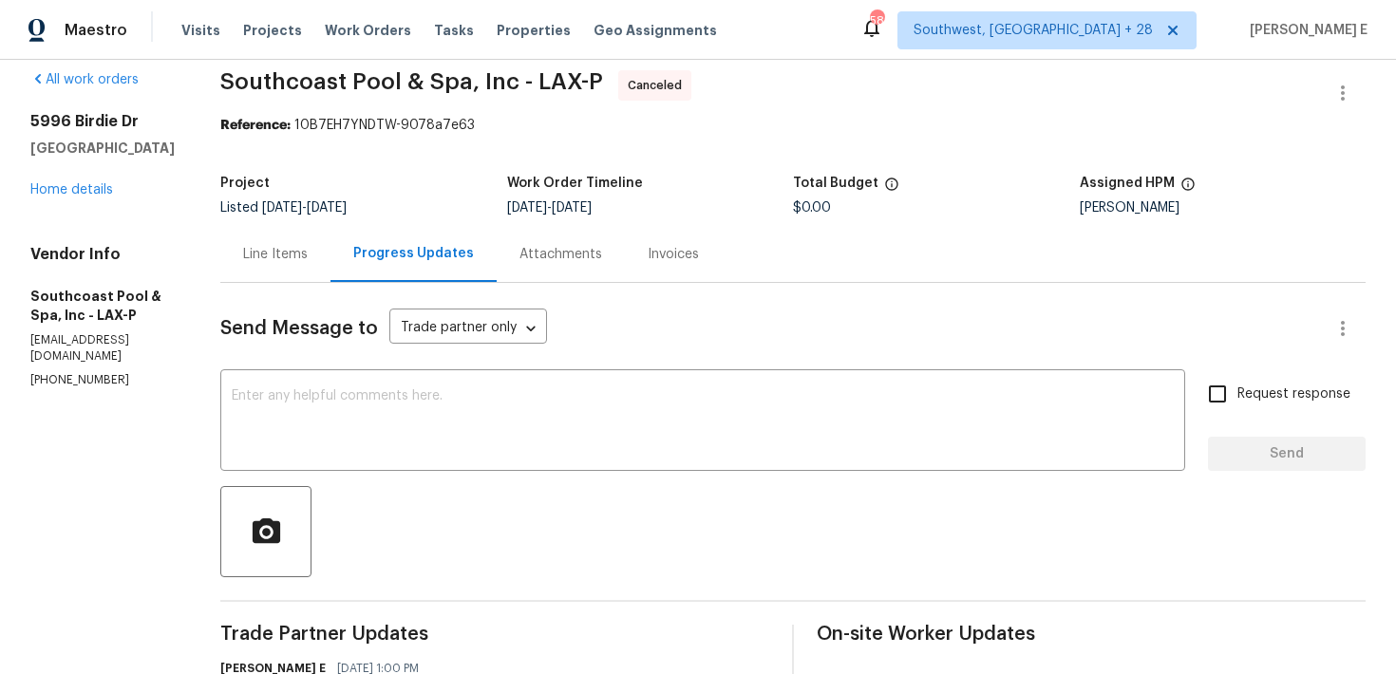
scroll to position [23, 0]
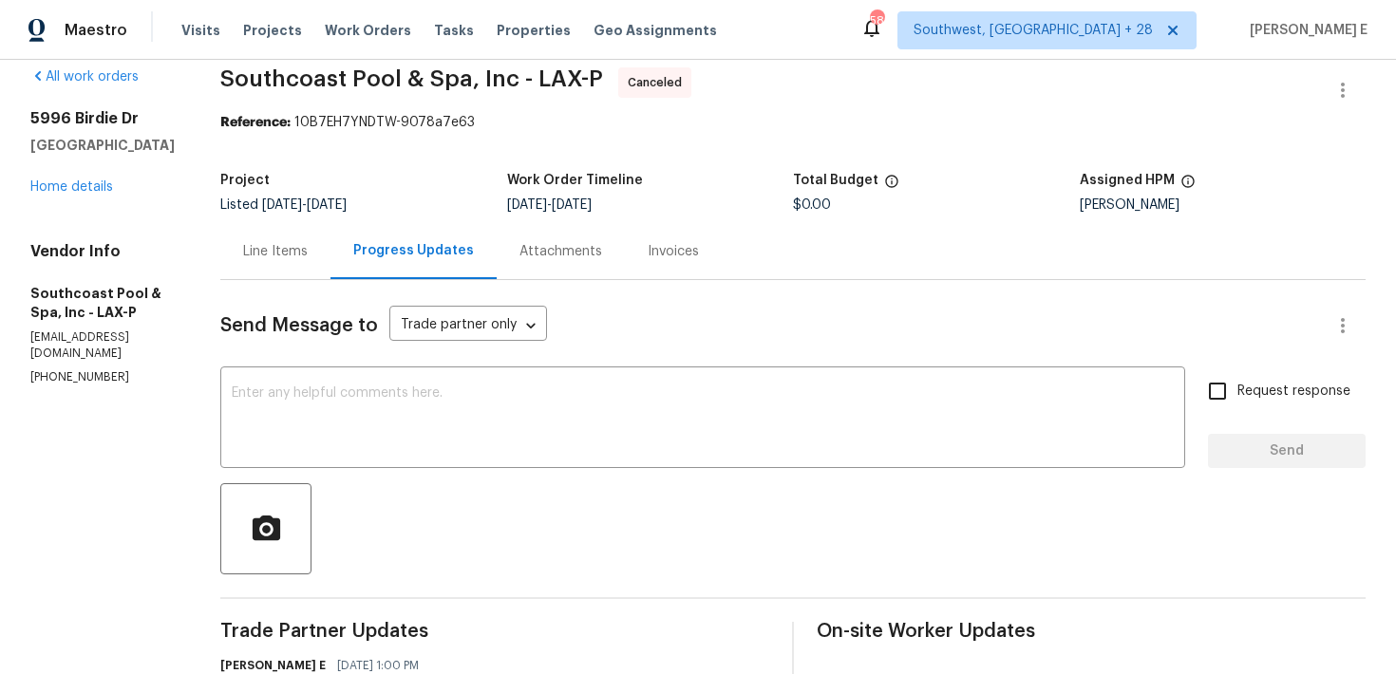
click at [96, 194] on div "[STREET_ADDRESS][PERSON_NAME] Home details" at bounding box center [102, 152] width 144 height 87
click at [103, 187] on link "Home details" at bounding box center [71, 186] width 83 height 13
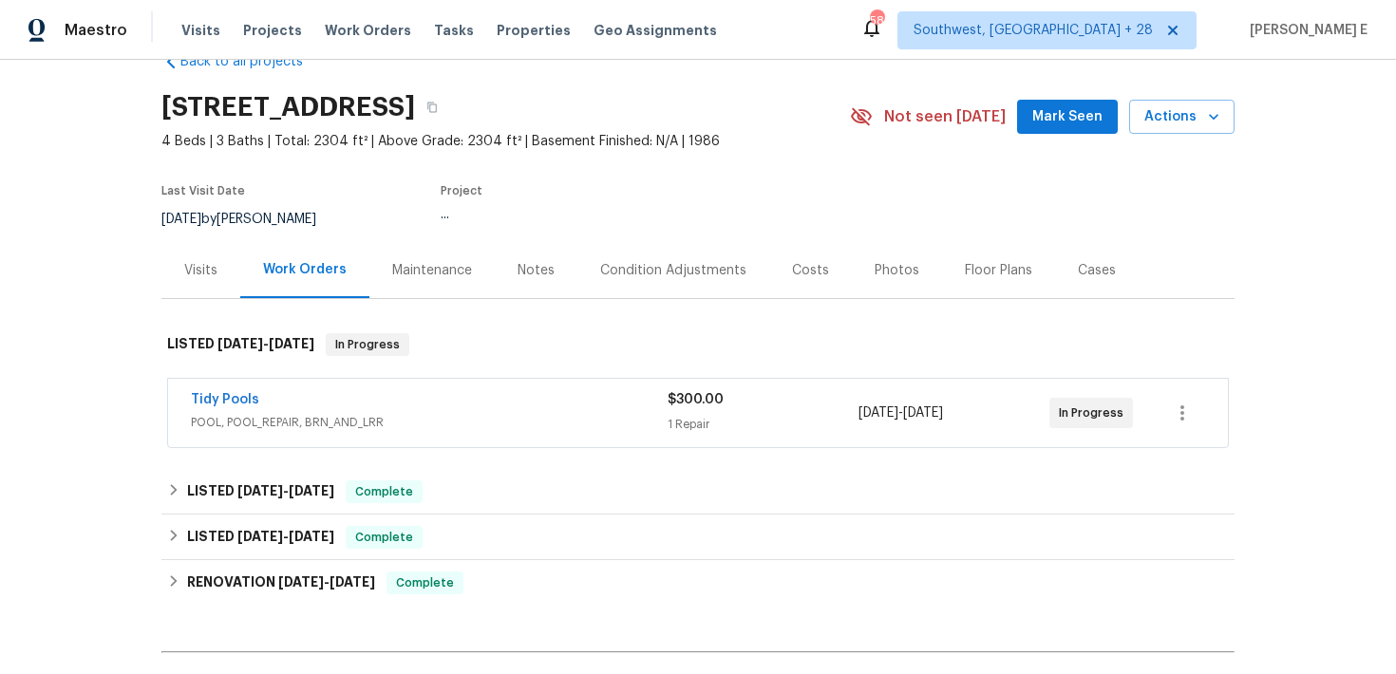
scroll to position [62, 0]
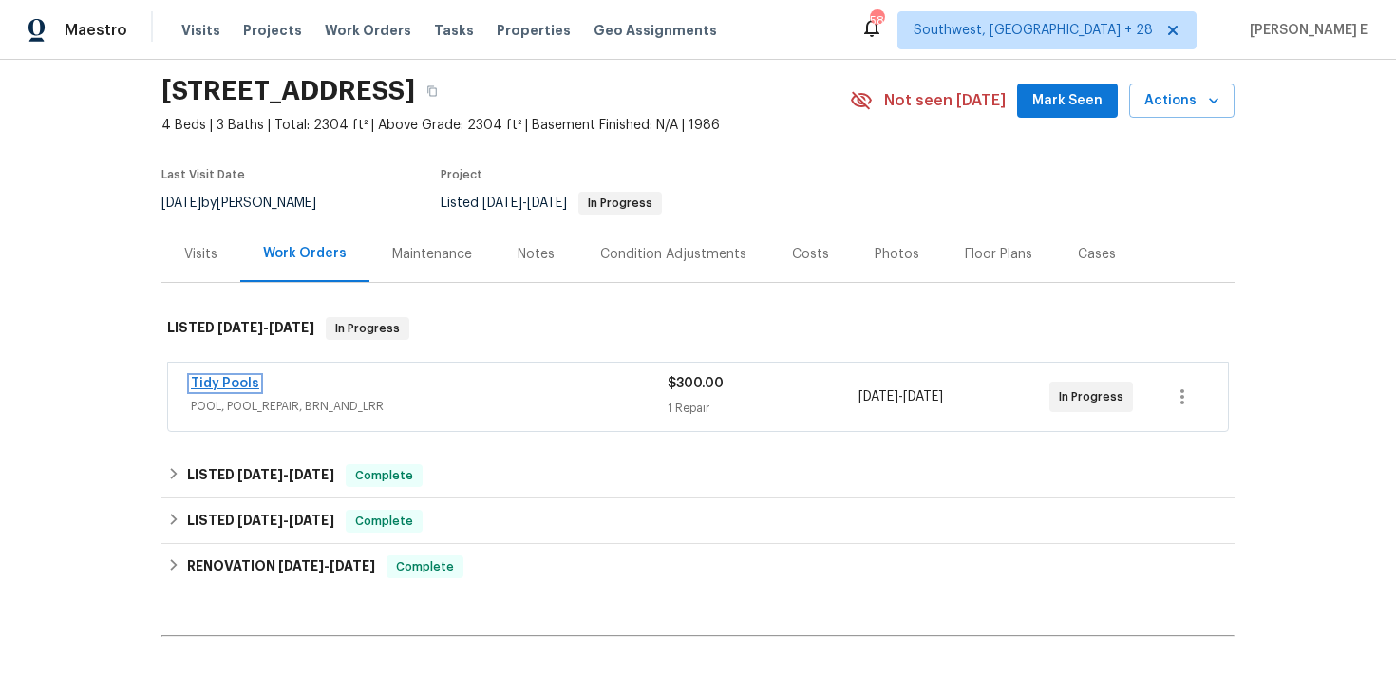
click at [223, 380] on link "Tidy Pools" at bounding box center [225, 383] width 68 height 13
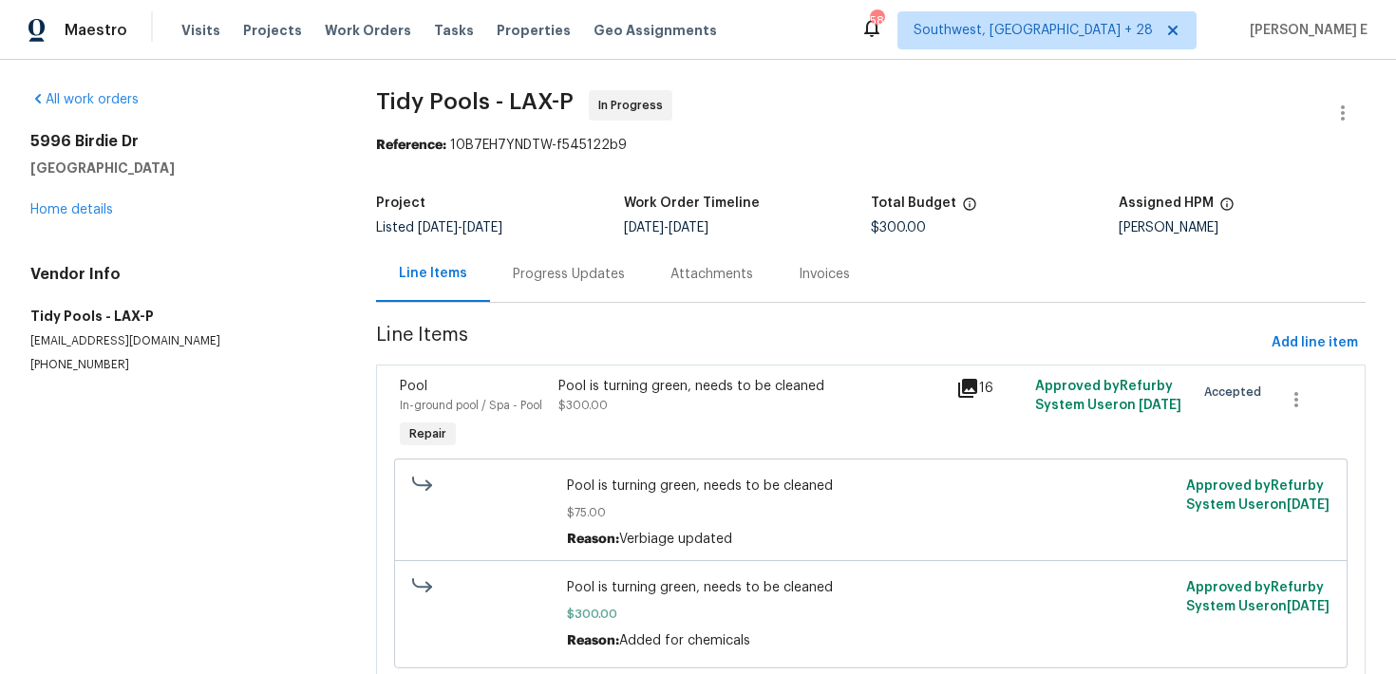
click at [521, 281] on div "Progress Updates" at bounding box center [569, 274] width 112 height 19
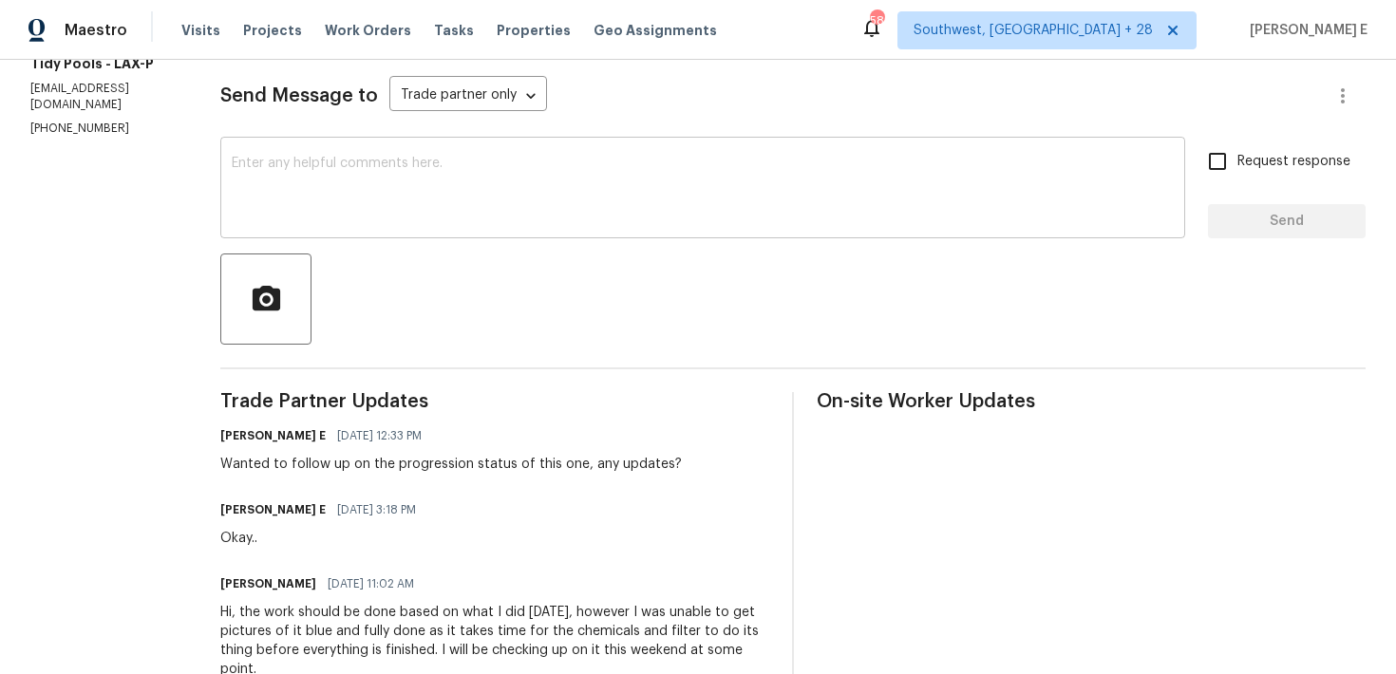
scroll to position [260, 0]
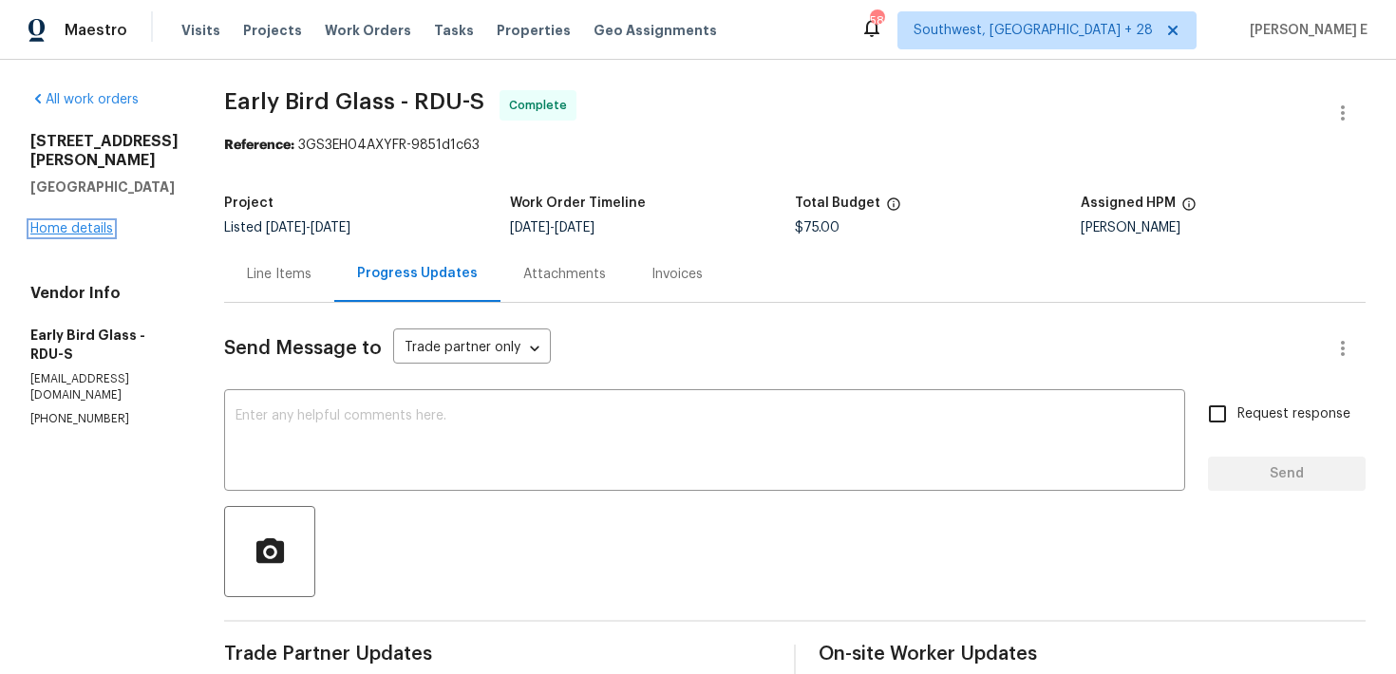
click at [72, 222] on link "Home details" at bounding box center [71, 228] width 83 height 13
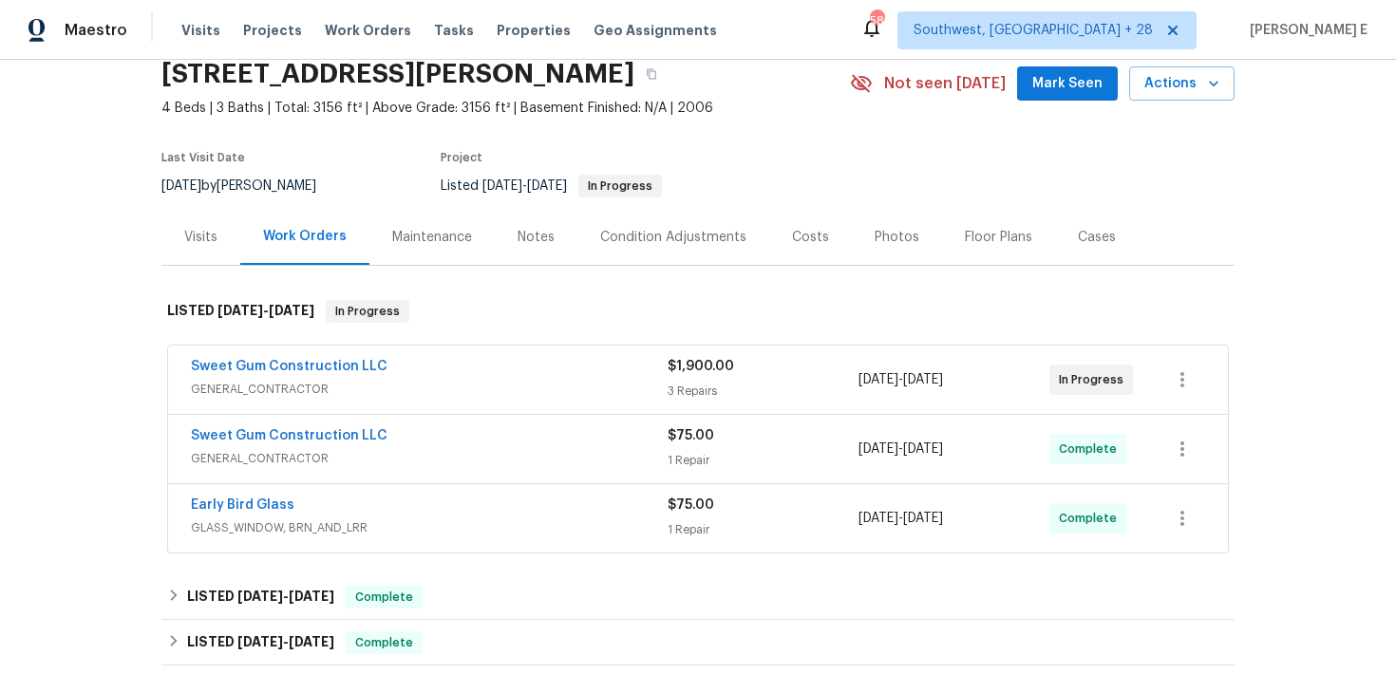
scroll to position [80, 0]
click at [287, 372] on span "Sweet Gum Construction LLC" at bounding box center [289, 365] width 197 height 19
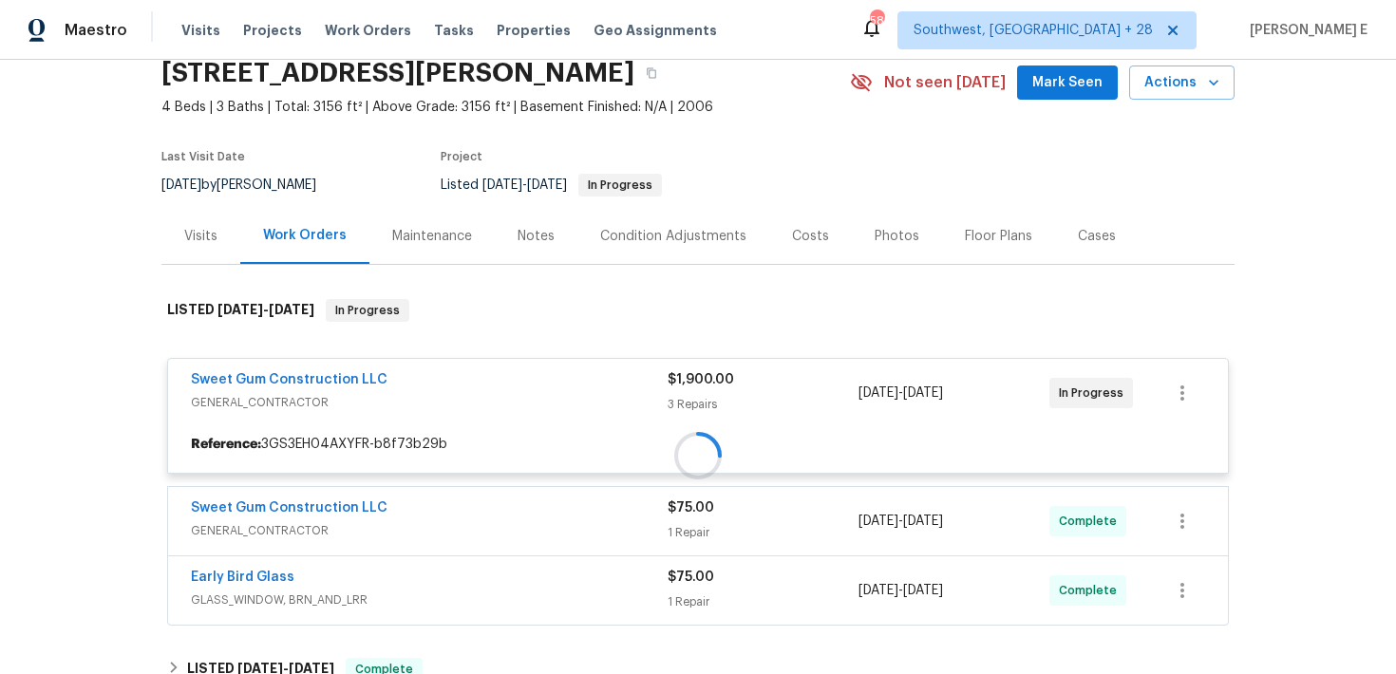
click at [290, 383] on div at bounding box center [697, 455] width 1073 height 351
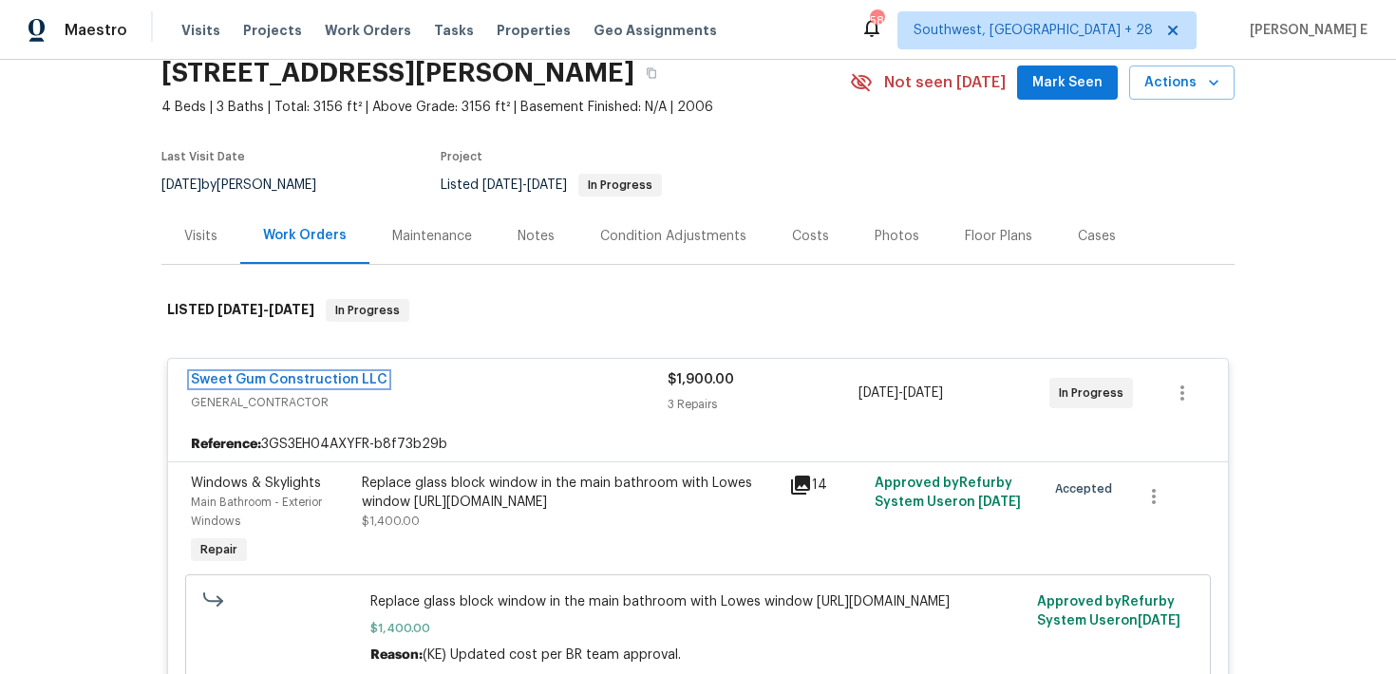
click at [290, 383] on link "Sweet Gum Construction LLC" at bounding box center [289, 379] width 197 height 13
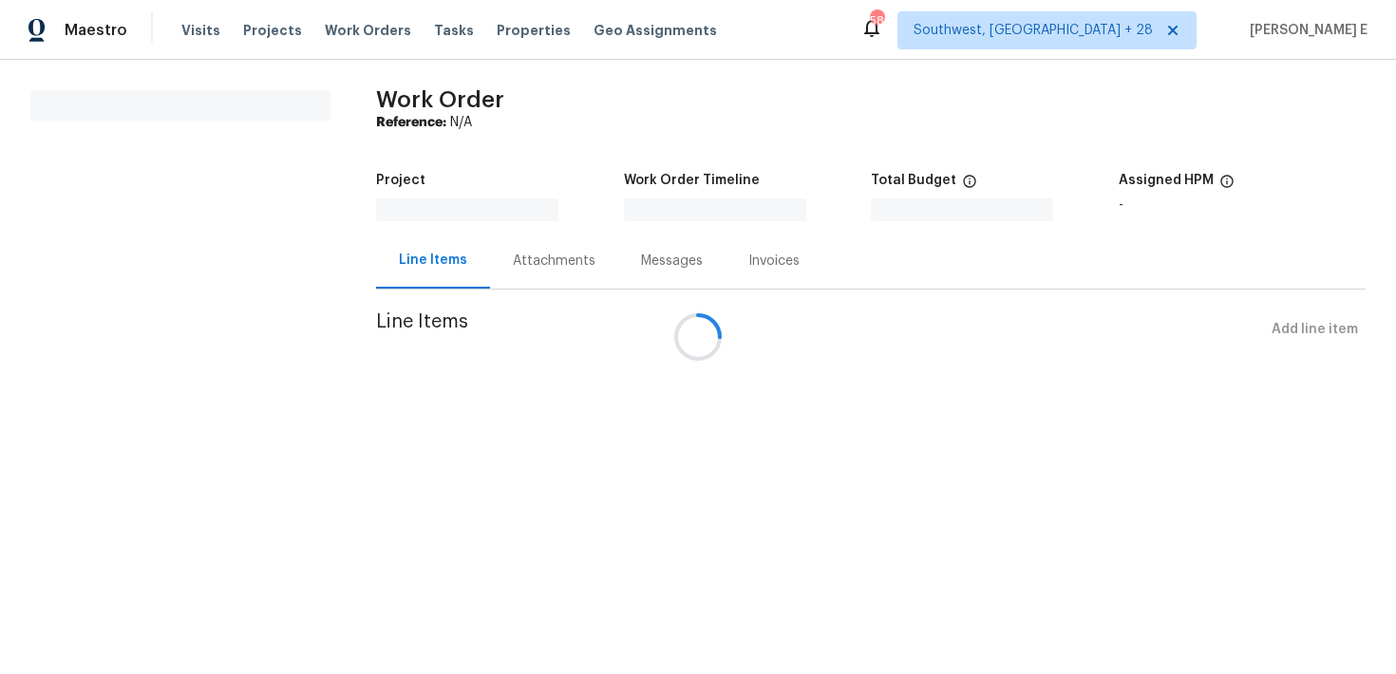
click at [290, 383] on div at bounding box center [698, 337] width 1396 height 674
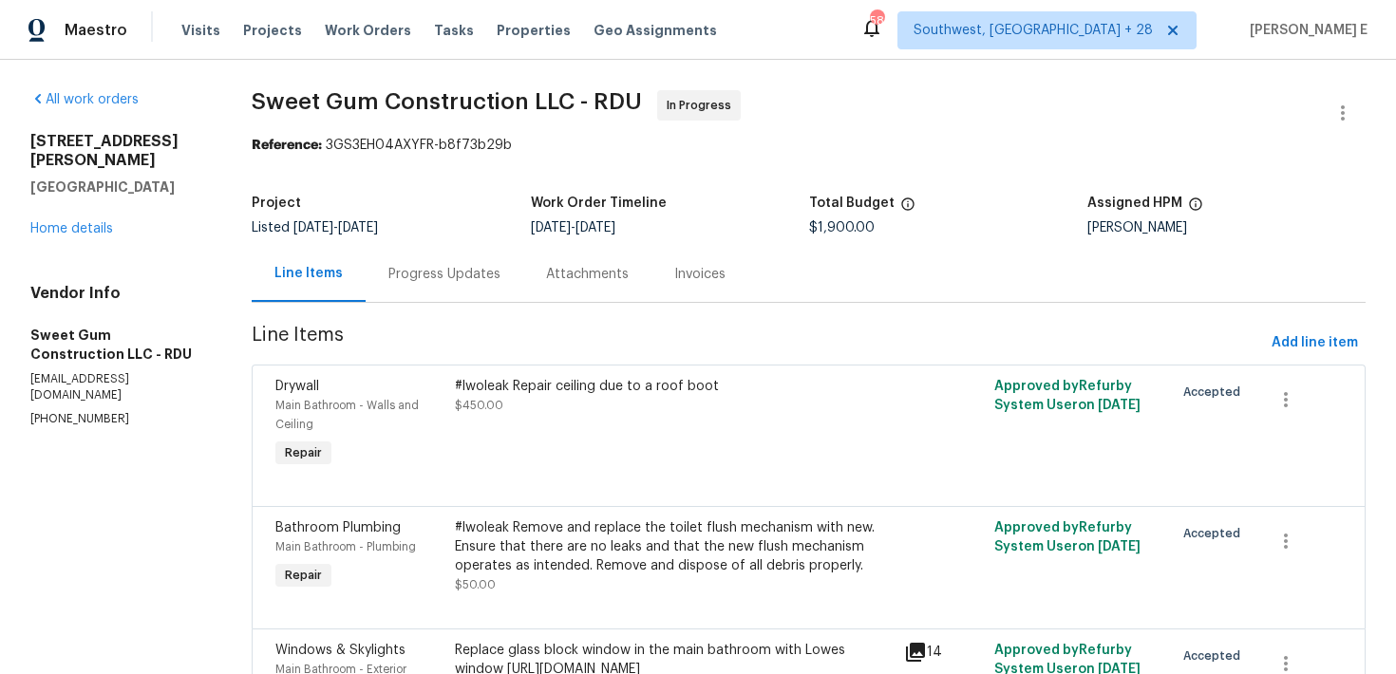
click at [466, 298] on div "Progress Updates" at bounding box center [445, 274] width 158 height 56
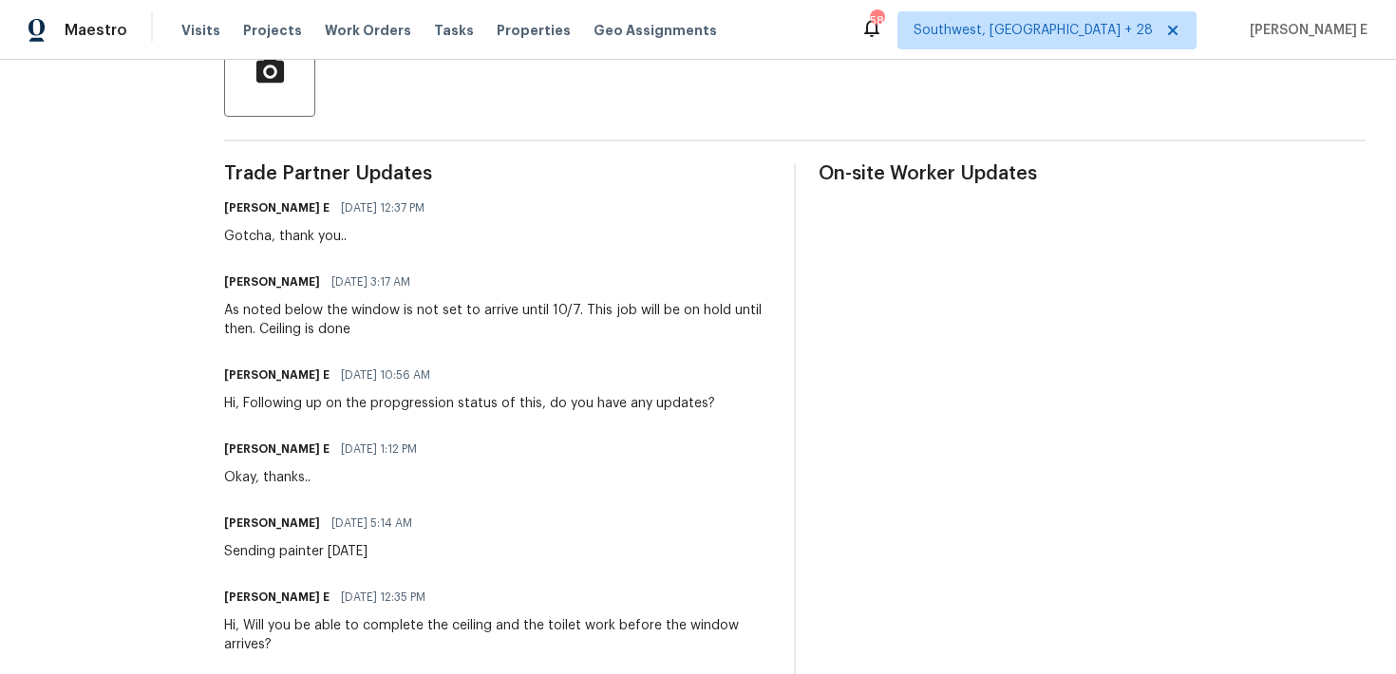
scroll to position [492, 0]
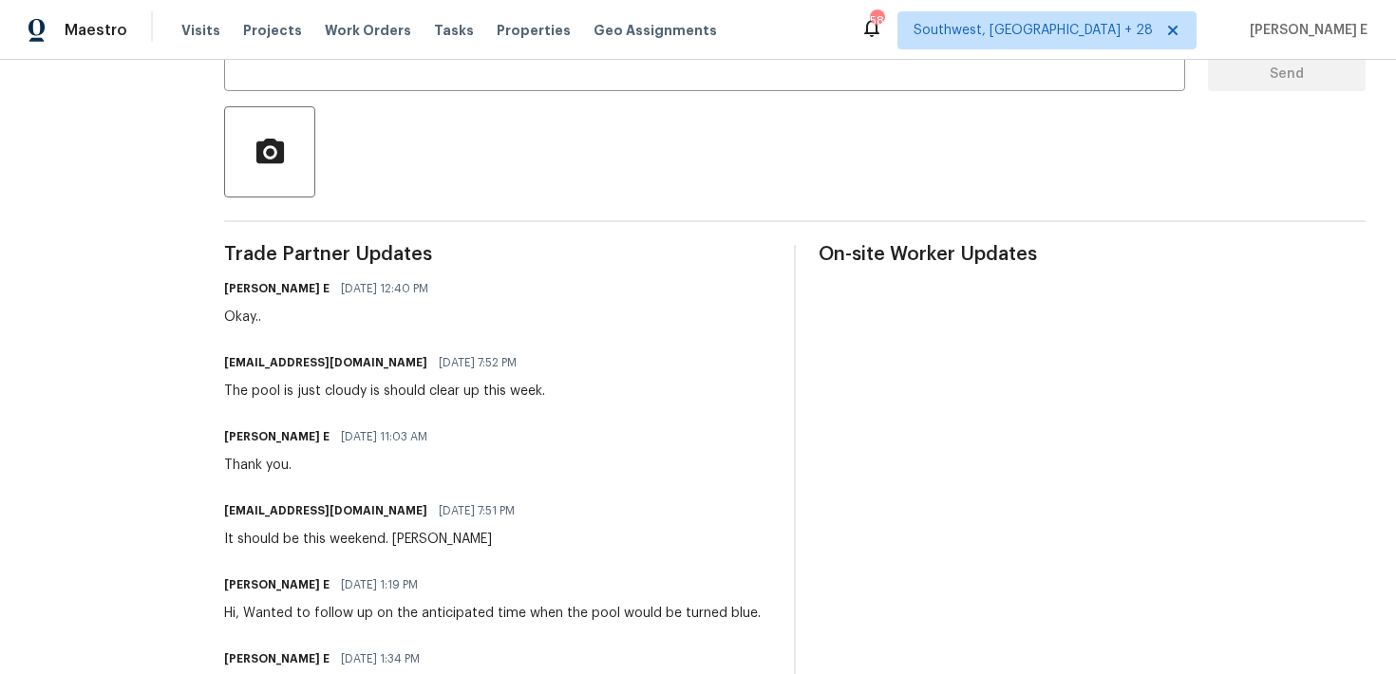
scroll to position [402, 0]
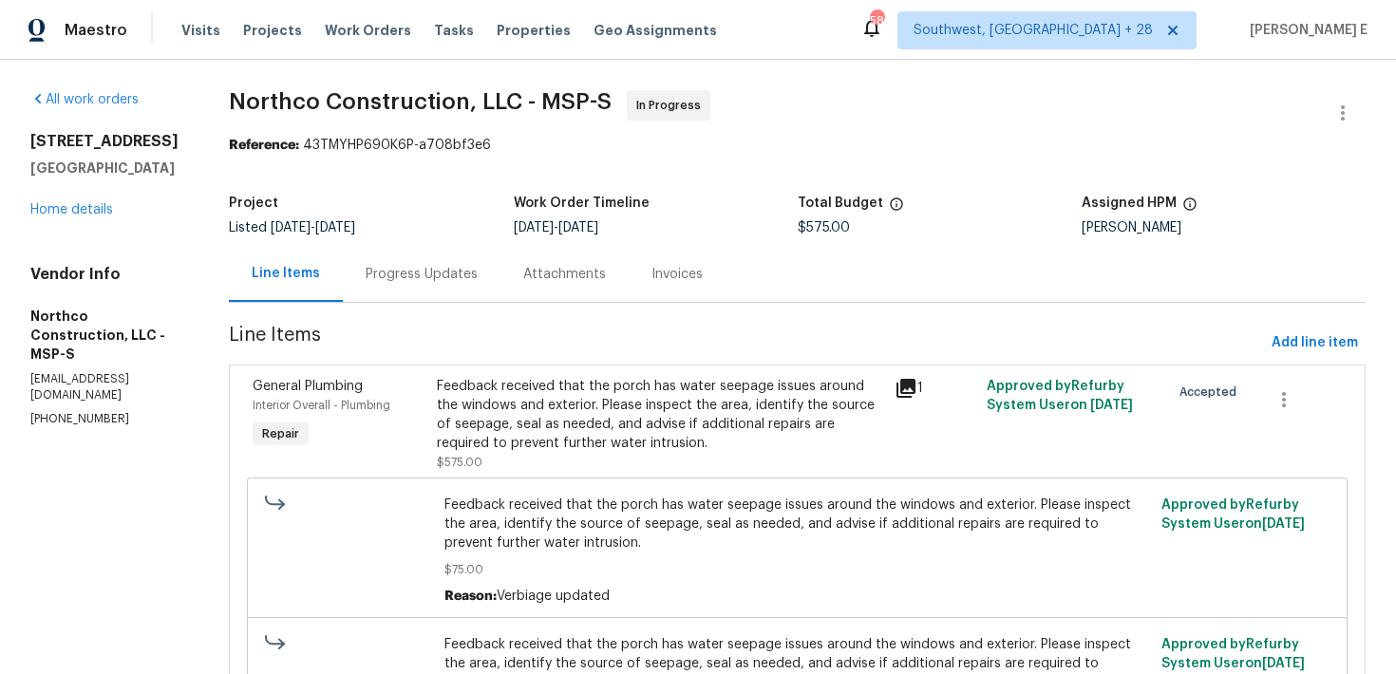
click at [432, 275] on div "Progress Updates" at bounding box center [422, 274] width 112 height 19
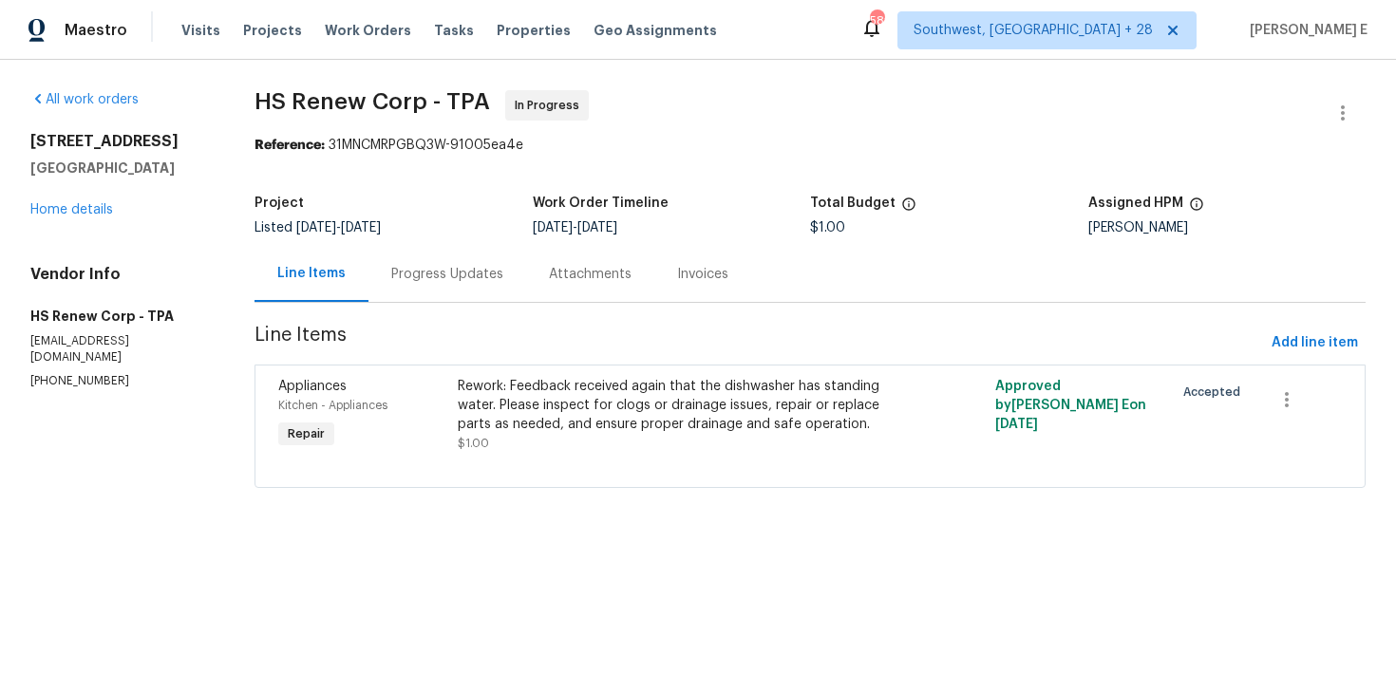
click at [479, 281] on div "Progress Updates" at bounding box center [447, 274] width 112 height 19
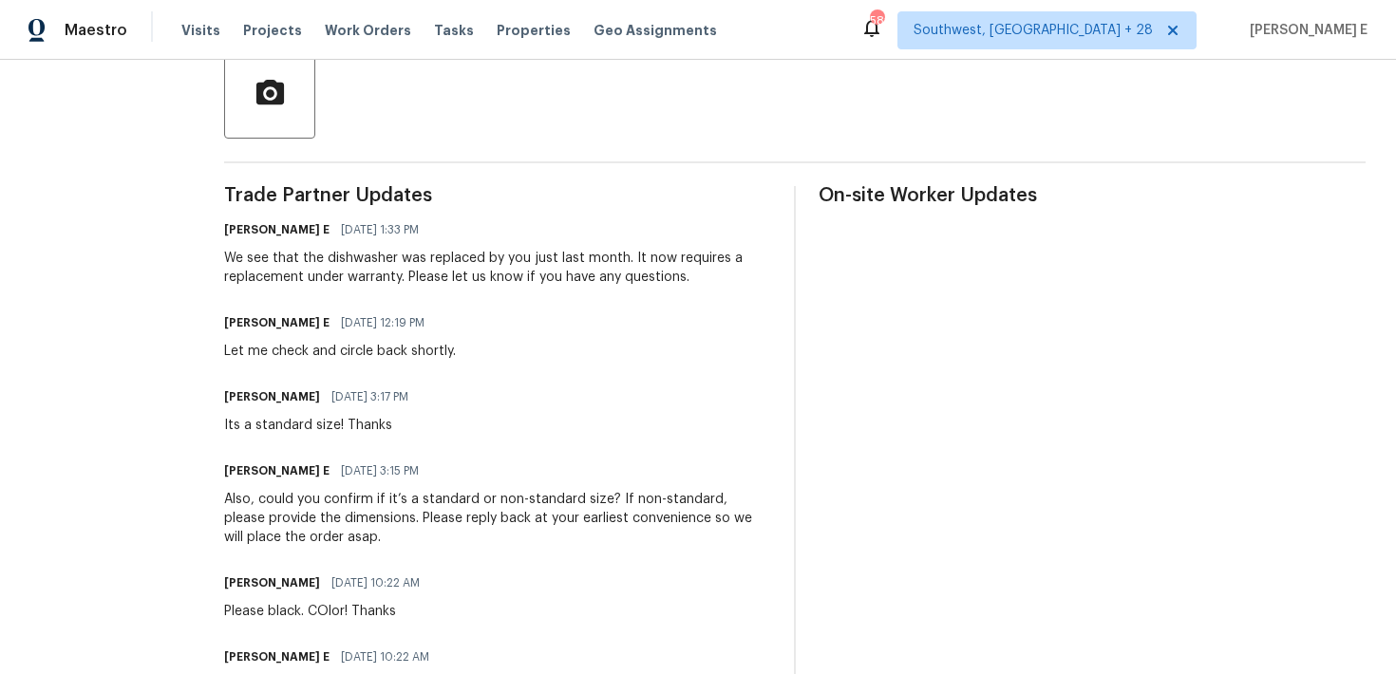
scroll to position [463, 0]
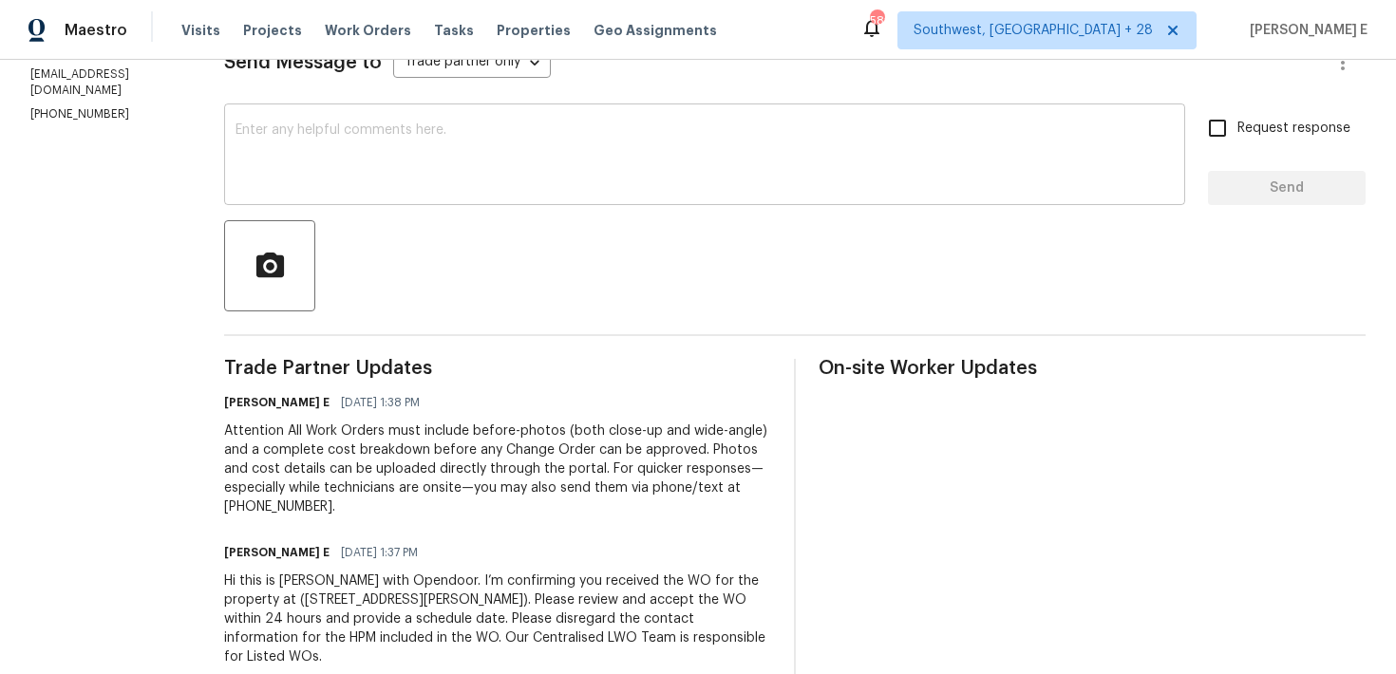
scroll to position [301, 0]
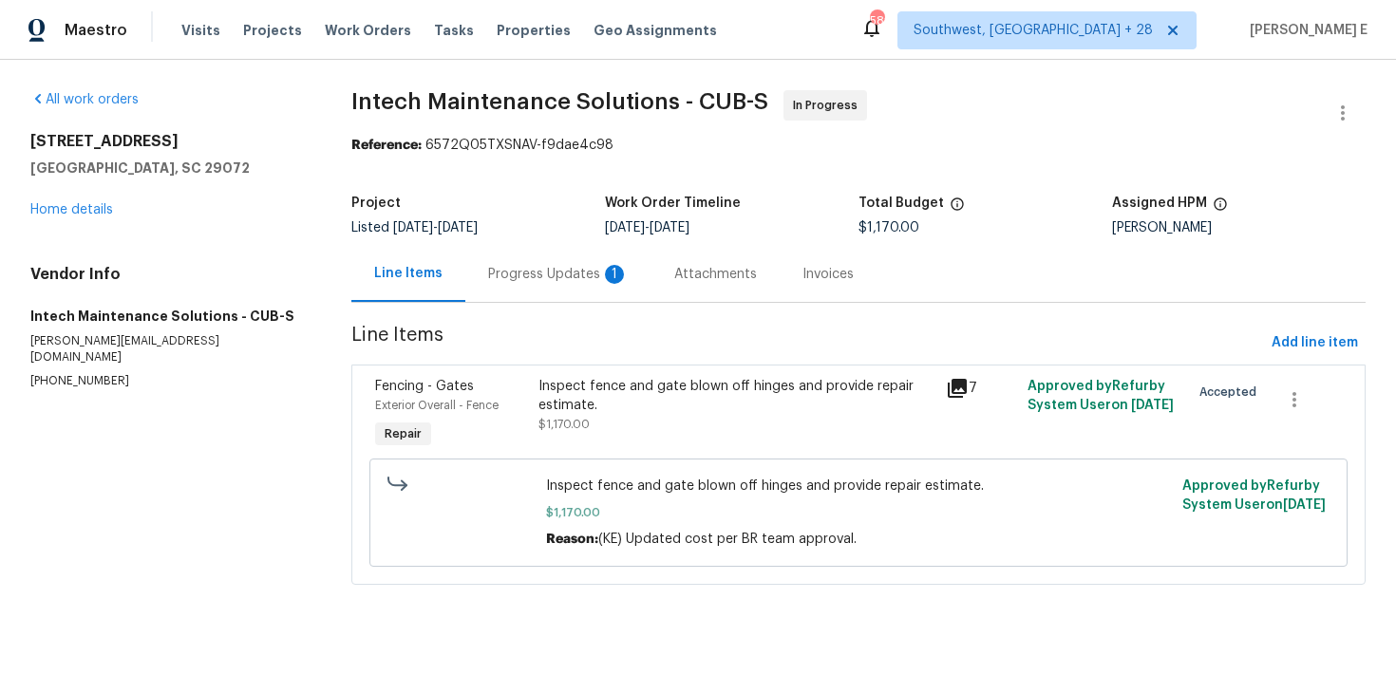
click at [527, 284] on div "Progress Updates 1" at bounding box center [558, 274] width 186 height 56
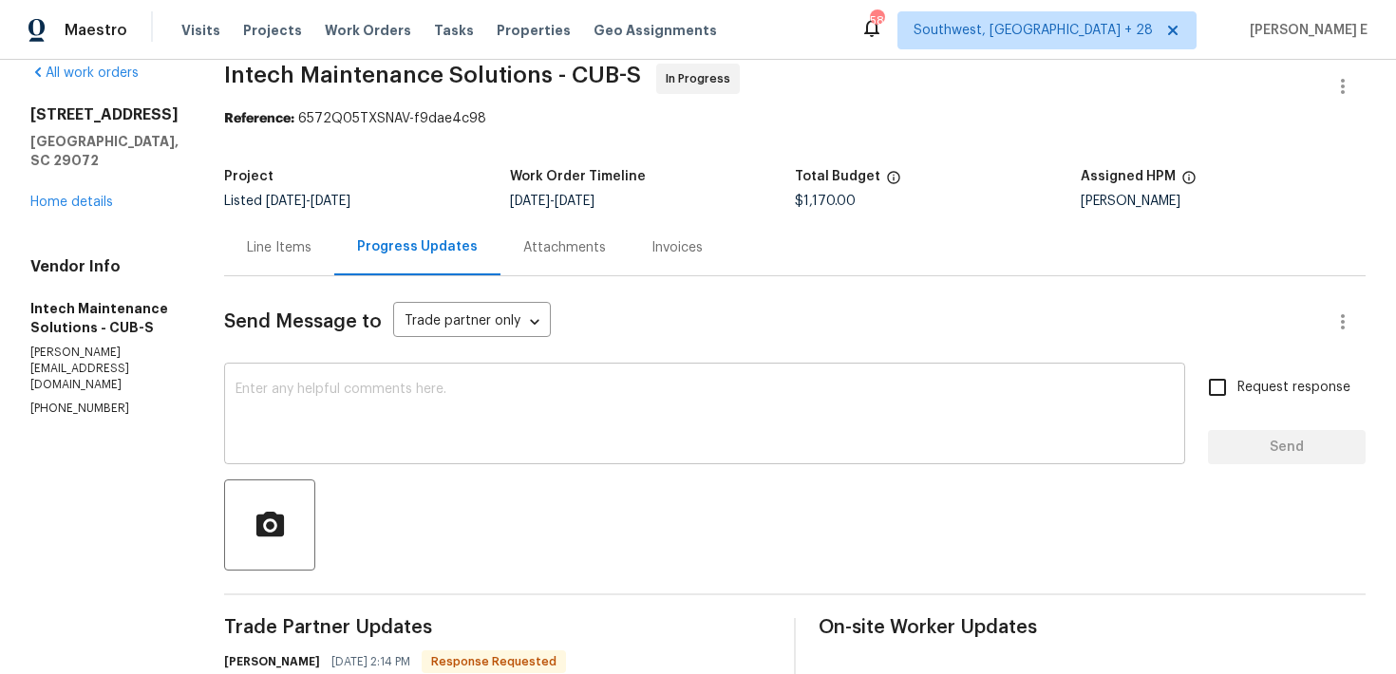
scroll to position [28, 0]
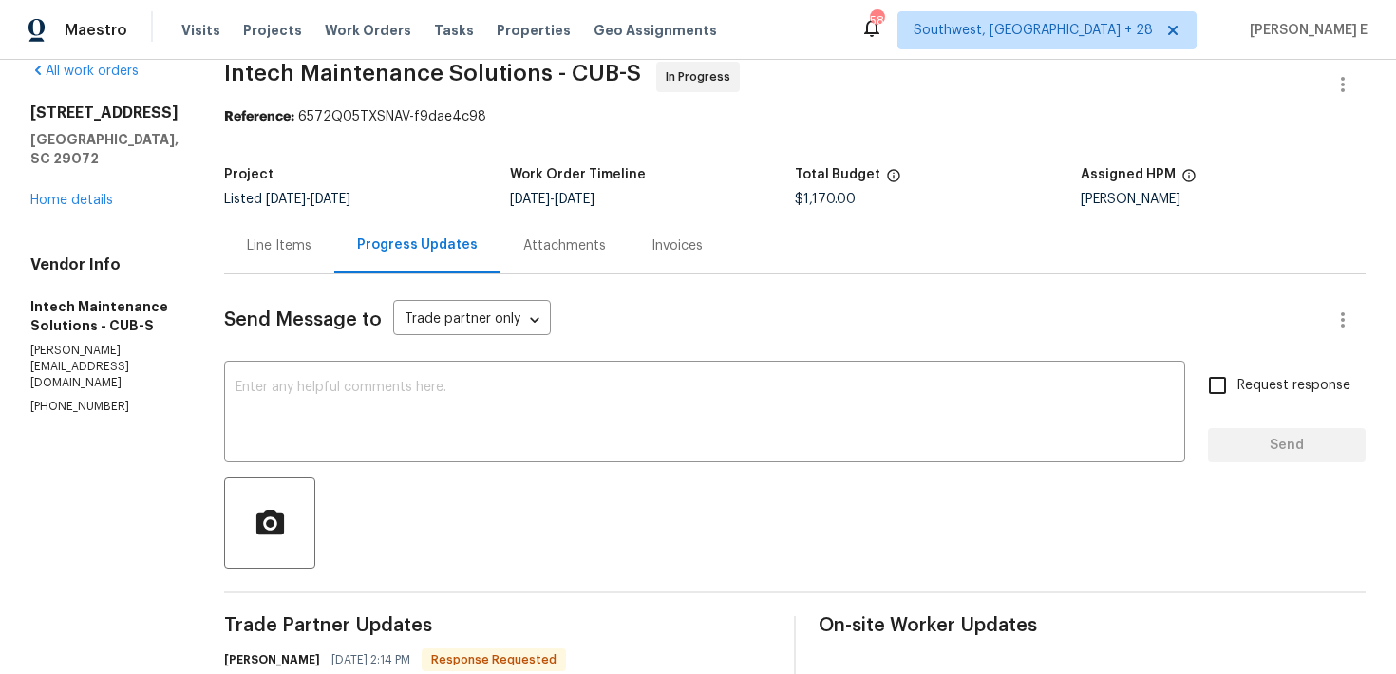
click at [277, 216] on div "Project Listed 9/12/2025 - 9/16/2025 Work Order Timeline 9/12/2025 - 9/16/2025 …" at bounding box center [794, 187] width 1141 height 61
click at [271, 249] on div "Line Items" at bounding box center [279, 245] width 65 height 19
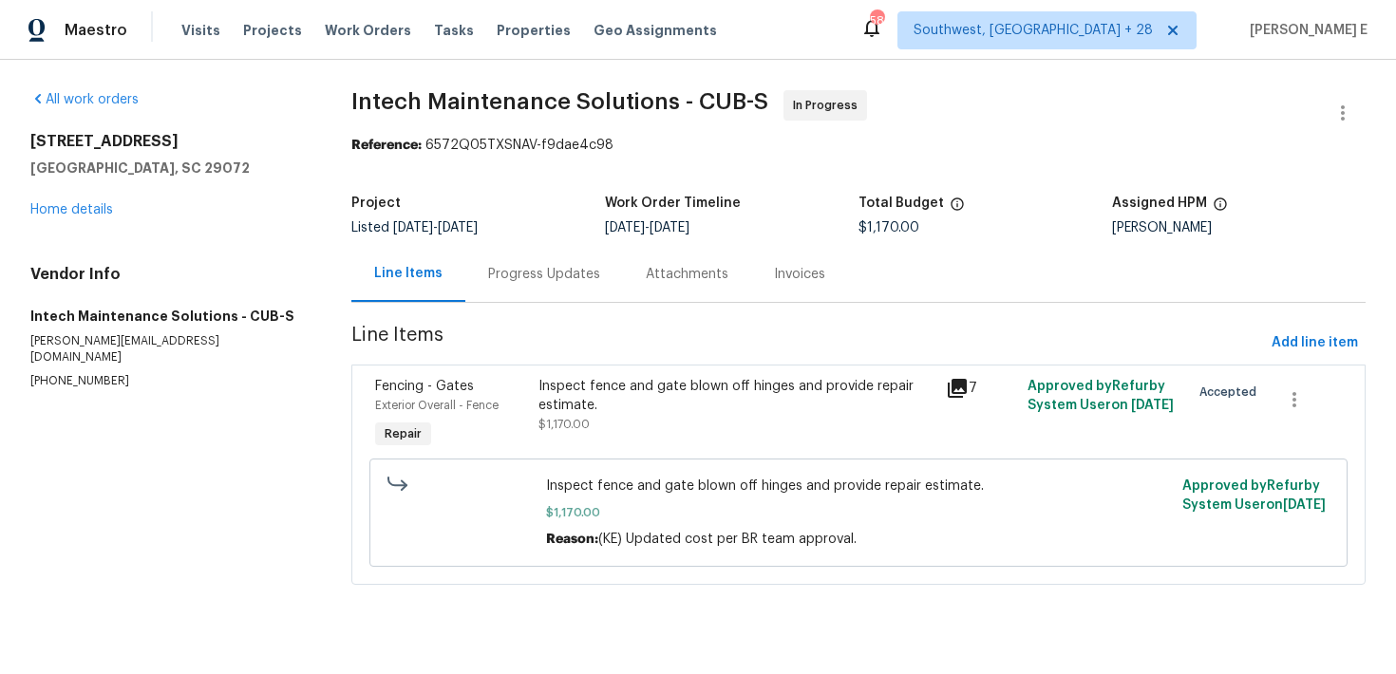
click at [506, 278] on div "Progress Updates" at bounding box center [544, 274] width 112 height 19
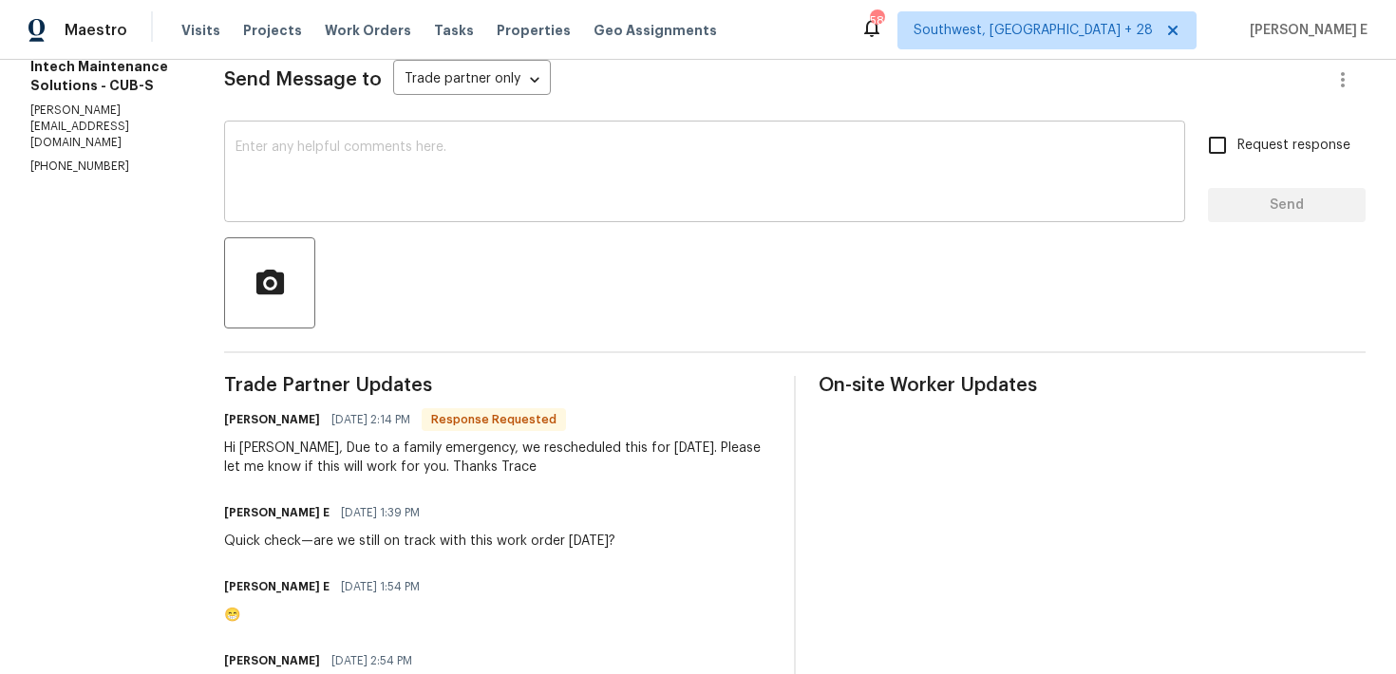
scroll to position [296, 0]
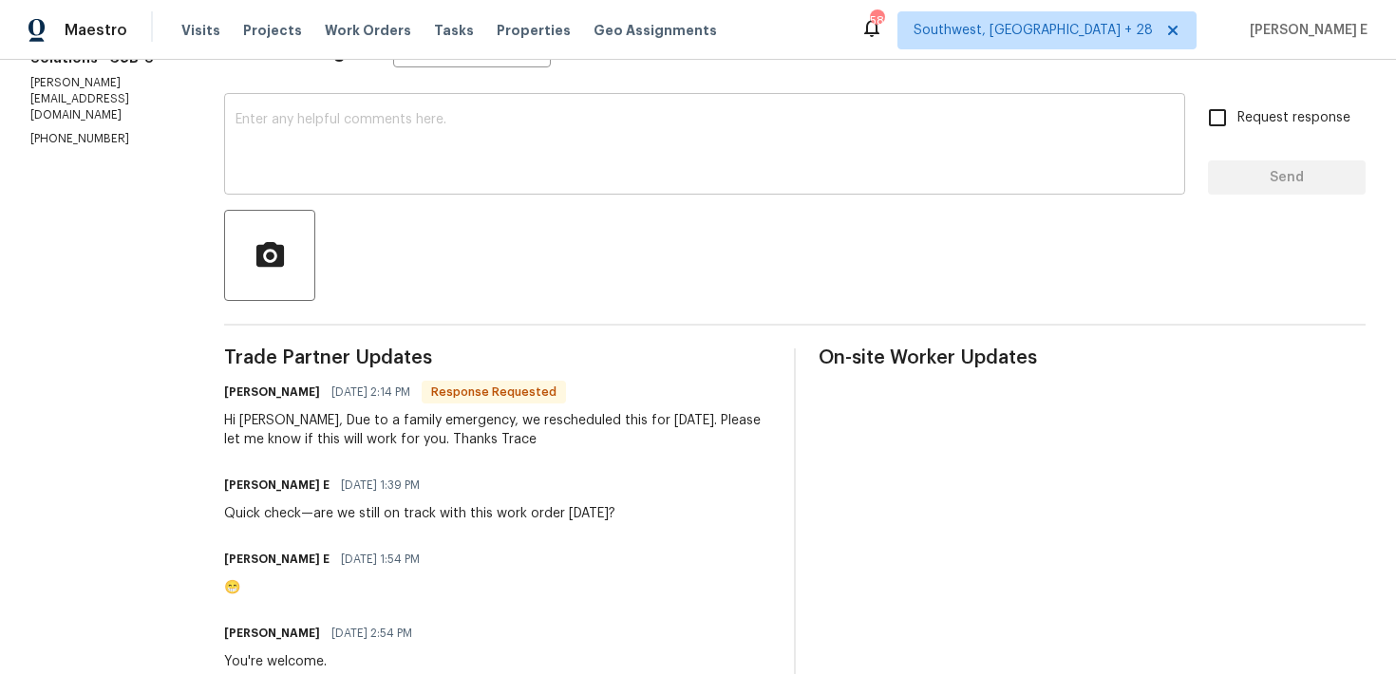
click at [558, 133] on textarea at bounding box center [704, 146] width 938 height 66
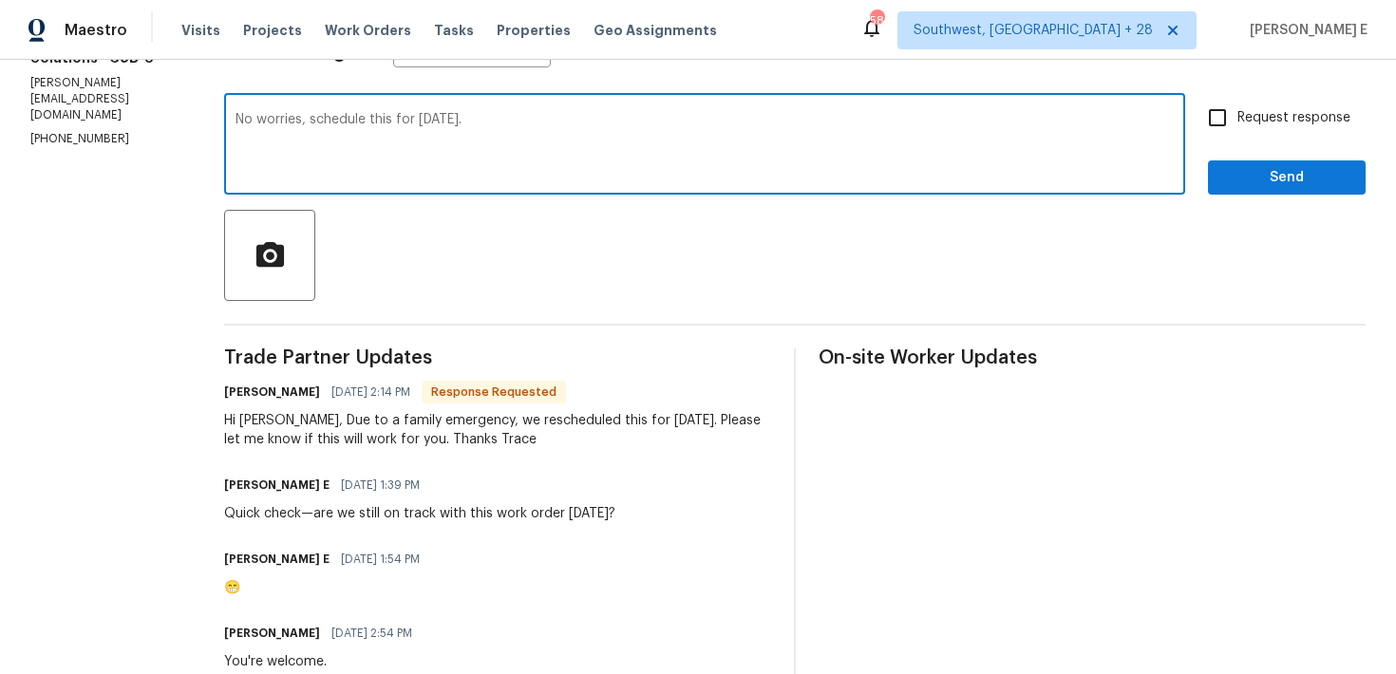
scroll to position [231, 0]
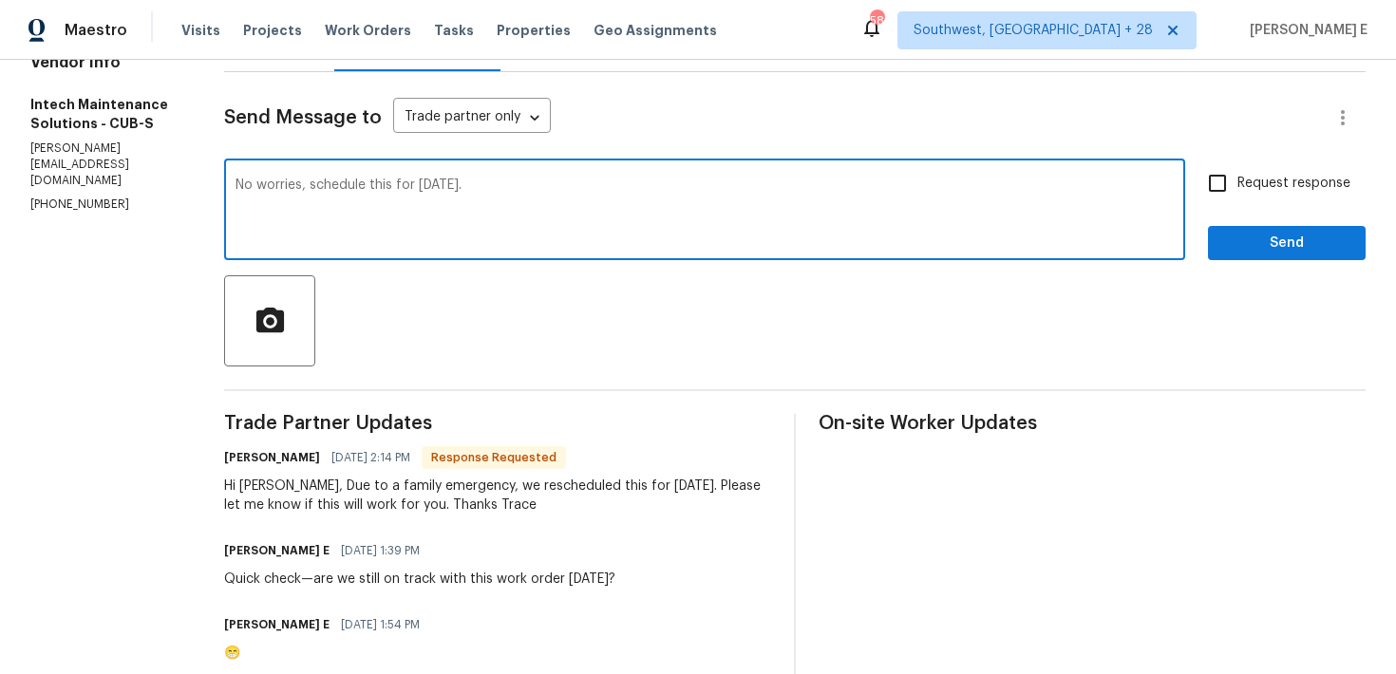
type textarea "No worries, schedule this for Wednesday."
click at [1227, 187] on input "Request response" at bounding box center [1217, 183] width 40 height 40
checkbox input "true"
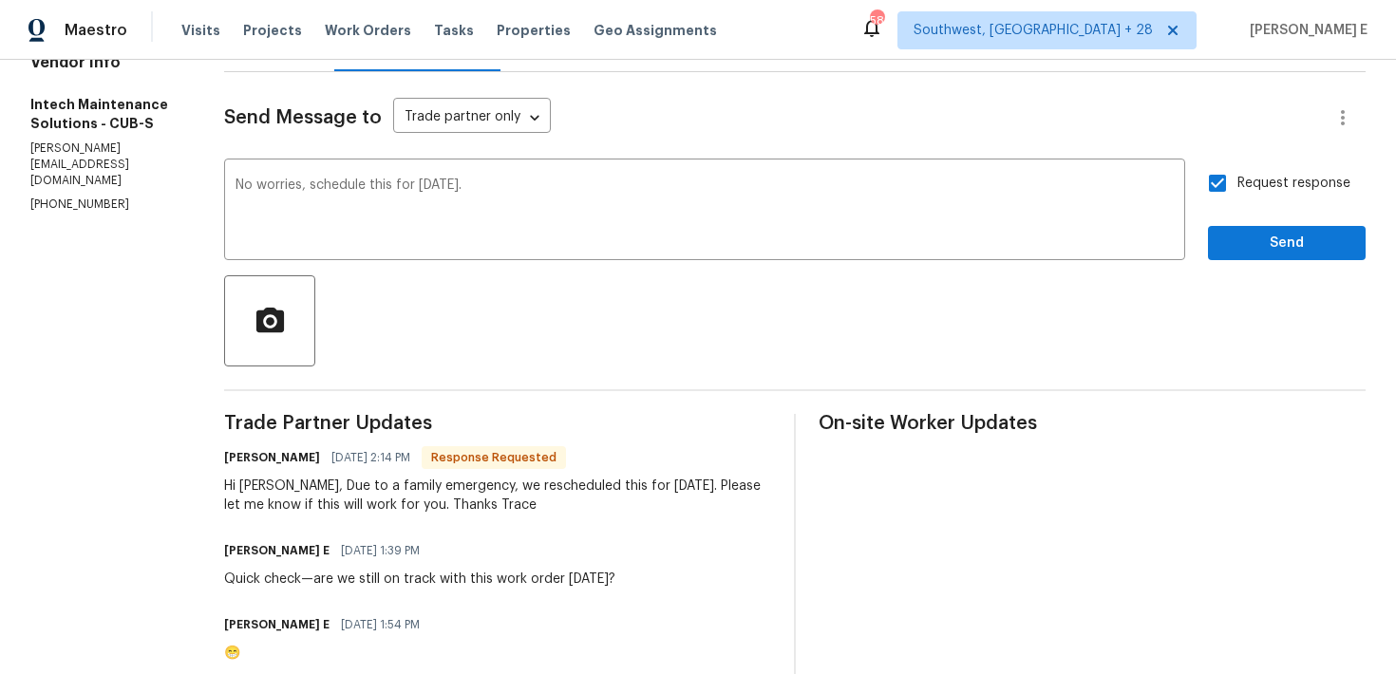
click at [1235, 221] on div "Request response Send" at bounding box center [1287, 211] width 158 height 97
click at [1272, 252] on span "Send" at bounding box center [1286, 244] width 127 height 24
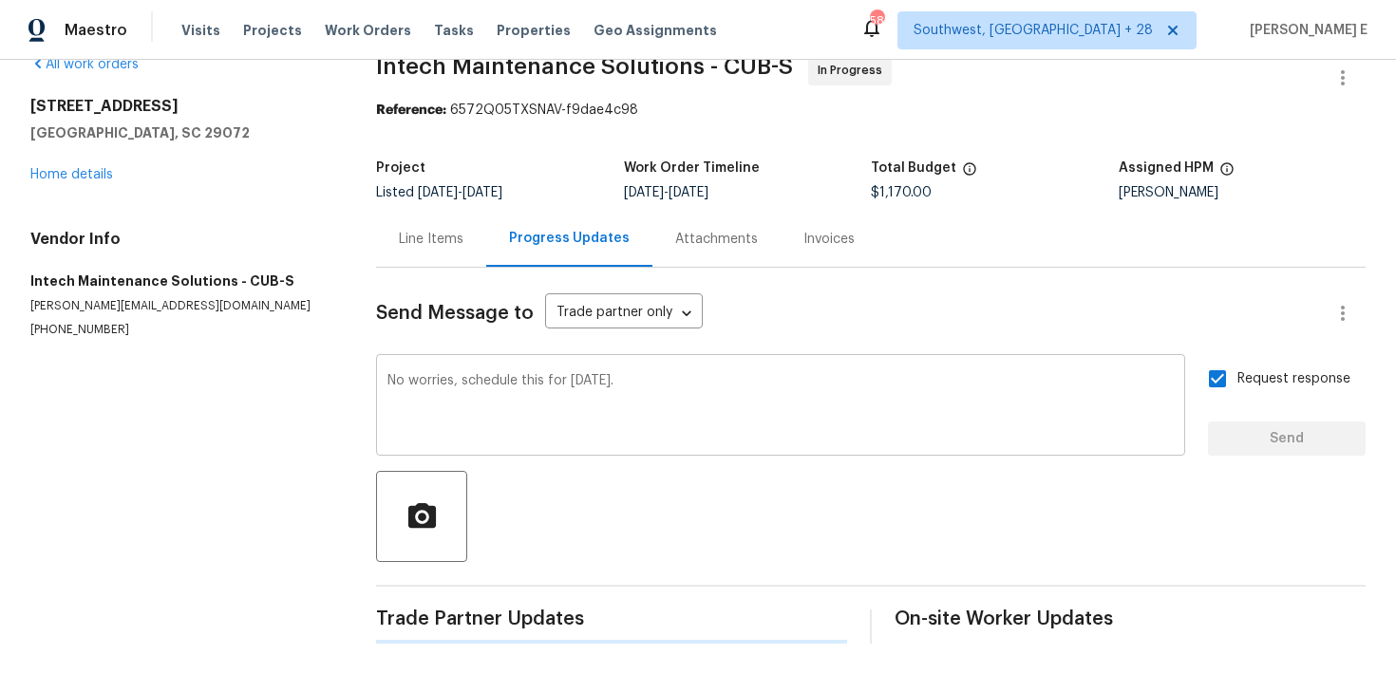
scroll to position [0, 0]
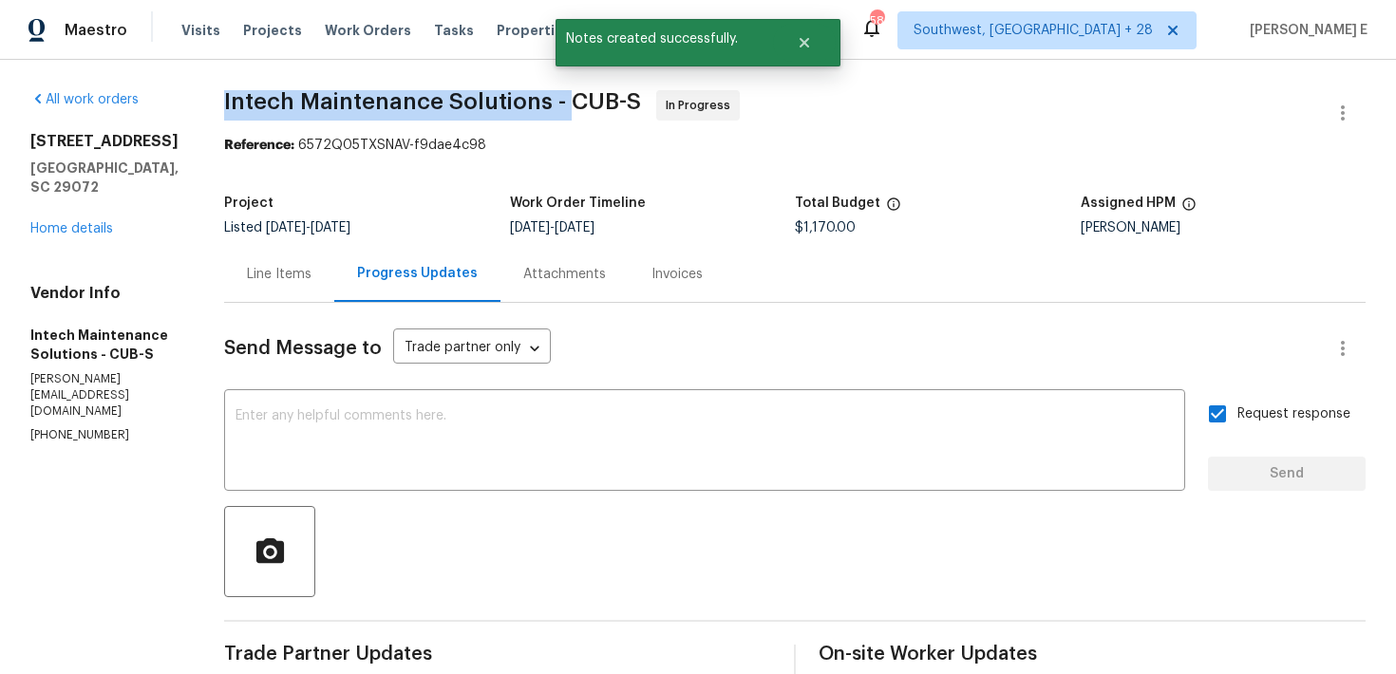
drag, startPoint x: 216, startPoint y: 95, endPoint x: 567, endPoint y: 95, distance: 351.3
click at [567, 95] on span "Intech Maintenance Solutions - CUB-S" at bounding box center [432, 101] width 417 height 23
copy span "Intech Maintenance Solutions -"
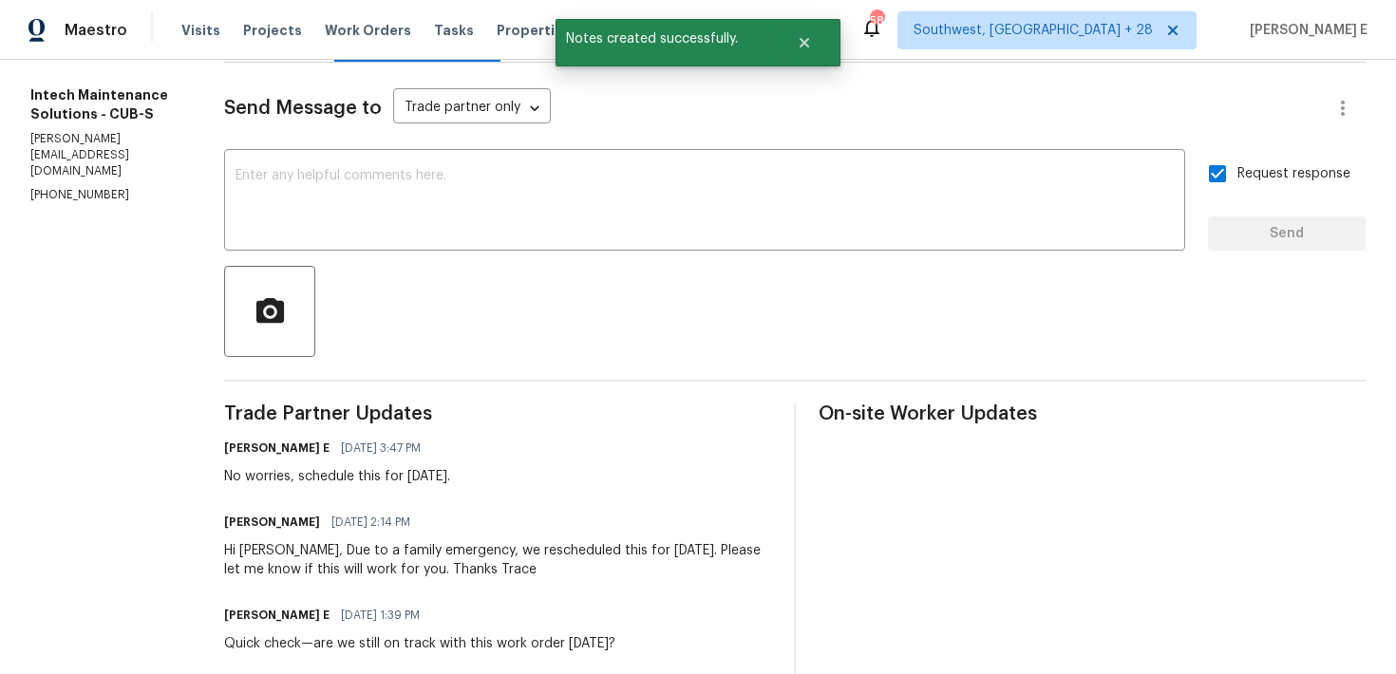
scroll to position [328, 0]
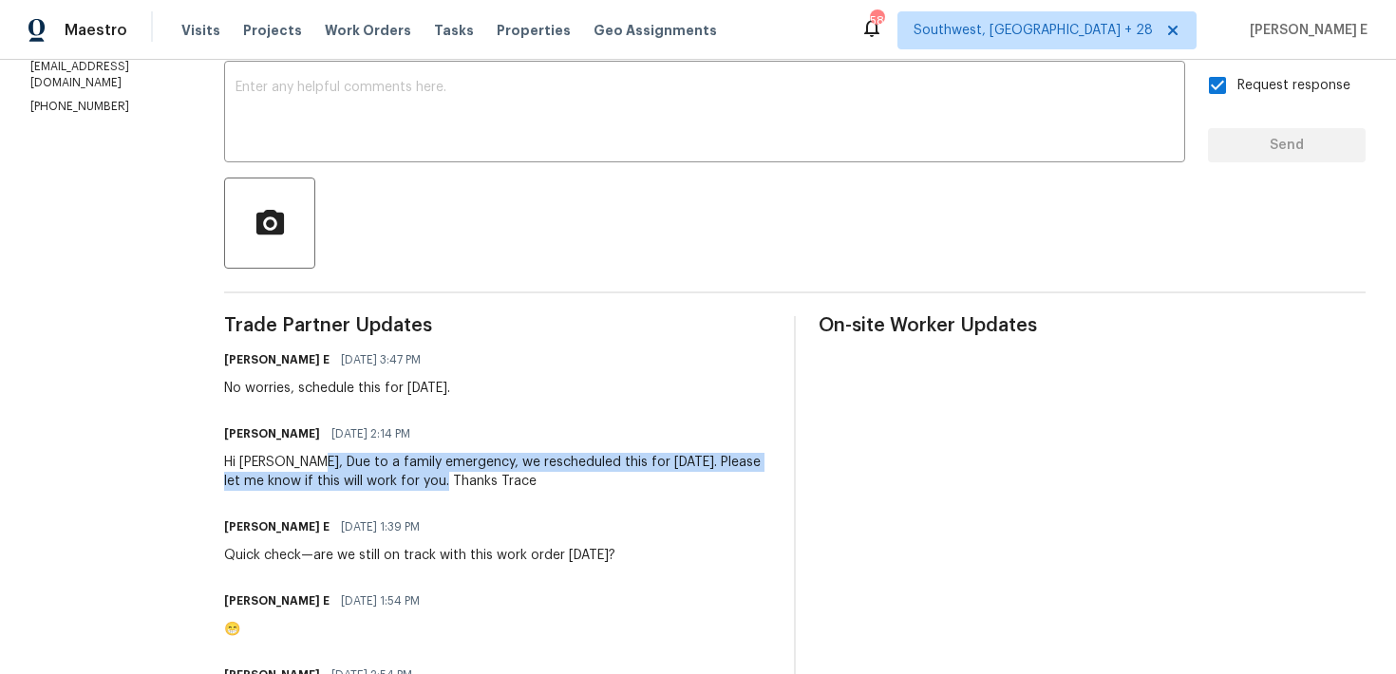
drag, startPoint x: 307, startPoint y: 469, endPoint x: 421, endPoint y: 484, distance: 114.9
click at [421, 484] on div "Hi Keerthana, Due to a family emergency, we rescheduled this for Wednesday. Ple…" at bounding box center [497, 472] width 547 height 38
copy div "Due to a family emergency, we rescheduled this for Wednesday. Please let me kno…"
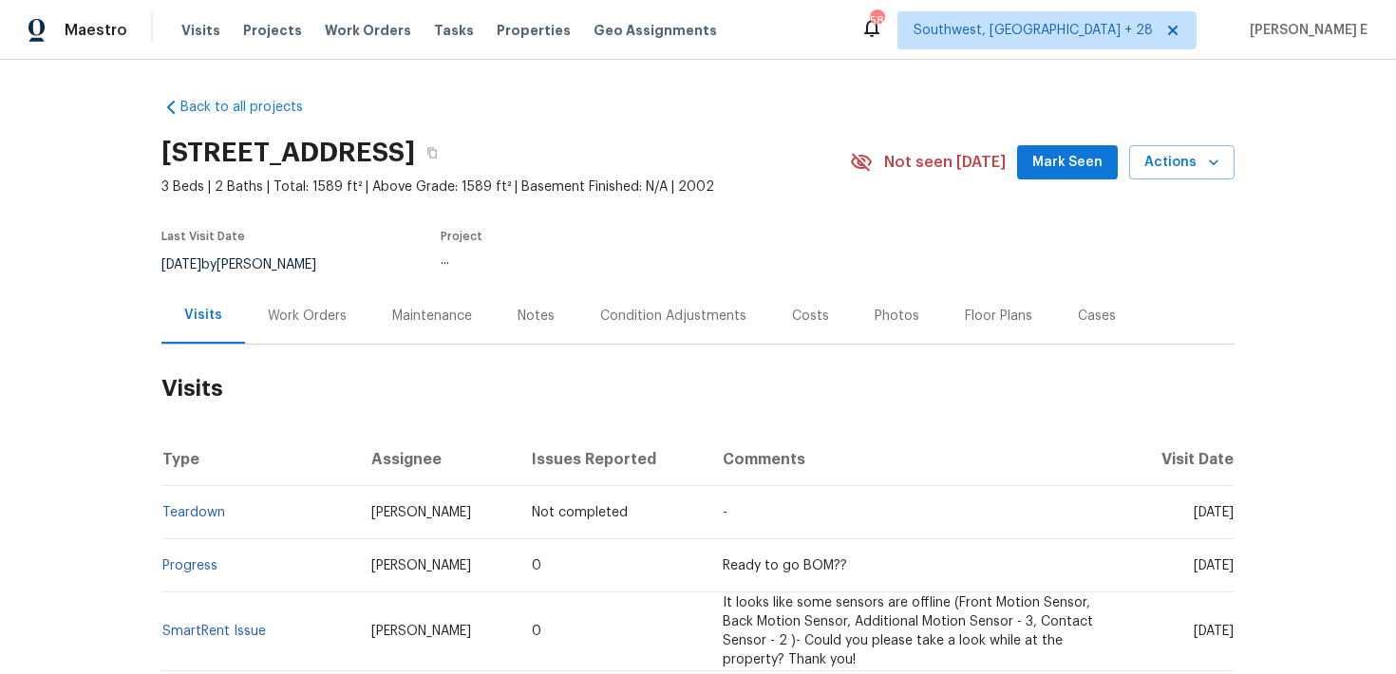
click at [289, 303] on div "Work Orders" at bounding box center [307, 316] width 124 height 56
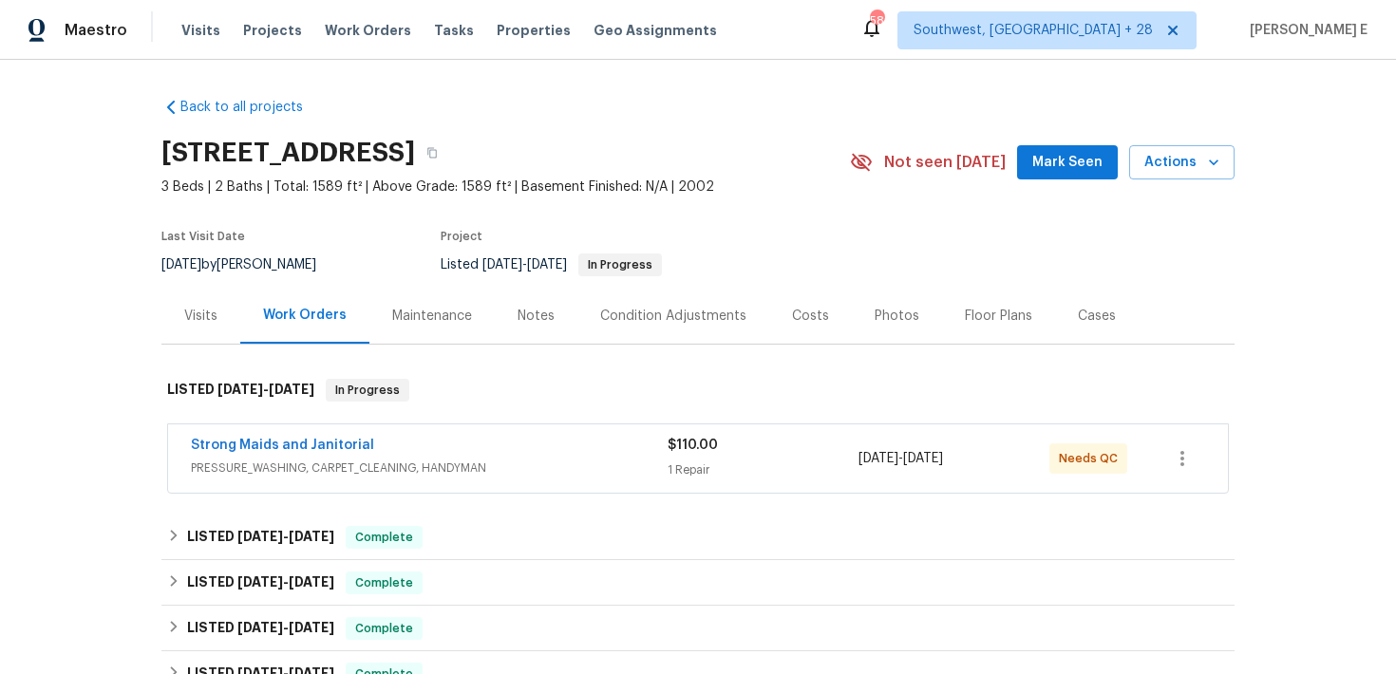
scroll to position [36, 0]
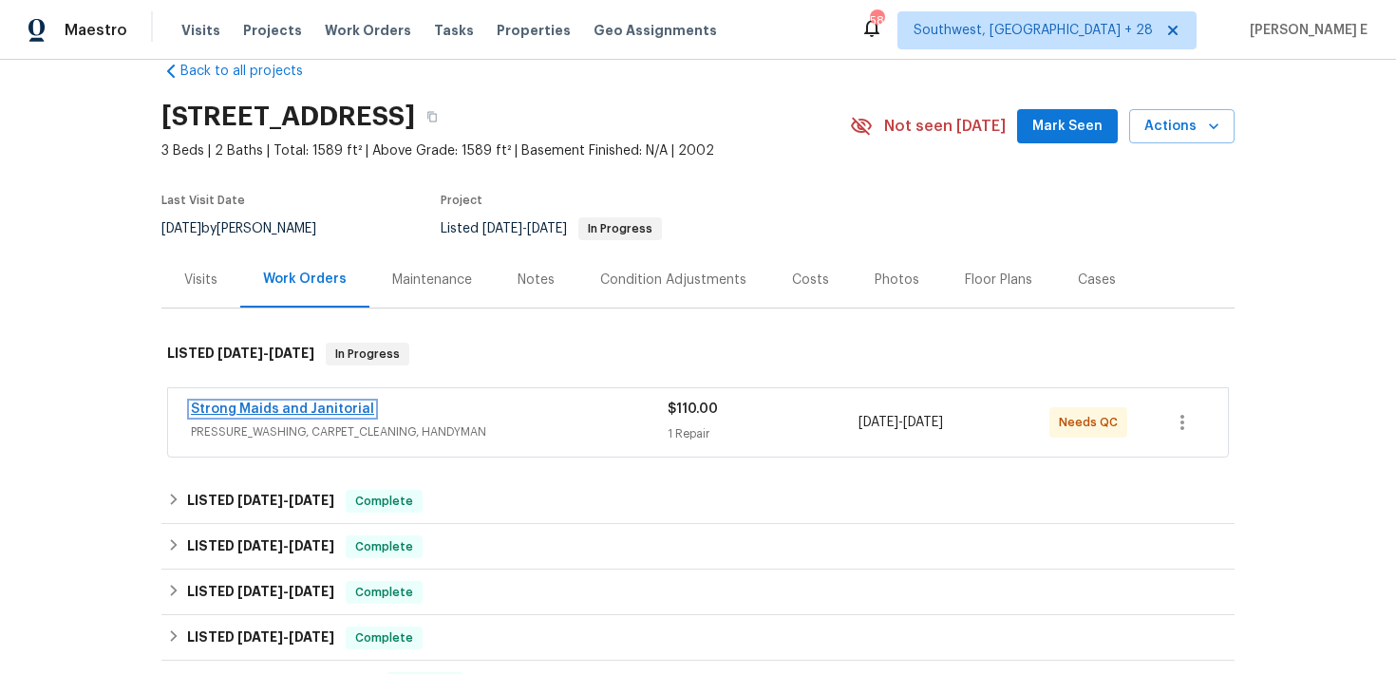
click at [296, 410] on link "Strong Maids and Janitorial" at bounding box center [282, 409] width 183 height 13
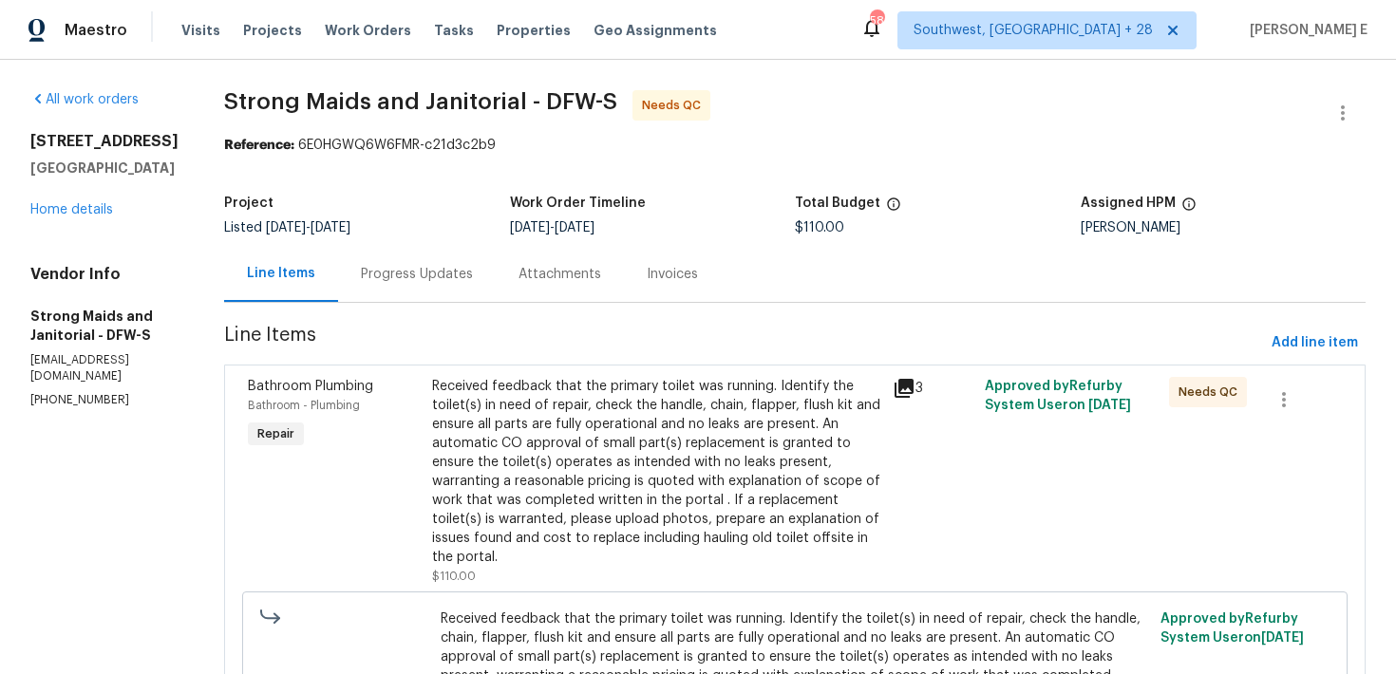
click at [444, 426] on div "Received feedback that the primary toilet was running. Identify the toilet(s) i…" at bounding box center [656, 472] width 449 height 190
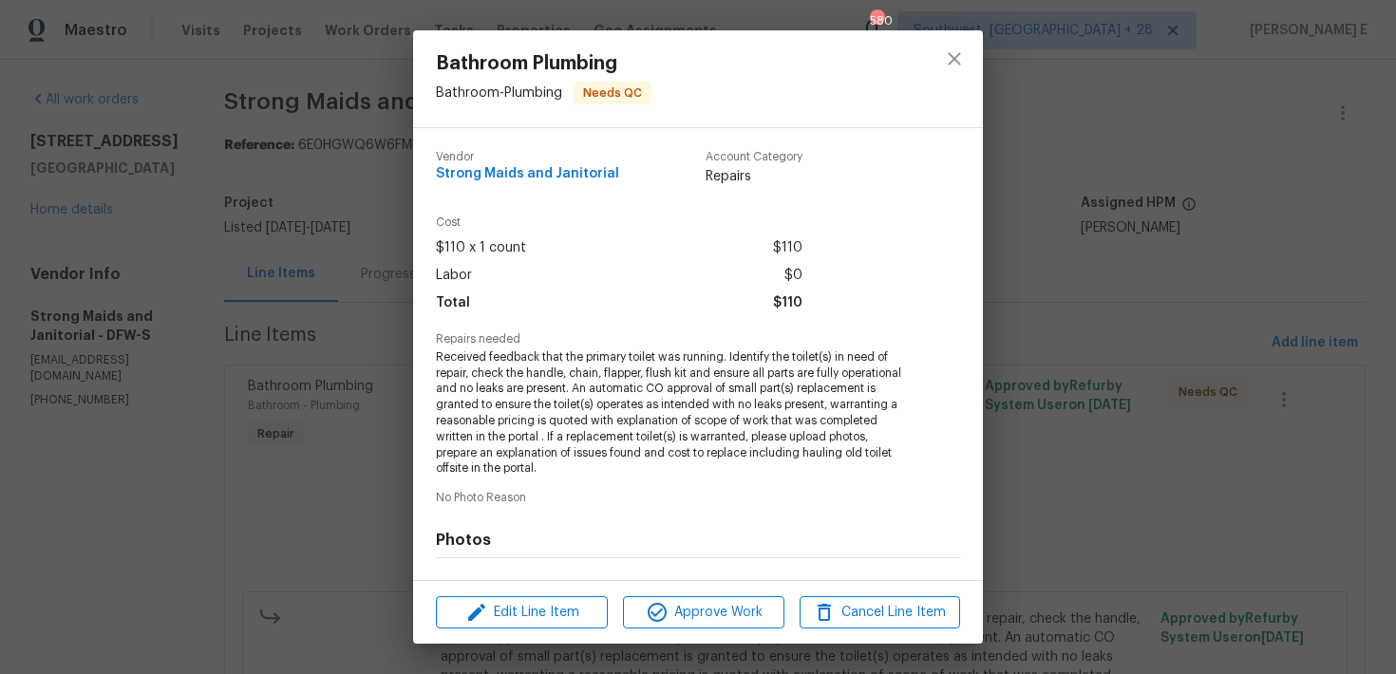
scroll to position [248, 0]
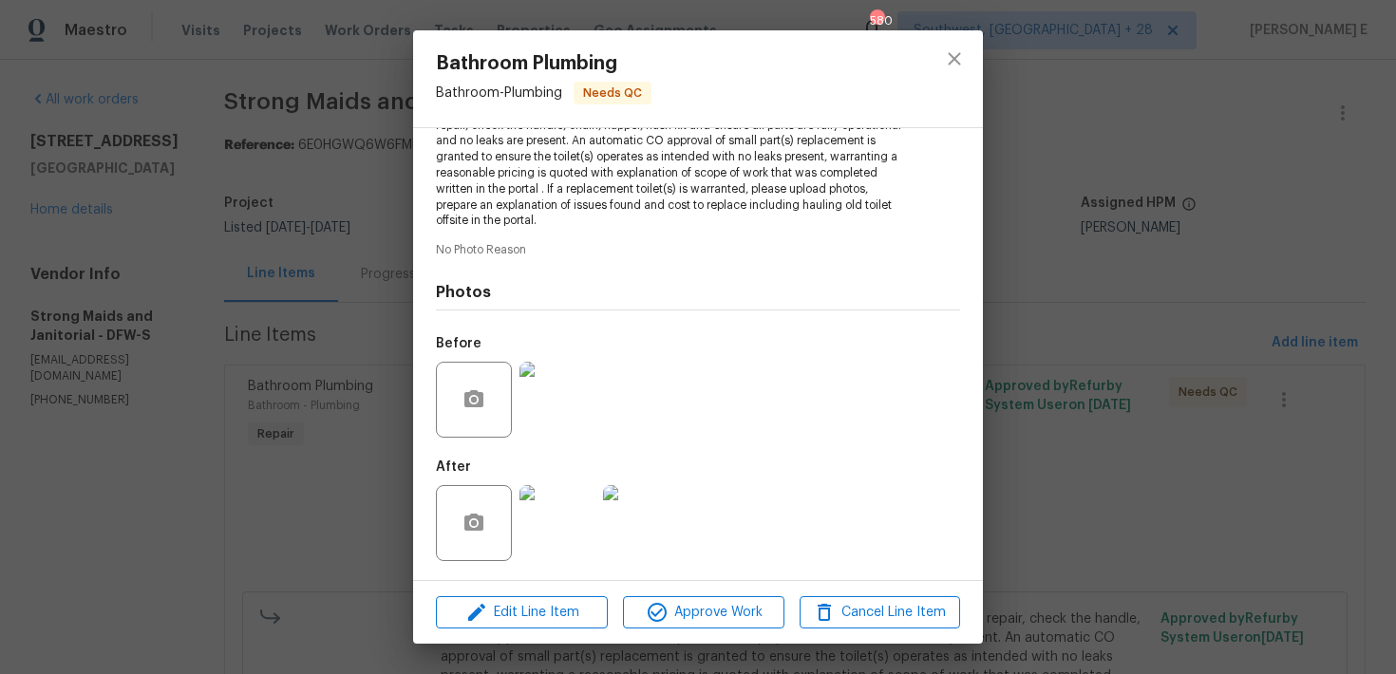
click at [1121, 342] on div "Bathroom Plumbing Bathroom - Plumbing Needs QC Vendor Strong Maids and Janitori…" at bounding box center [698, 337] width 1396 height 674
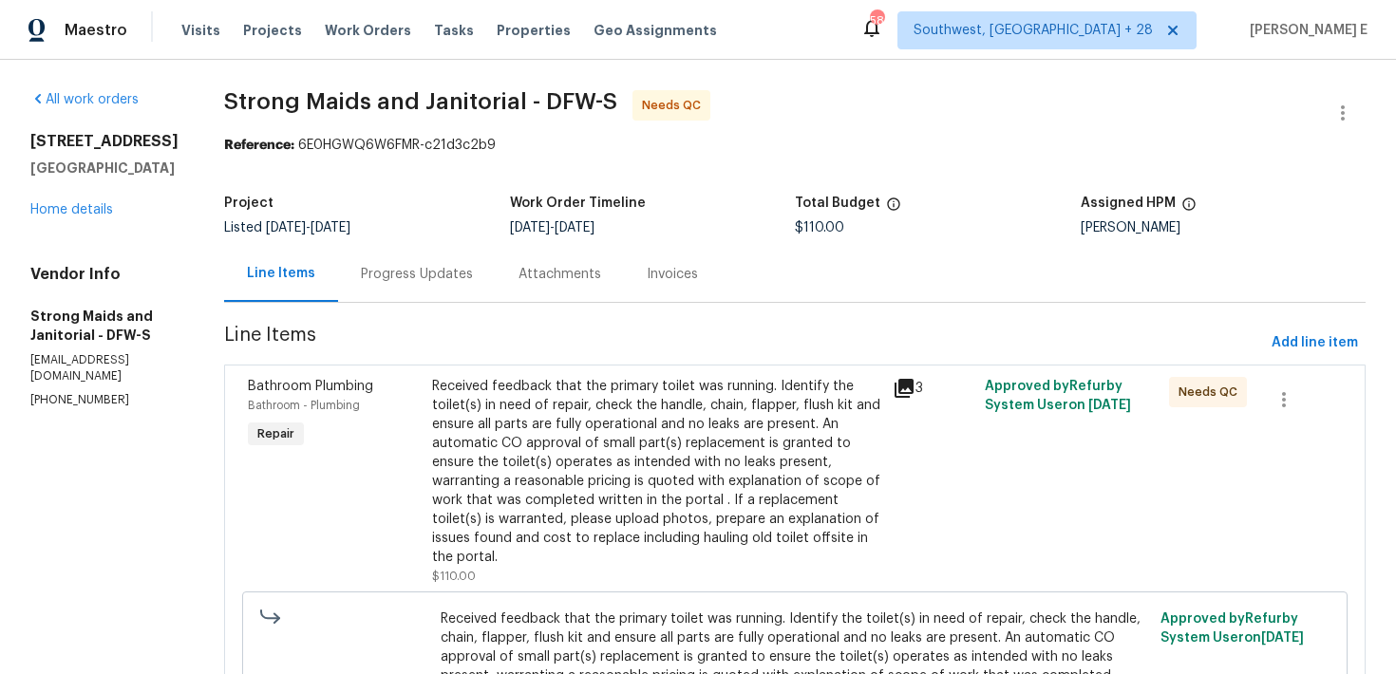
click at [1121, 342] on span "Line Items" at bounding box center [744, 343] width 1040 height 35
click at [1338, 123] on icon "button" at bounding box center [1342, 113] width 23 height 23
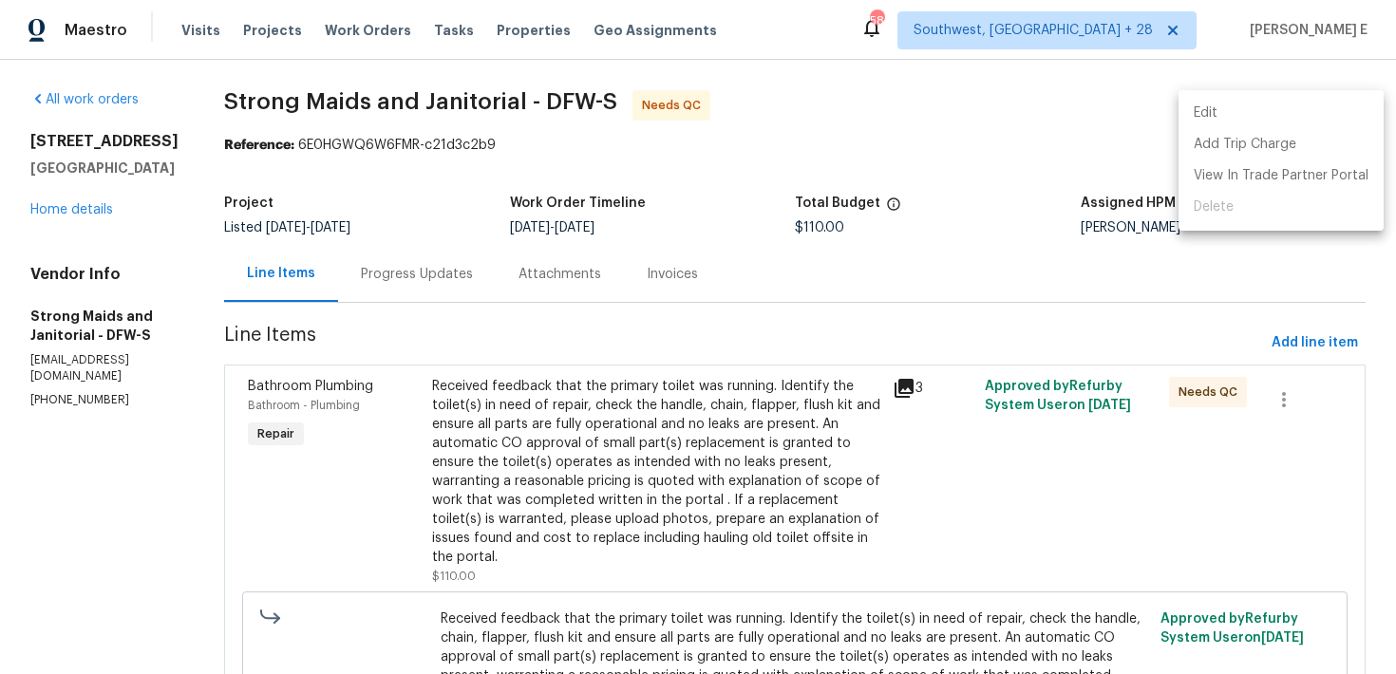
click at [1194, 115] on li "Edit" at bounding box center [1280, 113] width 205 height 31
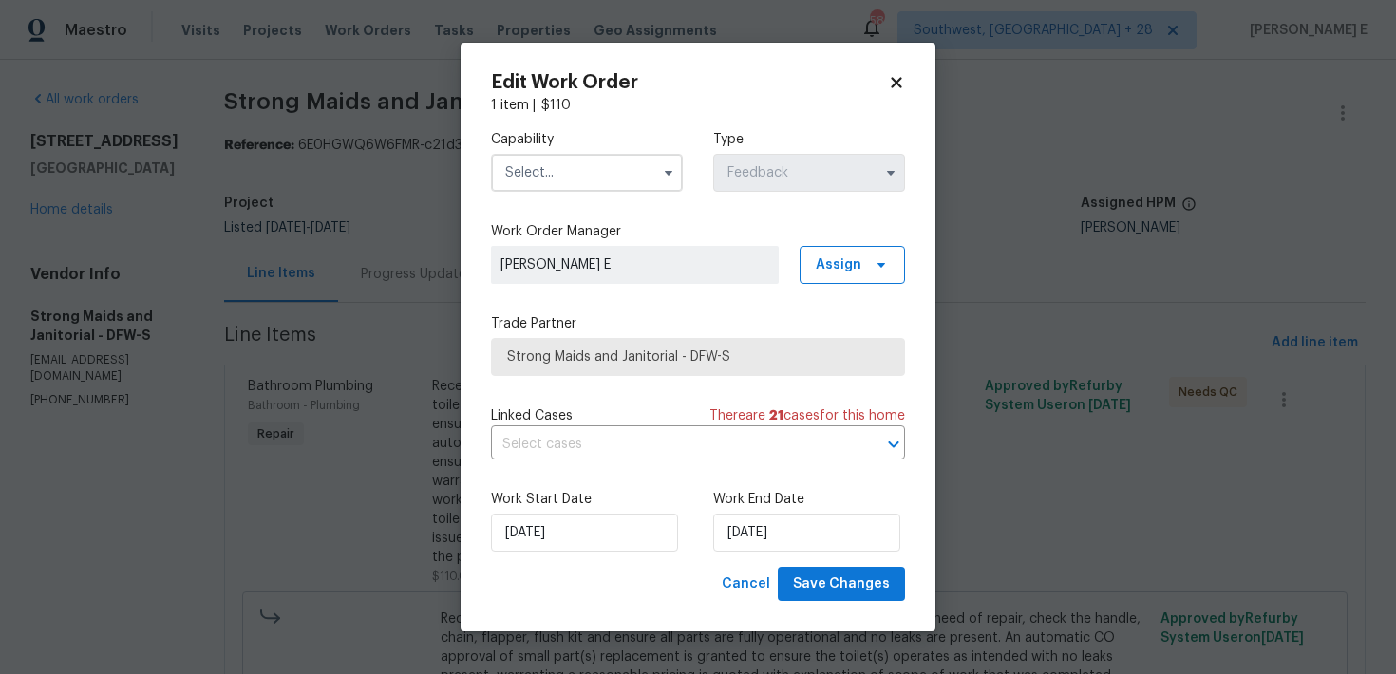
click at [626, 174] on input "text" at bounding box center [587, 173] width 192 height 38
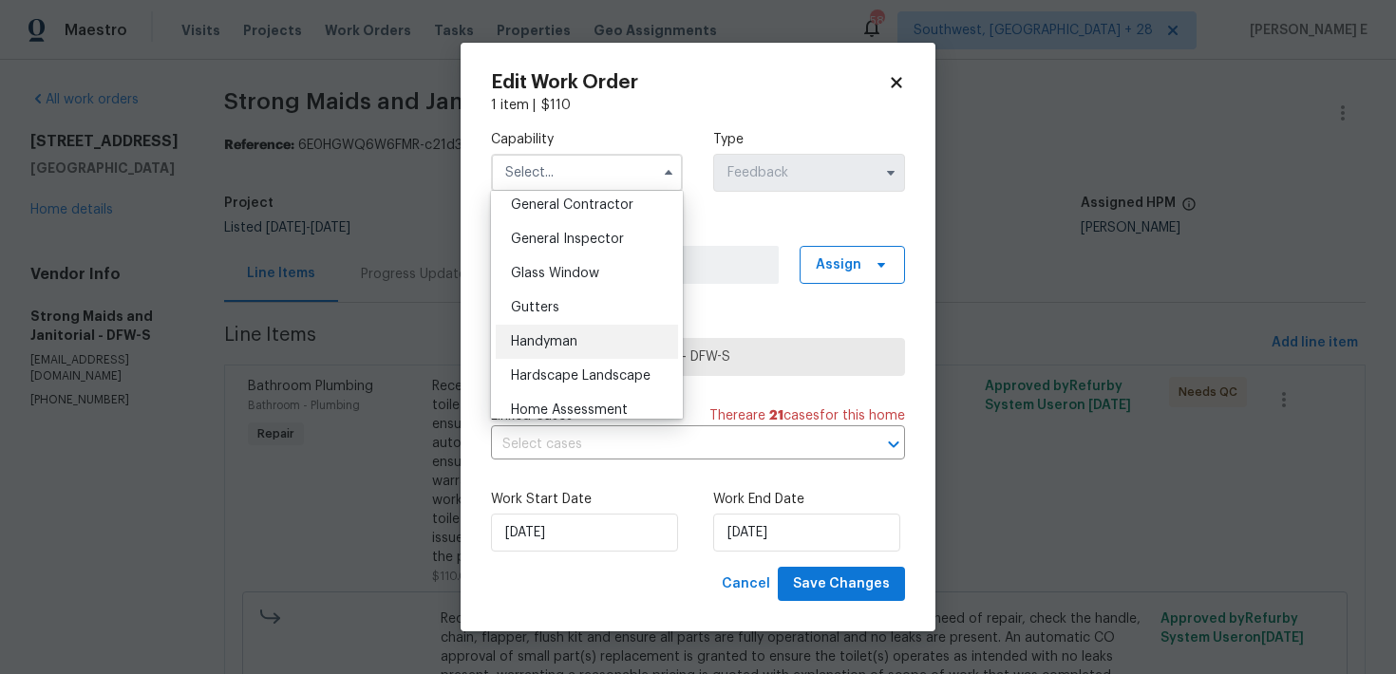
scroll to position [916, 0]
click at [593, 339] on div "Handyman" at bounding box center [587, 341] width 182 height 34
type input "Handyman"
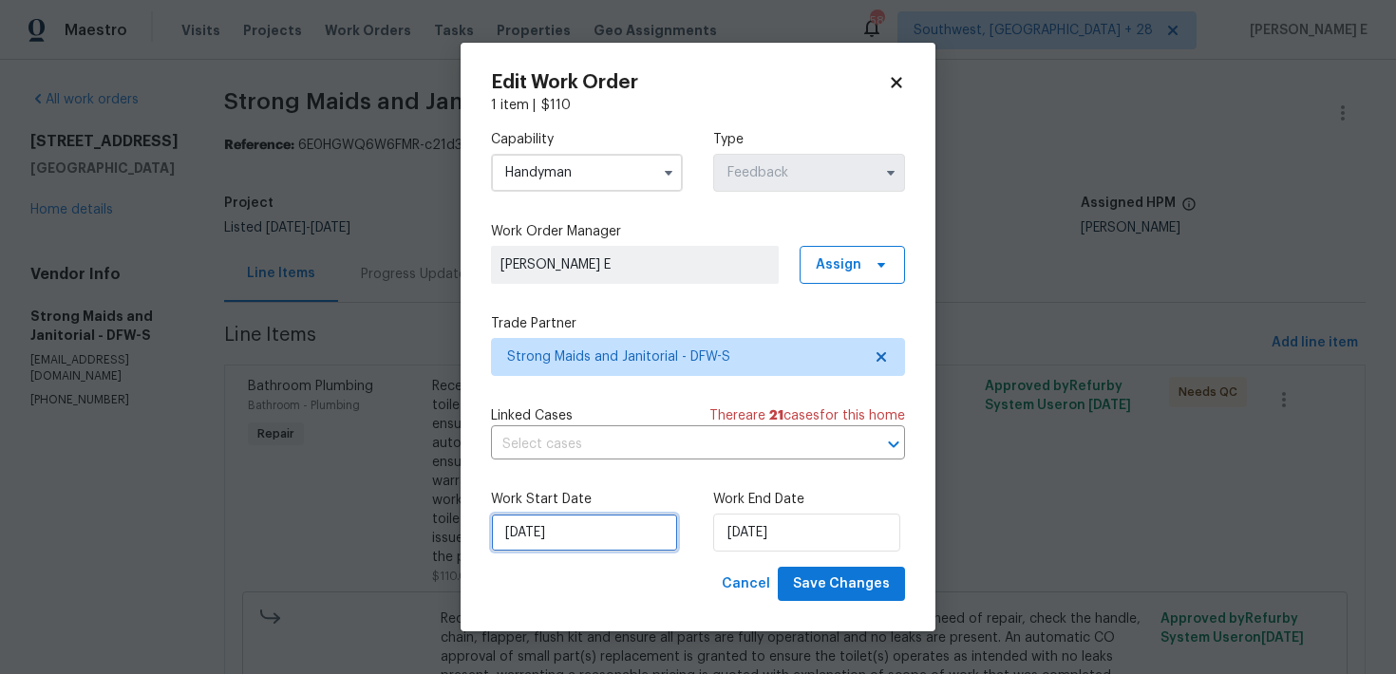
click at [564, 522] on input "[DATE]" at bounding box center [584, 533] width 187 height 38
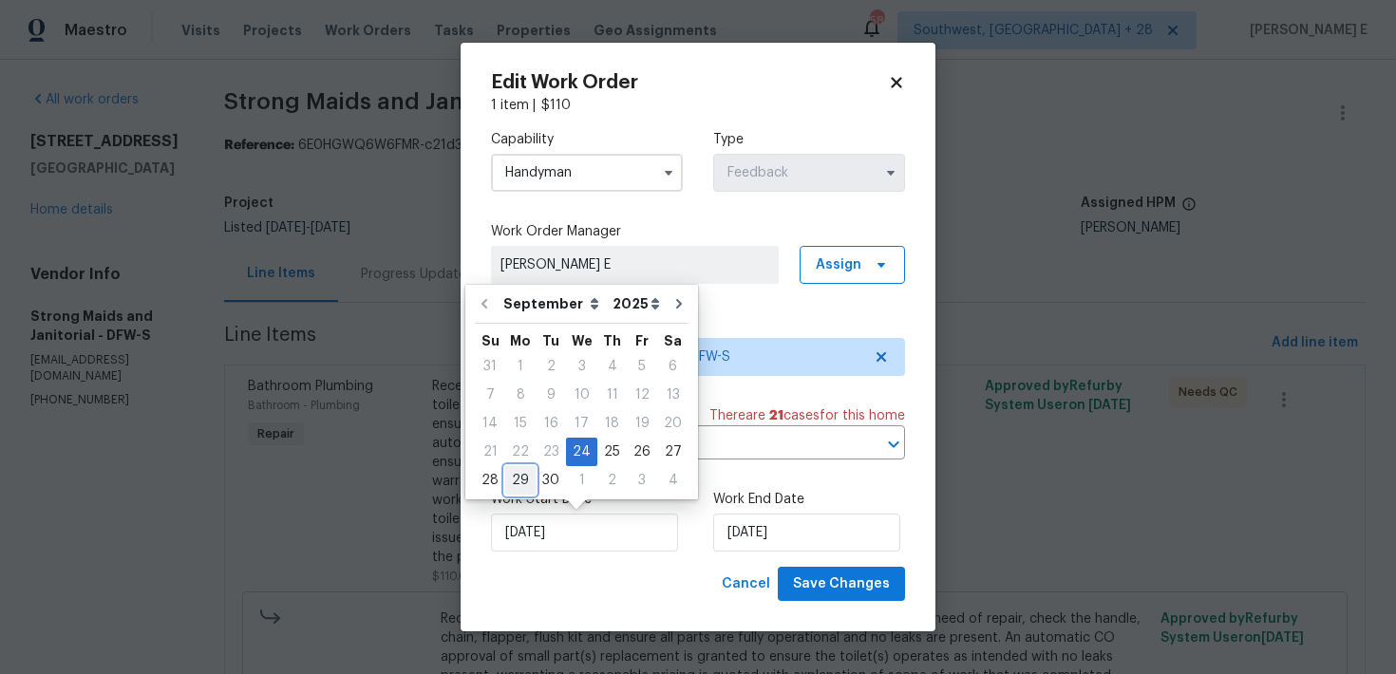
click at [527, 476] on div "29" at bounding box center [520, 480] width 30 height 27
type input "[DATE]"
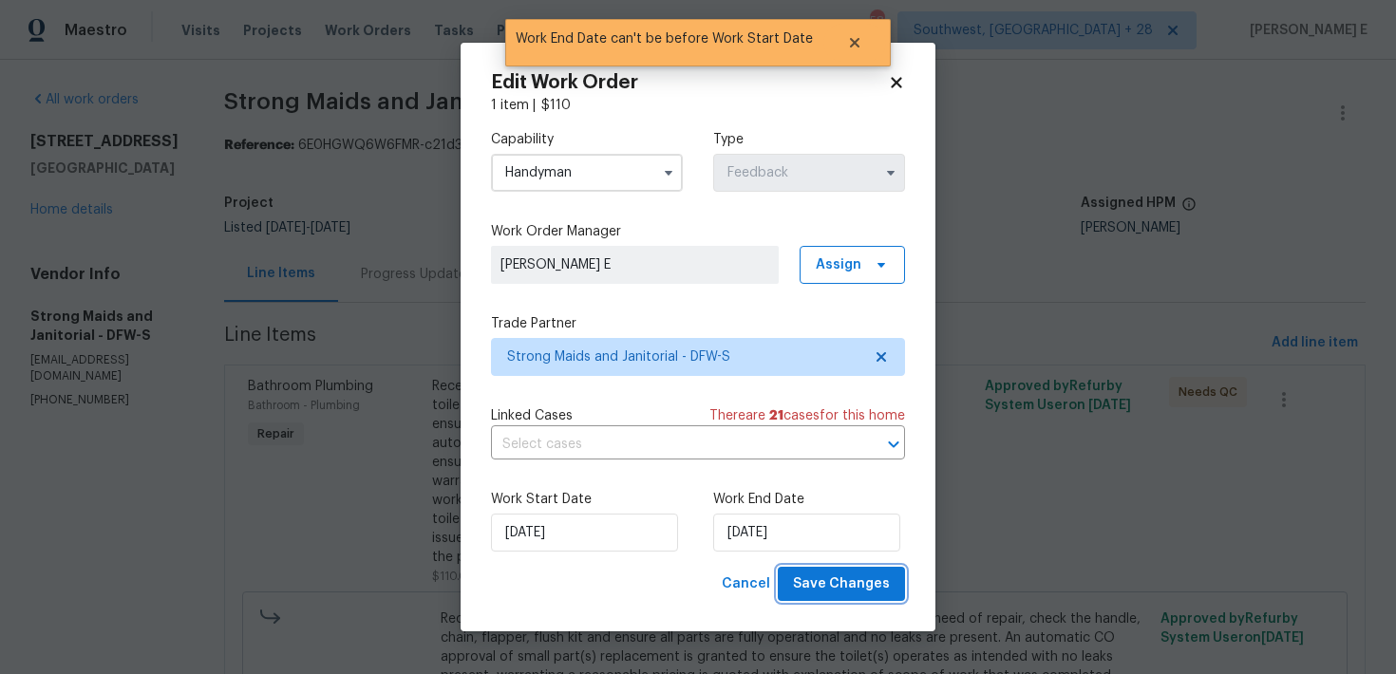
click at [830, 586] on span "Save Changes" at bounding box center [841, 584] width 97 height 24
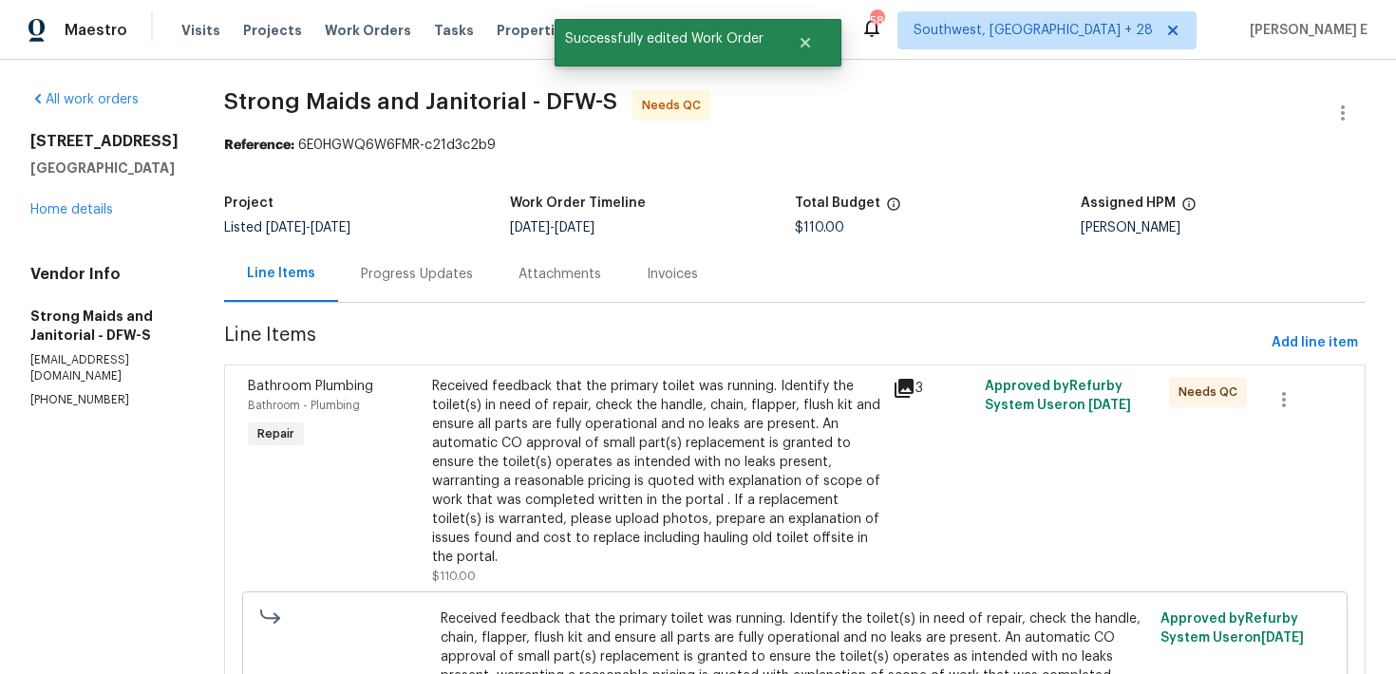
click at [491, 483] on div "Received feedback that the primary toilet was running. Identify the toilet(s) i…" at bounding box center [656, 472] width 449 height 190
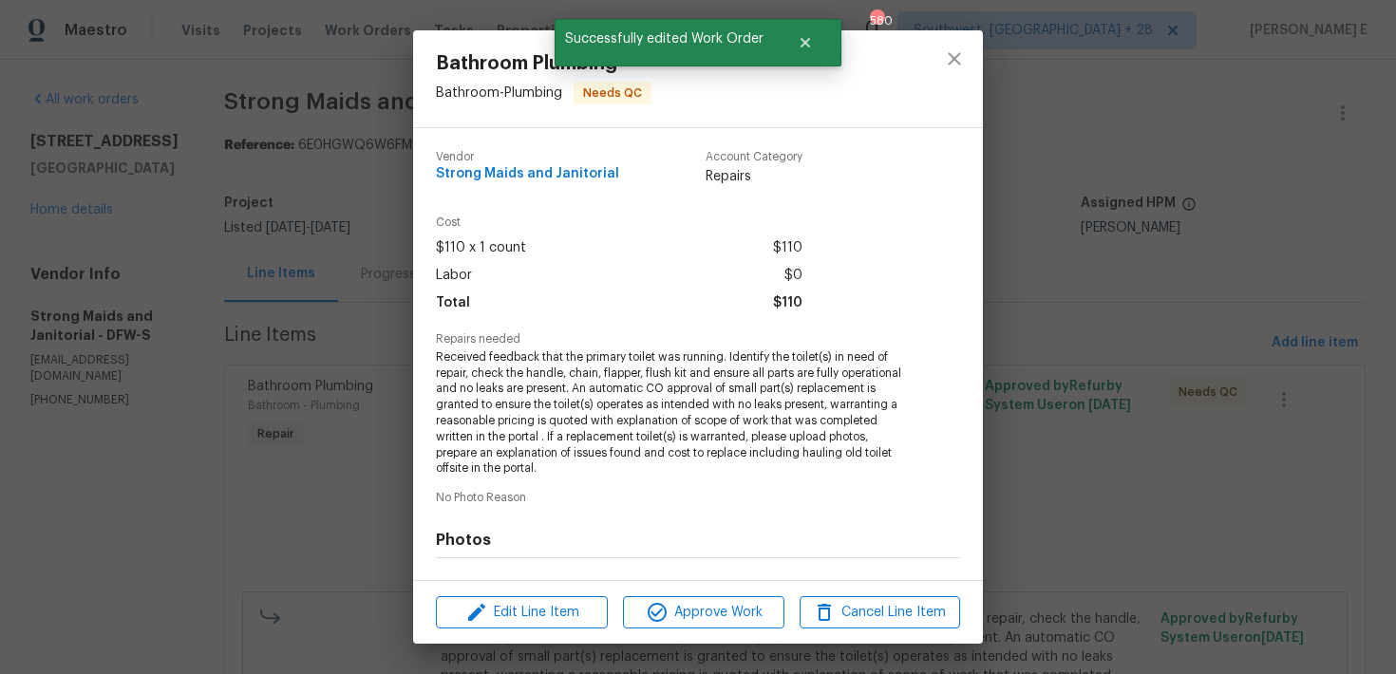
scroll to position [248, 0]
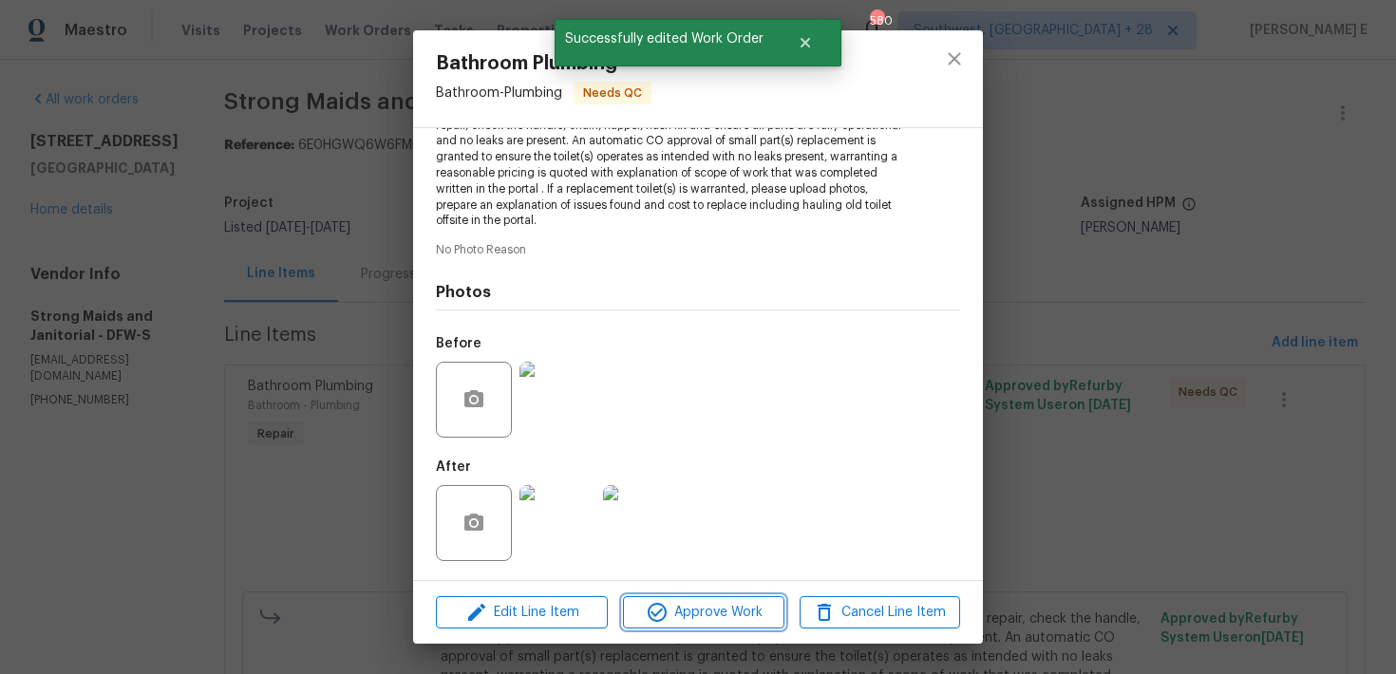
click at [658, 616] on icon "button" at bounding box center [657, 612] width 23 height 23
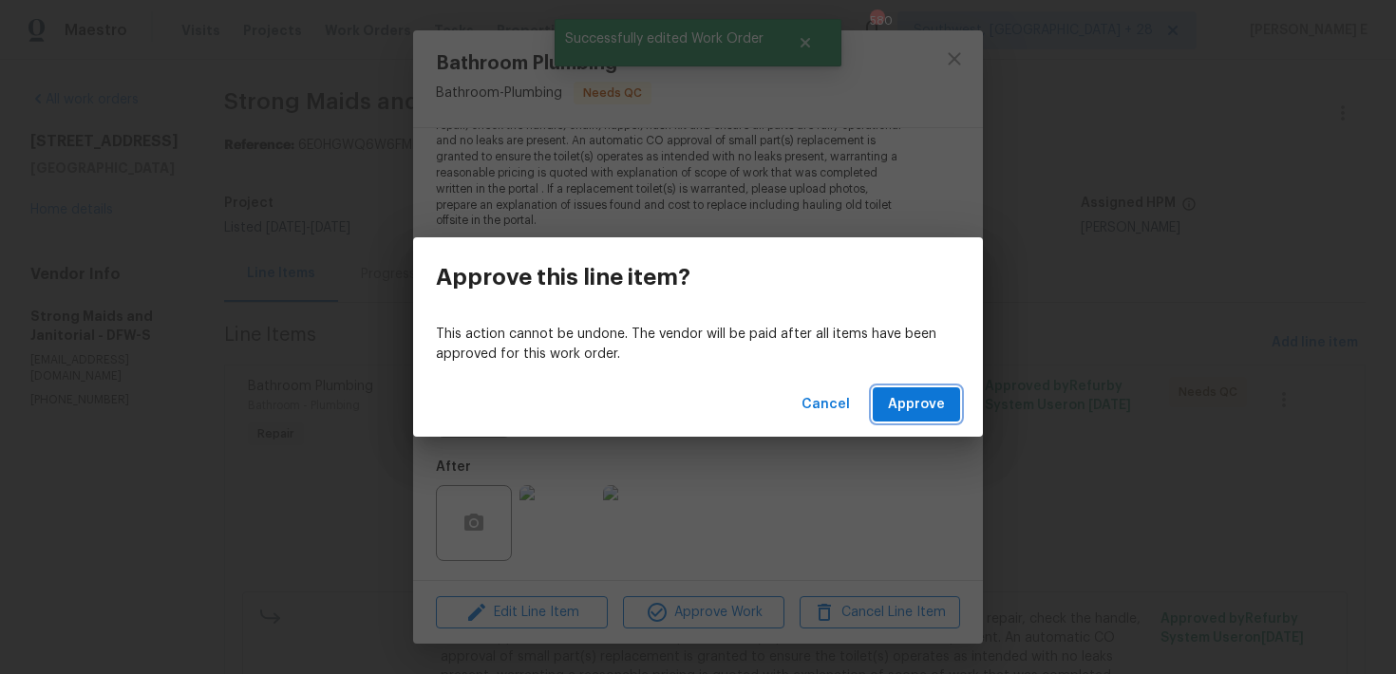
click at [925, 403] on span "Approve" at bounding box center [916, 405] width 57 height 24
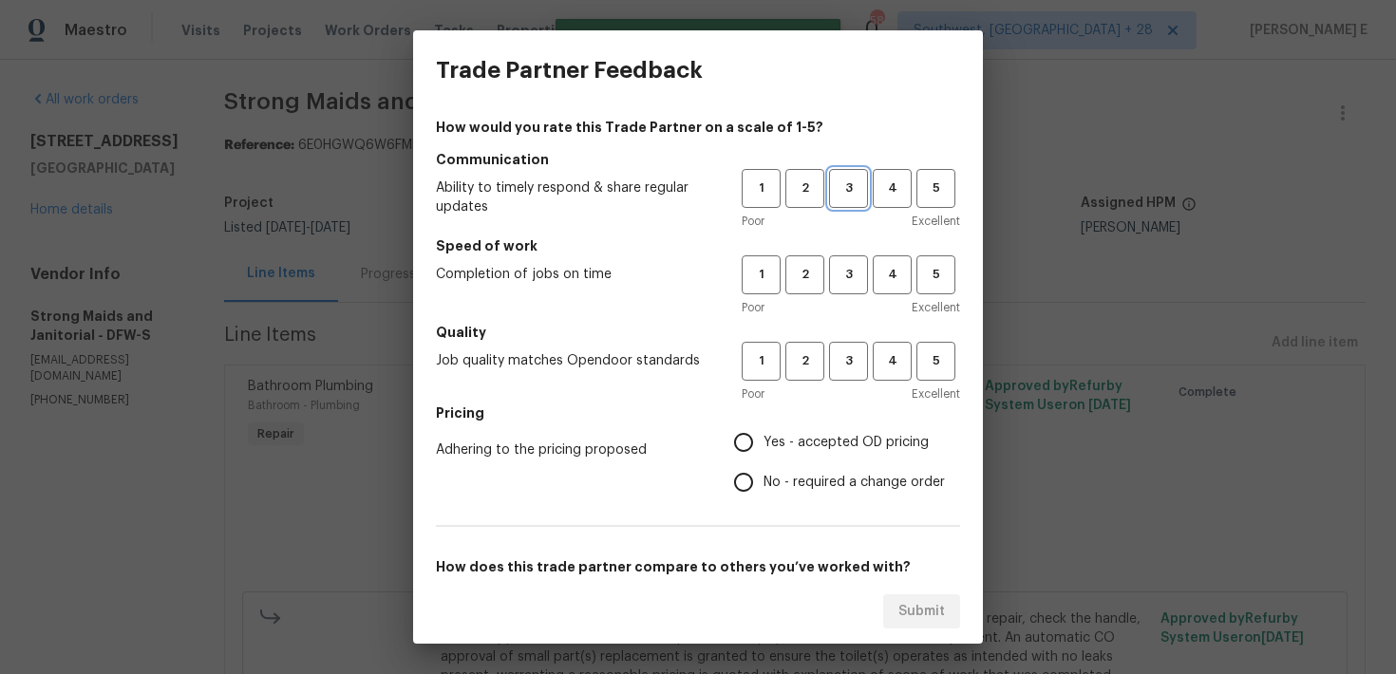
click at [859, 193] on span "3" at bounding box center [848, 189] width 35 height 22
click at [843, 267] on span "3" at bounding box center [848, 275] width 35 height 22
click at [842, 366] on span "3" at bounding box center [848, 361] width 35 height 22
click at [756, 463] on input "No - required a change order" at bounding box center [743, 482] width 40 height 40
radio input "true"
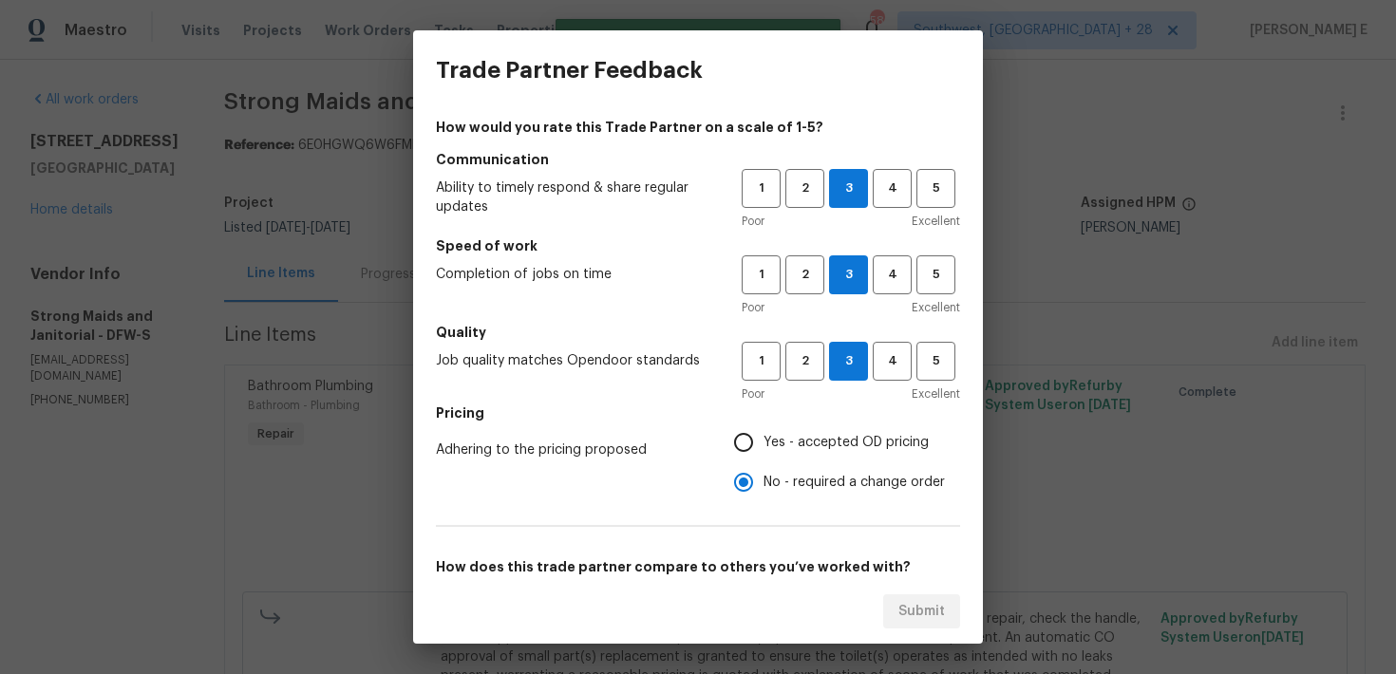
scroll to position [290, 0]
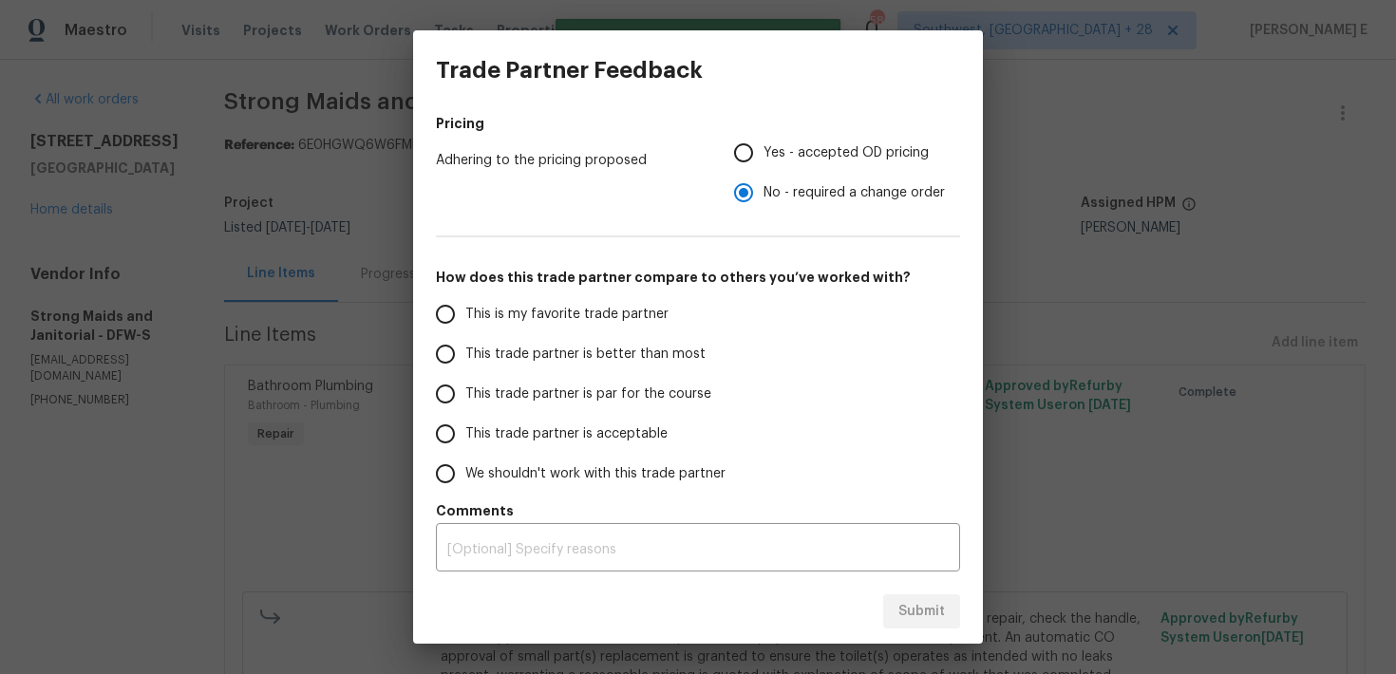
click at [668, 391] on span "This trade partner is par for the course" at bounding box center [588, 395] width 246 height 20
click at [465, 391] on input "This trade partner is par for the course" at bounding box center [445, 394] width 40 height 40
click at [891, 602] on button "Submit" at bounding box center [921, 611] width 77 height 35
radio input "true"
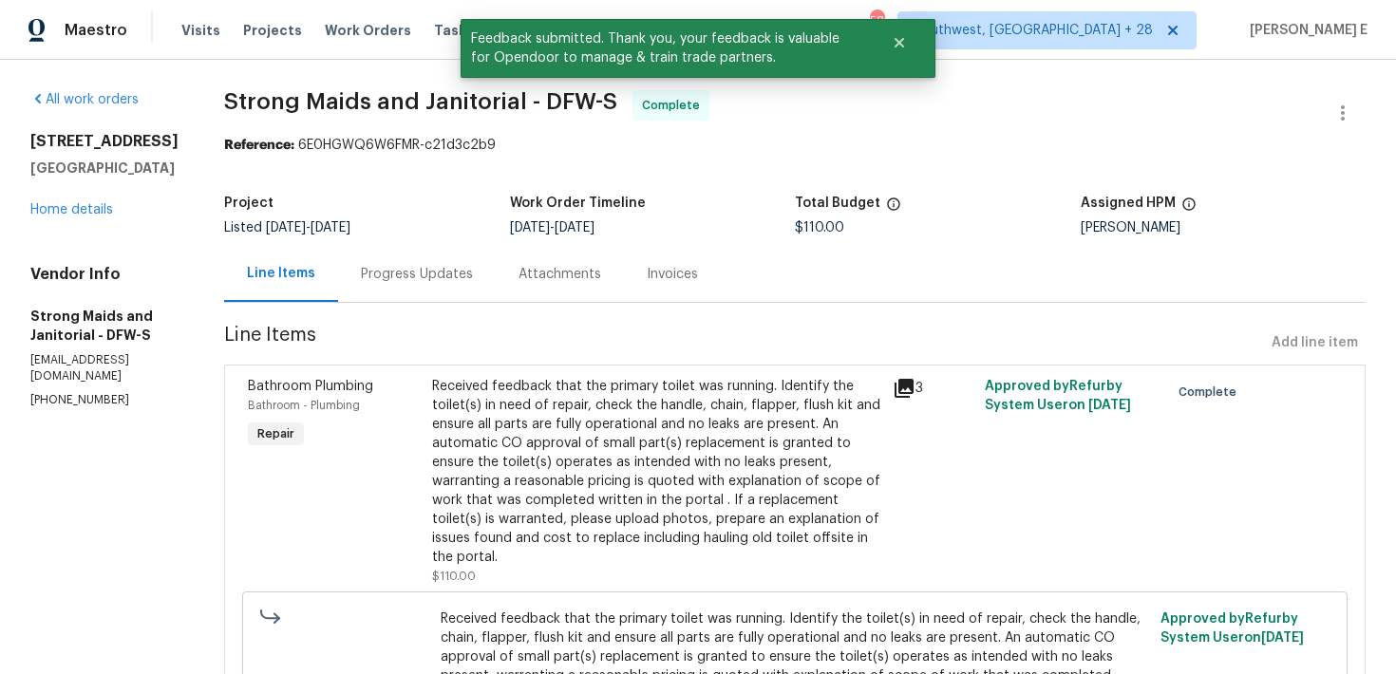
click at [432, 287] on div "Progress Updates" at bounding box center [417, 274] width 158 height 56
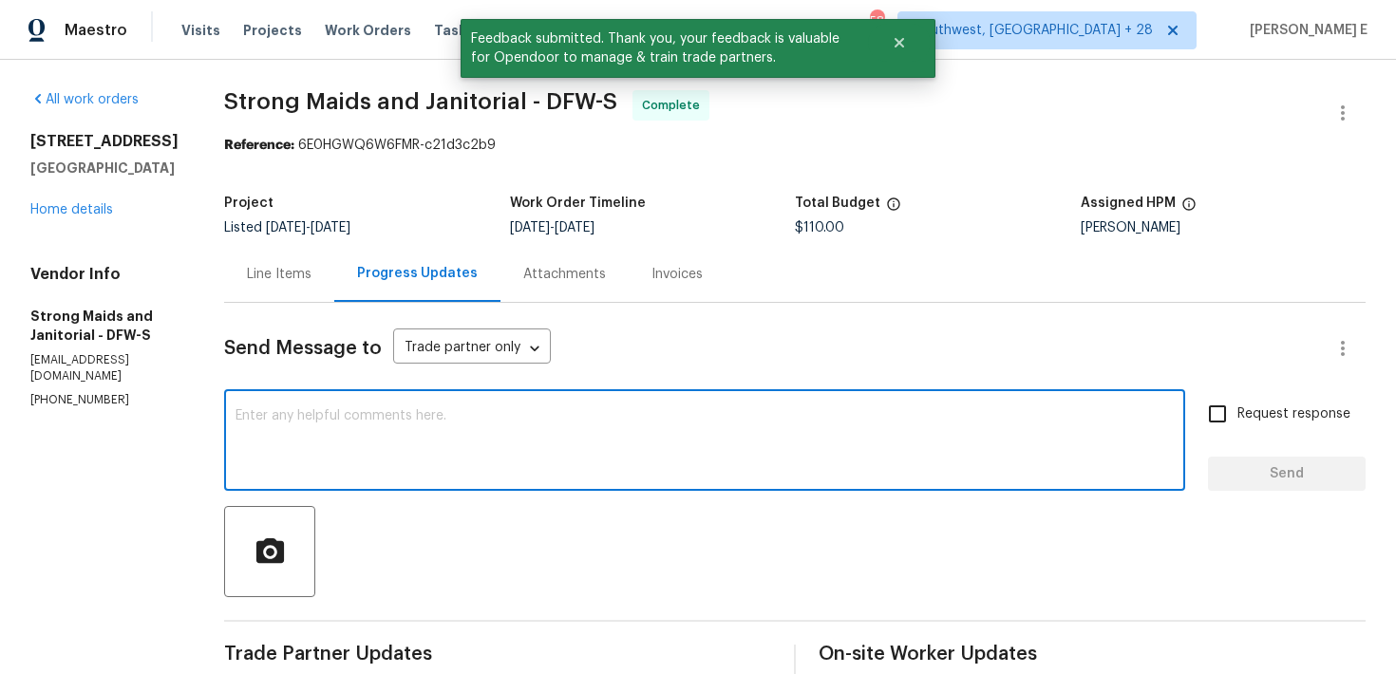
click at [425, 412] on textarea at bounding box center [704, 442] width 938 height 66
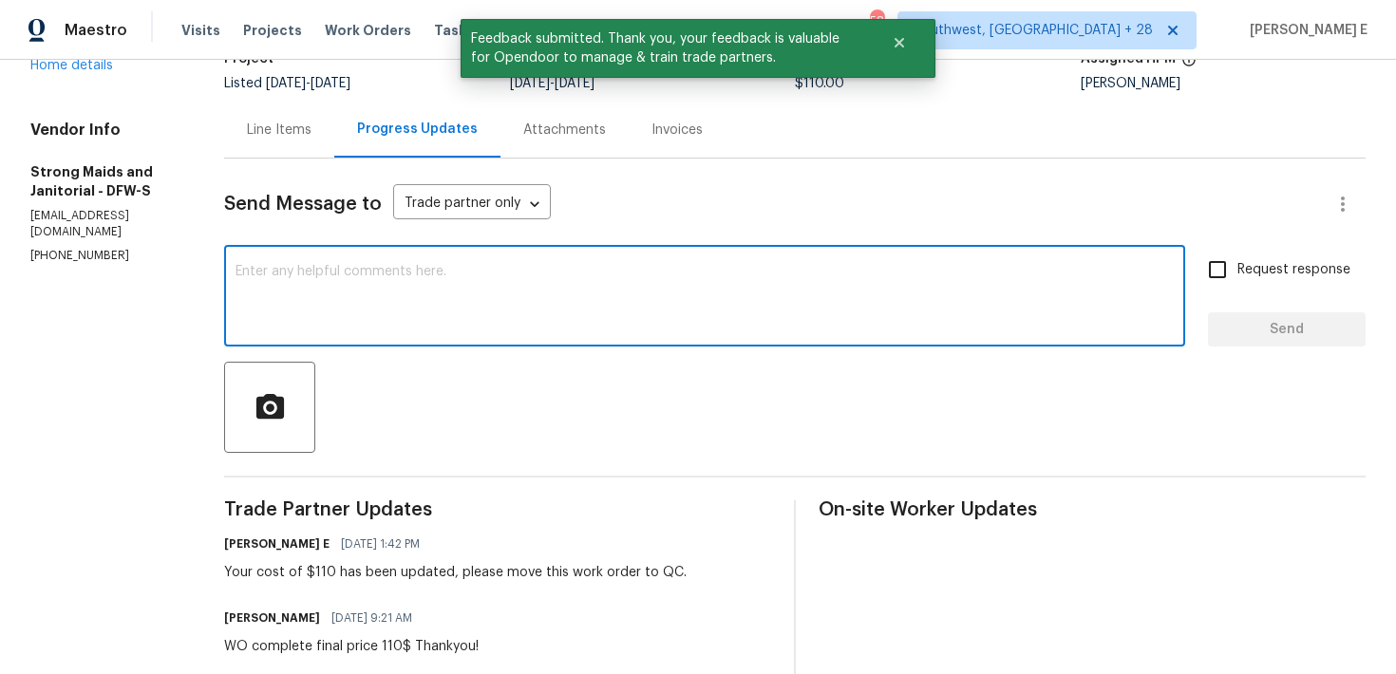
scroll to position [152, 0]
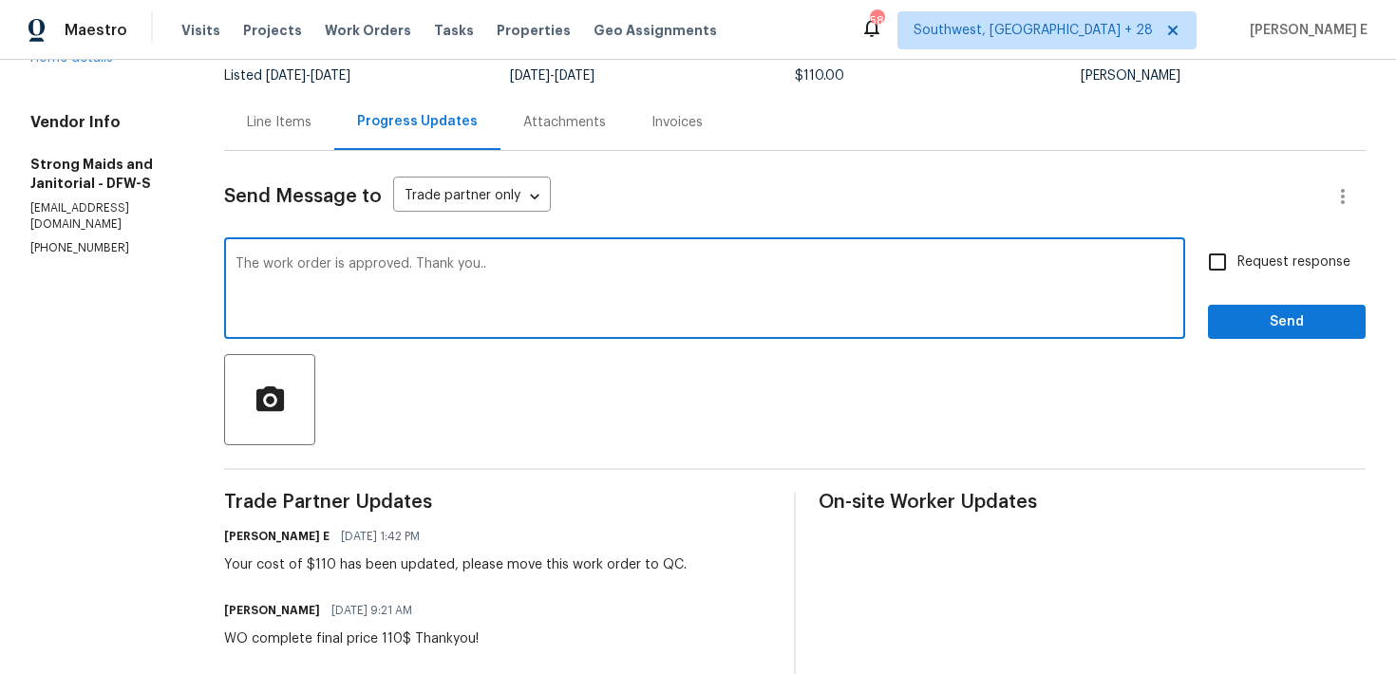
type textarea "The work order is approved. Thank you.."
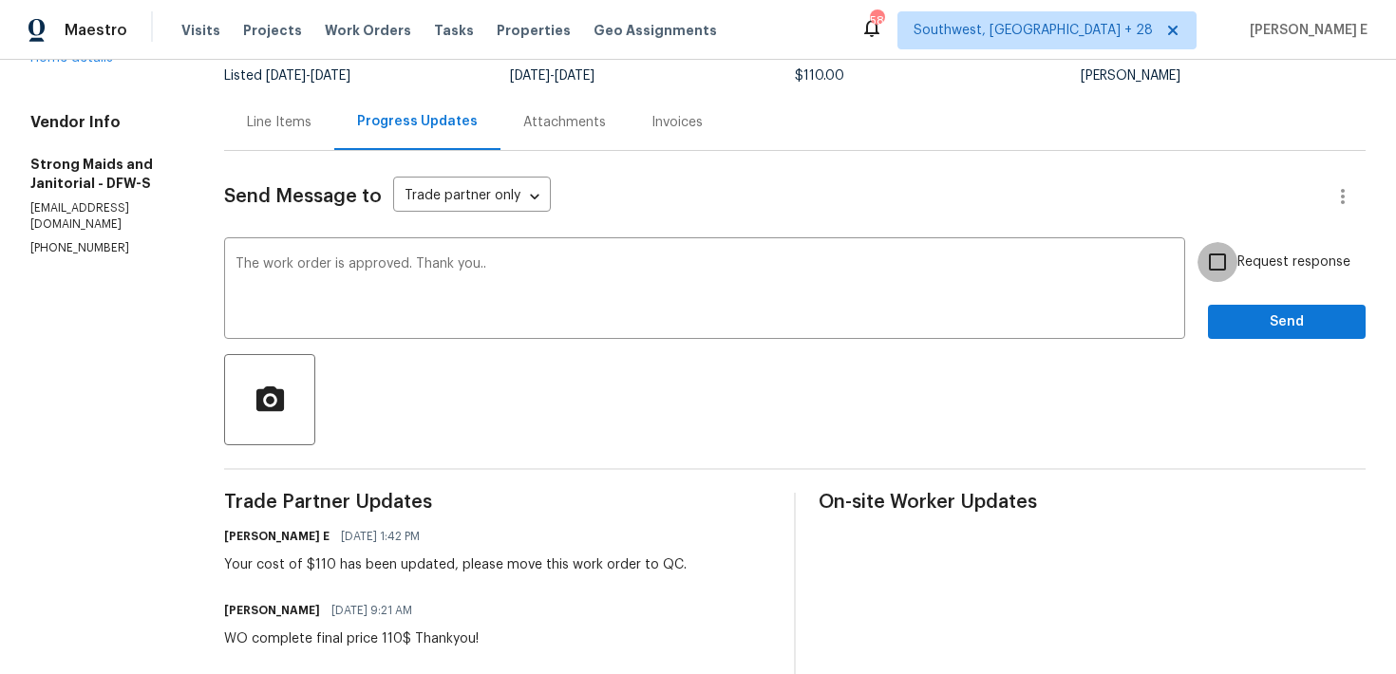
click at [1218, 280] on input "Request response" at bounding box center [1217, 262] width 40 height 40
checkbox input "true"
click at [1248, 322] on span "Send" at bounding box center [1286, 322] width 127 height 24
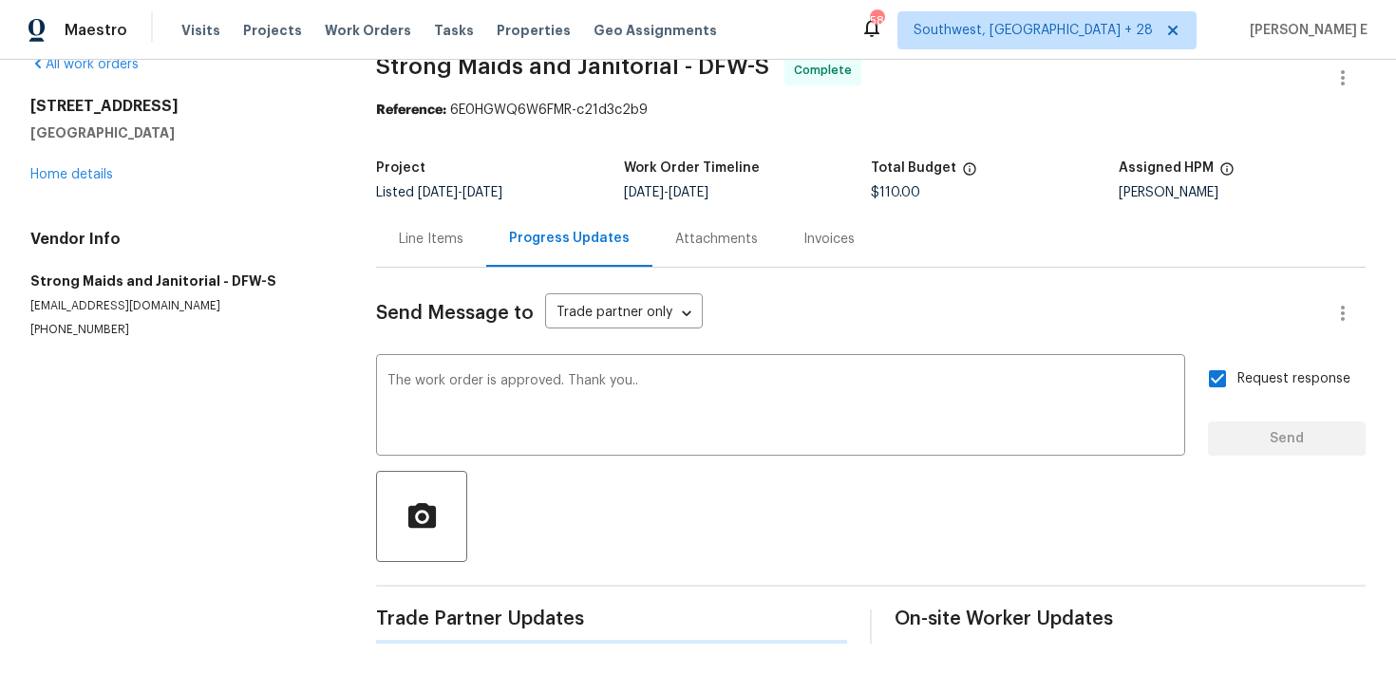
scroll to position [0, 0]
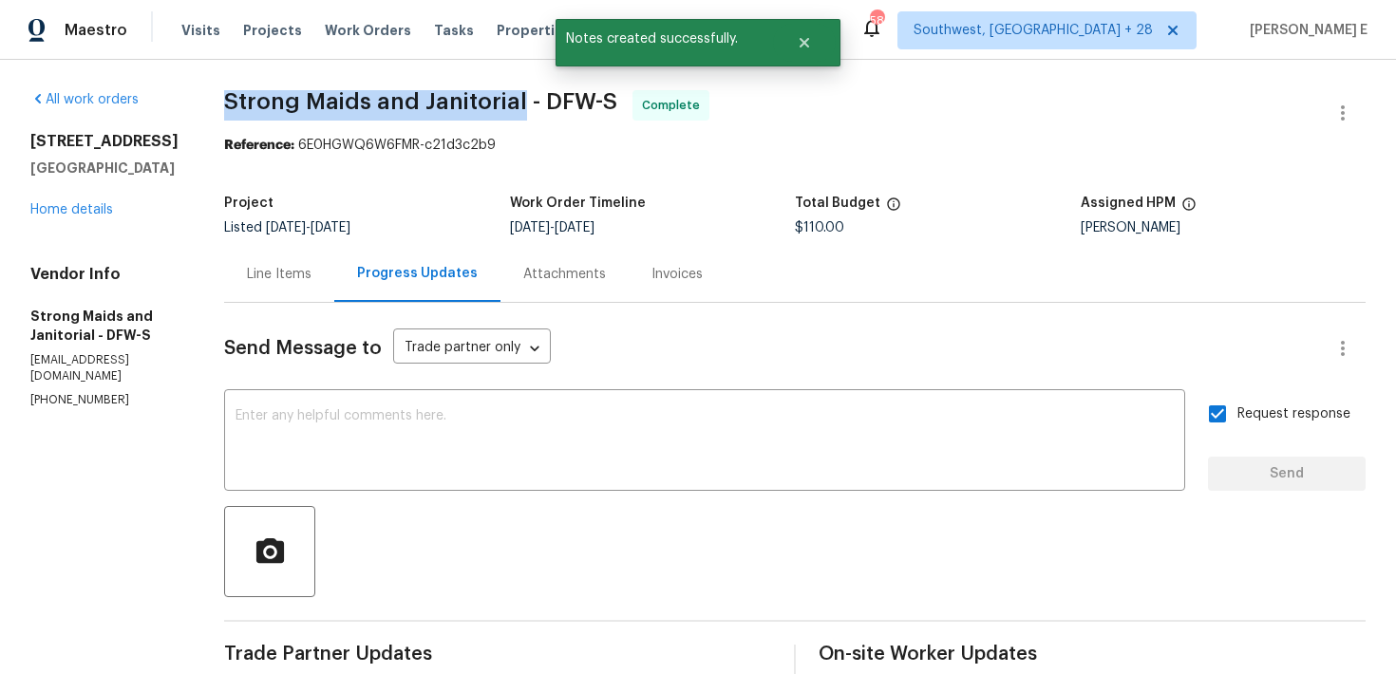
drag, startPoint x: 215, startPoint y: 105, endPoint x: 511, endPoint y: 105, distance: 296.2
copy span "Strong Maids and Janitorial"
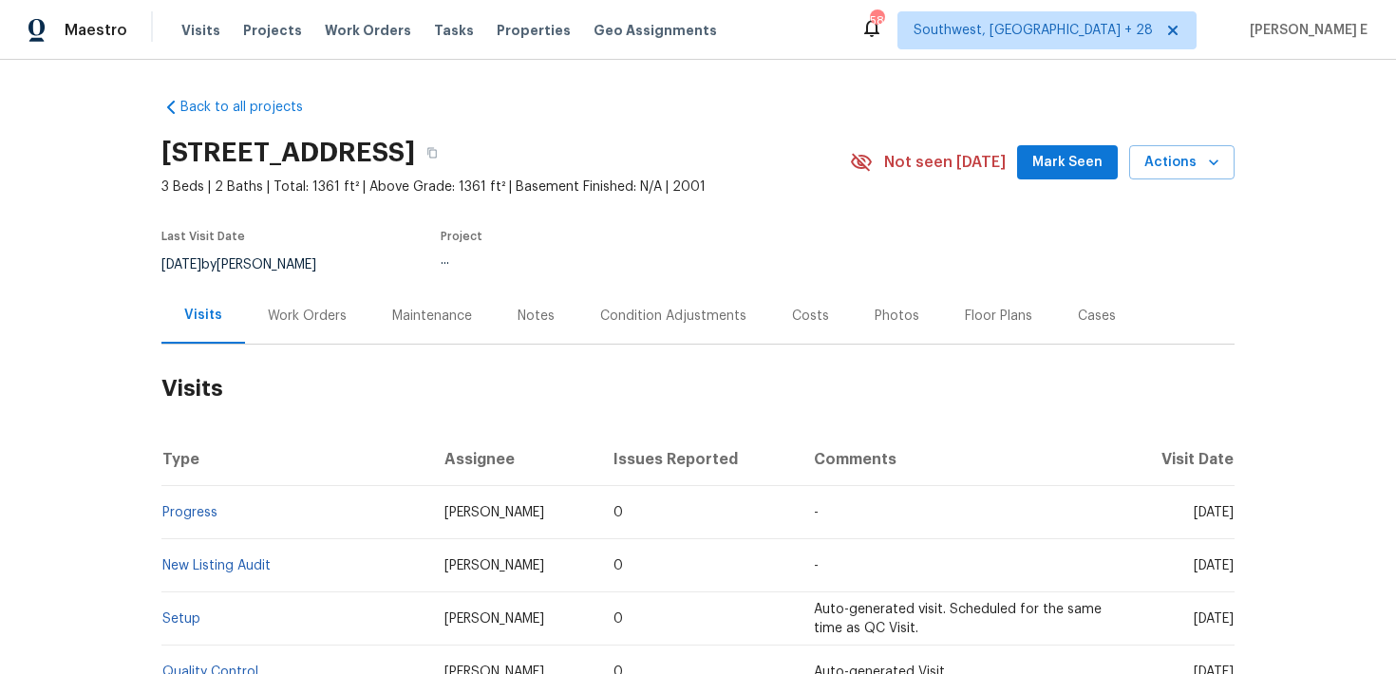
click at [280, 325] on div "Work Orders" at bounding box center [307, 316] width 124 height 56
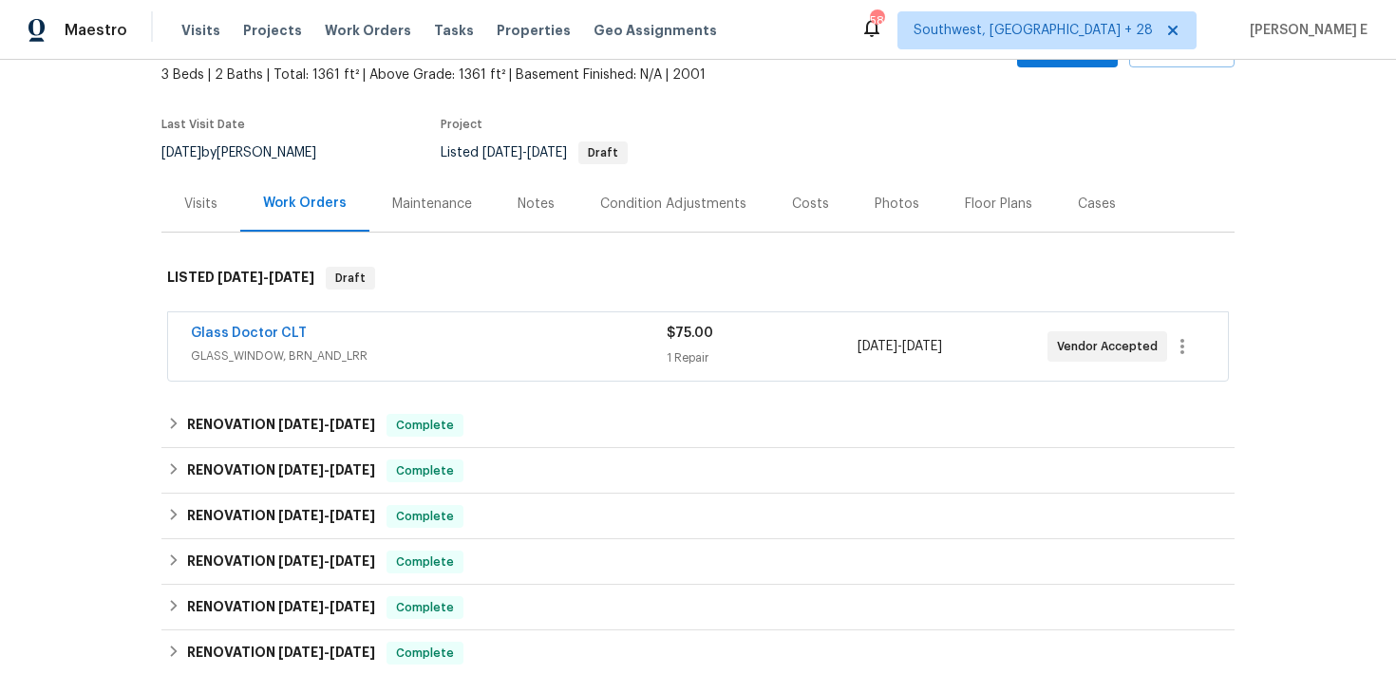
scroll to position [149, 0]
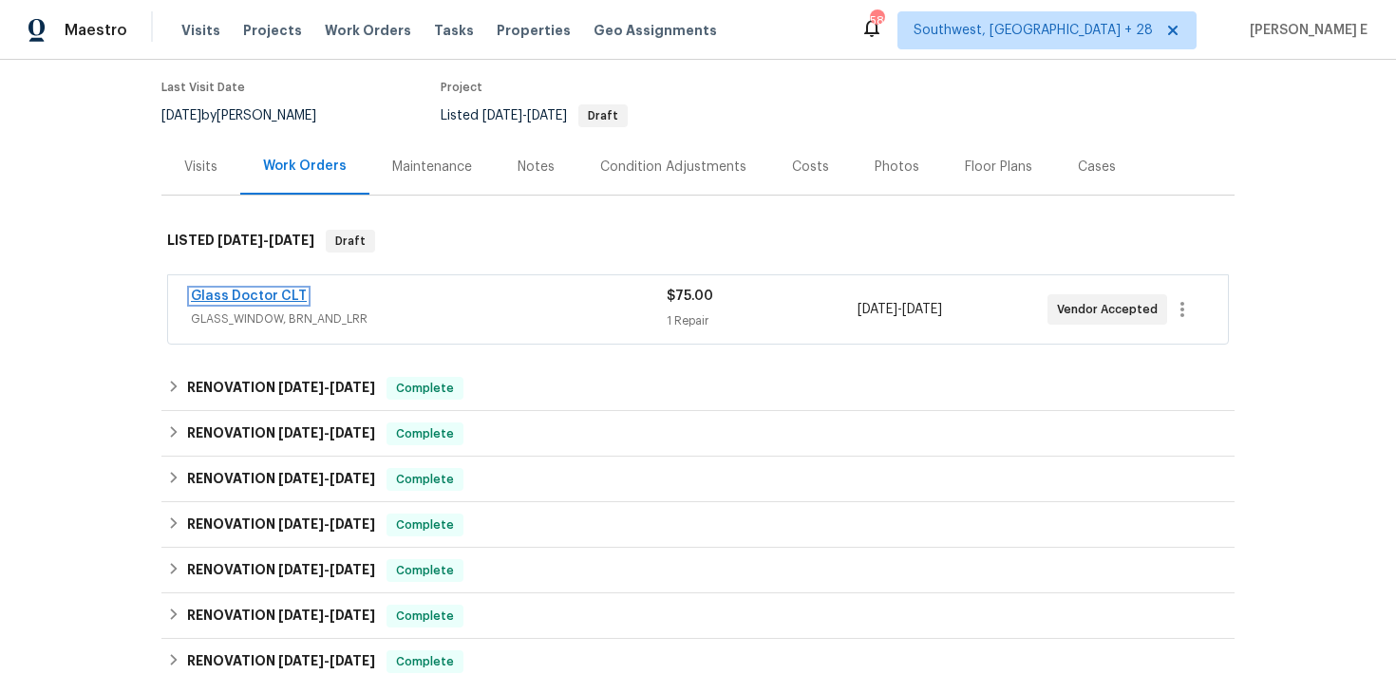
click at [244, 300] on link "Glass Doctor CLT" at bounding box center [249, 296] width 116 height 13
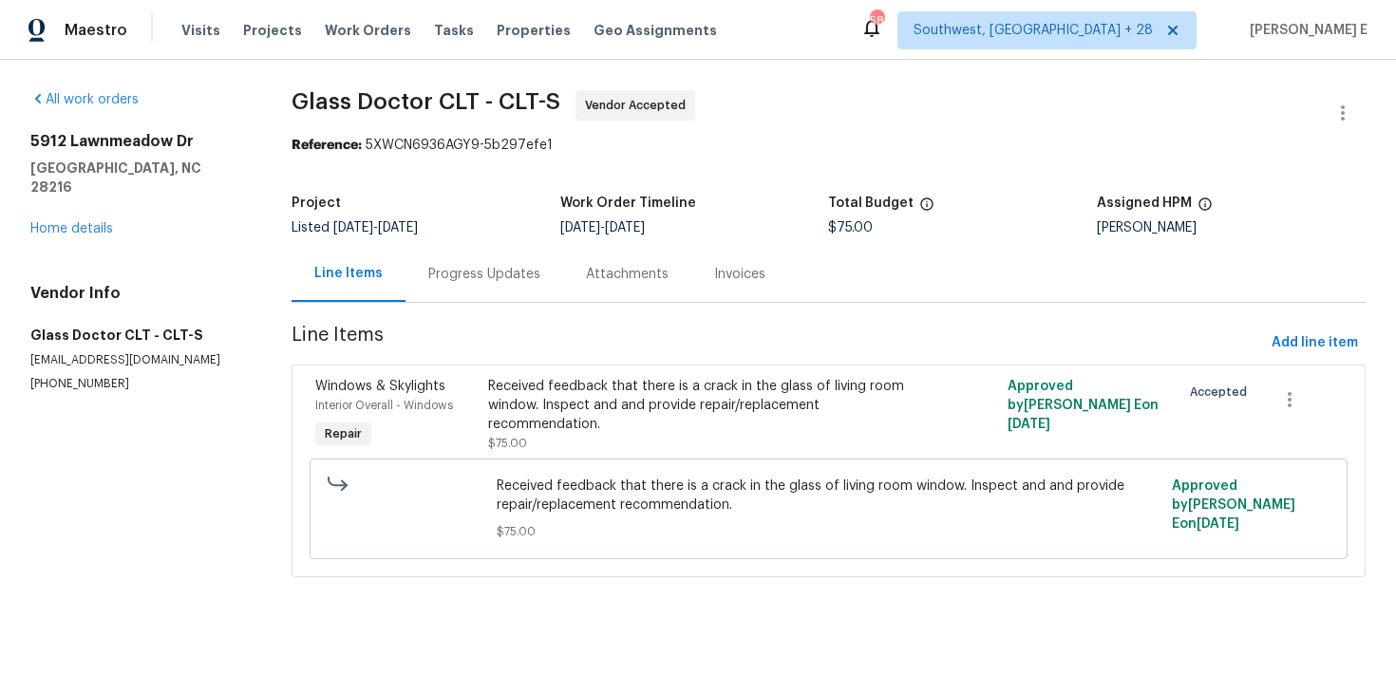
click at [481, 292] on div "Progress Updates" at bounding box center [484, 274] width 158 height 56
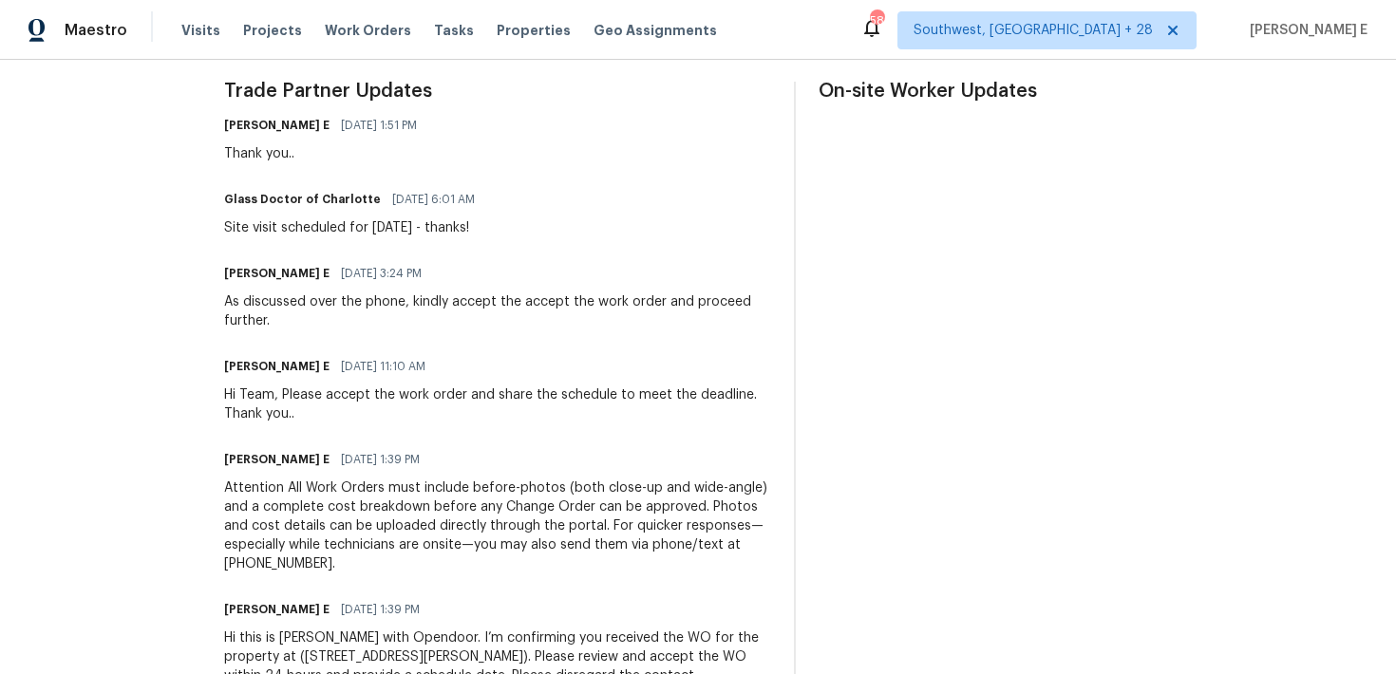
scroll to position [565, 0]
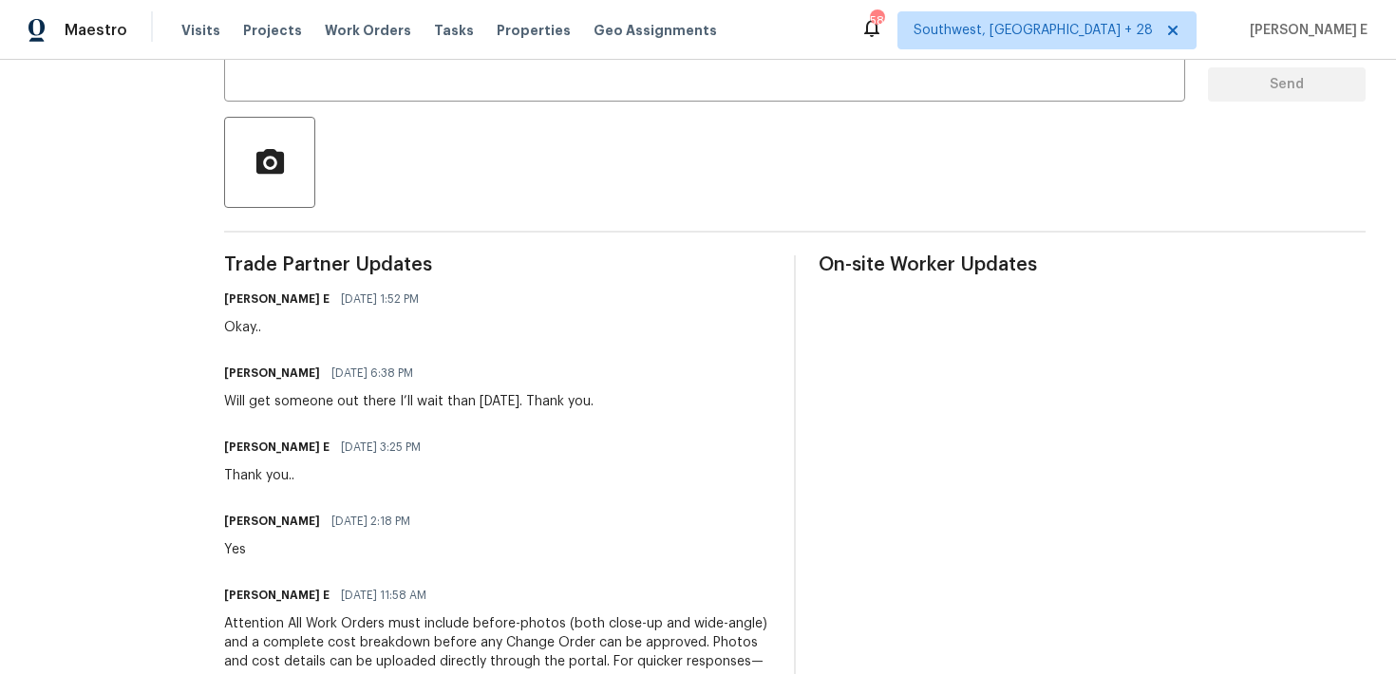
scroll to position [405, 0]
